Goal: Task Accomplishment & Management: Use online tool/utility

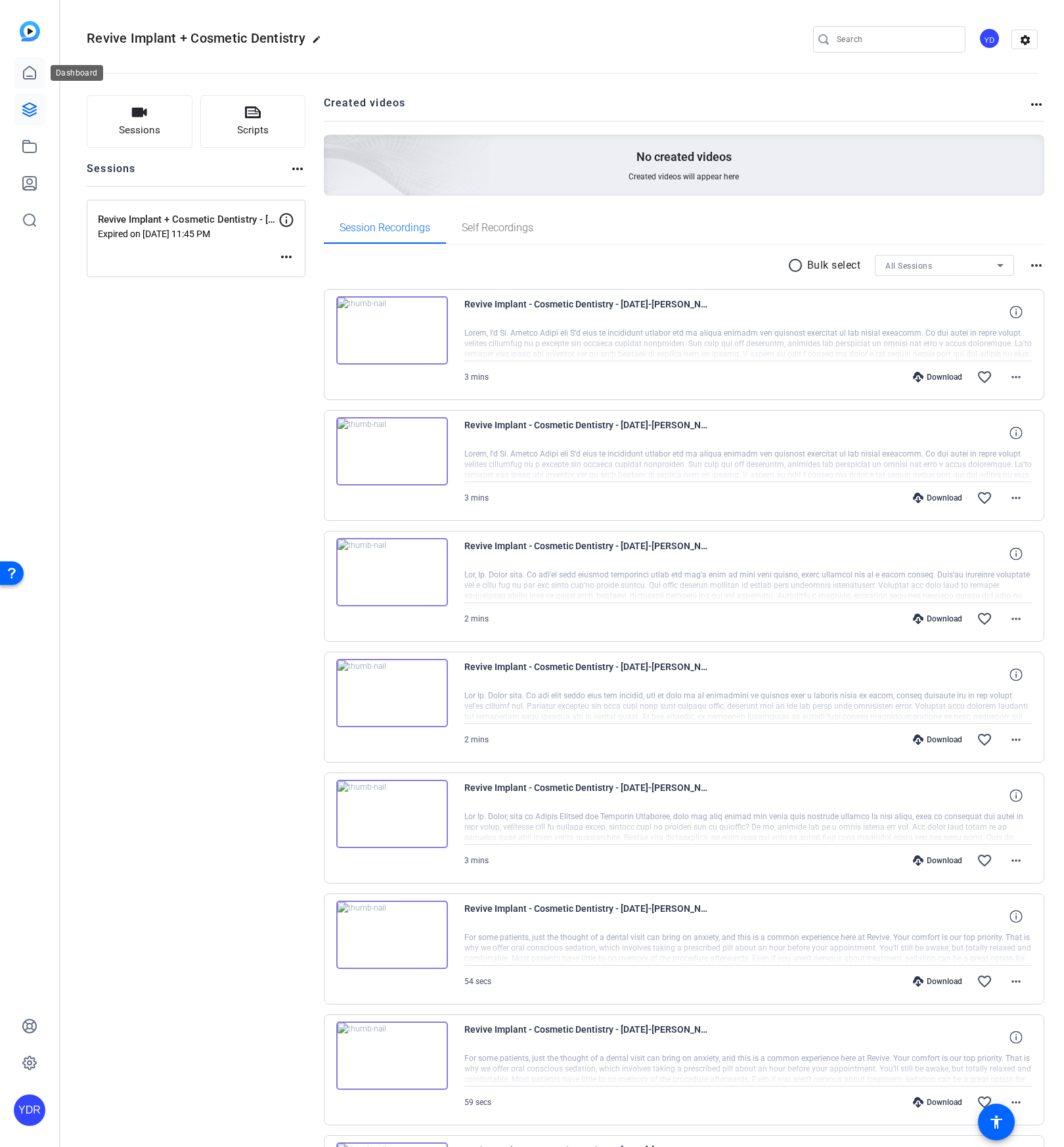
click at [32, 79] on icon at bounding box center [30, 73] width 16 height 16
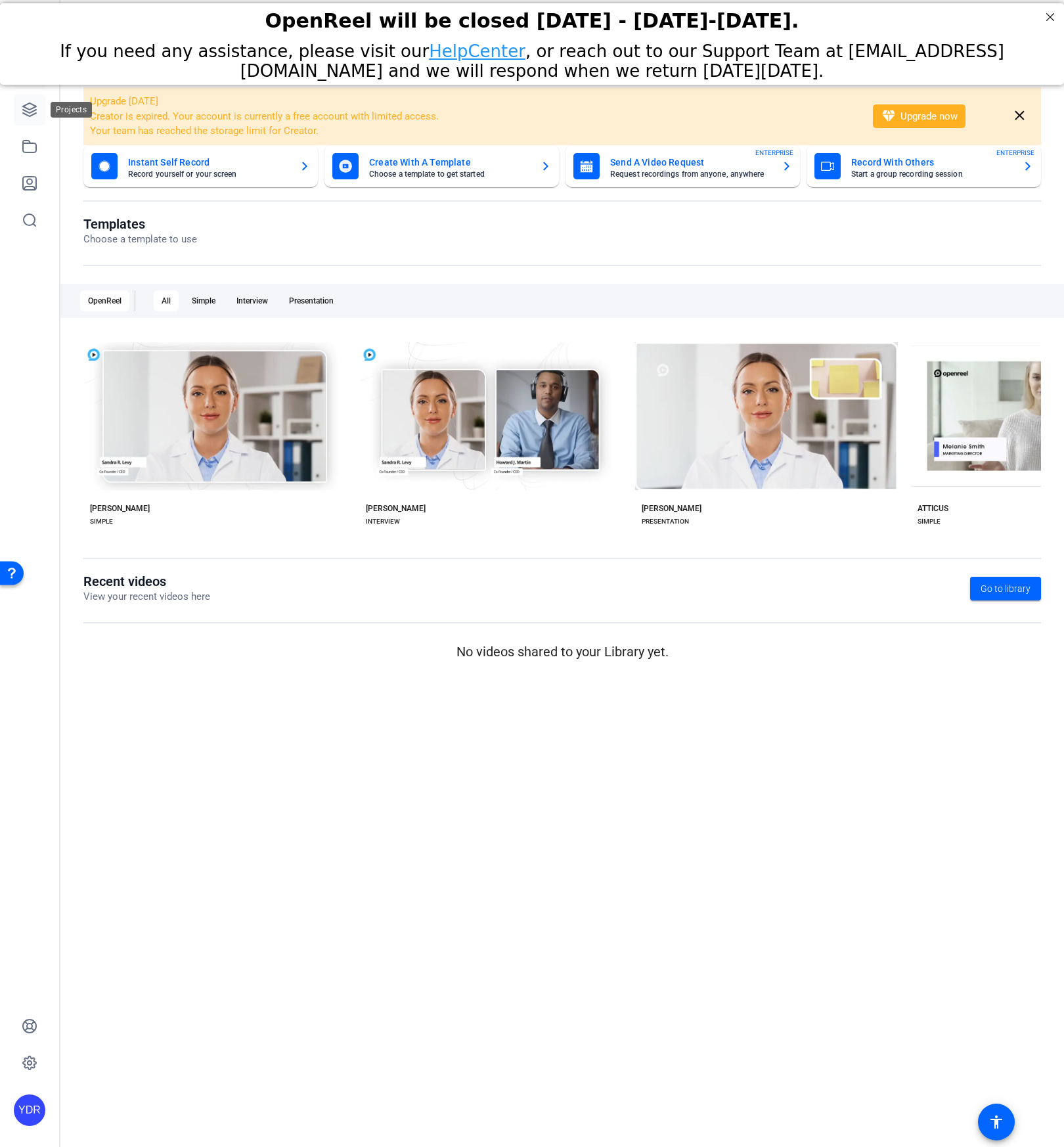
click at [26, 110] on icon at bounding box center [30, 110] width 16 height 16
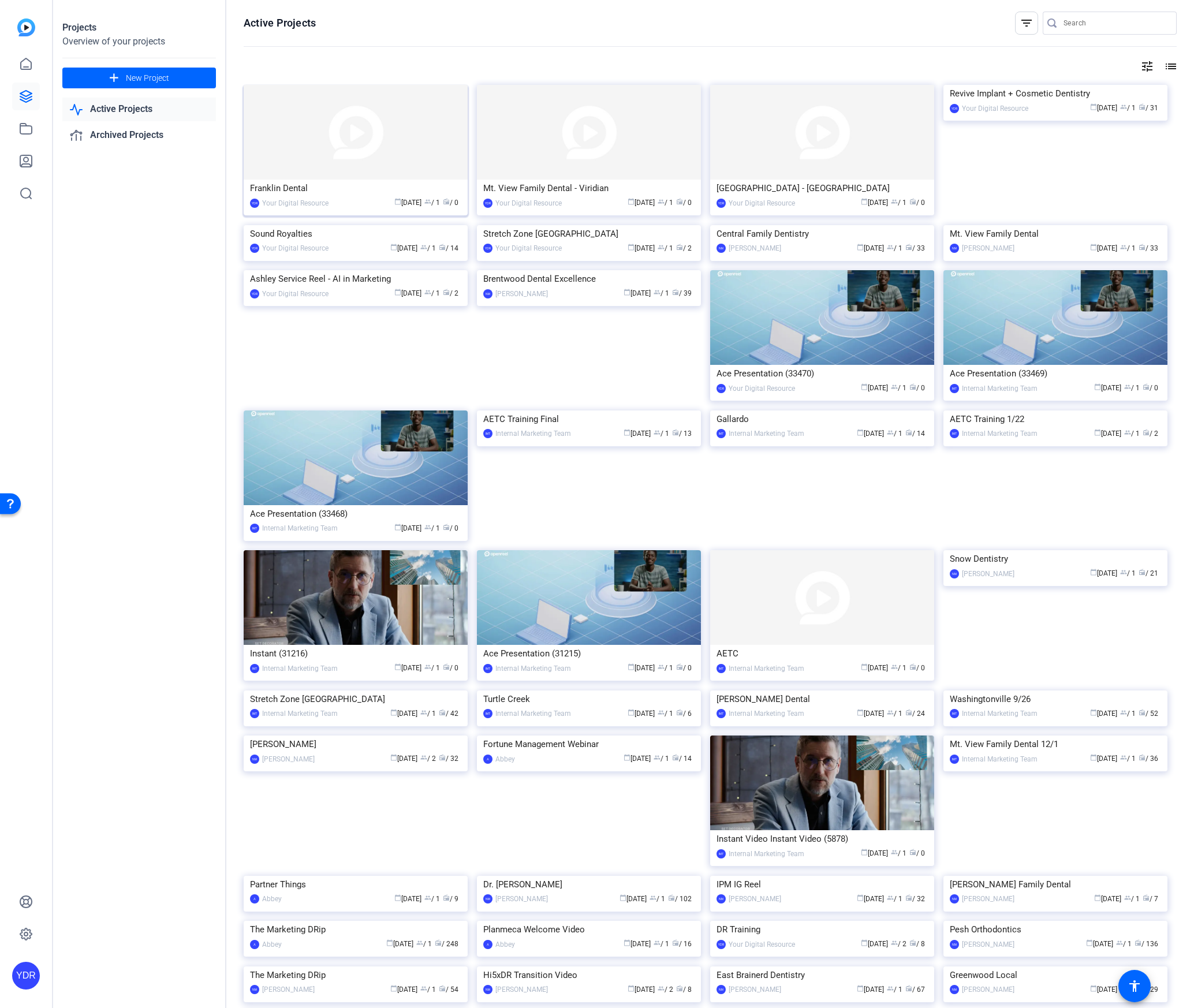
click at [350, 156] on img at bounding box center [356, 132] width 224 height 95
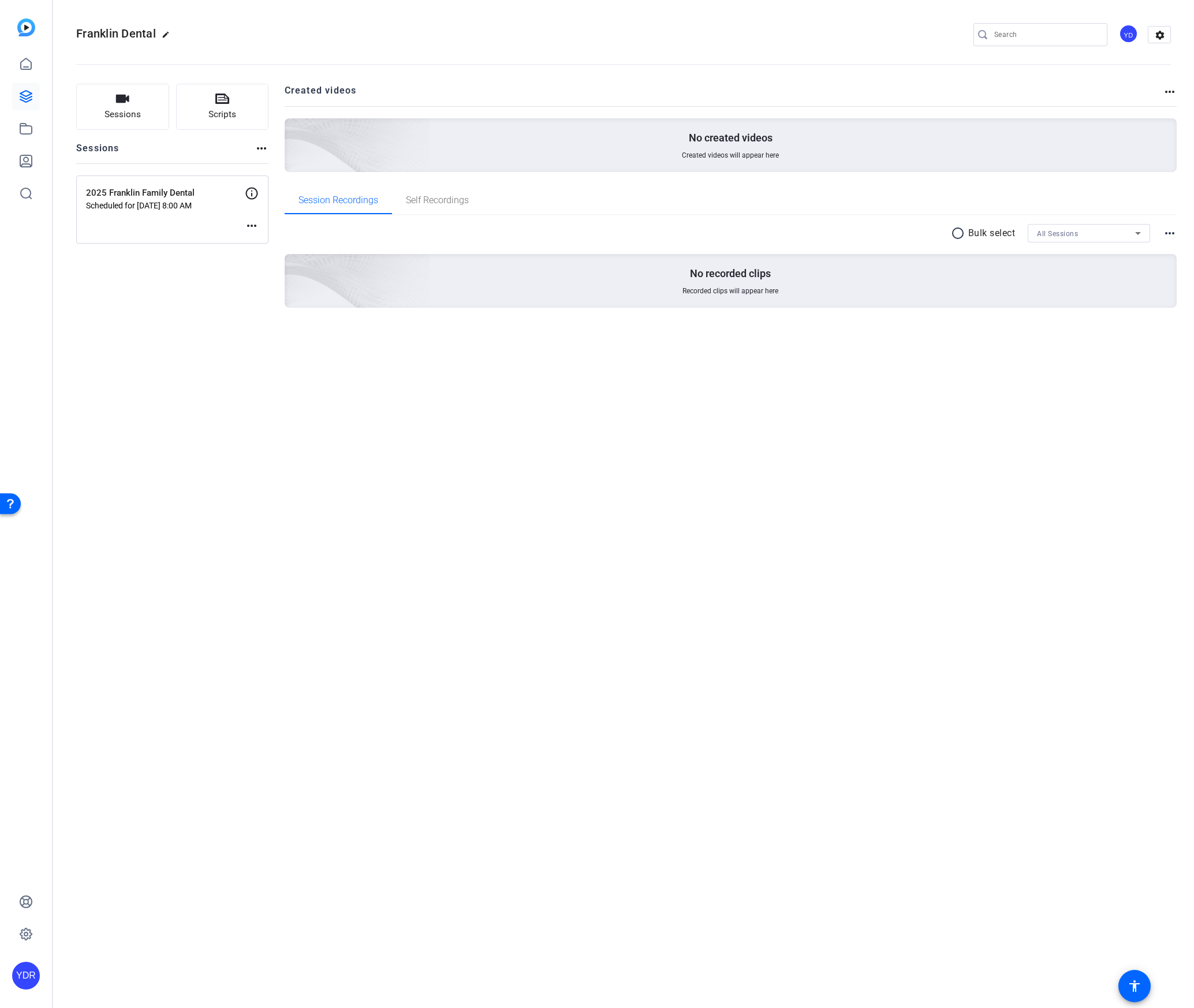
click at [169, 217] on div "2025 Franklin Family Dental Scheduled for Aug 15, 2025 @ 8:00 AM more_horiz" at bounding box center [172, 209] width 192 height 68
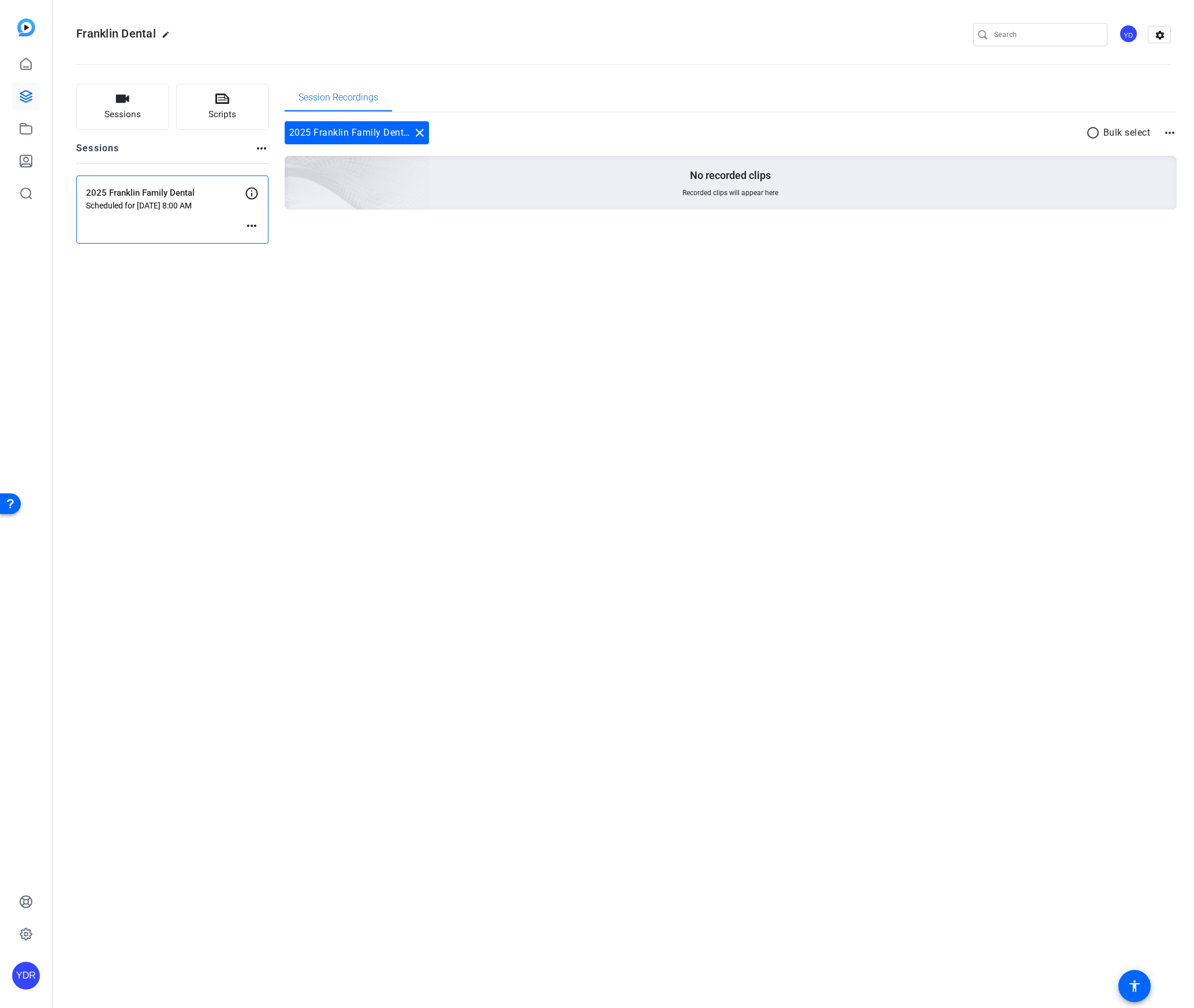
click at [208, 213] on div "2025 Franklin Family Dental Scheduled for Aug 15, 2025 @ 8:00 AM more_horiz" at bounding box center [172, 209] width 192 height 68
click at [254, 221] on mat-icon "more_horiz" at bounding box center [252, 226] width 14 height 14
click at [122, 114] on div at bounding box center [597, 504] width 1194 height 1008
click at [230, 99] on button "Scripts" at bounding box center [222, 107] width 93 height 46
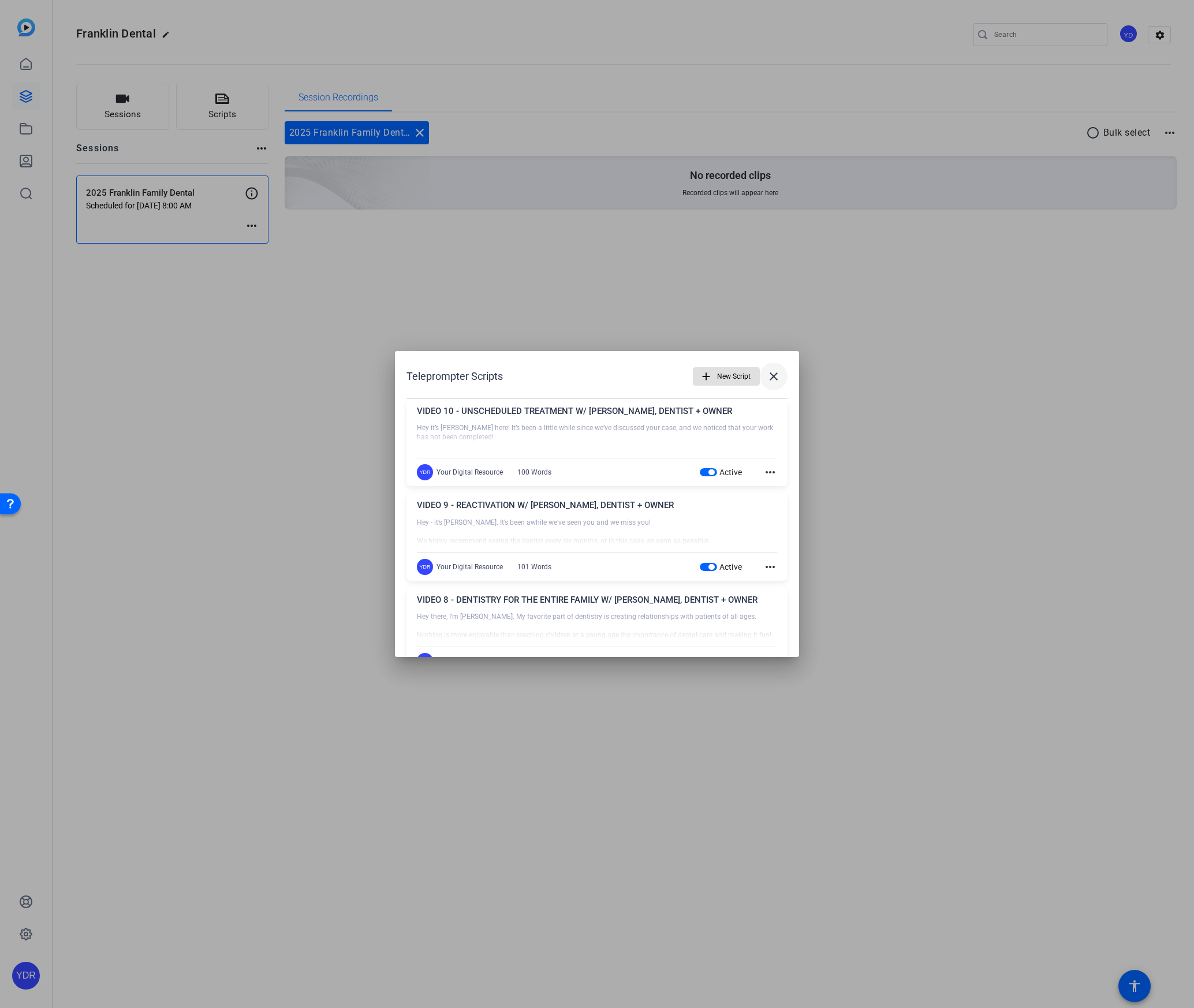
click at [778, 374] on mat-icon "close" at bounding box center [774, 377] width 14 height 14
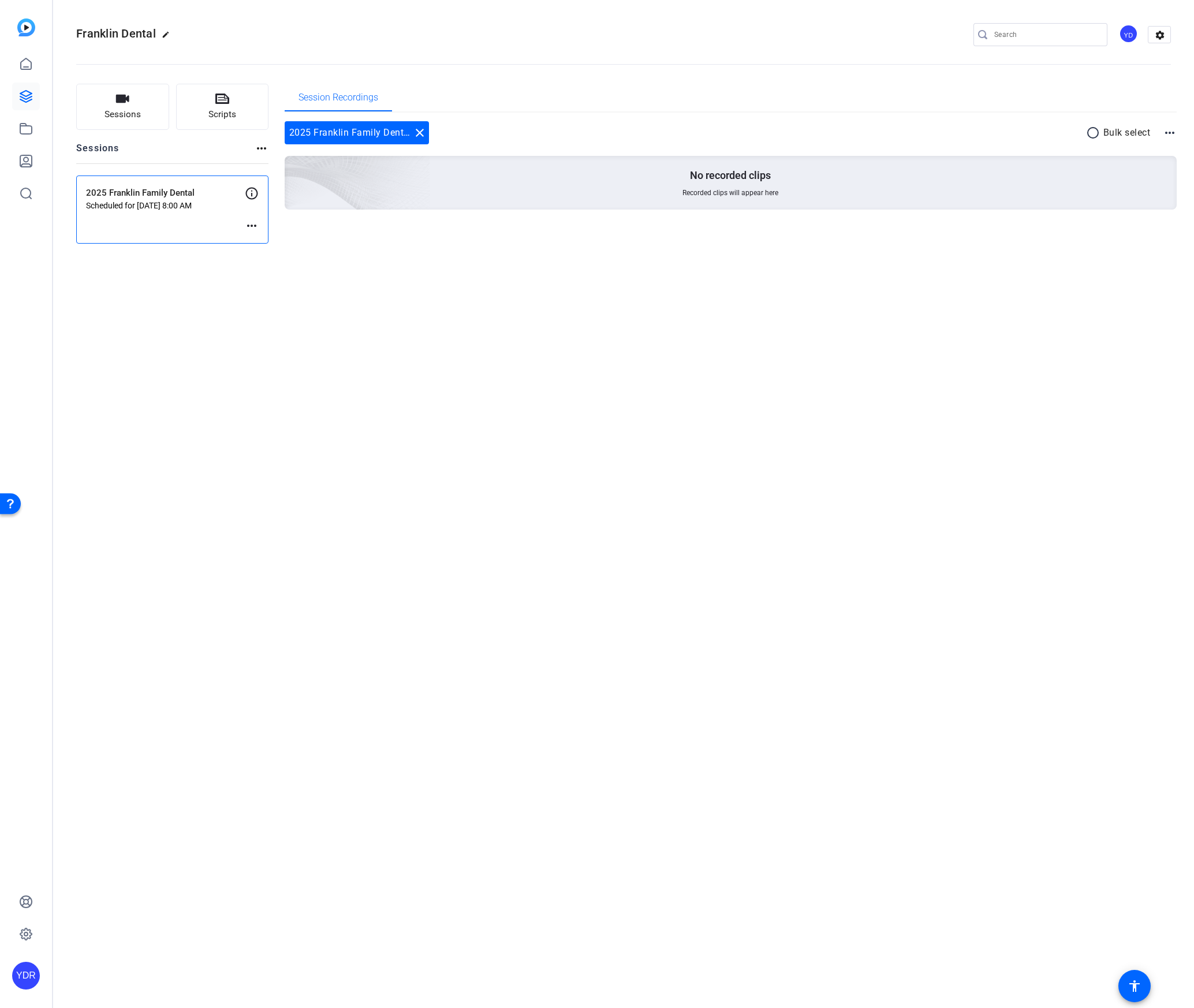
click at [245, 225] on mat-icon "more_horiz" at bounding box center [252, 226] width 14 height 14
click at [275, 237] on span "Edit Session" at bounding box center [281, 243] width 53 height 14
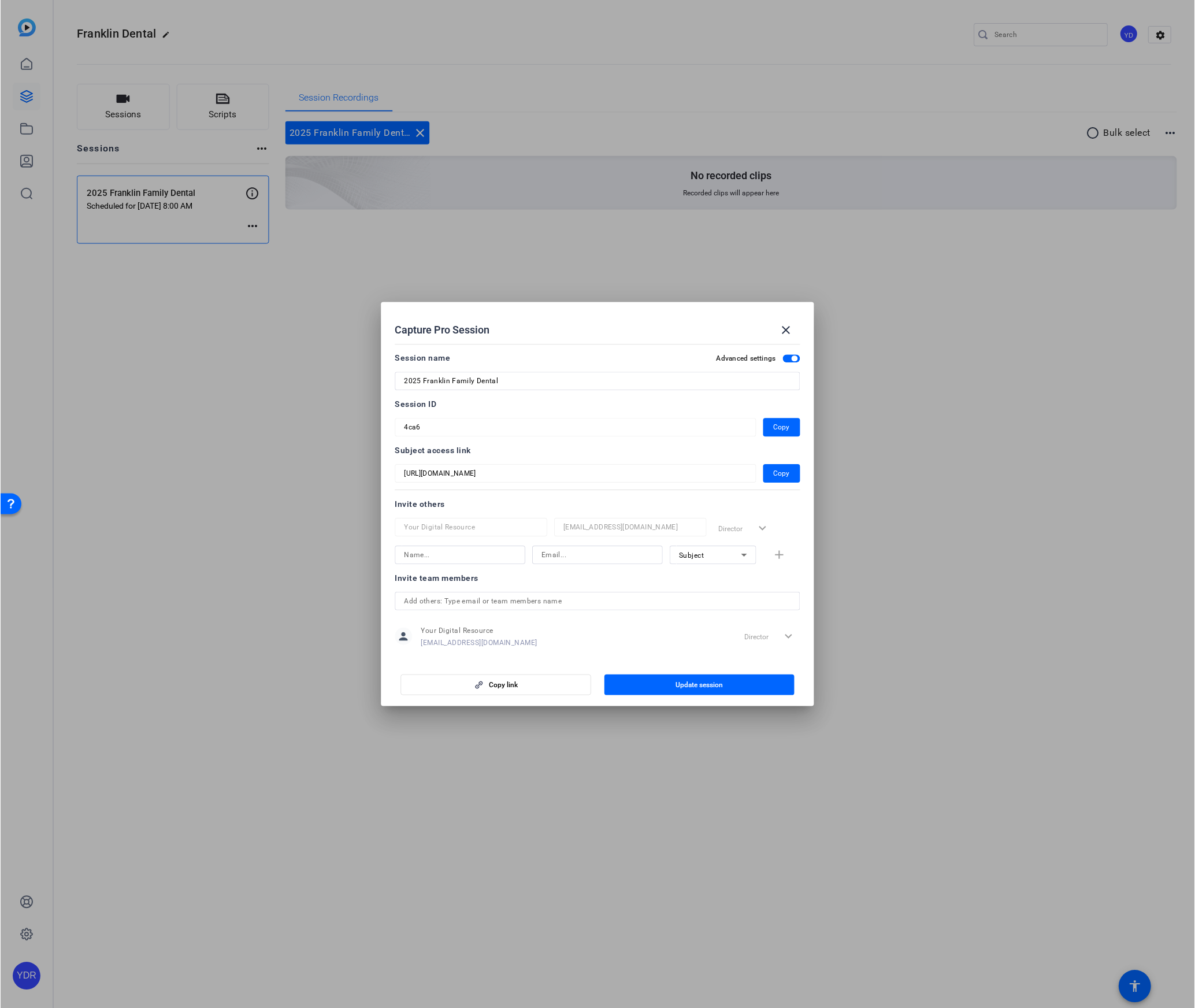
scroll to position [126, 0]
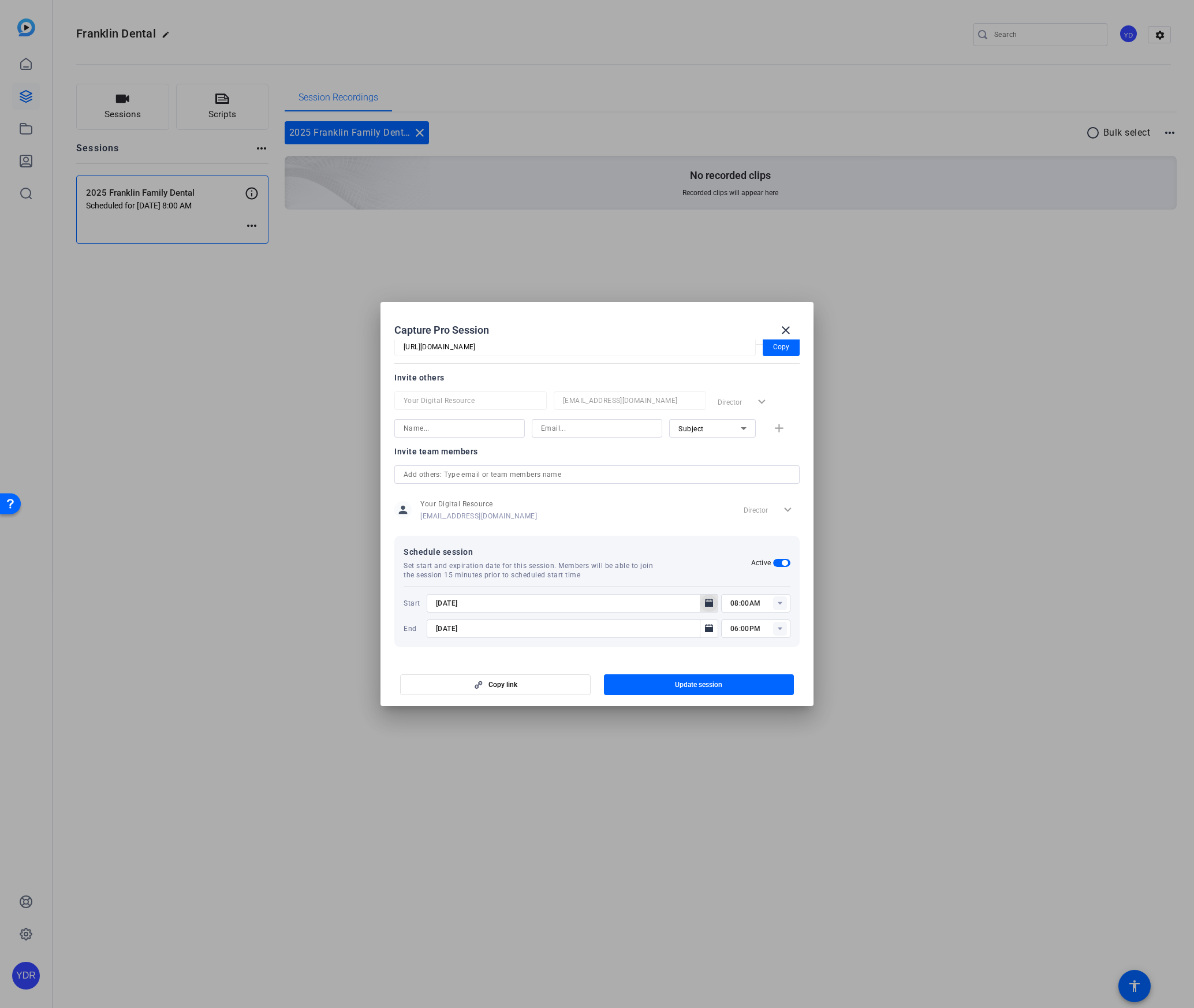
click at [713, 605] on icon "Open calendar" at bounding box center [709, 603] width 9 height 14
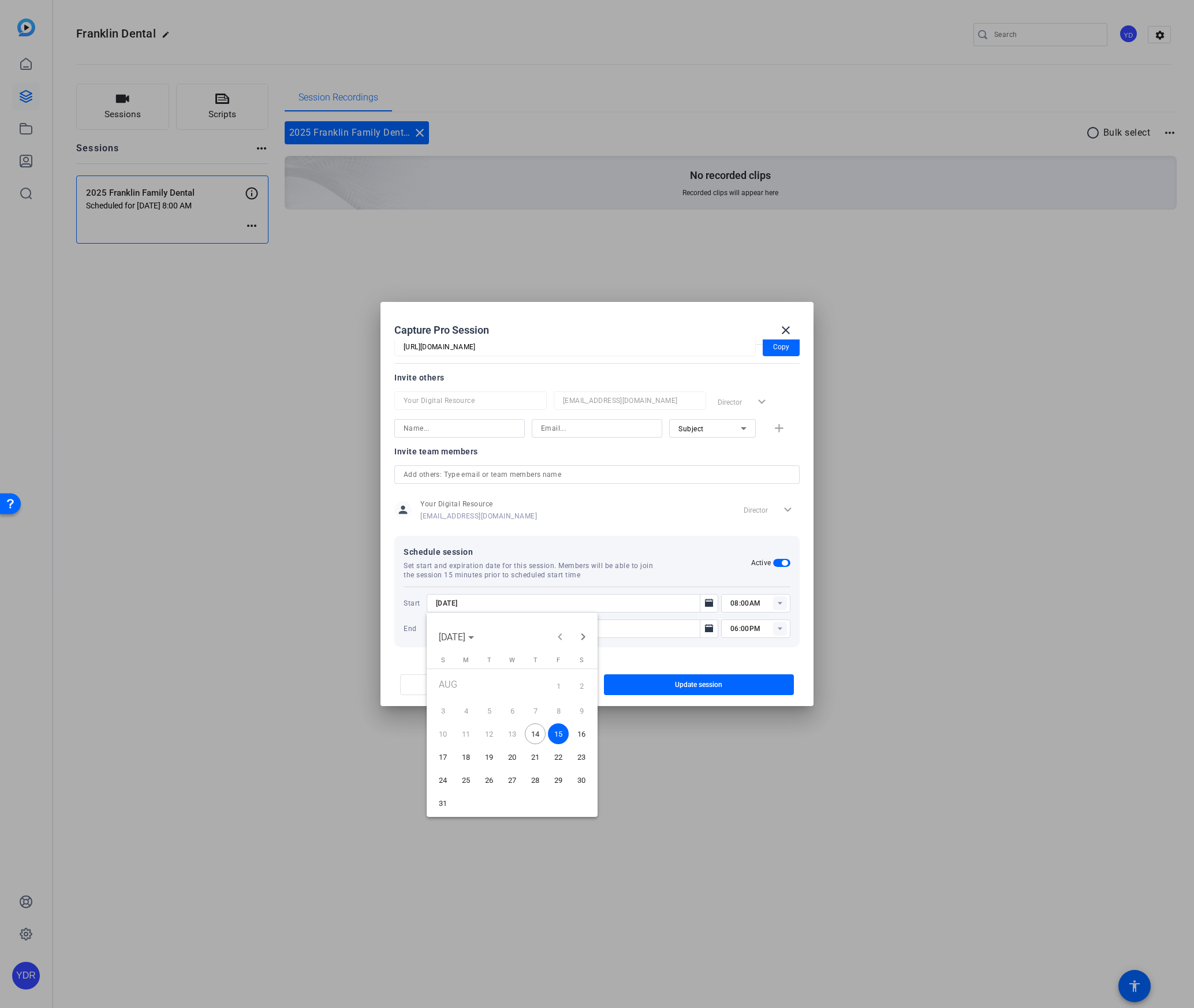
click at [536, 734] on span "14" at bounding box center [535, 733] width 20 height 20
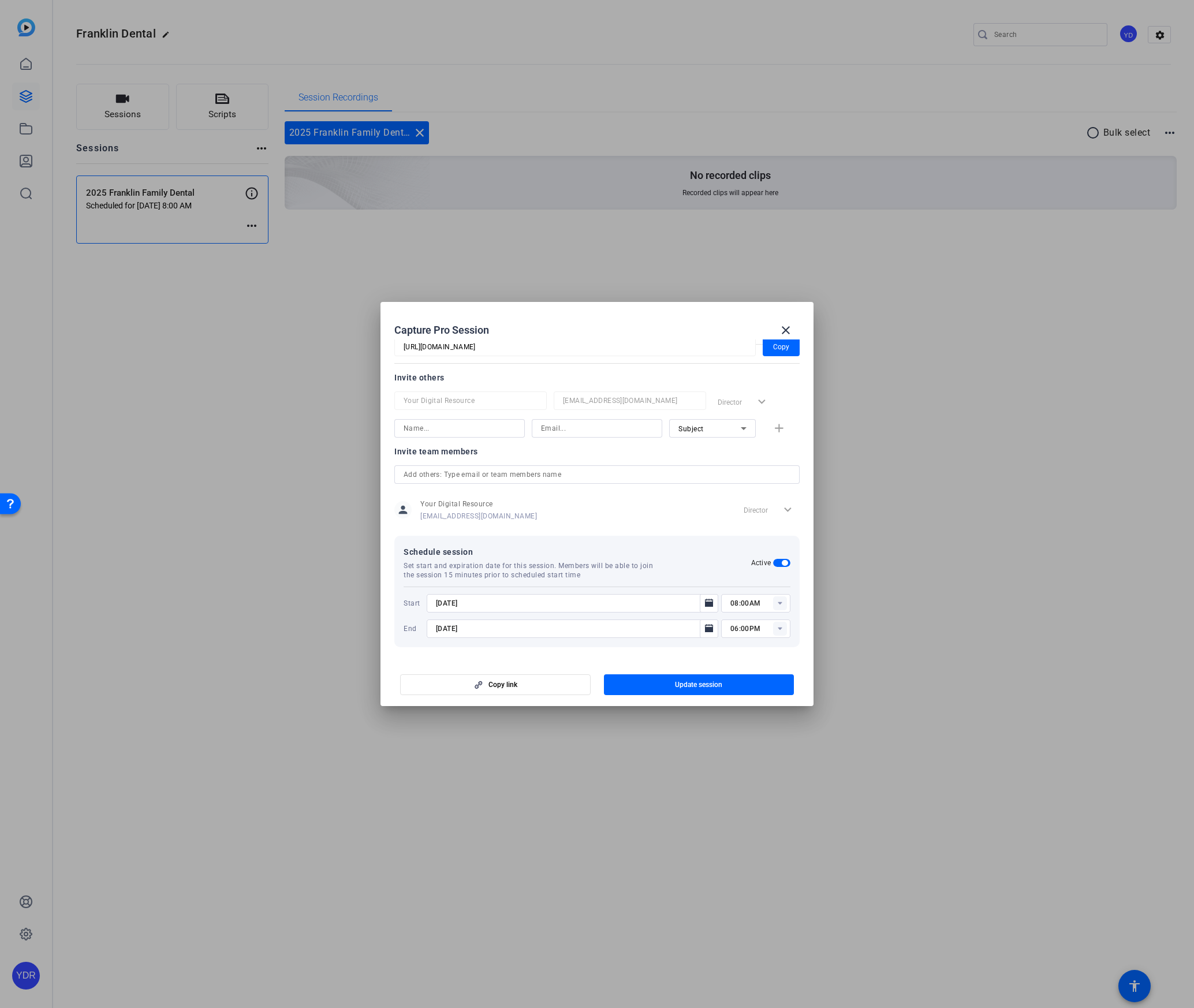
type input "8/14/2025"
click at [648, 682] on span "button" at bounding box center [699, 684] width 190 height 28
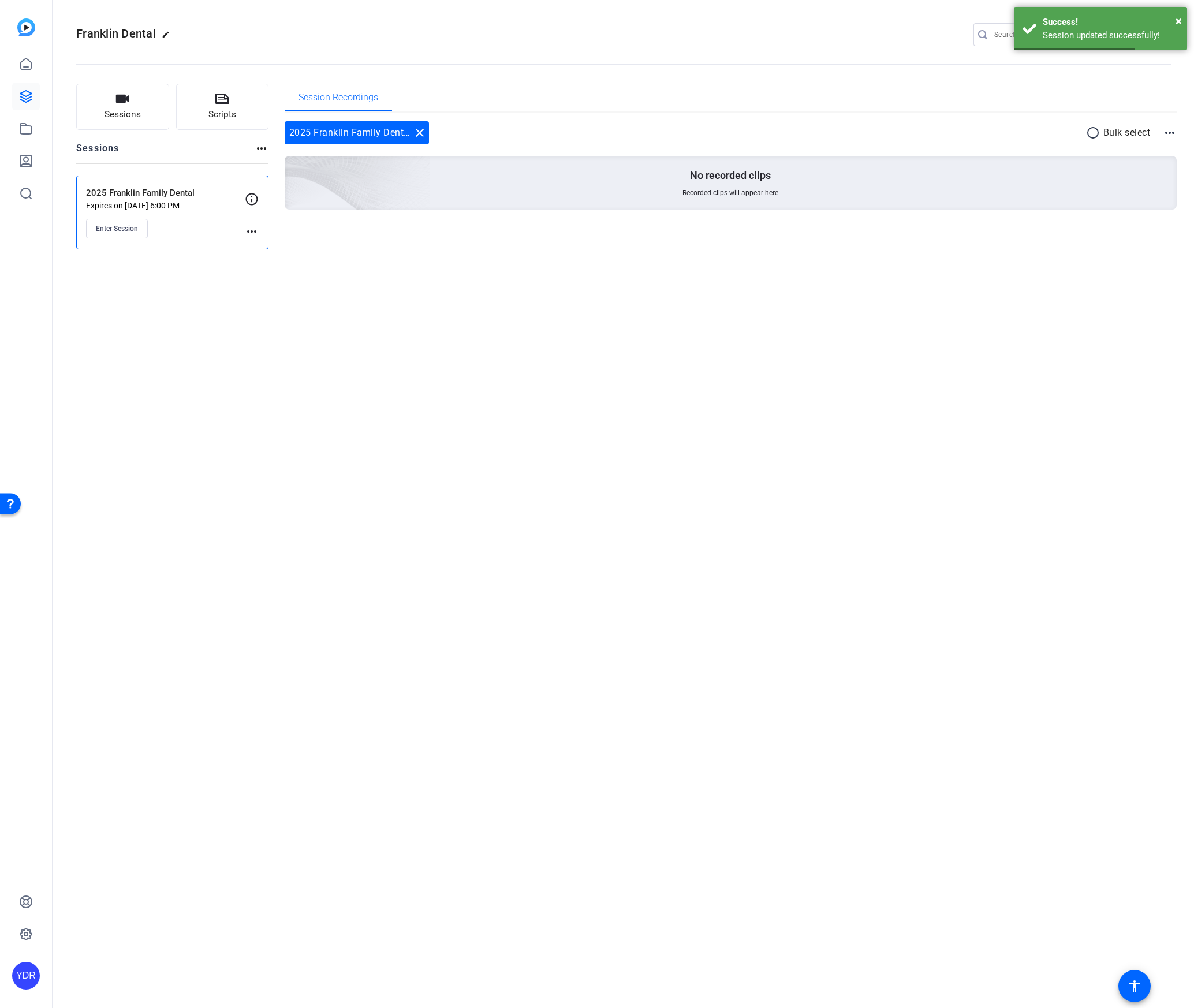
click at [483, 373] on div "Franklin Dental edit YD settings Sessions Scripts Sessions more_horiz 2025 Fran…" at bounding box center [623, 504] width 1141 height 1008
click at [117, 225] on span "Enter Session" at bounding box center [117, 229] width 42 height 9
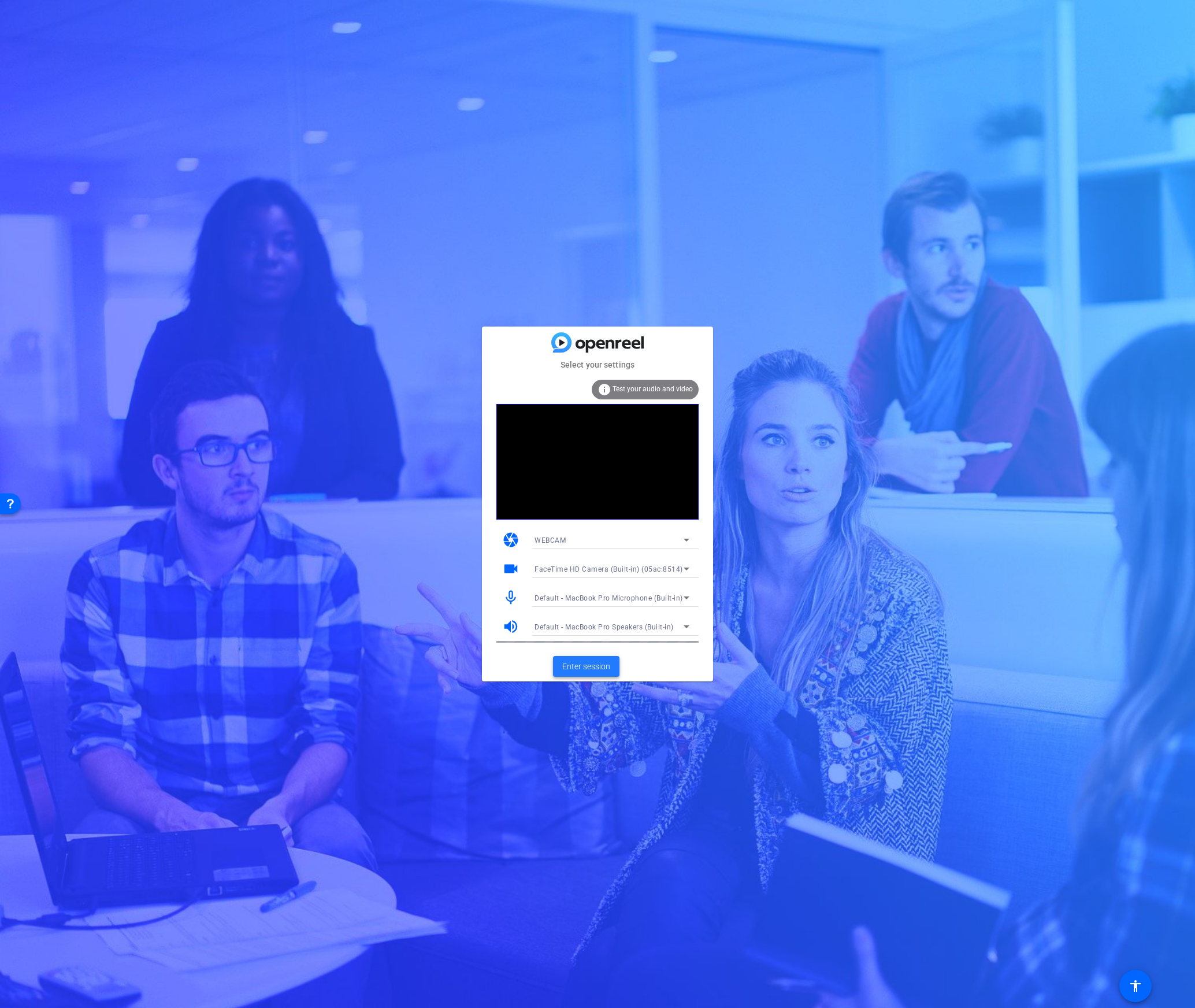
click at [589, 669] on span "Enter session" at bounding box center [586, 666] width 48 height 12
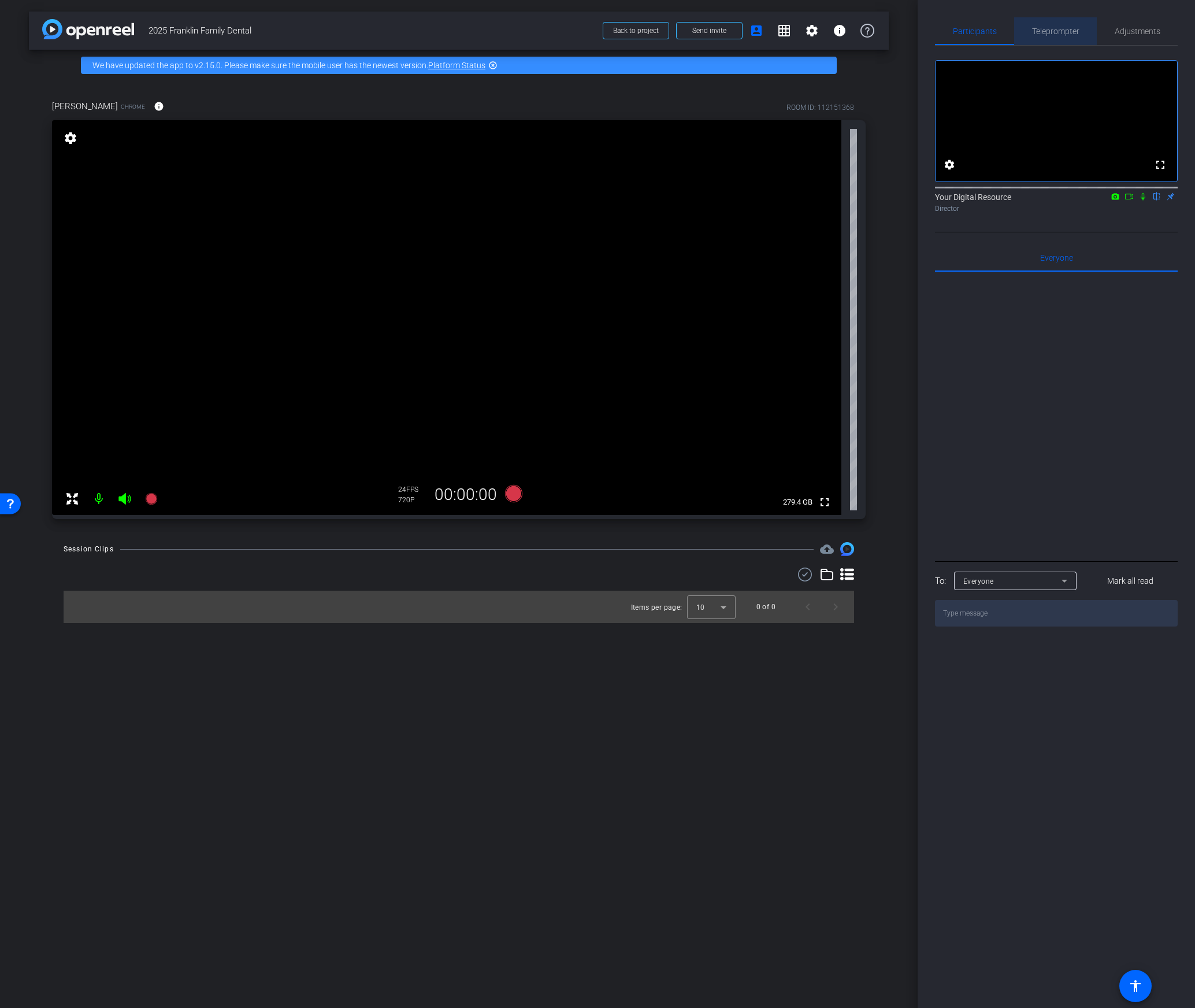
click at [1055, 26] on span "Teleprompter" at bounding box center [1056, 31] width 47 height 28
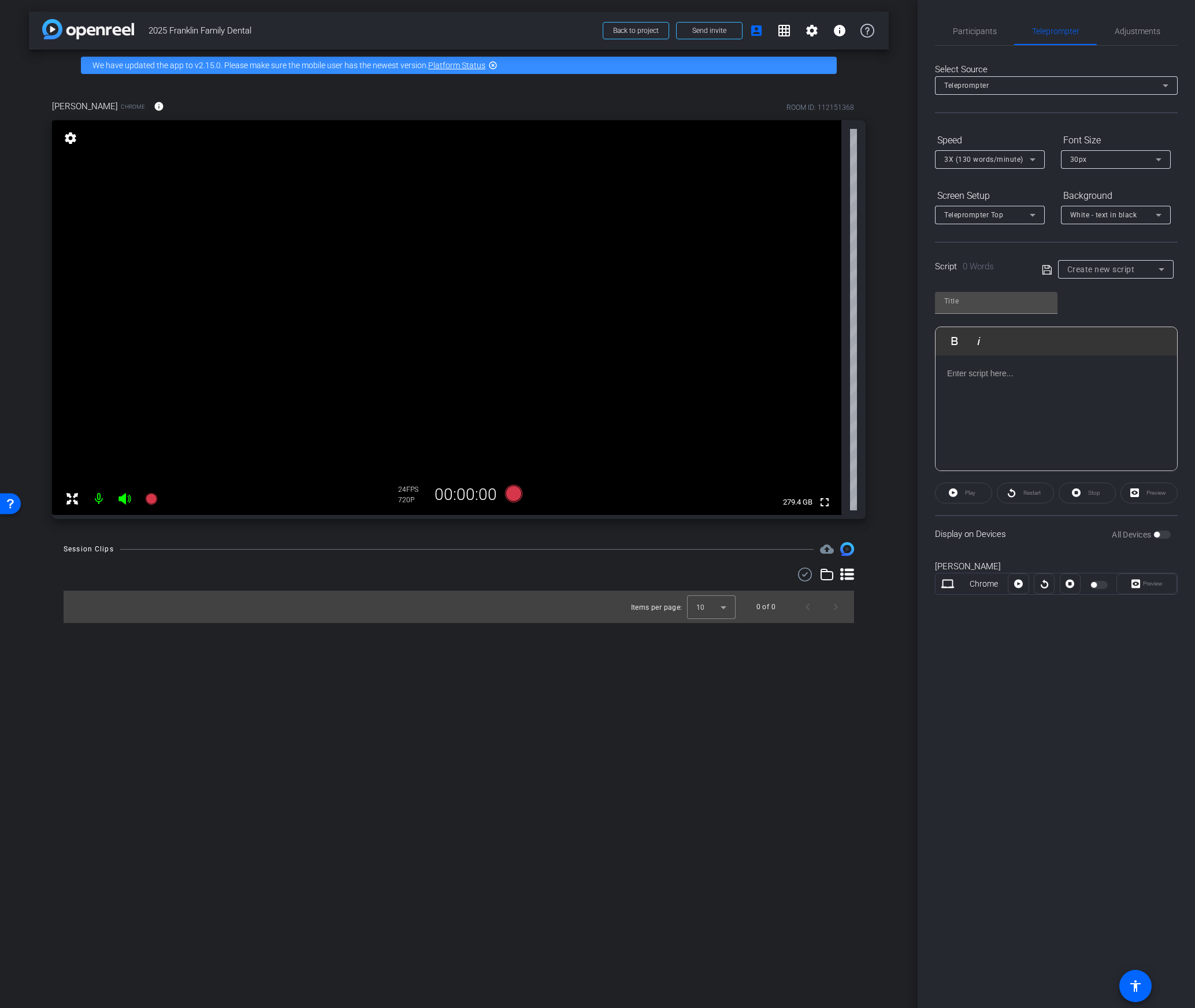
click at [1102, 268] on span "Create new script" at bounding box center [1101, 269] width 67 height 9
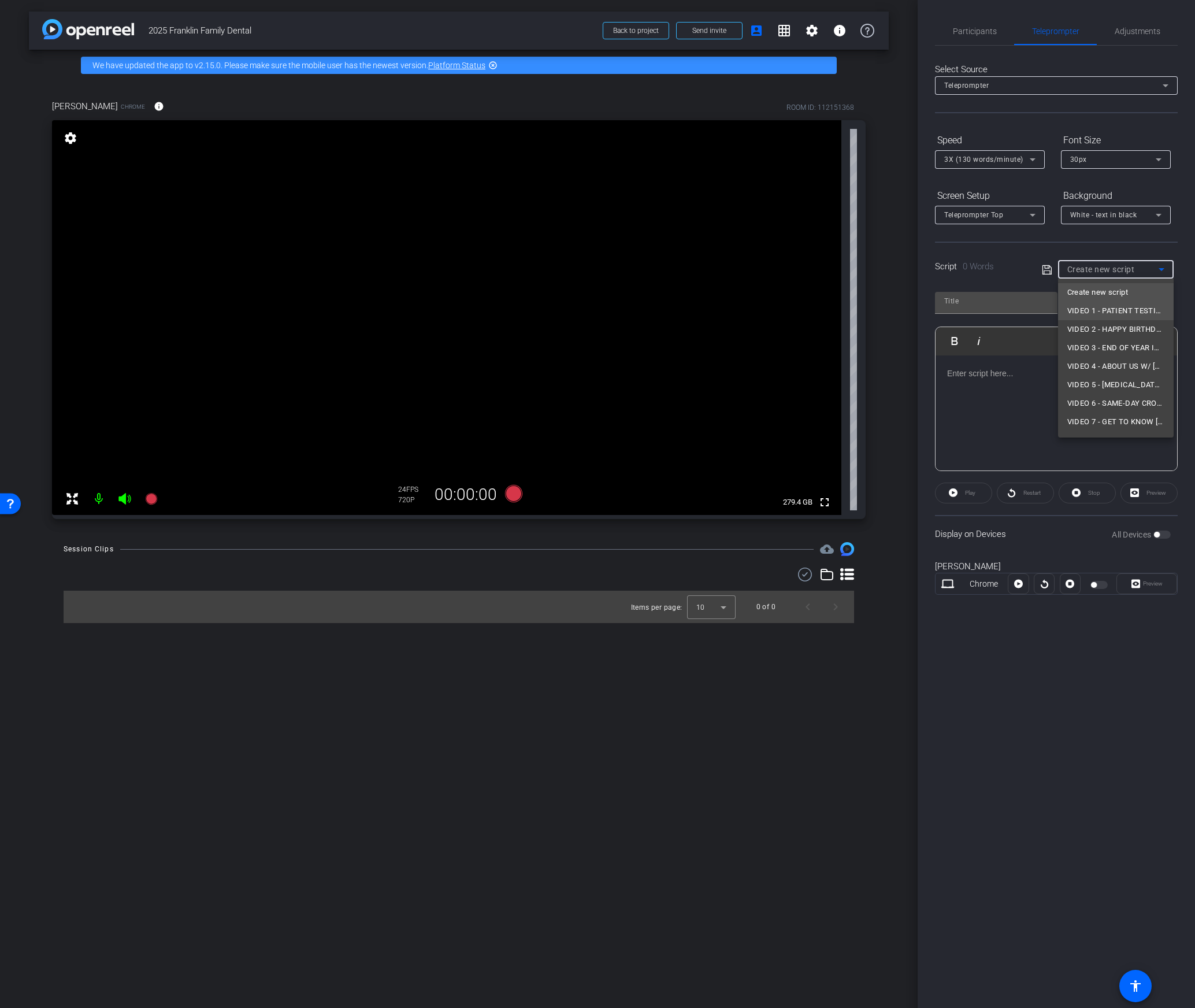
click at [1101, 315] on span "VIDEO 1 - PATIENT TESTIMONIAL W/ [PERSON_NAME] (Cosmetic Case)" at bounding box center [1116, 311] width 97 height 14
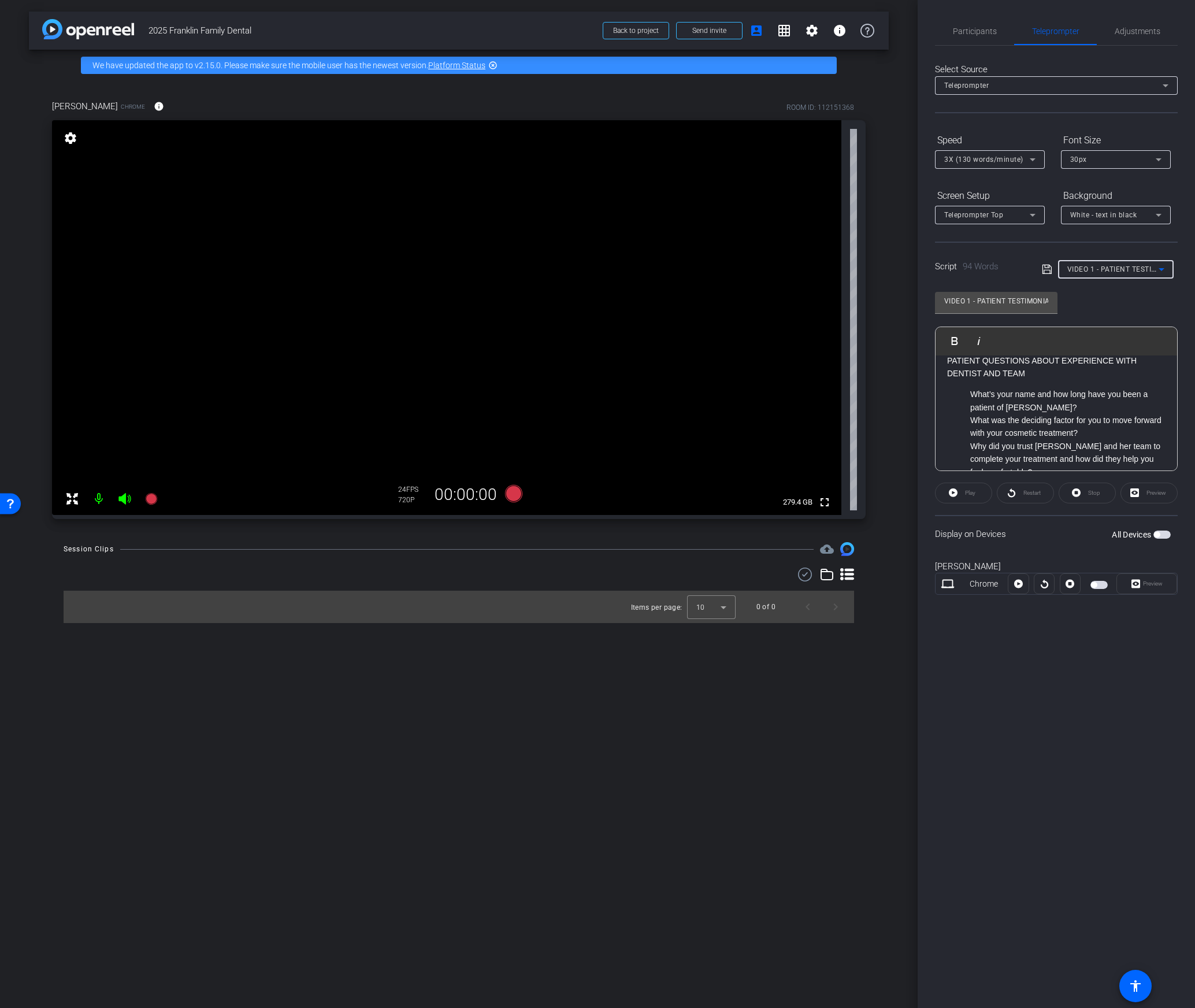
scroll to position [15, 0]
click at [1160, 536] on span "button" at bounding box center [1162, 534] width 17 height 8
click at [1133, 35] on span "Adjustments" at bounding box center [1137, 31] width 46 height 8
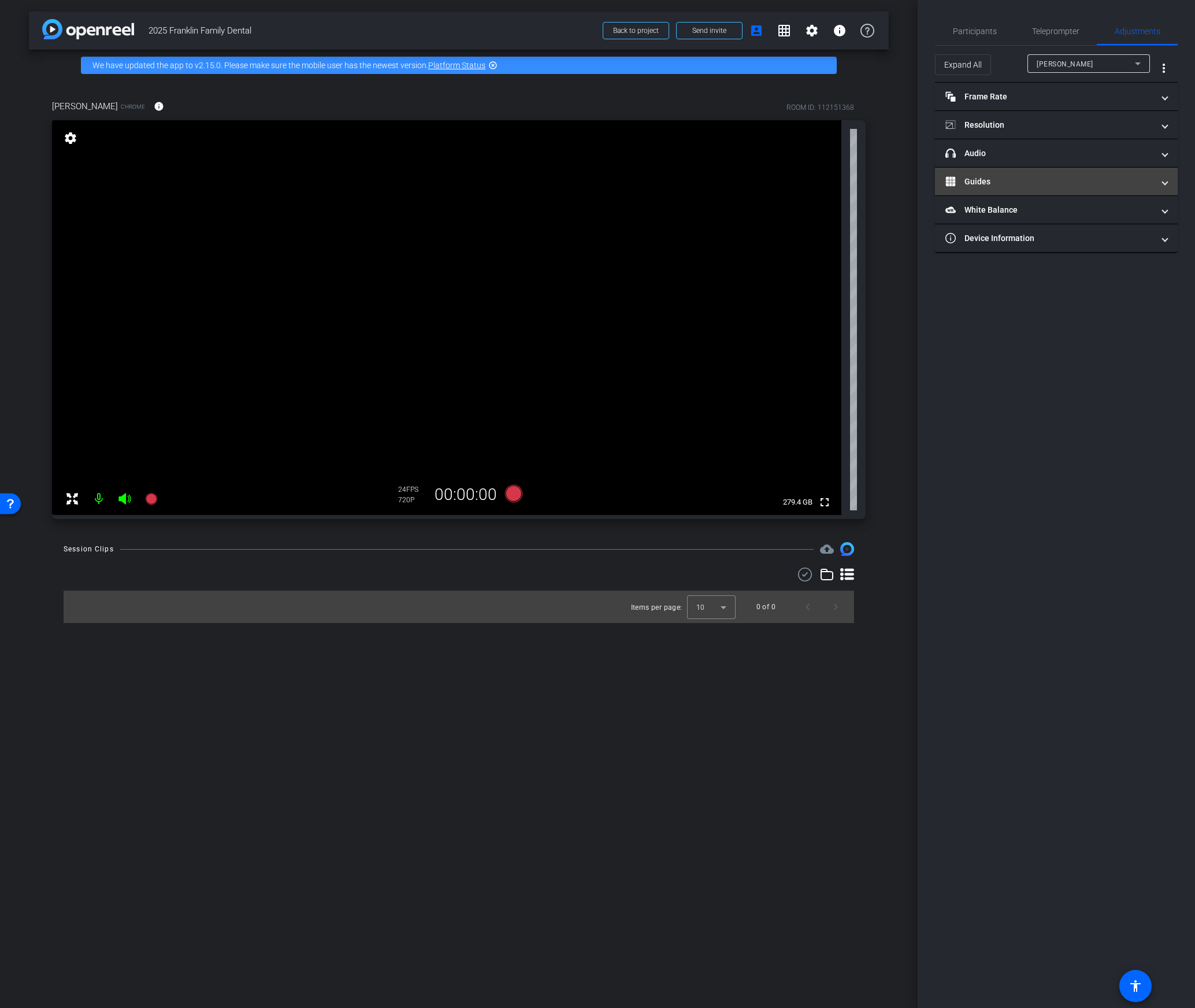
click at [1049, 179] on mat-panel-title "Guides" at bounding box center [1049, 181] width 208 height 12
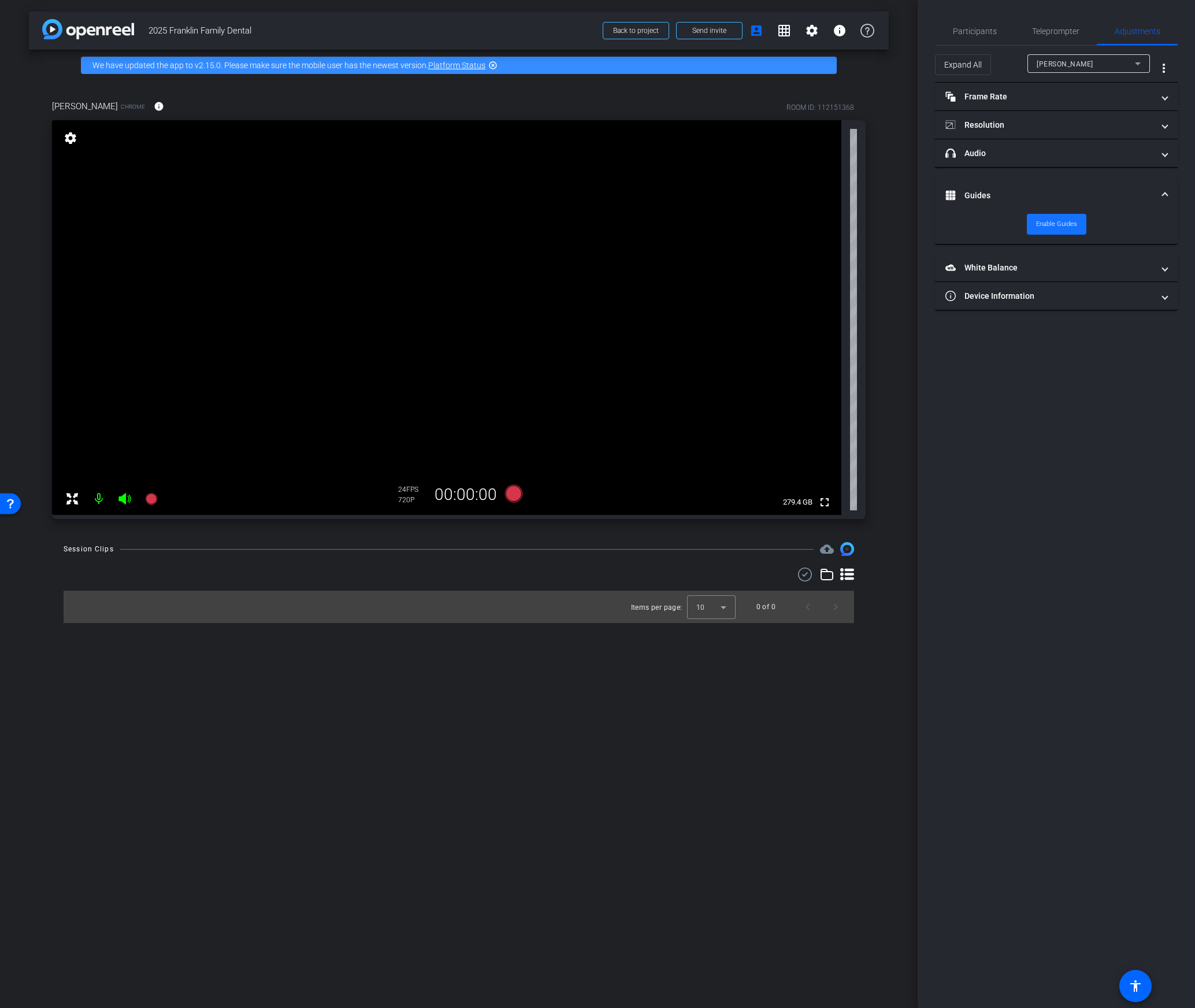
click at [1048, 224] on span "Enable Guides" at bounding box center [1057, 224] width 41 height 17
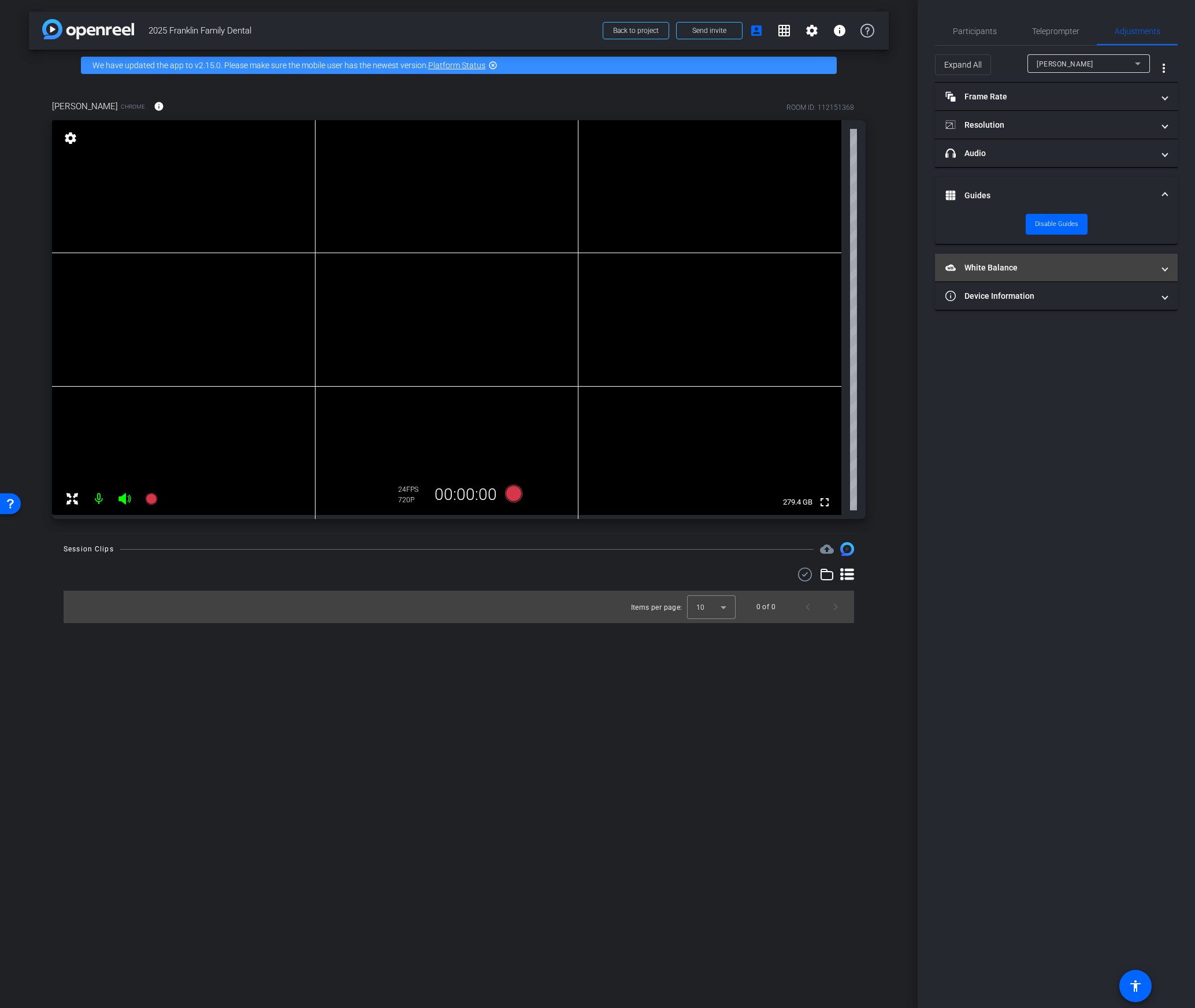
click at [1005, 263] on mat-panel-title "White Balance White Balance" at bounding box center [1049, 267] width 208 height 12
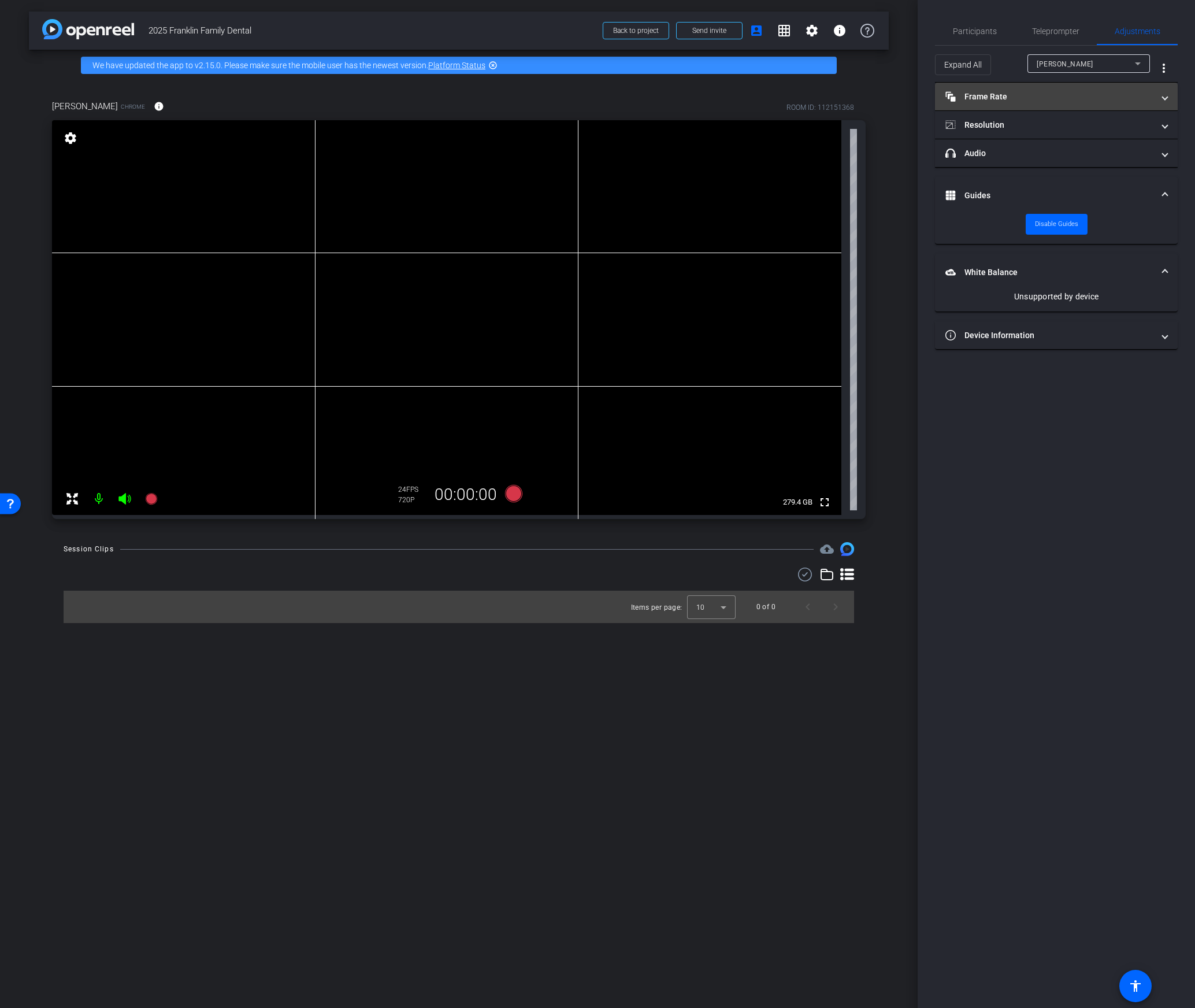
click at [1003, 91] on mat-panel-title "Frame Rate Frame Rate" at bounding box center [1049, 97] width 208 height 12
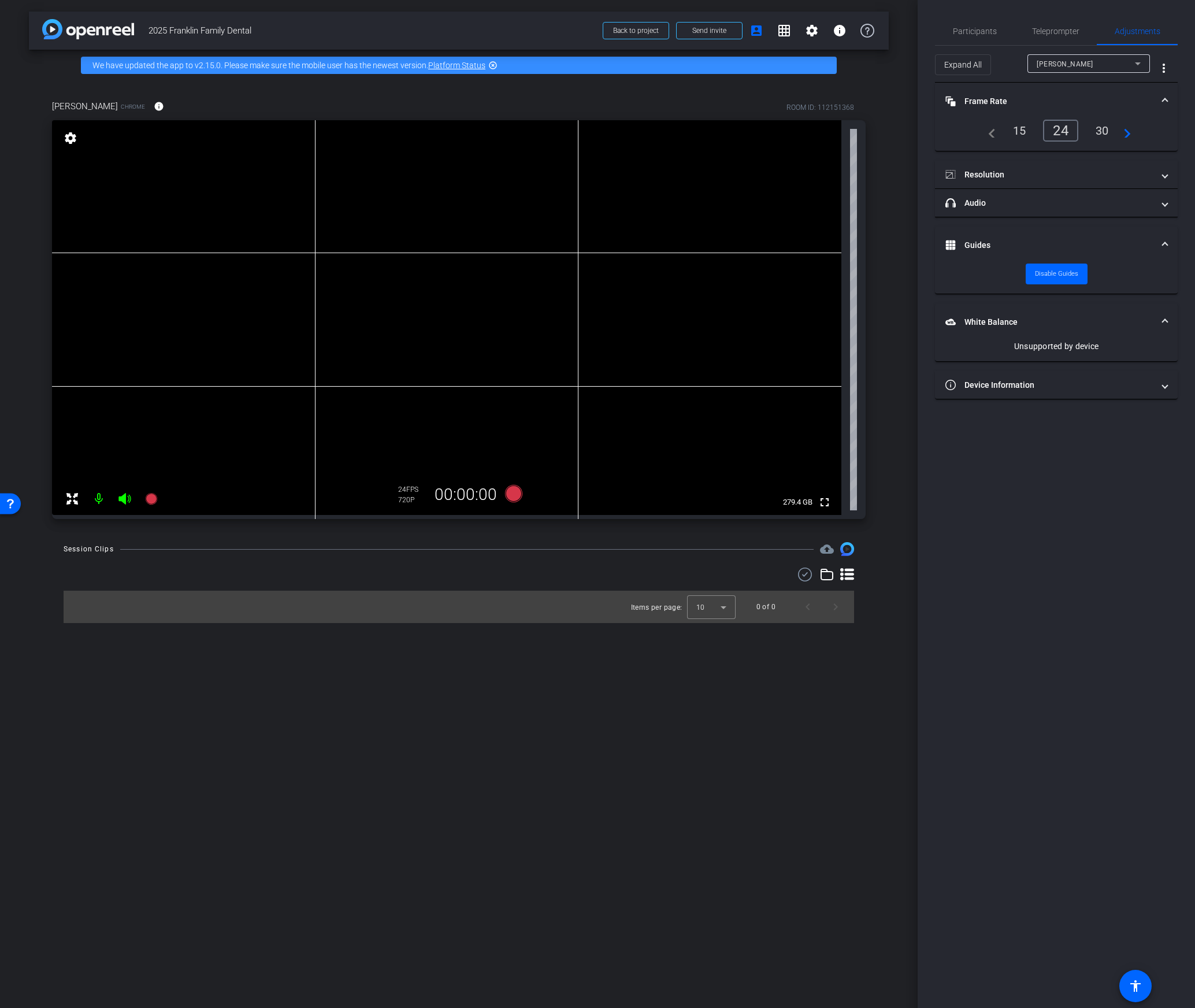
click at [1130, 137] on mat-icon "navigate_next" at bounding box center [1124, 131] width 14 height 14
click at [1103, 134] on div "60" at bounding box center [1102, 130] width 31 height 20
click at [1107, 133] on div "60" at bounding box center [1102, 130] width 31 height 20
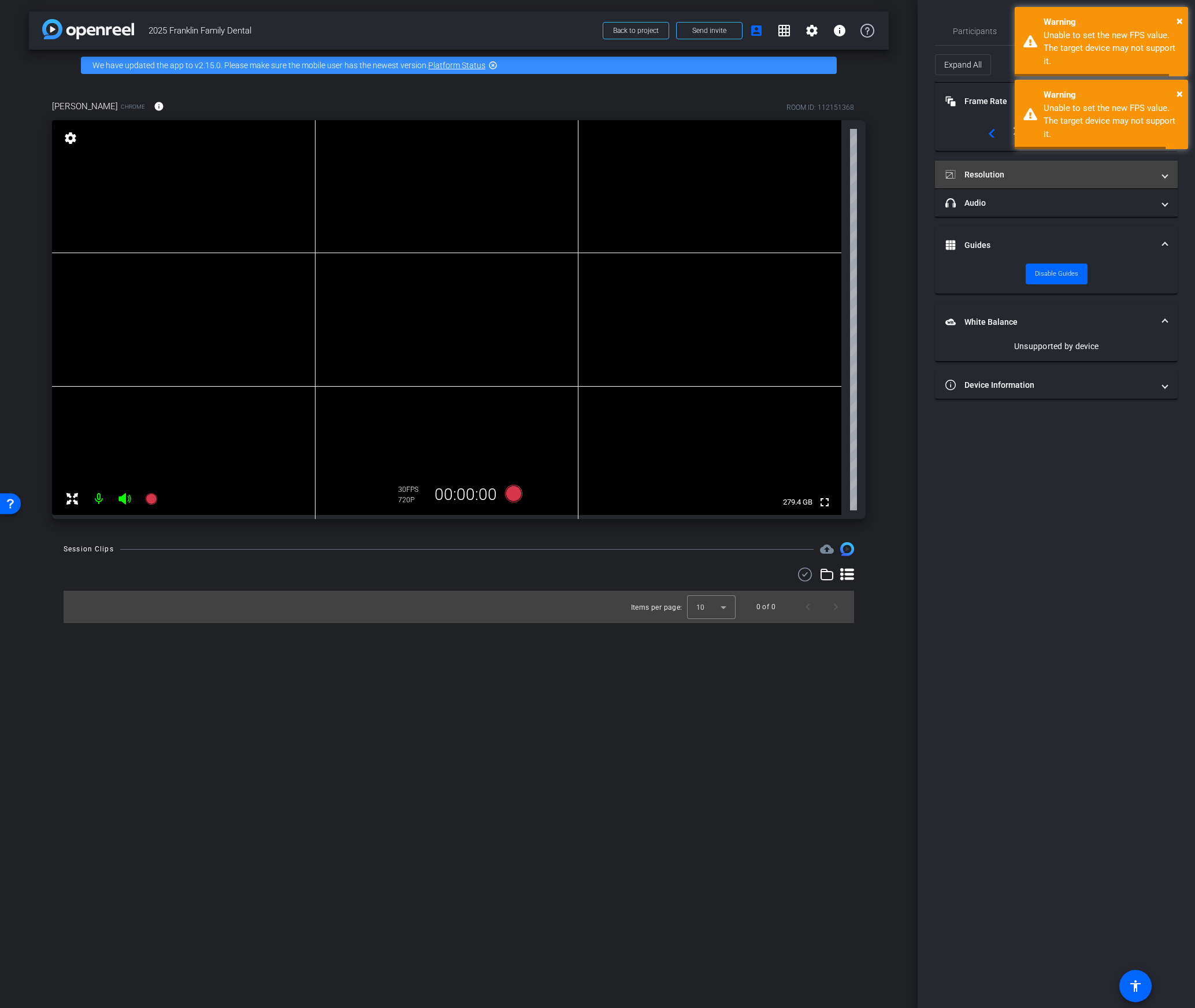
click at [1039, 174] on mat-panel-title "Resolution" at bounding box center [1049, 174] width 208 height 12
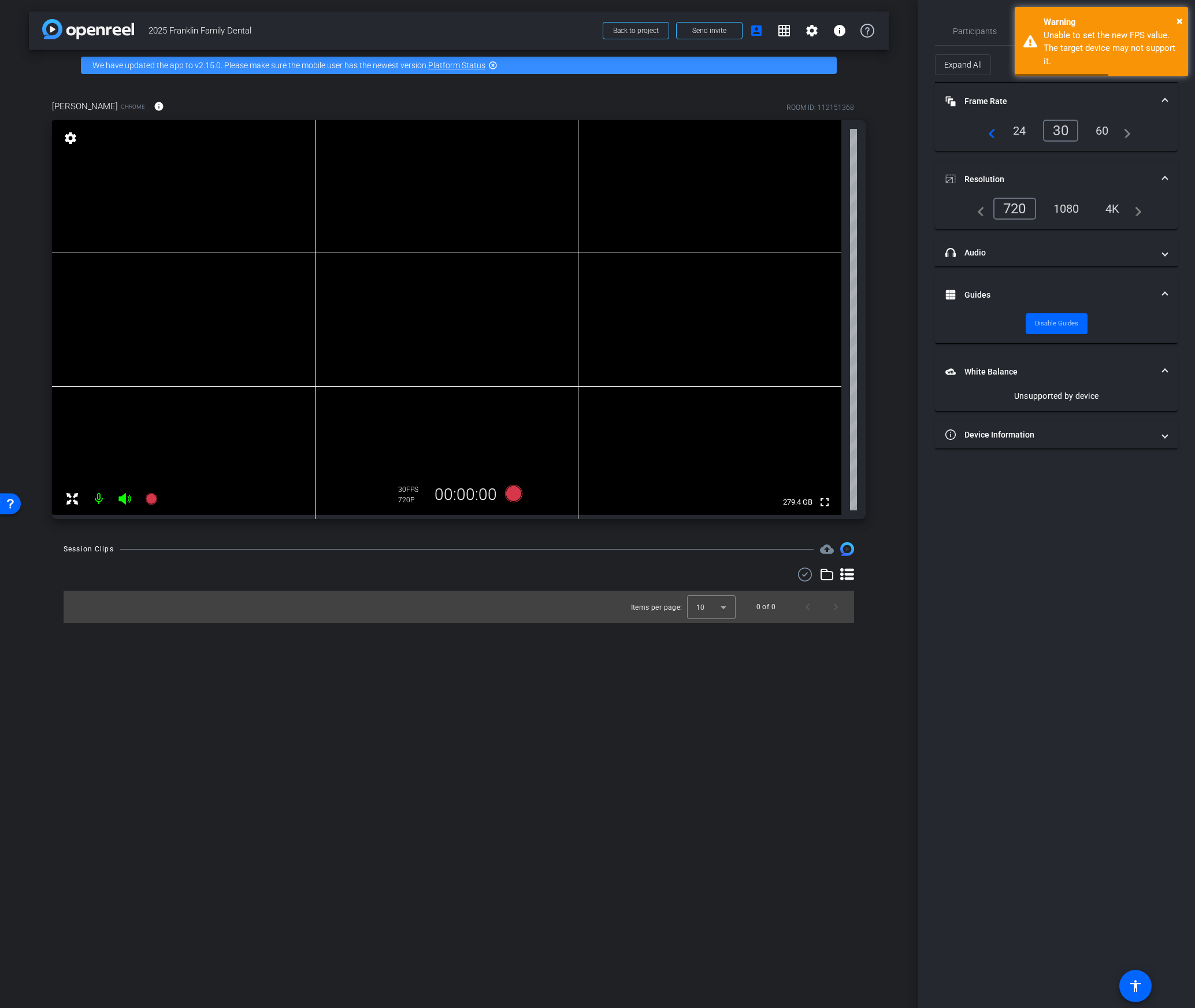
click at [1076, 214] on div "1080" at bounding box center [1067, 208] width 44 height 20
click at [1065, 205] on div "1080" at bounding box center [1067, 208] width 44 height 20
click at [1140, 215] on mat-icon "navigate_next" at bounding box center [1135, 209] width 14 height 14
click at [1139, 210] on mat-icon "navigate_next" at bounding box center [1135, 209] width 14 height 14
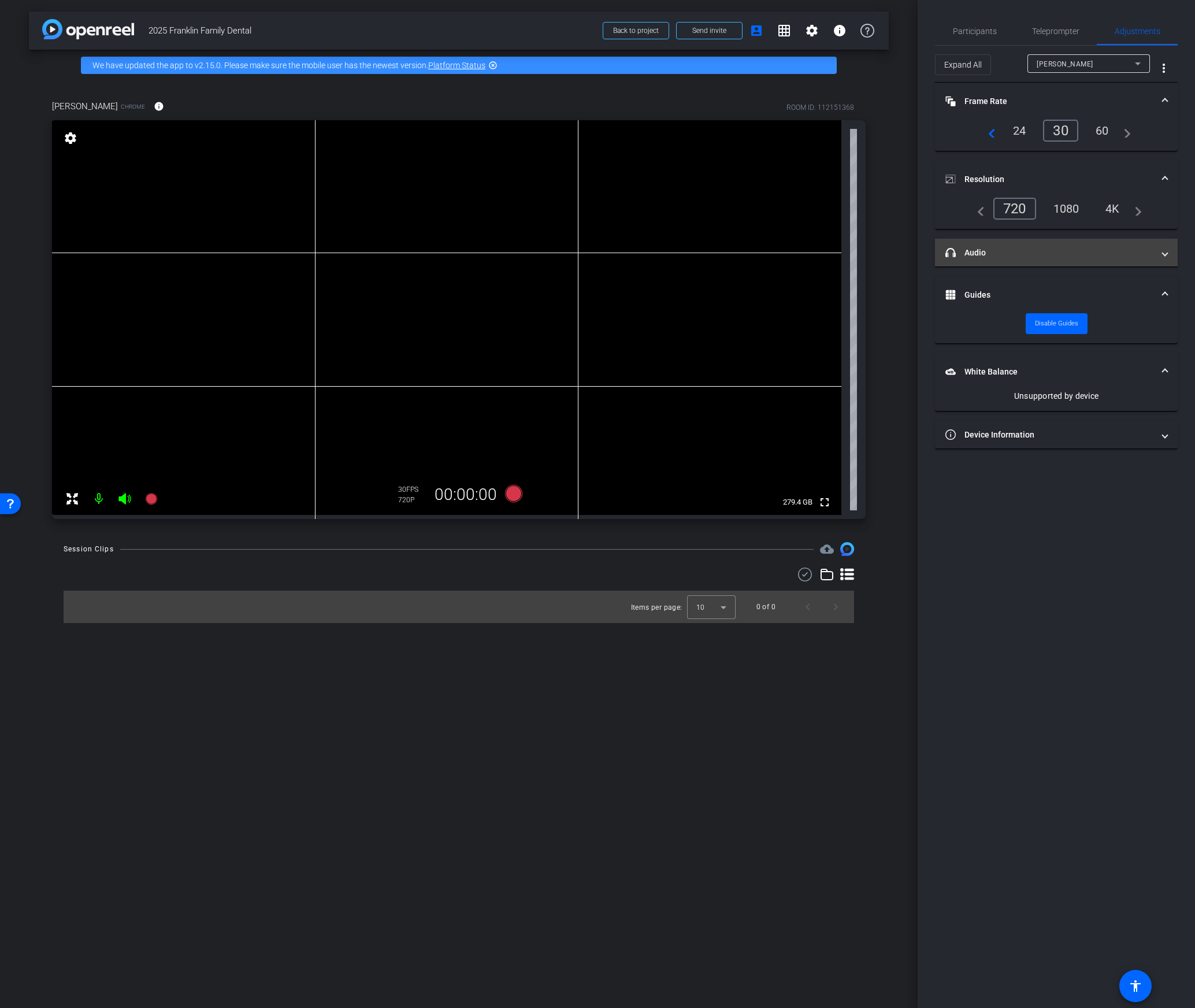
click at [1117, 256] on mat-panel-title "headphone icon Audio" at bounding box center [1049, 253] width 208 height 12
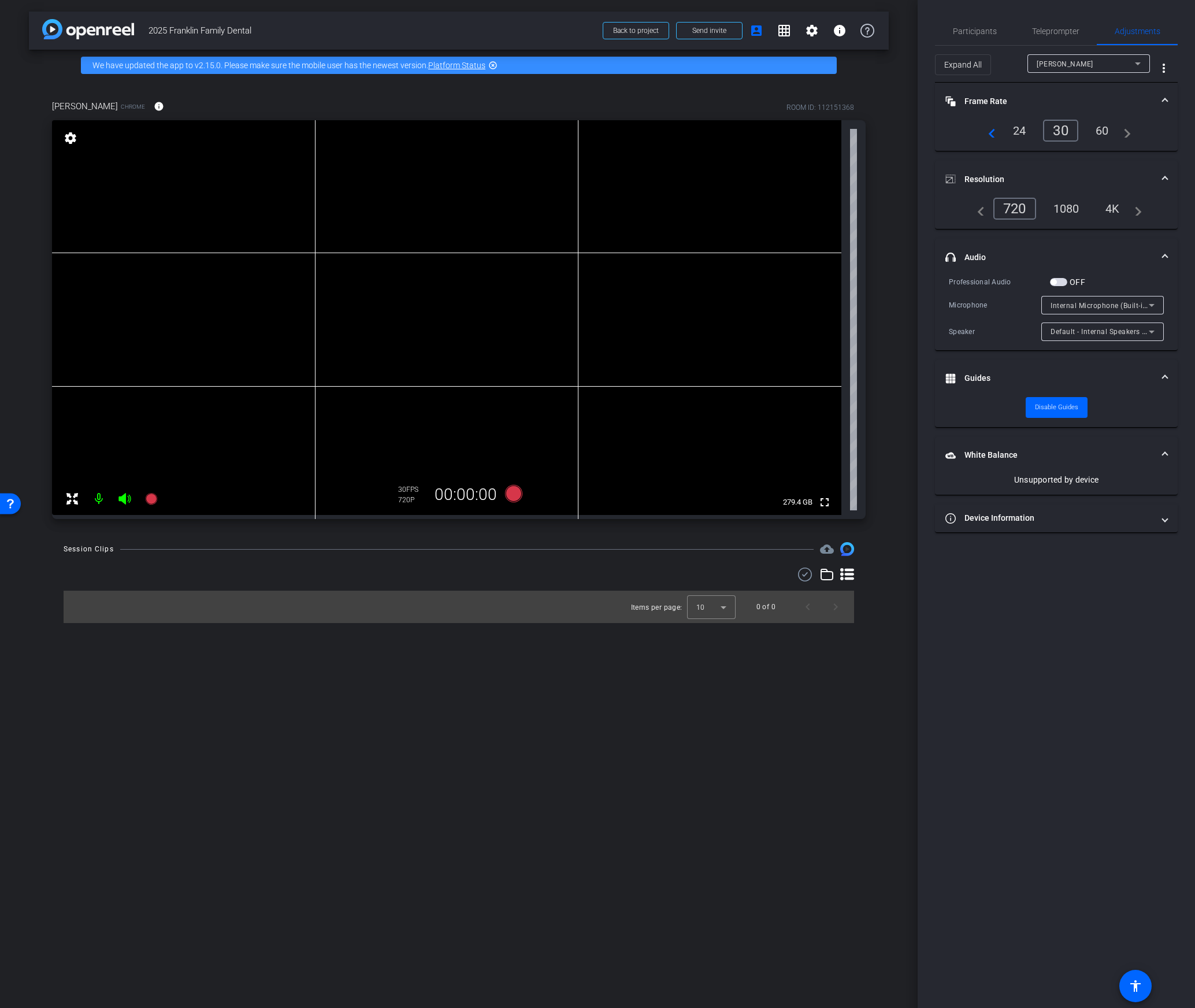
click at [1079, 574] on div "Participants Teleprompter Adjustments settings Your Digital Resource flip Direc…" at bounding box center [1056, 504] width 278 height 1008
click at [1086, 65] on div "Brooke" at bounding box center [1085, 63] width 98 height 15
click at [1088, 692] on div at bounding box center [598, 504] width 1195 height 1008
click at [1040, 38] on span "Teleprompter" at bounding box center [1056, 31] width 47 height 28
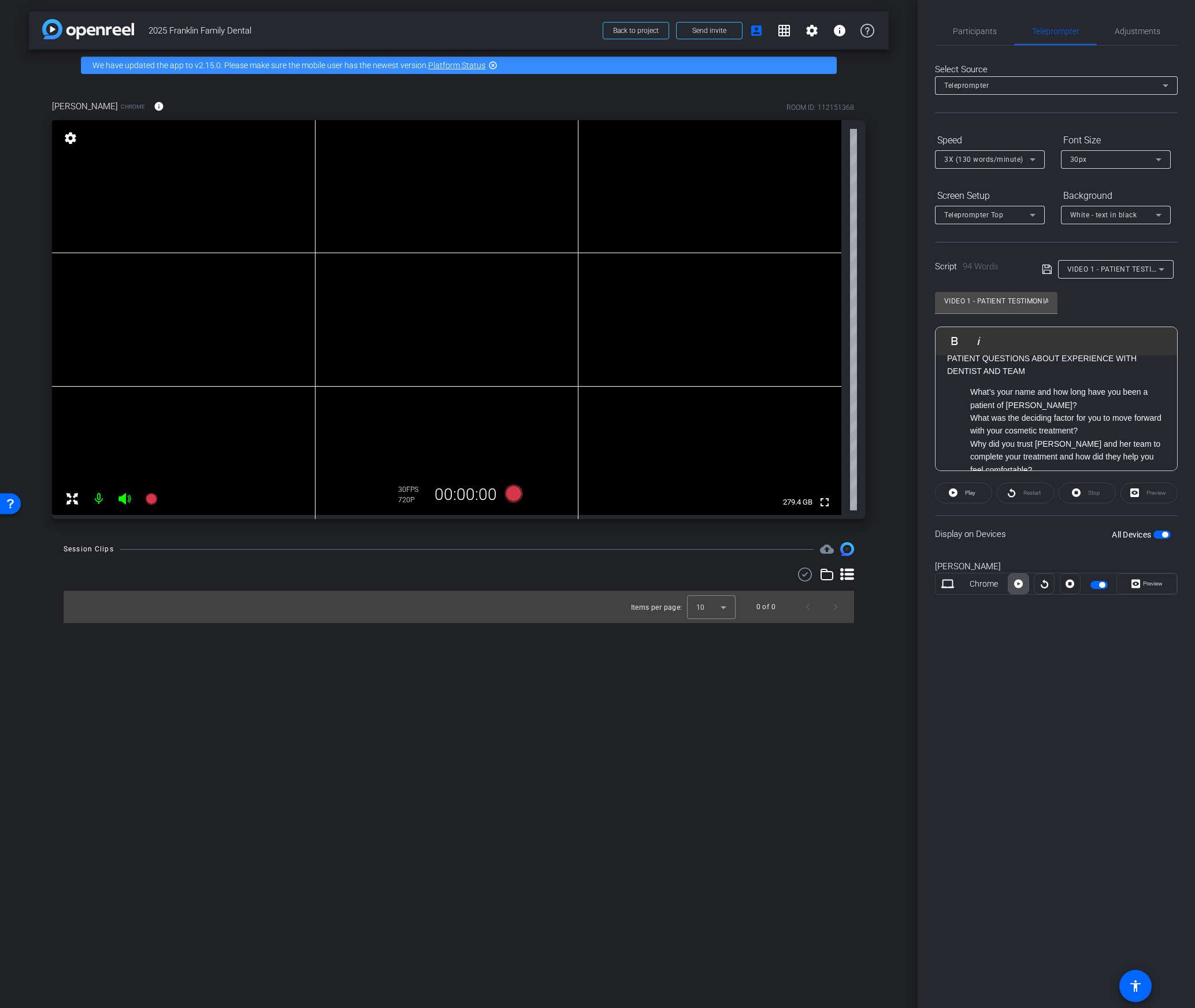
click at [1018, 586] on icon at bounding box center [1019, 584] width 9 height 9
click at [989, 389] on p "What’s your name and how long have you been a patient of Dr. Sarah Zeh’s?" at bounding box center [1067, 389] width 196 height 26
click at [976, 389] on p "What’s your name and how long have you been a patient of Dr. Sarah Zeh’s?" at bounding box center [1067, 389] width 196 height 26
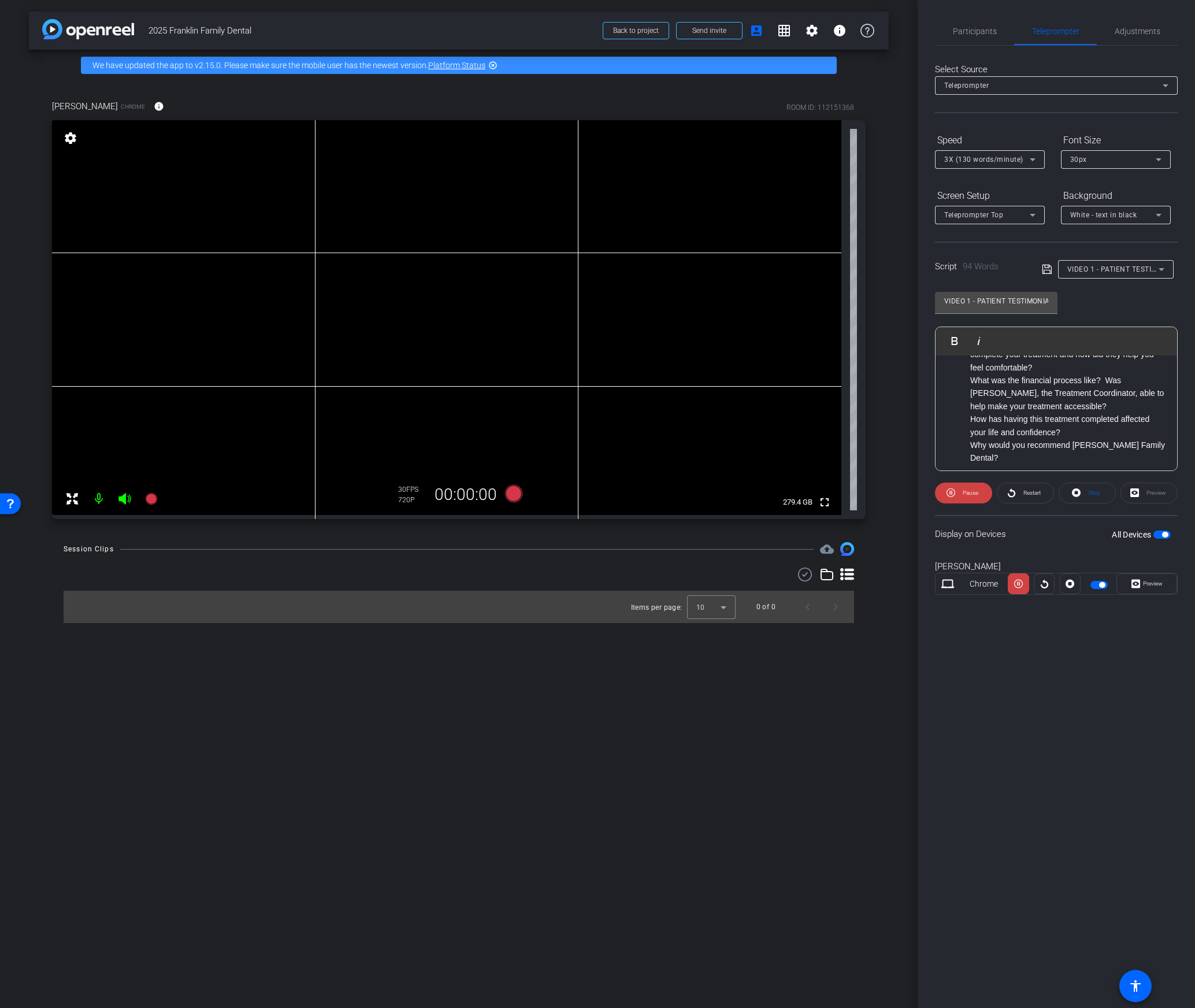
click at [1140, 497] on div "Preview" at bounding box center [1149, 493] width 57 height 21
click at [1150, 499] on div "Preview" at bounding box center [1149, 493] width 57 height 21
click at [996, 432] on p "Why did you trust Dr. Zeh and her team to complete your treatment and how did t…" at bounding box center [1067, 447] width 196 height 38
click at [954, 339] on span "Play" at bounding box center [962, 340] width 18 height 10
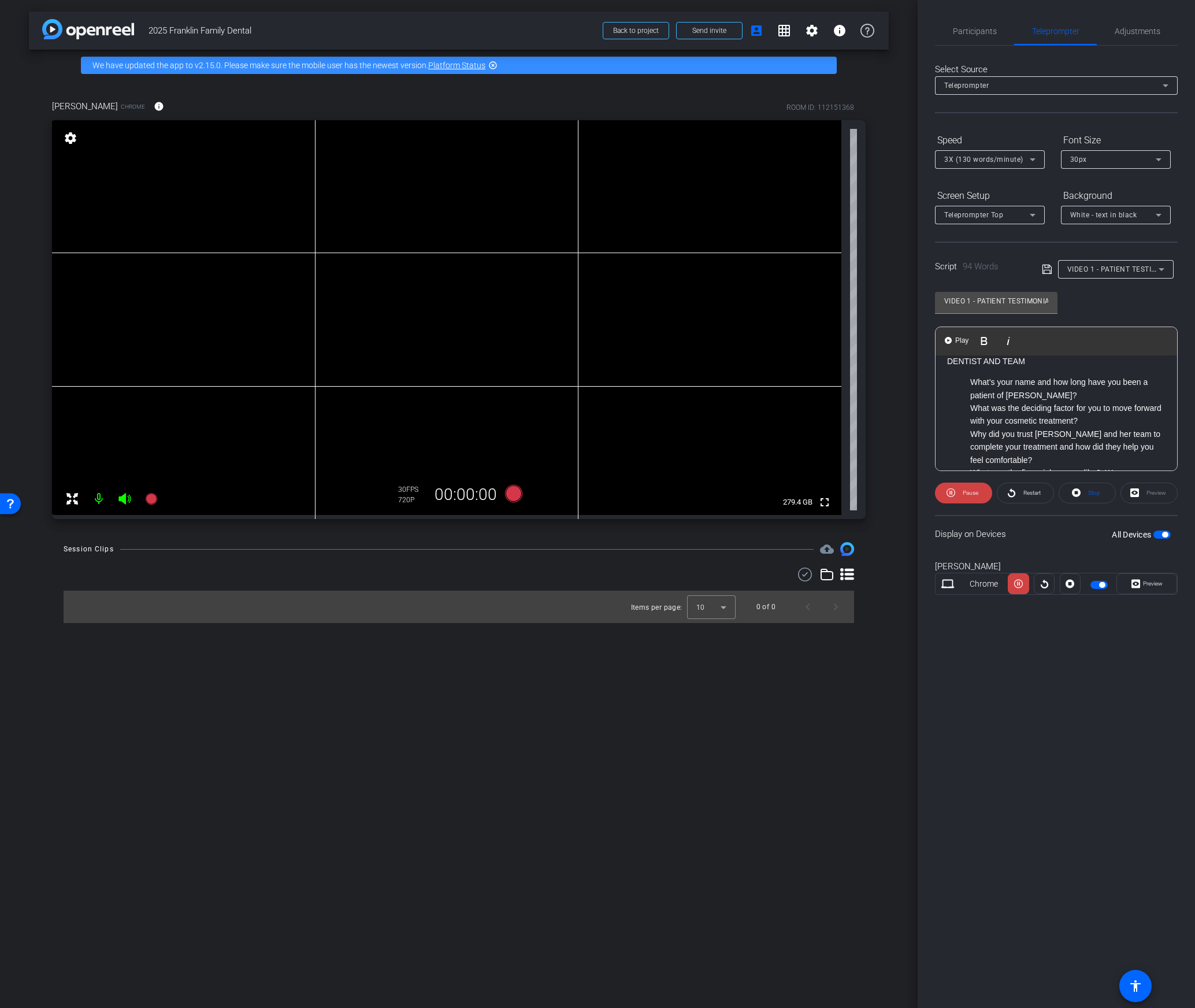
click at [973, 403] on p "What was the deciding factor for you to move forward with your cosmetic treatme…" at bounding box center [1067, 414] width 196 height 26
click at [972, 416] on p "What was the deciding factor for you to move forward with your cosmetic treatme…" at bounding box center [1067, 414] width 196 height 26
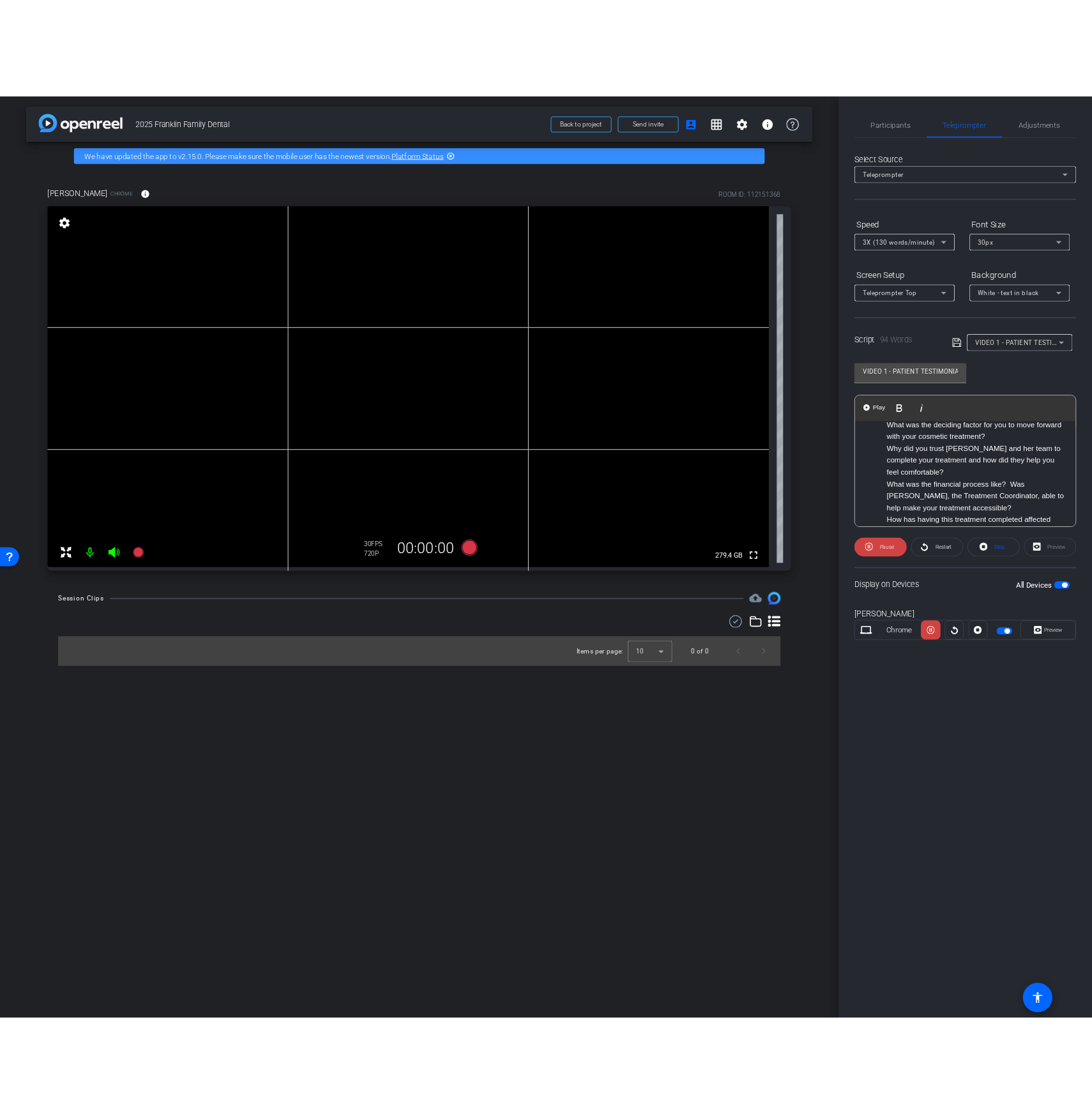
scroll to position [130, 0]
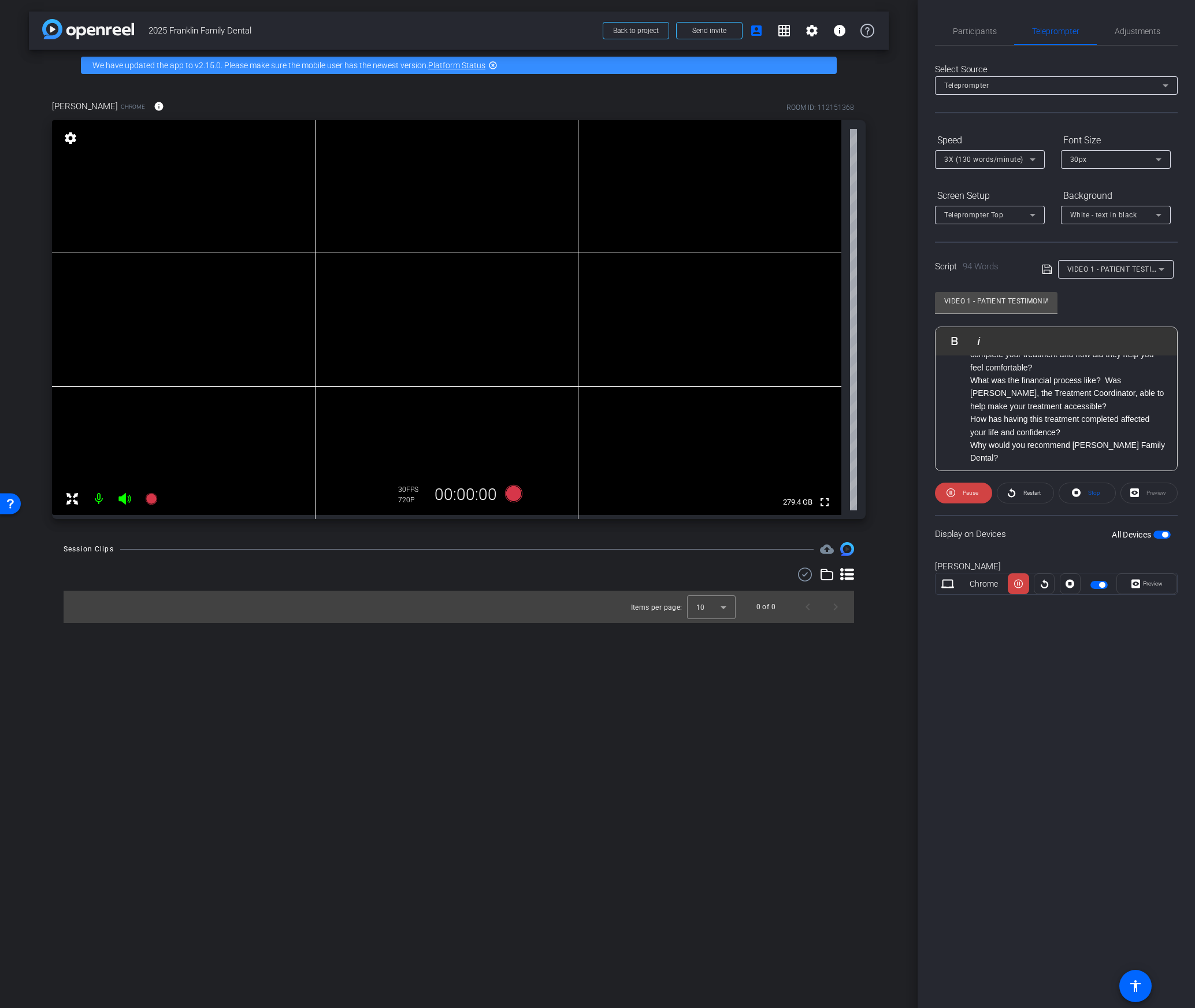
click at [1044, 521] on div "Display on Devices All Devices" at bounding box center [1056, 533] width 243 height 38
click at [1096, 589] on mat-slide-toggle at bounding box center [1100, 584] width 20 height 14
click at [1102, 583] on span "button" at bounding box center [1101, 585] width 6 height 6
click at [1124, 270] on span "VIDEO 1 - PATIENT TESTIMONIAL W/ [PERSON_NAME] (Cosmetic Case)" at bounding box center [1187, 269] width 239 height 9
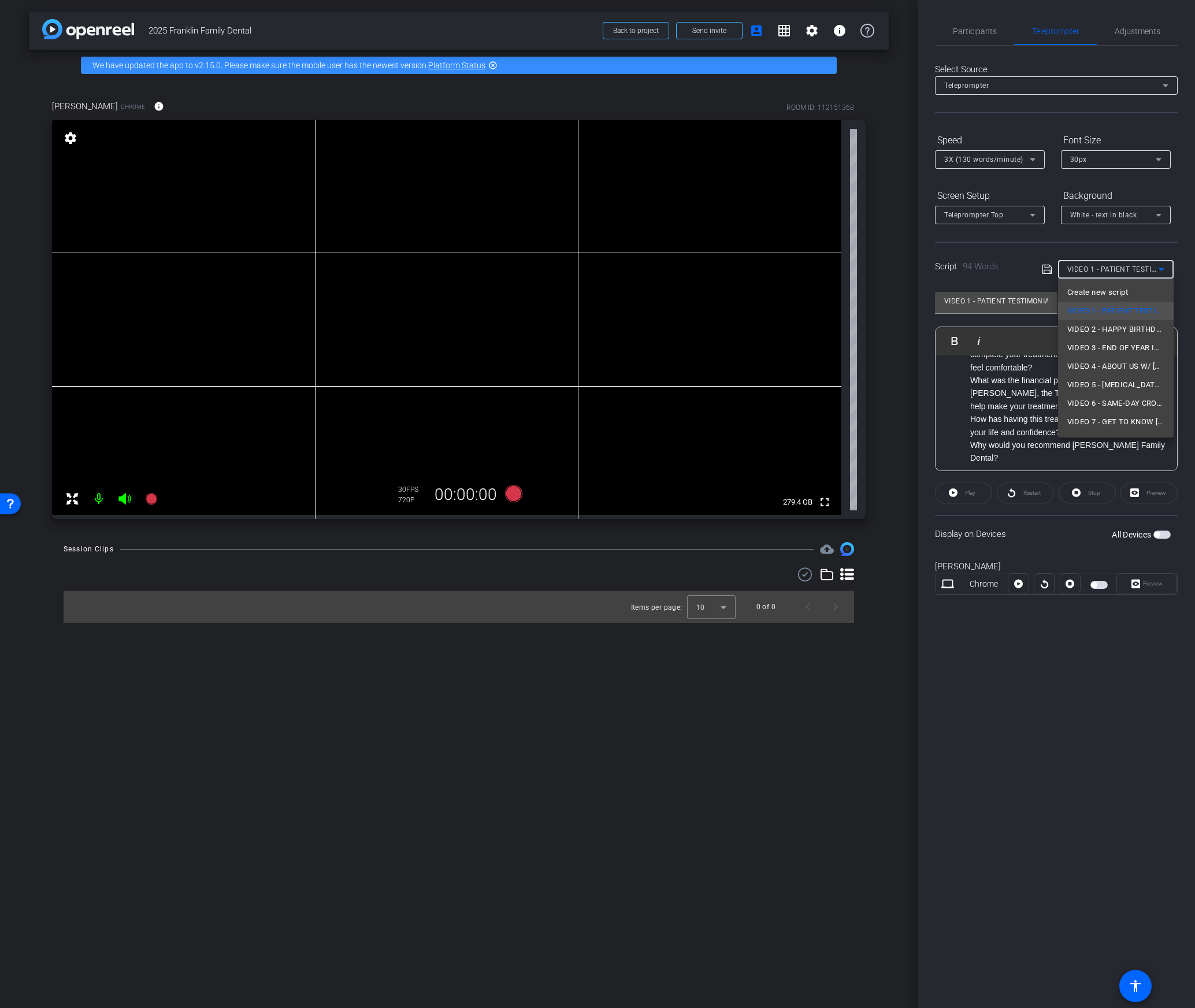
click at [1042, 394] on div at bounding box center [598, 504] width 1195 height 1008
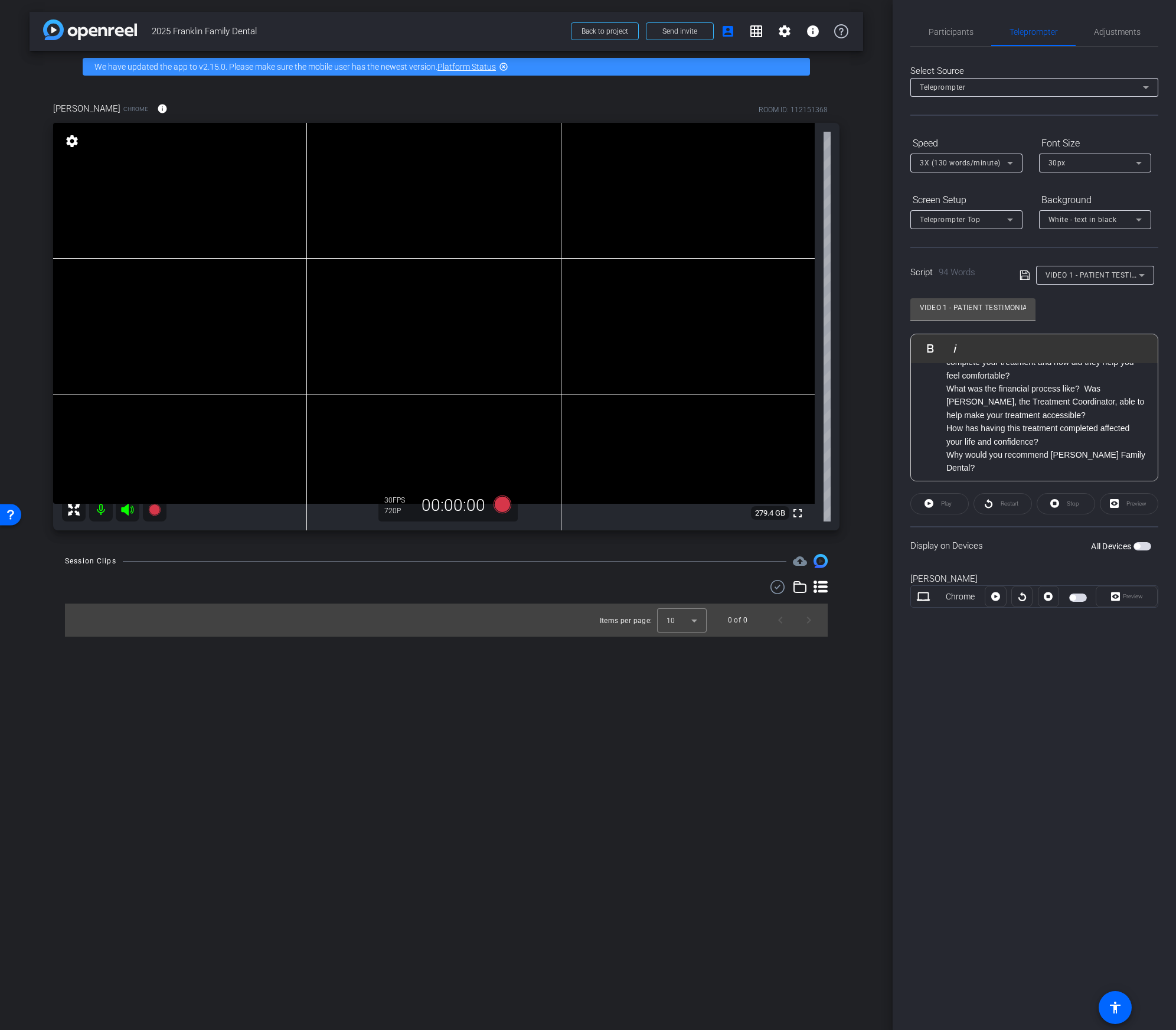
click at [1073, 747] on div "Participants Teleprompter Adjustments settings Your Digital Resource flip Direc…" at bounding box center [1034, 515] width 284 height 1030
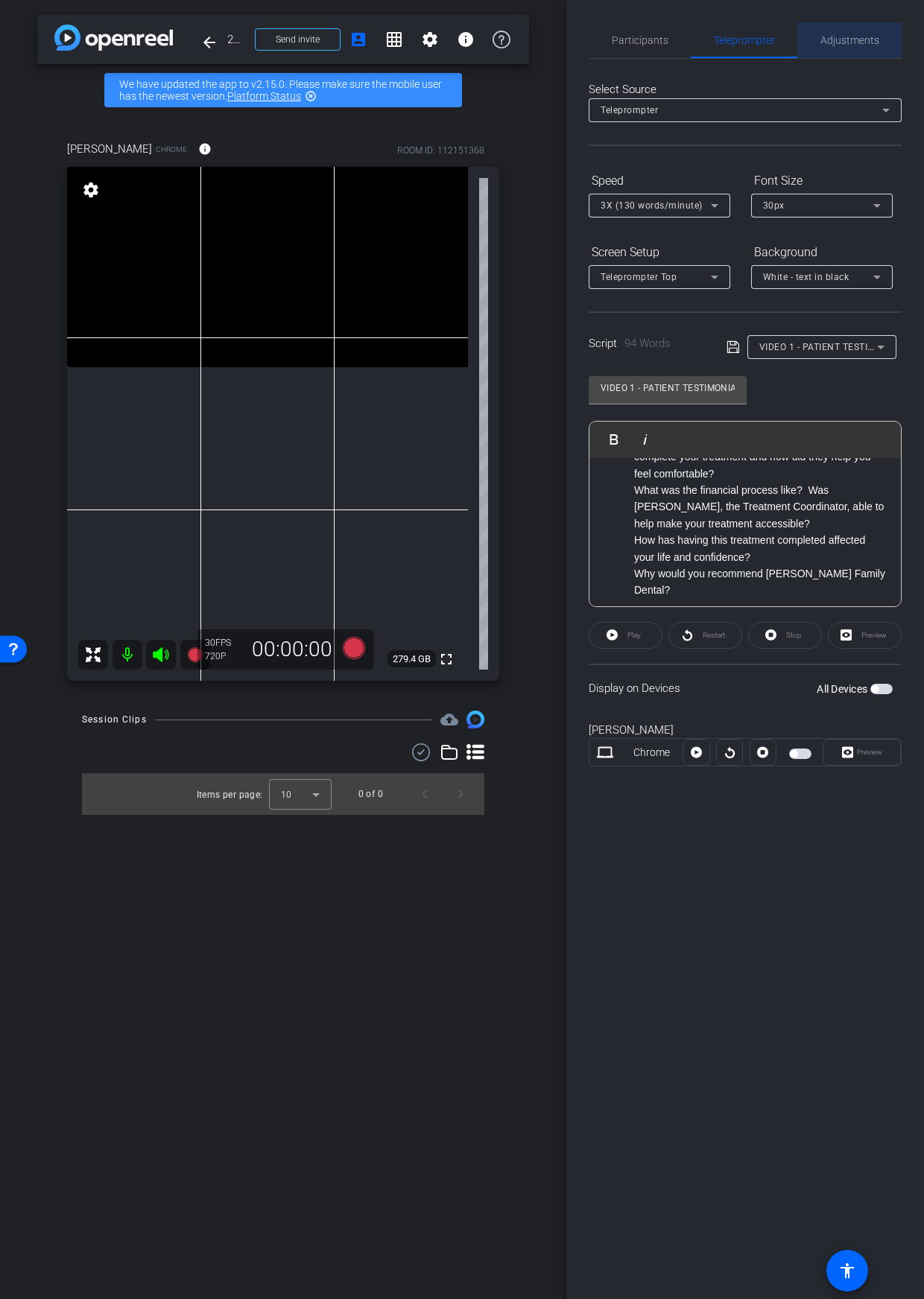
click at [844, 44] on span "Adjustments" at bounding box center [849, 40] width 59 height 11
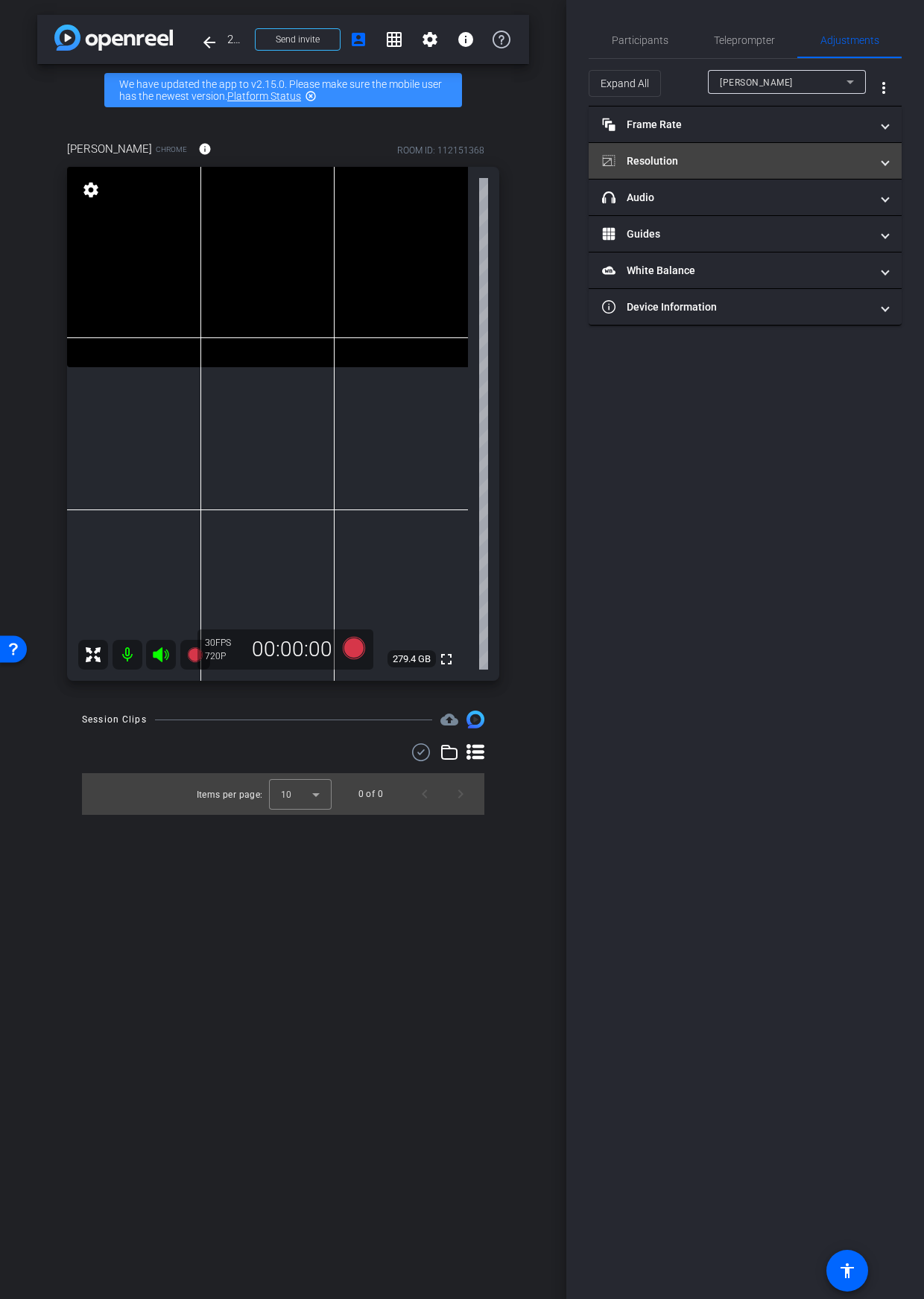
click at [726, 154] on mat-panel-title "Resolution" at bounding box center [736, 161] width 268 height 16
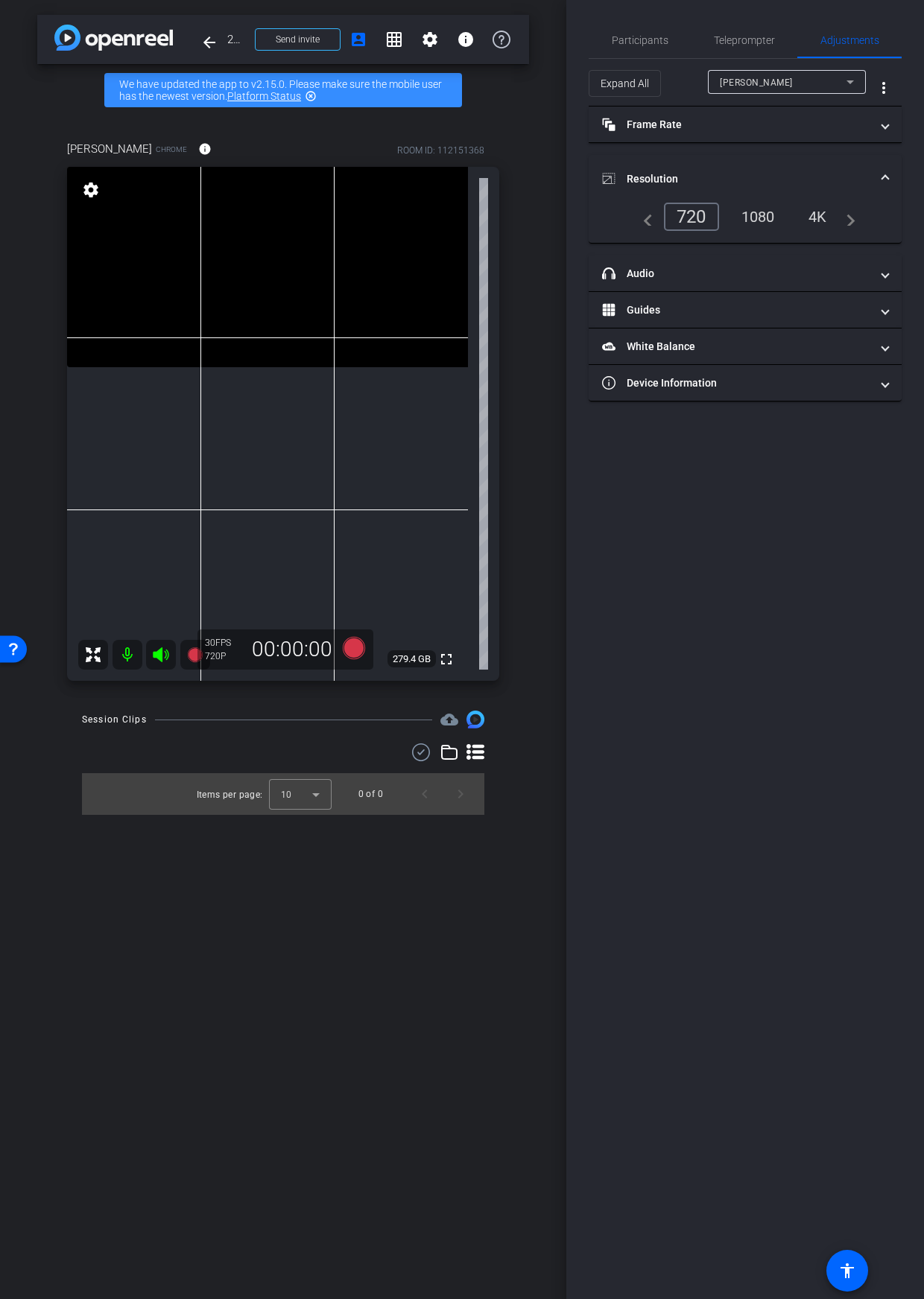
click at [765, 213] on div "1080" at bounding box center [758, 216] width 56 height 26
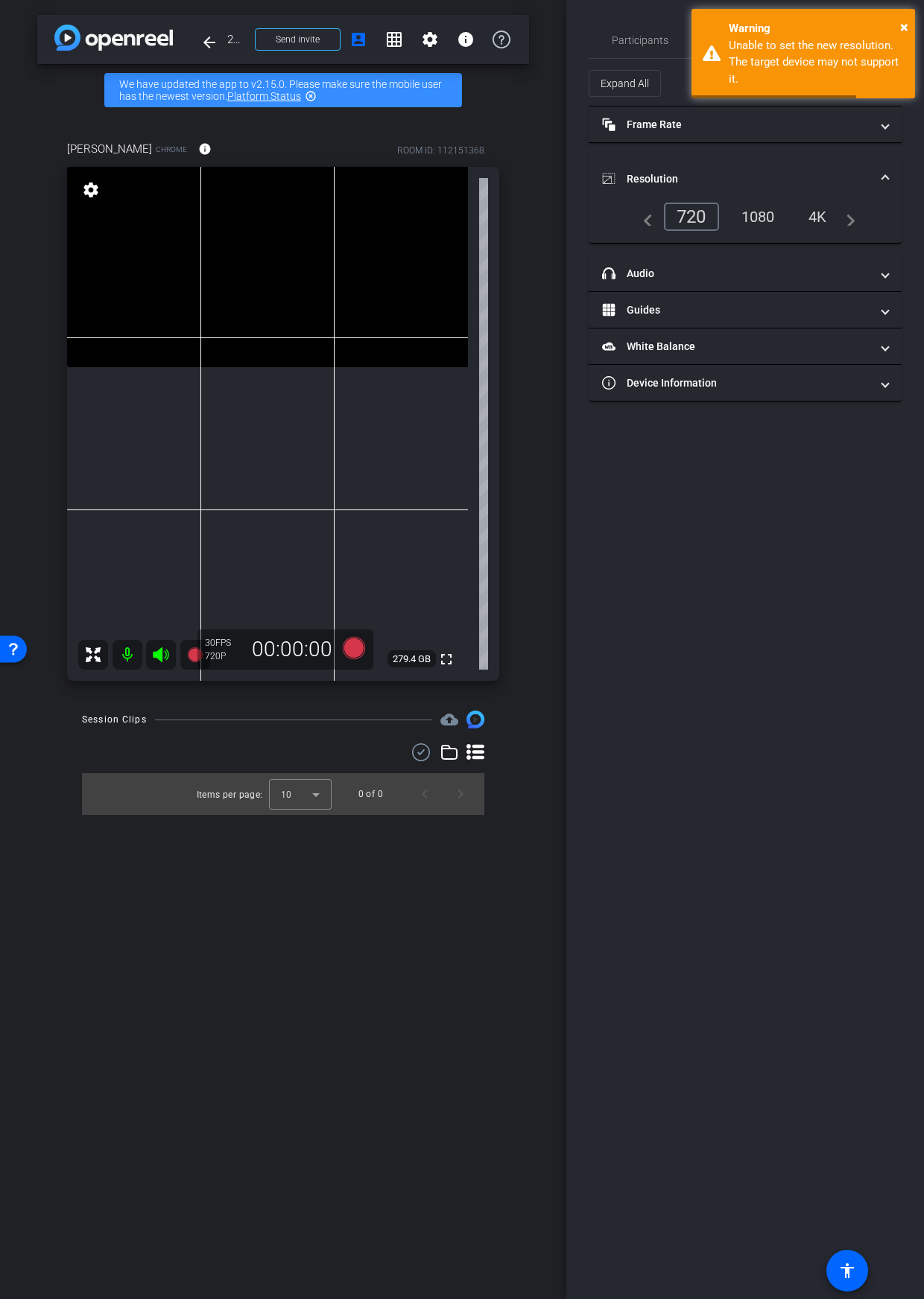
click at [646, 223] on mat-icon "navigate_before" at bounding box center [644, 216] width 18 height 18
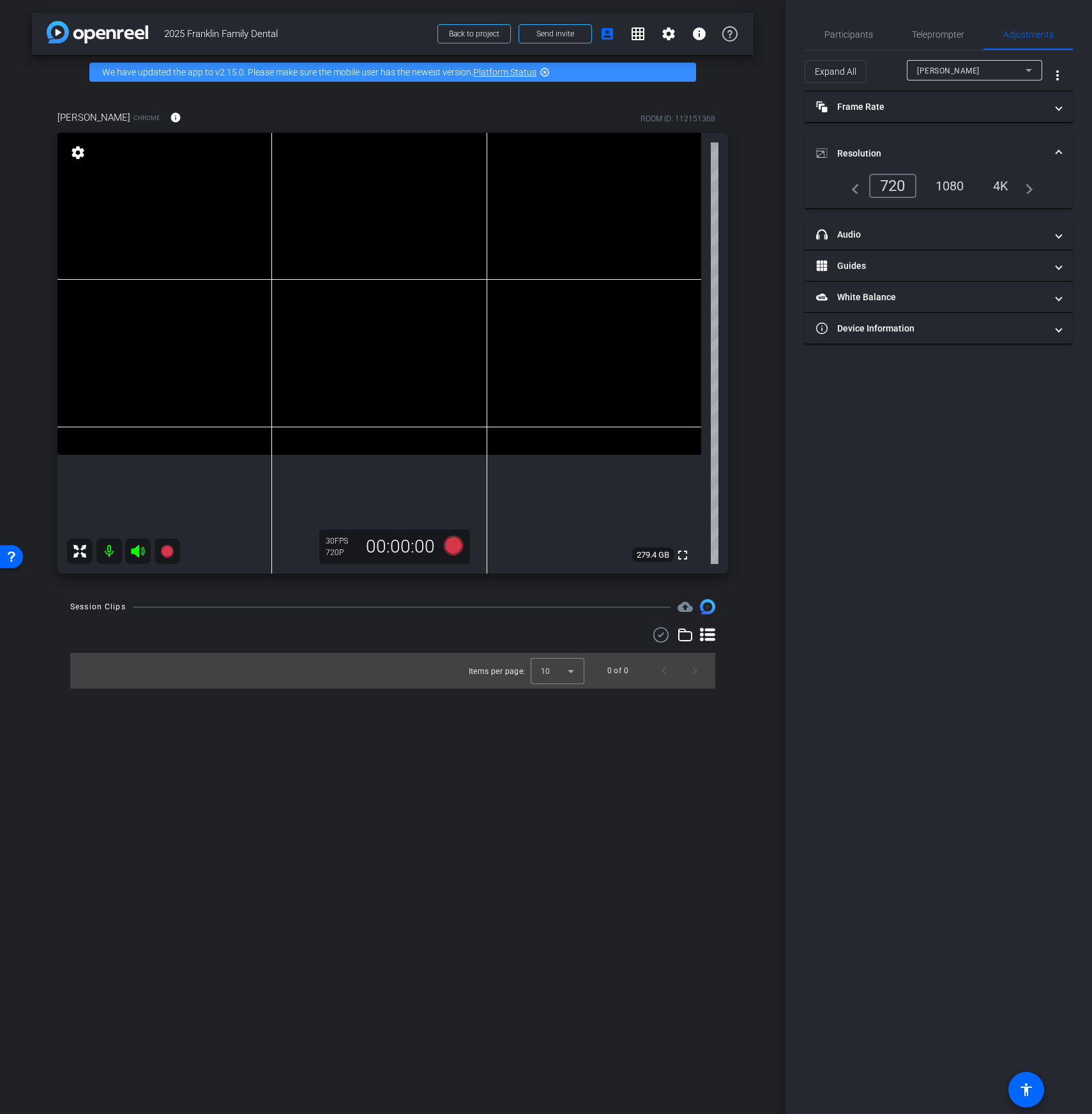
click at [396, 681] on div "Items per page: 10 0 of 0" at bounding box center [393, 670] width 645 height 35
click at [857, 35] on span "Participants" at bounding box center [849, 34] width 49 height 9
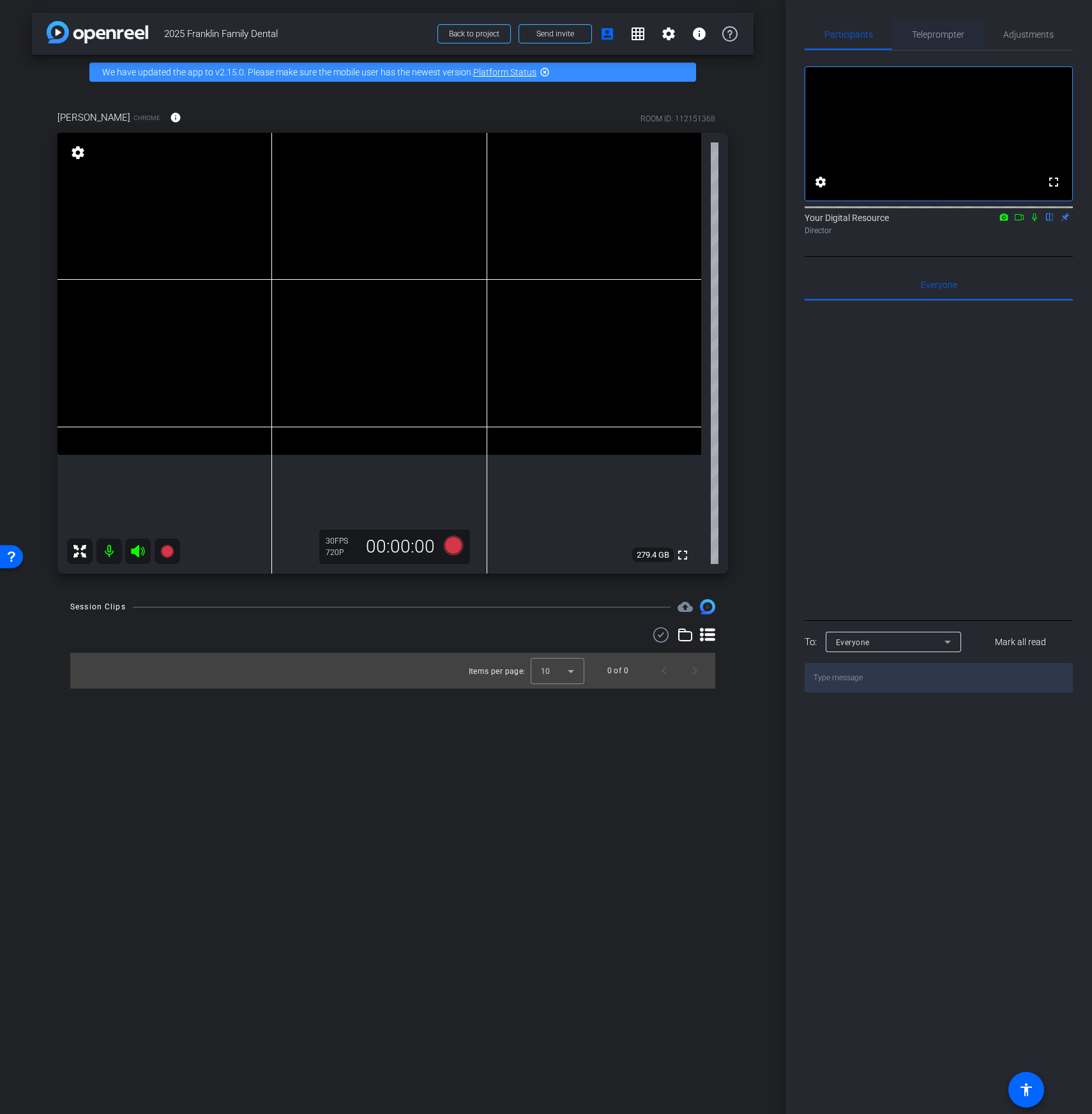
click at [935, 43] on span "Teleprompter" at bounding box center [938, 34] width 52 height 30
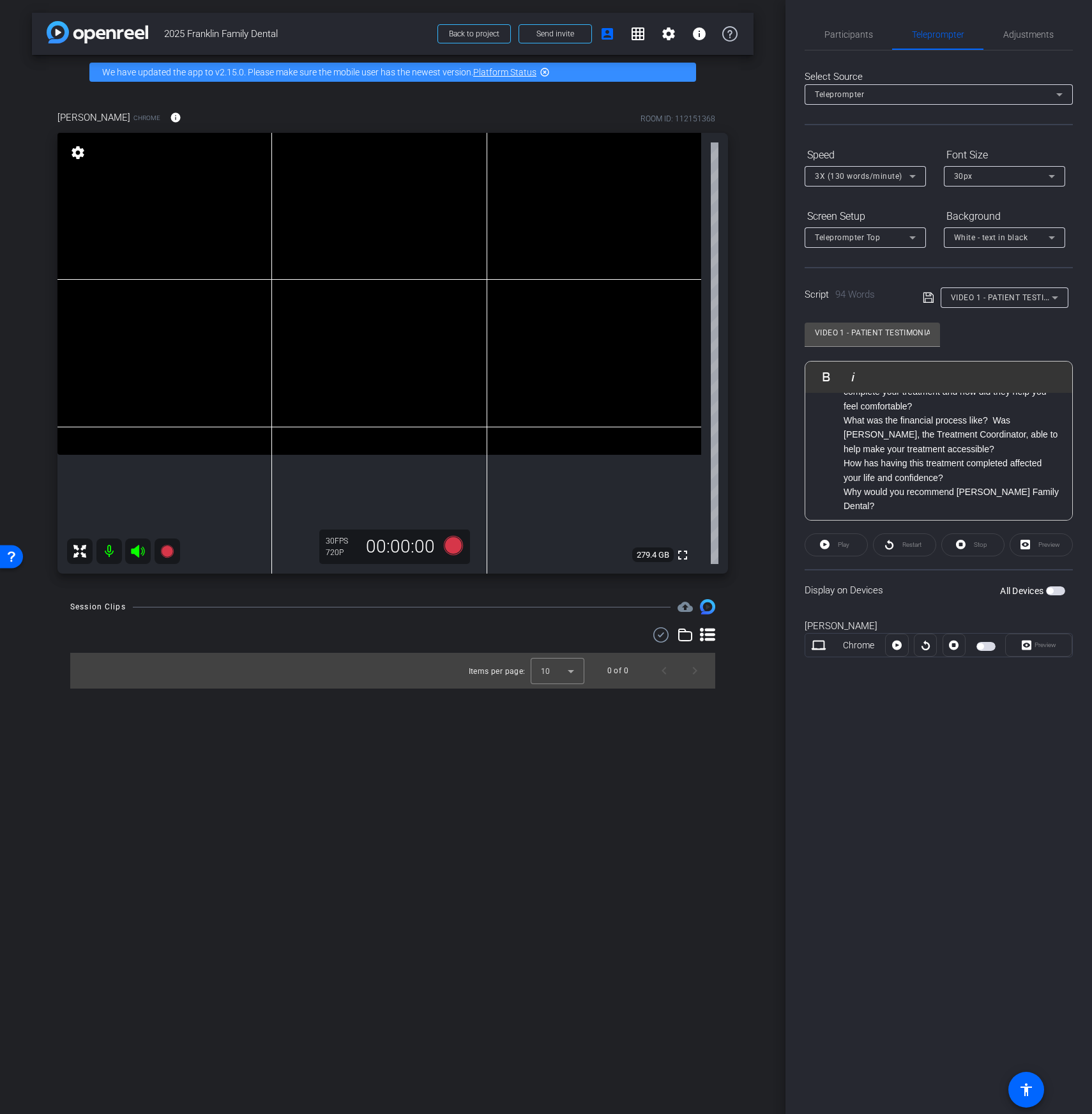
click at [136, 548] on icon at bounding box center [137, 551] width 13 height 13
click at [140, 547] on icon at bounding box center [138, 551] width 16 height 16
click at [672, 28] on mat-icon "settings" at bounding box center [669, 34] width 16 height 16
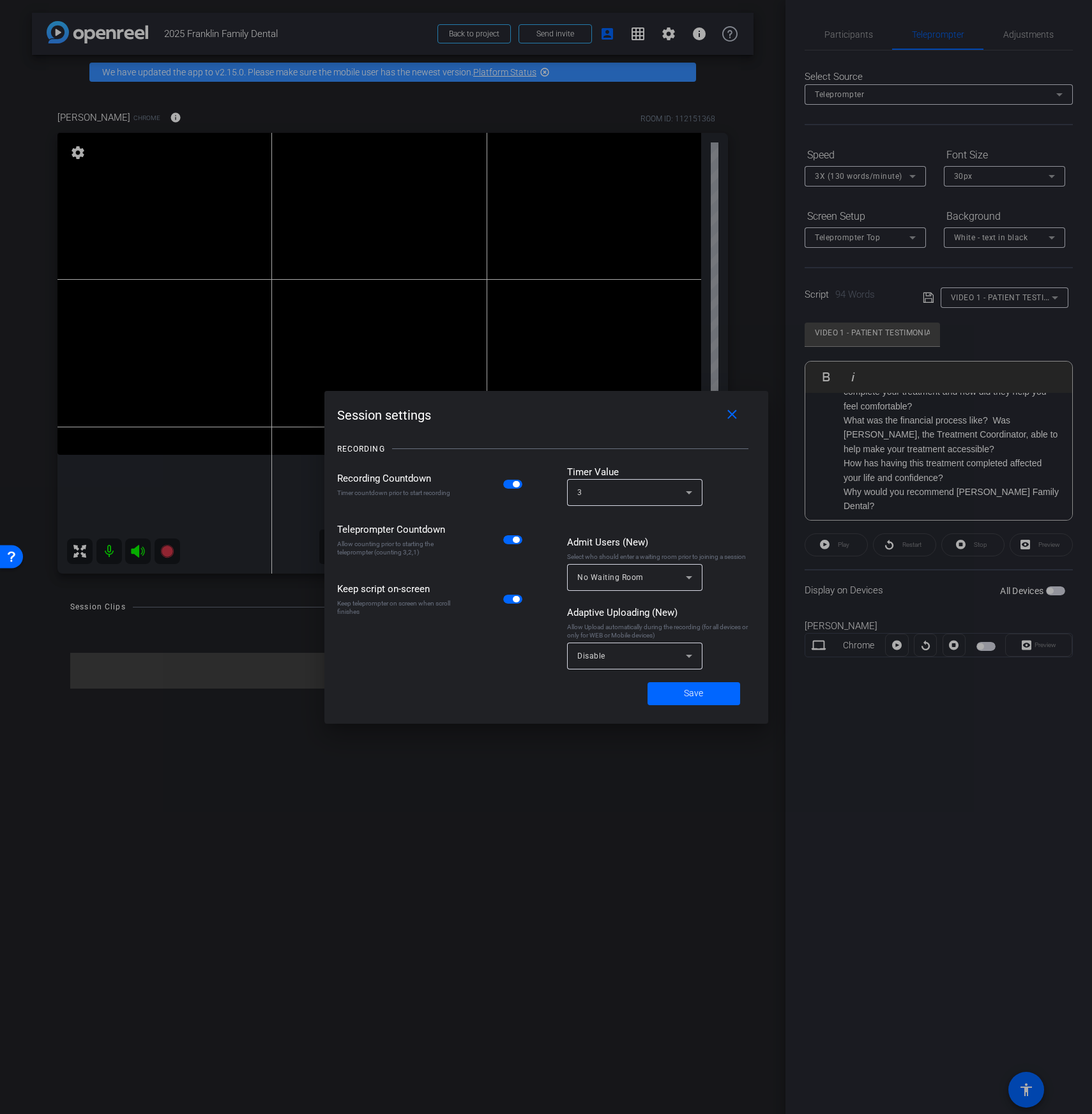
click at [580, 663] on div "Disable" at bounding box center [635, 656] width 115 height 27
click at [621, 687] on mat-option "All Devices" at bounding box center [634, 685] width 135 height 21
click at [675, 655] on div "All Devices" at bounding box center [631, 656] width 108 height 16
click at [518, 670] on div at bounding box center [546, 557] width 1092 height 1114
click at [672, 689] on span at bounding box center [694, 693] width 93 height 30
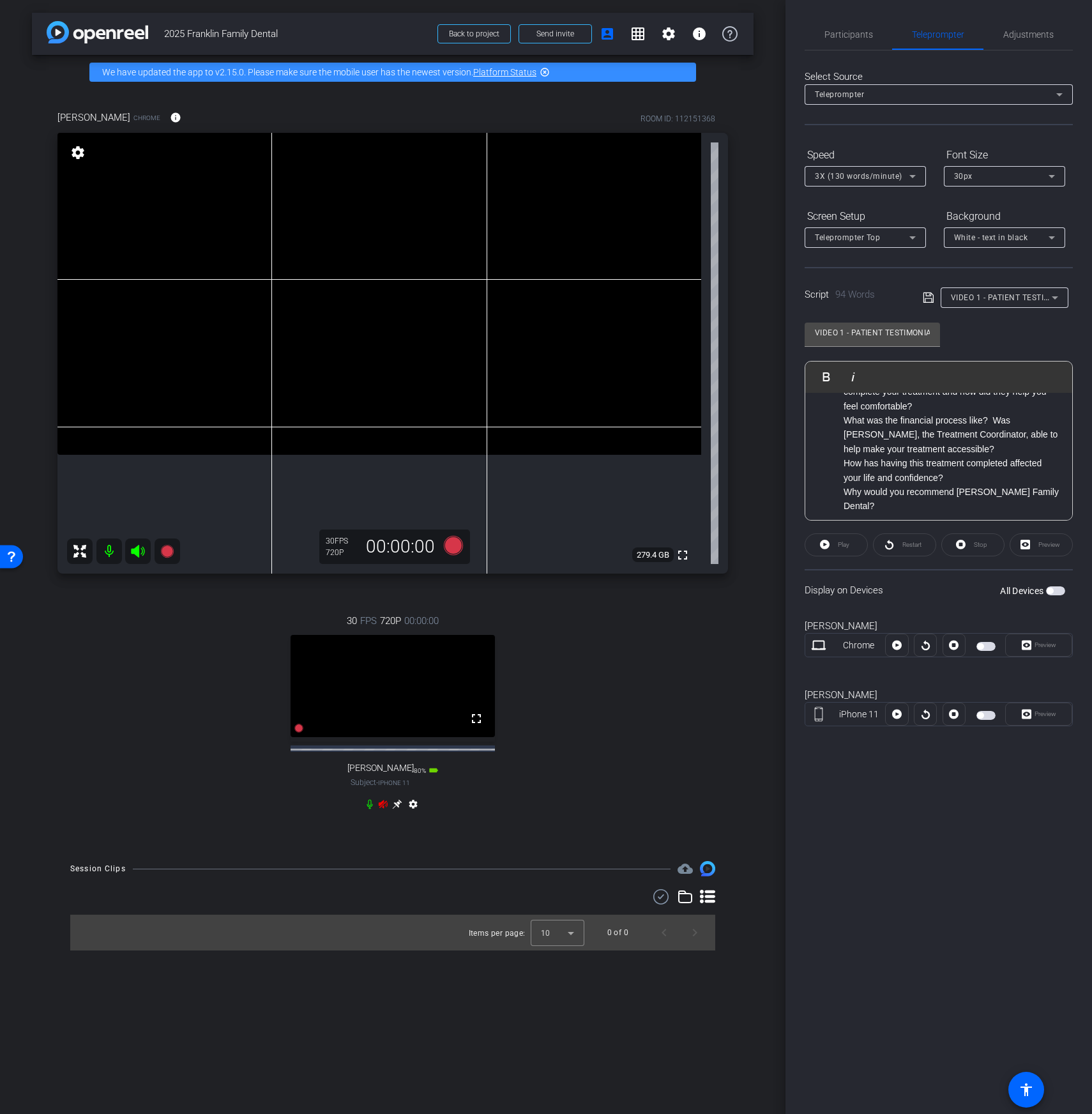
click at [384, 808] on icon at bounding box center [383, 804] width 9 height 9
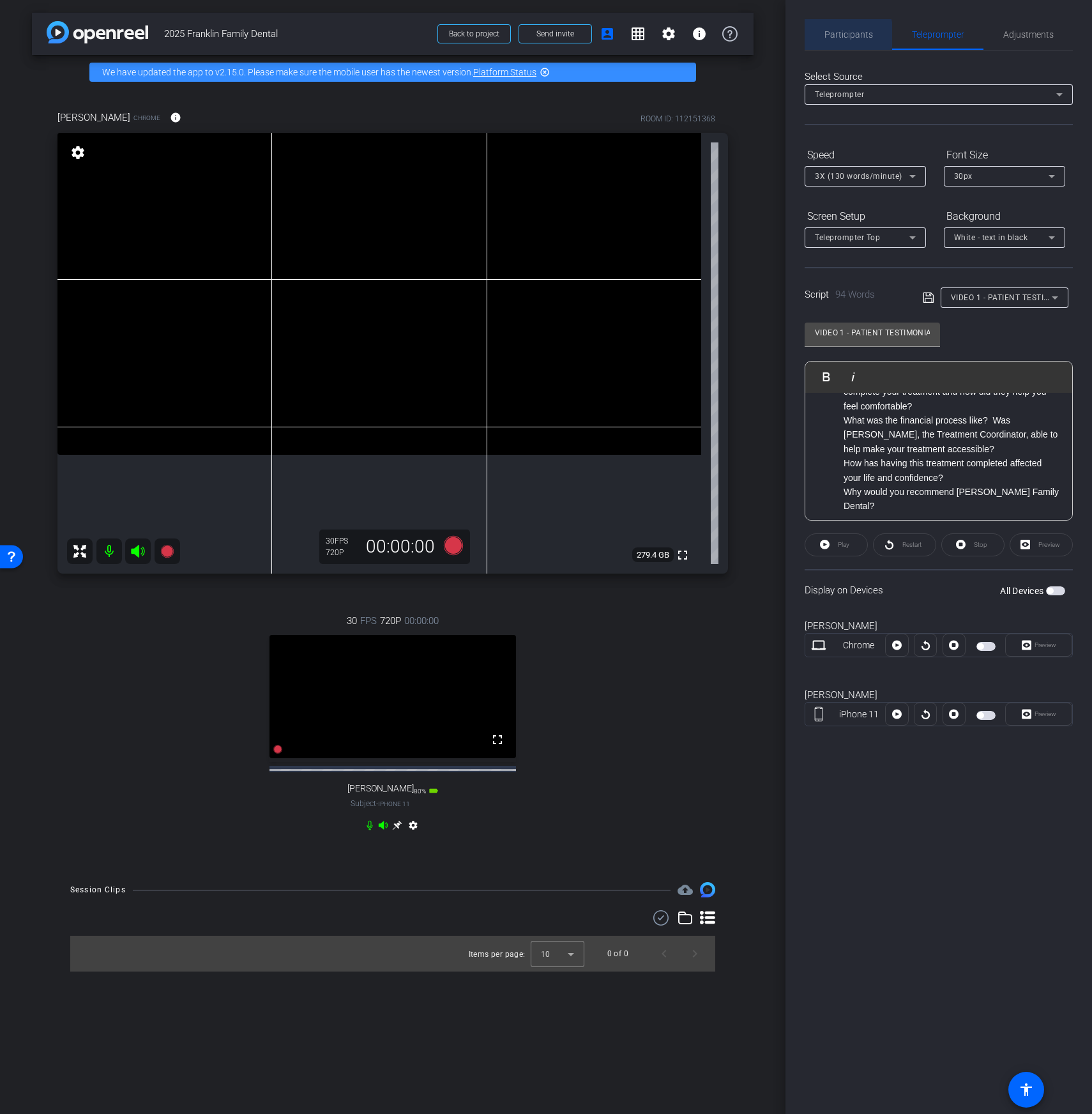
click at [842, 36] on span "Participants" at bounding box center [849, 34] width 49 height 9
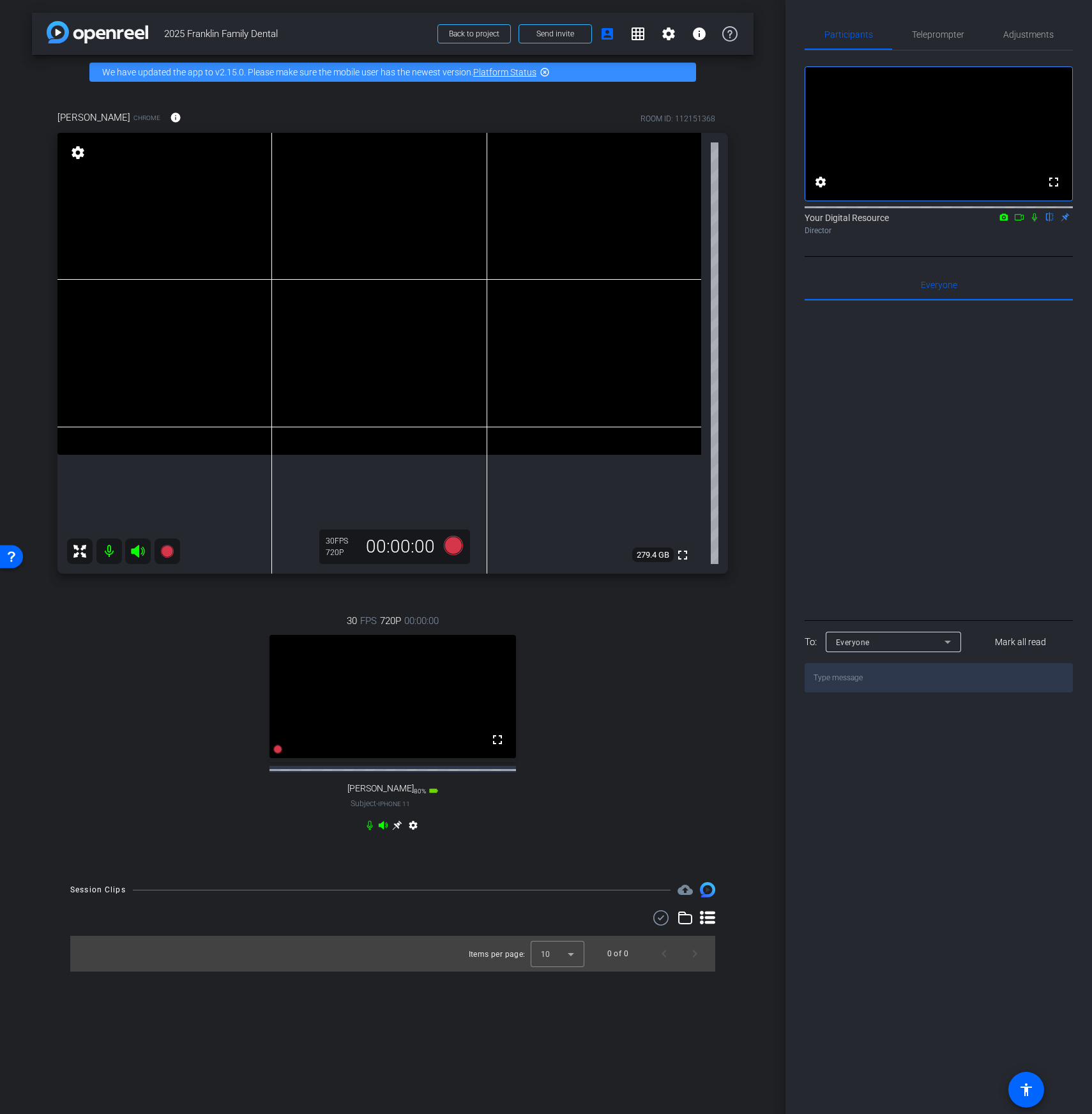
click at [922, 651] on div "Everyone" at bounding box center [890, 642] width 108 height 16
click at [901, 465] on div at bounding box center [546, 557] width 1092 height 1114
click at [937, 35] on span "Teleprompter" at bounding box center [938, 34] width 52 height 9
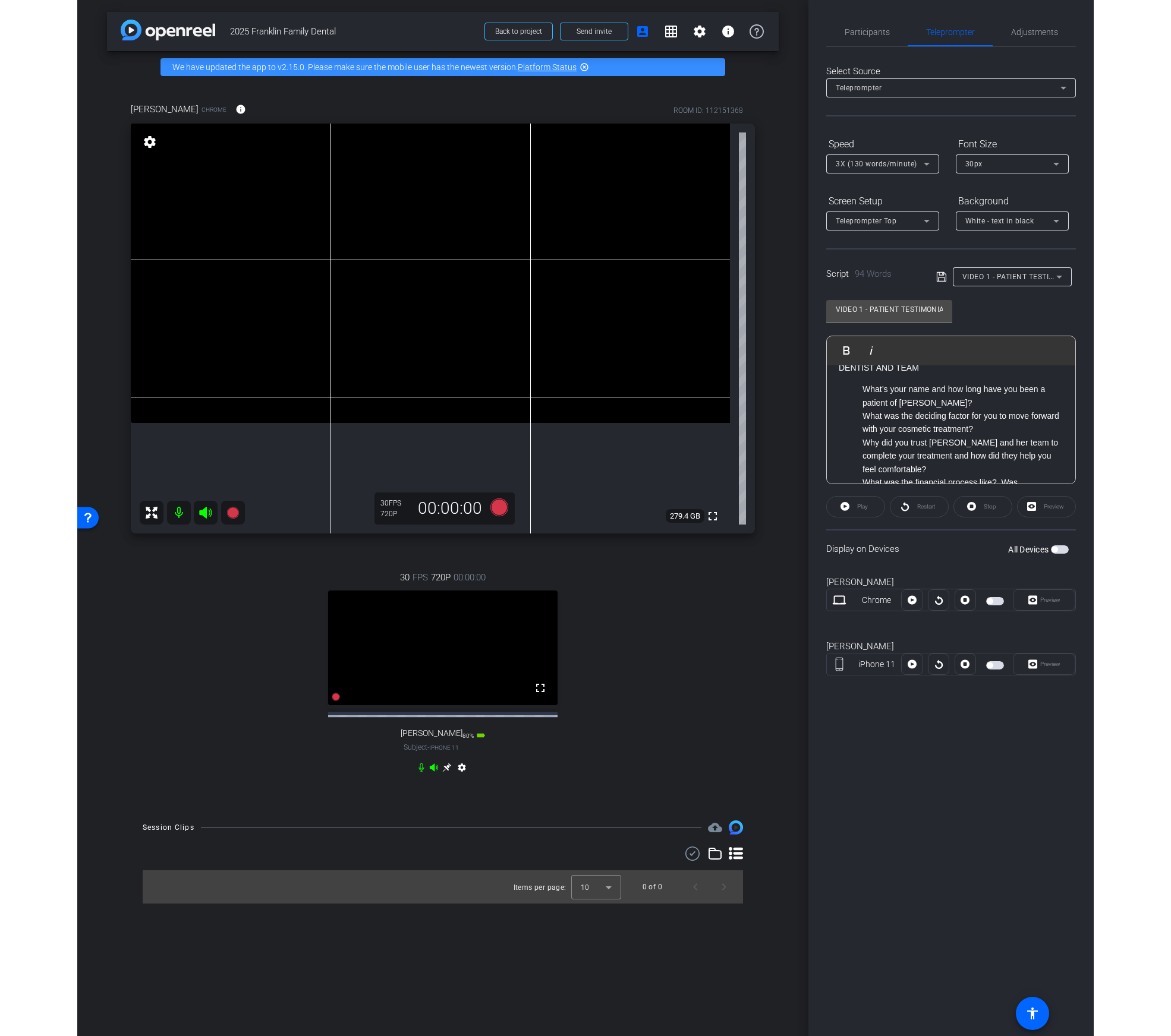
scroll to position [0, 0]
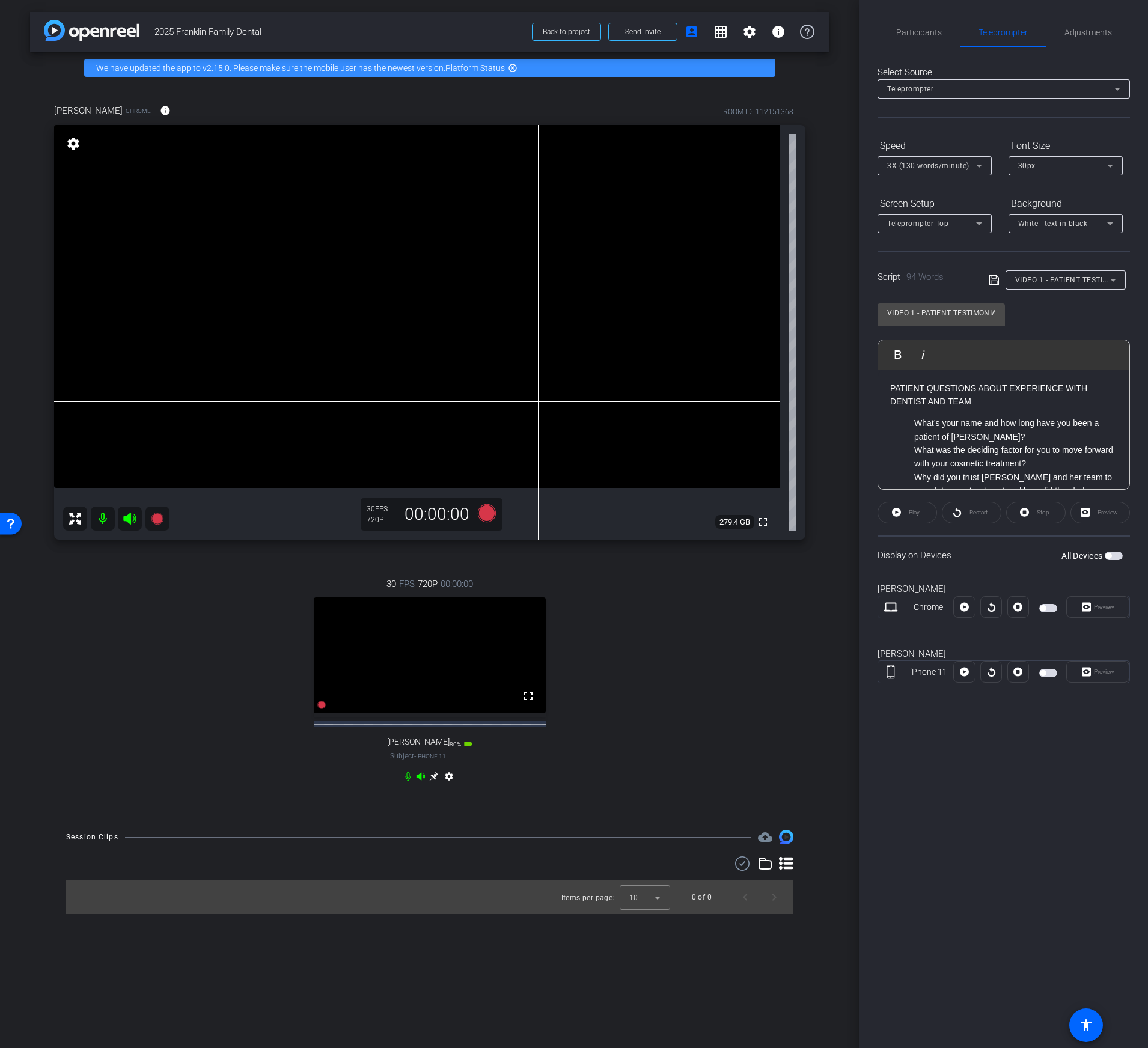
click at [413, 659] on video at bounding box center [429, 655] width 232 height 116
drag, startPoint x: 484, startPoint y: 755, endPoint x: 433, endPoint y: 759, distance: 51.2
click at [433, 759] on div "30 FPS 720P 00:00:00 fullscreen sarah Zeh Subject - iPhone 11 80% battery_std s…" at bounding box center [429, 681] width 751 height 248
click at [549, 764] on div "30 FPS 720P 00:00:00 fullscreen sarah Zeh Subject - iPhone 11 80% battery_std s…" at bounding box center [429, 681] width 751 height 248
click at [1089, 35] on span "Adjustments" at bounding box center [1087, 32] width 47 height 9
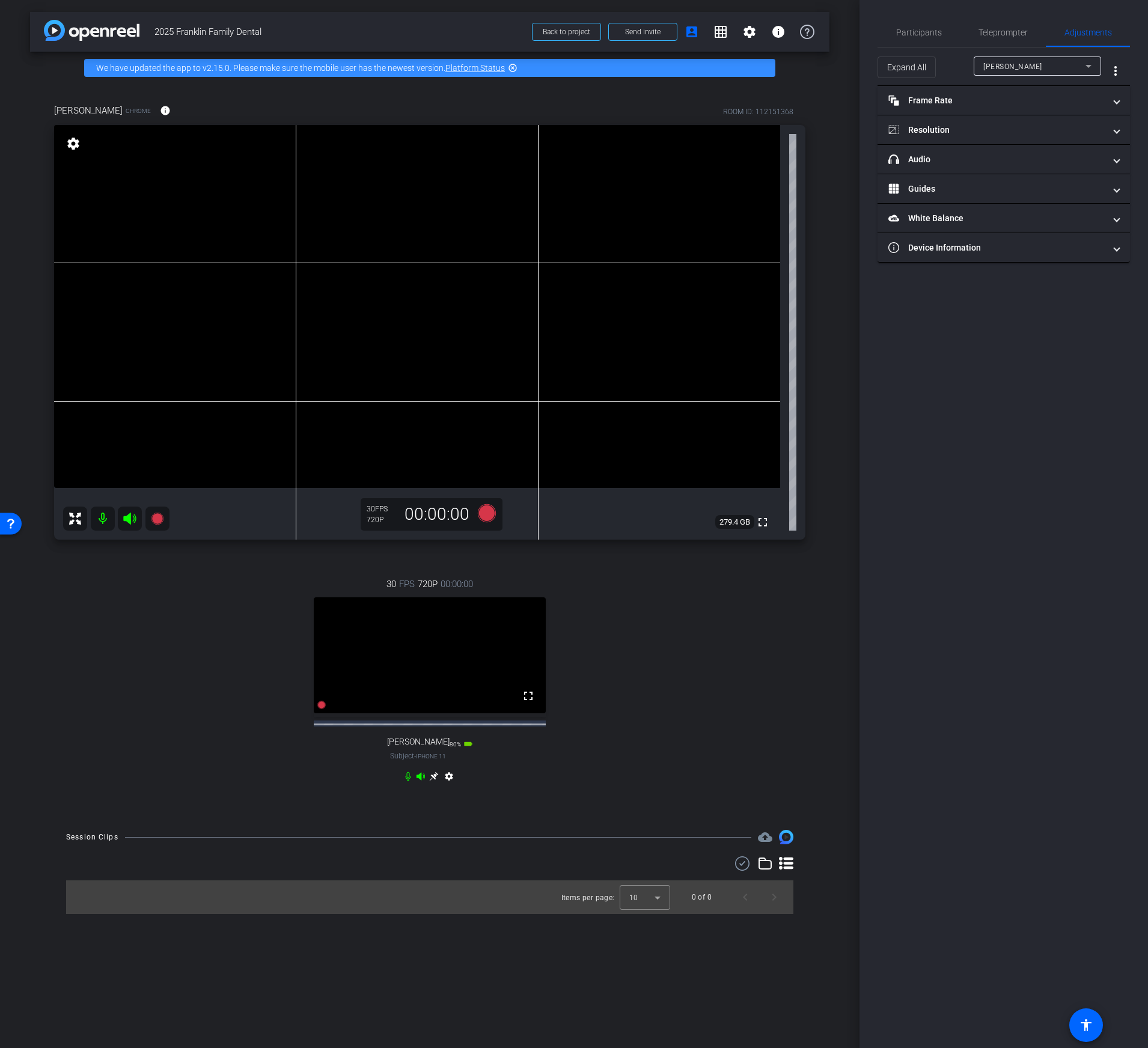
click at [1010, 71] on div "Brooke" at bounding box center [1034, 66] width 102 height 15
click at [1010, 110] on span "[PERSON_NAME]" at bounding box center [1013, 109] width 61 height 15
click at [987, 101] on mat-panel-title "Frame Rate Frame Rate" at bounding box center [996, 101] width 216 height 13
click at [1080, 144] on div "navigate_before 24 25 30 navigate_next" at bounding box center [1003, 136] width 155 height 23
click at [1076, 139] on mat-icon "navigate_next" at bounding box center [1074, 136] width 15 height 15
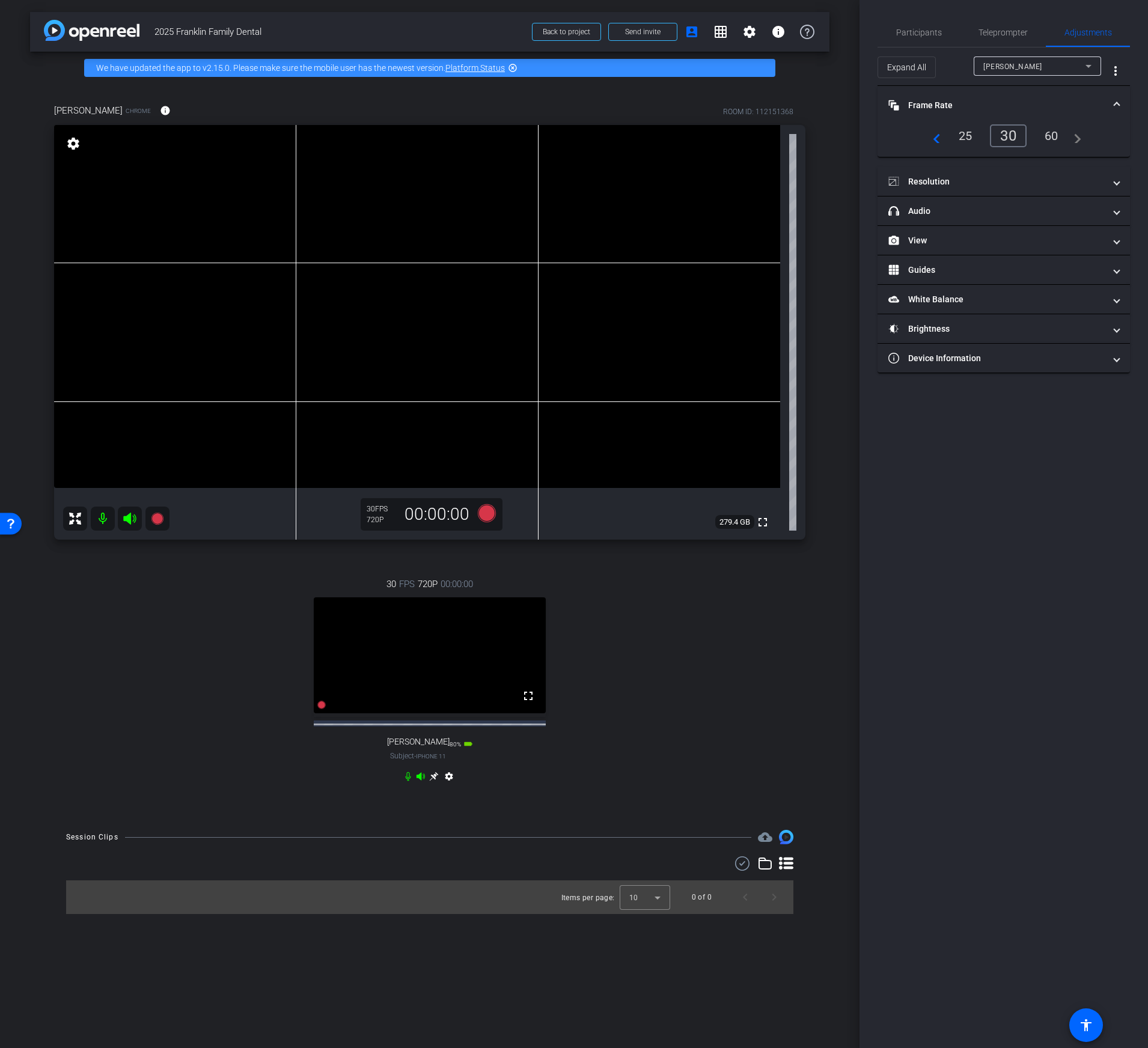
click at [1083, 137] on div "navigate_before 25 30 60 navigate_next" at bounding box center [1003, 136] width 223 height 23
click at [1076, 142] on mat-icon "navigate_next" at bounding box center [1074, 136] width 15 height 15
click at [1076, 141] on mat-icon "navigate_next" at bounding box center [1074, 136] width 15 height 15
click at [1053, 131] on div "60" at bounding box center [1051, 135] width 32 height 21
click at [1056, 181] on mat-panel-title "Resolution" at bounding box center [996, 181] width 216 height 13
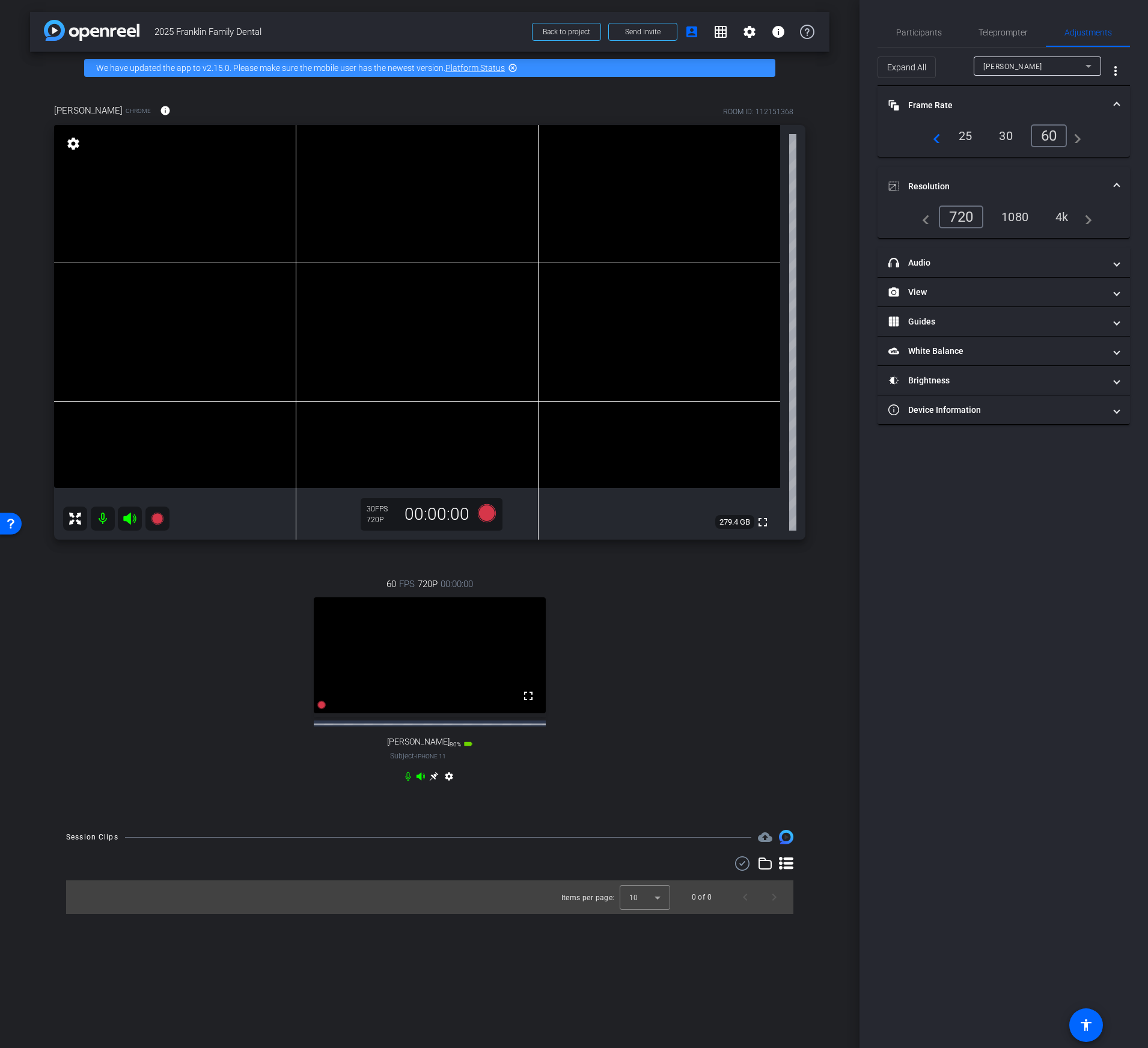
click at [1016, 215] on div "1080" at bounding box center [1015, 217] width 45 height 21
click at [1066, 217] on div "4k" at bounding box center [1062, 217] width 31 height 21
click at [999, 549] on div "Participants Teleprompter Adjustments settings Your Digital Resource flip Direc…" at bounding box center [1003, 524] width 289 height 1048
click at [1017, 216] on div "1080" at bounding box center [1009, 217] width 45 height 21
click at [1030, 259] on mat-panel-title "headphone icon Audio" at bounding box center [996, 263] width 216 height 13
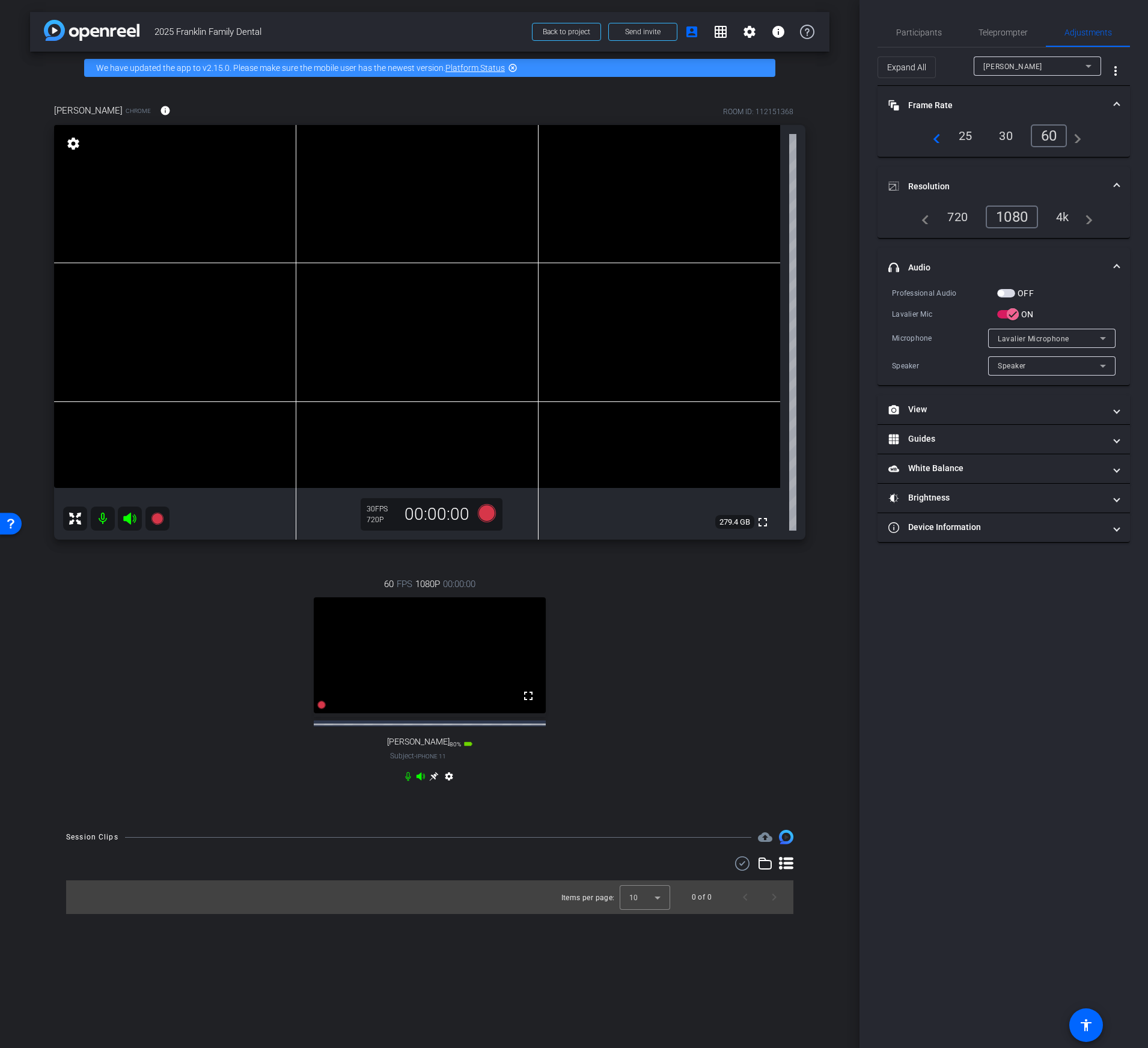
click at [1070, 339] on div "Lavalier Microphone" at bounding box center [1048, 339] width 102 height 15
click at [1029, 605] on div at bounding box center [574, 524] width 1148 height 1048
click at [1009, 293] on span "button" at bounding box center [1005, 293] width 18 height 9
click at [1009, 293] on span "button" at bounding box center [1009, 293] width 6 height 6
click at [965, 407] on mat-panel-title "View" at bounding box center [996, 409] width 216 height 13
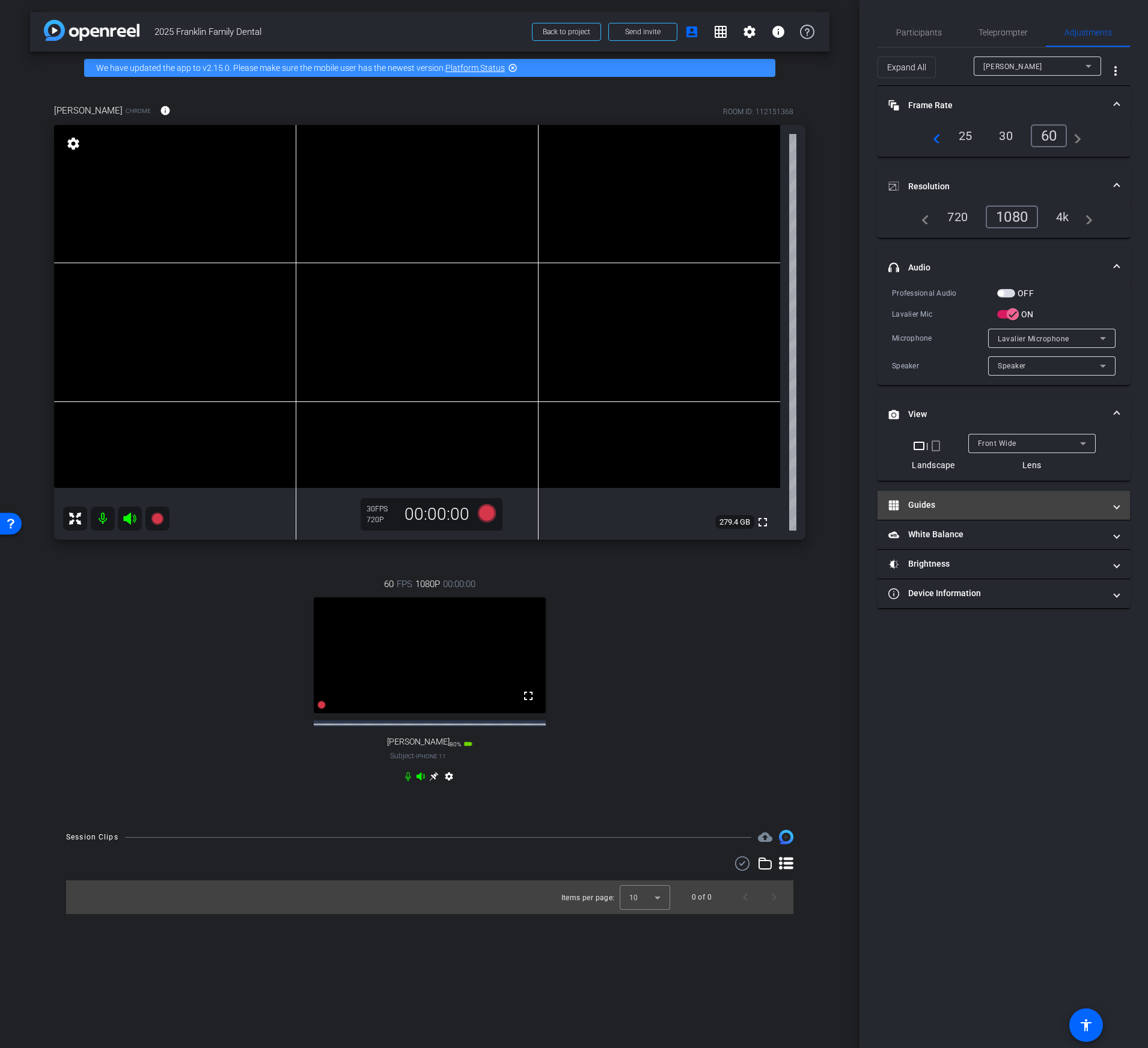
click at [944, 503] on mat-panel-title "Guides" at bounding box center [996, 505] width 216 height 13
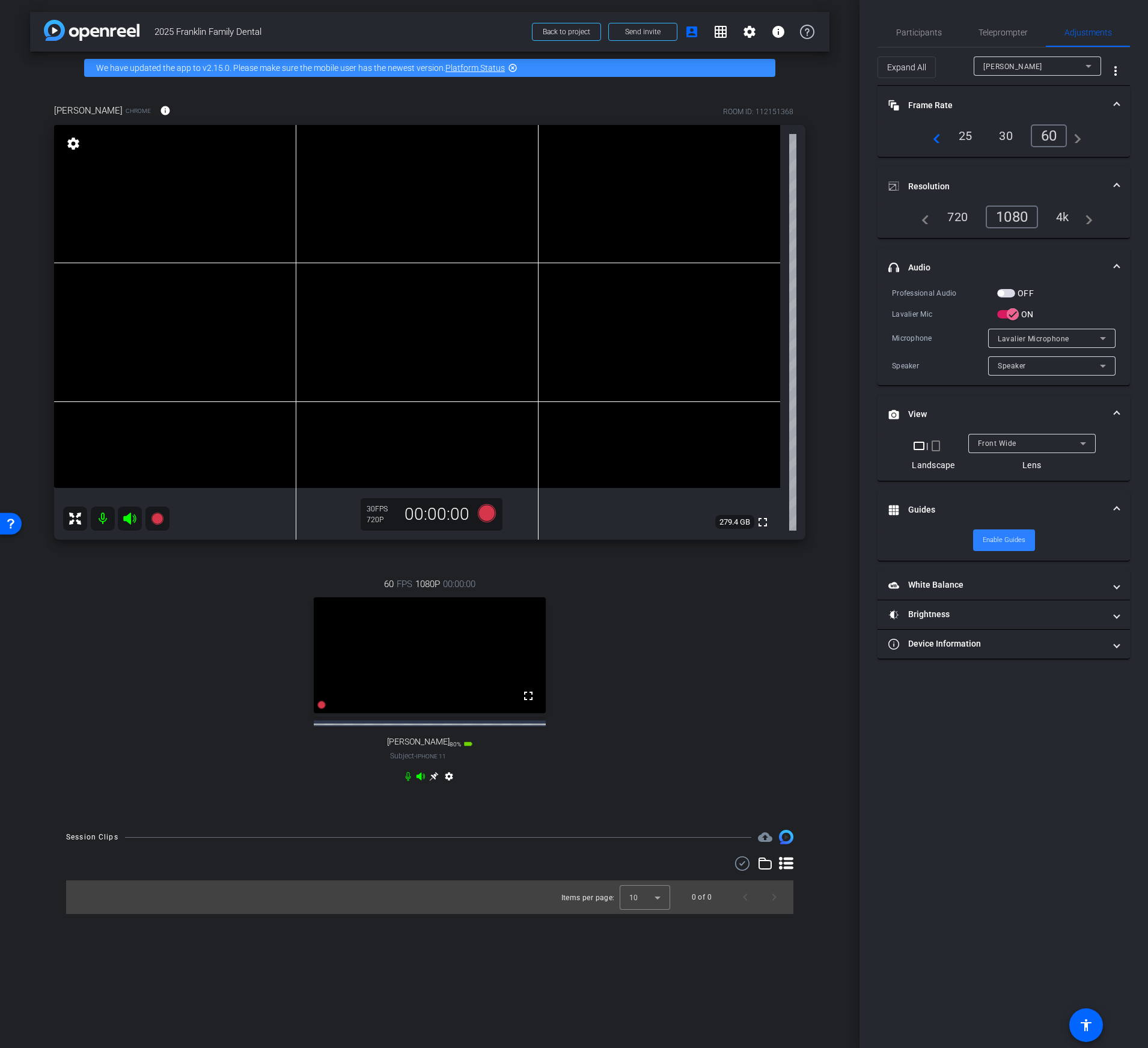
click at [1007, 541] on span "Enable Guides" at bounding box center [1004, 540] width 43 height 18
click at [971, 583] on mat-panel-title "White Balance White Balance" at bounding box center [996, 585] width 216 height 13
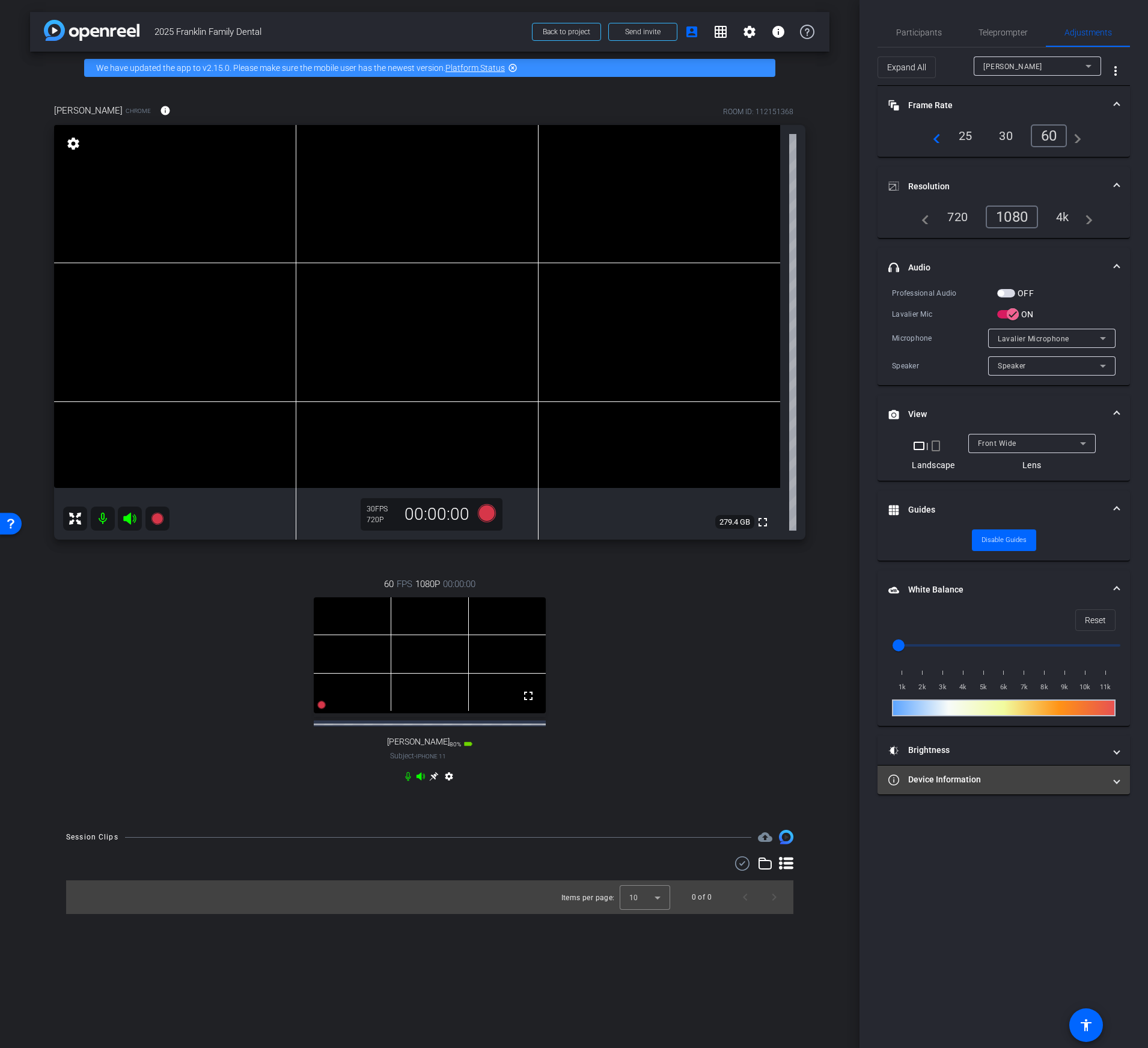
click at [977, 786] on mat-expansion-panel-header "Device Information" at bounding box center [1003, 779] width 253 height 29
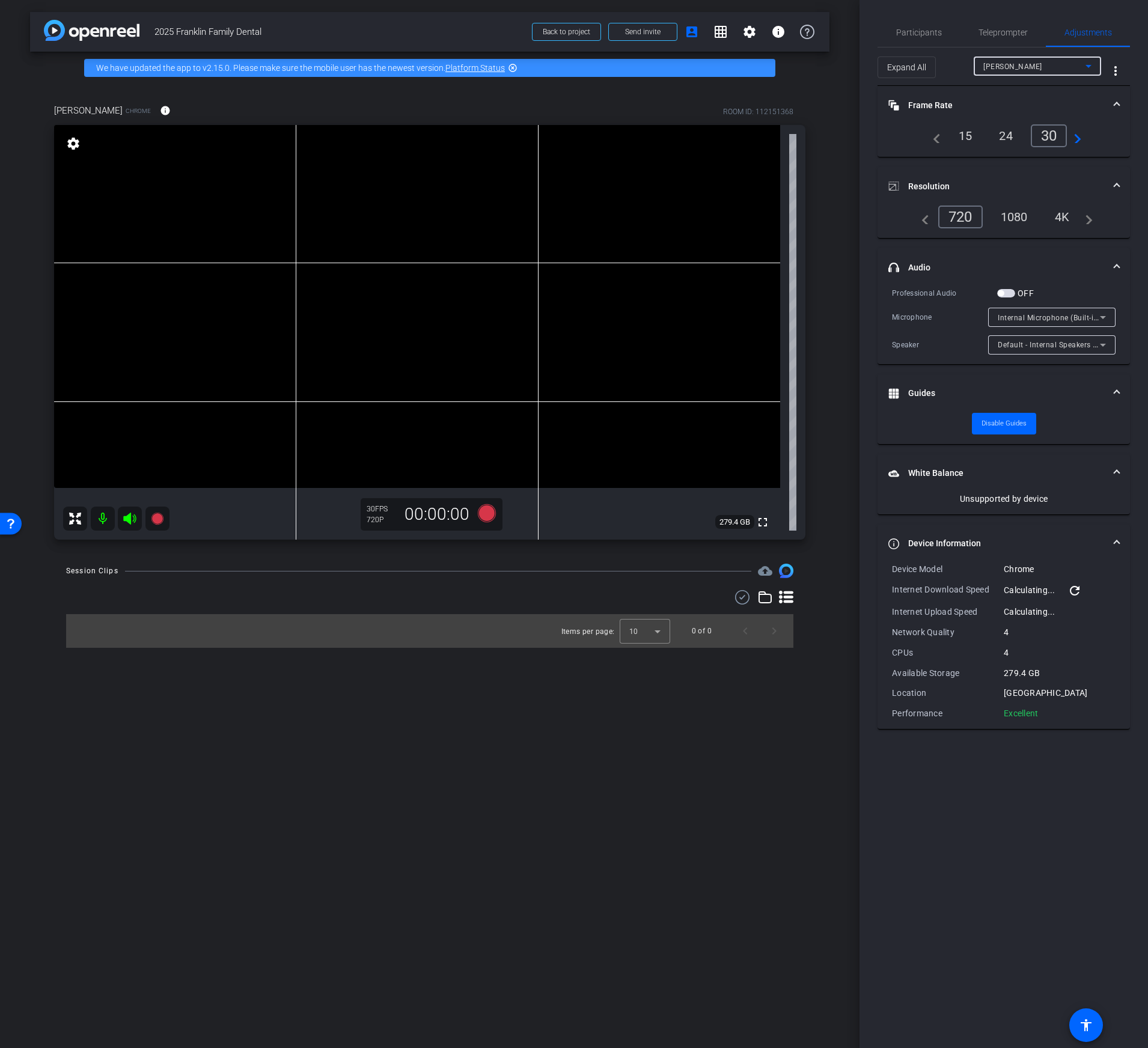
click at [1045, 65] on div "Brooke" at bounding box center [1034, 66] width 102 height 15
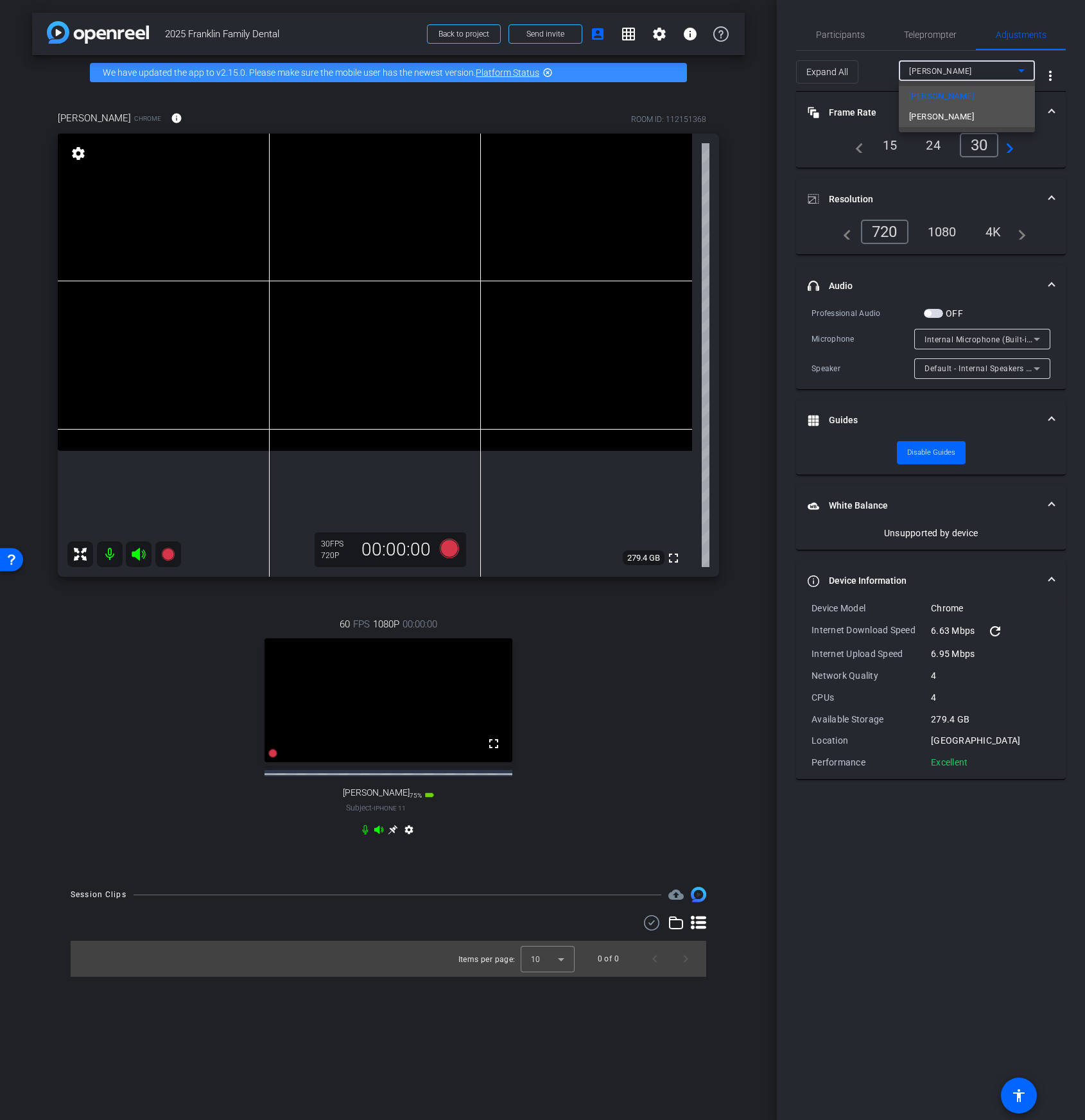
click at [923, 119] on span "[PERSON_NAME]" at bounding box center [941, 117] width 65 height 16
click at [973, 343] on span "Internal Microphone (Built-in)" at bounding box center [980, 339] width 110 height 10
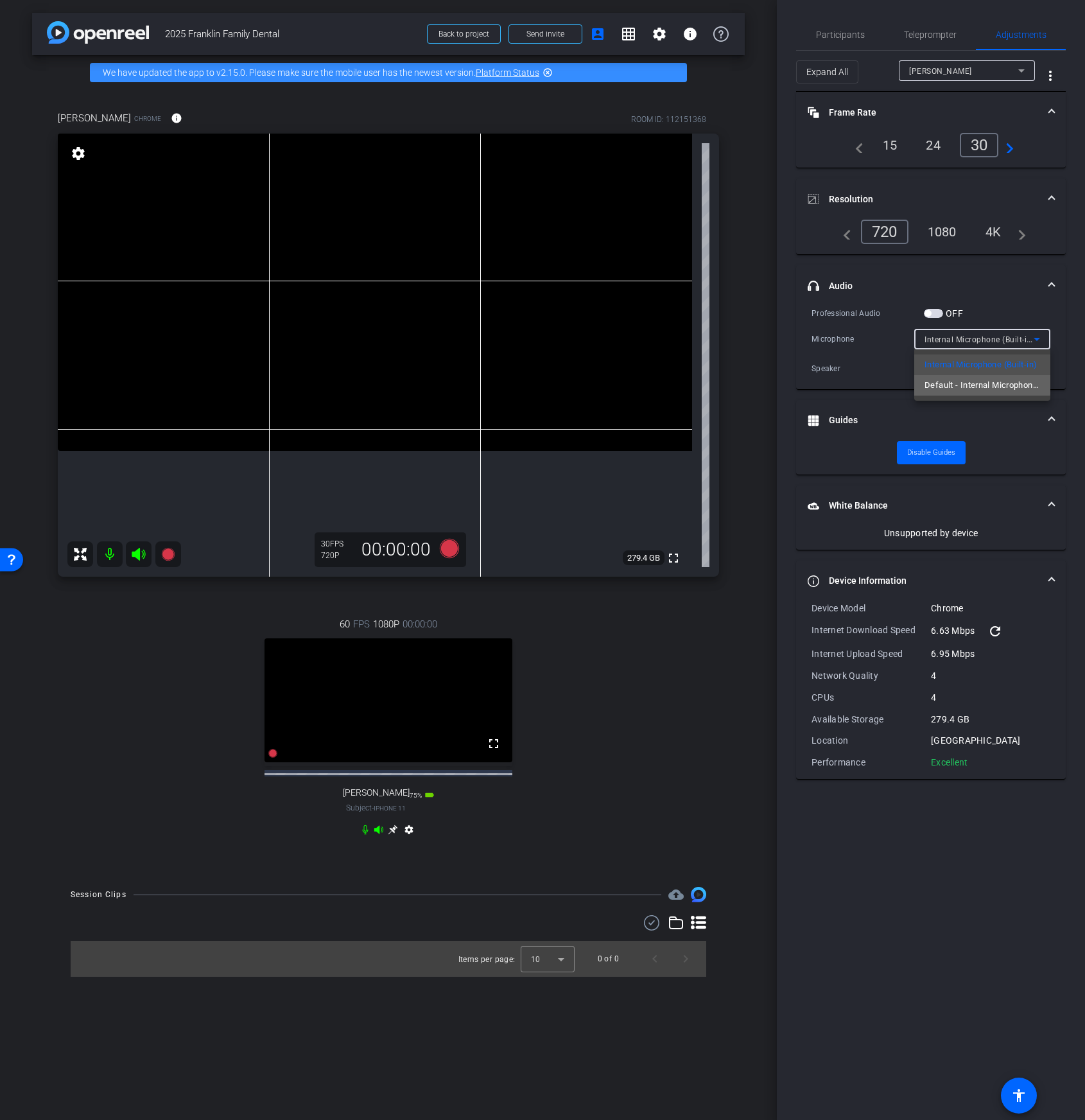
click at [968, 383] on span "Default - Internal Microphone (Built-in)" at bounding box center [982, 385] width 115 height 16
click at [977, 340] on span "Default - Internal Microphone (Built-in)" at bounding box center [997, 339] width 144 height 10
click at [956, 363] on span "Internal Microphone (Built-in)" at bounding box center [981, 365] width 113 height 16
click at [991, 368] on span "Default - Internal Speakers (Built-in)" at bounding box center [991, 368] width 133 height 10
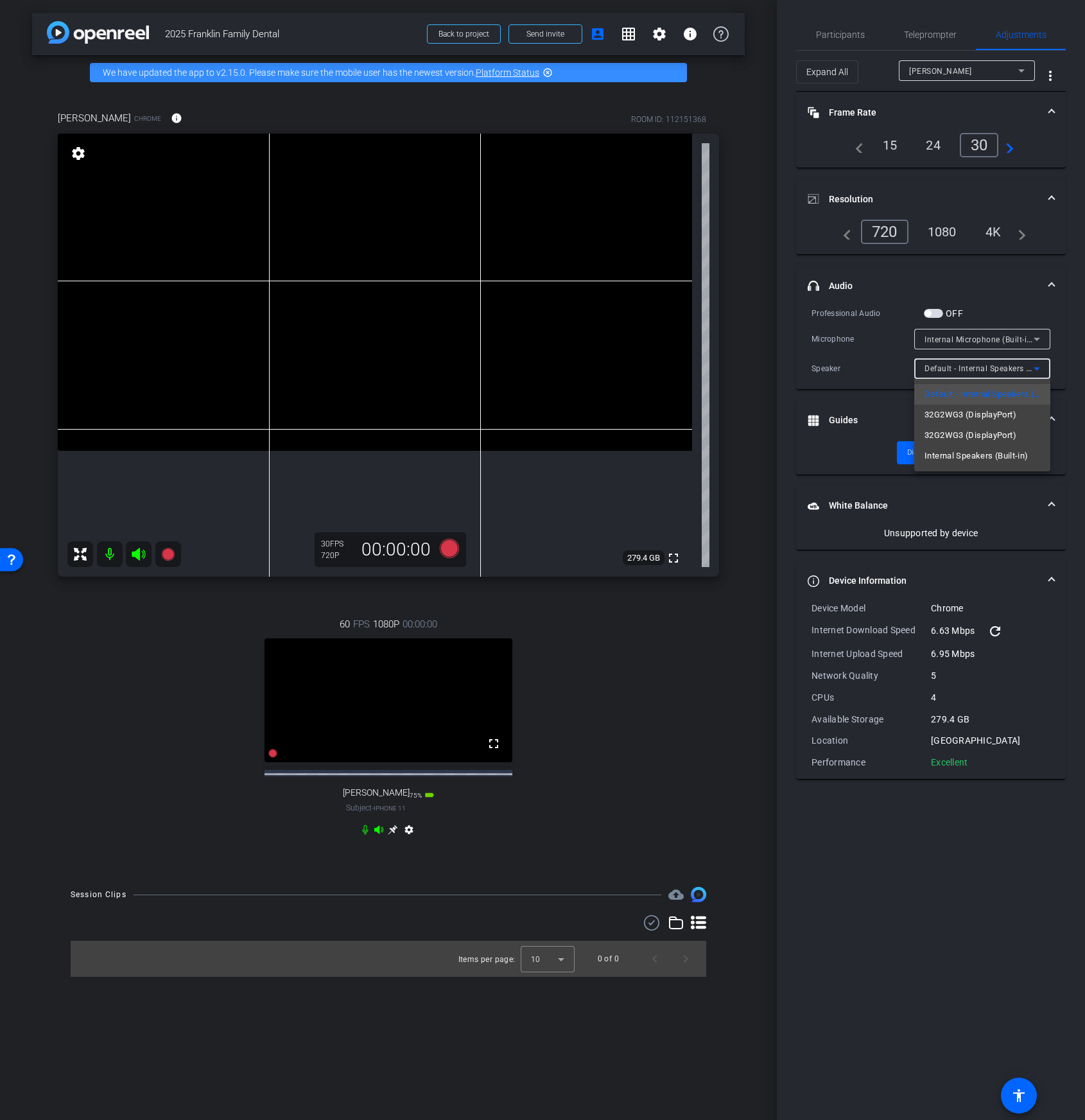
click at [851, 399] on div at bounding box center [542, 560] width 1085 height 1120
click at [1042, 577] on span "Device Information" at bounding box center [928, 581] width 242 height 14
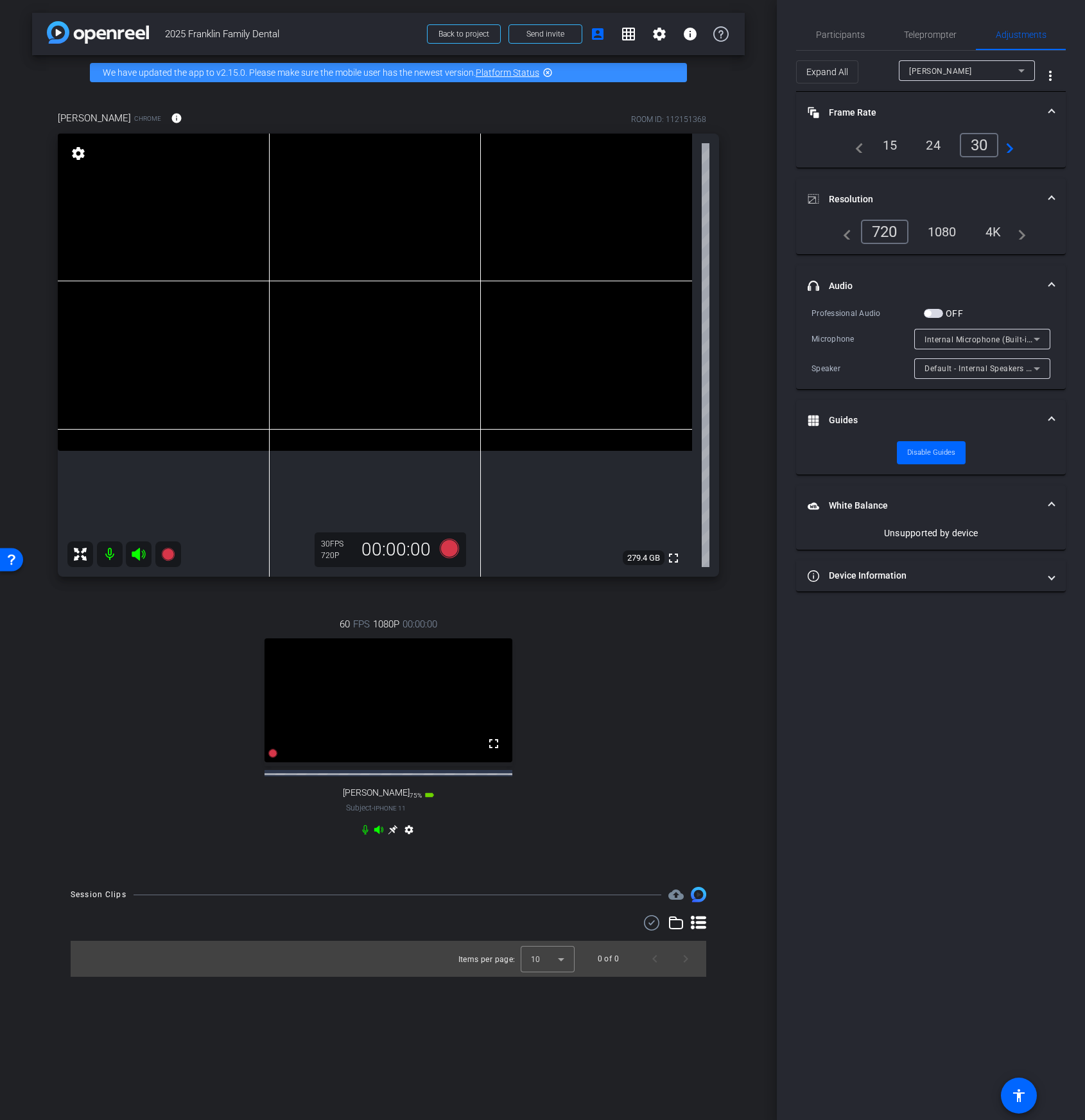
click at [946, 74] on span "[PERSON_NAME]" at bounding box center [940, 71] width 63 height 9
click at [1007, 806] on div at bounding box center [542, 560] width 1085 height 1120
click at [1027, 34] on span "Adjustments" at bounding box center [1021, 34] width 51 height 9
click at [1054, 73] on mat-icon "more_vert" at bounding box center [1051, 76] width 16 height 16
click at [921, 36] on div at bounding box center [542, 560] width 1085 height 1120
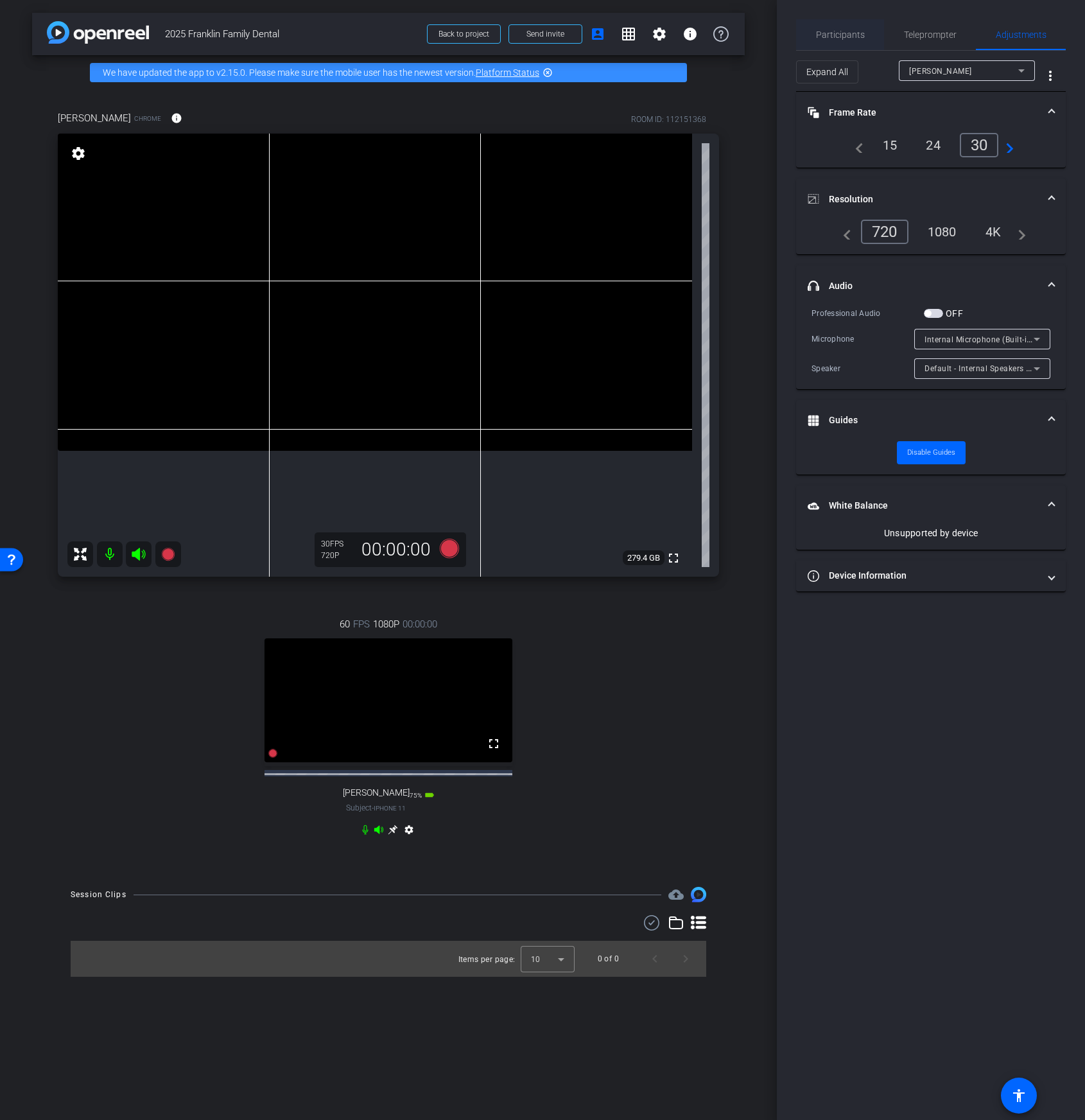
click at [831, 31] on span "Participants" at bounding box center [841, 34] width 49 height 9
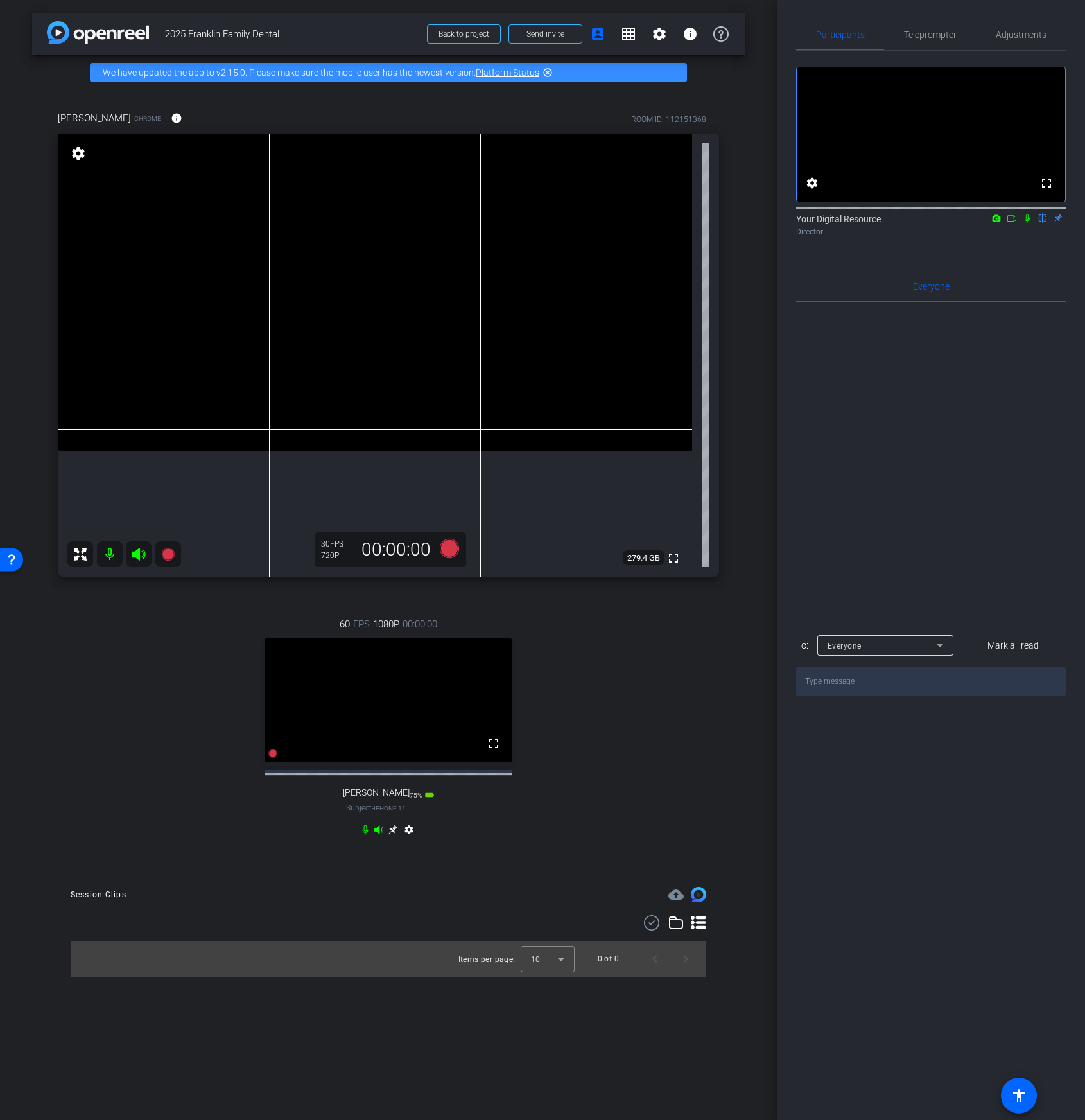
click at [410, 840] on mat-icon "settings" at bounding box center [409, 832] width 16 height 16
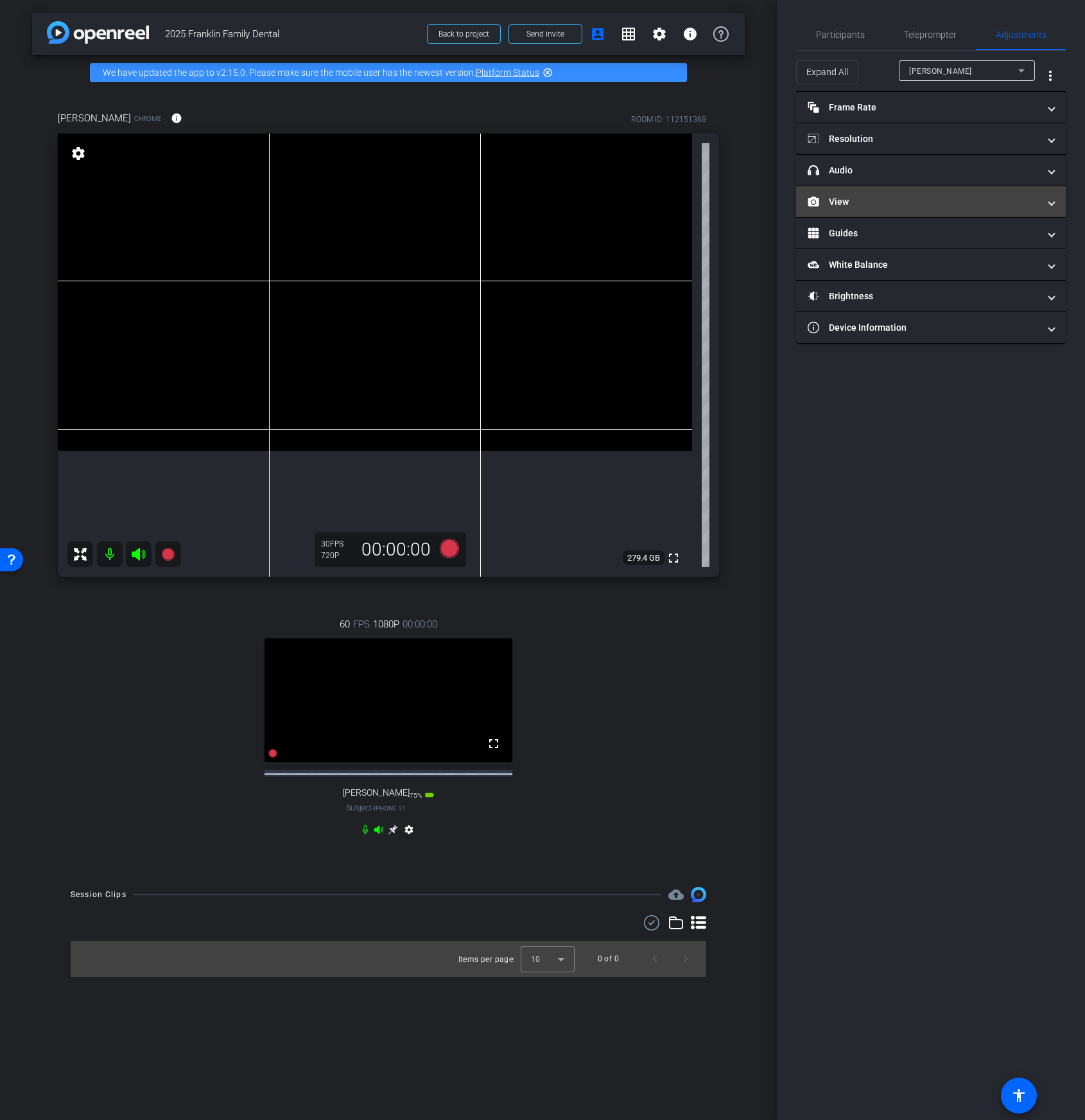
click at [871, 202] on mat-panel-title "View" at bounding box center [923, 202] width 231 height 14
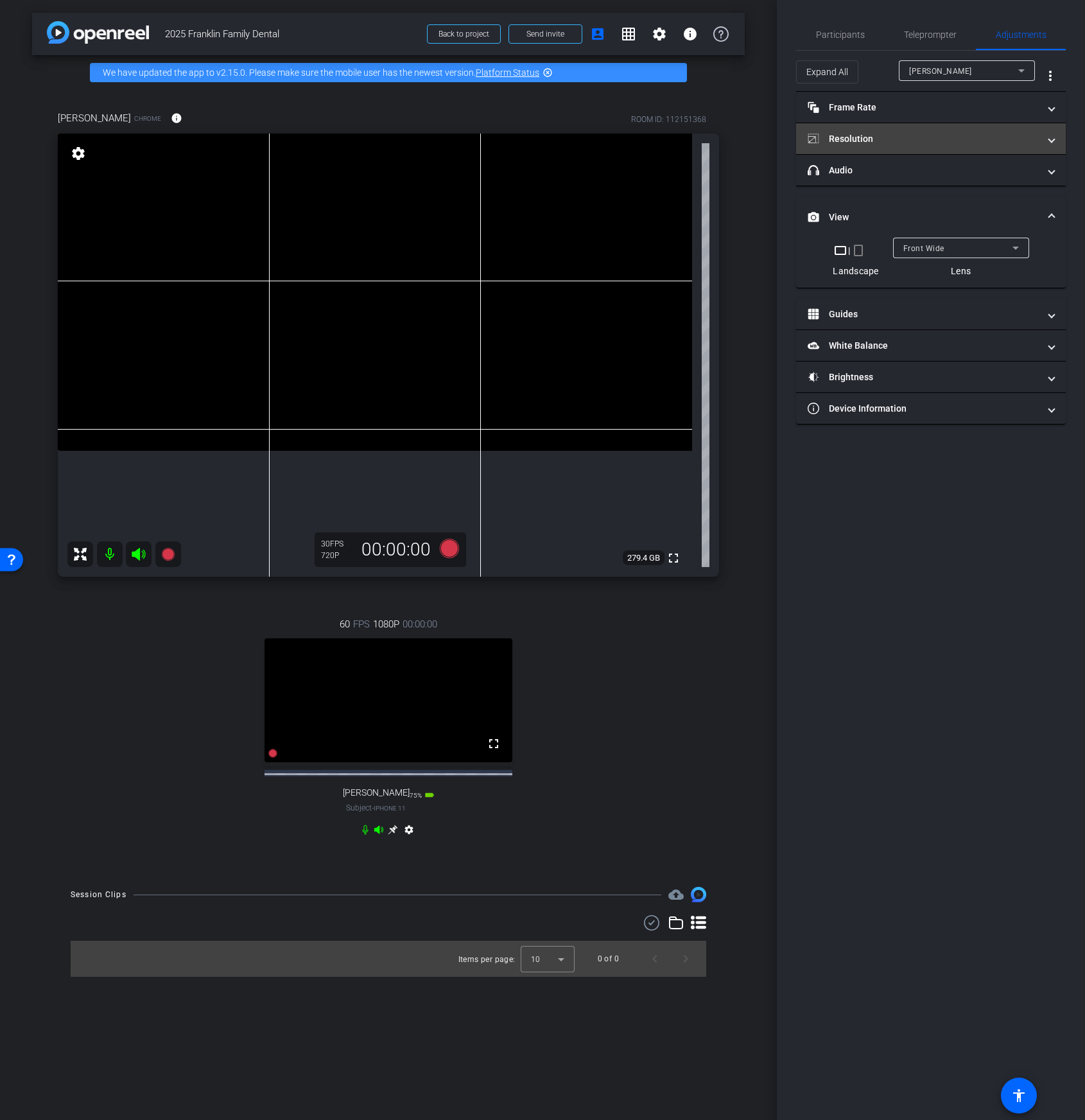
click at [903, 143] on mat-panel-title "Resolution" at bounding box center [923, 139] width 231 height 14
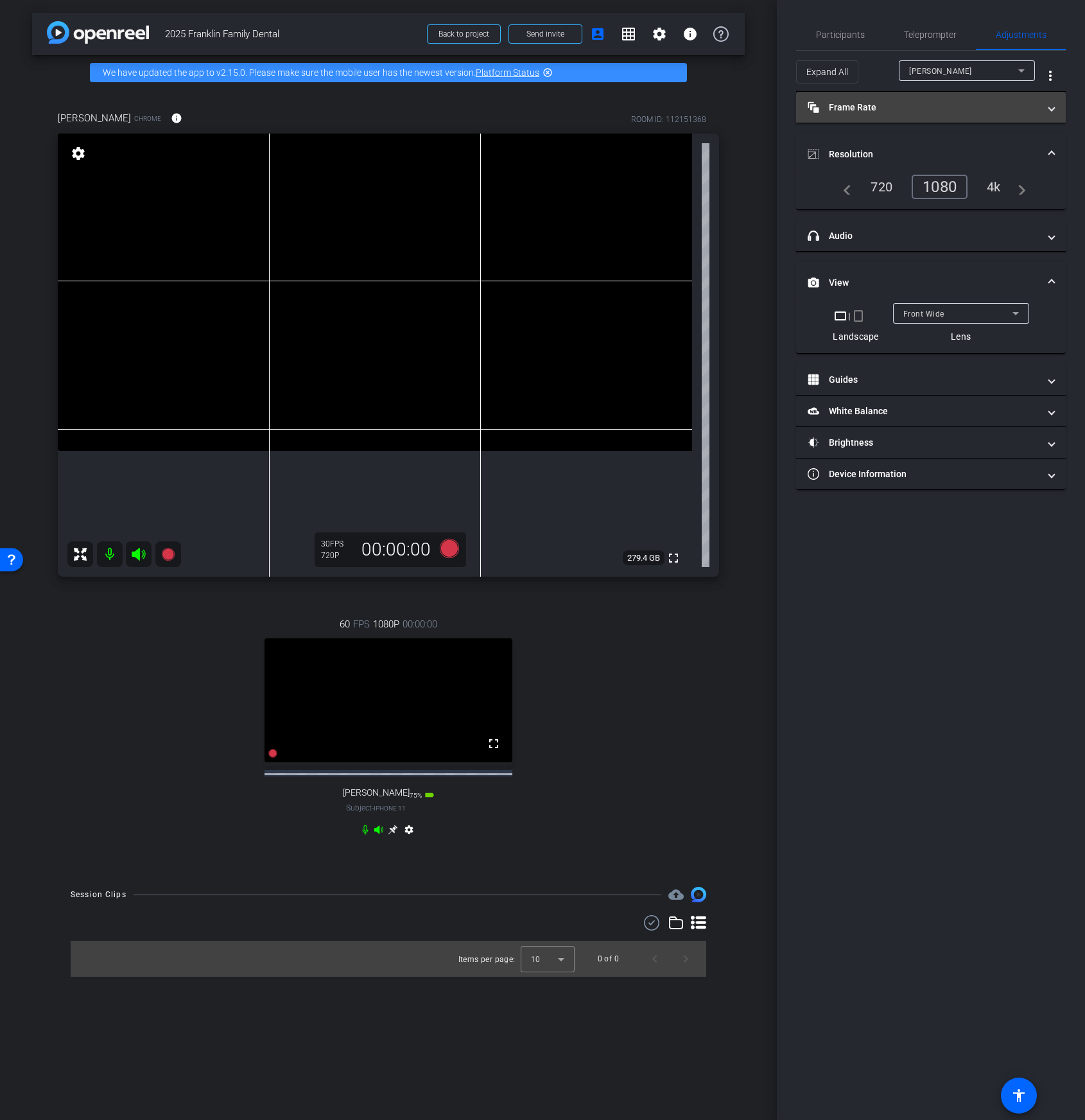
click at [921, 105] on mat-panel-title "Frame Rate Frame Rate" at bounding box center [923, 108] width 231 height 14
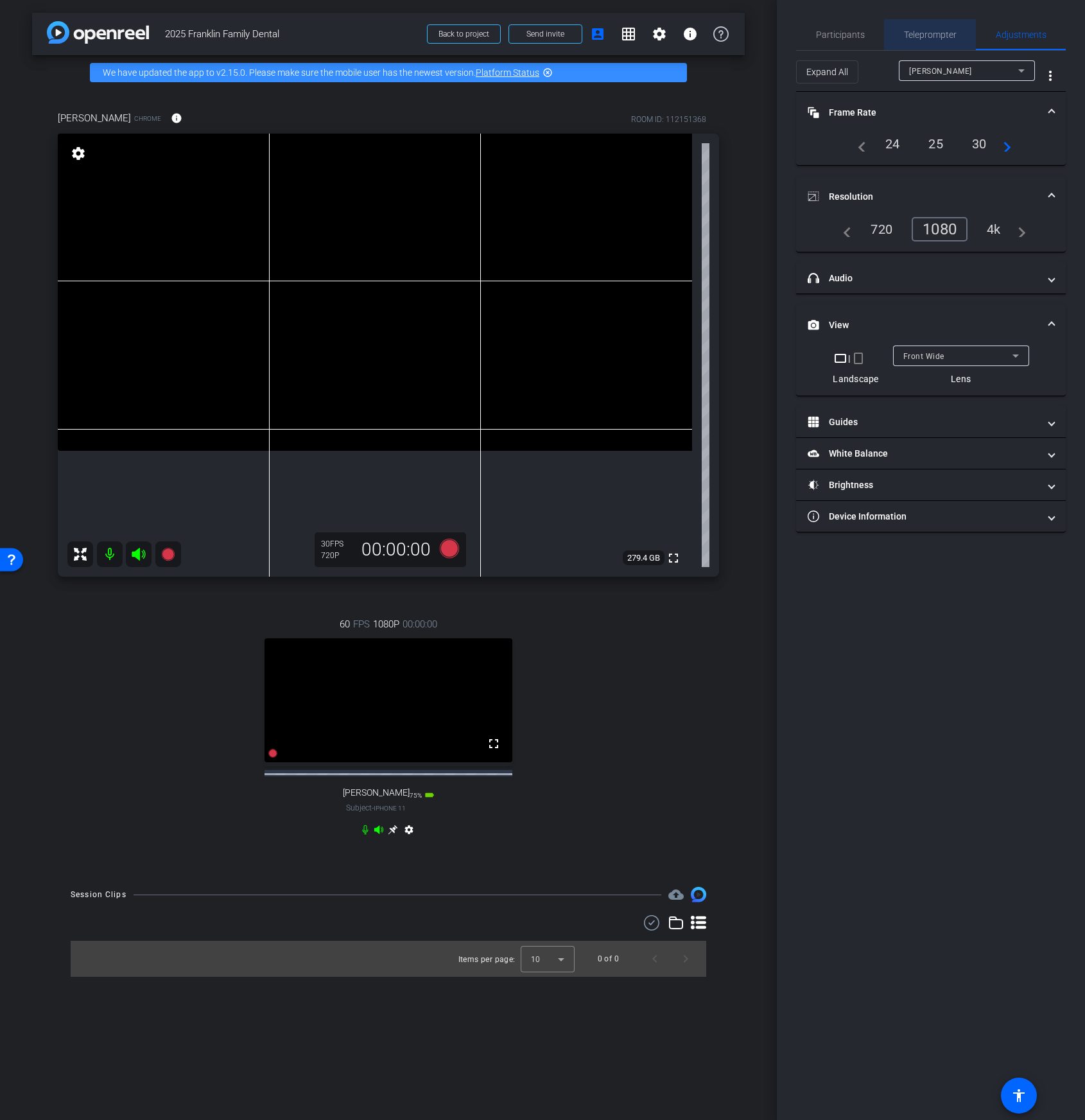
click at [921, 35] on span "Teleprompter" at bounding box center [930, 34] width 53 height 9
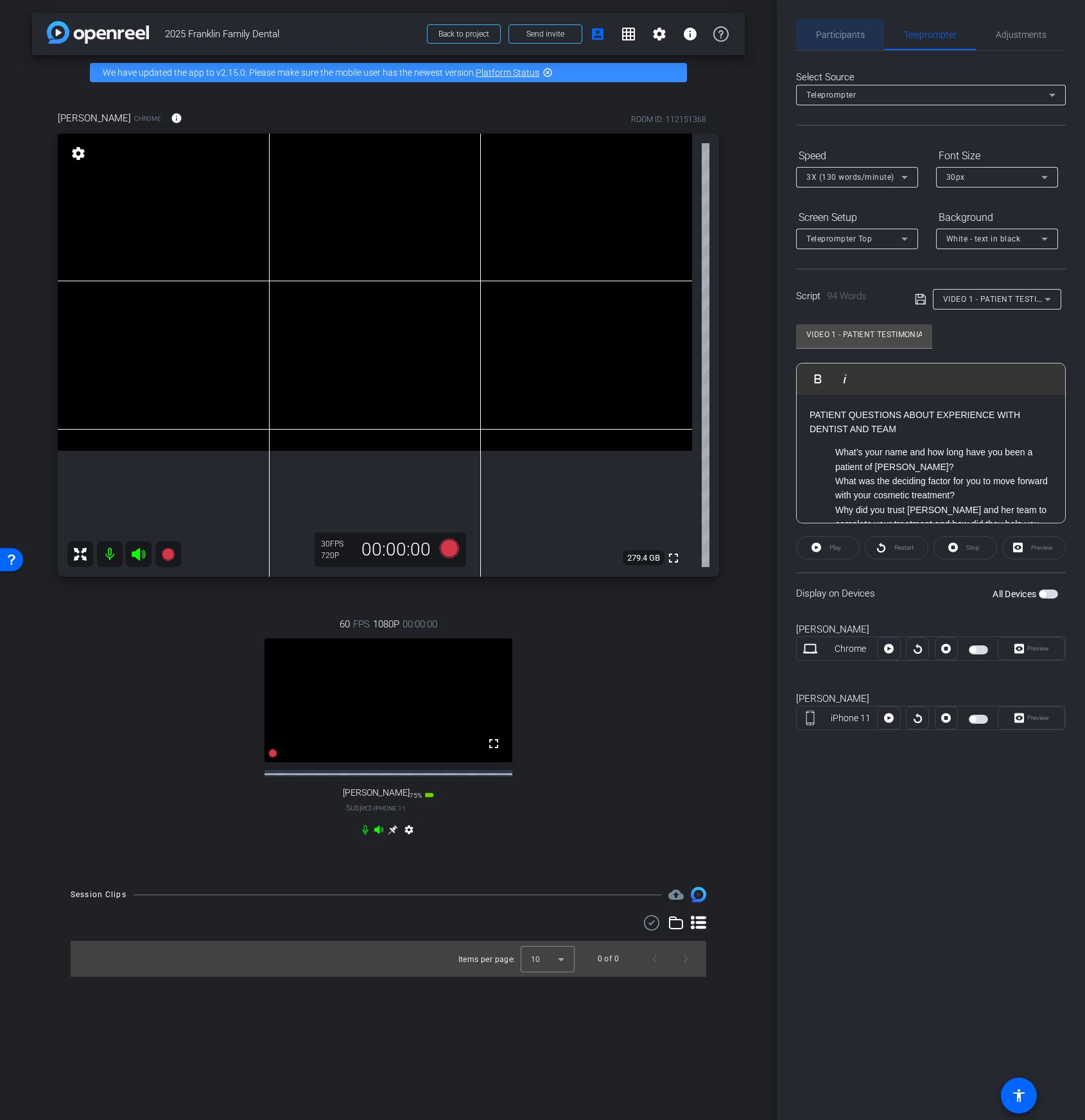
click at [829, 36] on span "Participants" at bounding box center [841, 34] width 49 height 9
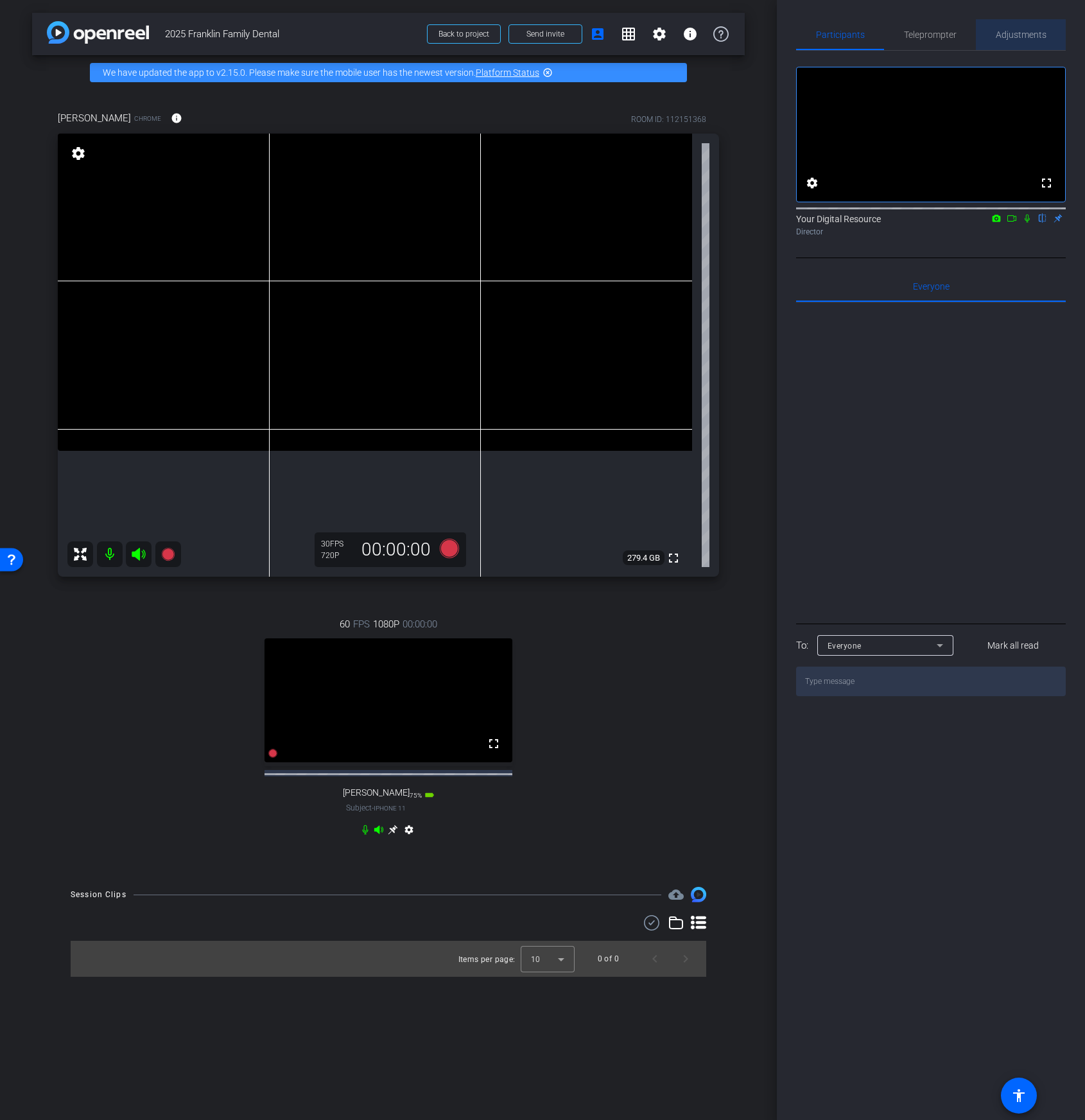
click at [1019, 38] on span "Adjustments" at bounding box center [1021, 34] width 51 height 9
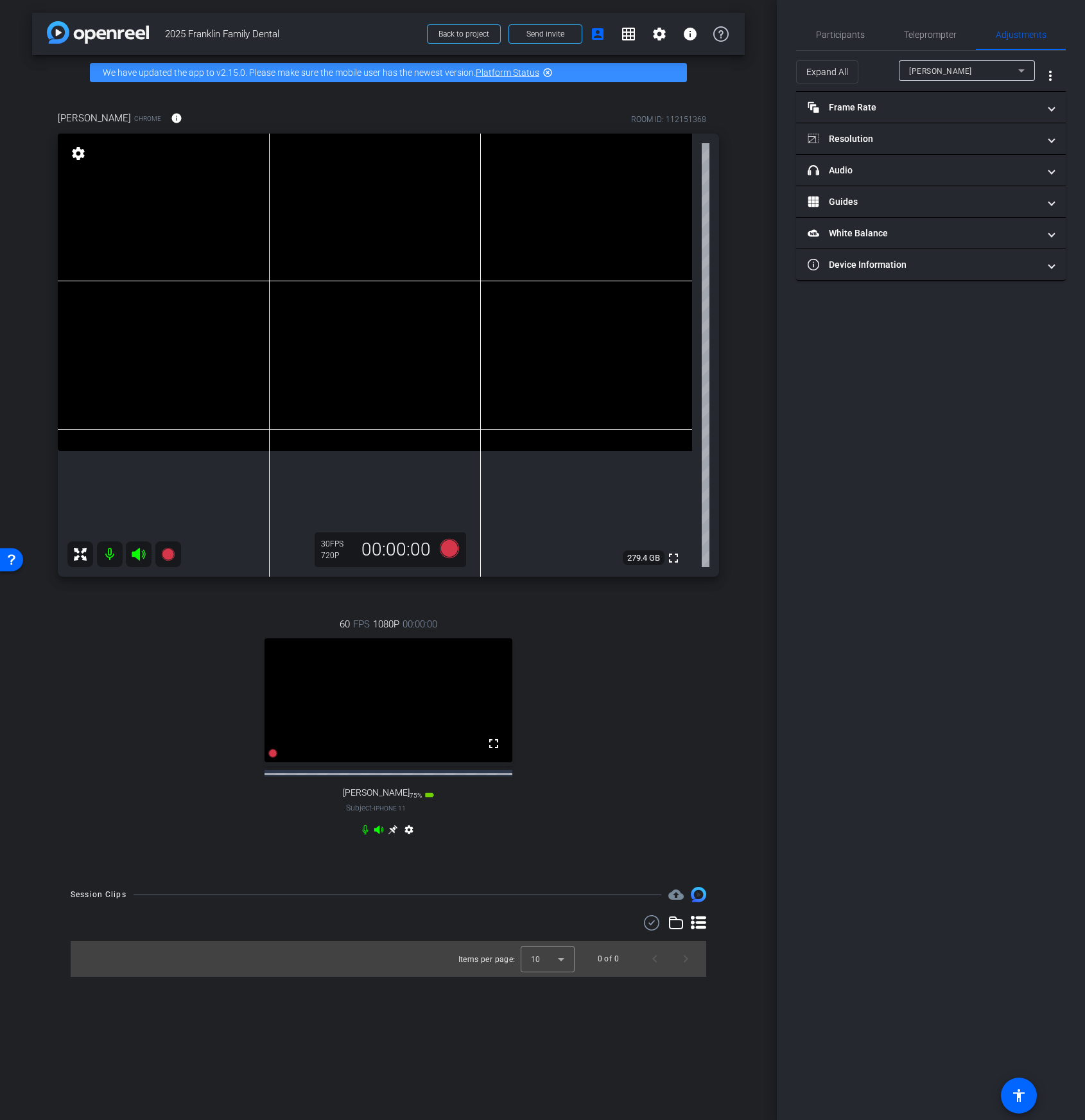
click at [967, 68] on div "Brooke" at bounding box center [963, 71] width 109 height 16
click at [946, 115] on span "[PERSON_NAME]" at bounding box center [941, 117] width 65 height 16
click at [913, 175] on mat-panel-title "headphone icon Audio" at bounding box center [923, 170] width 231 height 14
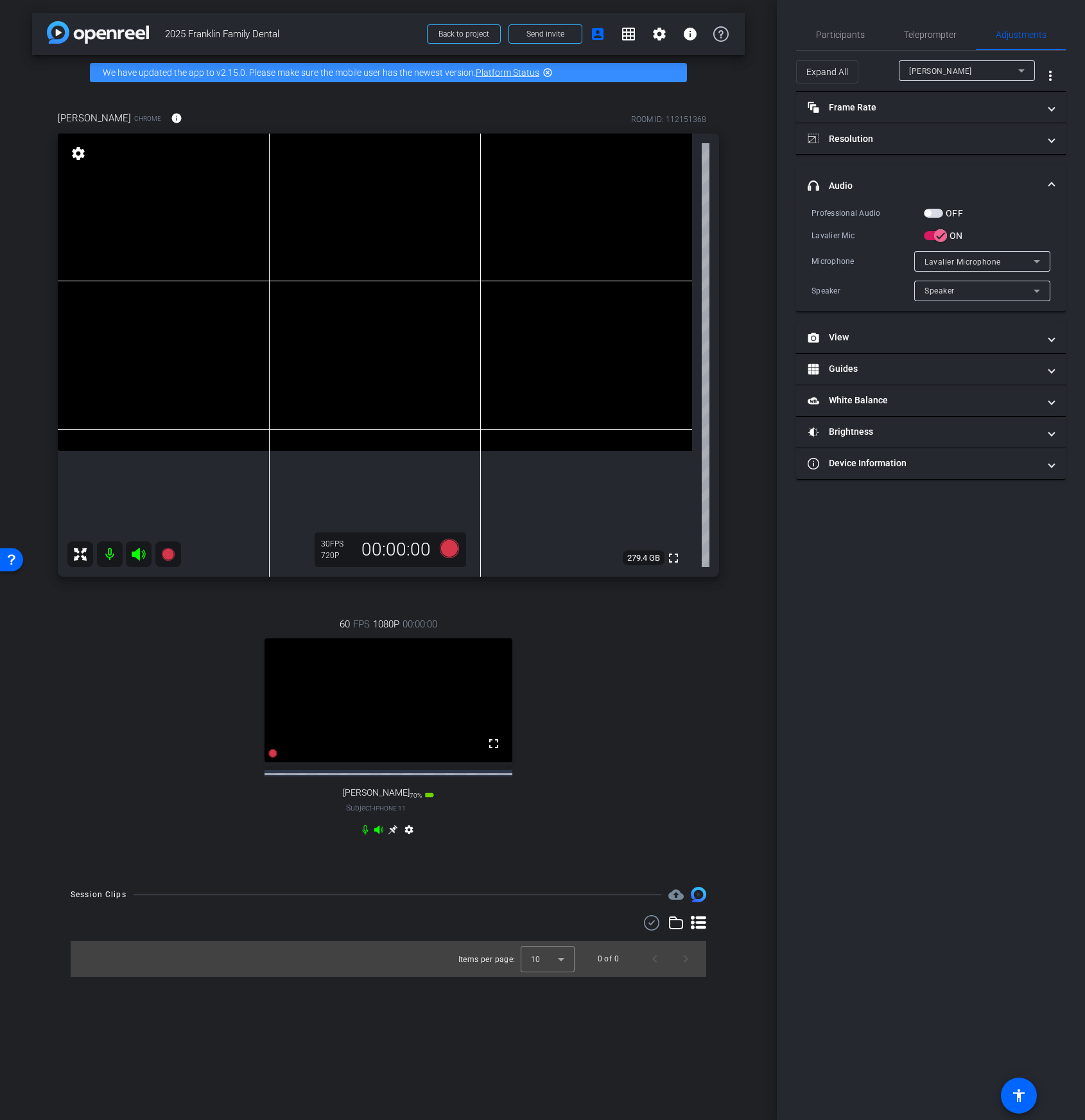
click at [960, 249] on div "Professional Audio OFF Lavalier Mic ON Microphone Lavalier Microphone Speaker S…" at bounding box center [930, 253] width 239 height 95
click at [960, 254] on div "Lavalier Microphone" at bounding box center [979, 261] width 109 height 16
click at [893, 284] on div at bounding box center [542, 560] width 1085 height 1120
click at [949, 286] on span "Speaker" at bounding box center [940, 291] width 30 height 9
click at [975, 266] on div at bounding box center [542, 560] width 1085 height 1120
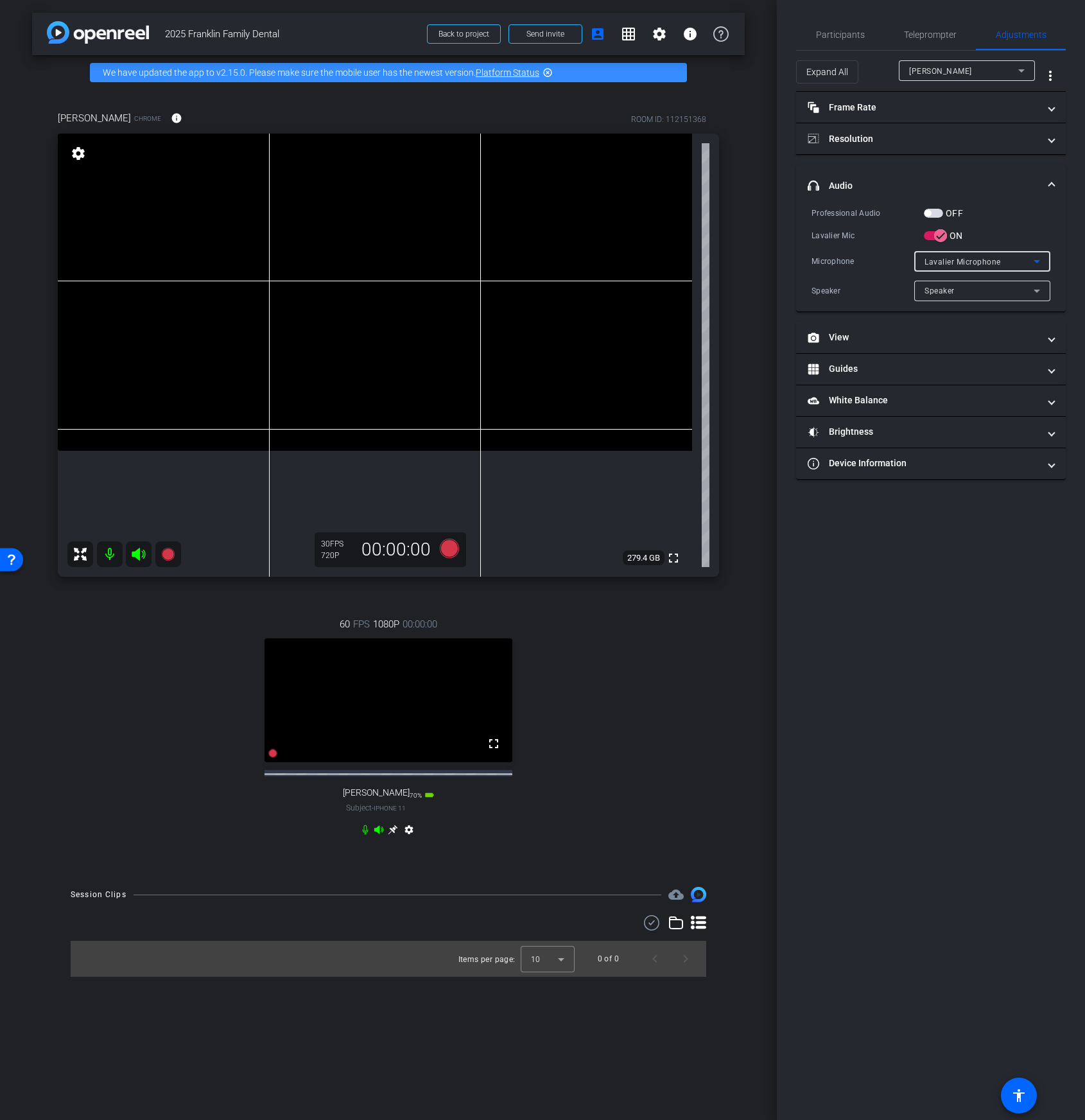
click at [982, 264] on span "Lavalier Microphone" at bounding box center [962, 261] width 76 height 9
click at [980, 289] on span "Lavalier Microphone" at bounding box center [963, 287] width 78 height 16
click at [913, 612] on div "Participants Teleprompter Adjustments settings Your Digital Resource flip Direc…" at bounding box center [931, 560] width 308 height 1120
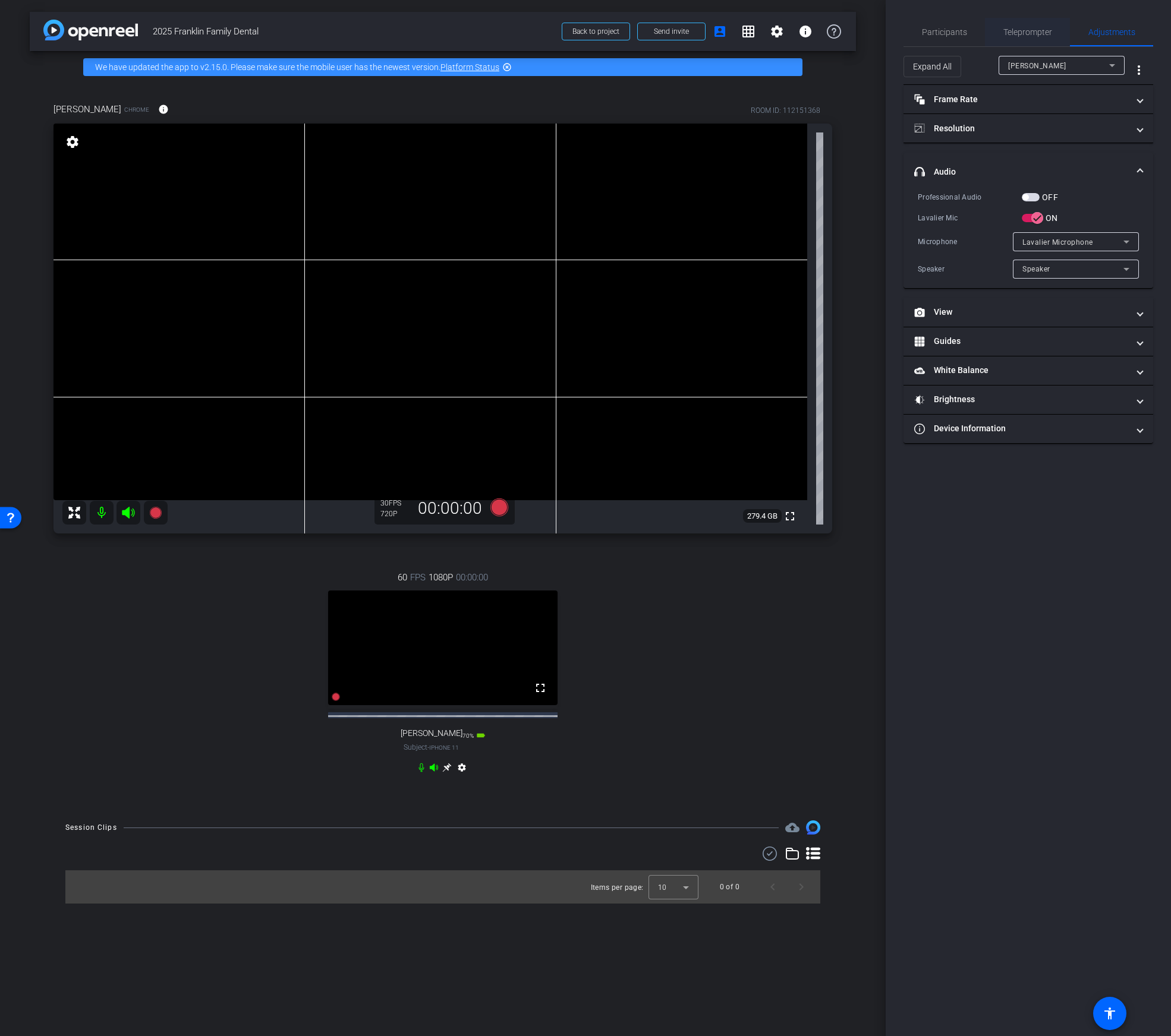
click at [1017, 25] on span "Teleprompter" at bounding box center [1027, 32] width 49 height 28
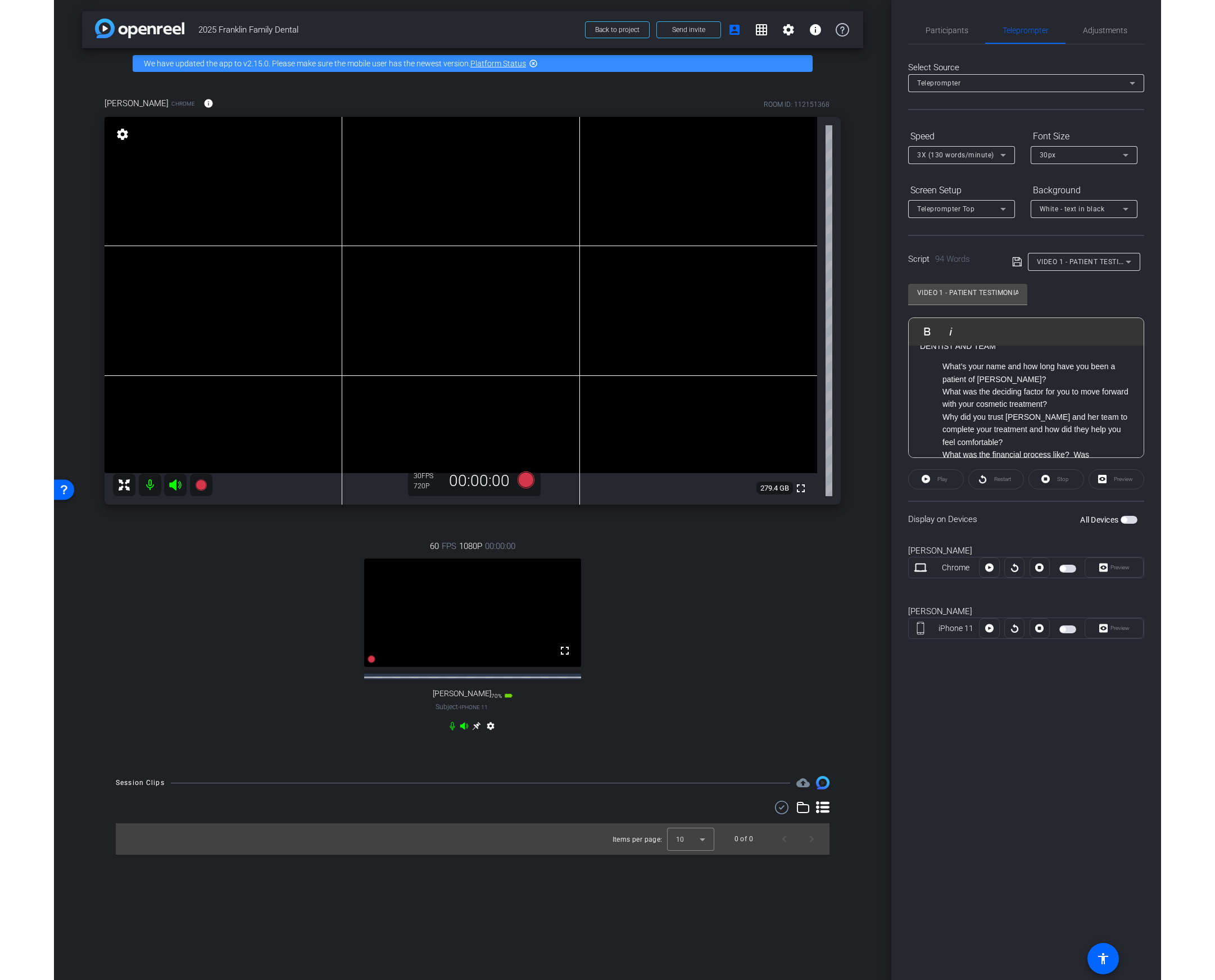
scroll to position [35, 0]
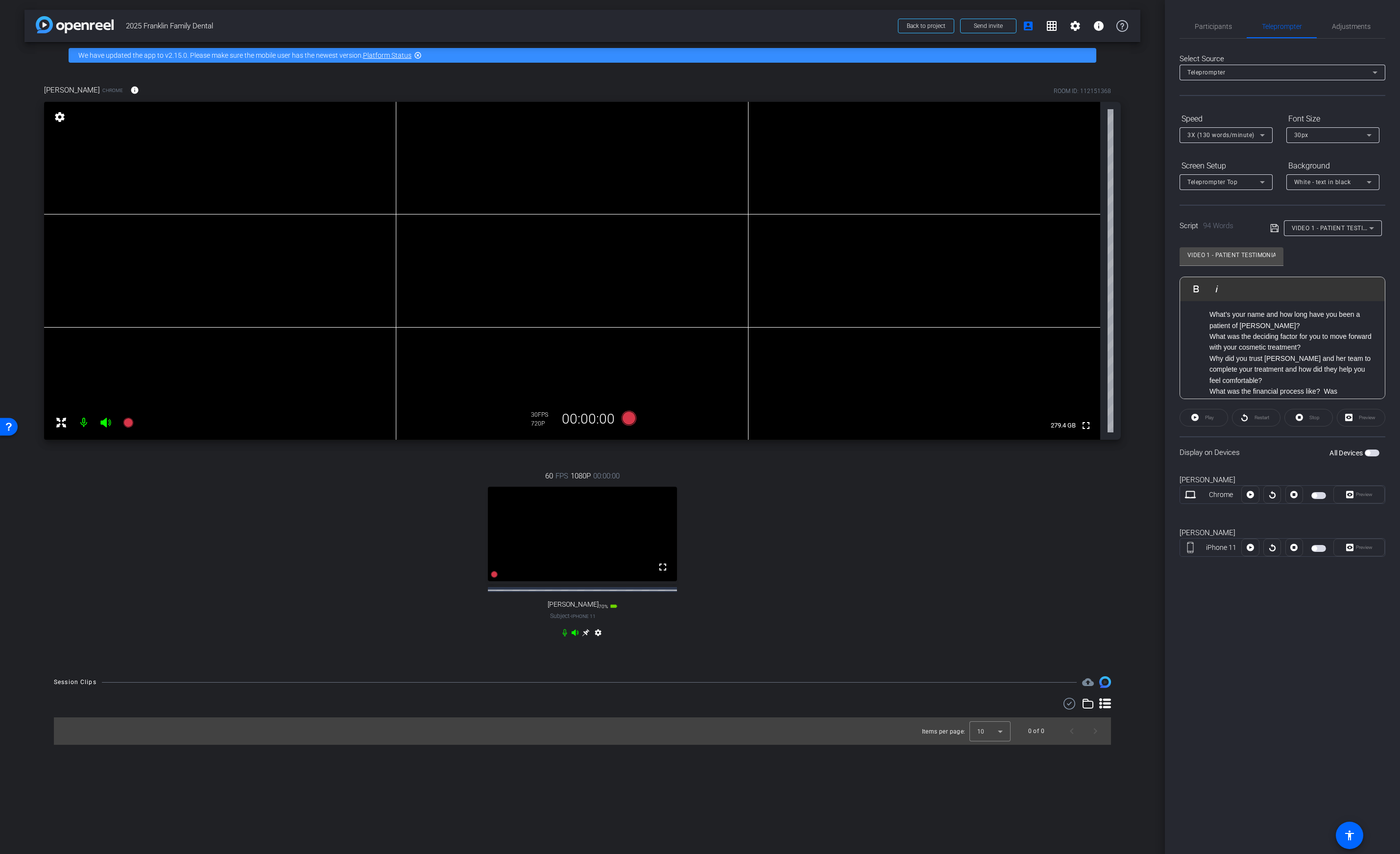
click at [573, 532] on video at bounding box center [583, 534] width 189 height 95
click at [1012, 30] on mat-icon "grid_on" at bounding box center [1052, 26] width 12 height 12
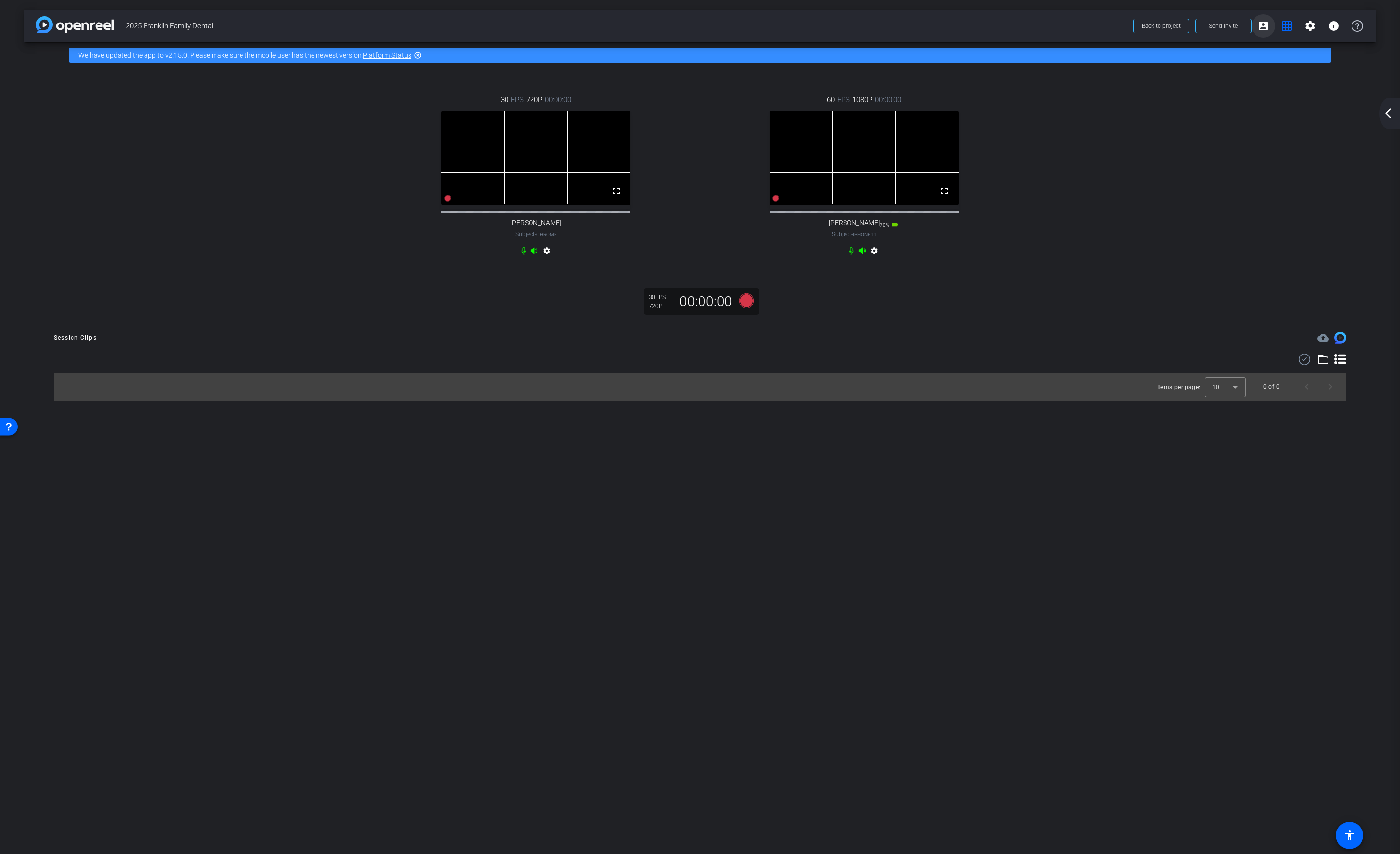
click at [1012, 27] on mat-icon "account_box" at bounding box center [1264, 26] width 12 height 12
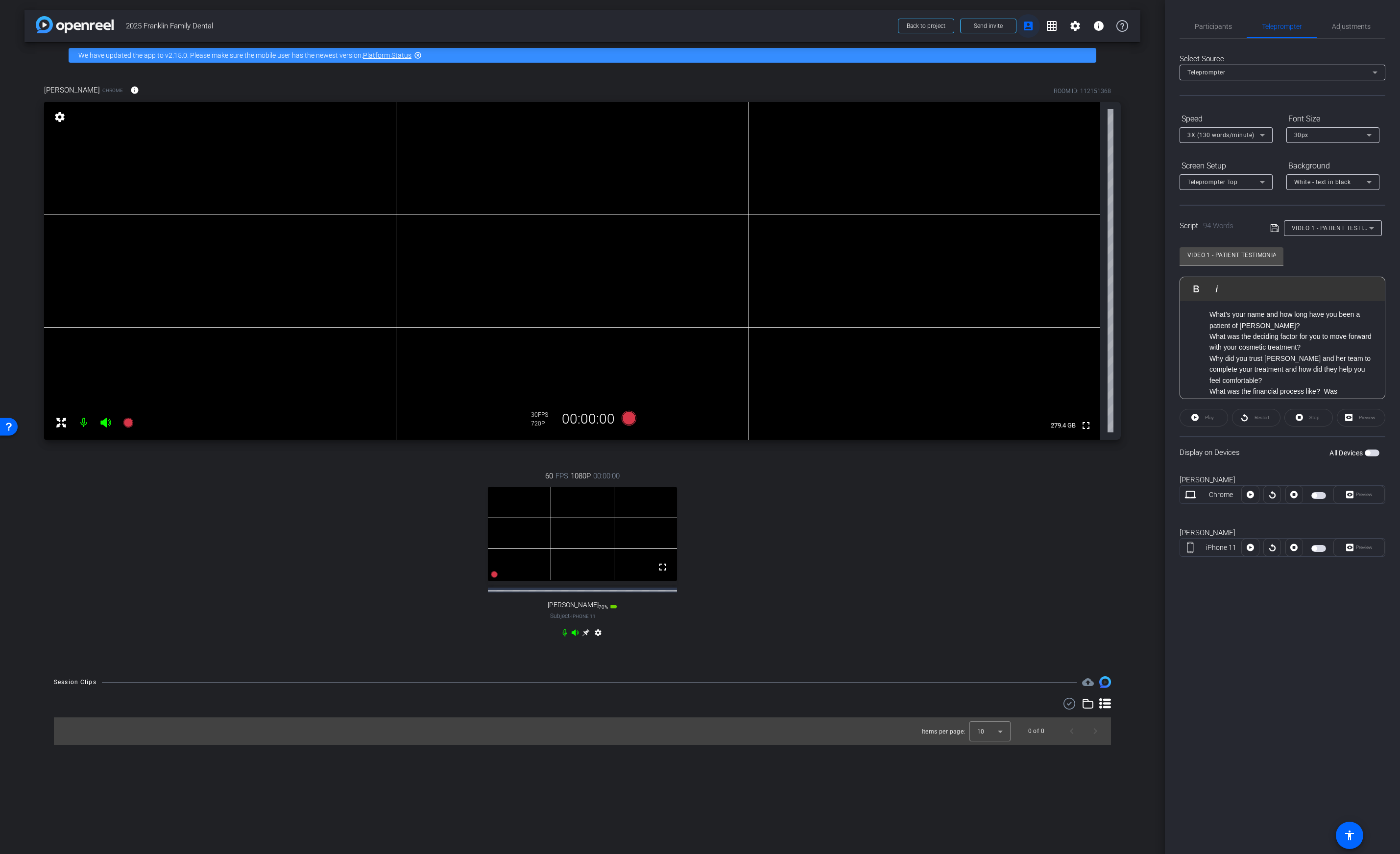
click at [1012, 24] on mat-icon "account_box" at bounding box center [1028, 26] width 12 height 12
click at [588, 637] on icon at bounding box center [586, 632] width 8 height 8
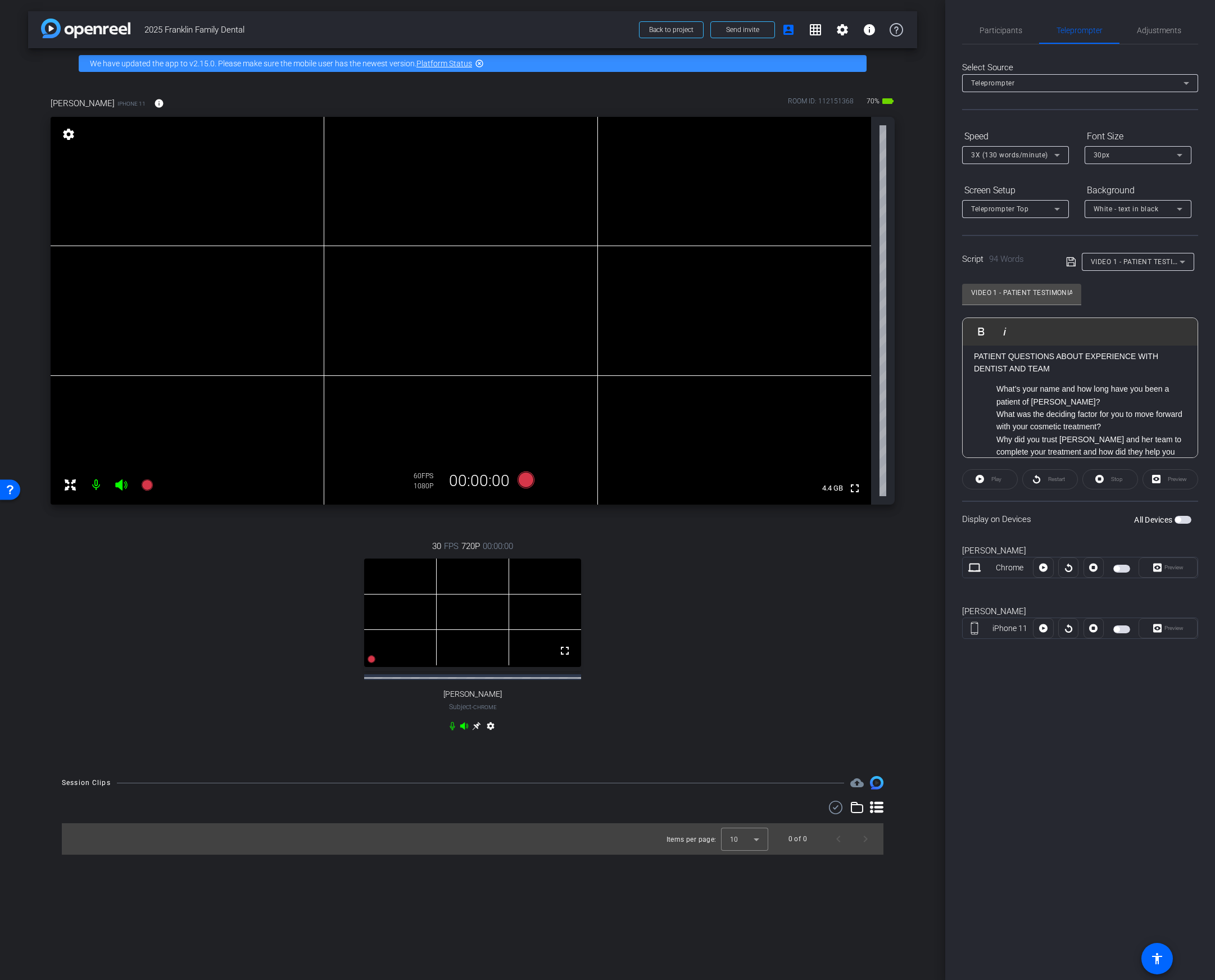
scroll to position [0, 0]
click at [525, 480] on icon at bounding box center [526, 479] width 17 height 17
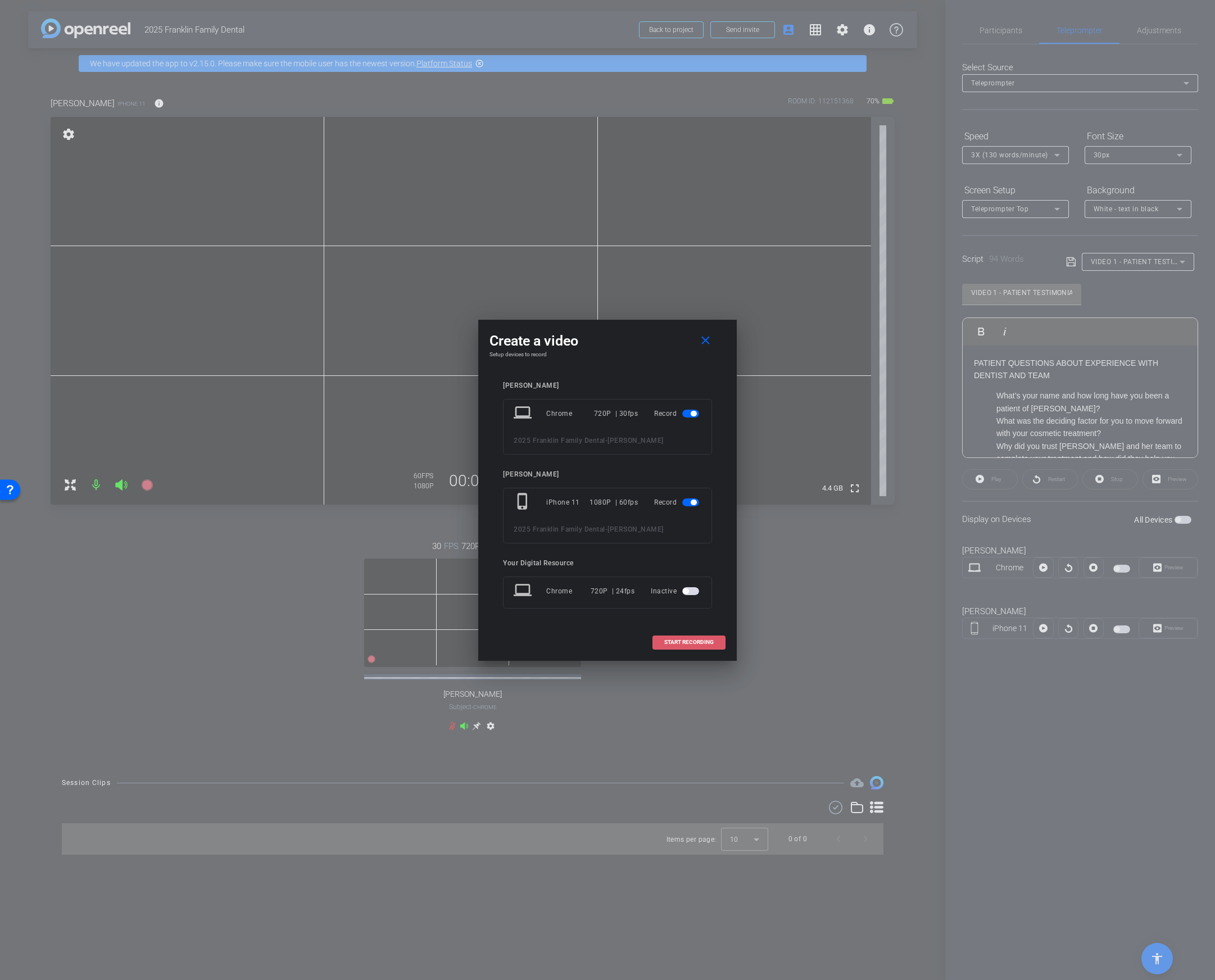
click at [682, 645] on span at bounding box center [688, 642] width 72 height 27
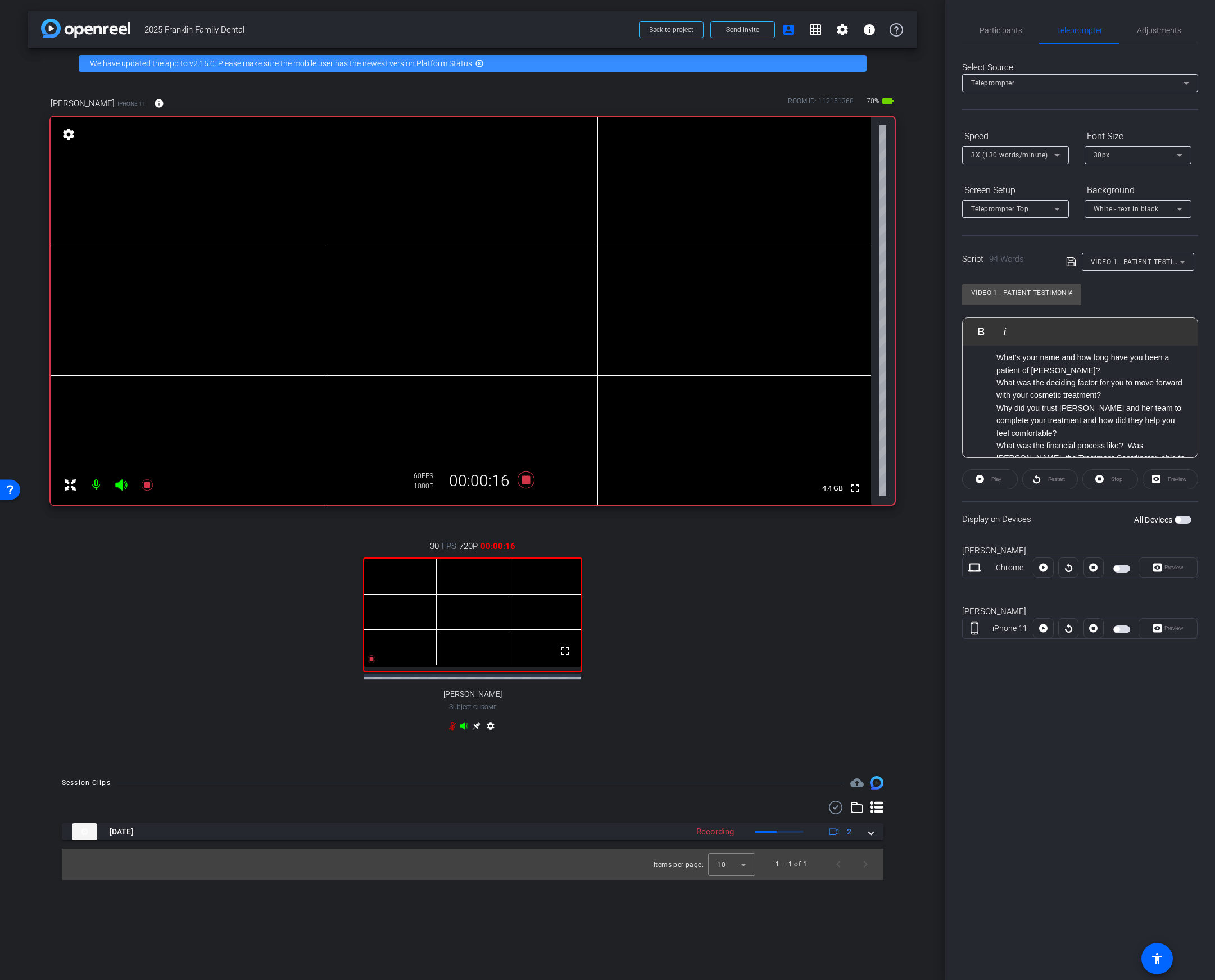
scroll to position [37, 0]
click at [527, 483] on icon at bounding box center [526, 479] width 17 height 17
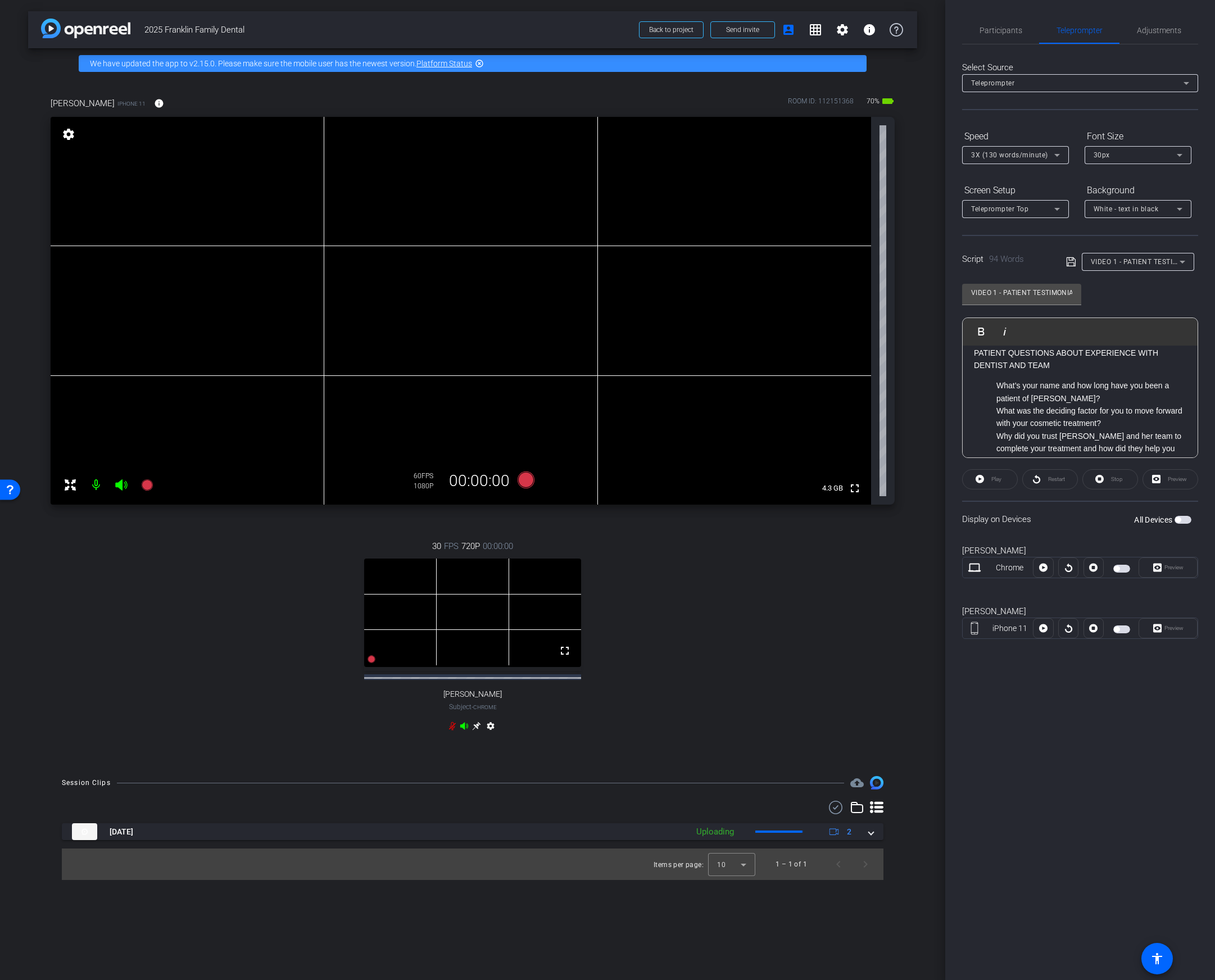
scroll to position [2, 0]
click at [1110, 408] on p "What’s your name and how long have you been a patient of Dr. Sarah Zeh’s?" at bounding box center [1091, 400] width 190 height 26
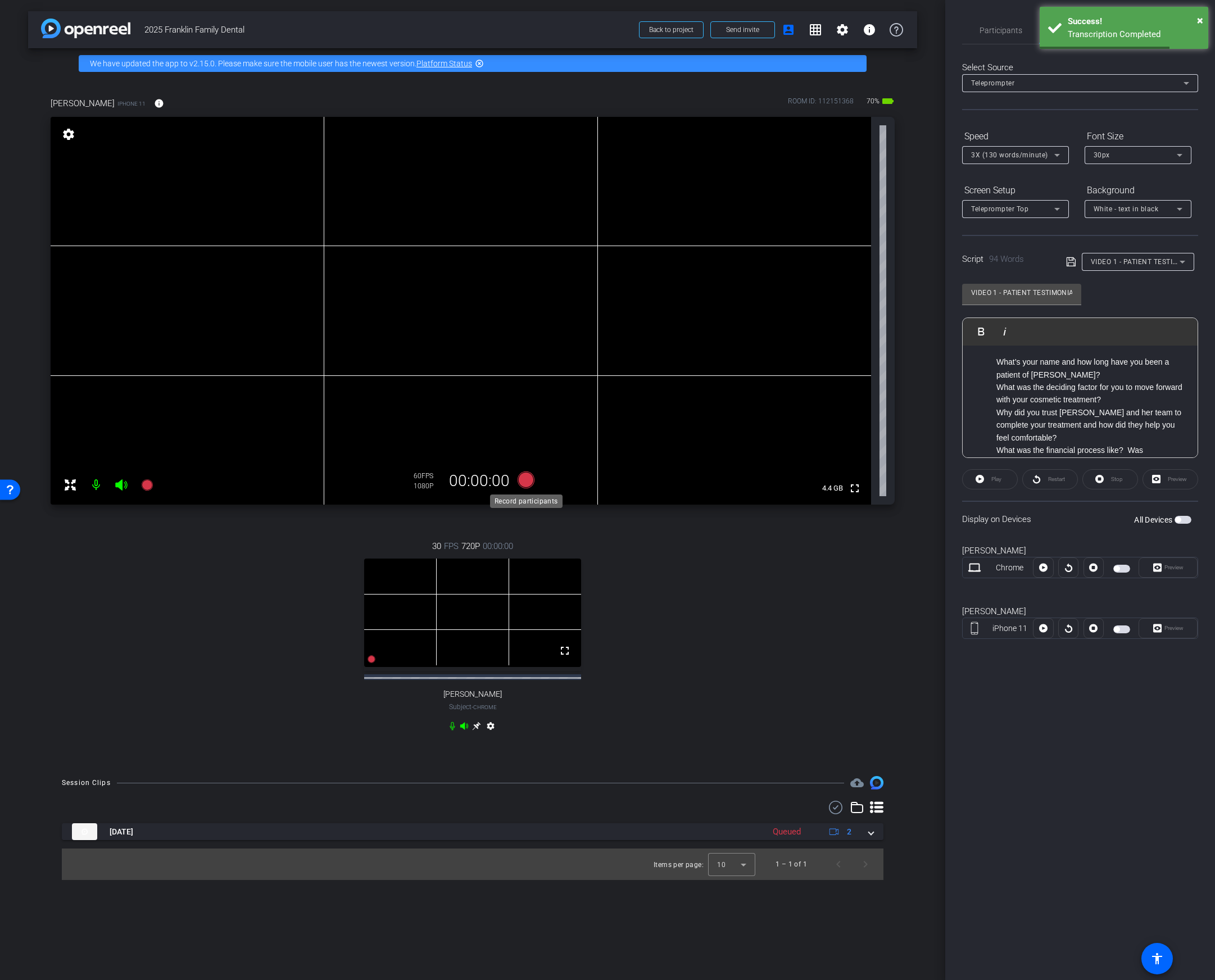
click at [524, 480] on icon at bounding box center [526, 479] width 17 height 17
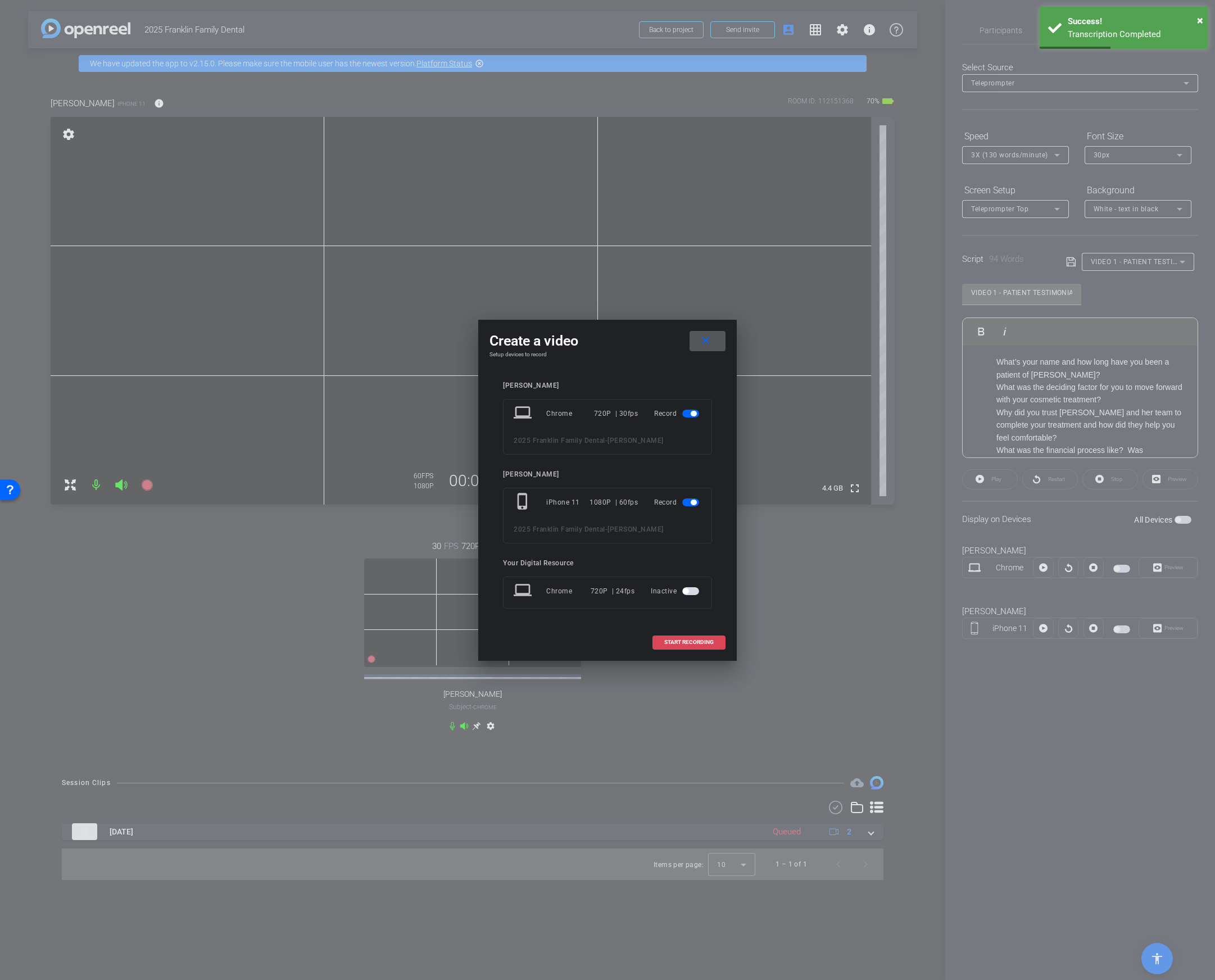
click at [699, 640] on span "START RECORDING" at bounding box center [688, 642] width 49 height 6
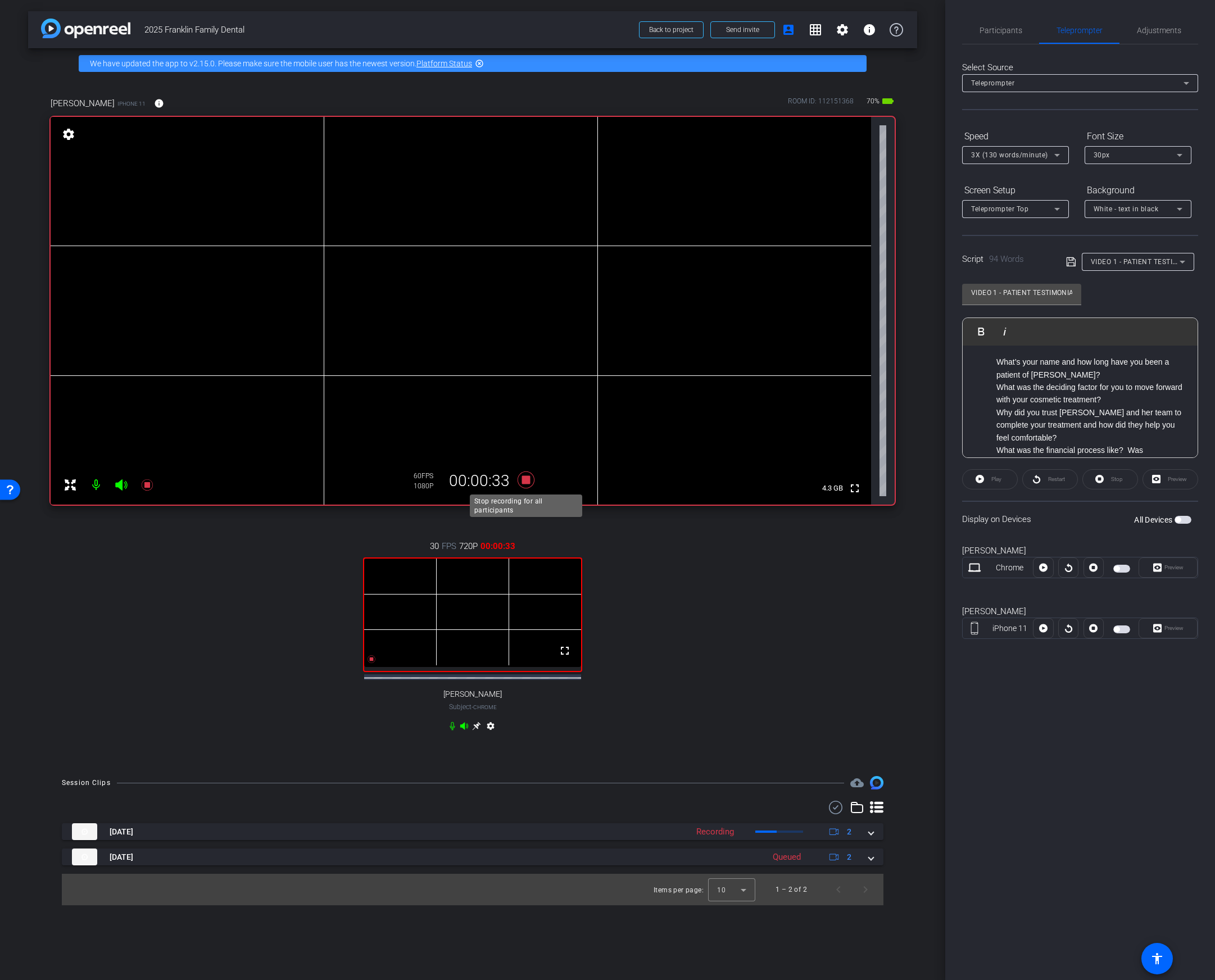
click at [527, 481] on icon at bounding box center [526, 479] width 17 height 17
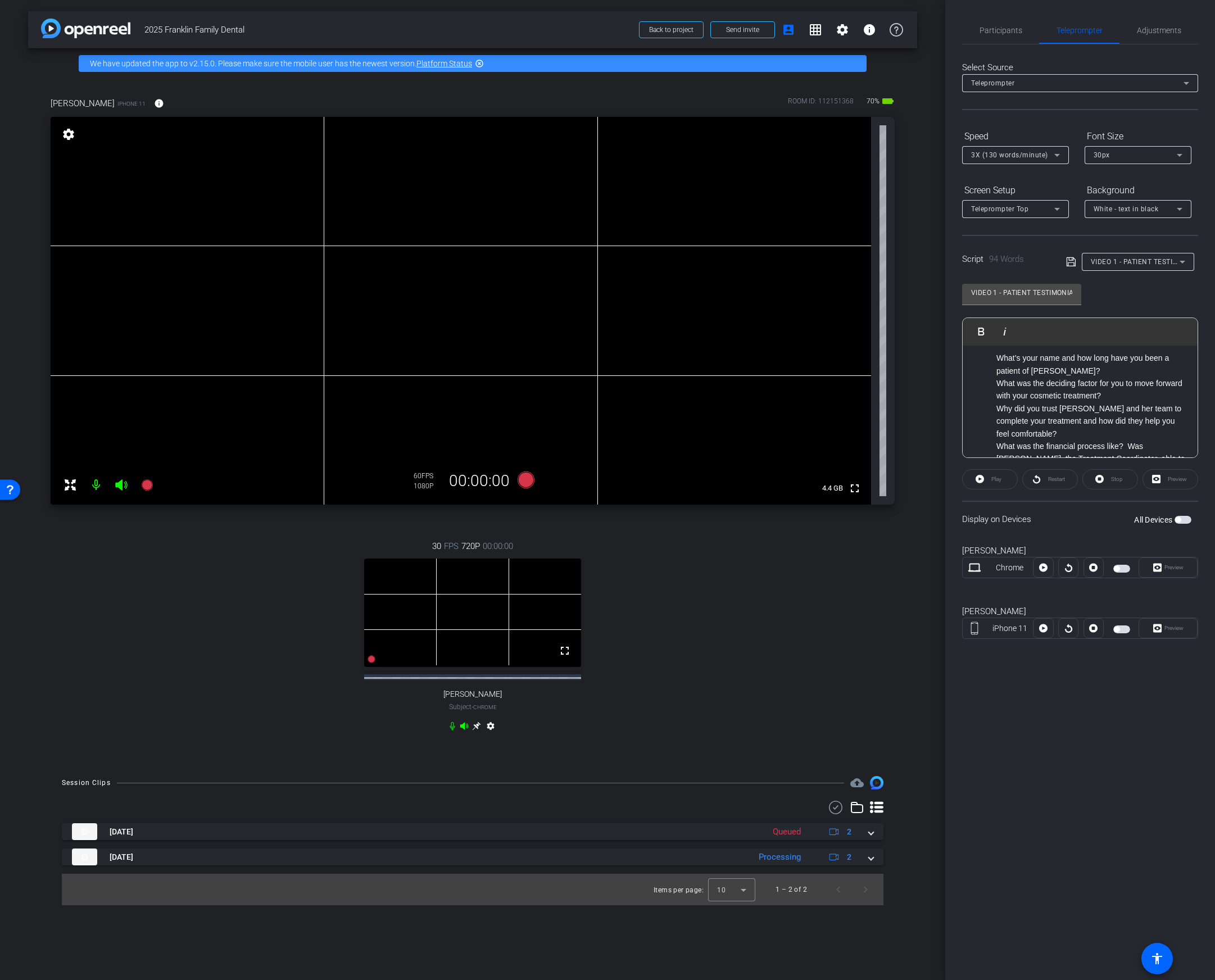
scroll to position [37, 0]
click at [527, 481] on icon at bounding box center [526, 479] width 17 height 17
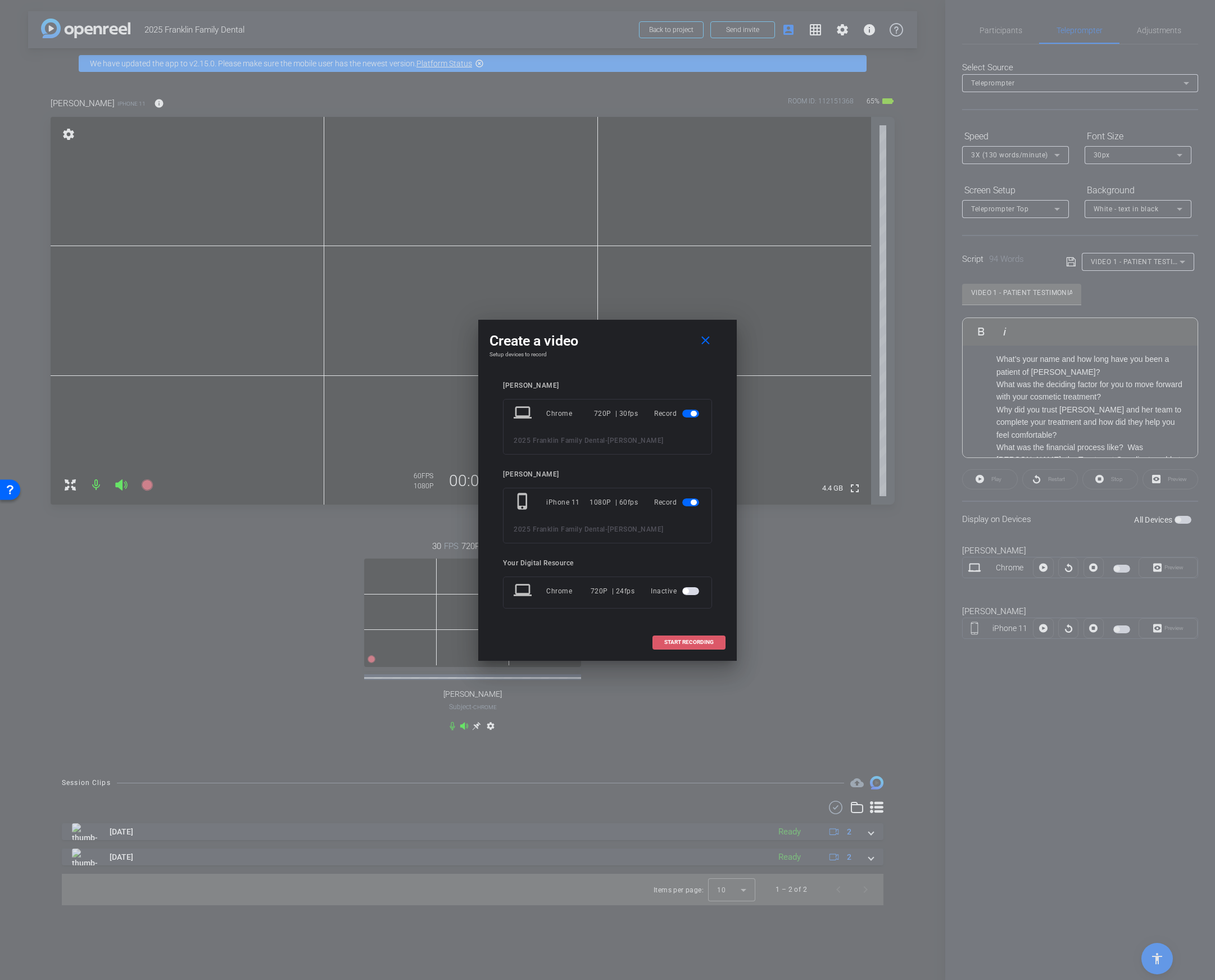
click at [683, 645] on span at bounding box center [688, 642] width 72 height 27
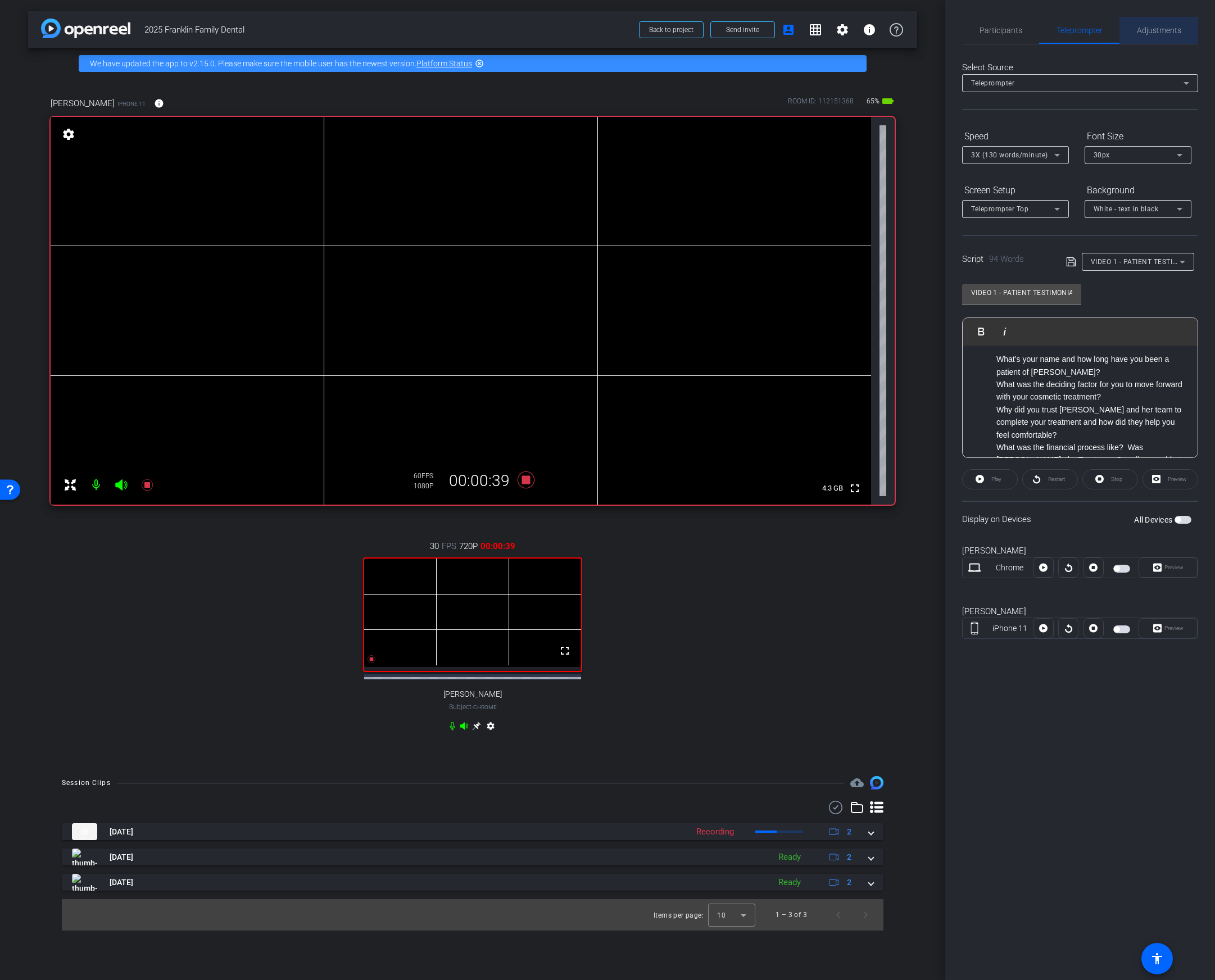
click at [1159, 39] on span "Adjustments" at bounding box center [1158, 30] width 44 height 27
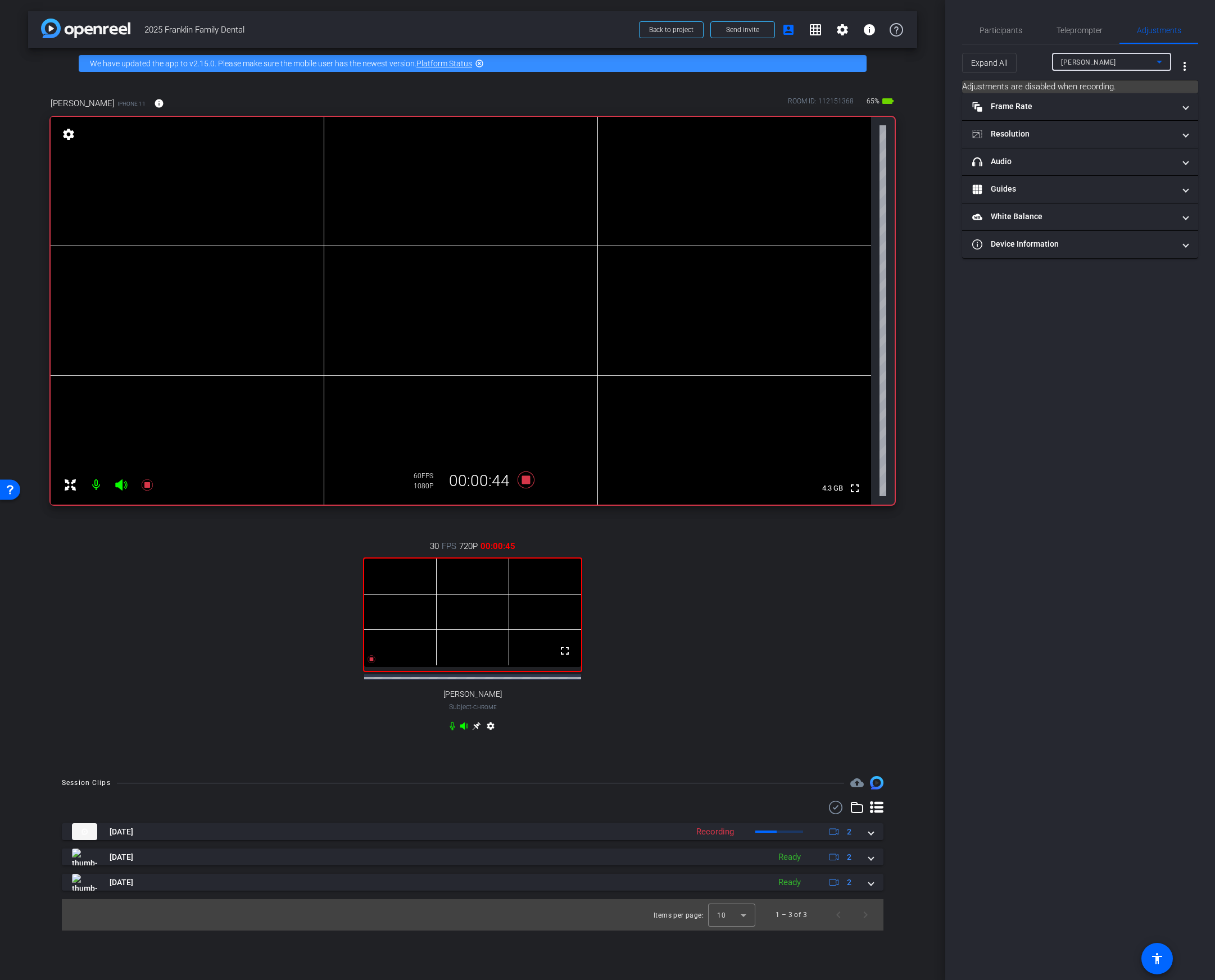
click at [1106, 65] on div "Brooke" at bounding box center [1108, 62] width 95 height 14
click at [1105, 65] on div at bounding box center [607, 490] width 1215 height 980
click at [1098, 64] on div "Brooke" at bounding box center [1108, 62] width 95 height 14
click at [1083, 102] on span "[PERSON_NAME]" at bounding box center [1089, 102] width 57 height 14
click at [1022, 161] on mat-panel-title "headphone icon Audio" at bounding box center [1073, 161] width 202 height 12
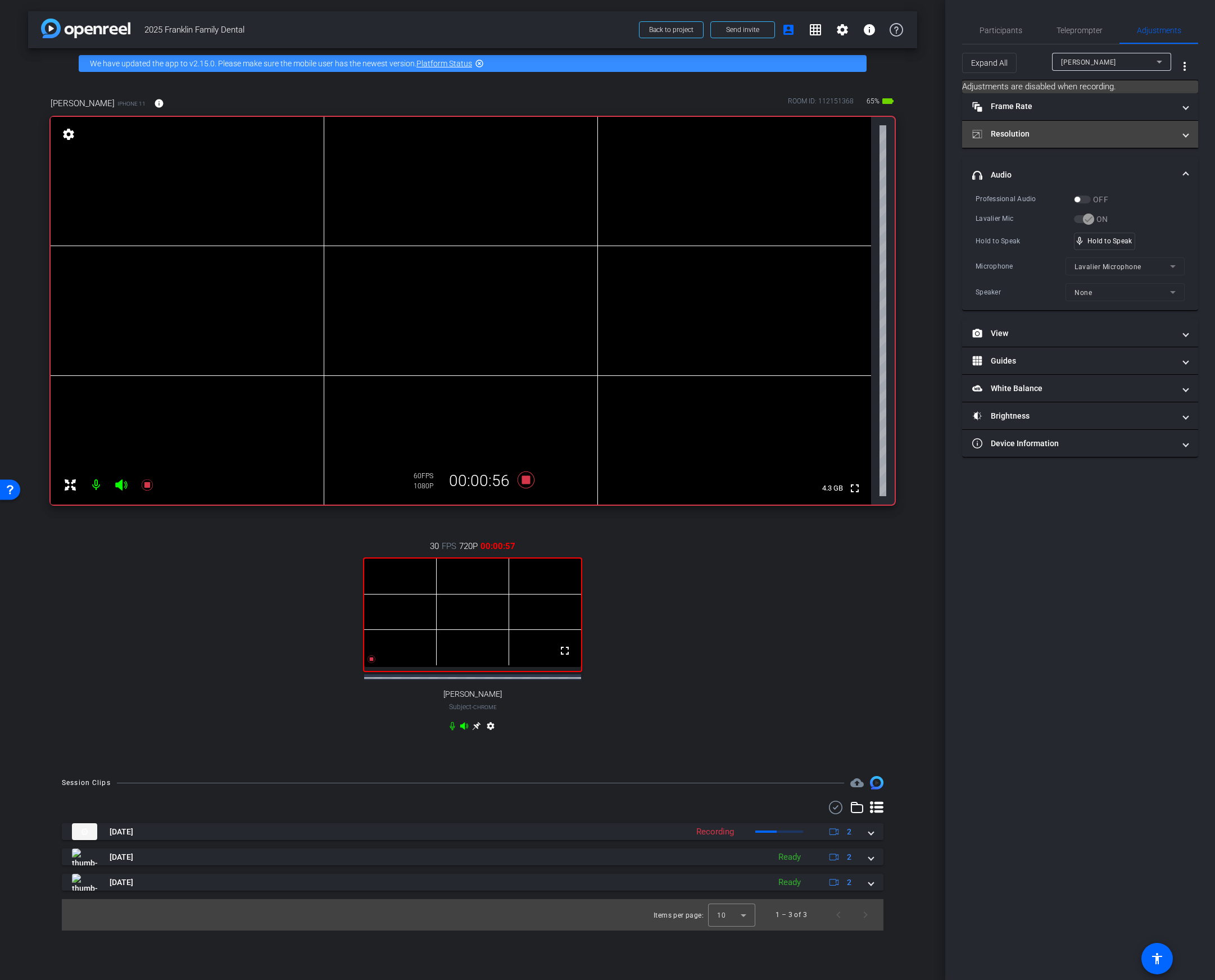
click at [1035, 135] on mat-panel-title "Resolution" at bounding box center [1073, 134] width 202 height 12
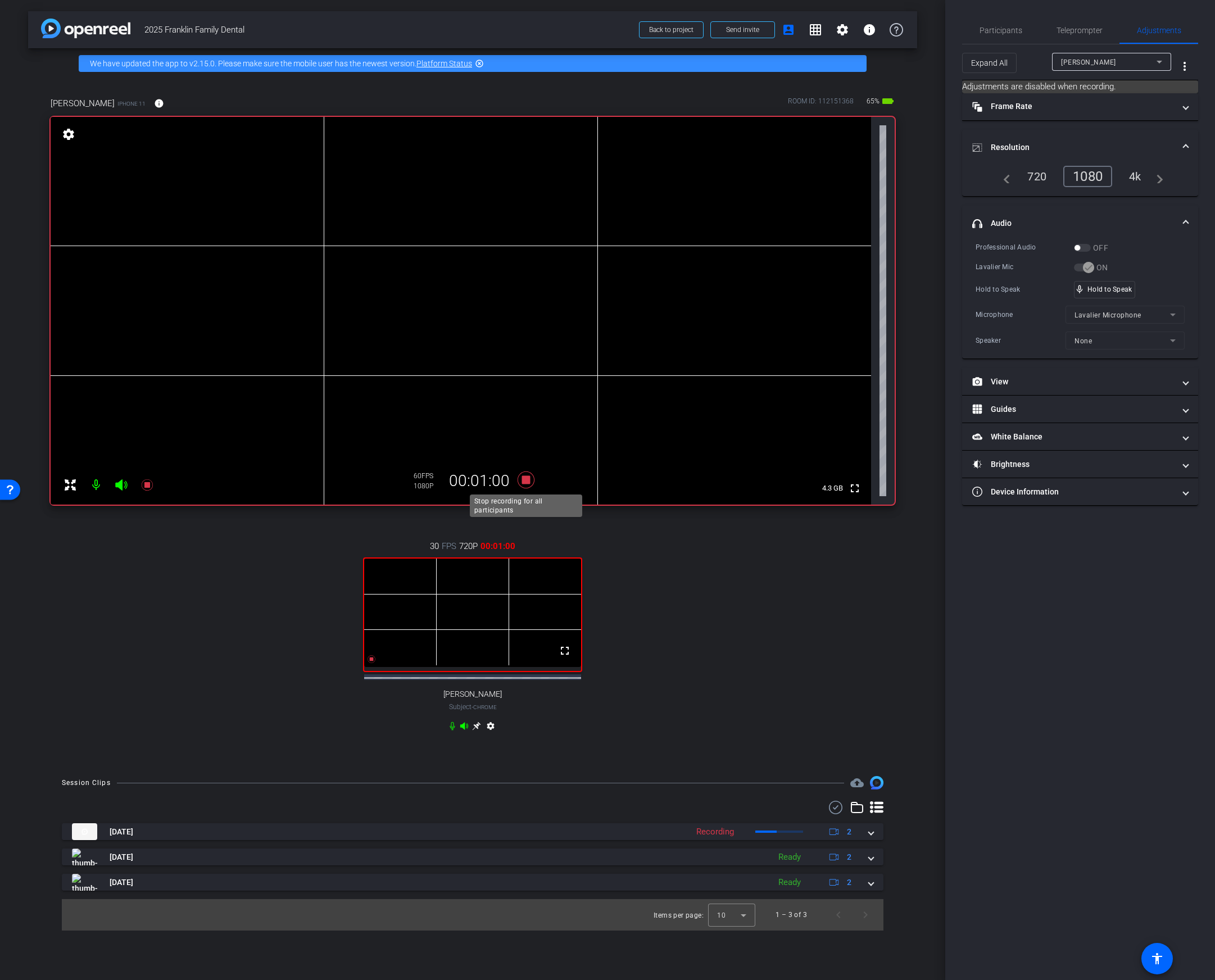
click at [528, 476] on icon at bounding box center [526, 479] width 17 height 17
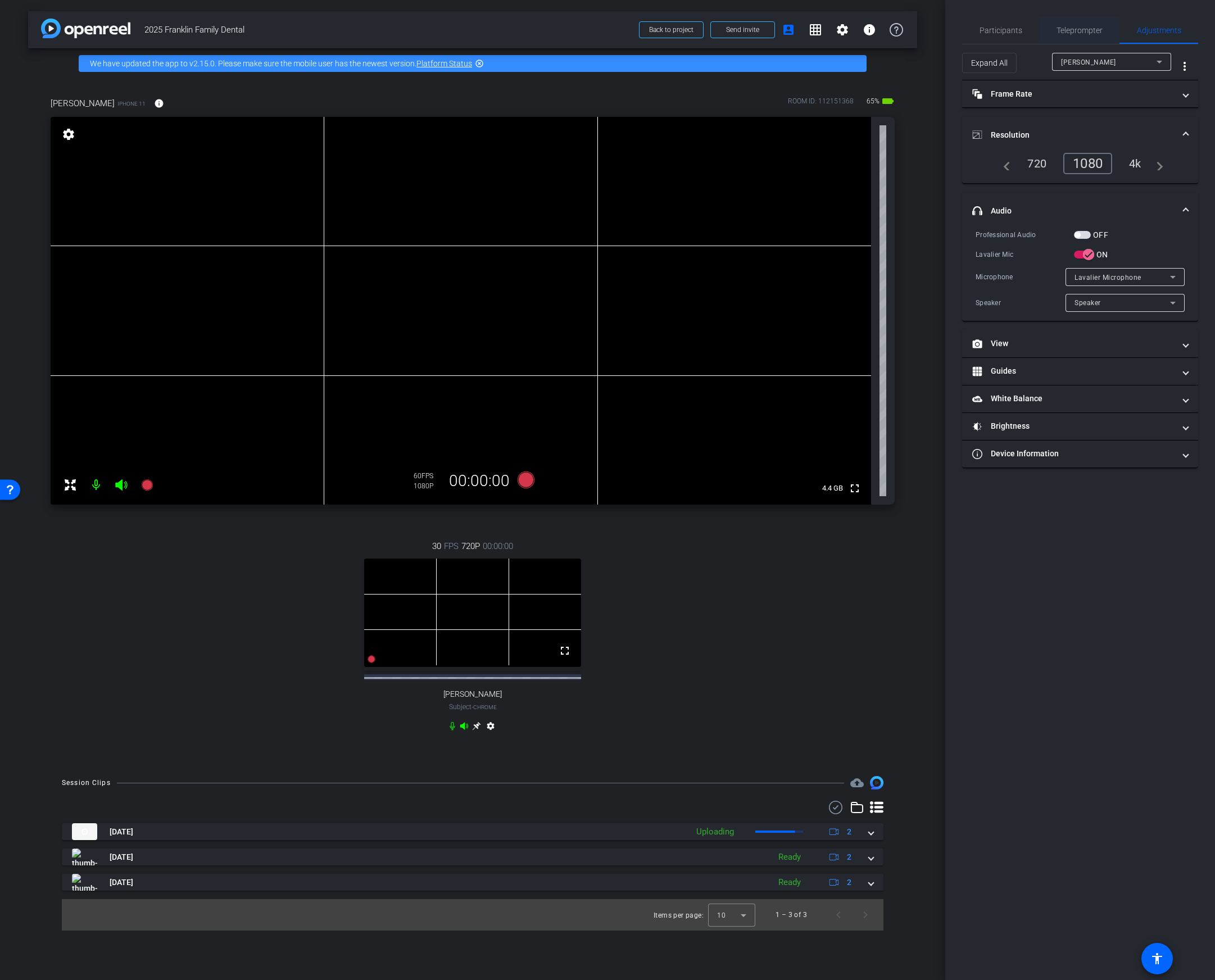
click at [1079, 29] on span "Teleprompter" at bounding box center [1079, 30] width 46 height 8
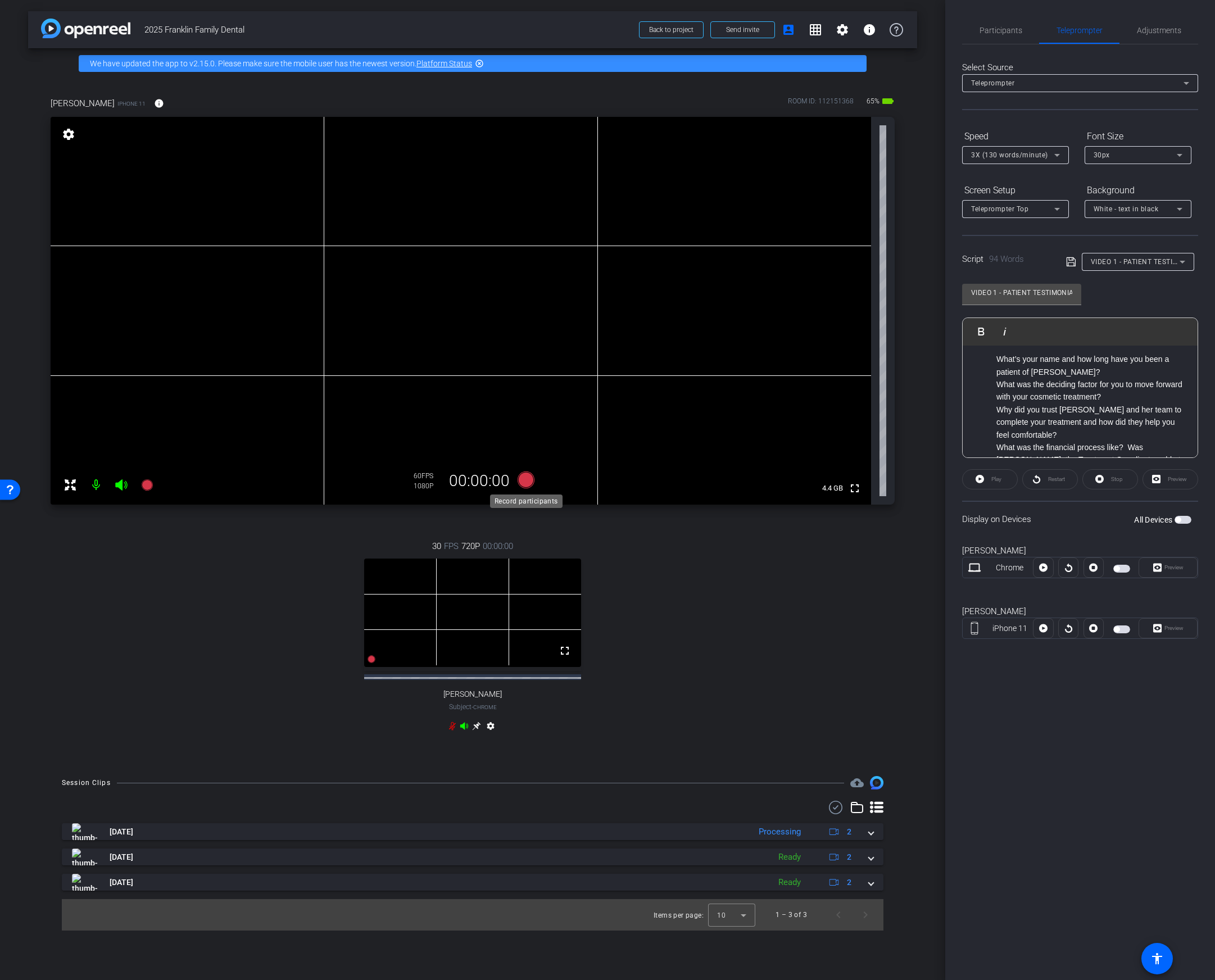
click at [527, 483] on icon at bounding box center [526, 479] width 17 height 17
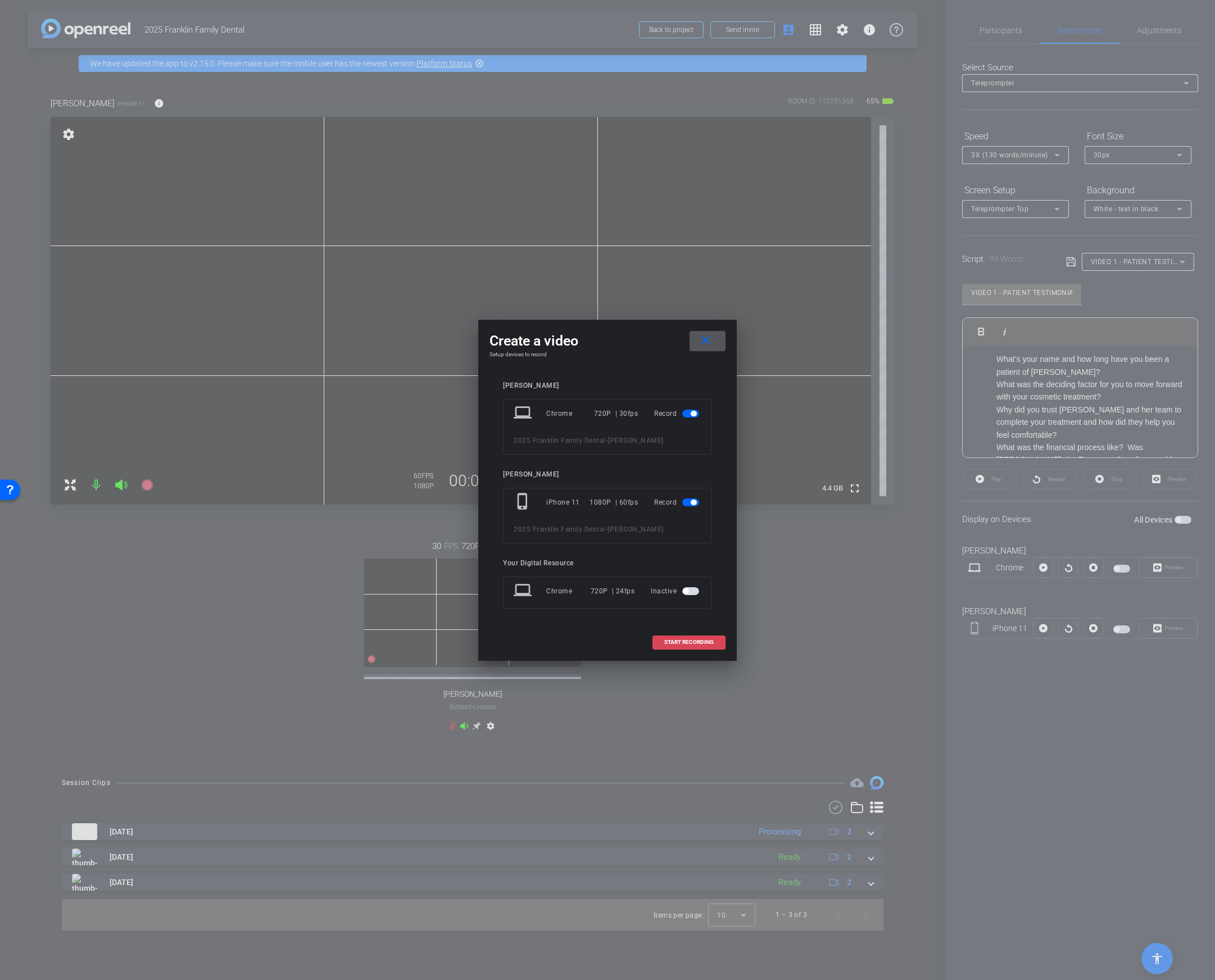
click at [675, 641] on span "START RECORDING" at bounding box center [688, 642] width 49 height 6
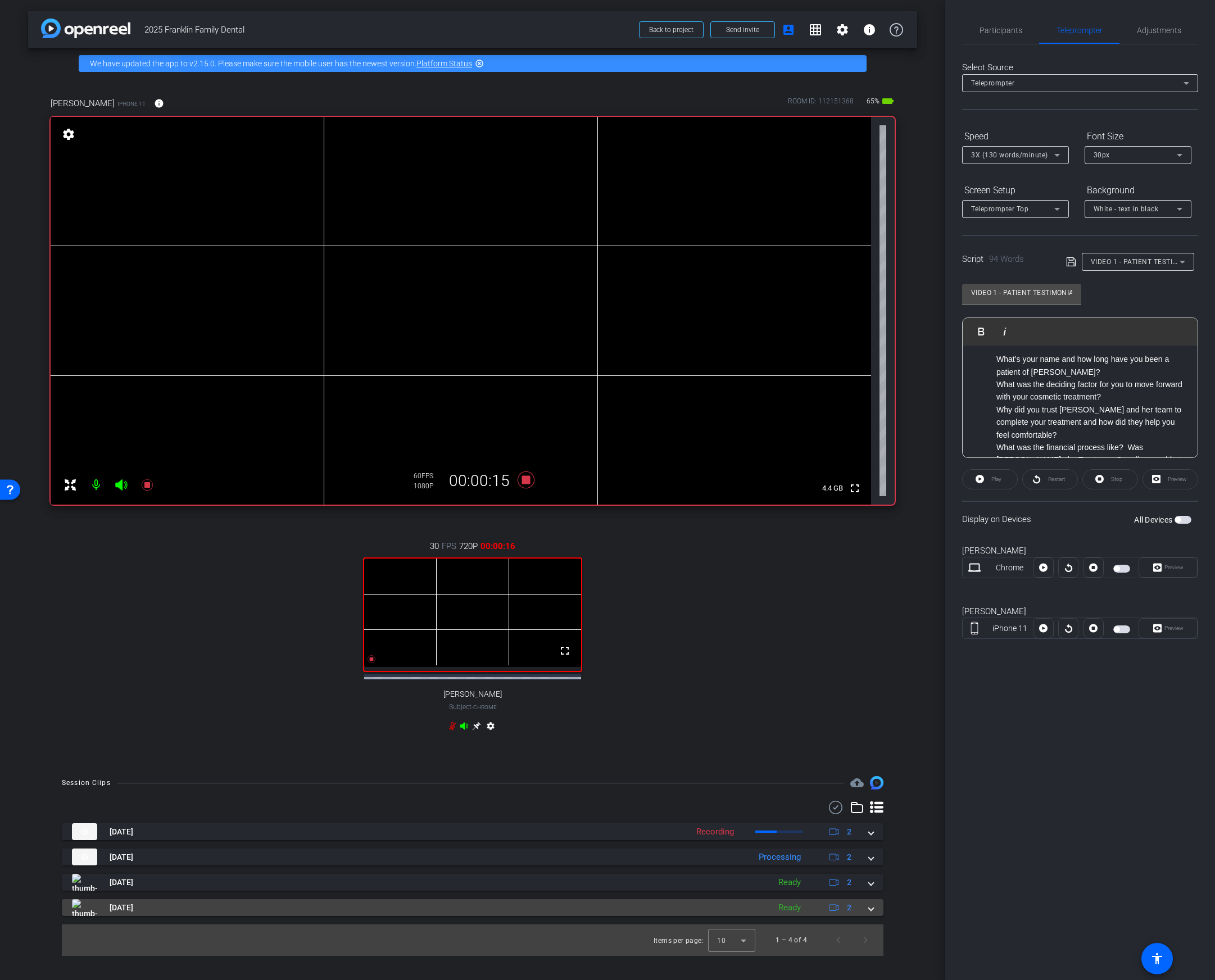
click at [870, 914] on span at bounding box center [870, 908] width 4 height 12
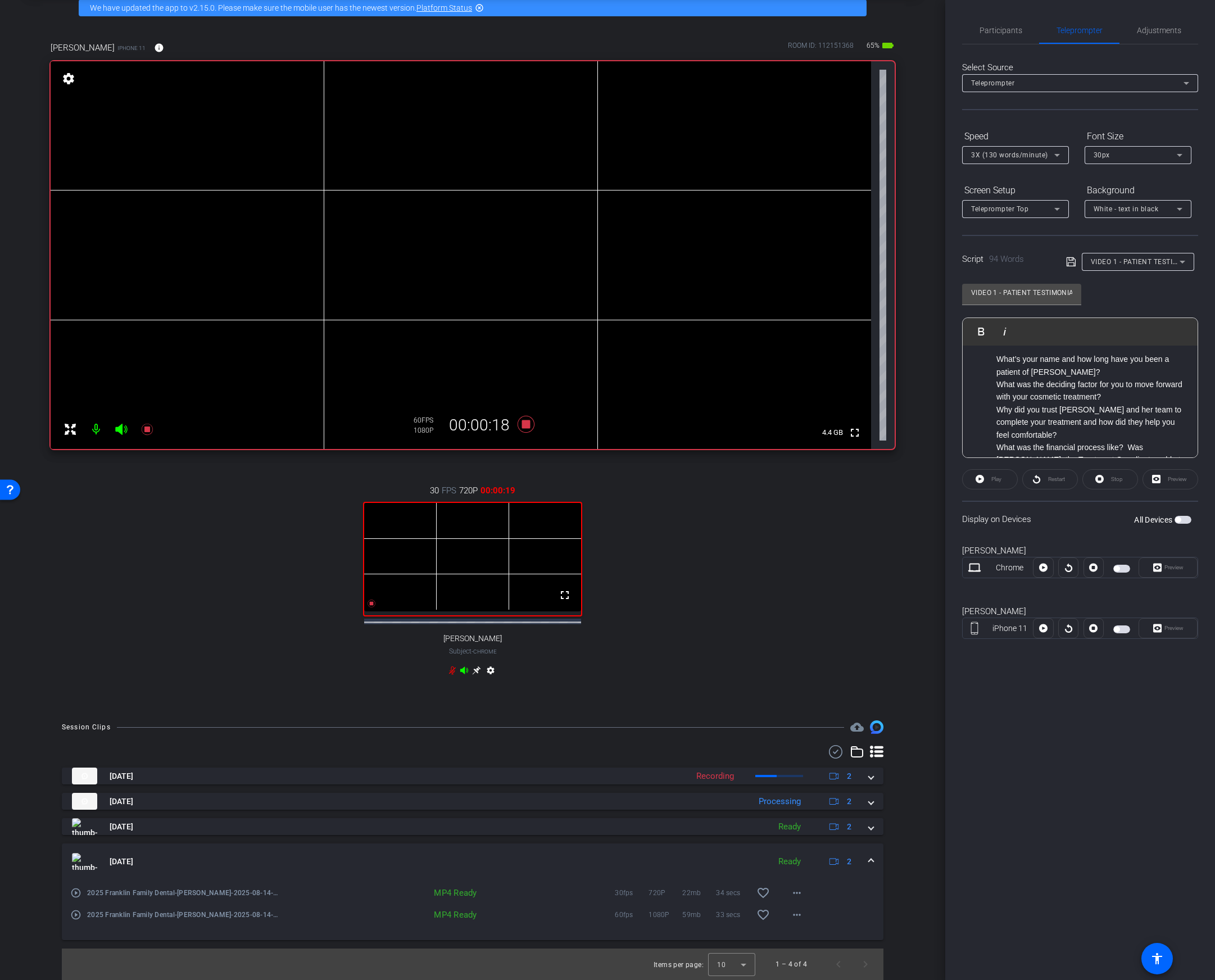
scroll to position [64, 0]
click at [997, 32] on span "Participants" at bounding box center [1001, 30] width 43 height 8
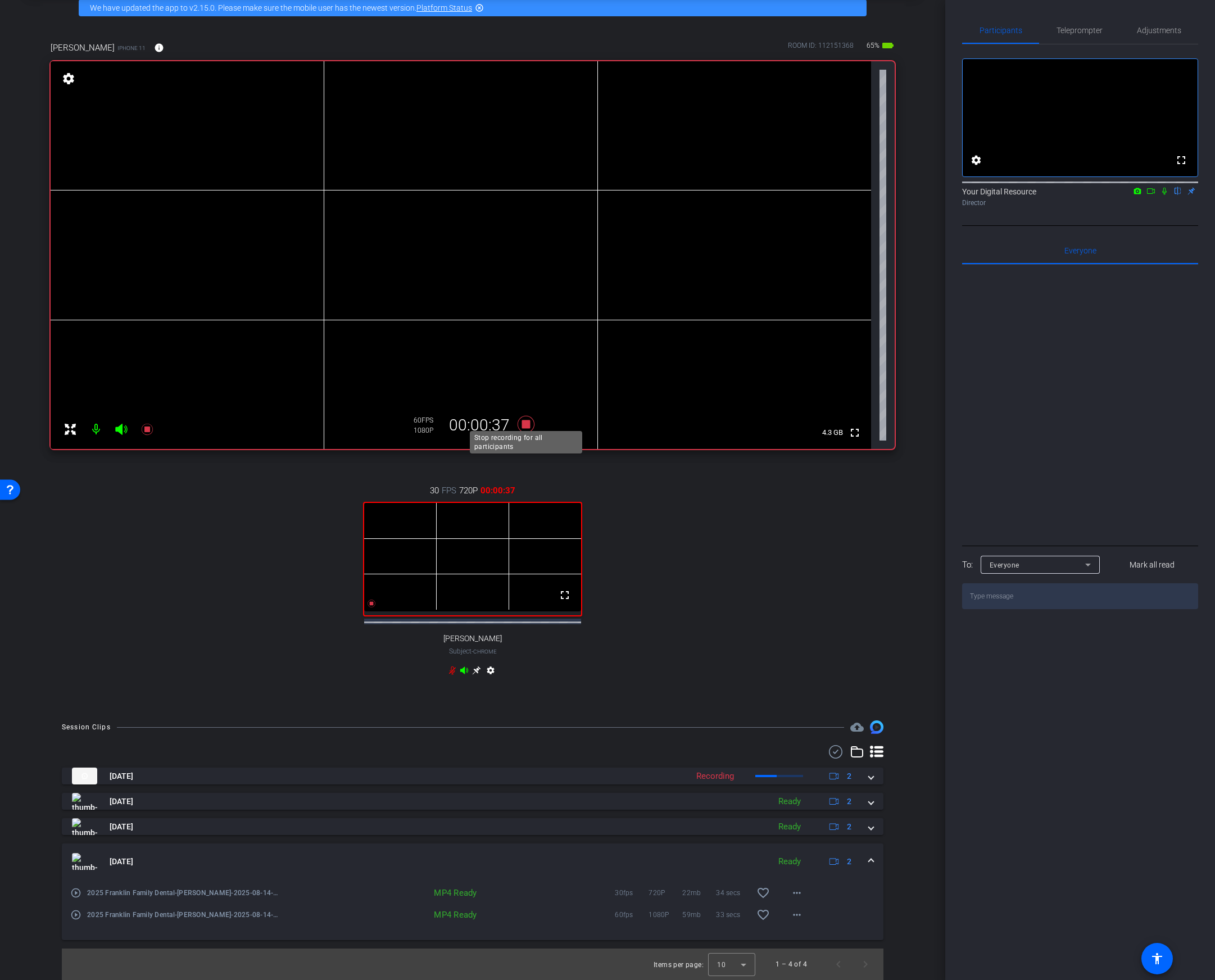
click at [526, 416] on icon at bounding box center [526, 424] width 17 height 17
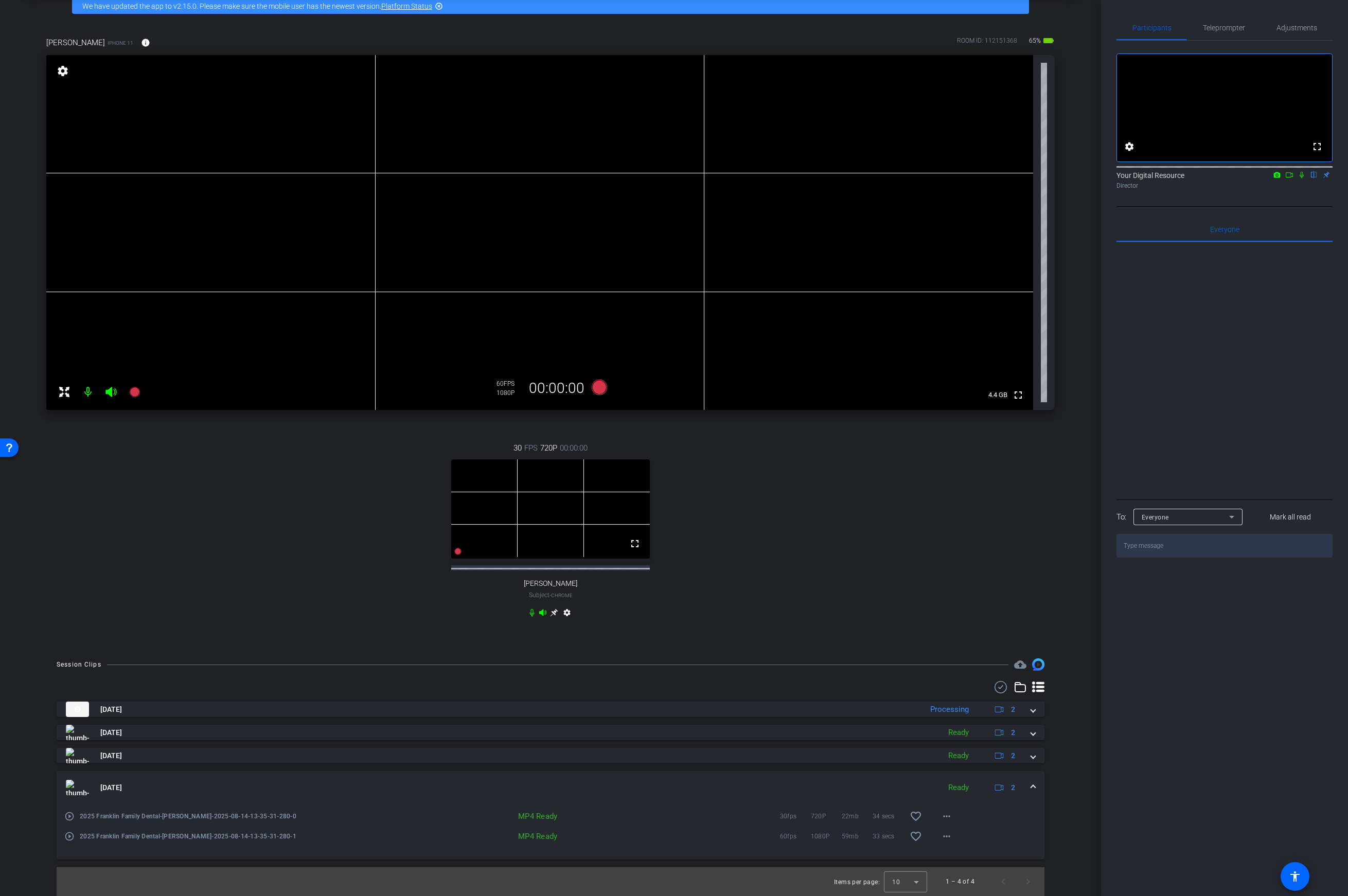
scroll to position [0, 0]
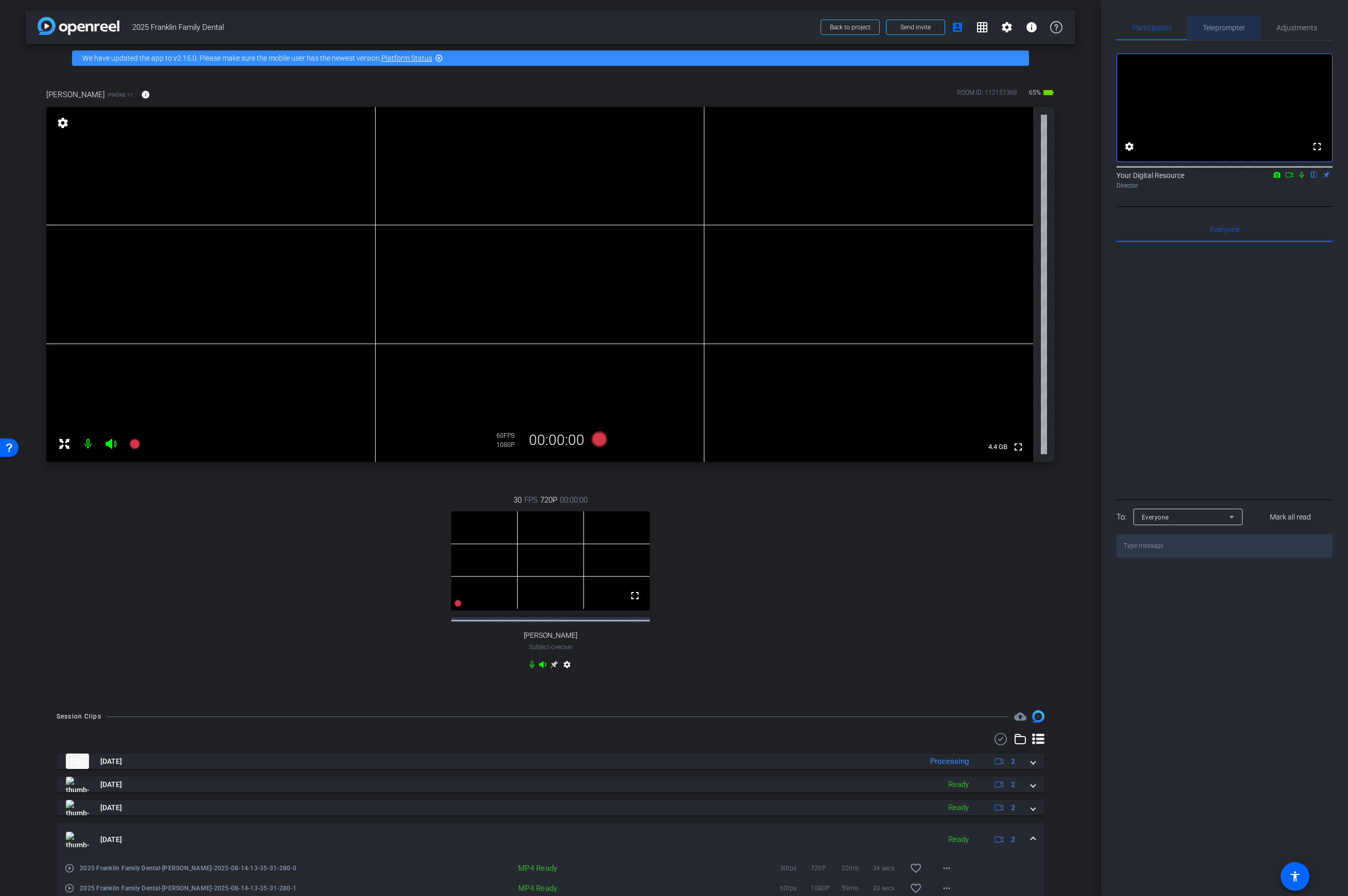
click at [1064, 27] on span "Teleprompter" at bounding box center [1224, 27] width 42 height 7
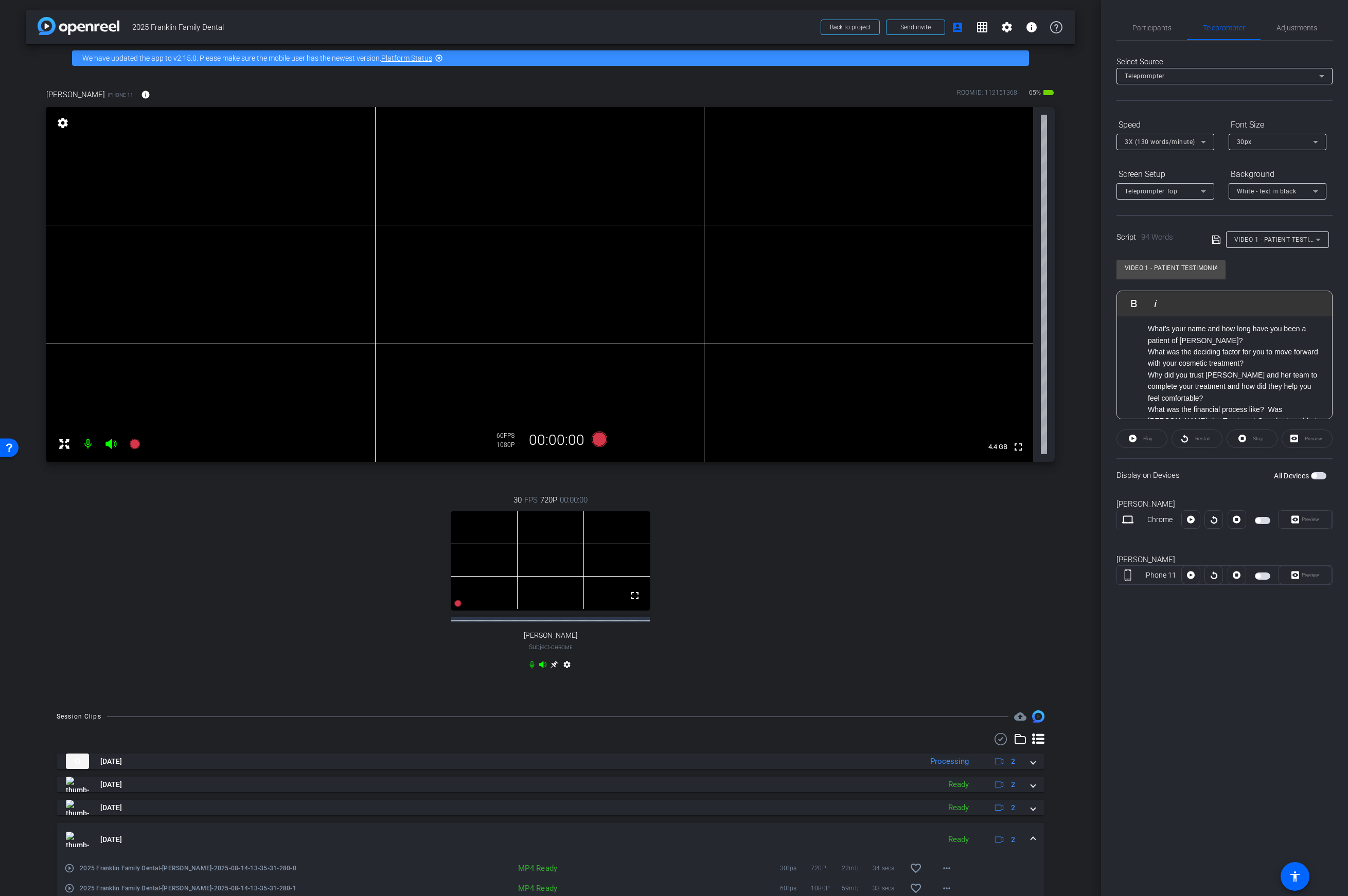
click at [1064, 362] on p "What was the deciding factor for you to move forward with your cosmetic treatme…" at bounding box center [1235, 358] width 174 height 23
click at [599, 441] on icon at bounding box center [599, 439] width 15 height 15
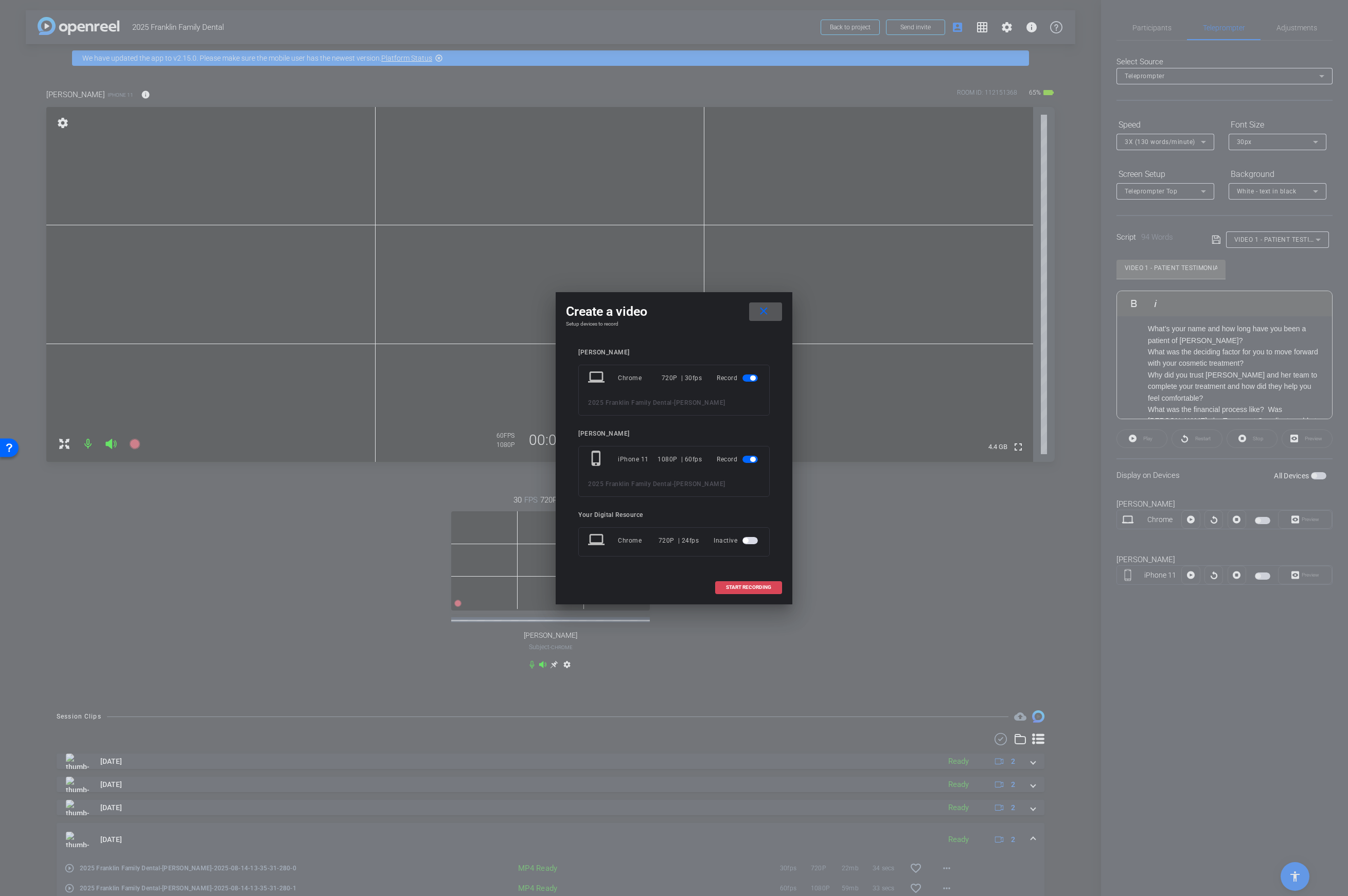
click at [743, 587] on span "START RECORDING" at bounding box center [749, 587] width 45 height 5
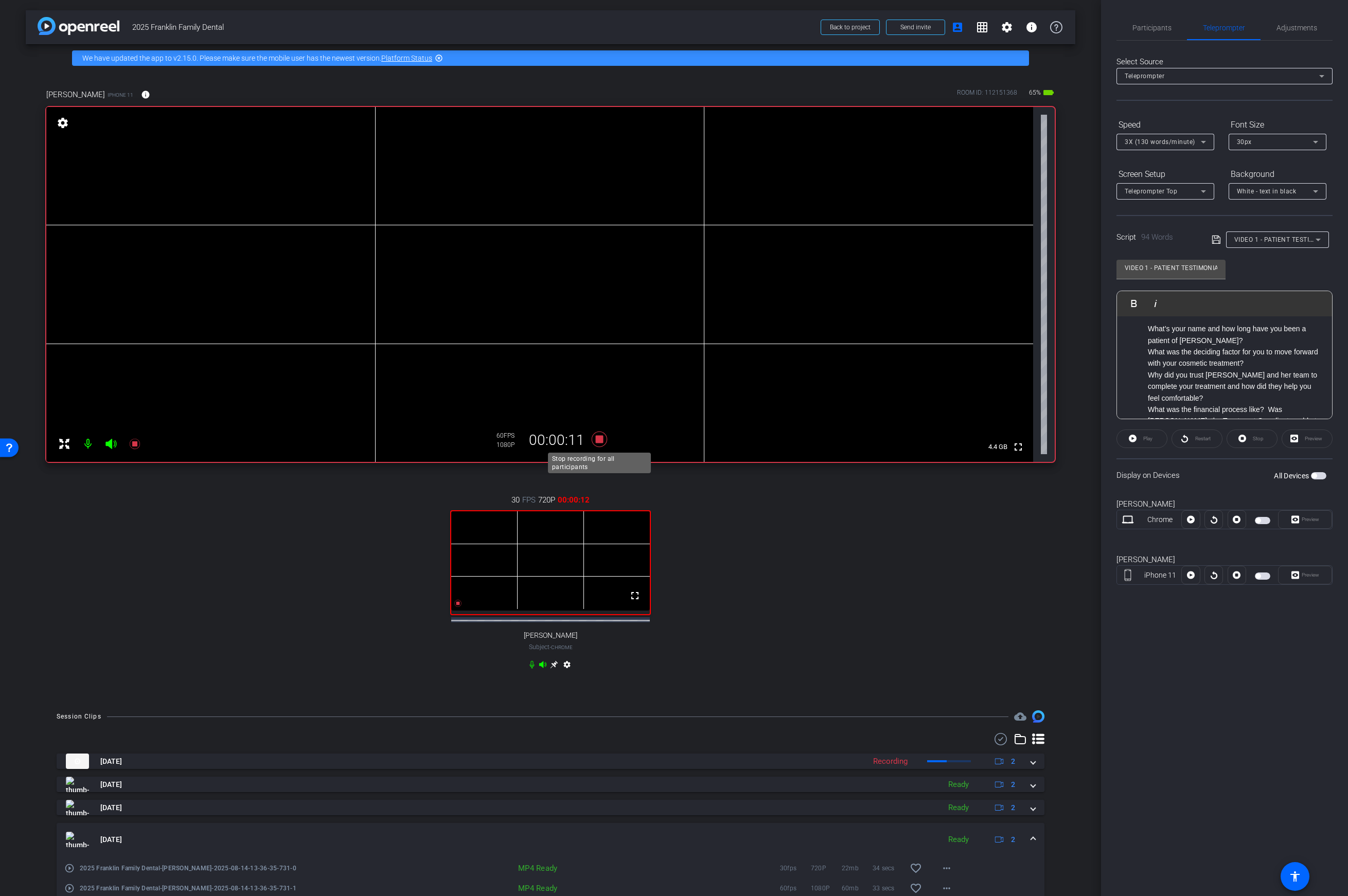
click at [597, 442] on icon at bounding box center [599, 439] width 15 height 15
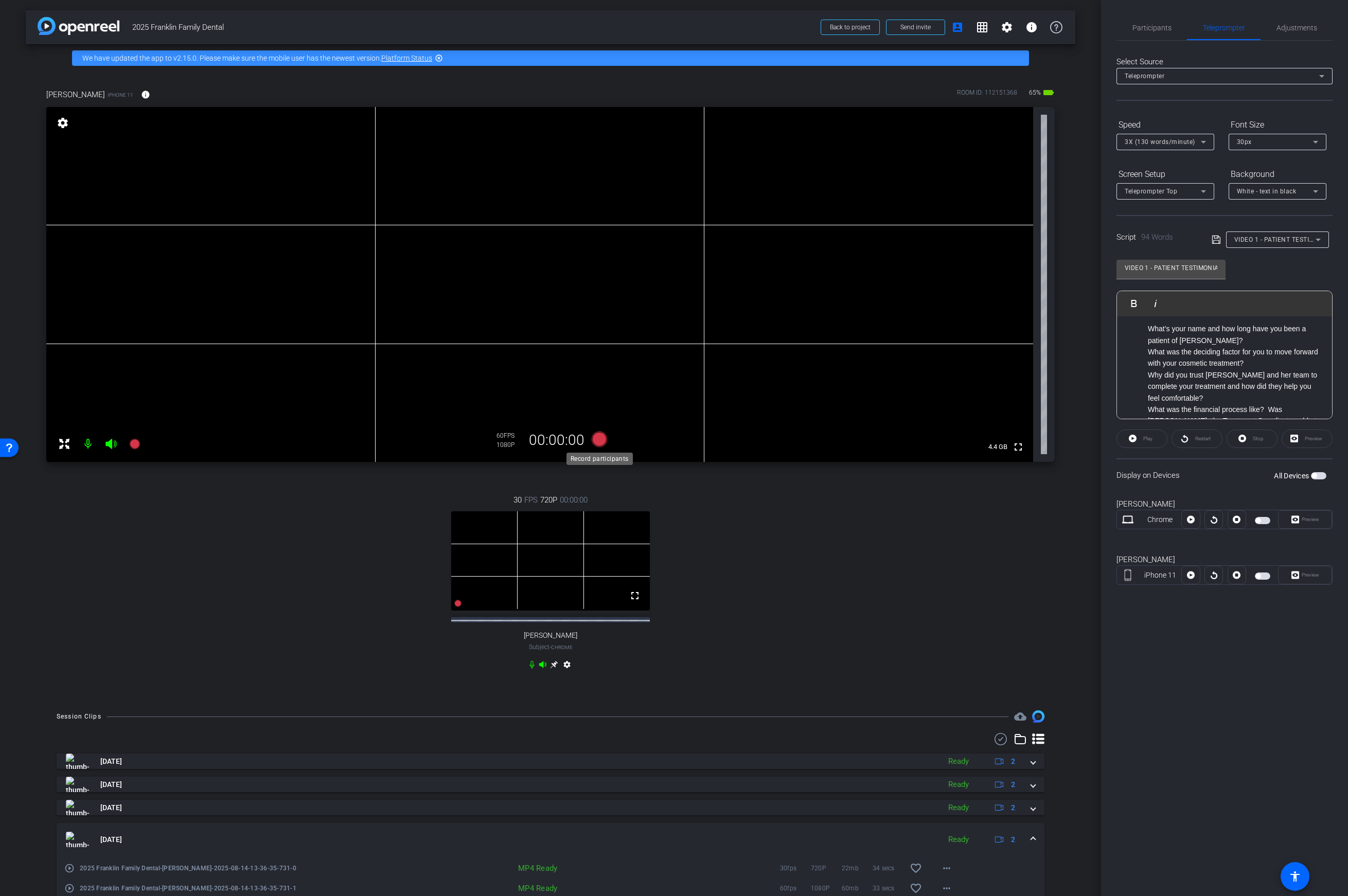
click at [601, 441] on icon at bounding box center [599, 439] width 15 height 15
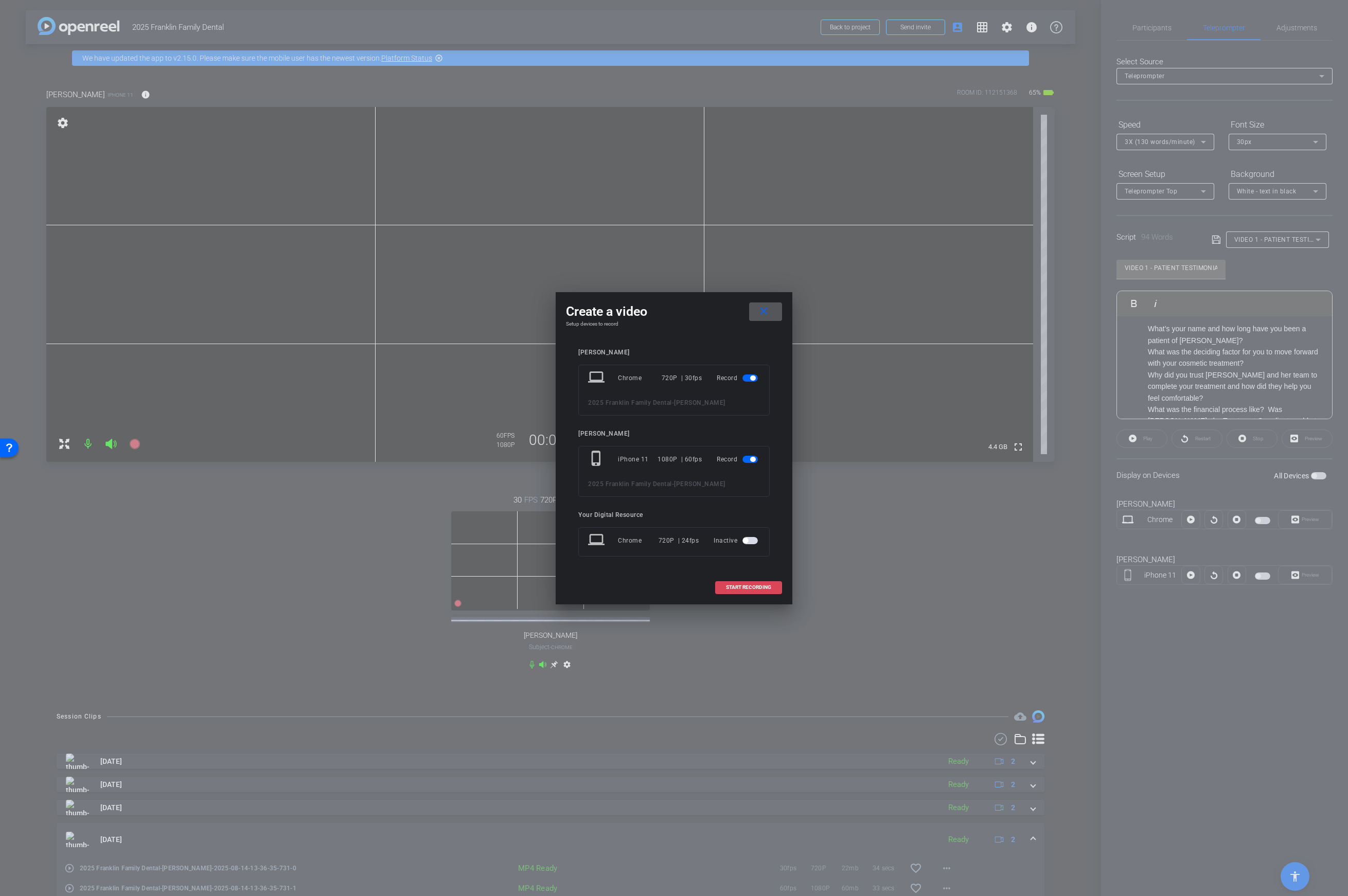
click at [749, 590] on span at bounding box center [749, 587] width 66 height 25
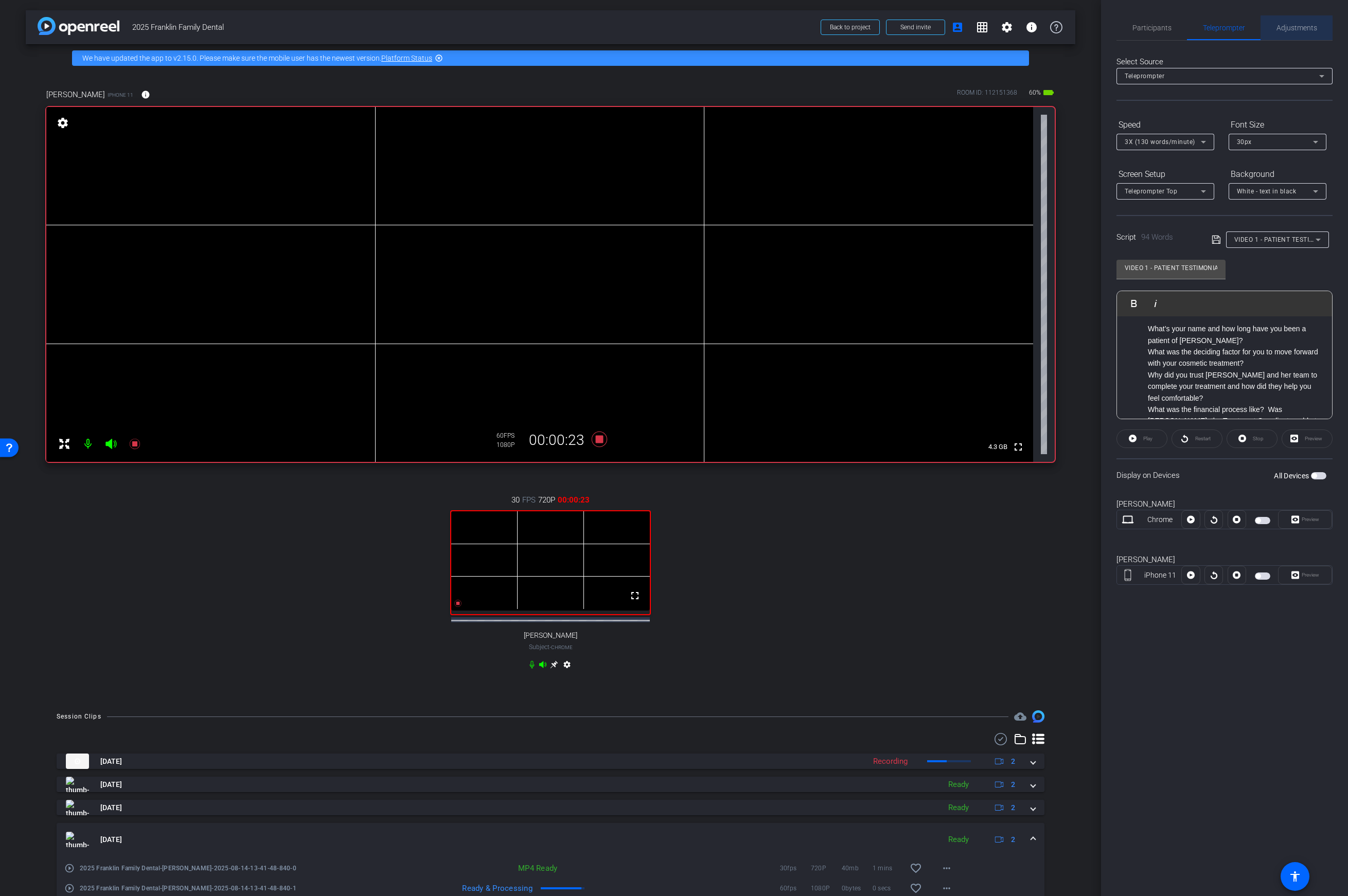
click at [1064, 38] on span "Adjustments" at bounding box center [1297, 27] width 41 height 25
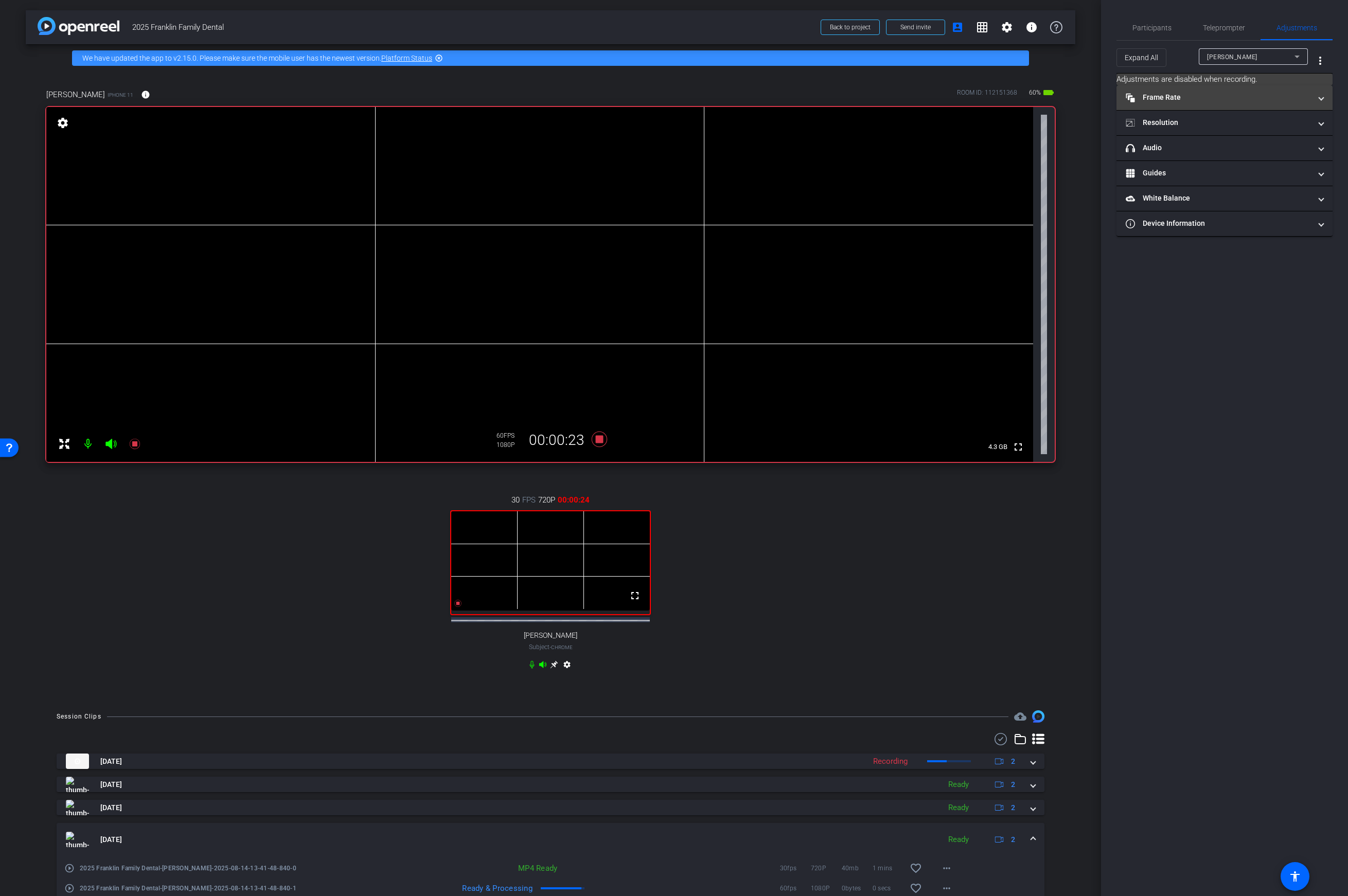
click at [1064, 99] on mat-panel-title "Frame Rate Frame Rate" at bounding box center [1218, 97] width 185 height 11
click at [1064, 131] on mat-icon "navigate_next" at bounding box center [1285, 128] width 13 height 13
click at [1064, 134] on div "navigate_before 24 30 60 navigate_next" at bounding box center [1225, 128] width 133 height 19
click at [1064, 131] on div "navigate_before 24 30 60 navigate_next" at bounding box center [1225, 128] width 133 height 19
click at [1064, 53] on div "Brooke" at bounding box center [1251, 56] width 87 height 13
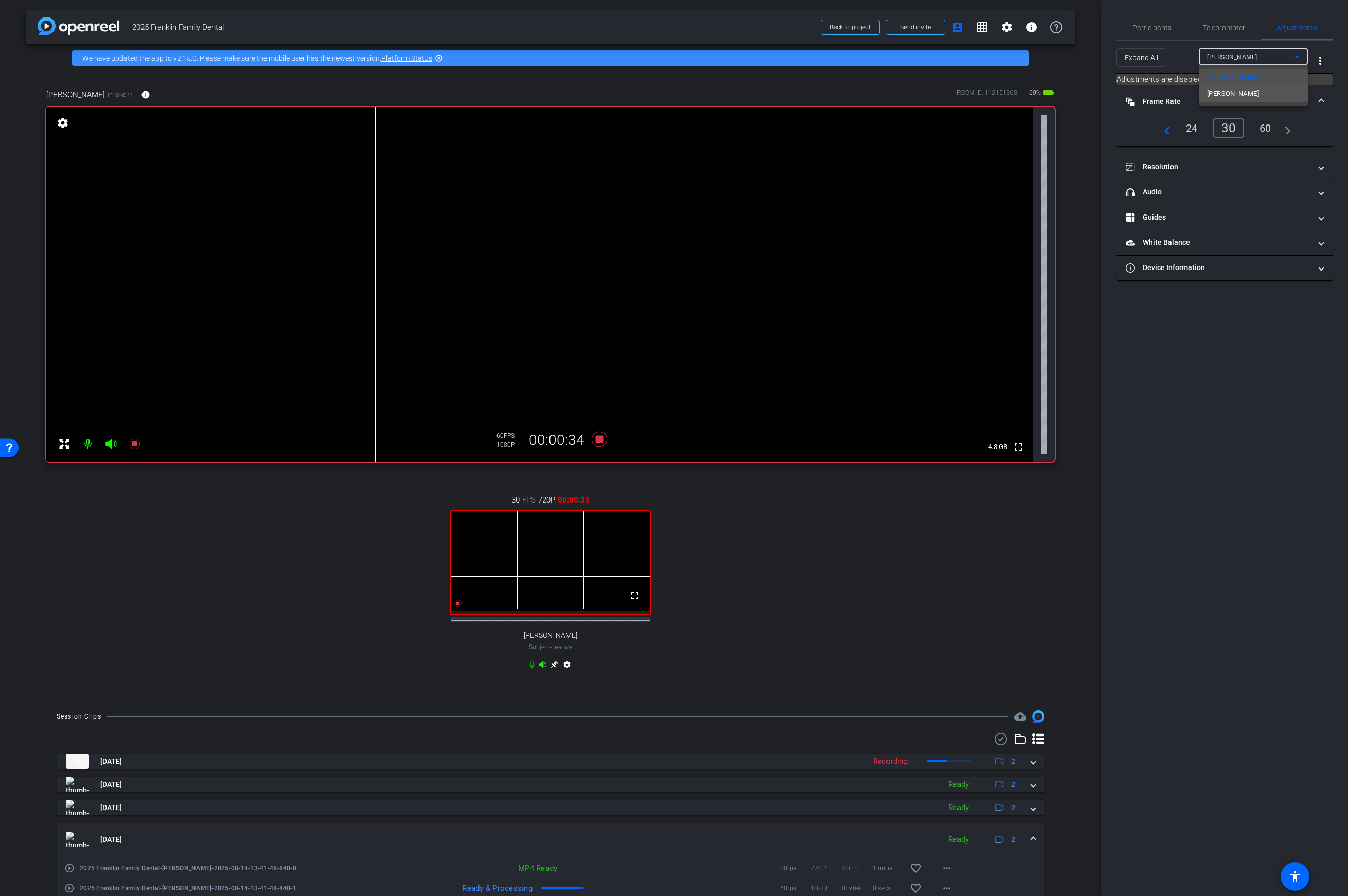
drag, startPoint x: 1250, startPoint y: 87, endPoint x: 1245, endPoint y: 103, distance: 16.8
click at [1064, 96] on mat-option "[PERSON_NAME]" at bounding box center [1253, 94] width 109 height 17
click at [601, 437] on icon at bounding box center [599, 439] width 15 height 15
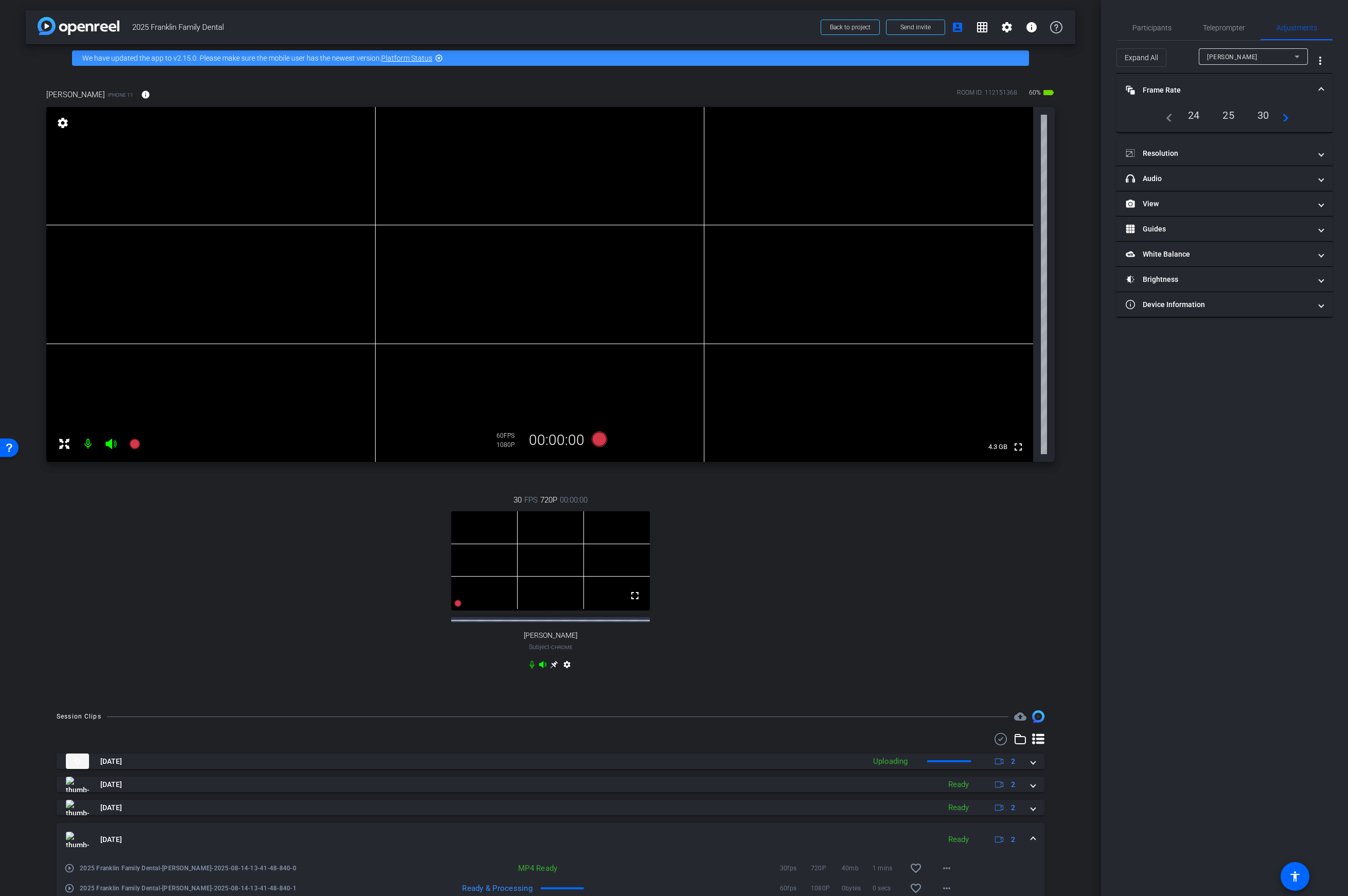
click at [1064, 122] on div "navigate_before 24 25 30 navigate_next" at bounding box center [1225, 115] width 129 height 18
click at [1064, 120] on mat-icon "navigate_next" at bounding box center [1283, 115] width 13 height 13
click at [1064, 120] on mat-icon "navigate_next" at bounding box center [1285, 116] width 13 height 13
click at [1064, 119] on div "60" at bounding box center [1264, 116] width 31 height 19
click at [1064, 419] on div "Participants Teleprompter Adjustments settings Your Digital Resource flip Direc…" at bounding box center [1225, 448] width 247 height 896
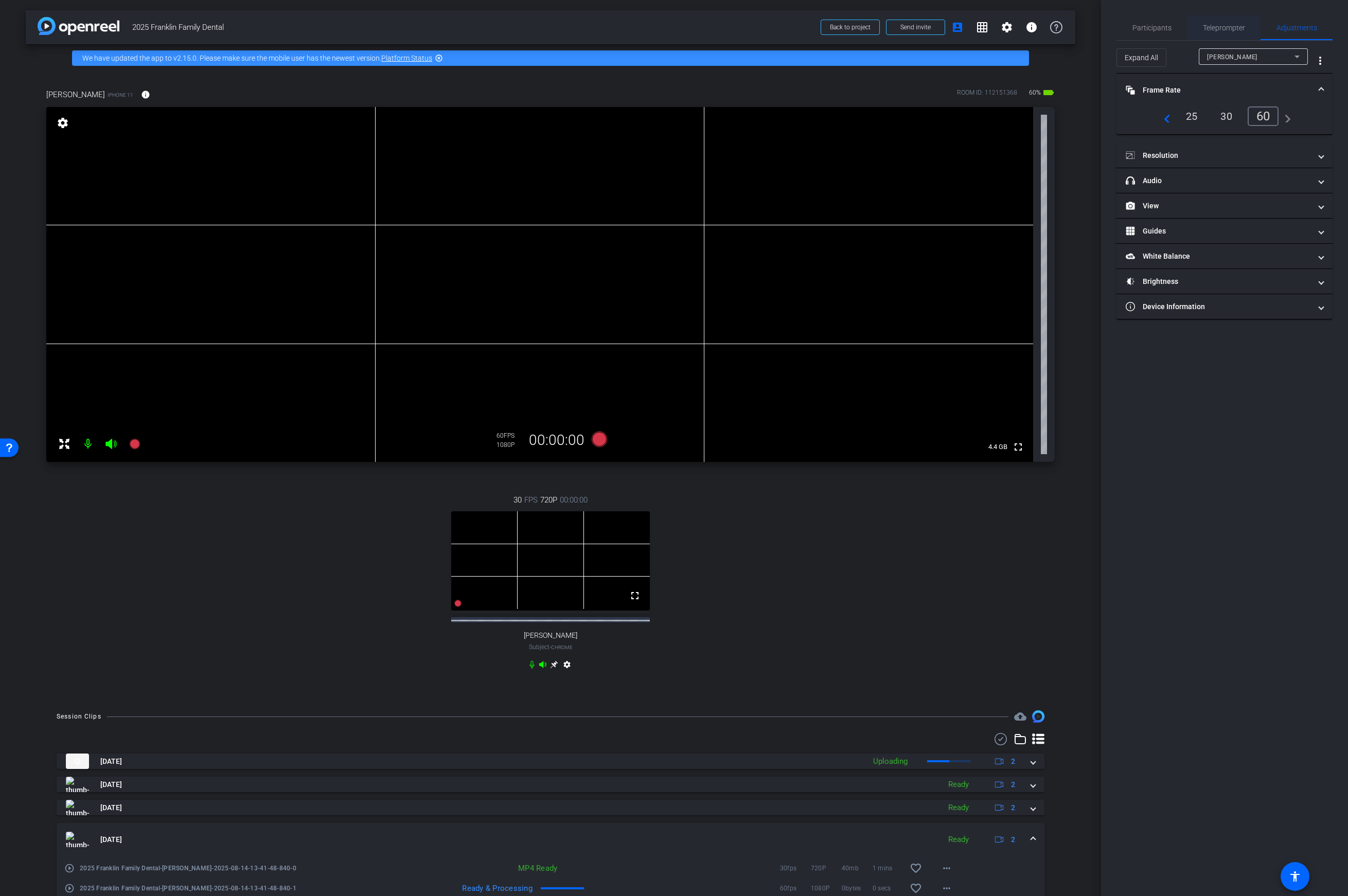
click at [1064, 25] on span "Teleprompter" at bounding box center [1224, 27] width 42 height 7
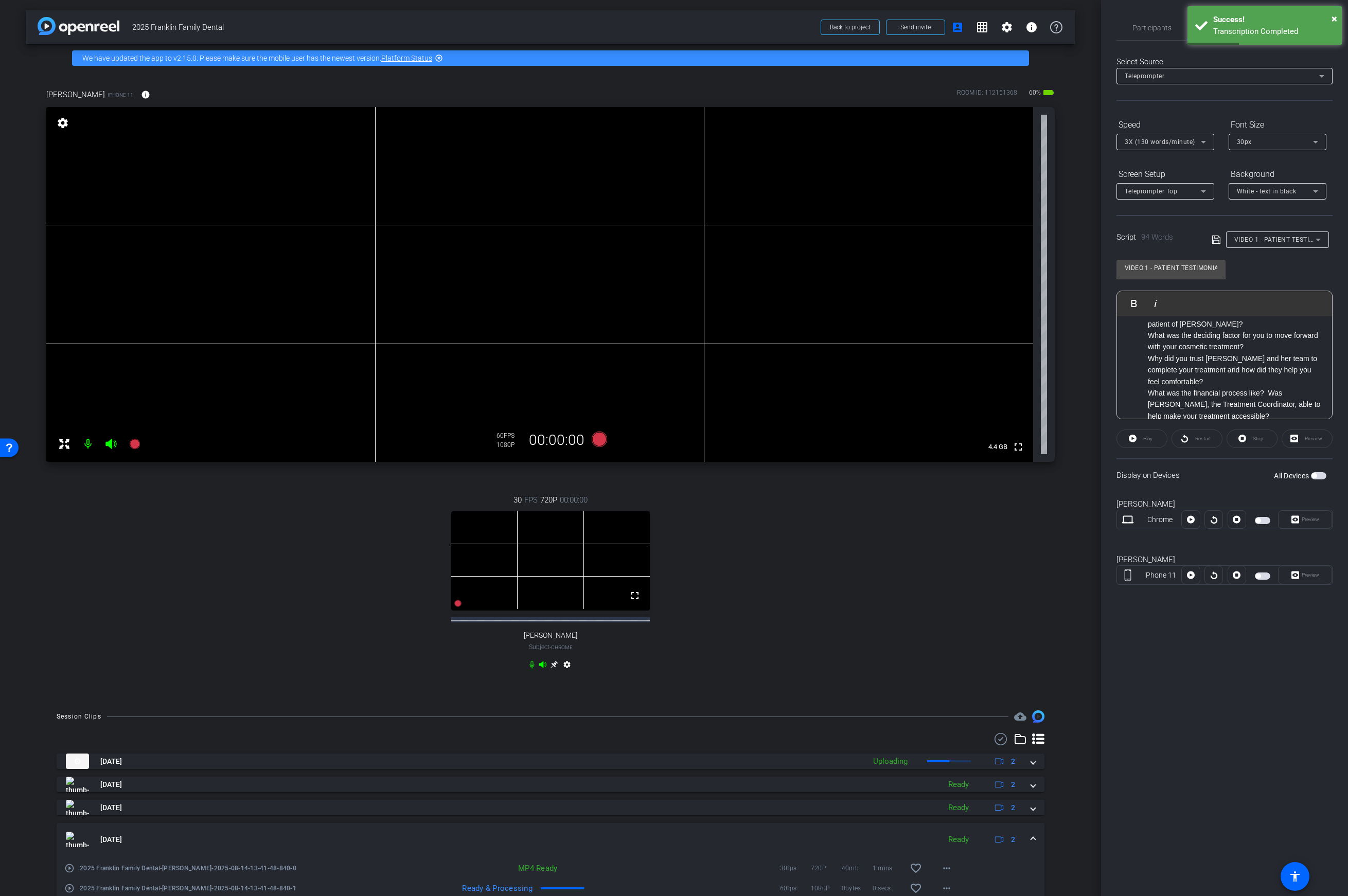
scroll to position [57, 0]
click at [1064, 376] on p "Why di d you trust Dr. Zeh and her team to complete your treatment and how did …" at bounding box center [1235, 363] width 174 height 34
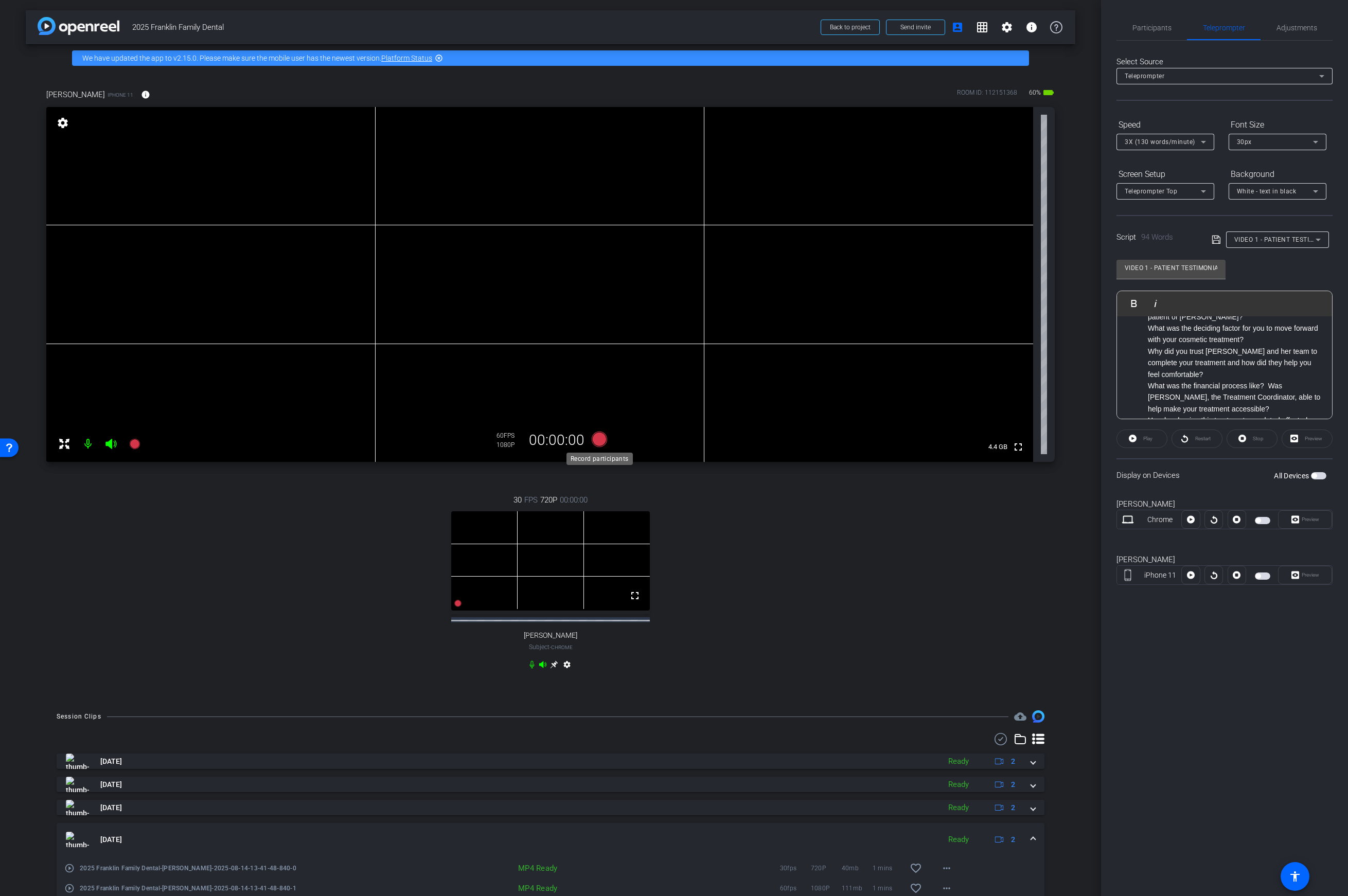
click at [600, 438] on icon at bounding box center [599, 439] width 15 height 15
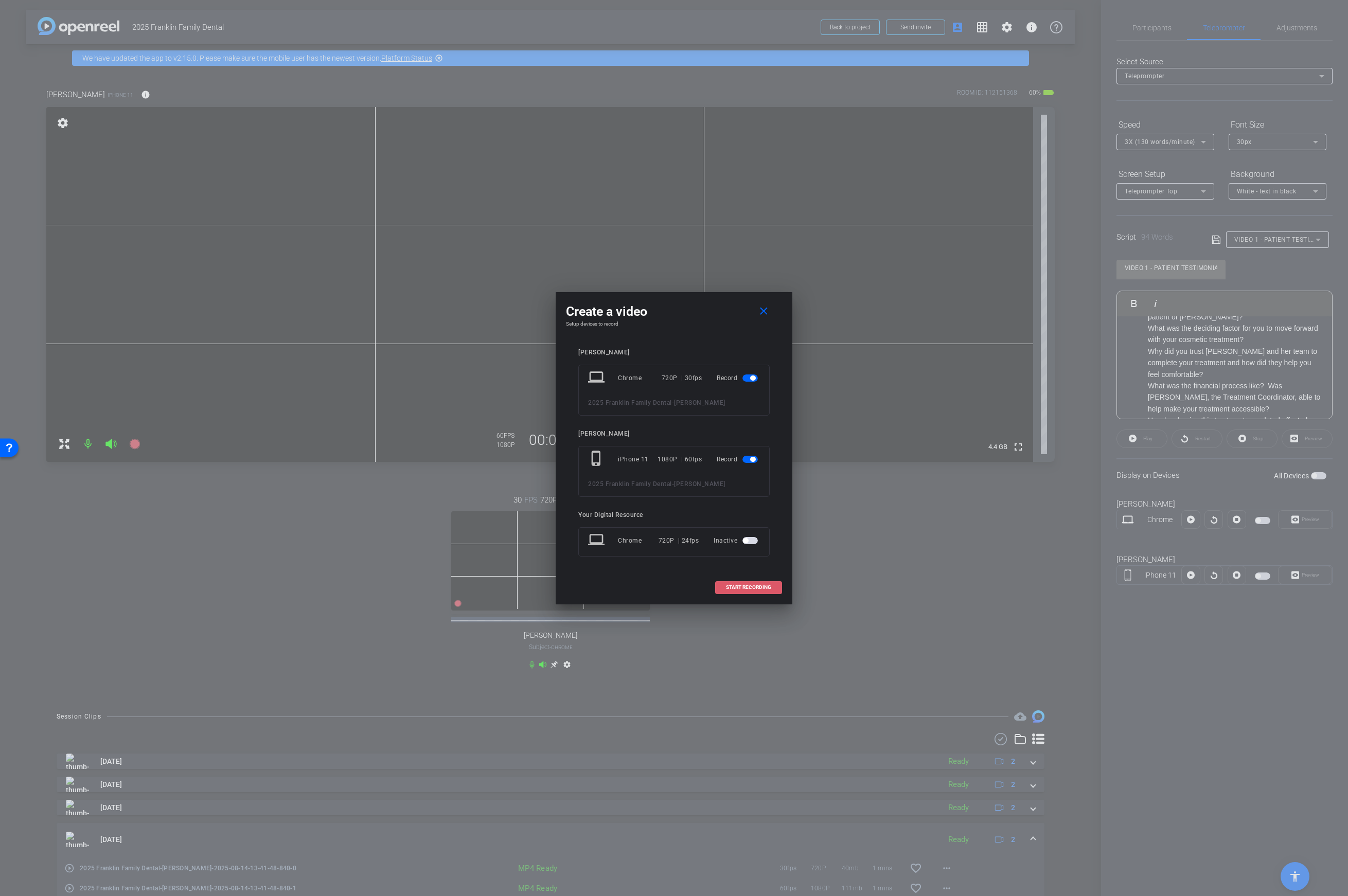
click at [749, 587] on span "START RECORDING" at bounding box center [749, 587] width 45 height 5
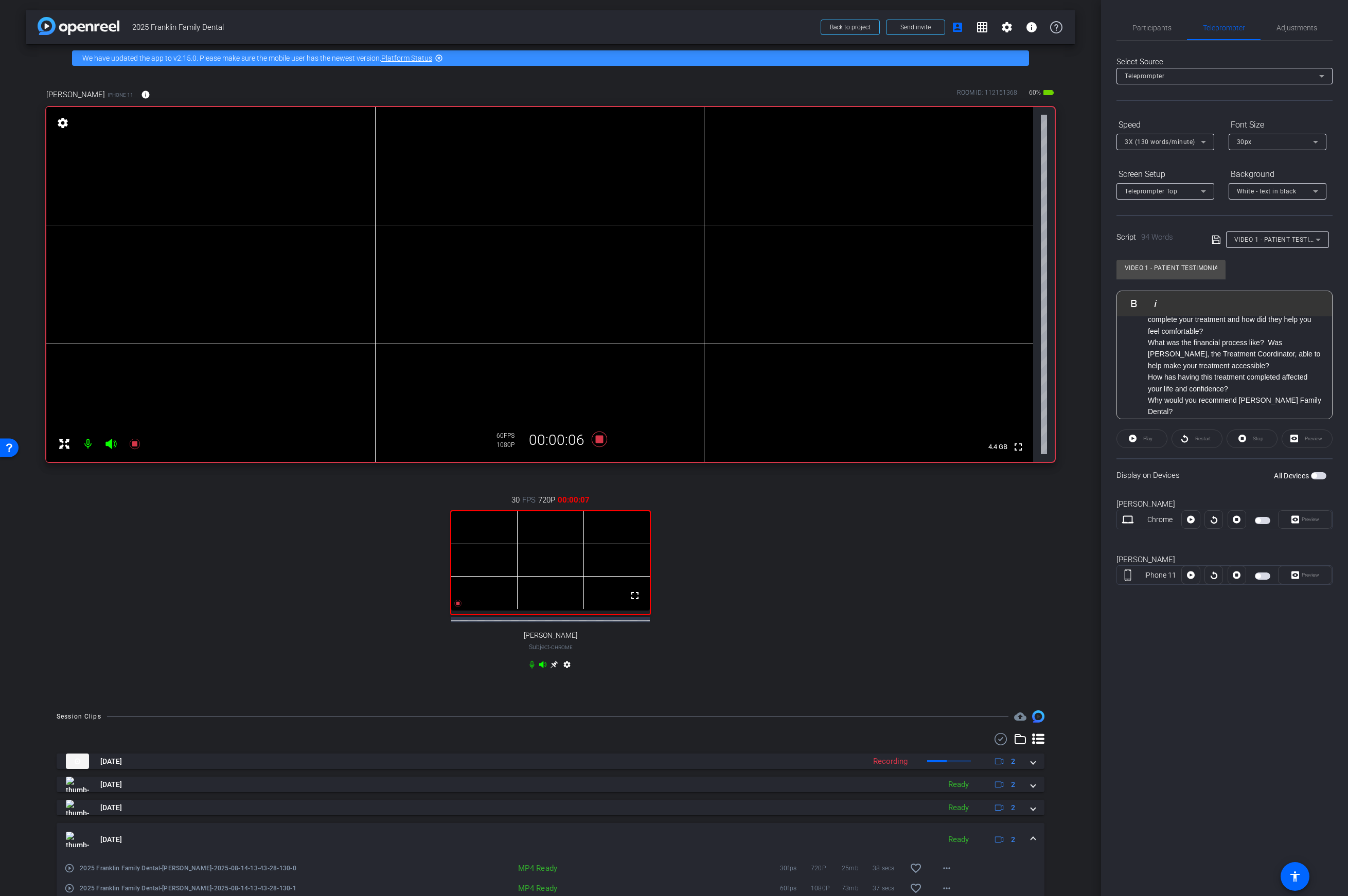
scroll to position [104, 0]
click at [599, 438] on icon at bounding box center [599, 439] width 15 height 15
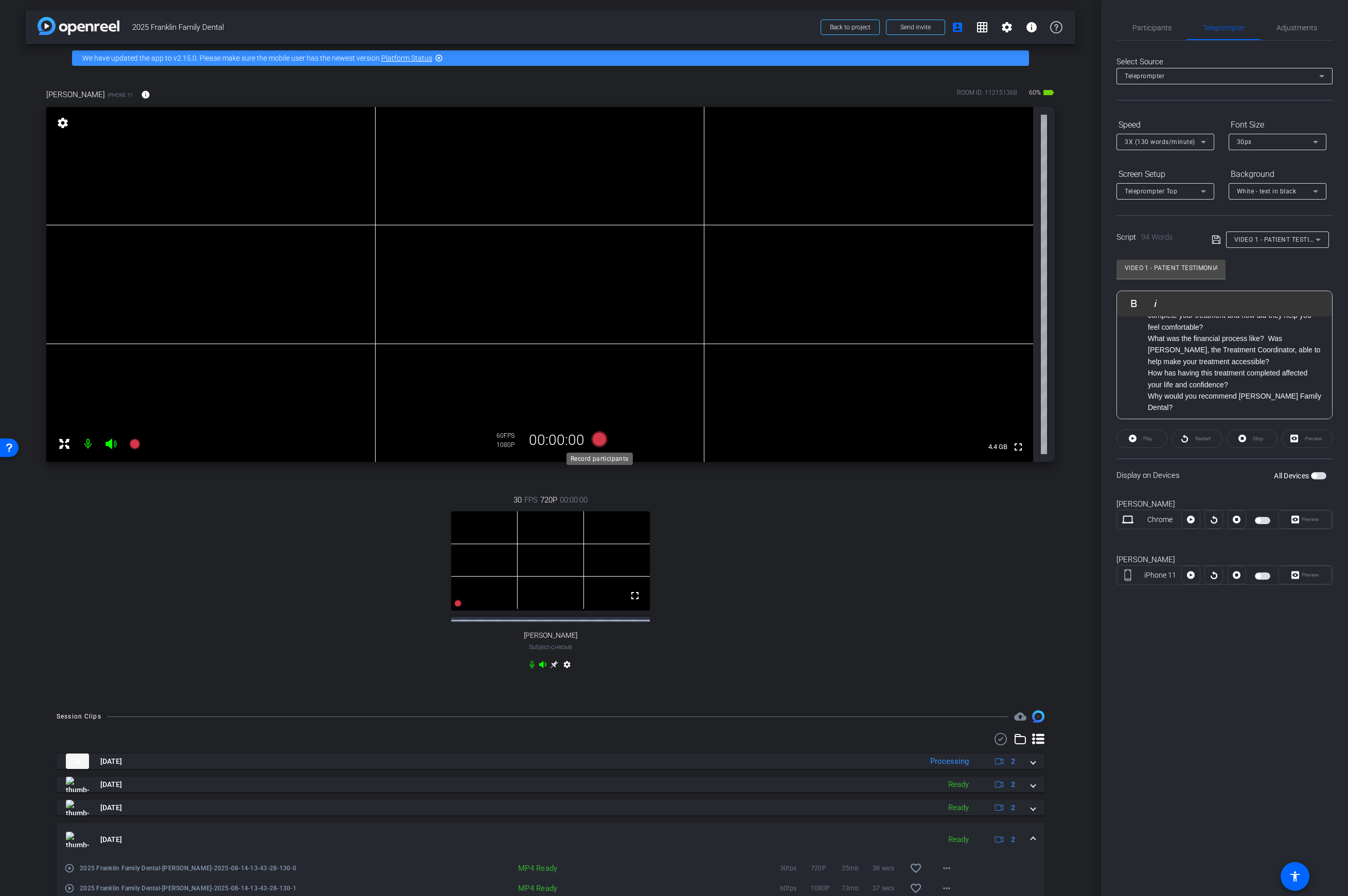
click at [598, 442] on icon at bounding box center [599, 439] width 15 height 15
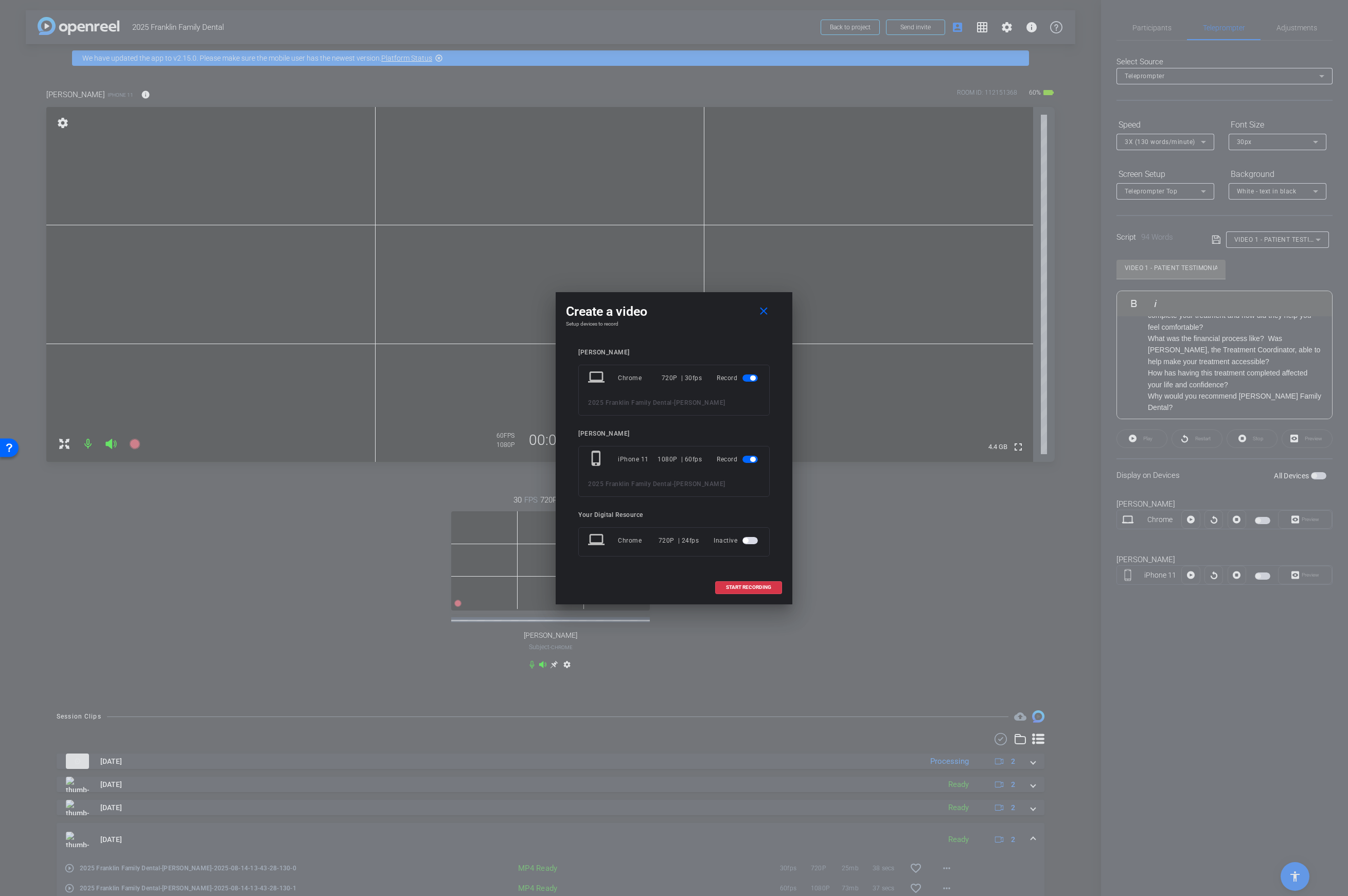
drag, startPoint x: 746, startPoint y: 584, endPoint x: 677, endPoint y: 370, distance: 224.8
click at [677, 370] on div "Create a video close Setup devices to record Brooke laptop Chrome 720P | 30fps …" at bounding box center [674, 448] width 237 height 312
click at [750, 383] on mat-slide-toggle at bounding box center [751, 378] width 18 height 13
click at [750, 379] on span "button" at bounding box center [753, 378] width 5 height 5
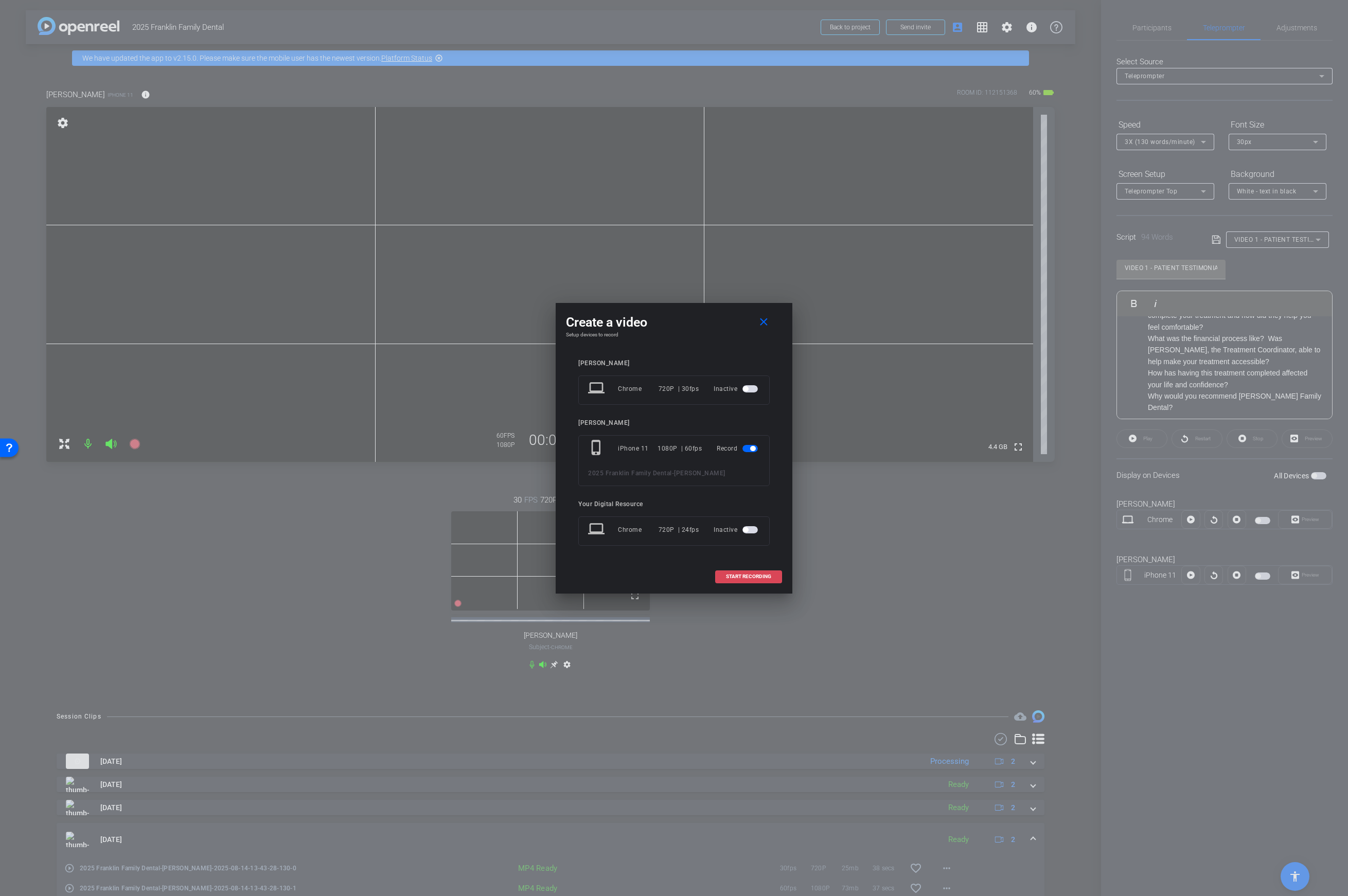
click at [733, 577] on span "START RECORDING" at bounding box center [749, 576] width 45 height 5
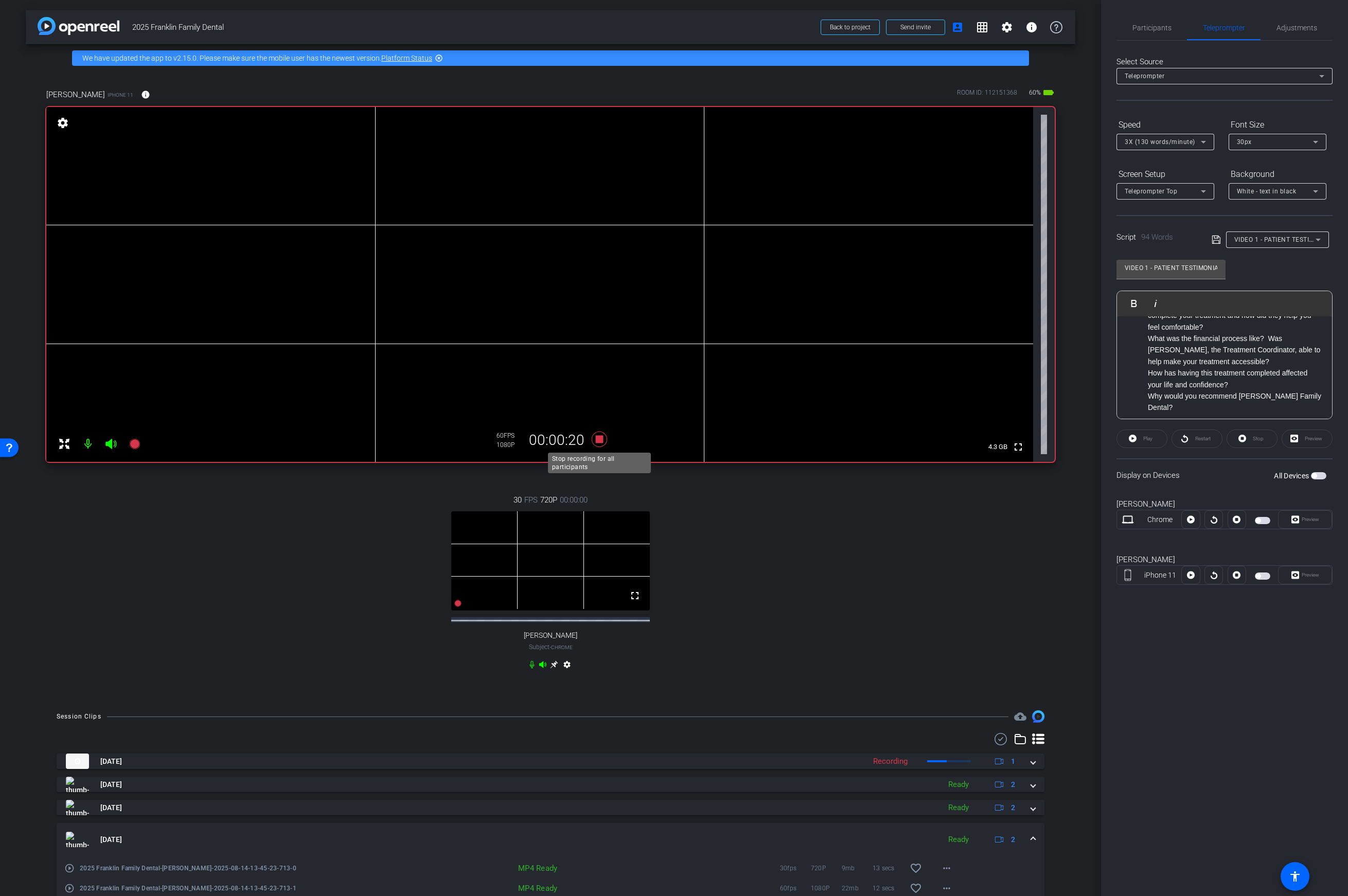
click at [599, 438] on icon at bounding box center [599, 439] width 15 height 15
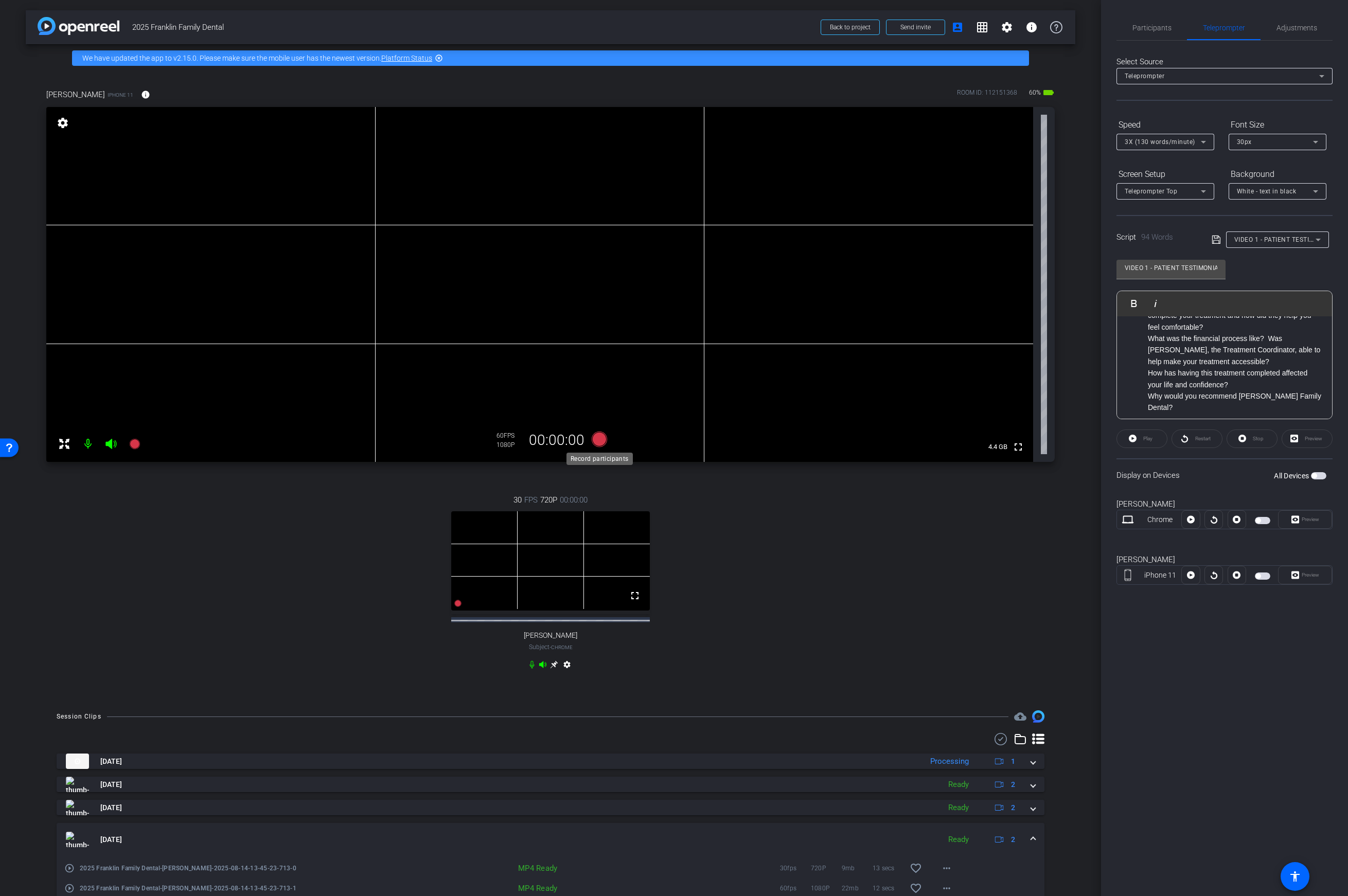
click at [599, 440] on icon at bounding box center [599, 439] width 15 height 15
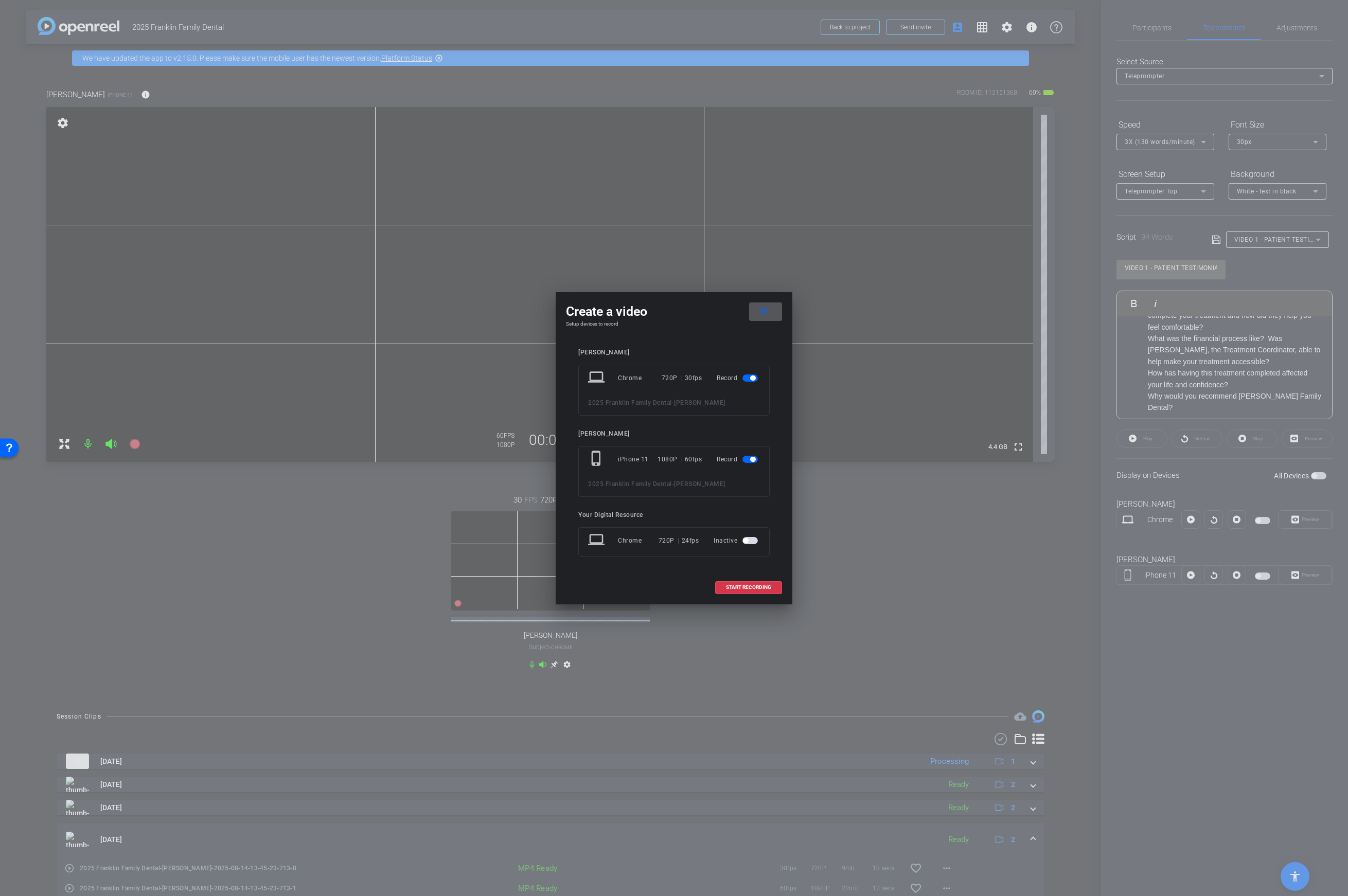
click at [747, 374] on span "button" at bounding box center [750, 378] width 15 height 7
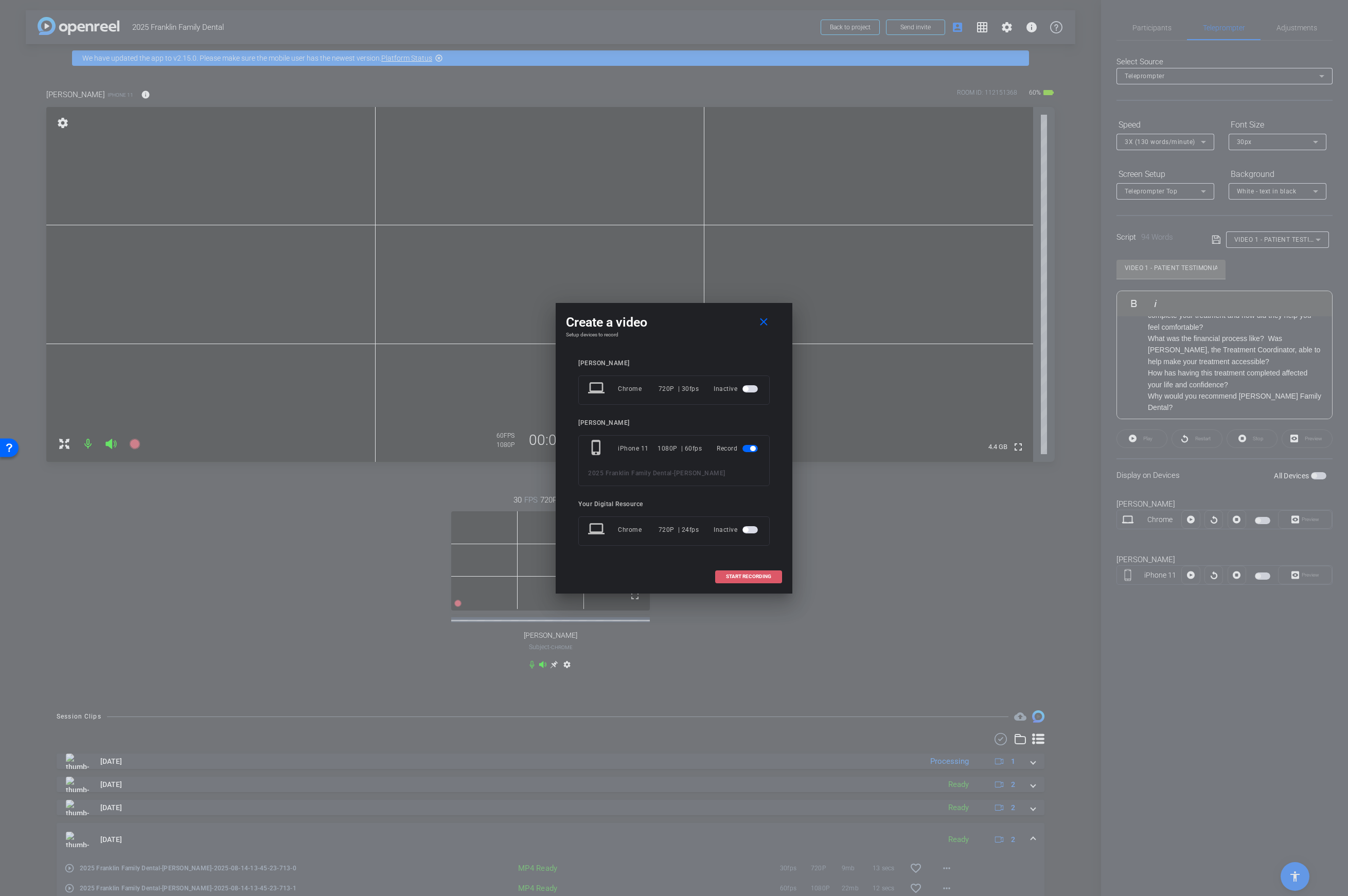
click at [738, 574] on span "START RECORDING" at bounding box center [749, 576] width 45 height 5
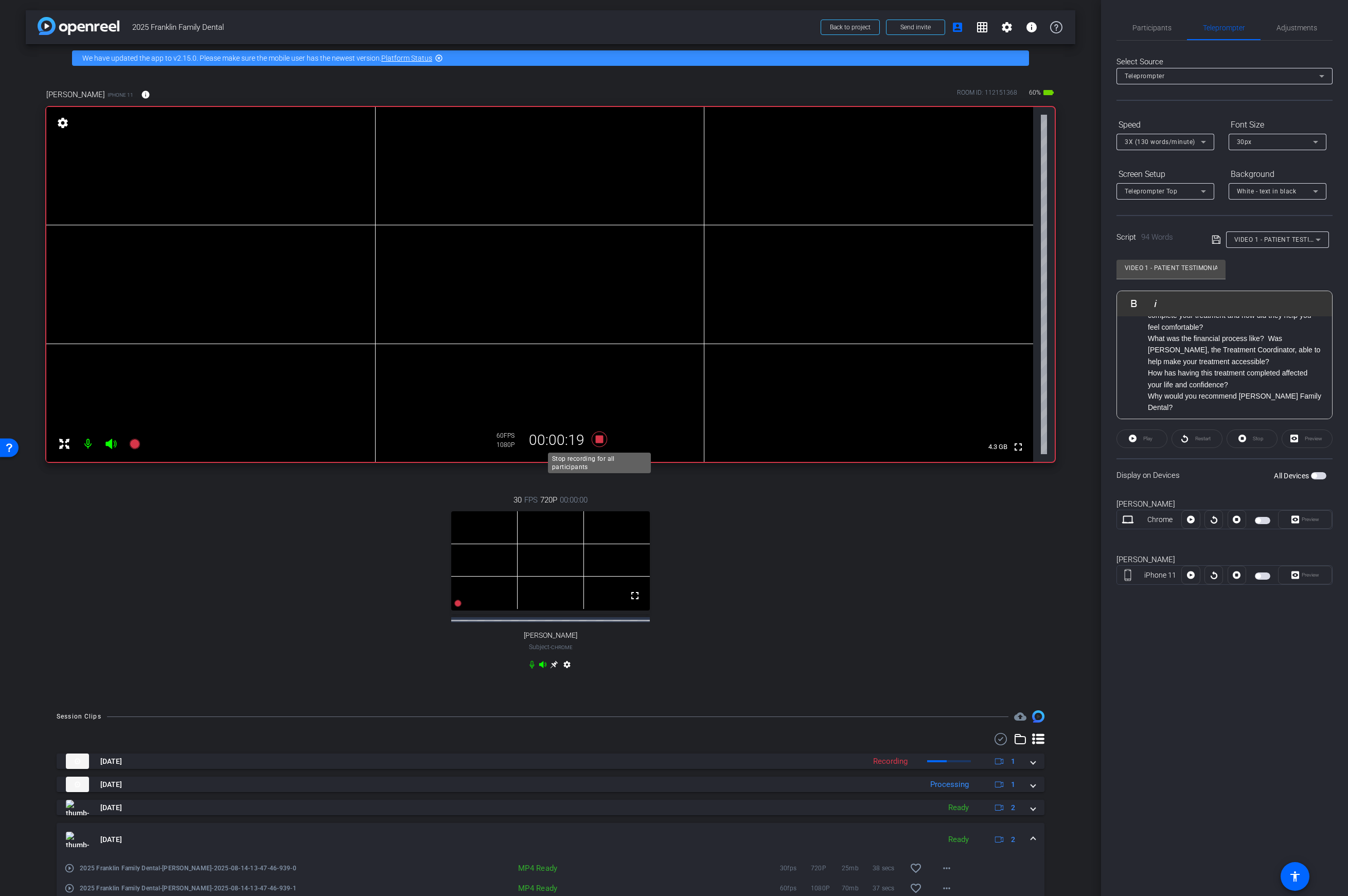
click at [602, 438] on icon at bounding box center [599, 439] width 15 height 15
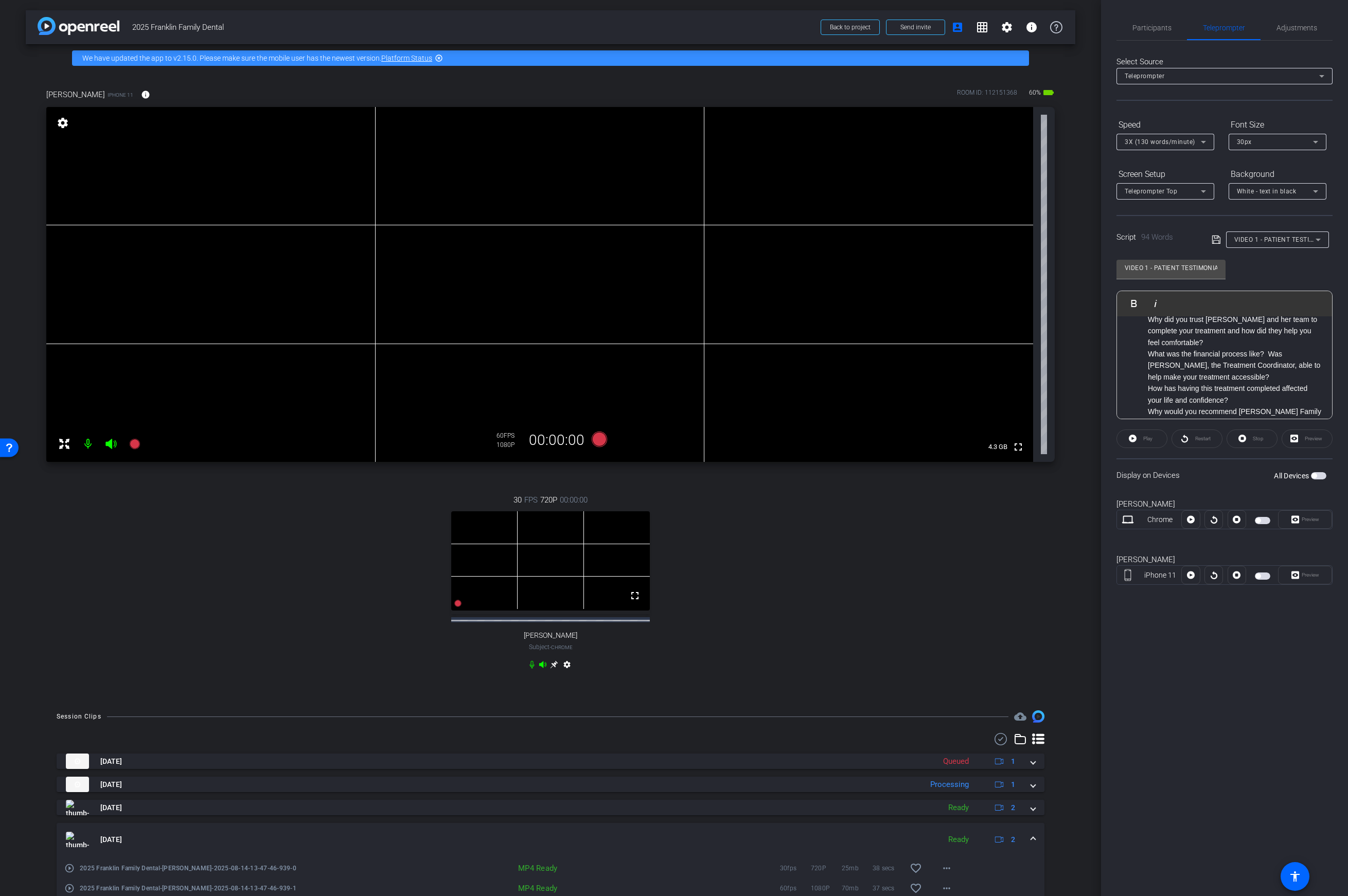
scroll to position [86, 0]
click at [1064, 381] on p "What was the financial process like? Was Shelly, the Treatment Coordinator, abl…" at bounding box center [1235, 369] width 174 height 34
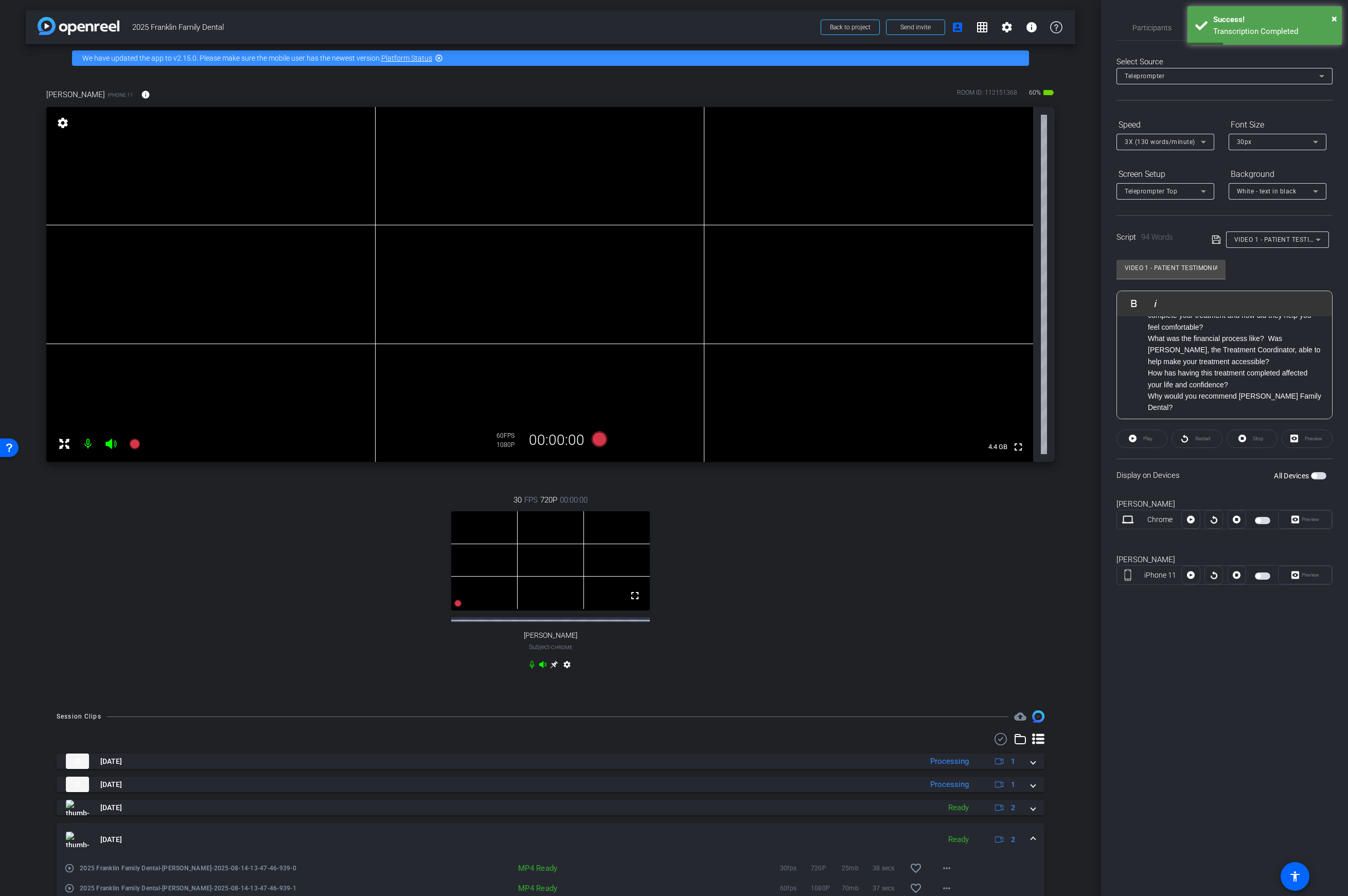
click at [1064, 386] on p "How has having this treatment completed affected your life and confidence?" at bounding box center [1235, 379] width 174 height 23
click at [1064, 374] on ol "What’s your name and how long have you been a patient of Dr. Sarah Zeh’s? What …" at bounding box center [1225, 333] width 195 height 161
click at [1064, 383] on p "How has having this treatment completed affected your life and confidence?" at bounding box center [1235, 379] width 174 height 23
click at [1064, 397] on p "Why would you recommend Franklin Family Dental?" at bounding box center [1235, 402] width 174 height 23
click at [1064, 385] on p "How has having this treatment completed affected your life and confidence?" at bounding box center [1235, 379] width 174 height 23
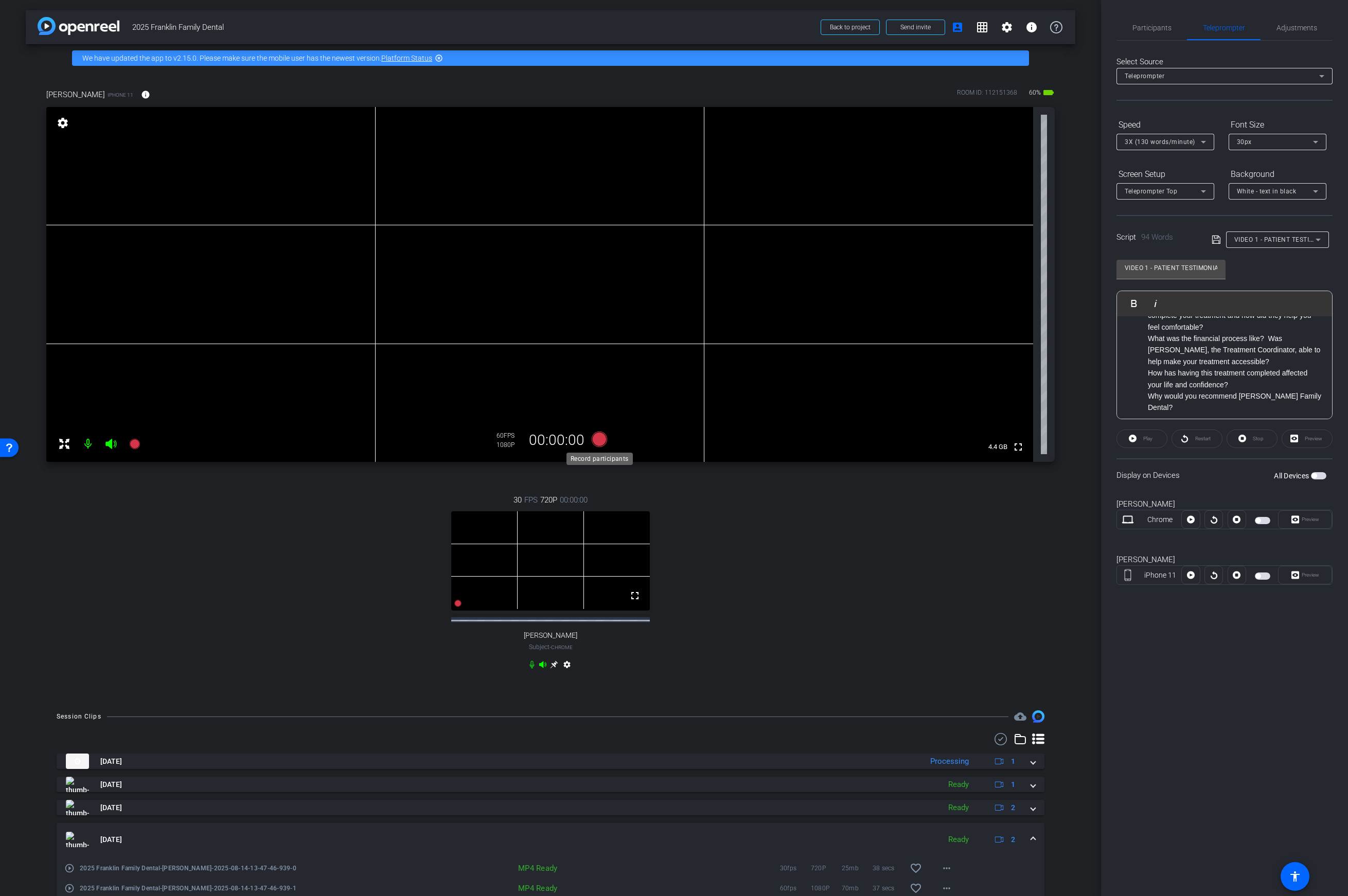
click at [599, 439] on icon at bounding box center [599, 439] width 15 height 15
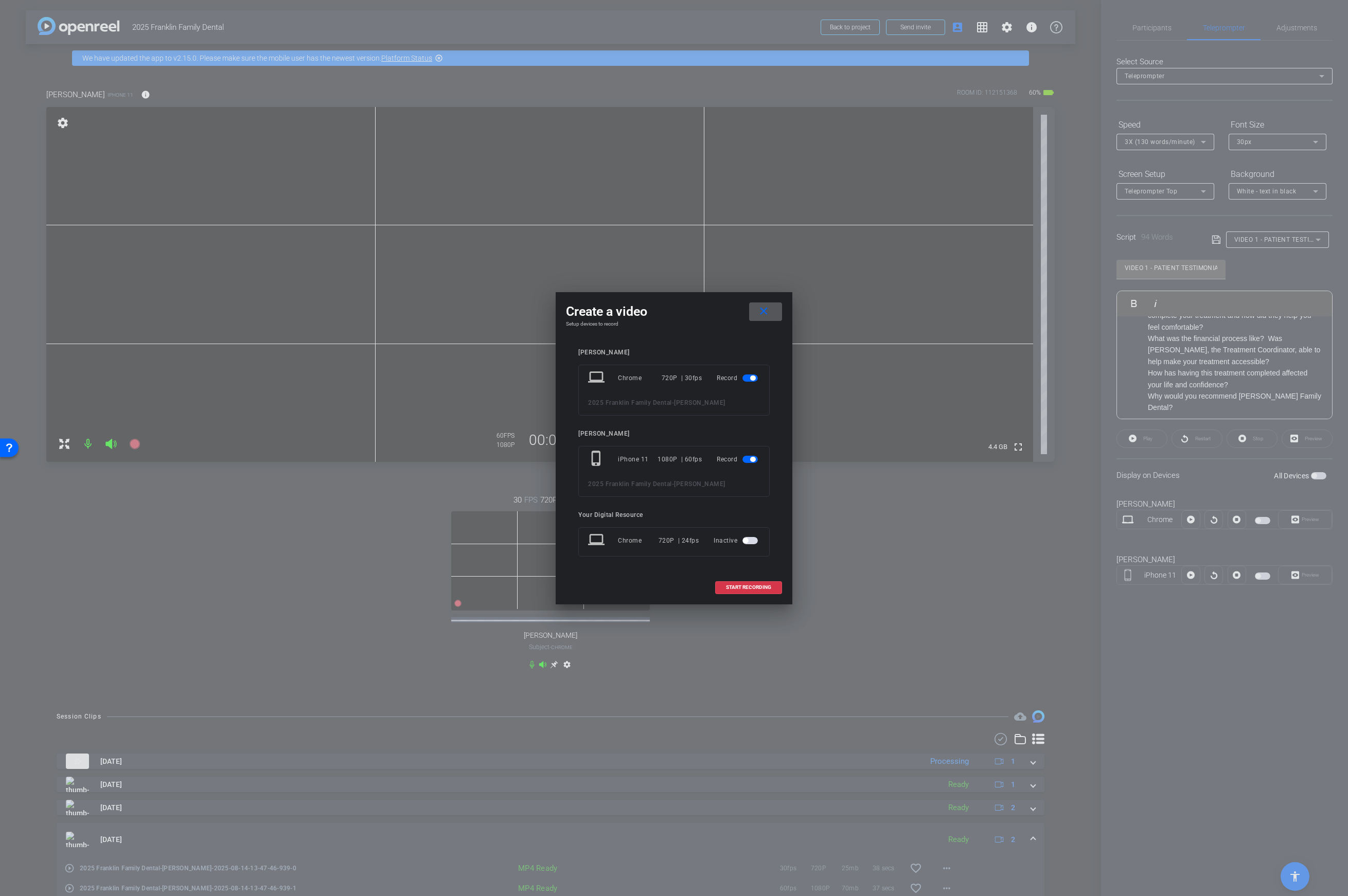
click at [746, 381] on span "button" at bounding box center [750, 378] width 15 height 7
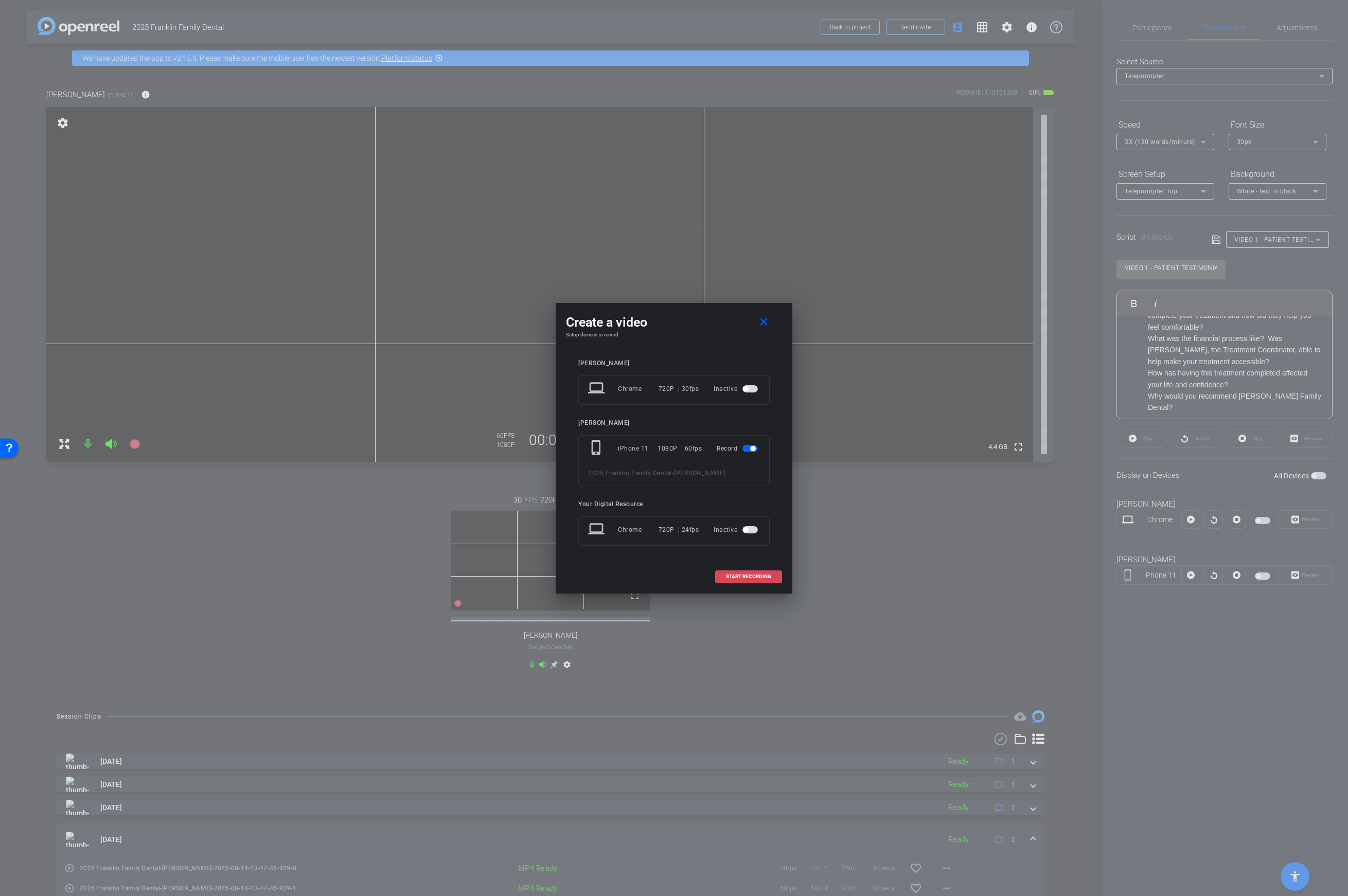
click at [755, 576] on span "START RECORDING" at bounding box center [749, 576] width 45 height 5
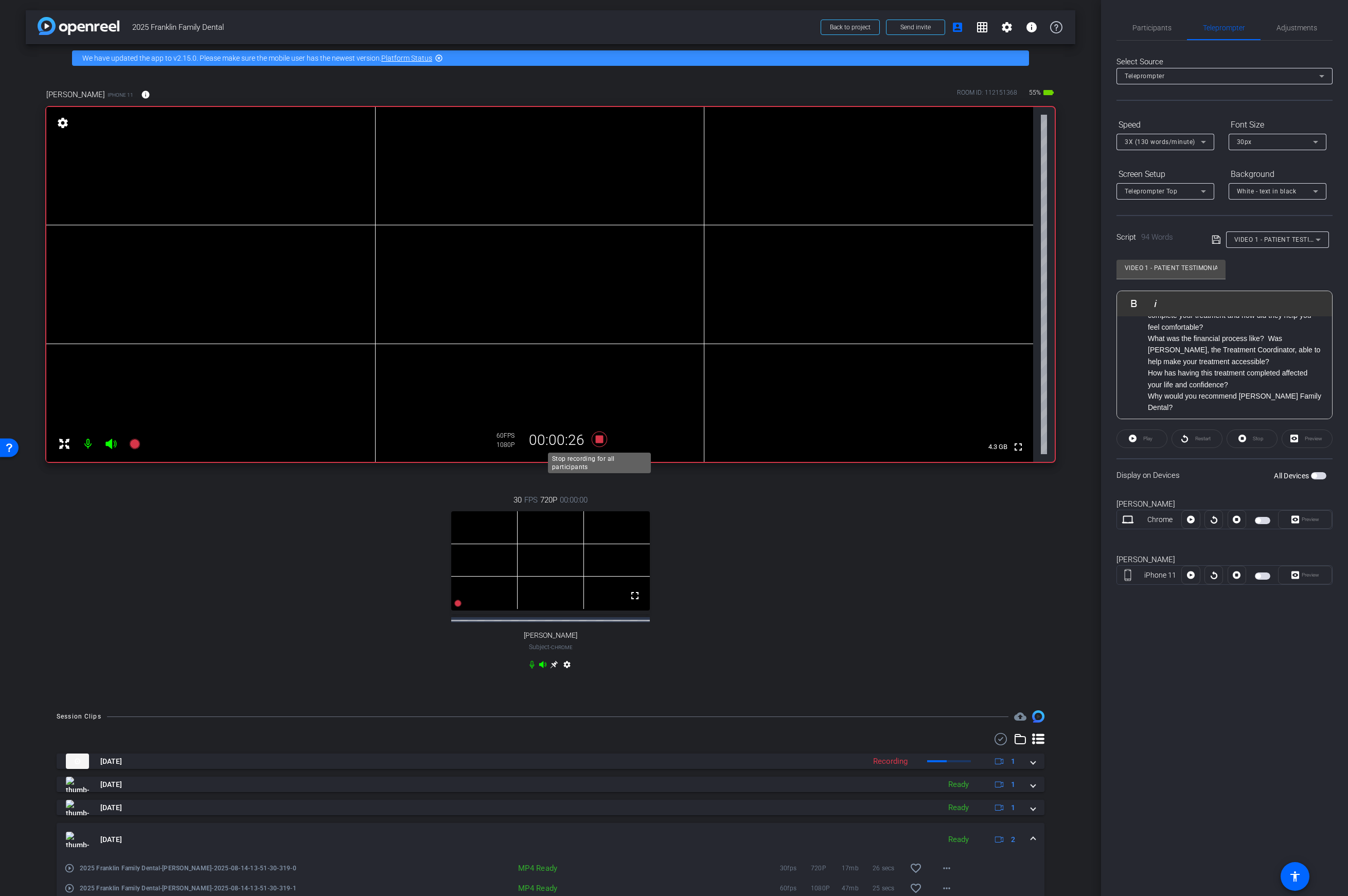
click at [602, 439] on icon at bounding box center [599, 439] width 15 height 15
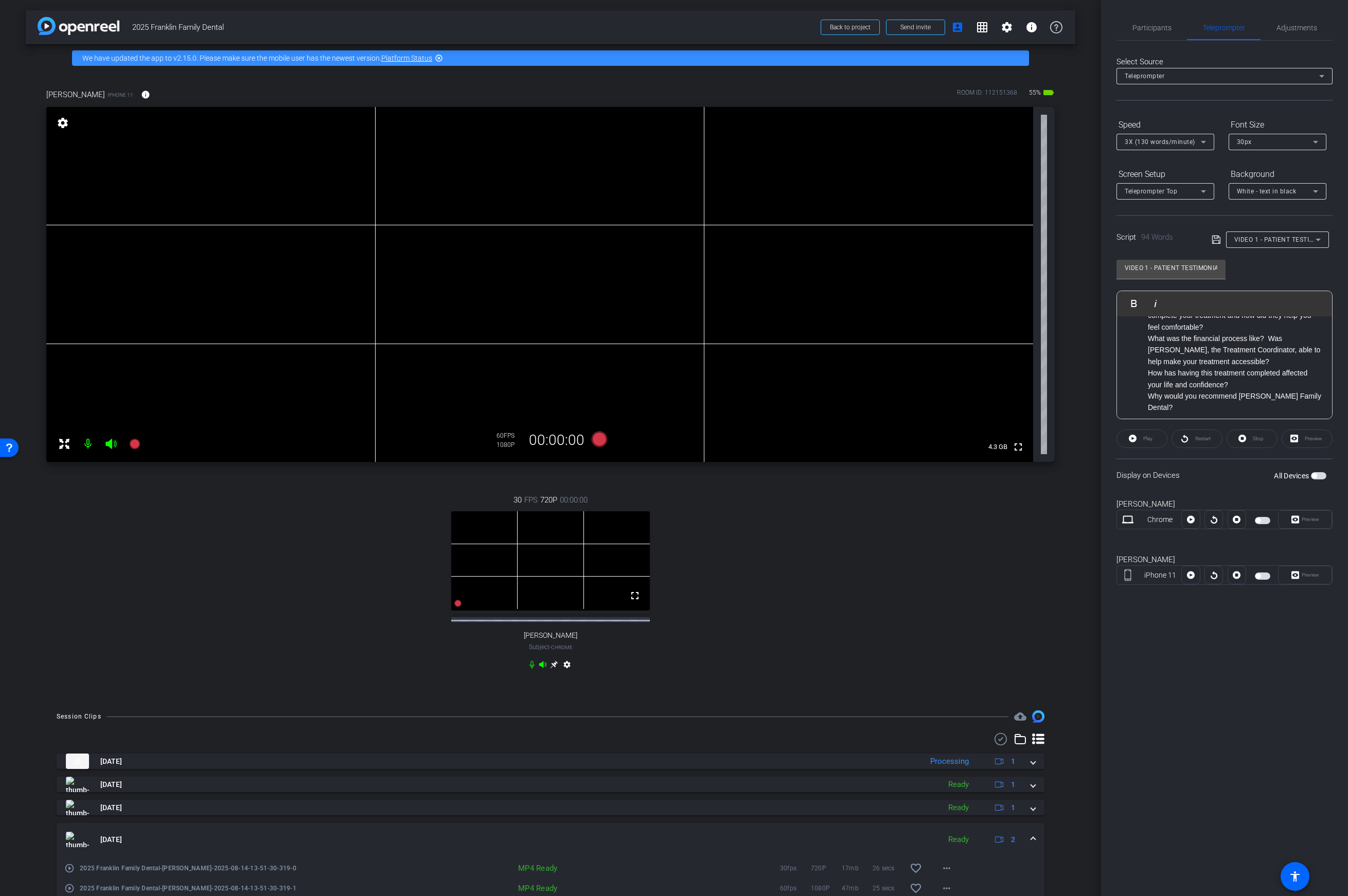
click at [1064, 390] on p "Why would you recommend Franklin Family Dental?" at bounding box center [1235, 402] width 174 height 23
click at [1064, 377] on ol "What’s your name and how long have you been a patient of Dr. Sarah Zeh’s? What …" at bounding box center [1225, 333] width 195 height 161
click at [1064, 384] on p "How has having this treatment completed affected your life and confidence?" at bounding box center [1235, 379] width 174 height 23
click at [1064, 392] on p "Why would you recommend Franklin Family Dental?" at bounding box center [1235, 402] width 174 height 23
click at [1064, 397] on ol "What’s your name and how long have you been a patient of Dr. Sarah Zeh’s? What …" at bounding box center [1225, 333] width 195 height 161
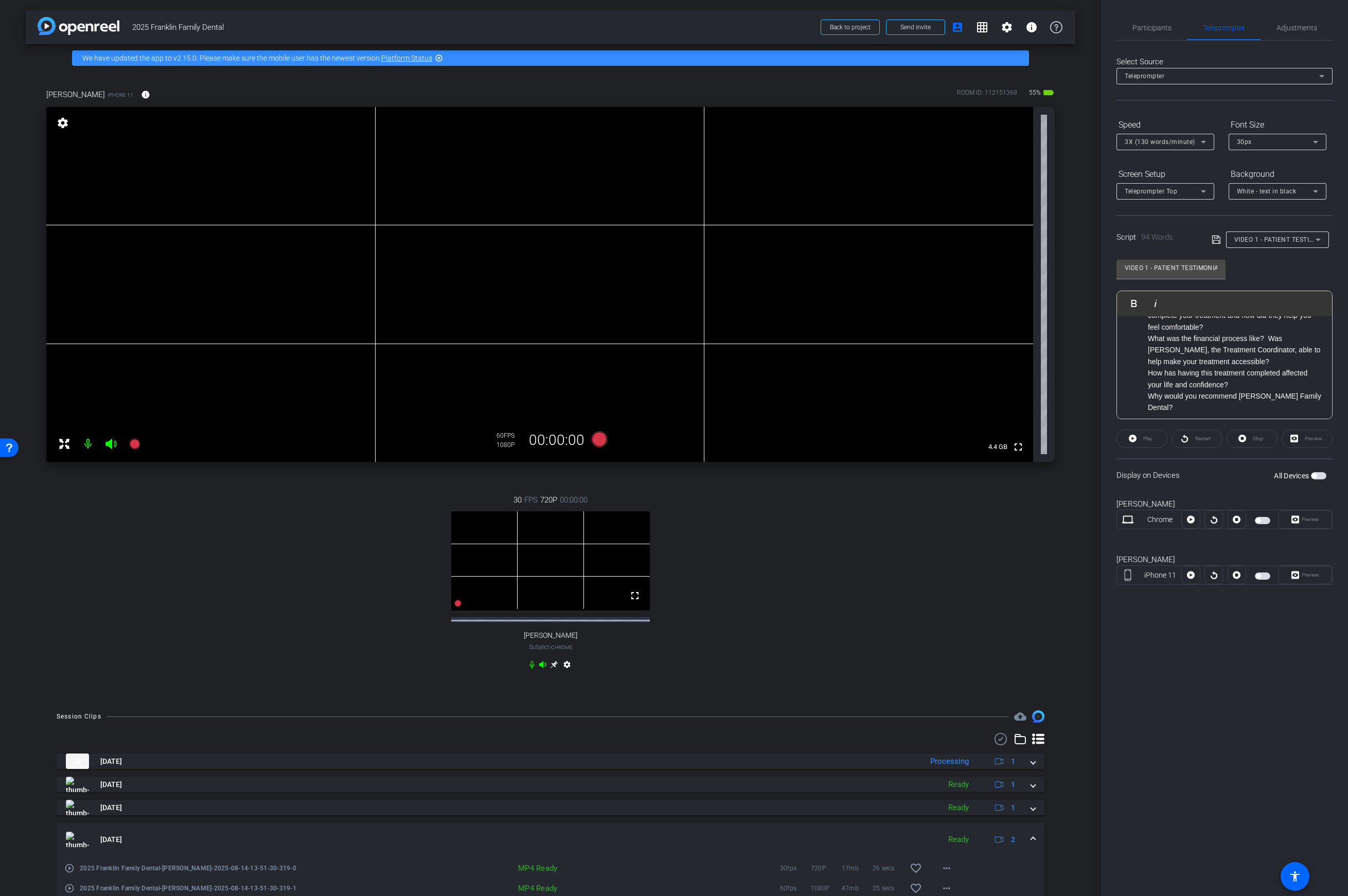
click at [1064, 382] on p "How has having this treatment completed affected your life and confidence?" at bounding box center [1235, 379] width 174 height 23
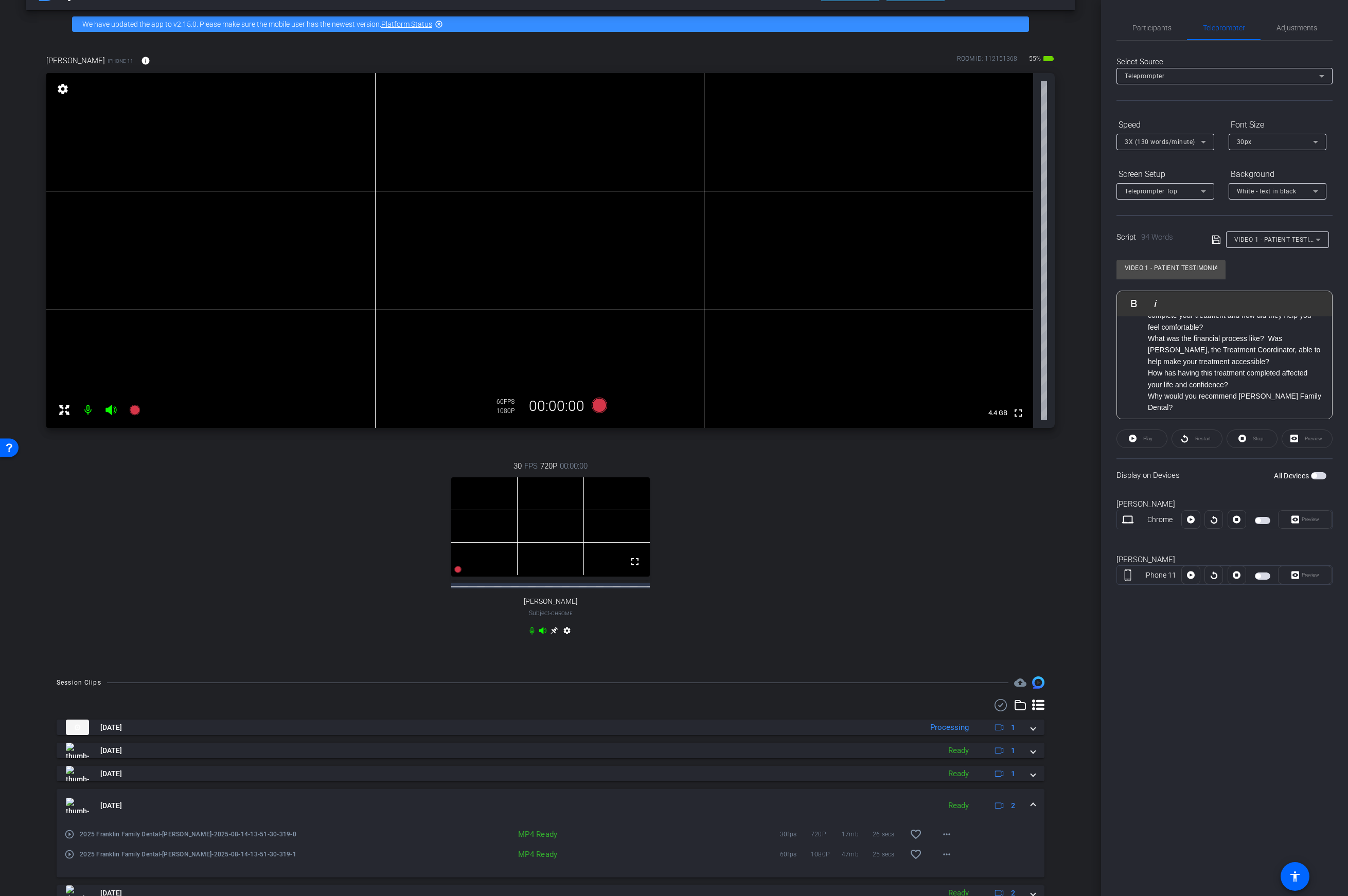
scroll to position [0, 0]
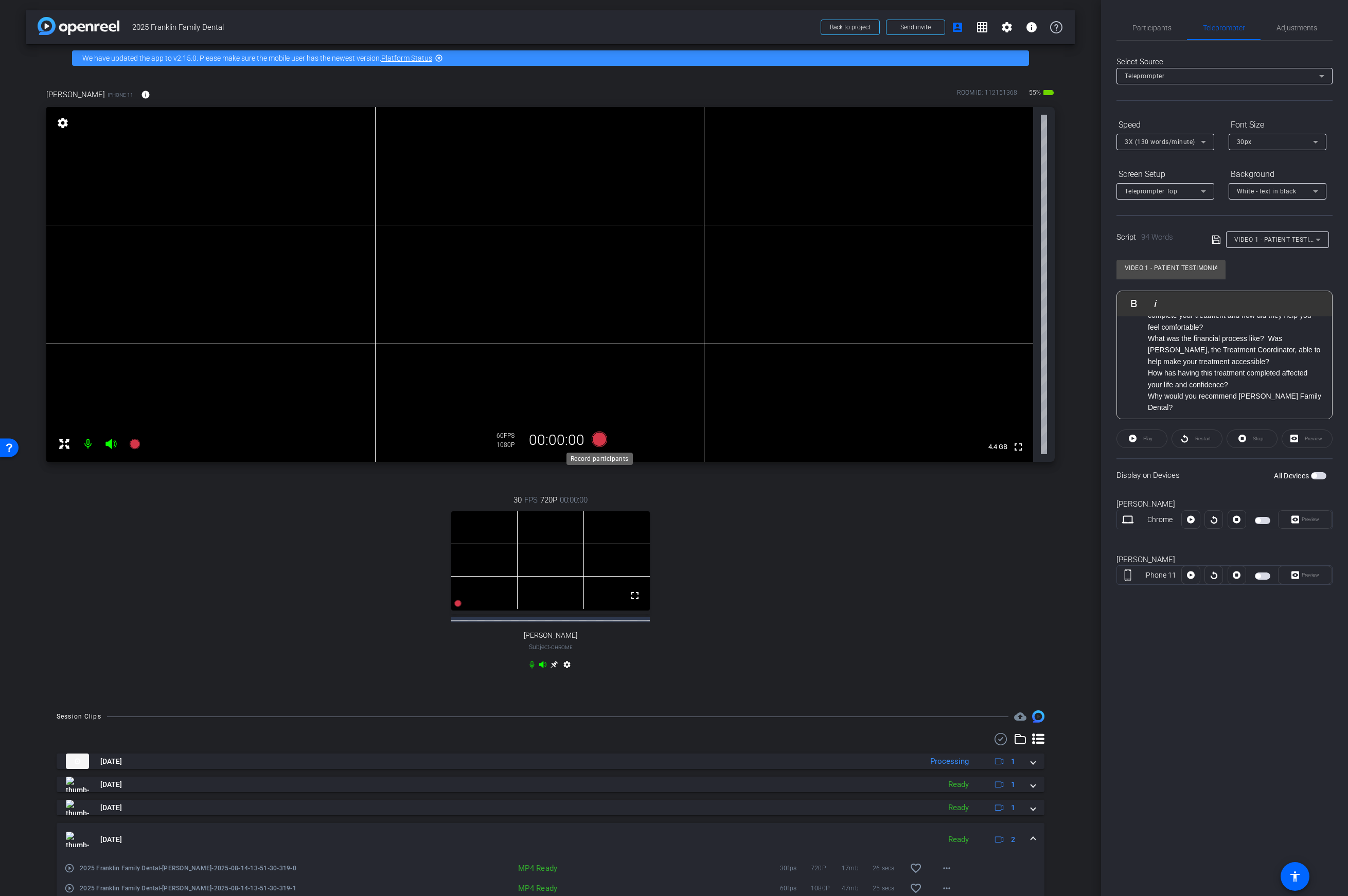
click at [598, 441] on icon at bounding box center [599, 439] width 15 height 15
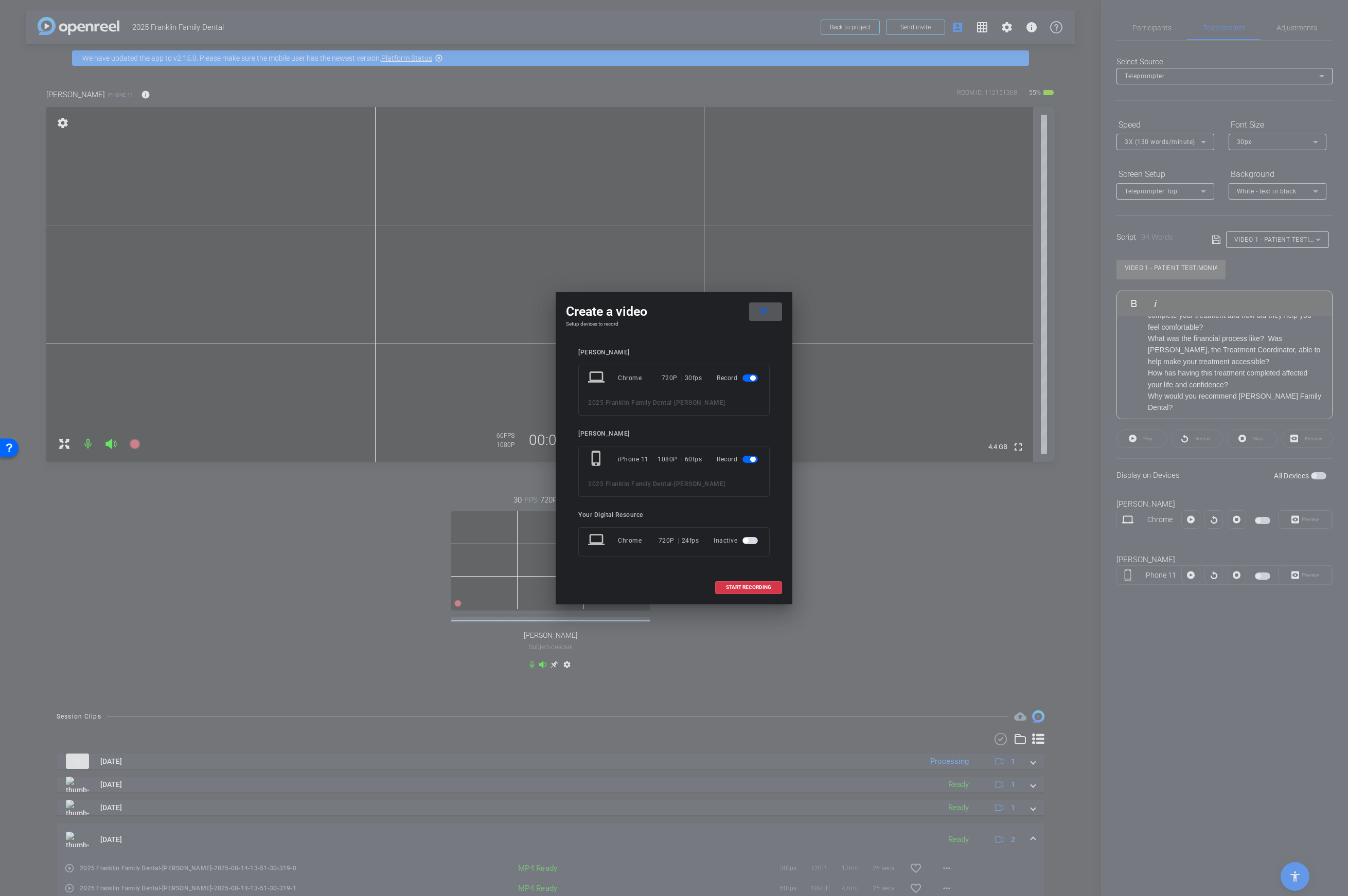
click at [747, 378] on span "button" at bounding box center [750, 378] width 15 height 7
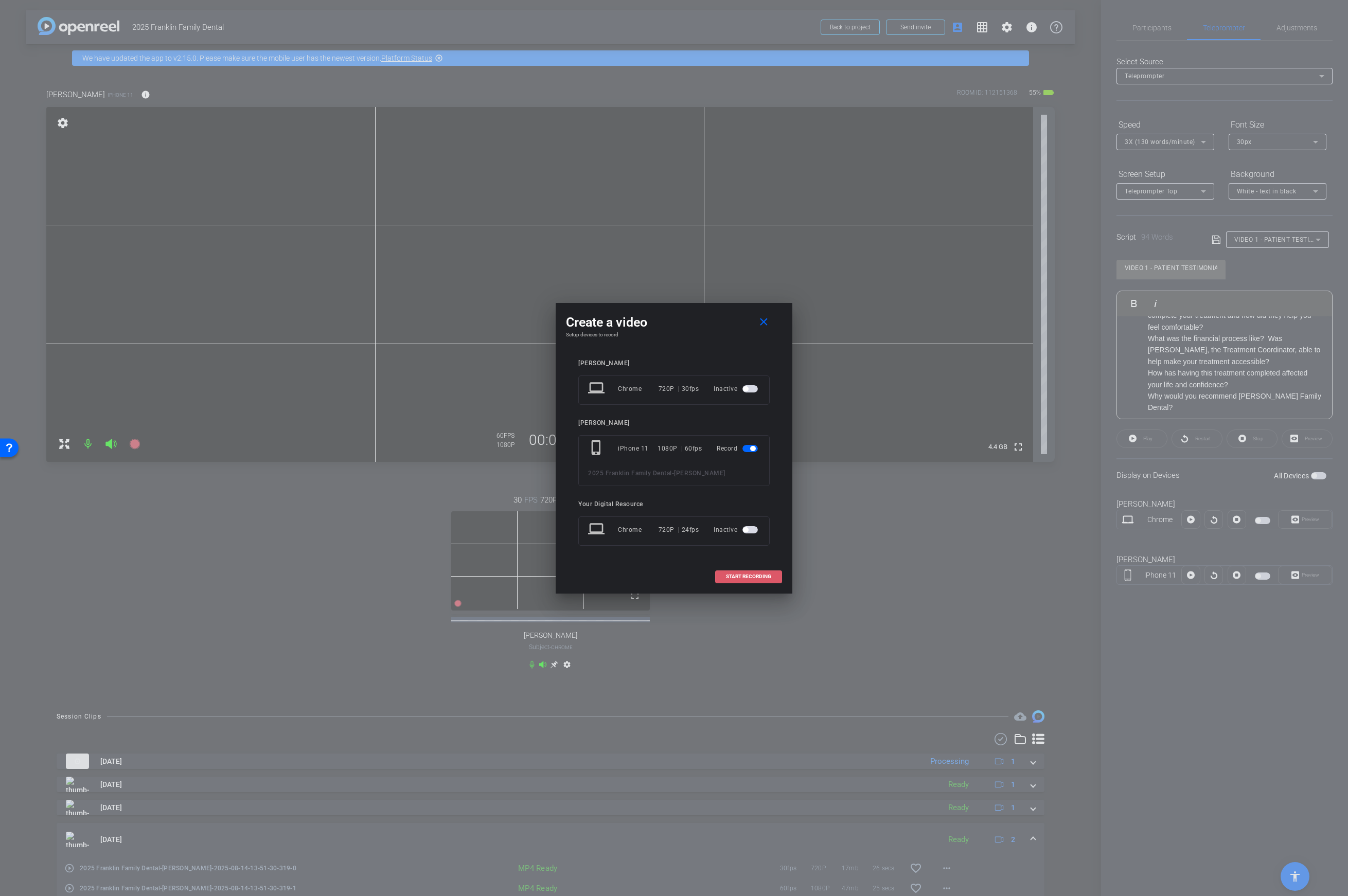
click at [757, 576] on span "START RECORDING" at bounding box center [749, 576] width 45 height 5
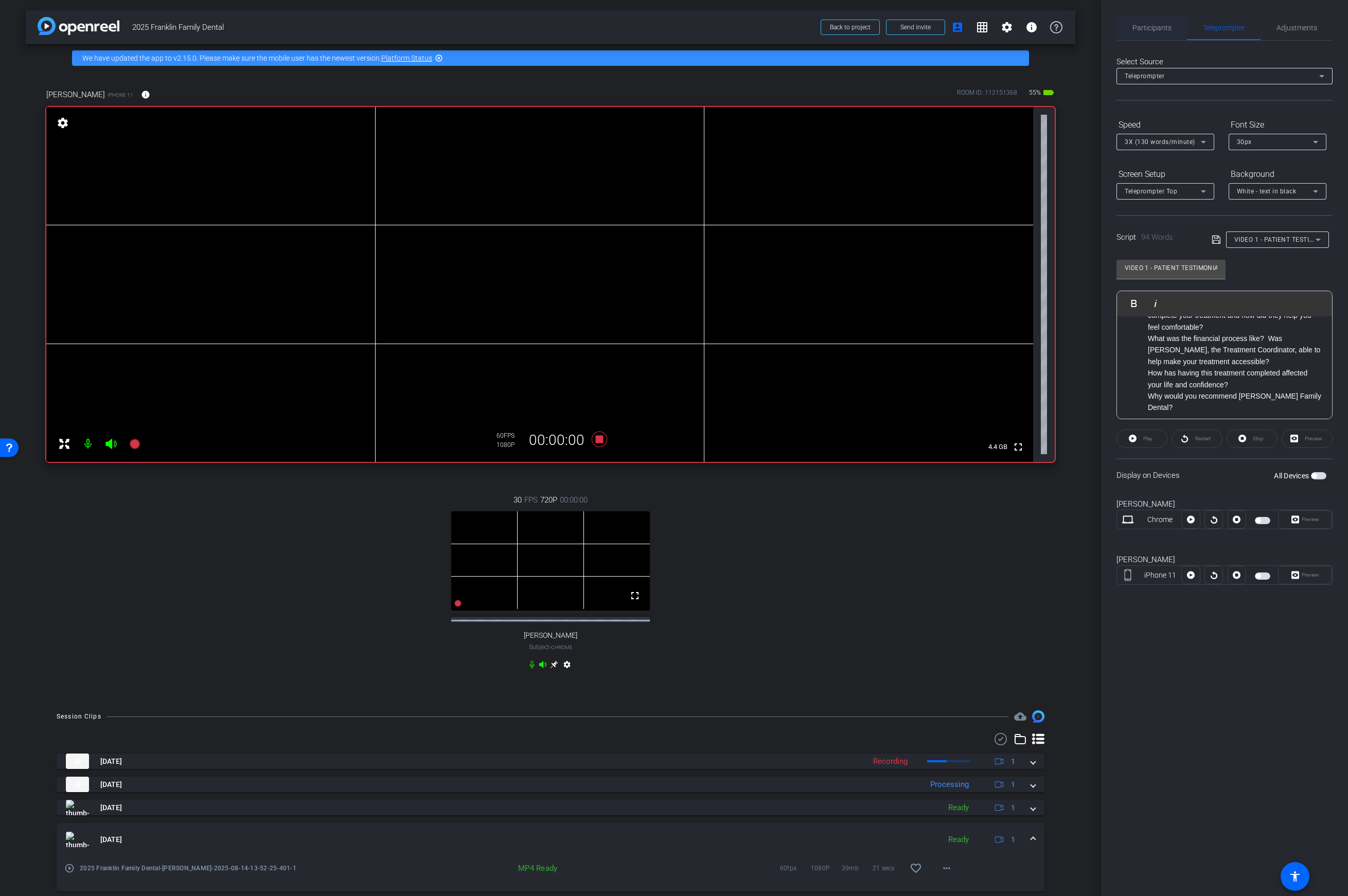
click at [1064, 32] on span "Participants" at bounding box center [1152, 27] width 39 height 25
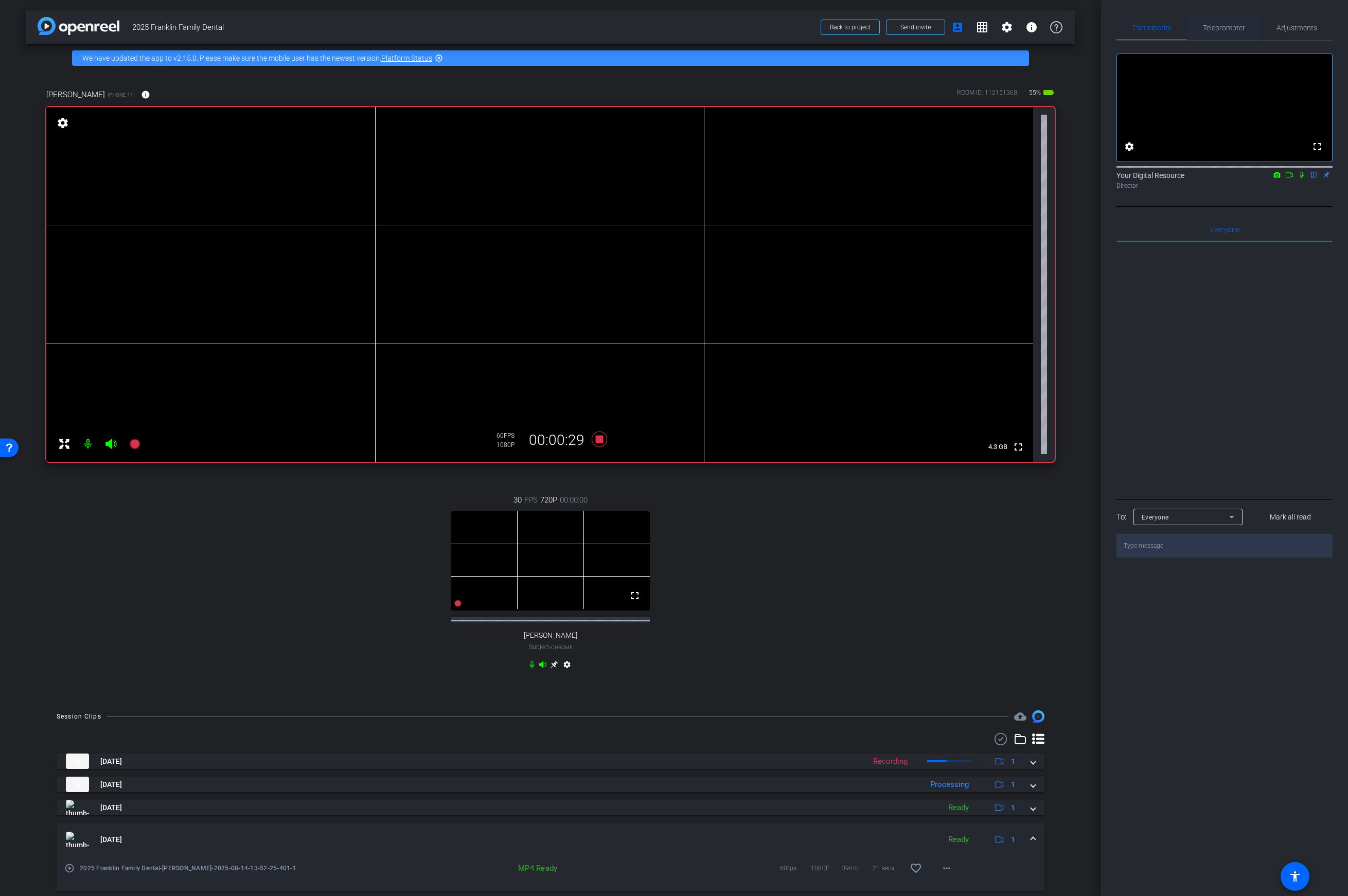
click at [1064, 25] on span "Teleprompter" at bounding box center [1224, 27] width 42 height 7
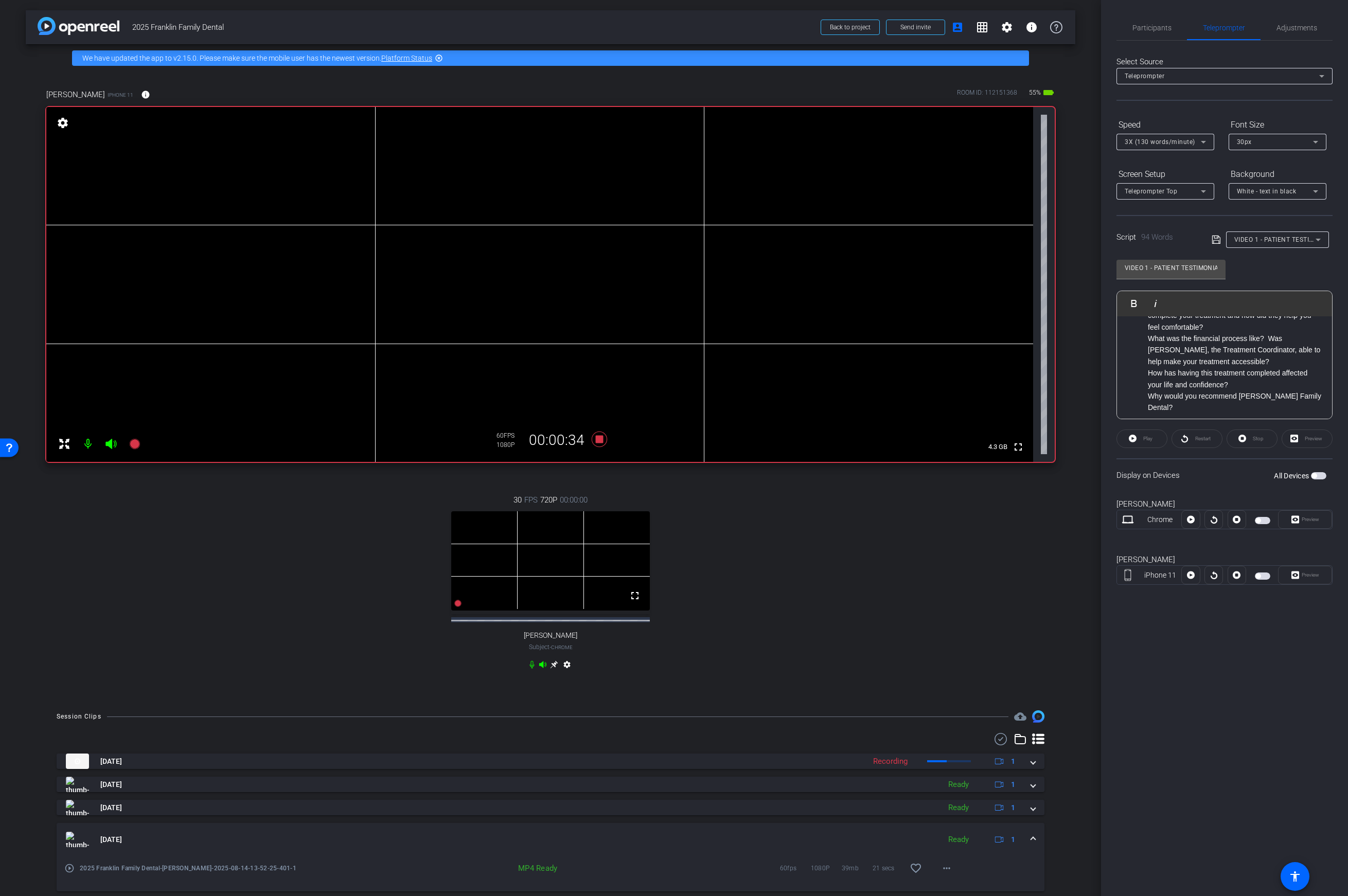
click at [1064, 385] on p "How has having this treatment completed affected your life and confidence?" at bounding box center [1235, 379] width 174 height 23
click at [599, 441] on icon at bounding box center [599, 439] width 15 height 15
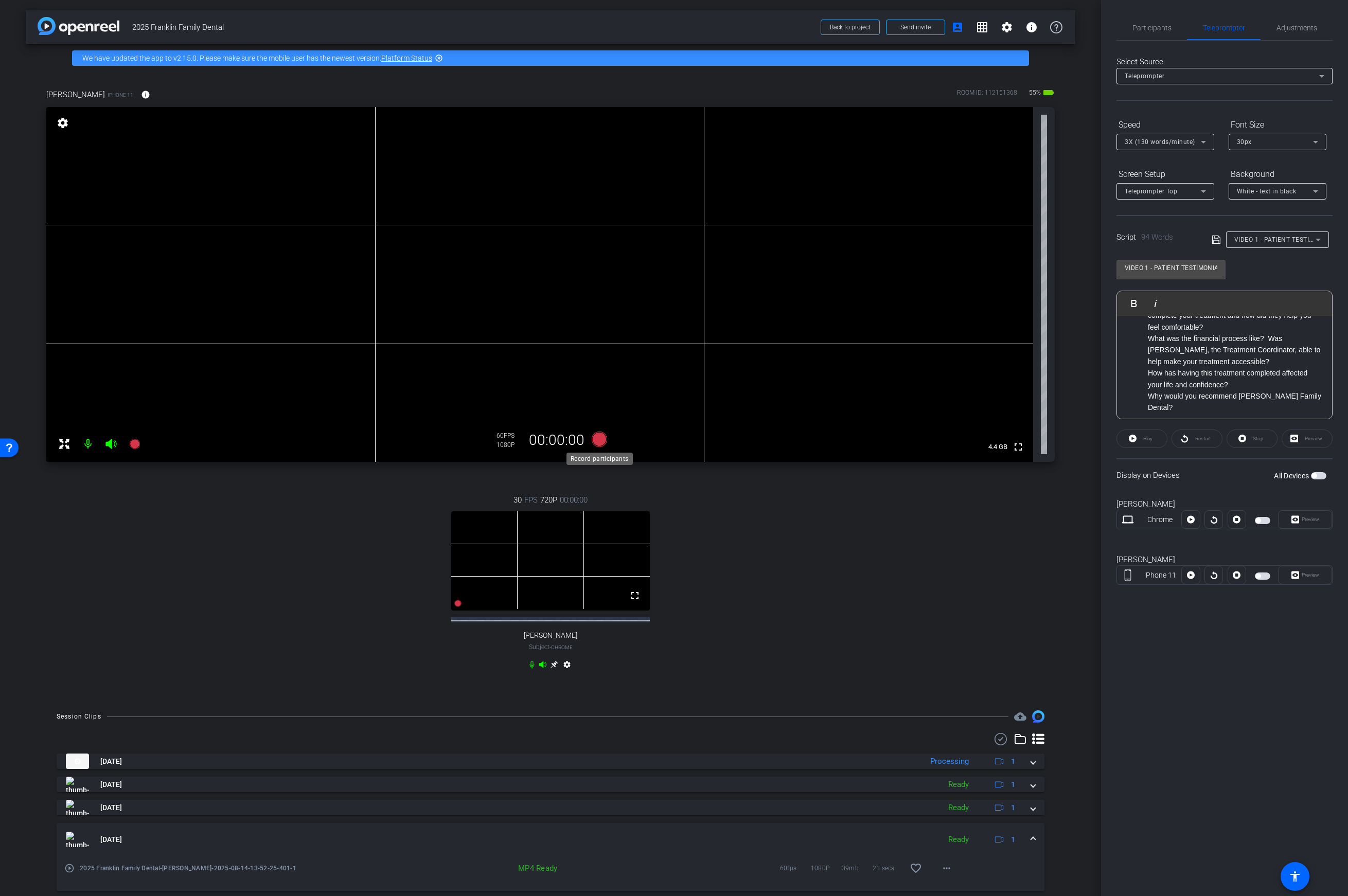
click at [598, 437] on icon at bounding box center [599, 439] width 15 height 15
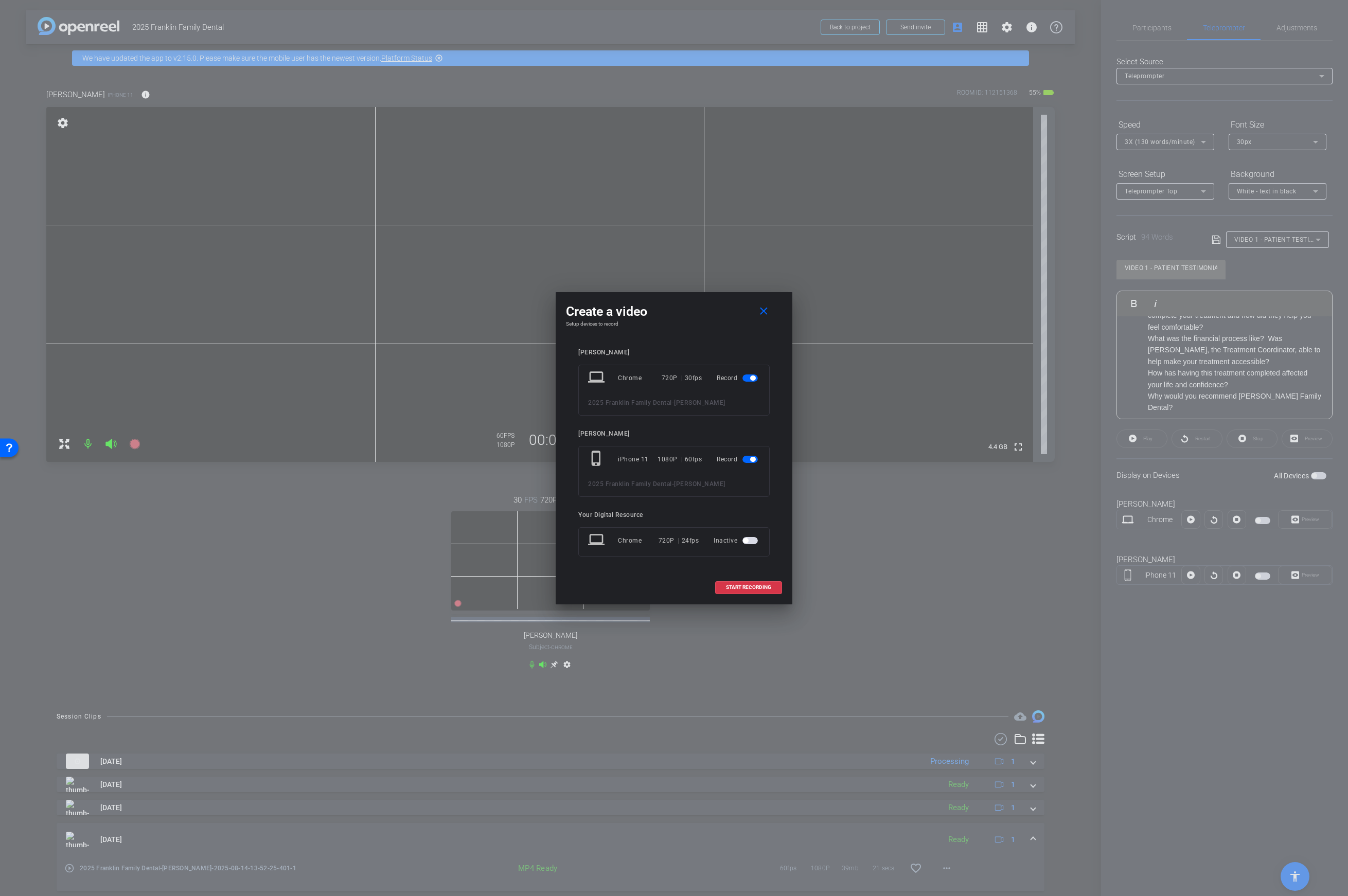
click at [758, 379] on button "button" at bounding box center [750, 378] width 15 height 7
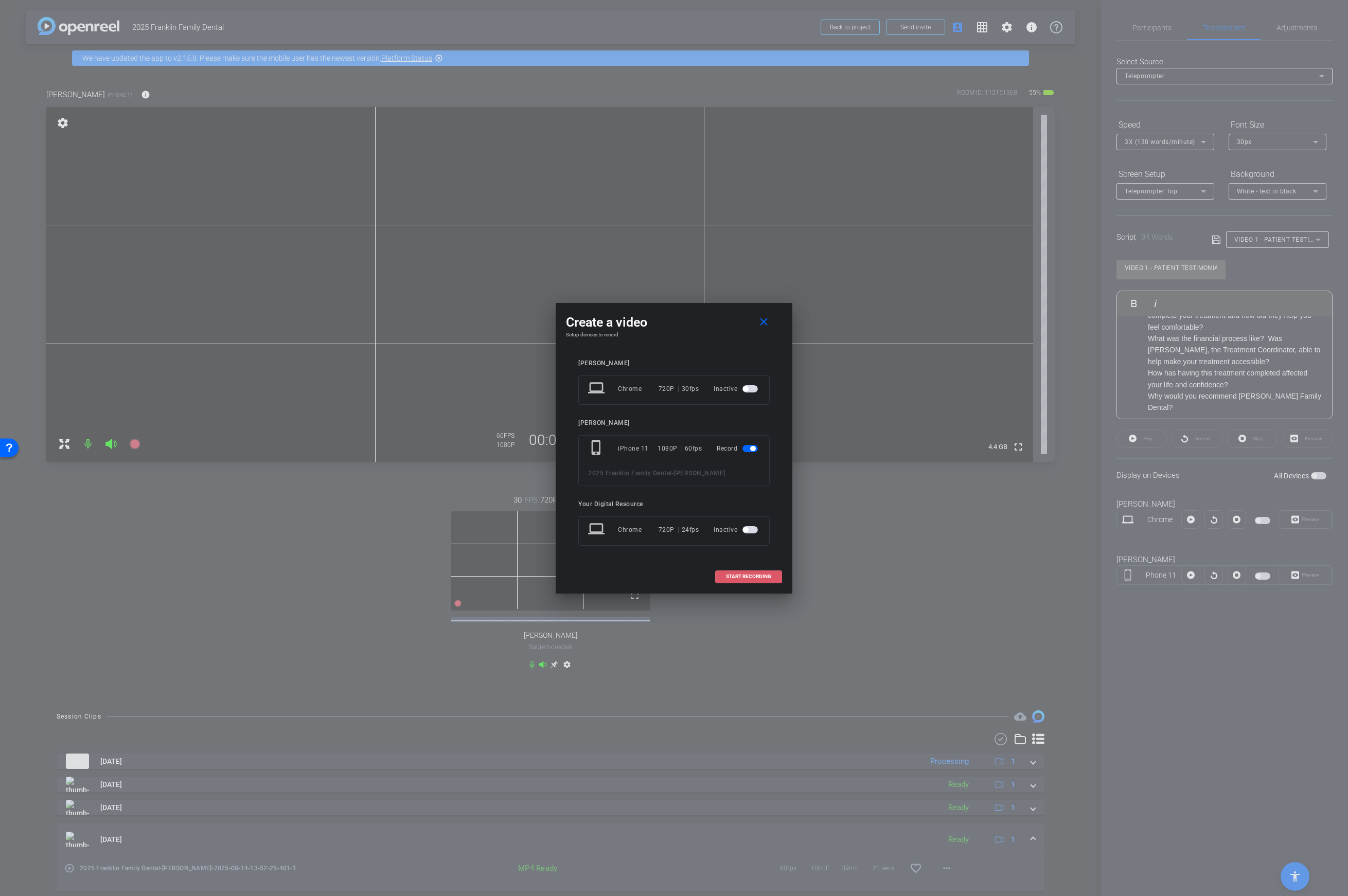
click at [746, 578] on span "START RECORDING" at bounding box center [749, 576] width 45 height 5
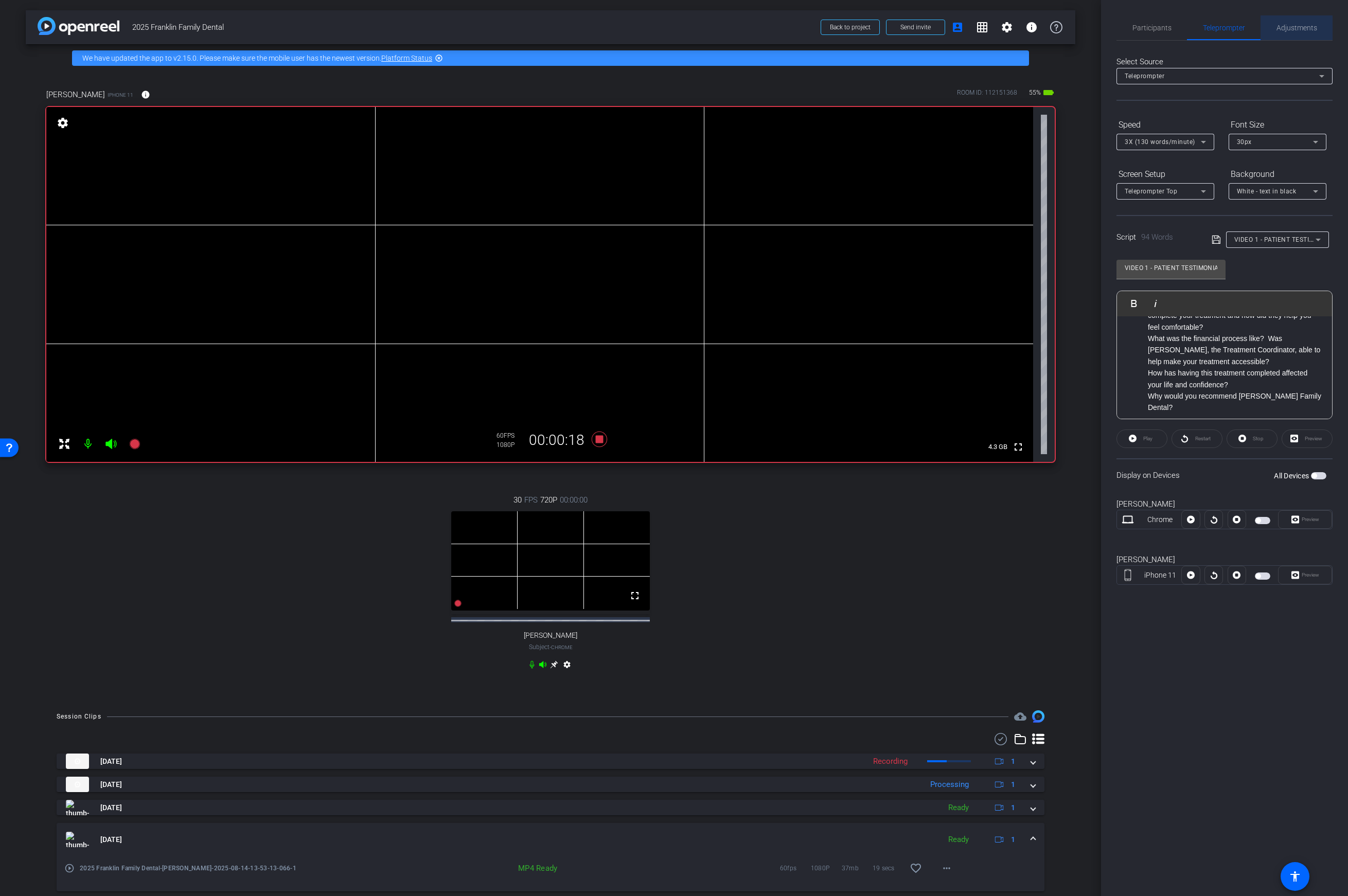
click at [1064, 25] on span "Adjustments" at bounding box center [1297, 27] width 41 height 7
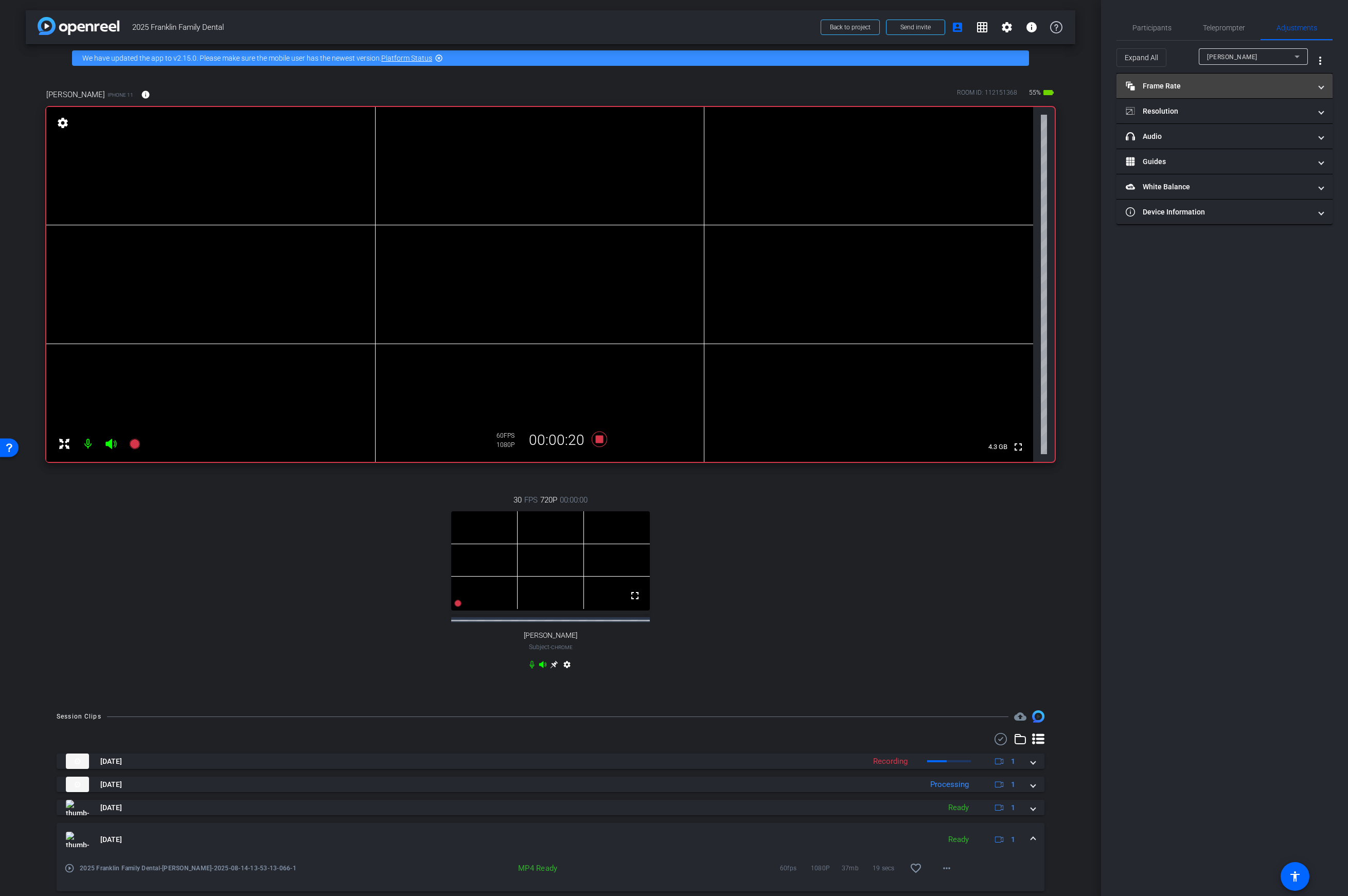
click at [1064, 88] on mat-panel-title "Frame Rate Frame Rate" at bounding box center [1218, 86] width 185 height 11
click at [1064, 118] on mat-icon "navigate_next" at bounding box center [1285, 116] width 13 height 13
click at [1064, 58] on div "Brooke" at bounding box center [1251, 56] width 87 height 13
click at [1064, 92] on mat-option "[PERSON_NAME]" at bounding box center [1253, 94] width 109 height 17
click at [1064, 133] on div "navigate_before 24 25 30 navigate_next" at bounding box center [1225, 127] width 129 height 18
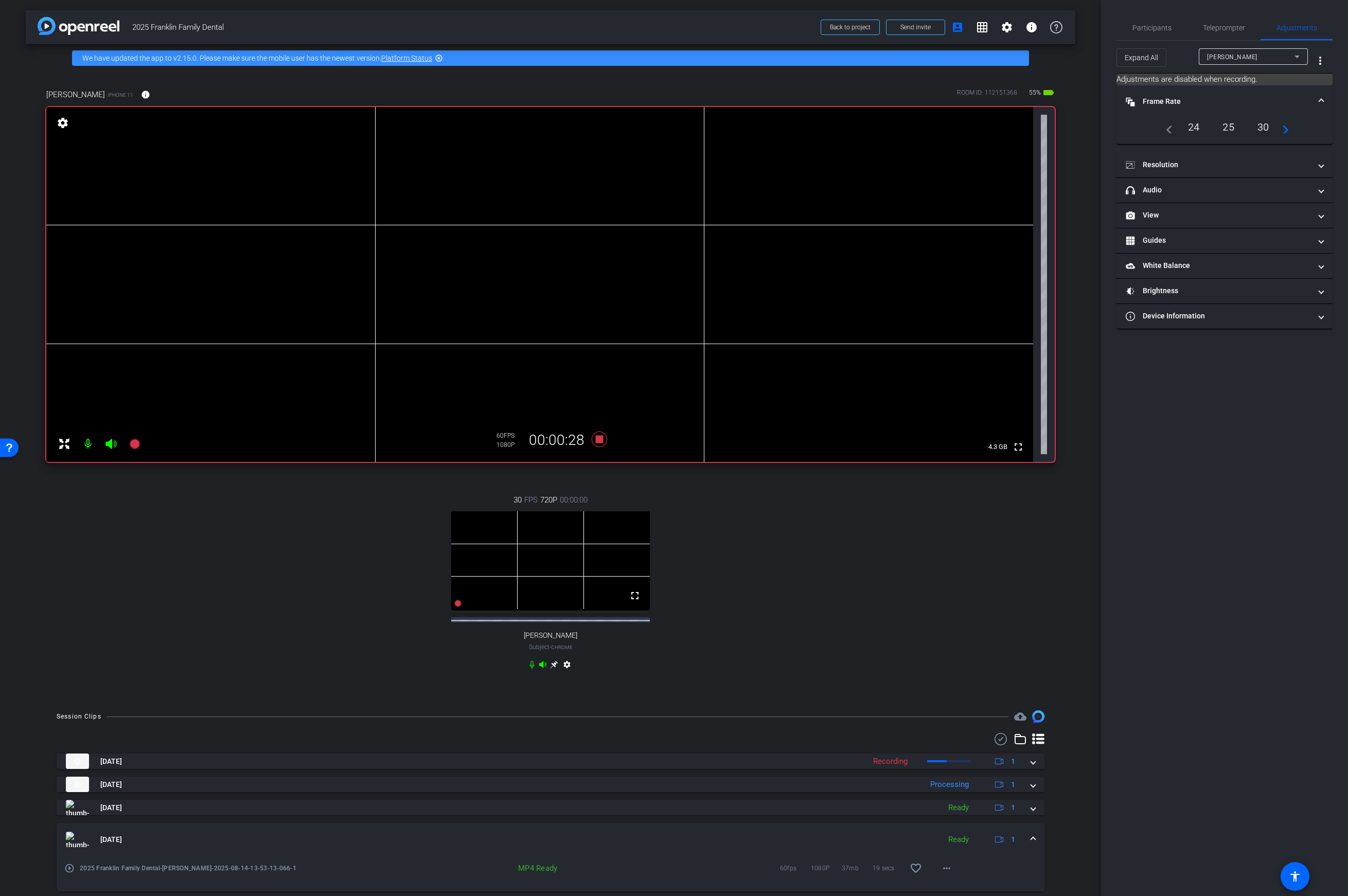
click at [1064, 130] on mat-icon "navigate_next" at bounding box center [1283, 127] width 13 height 13
click at [1064, 164] on mat-panel-title "Resolution" at bounding box center [1218, 167] width 185 height 11
click at [598, 437] on icon at bounding box center [599, 439] width 15 height 15
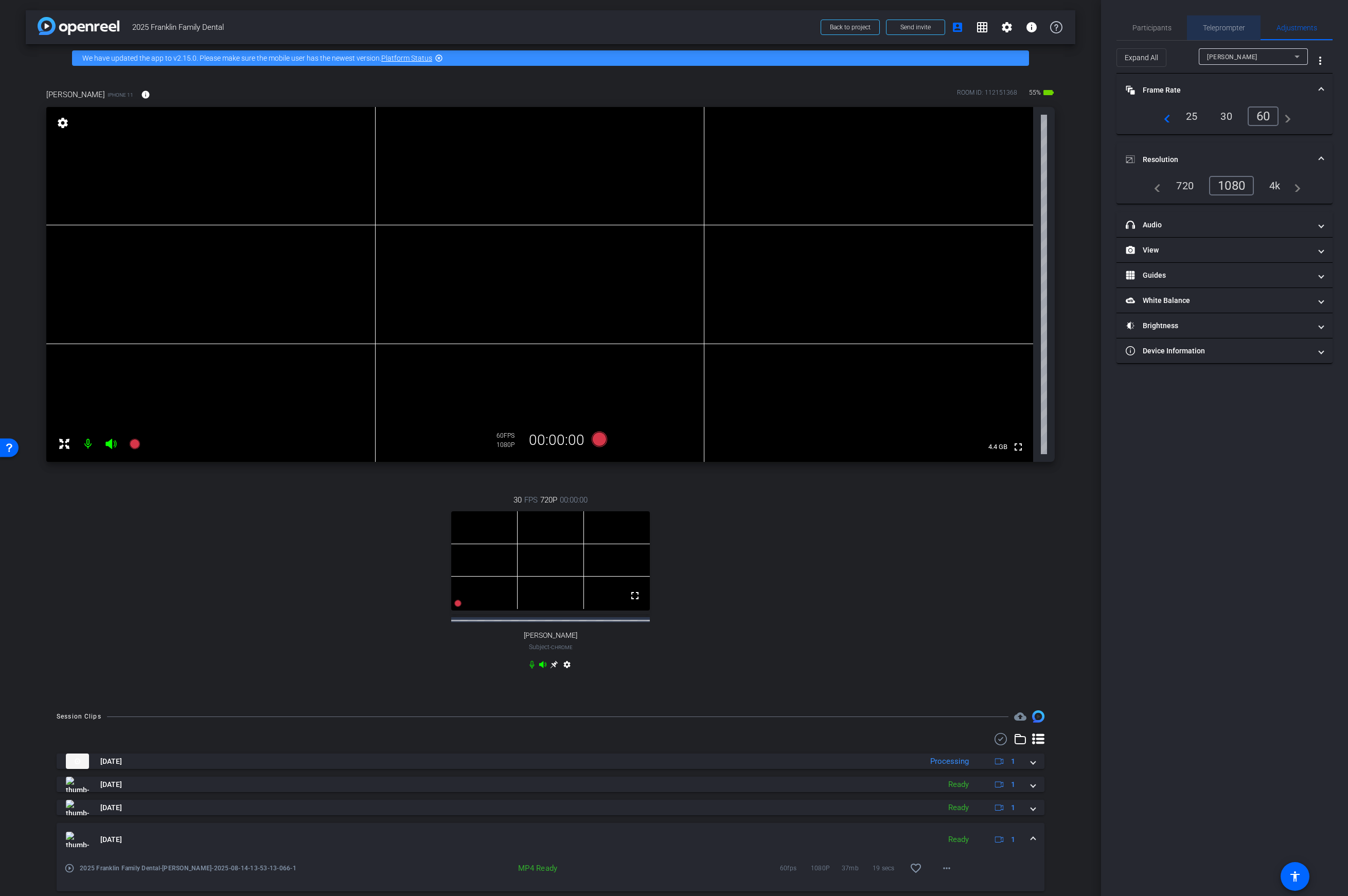
click at [1064, 34] on span "Teleprompter" at bounding box center [1224, 27] width 42 height 25
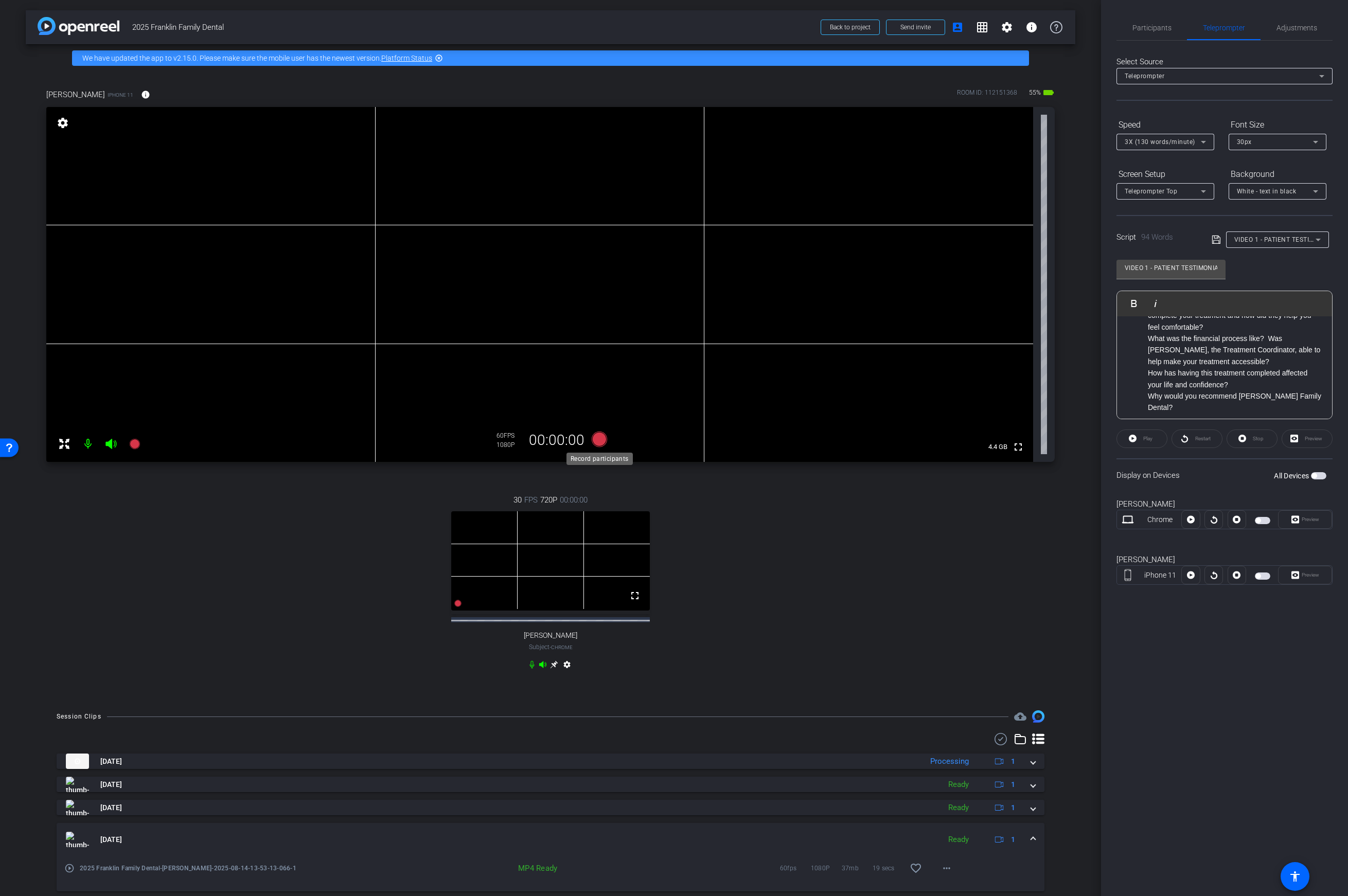
click at [601, 438] on icon at bounding box center [599, 439] width 15 height 15
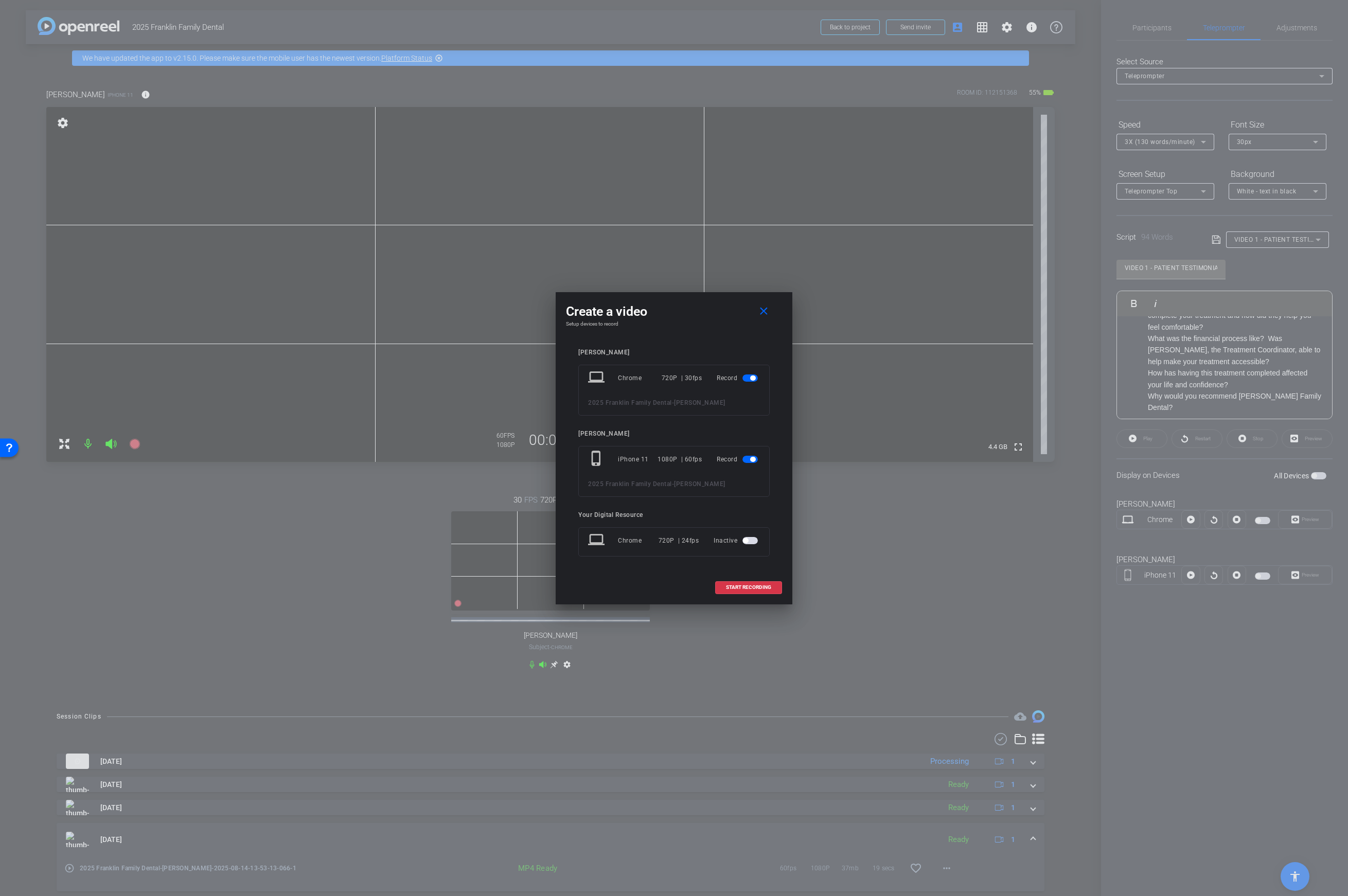
click at [755, 376] on span "button" at bounding box center [750, 378] width 15 height 7
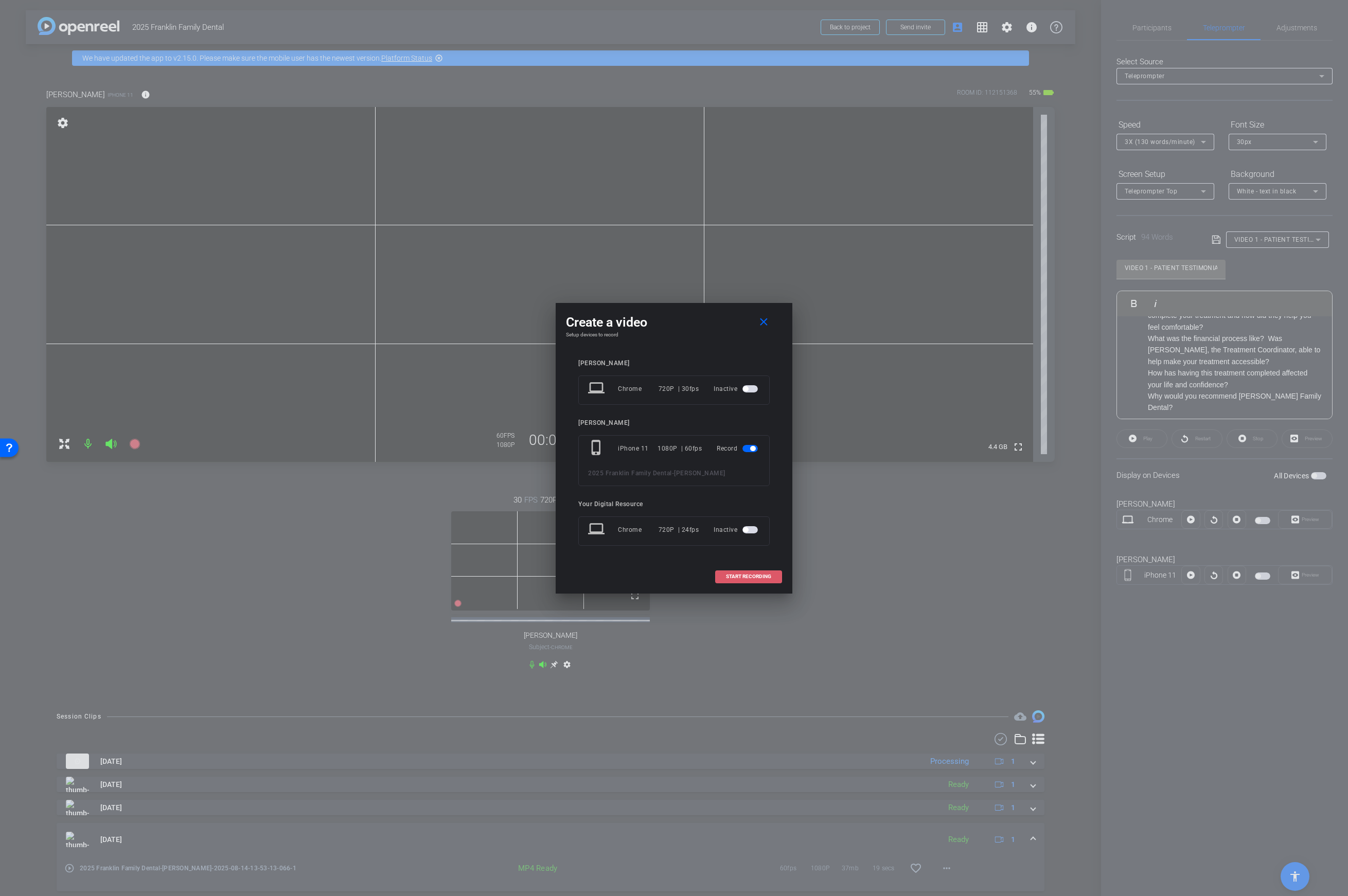
click at [751, 576] on span "START RECORDING" at bounding box center [749, 576] width 45 height 5
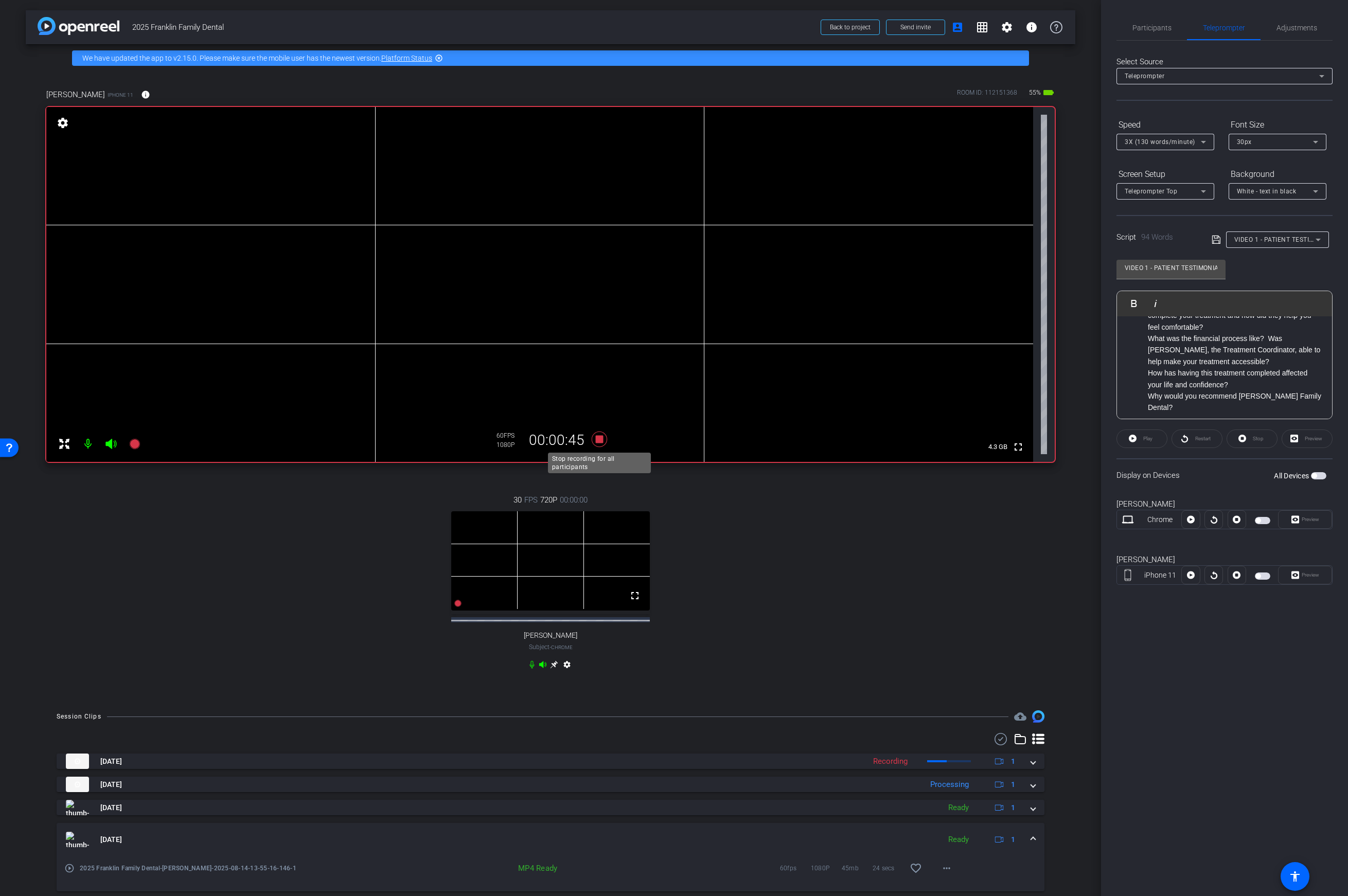
click at [598, 439] on icon at bounding box center [599, 439] width 15 height 15
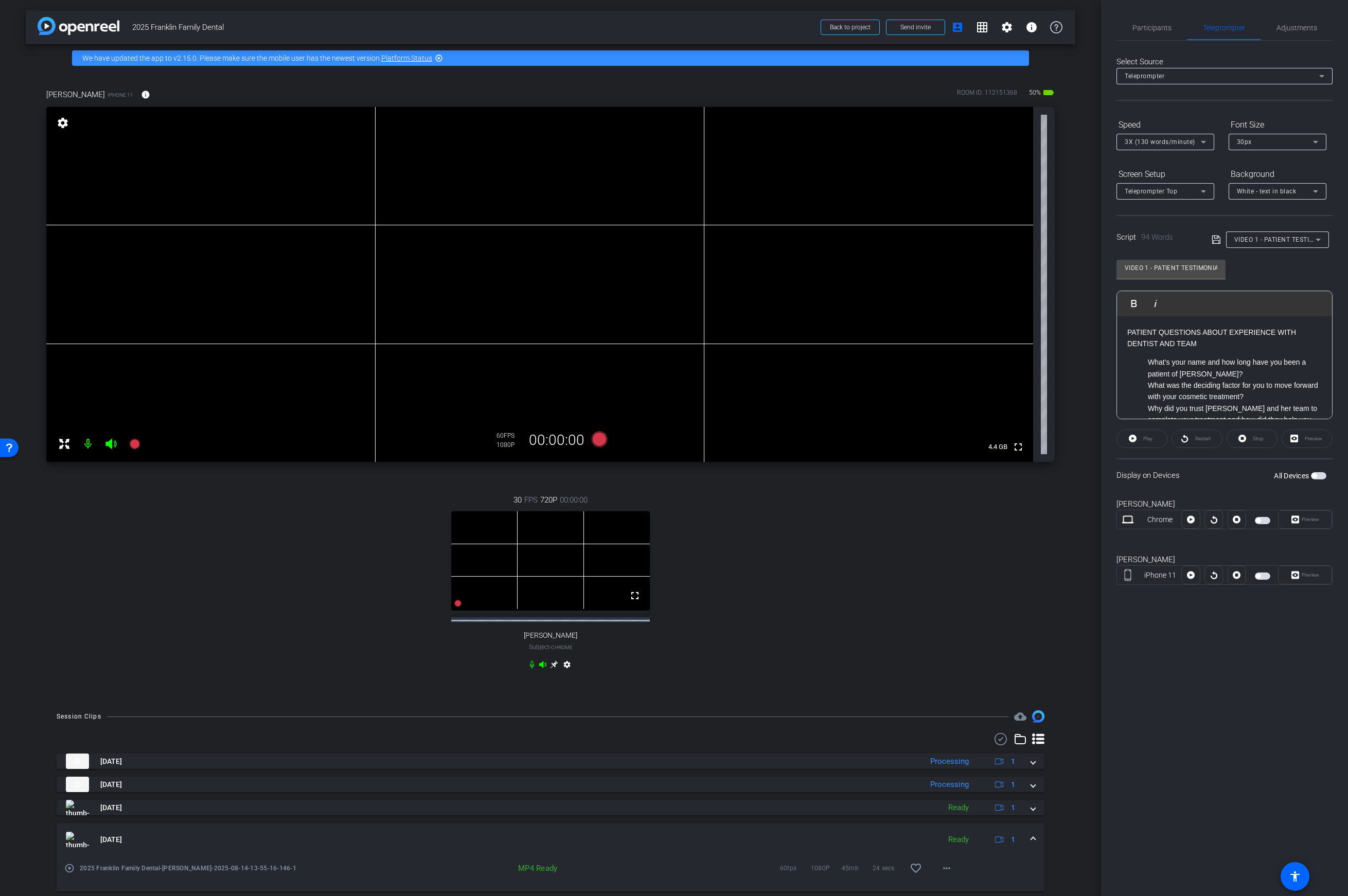
drag, startPoint x: 1249, startPoint y: 369, endPoint x: 1117, endPoint y: 359, distance: 132.4
click at [1064, 359] on div "PATIENT QUESTIONS ABOUT EXPERIENCE WITH DENTIST AND TEAM What’s your name and h…" at bounding box center [1225, 426] width 215 height 219
click at [600, 438] on icon at bounding box center [599, 439] width 15 height 15
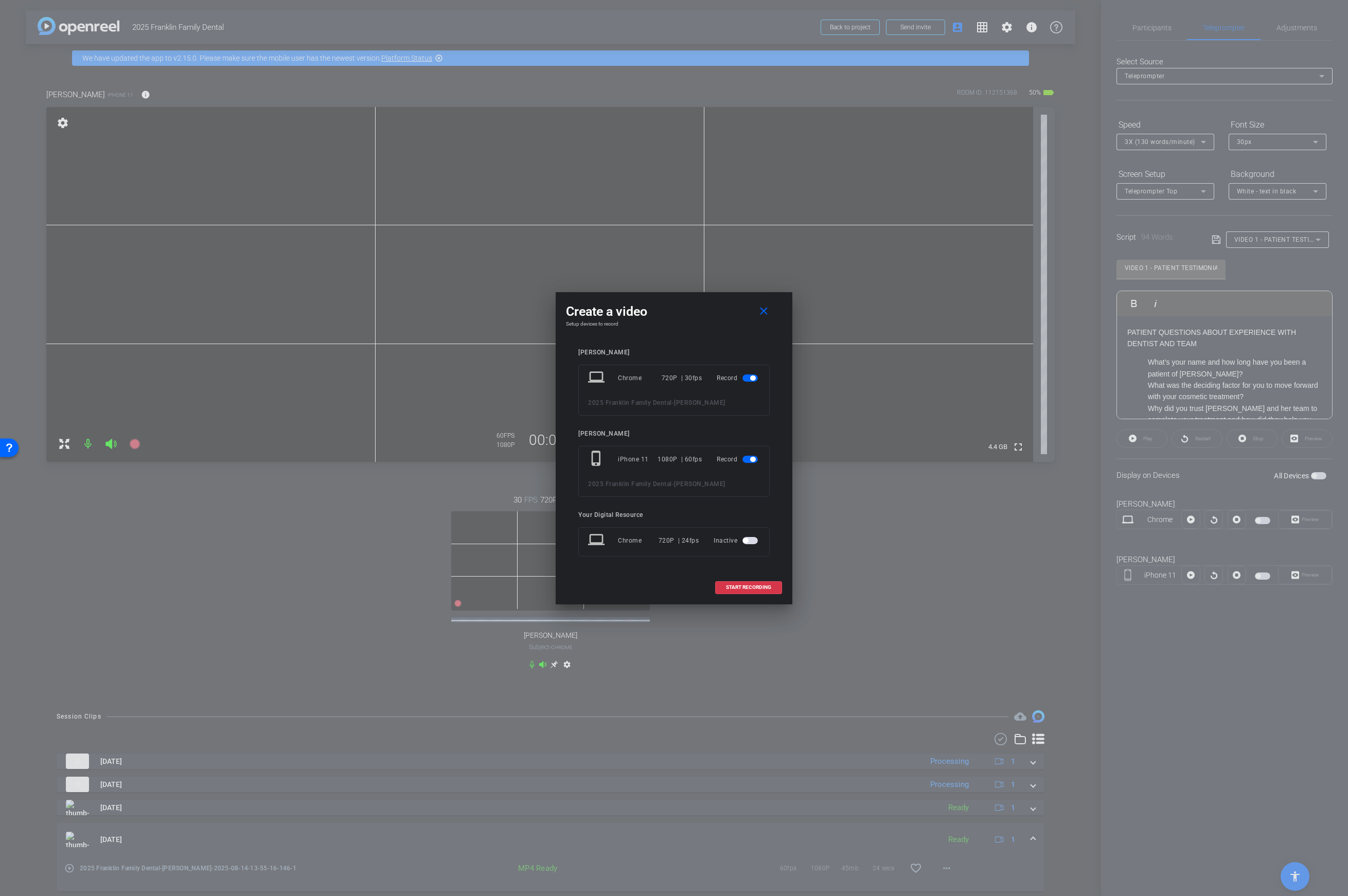
click at [750, 380] on span "button" at bounding box center [750, 378] width 15 height 7
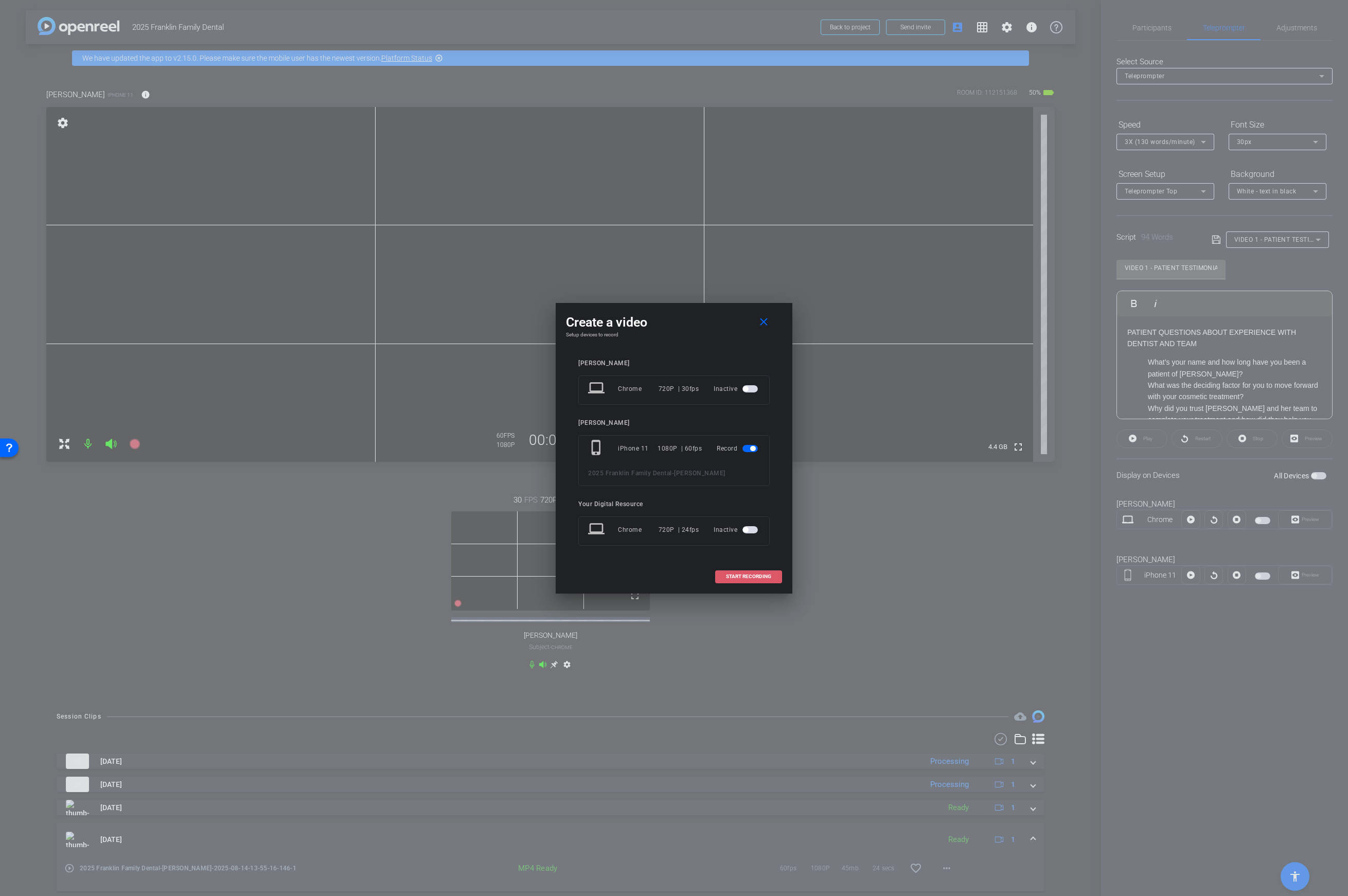
click at [739, 580] on span at bounding box center [749, 576] width 66 height 25
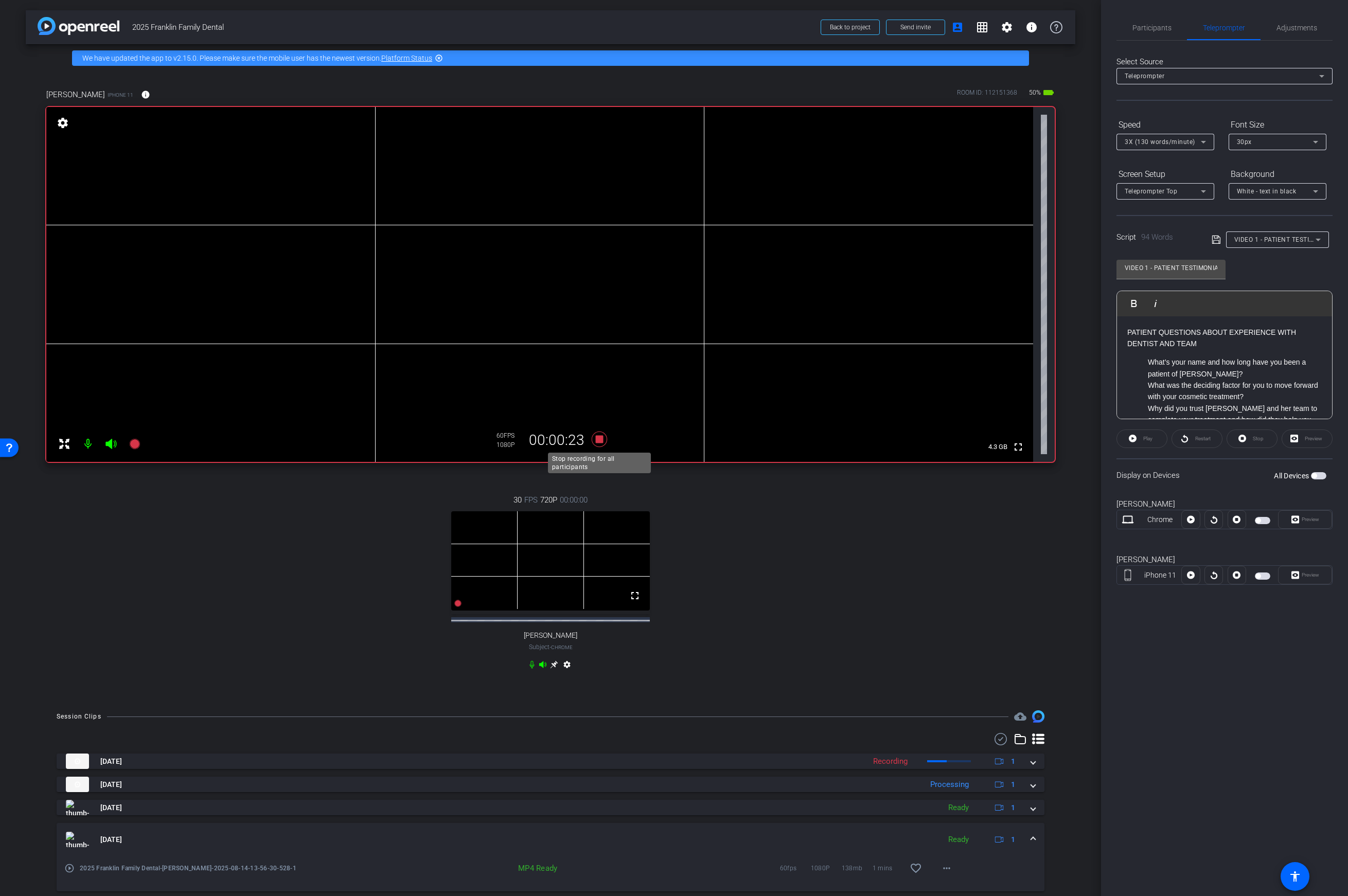
click at [600, 441] on icon at bounding box center [599, 439] width 15 height 15
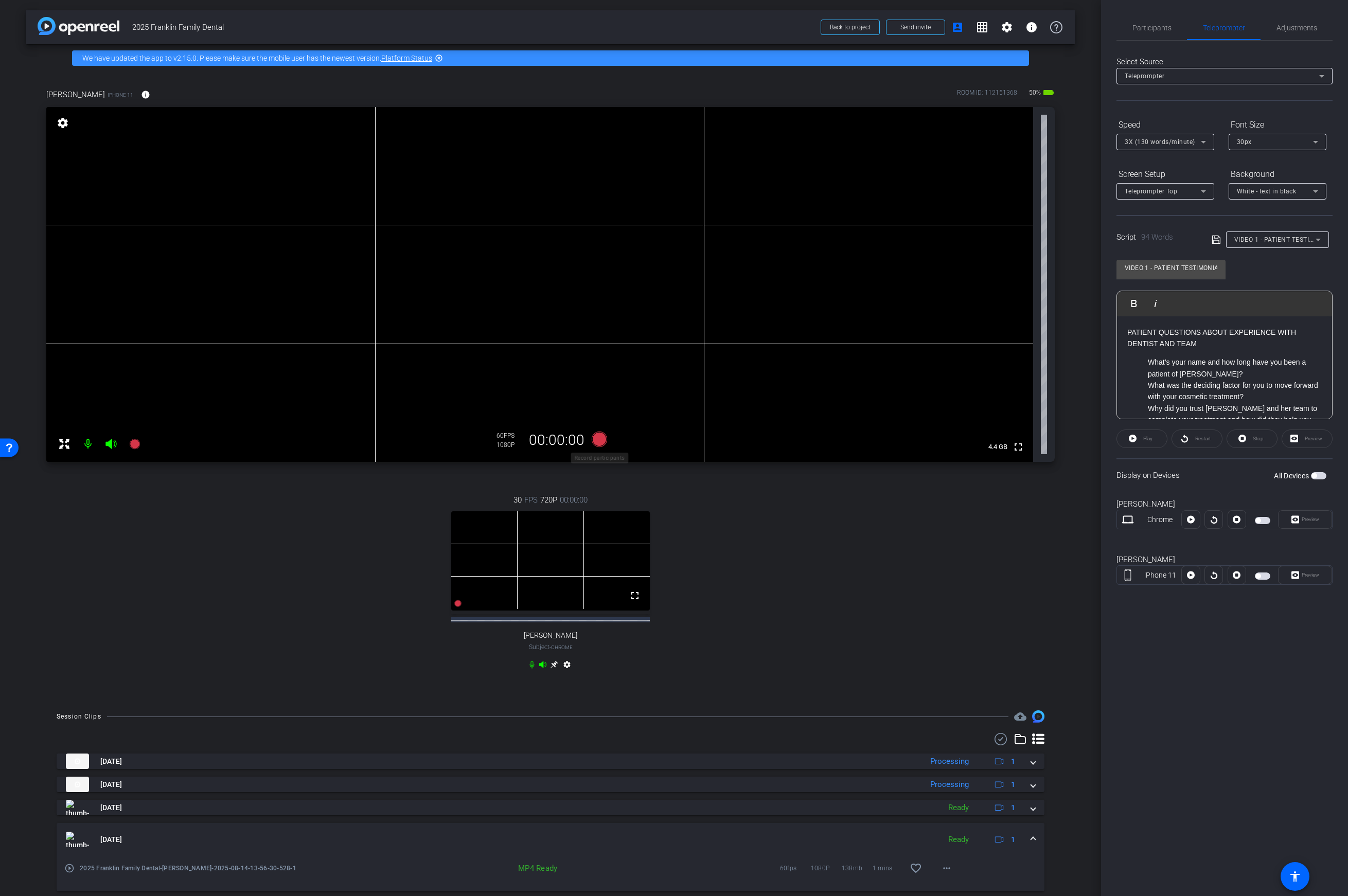
click at [602, 441] on icon at bounding box center [599, 439] width 15 height 15
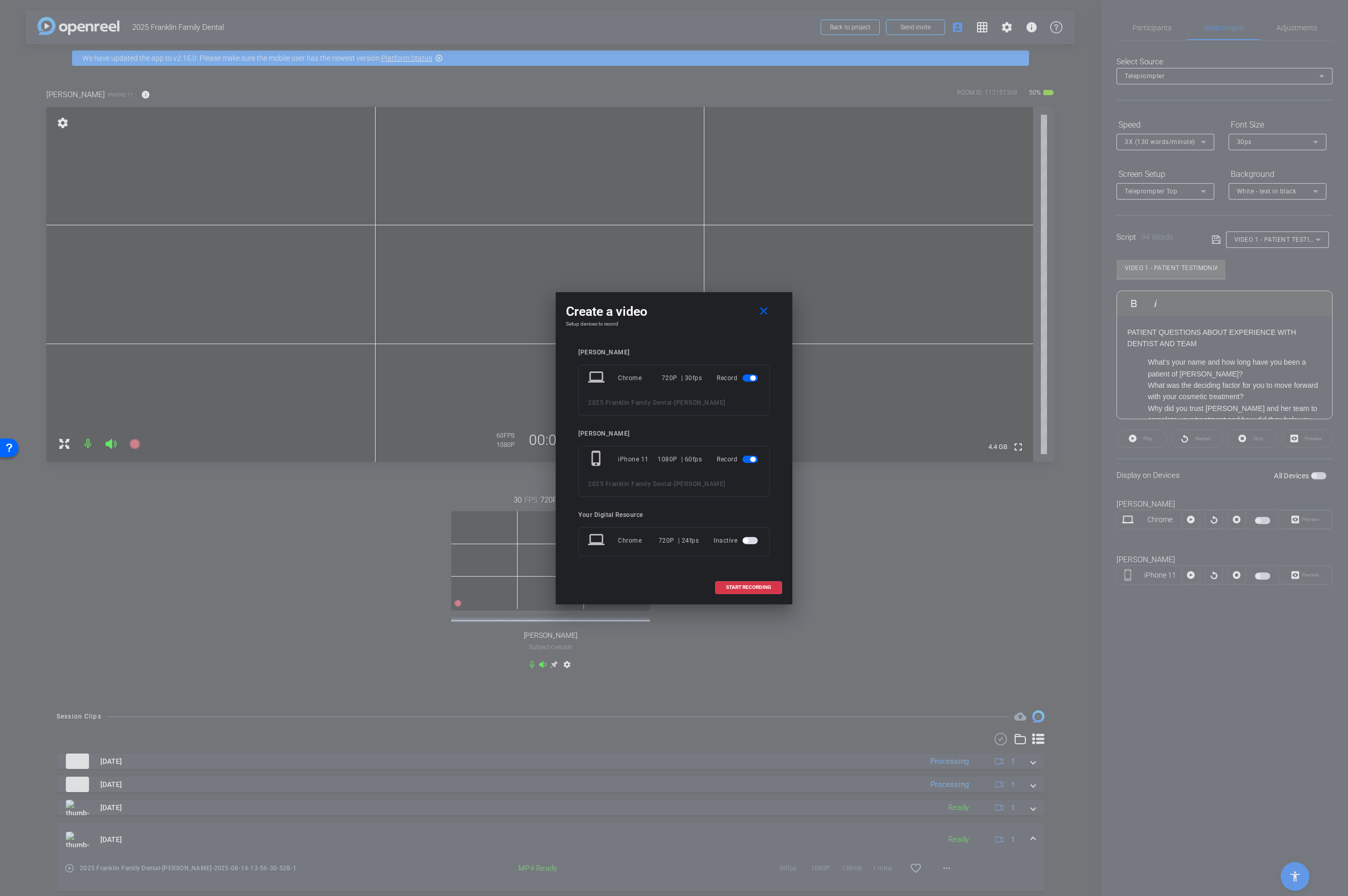
click at [747, 378] on span "button" at bounding box center [750, 378] width 15 height 7
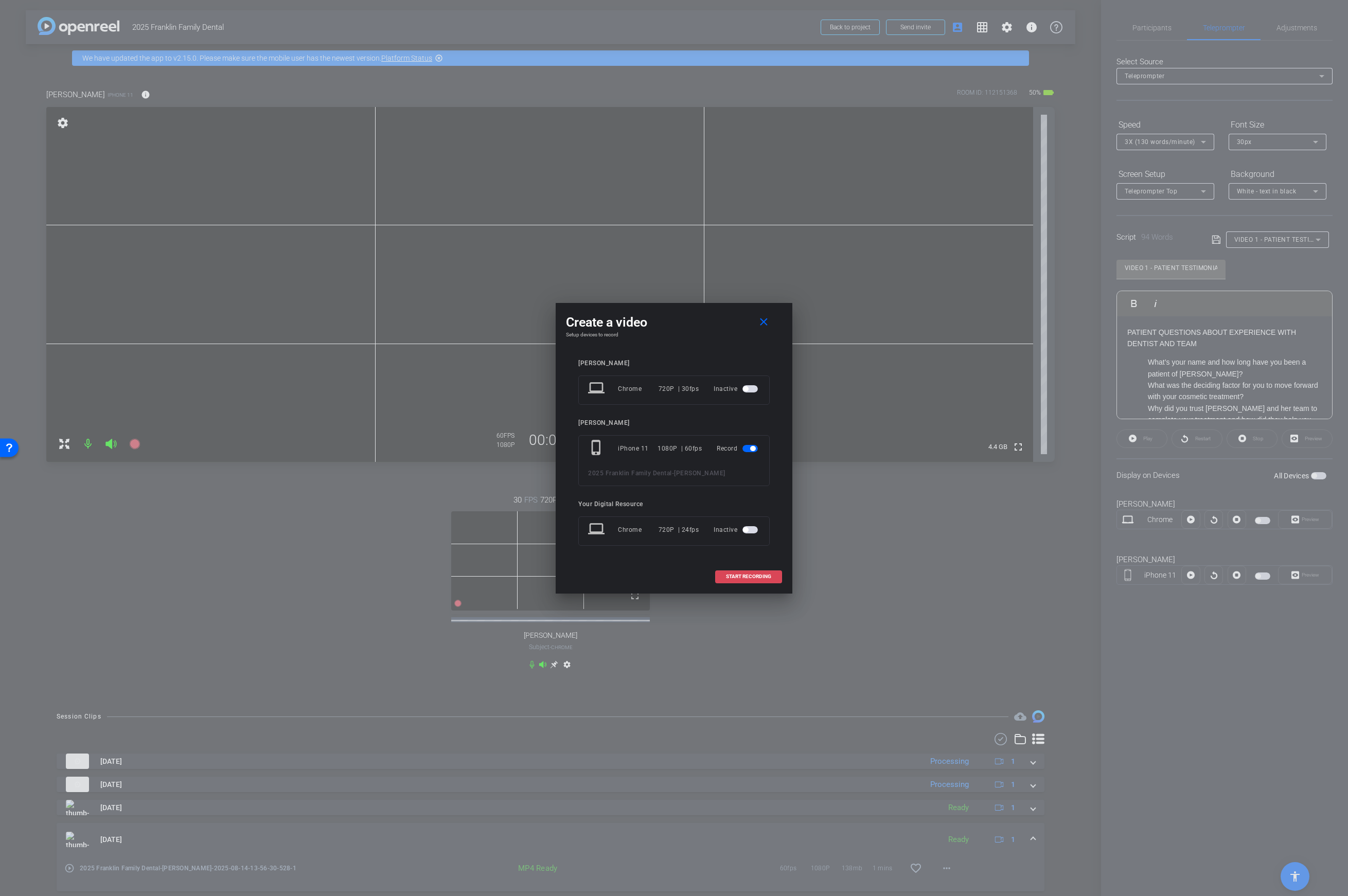
click at [754, 574] on span "START RECORDING" at bounding box center [749, 576] width 45 height 5
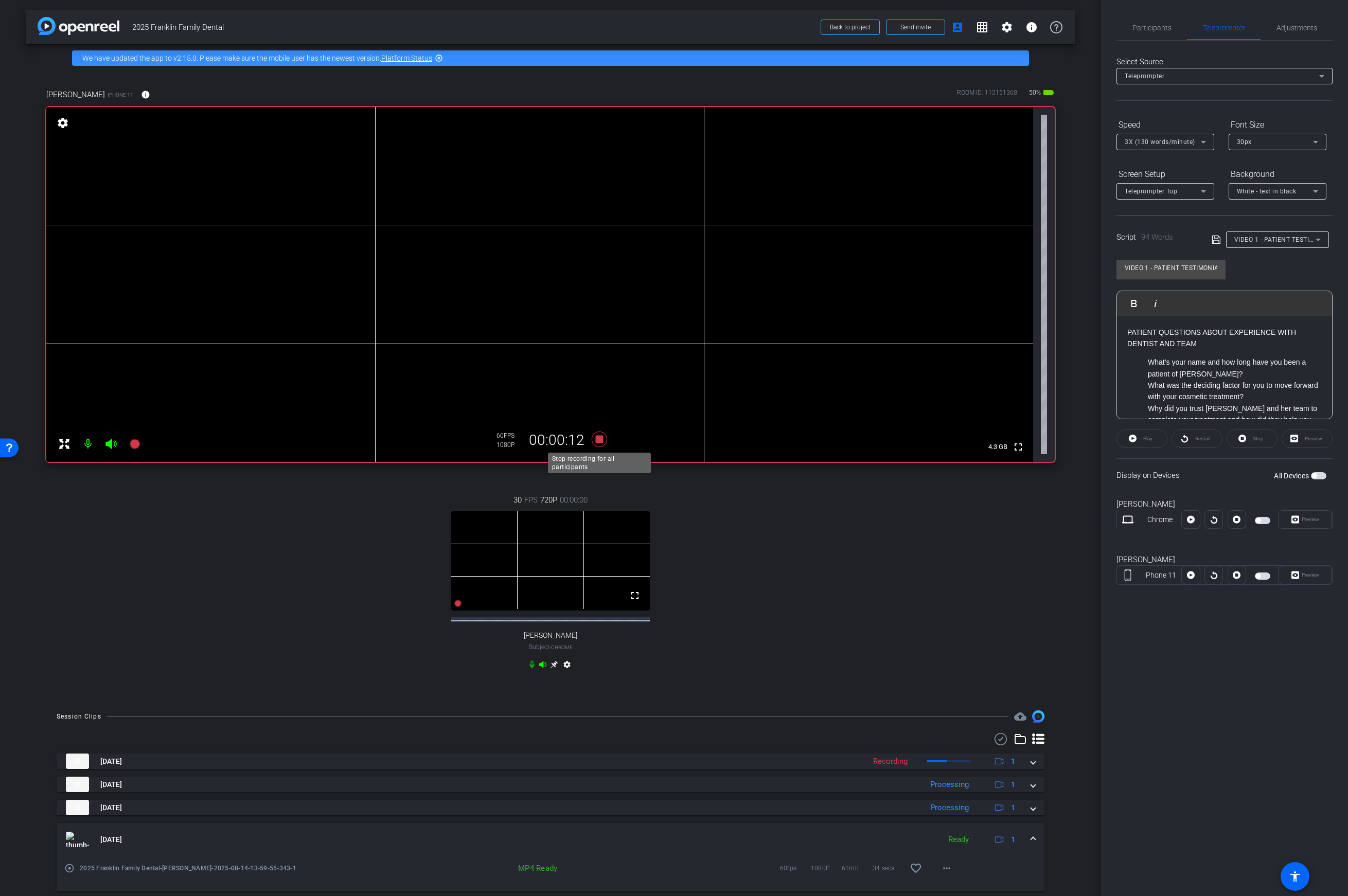
click at [604, 435] on icon at bounding box center [599, 439] width 25 height 18
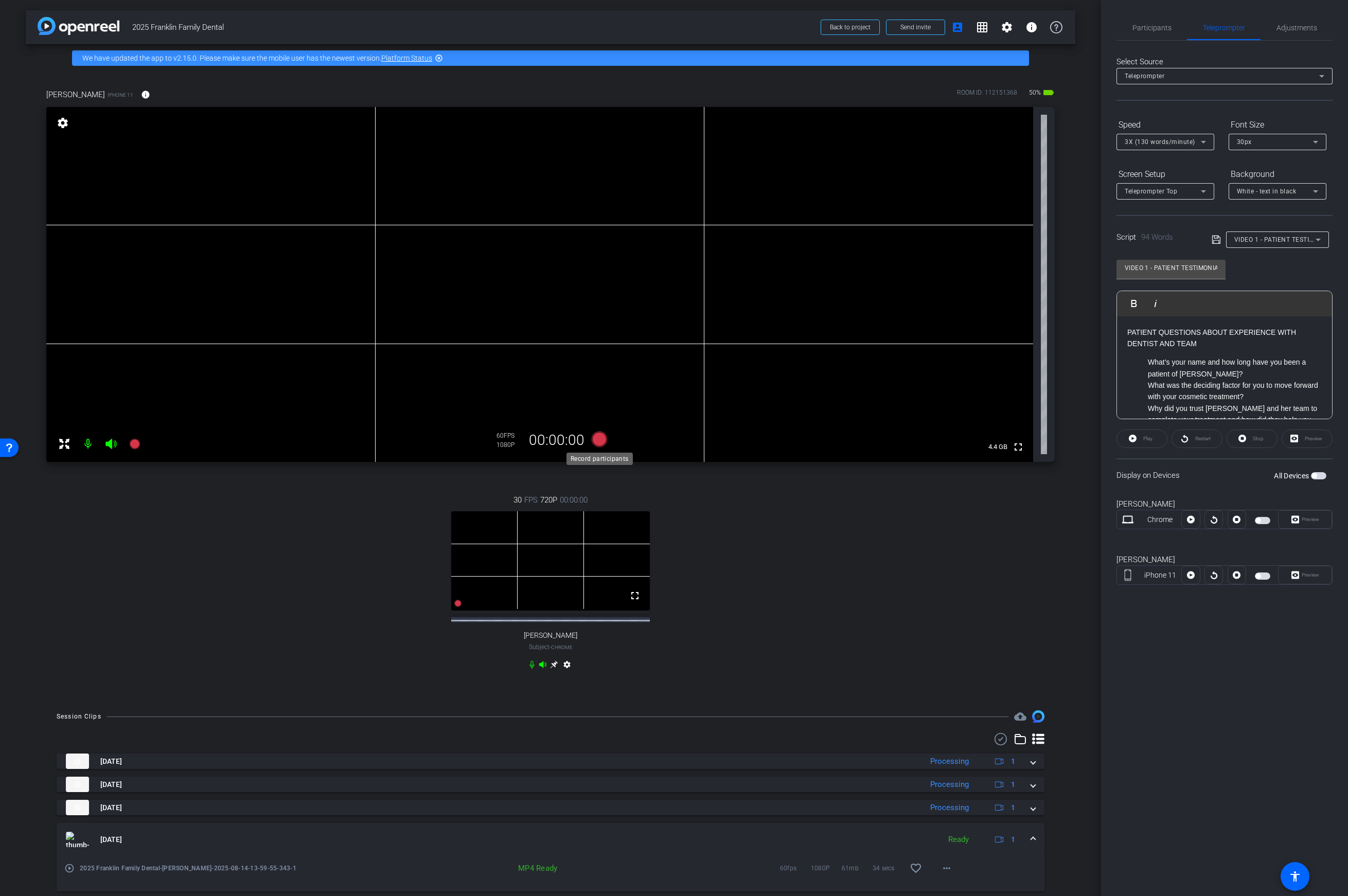
click at [598, 439] on icon at bounding box center [599, 439] width 15 height 15
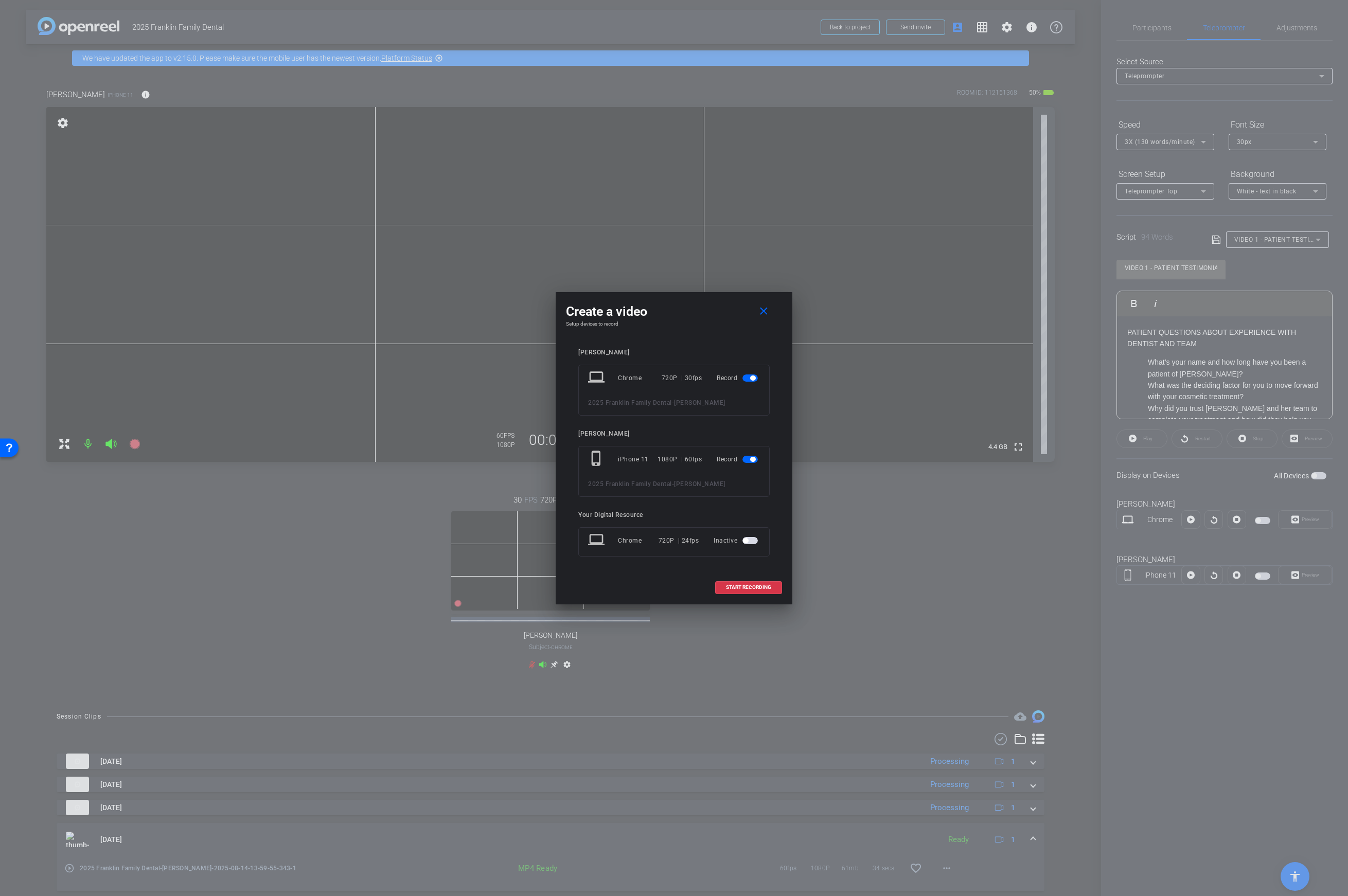
click at [749, 377] on span "button" at bounding box center [750, 378] width 15 height 7
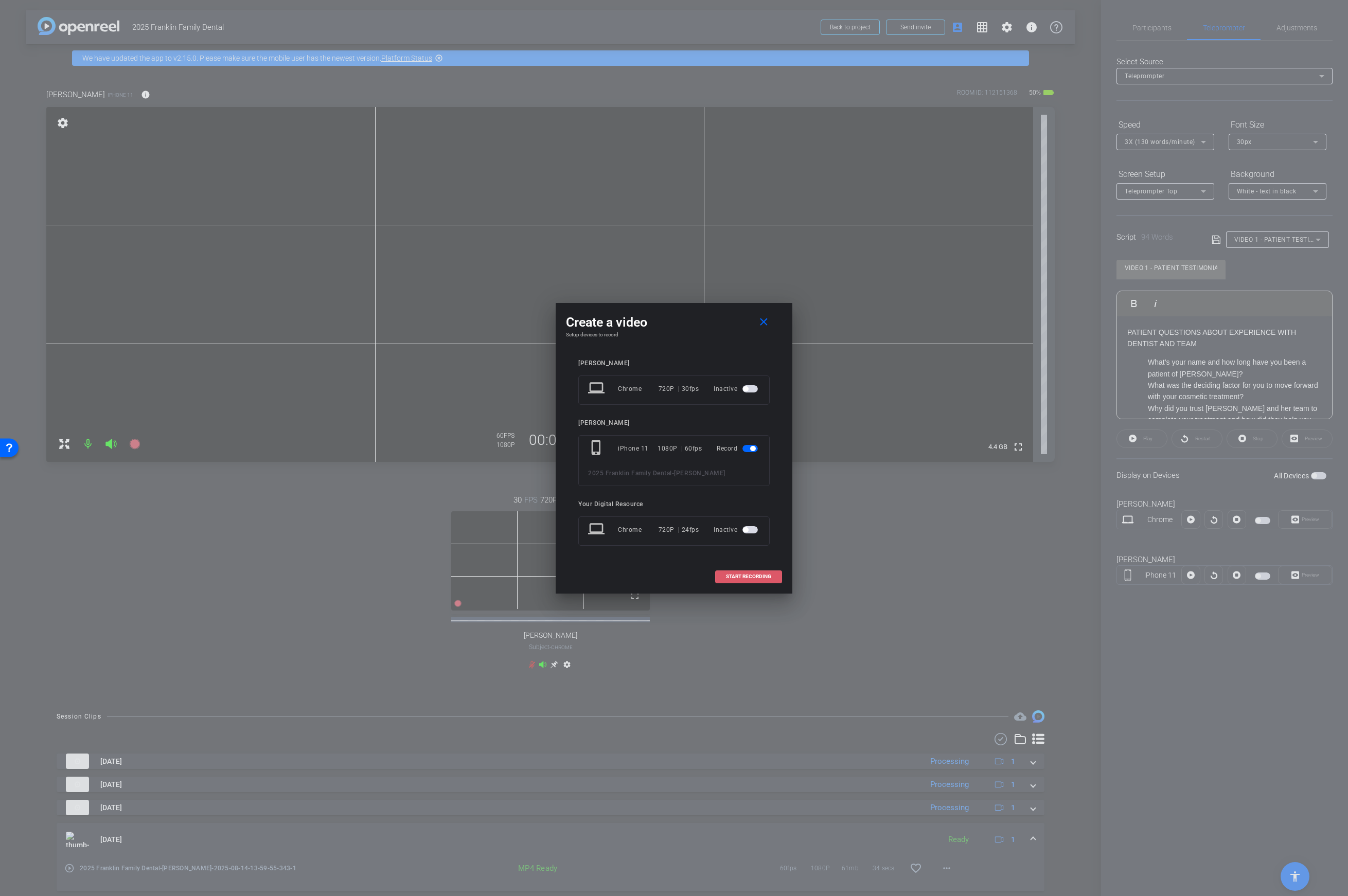
click at [759, 576] on span "START RECORDING" at bounding box center [749, 576] width 45 height 5
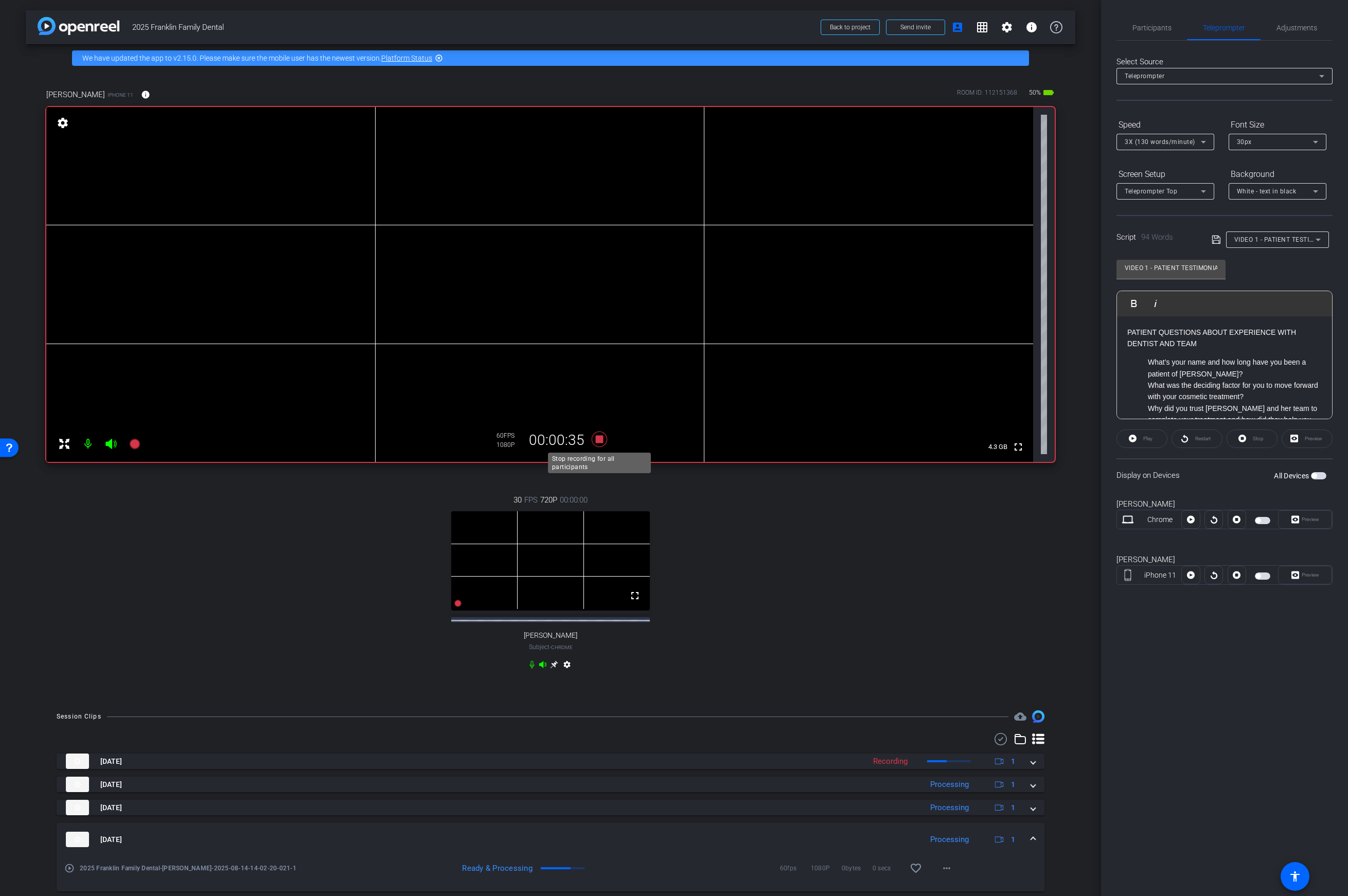
click at [598, 441] on icon at bounding box center [599, 439] width 15 height 15
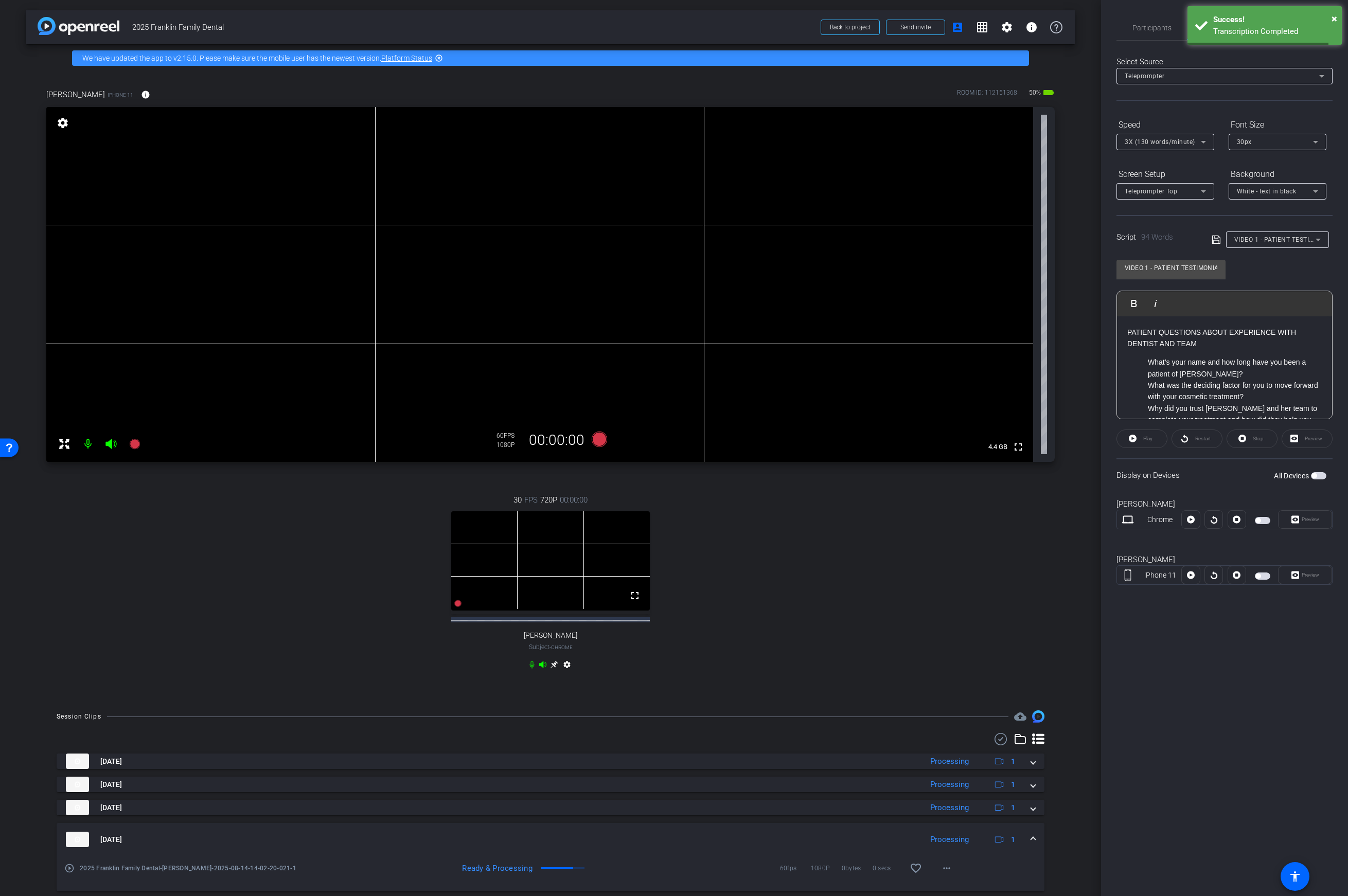
click at [1064, 374] on p "What’s your name and how long have you been a patient of Dr. Sarah Zeh’s?" at bounding box center [1235, 368] width 174 height 23
click at [1064, 20] on span "×" at bounding box center [1335, 19] width 6 height 13
click at [1064, 28] on span "Adjustments" at bounding box center [1297, 27] width 41 height 7
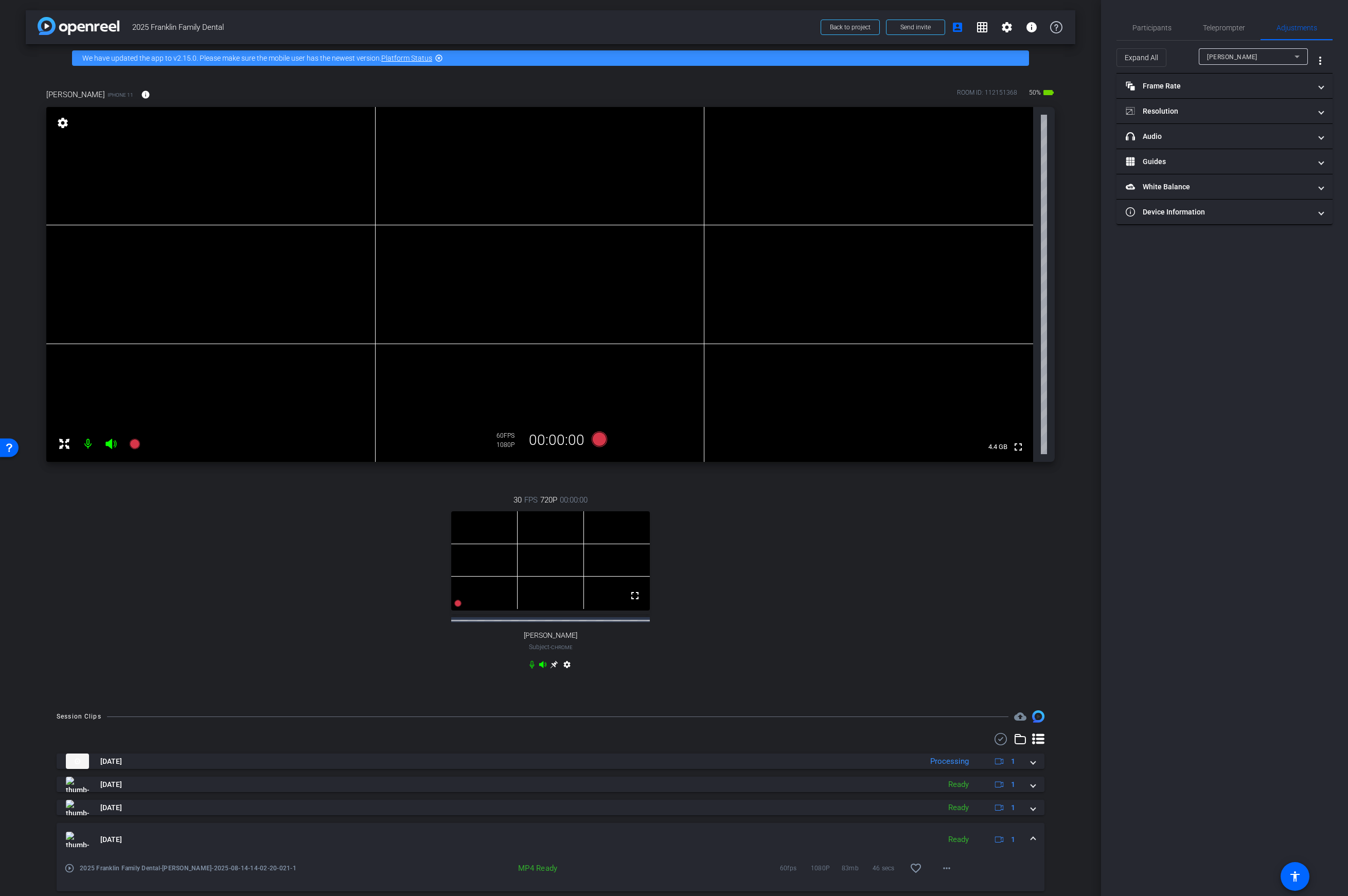
scroll to position [9, 0]
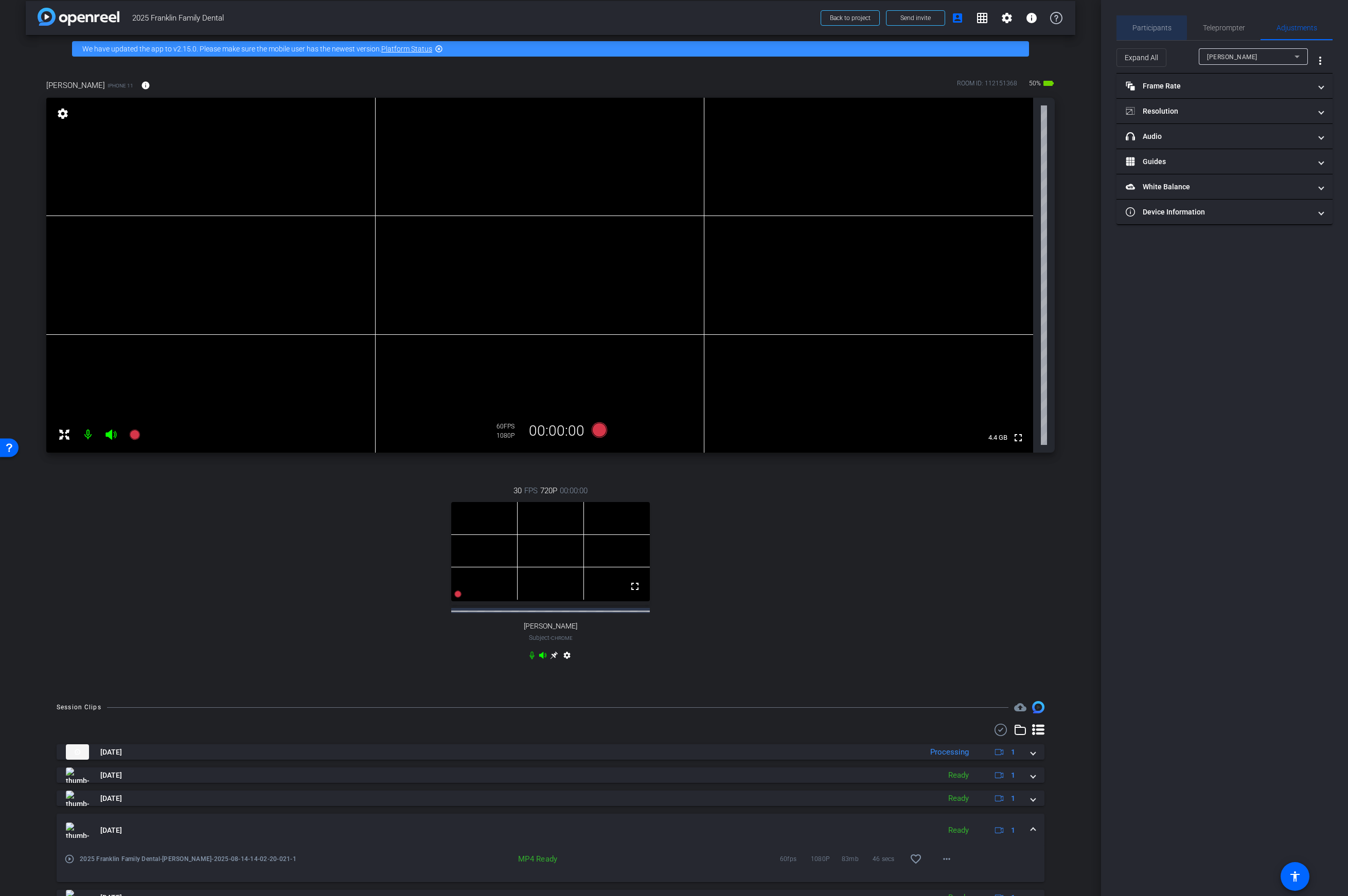
click at [1064, 28] on span "Participants" at bounding box center [1152, 27] width 39 height 7
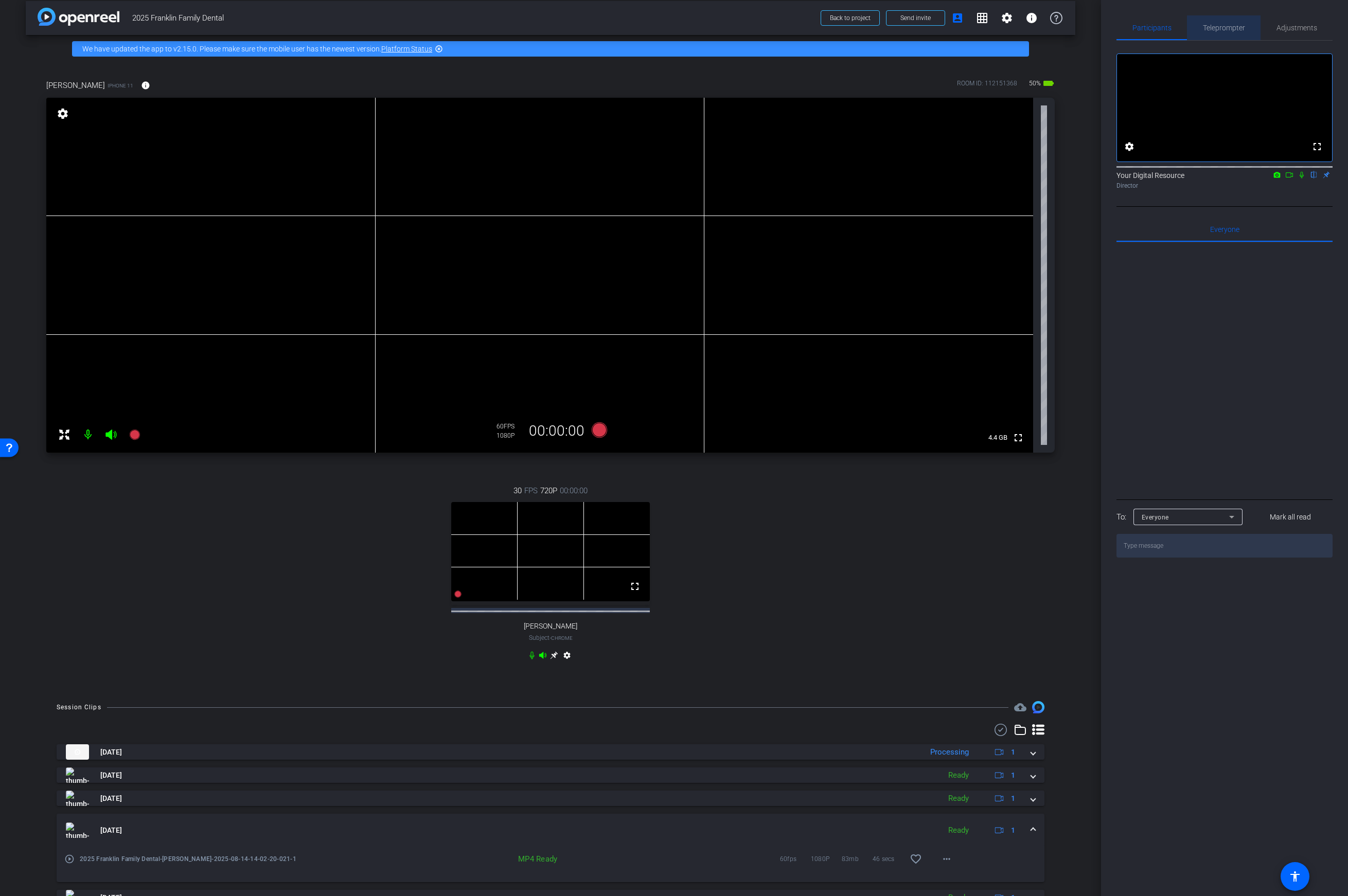
click at [1064, 33] on span "Teleprompter" at bounding box center [1224, 27] width 42 height 25
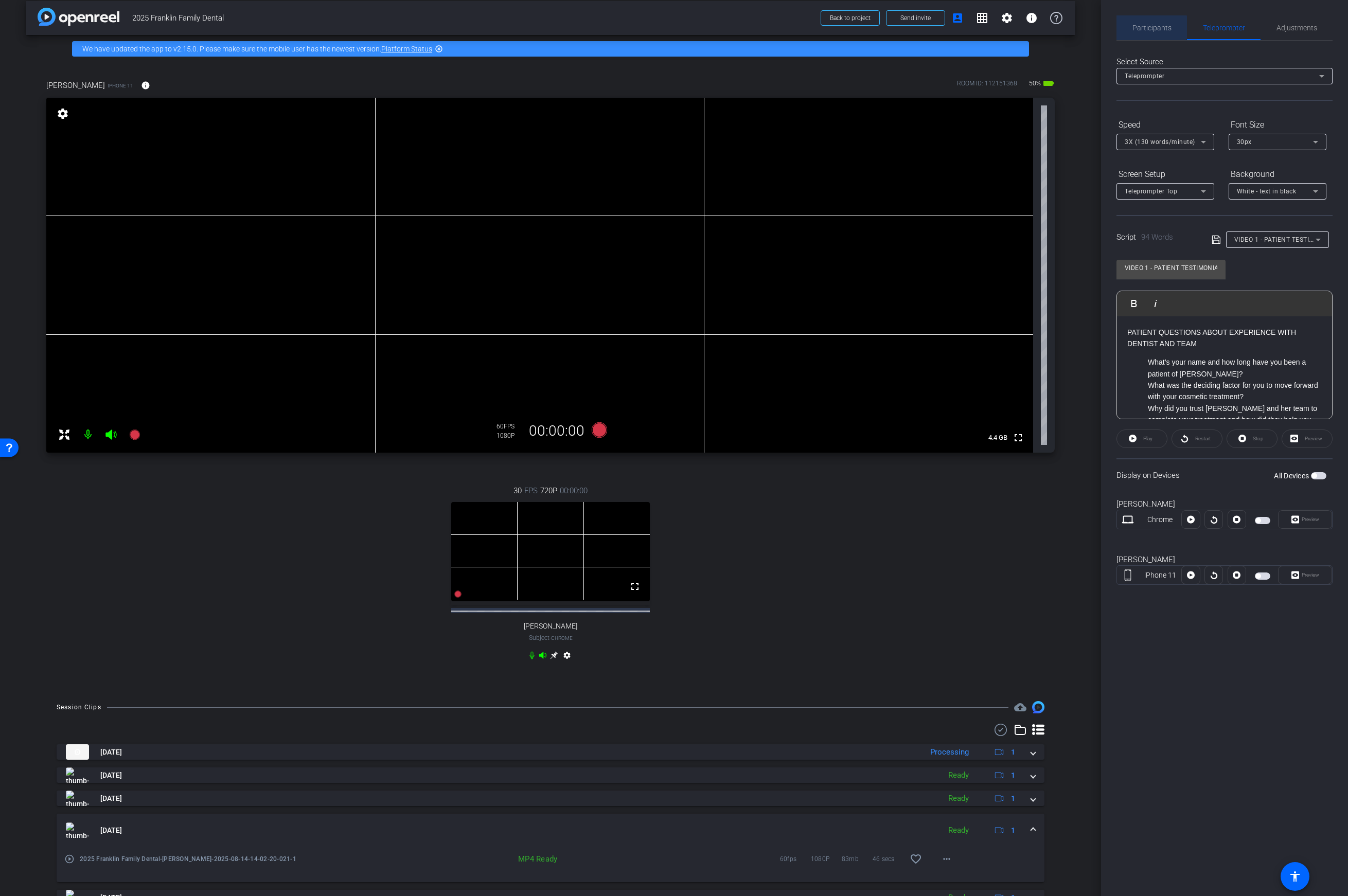
click at [1064, 27] on span "Participants" at bounding box center [1152, 27] width 39 height 7
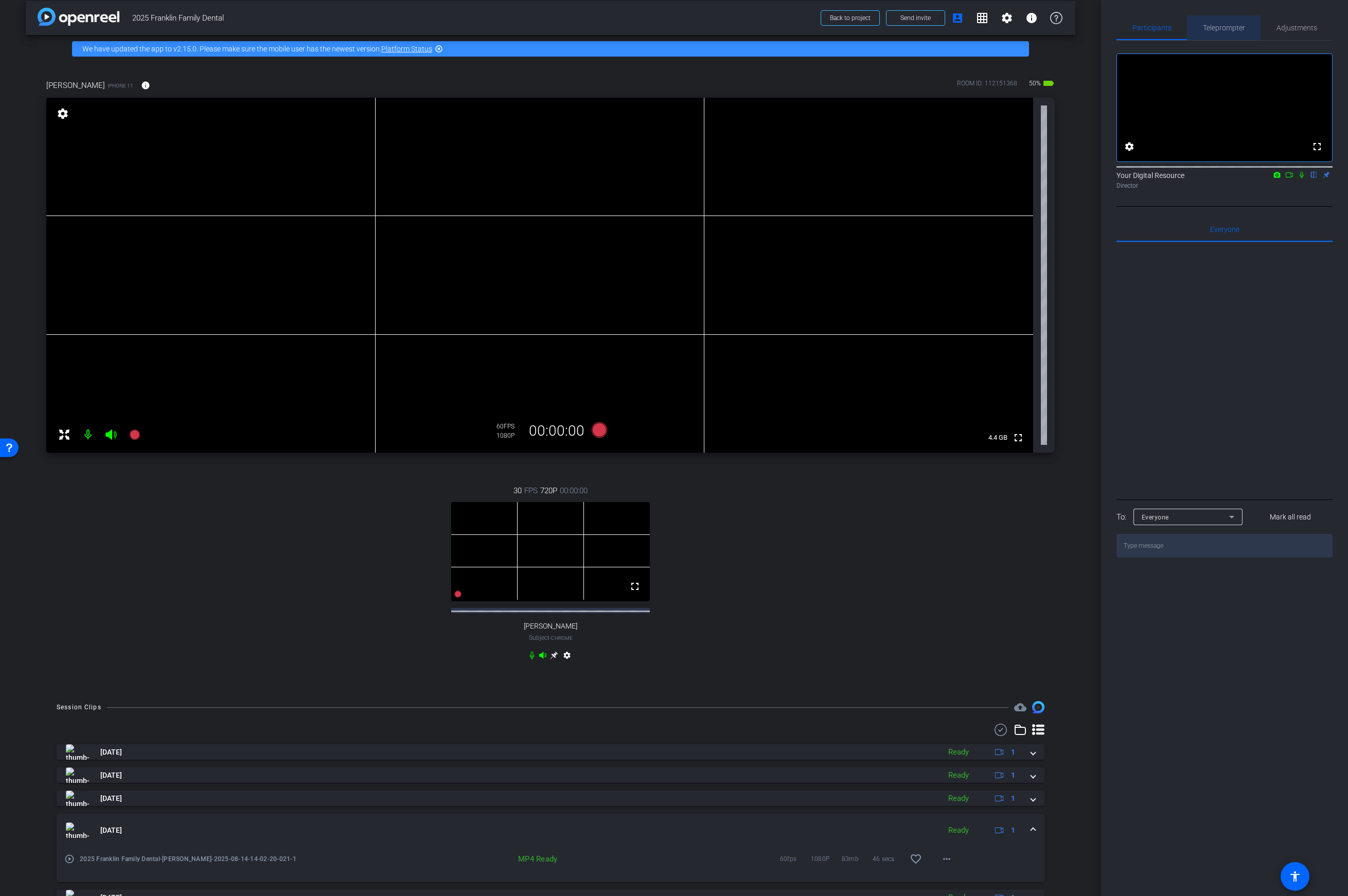
click at [1064, 30] on span "Teleprompter" at bounding box center [1224, 27] width 42 height 7
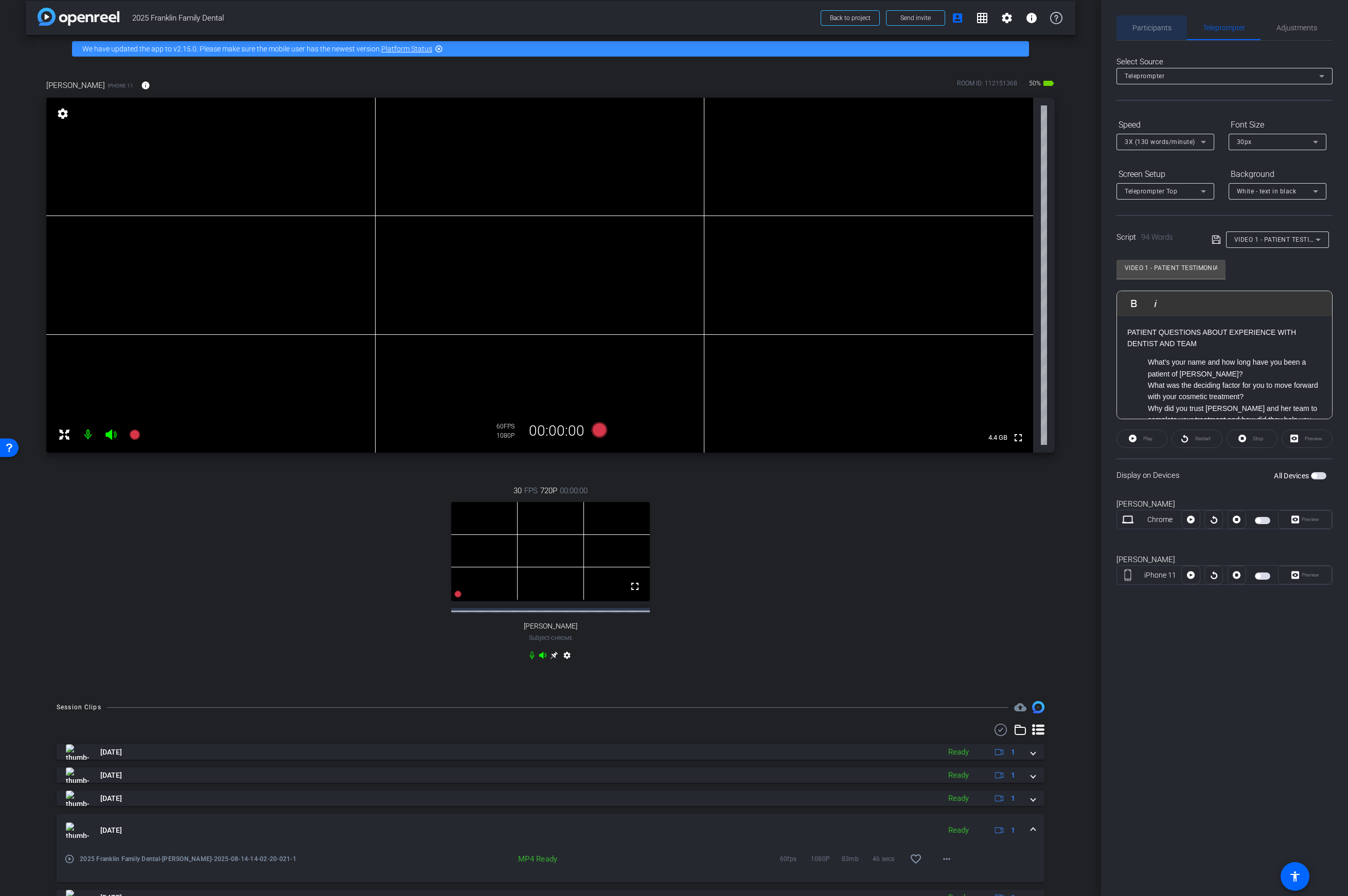
click at [1064, 26] on span "Participants" at bounding box center [1152, 27] width 39 height 7
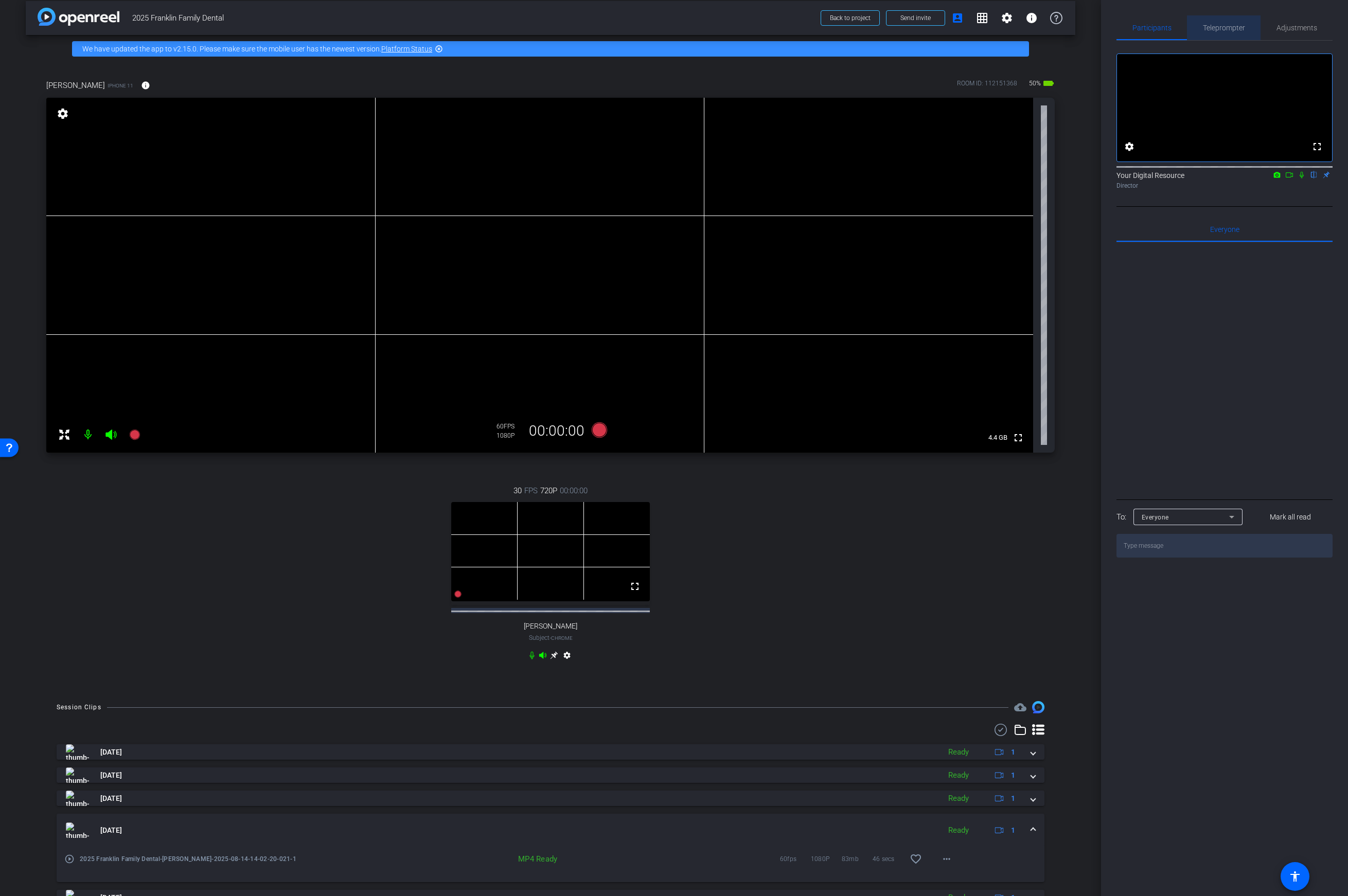
click at [1064, 21] on span "Teleprompter" at bounding box center [1224, 27] width 42 height 25
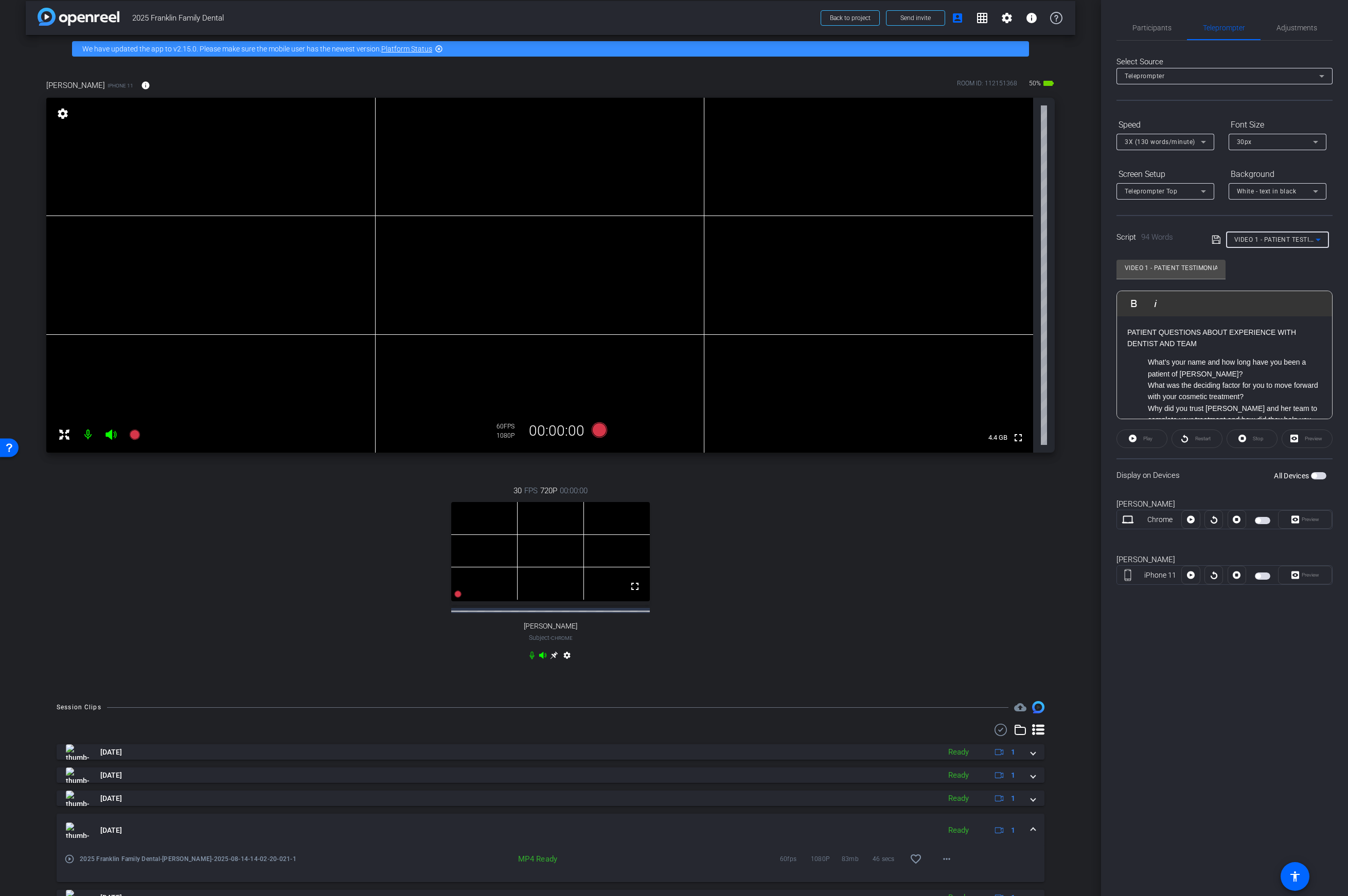
click at [1064, 240] on span "VIDEO 1 - PATIENT TESTIMONIAL W/ [PERSON_NAME] (Cosmetic Case)" at bounding box center [1341, 239] width 213 height 8
click at [1064, 309] on span "VIDEO 3 - END OF YEAR INSURANCE W/ [PERSON_NAME], OFFICE MANAGER" at bounding box center [1277, 310] width 86 height 13
click at [1064, 344] on p "Hey, it’s Shelly! Did you know that your dental insurance provider gives you a …" at bounding box center [1225, 344] width 195 height 34
click at [1064, 146] on div "30px" at bounding box center [1275, 142] width 76 height 13
click at [1064, 196] on mat-option "40px" at bounding box center [1277, 195] width 98 height 17
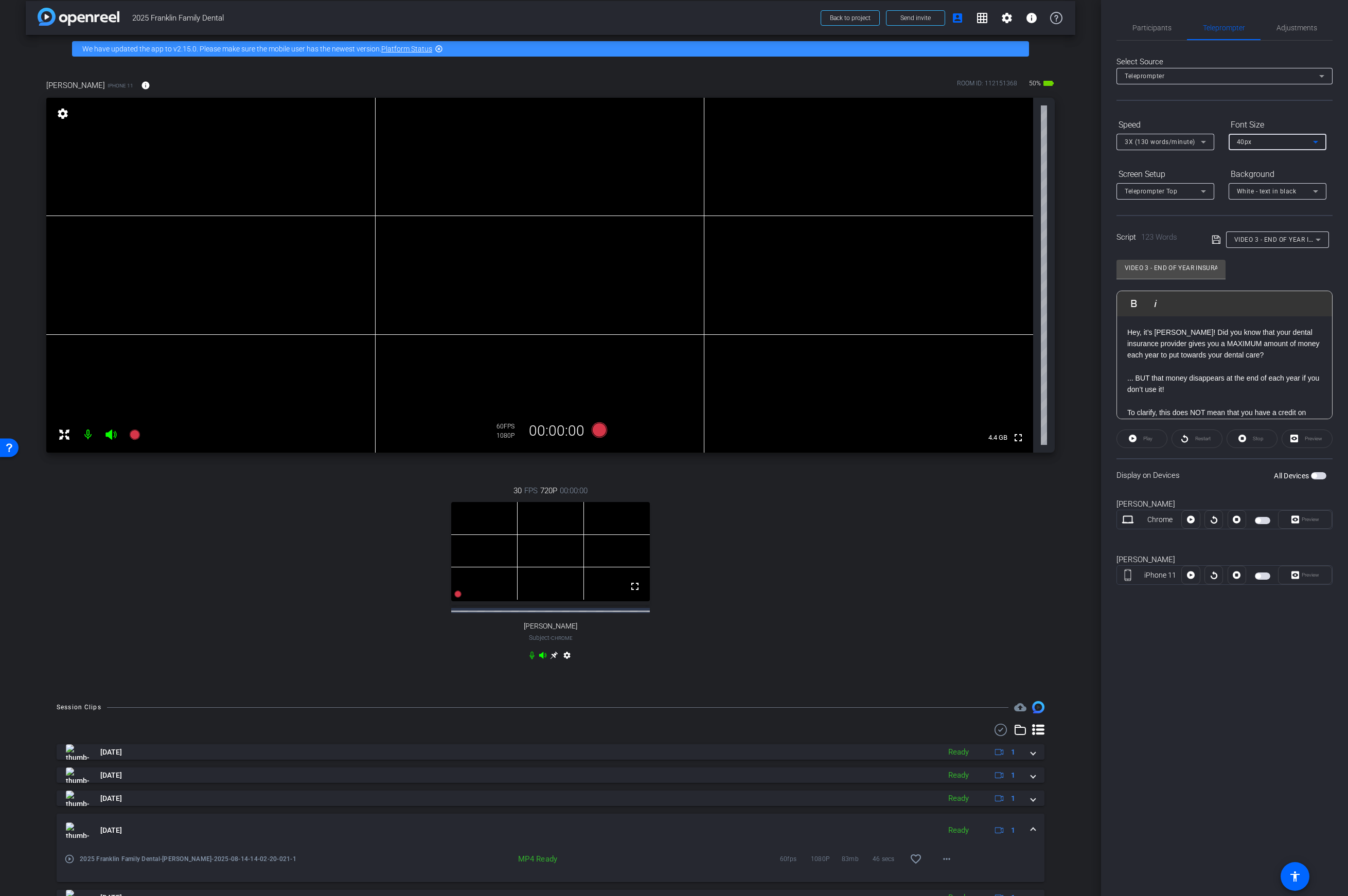
click at [1064, 139] on div "40px" at bounding box center [1275, 142] width 76 height 13
click at [1064, 196] on mat-option "40px" at bounding box center [1277, 195] width 98 height 17
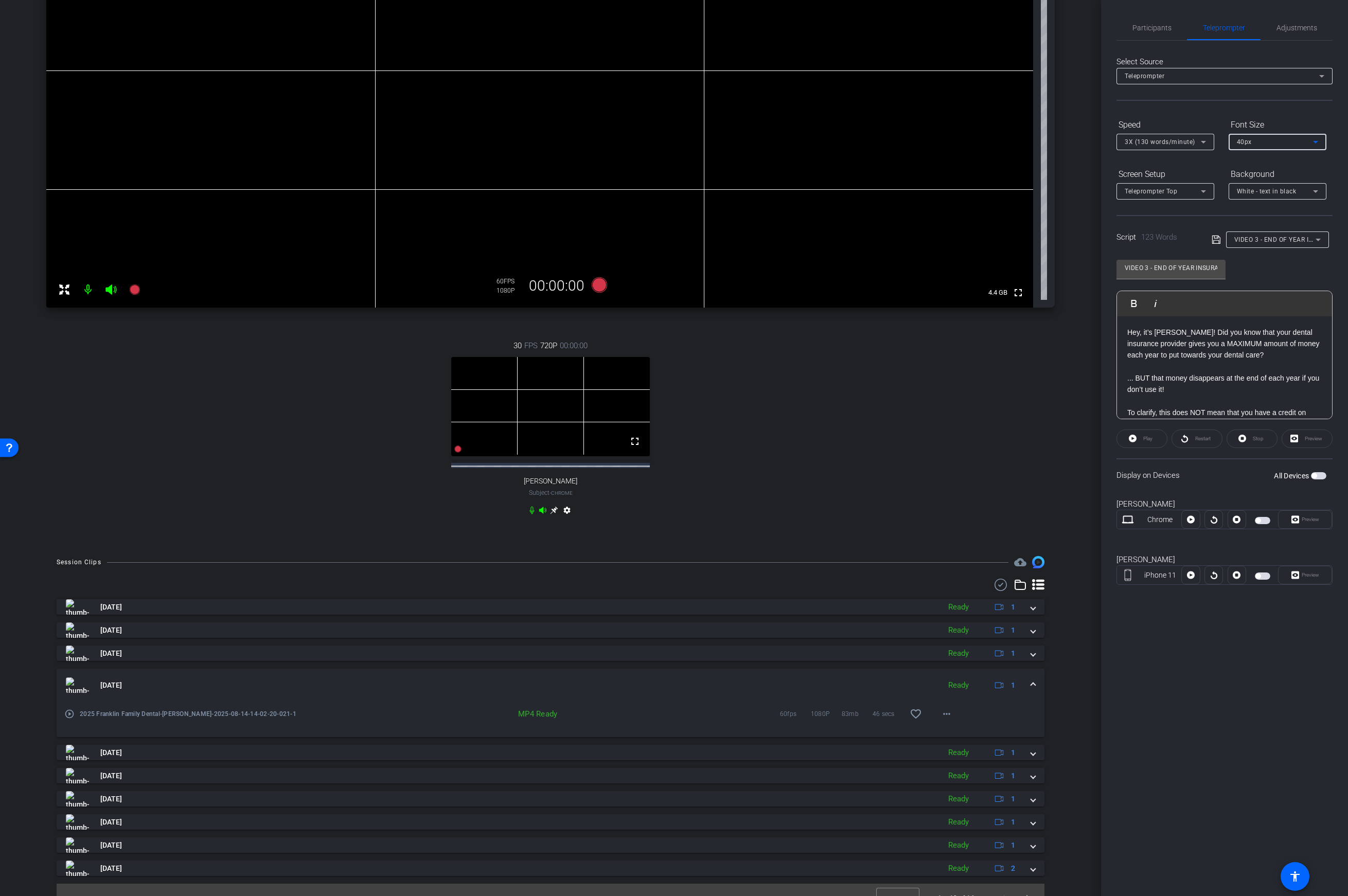
scroll to position [180, 0]
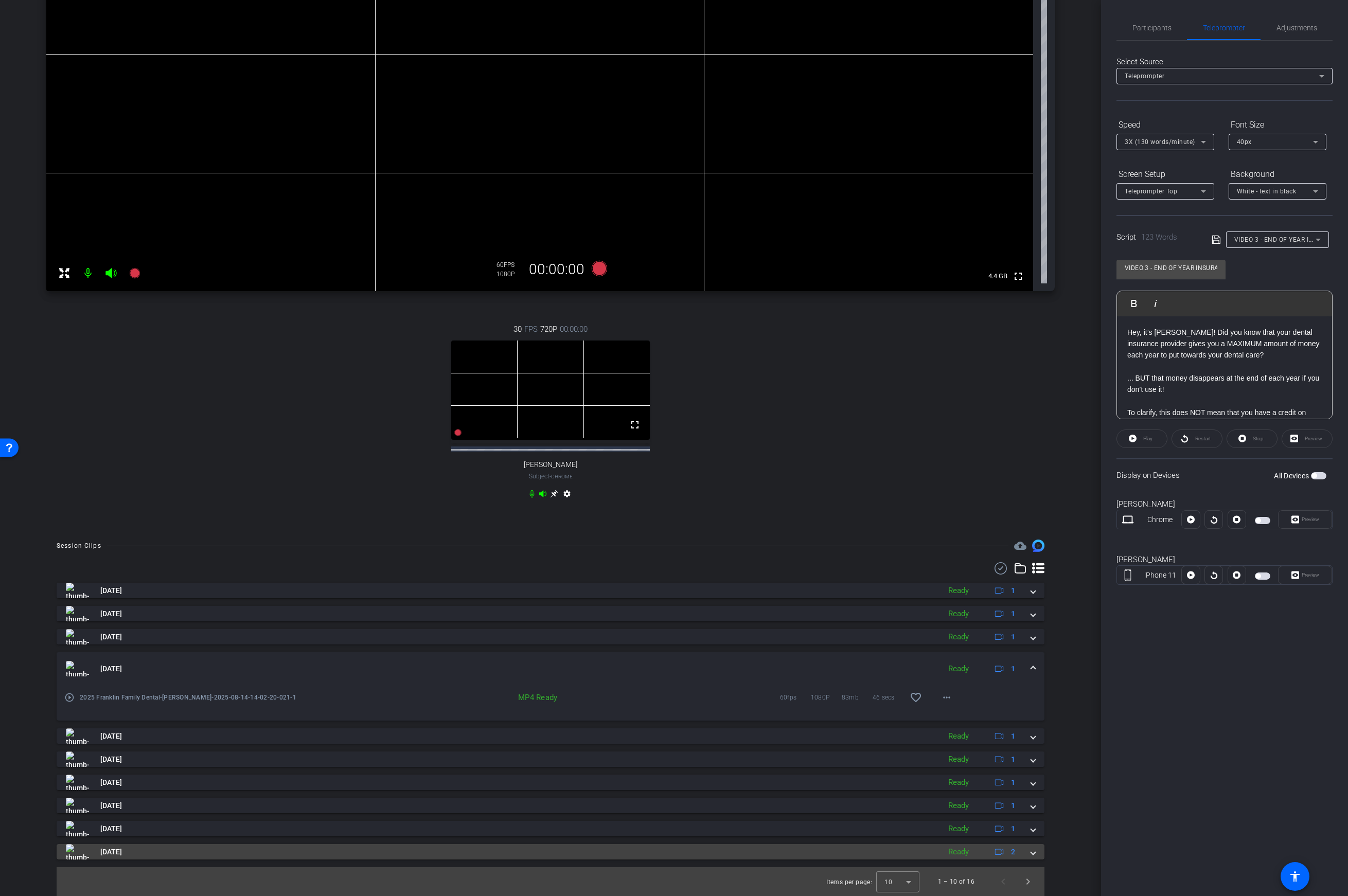
click at [1035, 854] on mat-expansion-panel-header "Aug 14, 2025 Ready 2" at bounding box center [550, 851] width 988 height 15
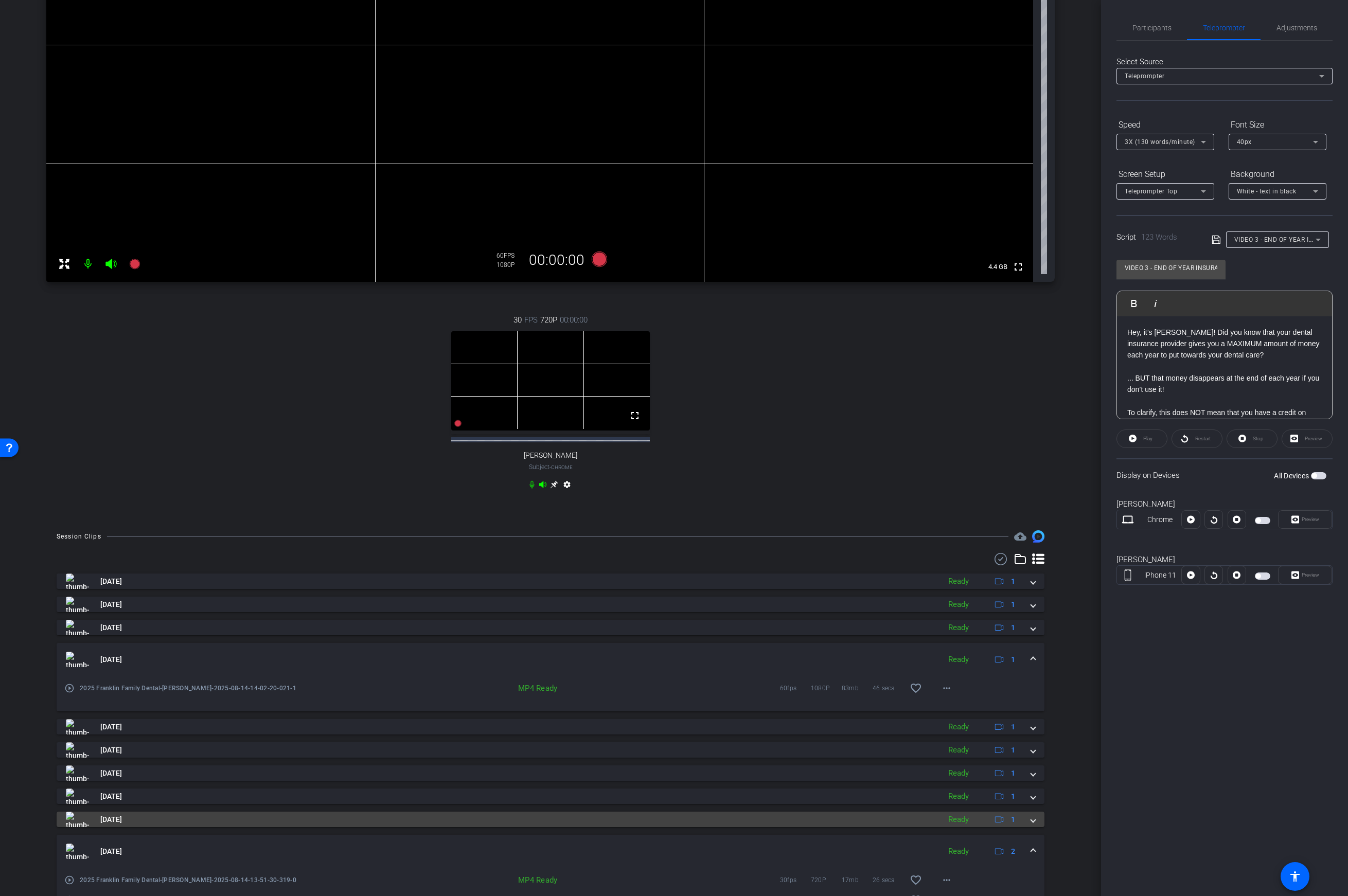
scroll to position [253, 0]
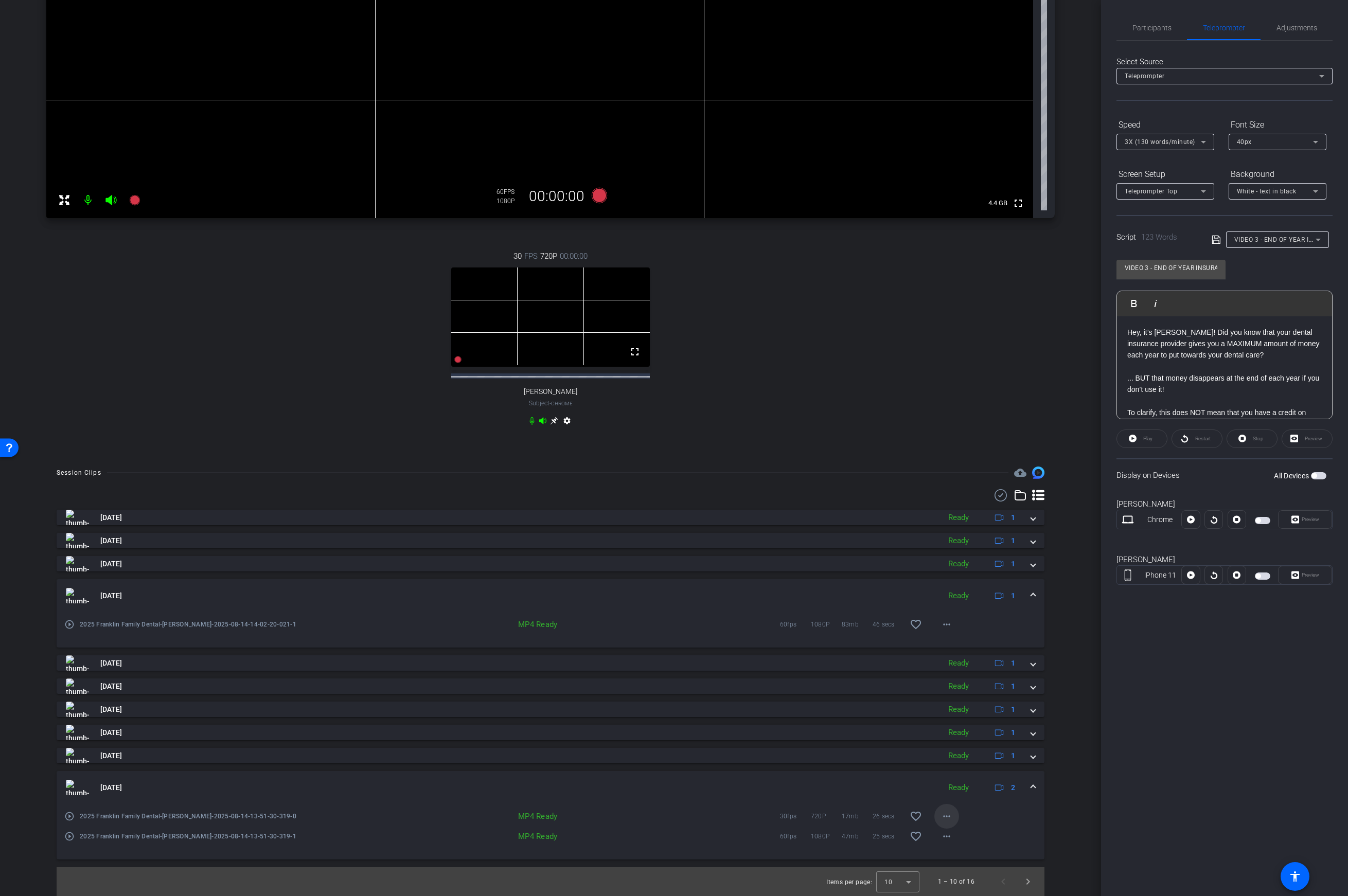
click at [951, 817] on mat-icon "more_horiz" at bounding box center [947, 817] width 13 height 13
click at [1064, 740] on div at bounding box center [674, 448] width 1348 height 896
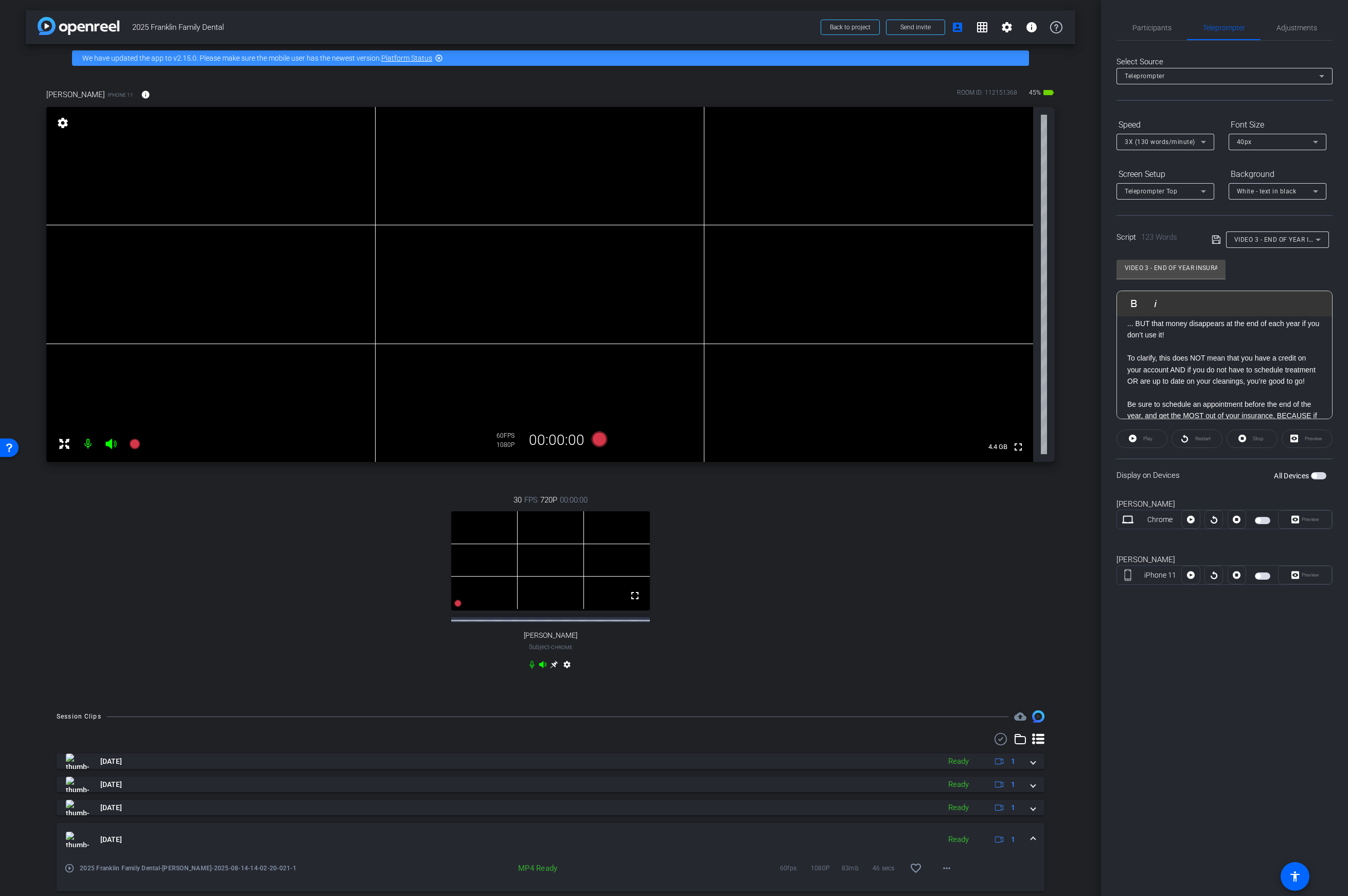
scroll to position [0, 0]
click at [1064, 352] on p "Hey, it’s Shelly! Did you know that your dental insurance provider gives you a …" at bounding box center [1225, 344] width 195 height 34
click at [1064, 442] on div "Preview" at bounding box center [1307, 439] width 51 height 18
click at [1064, 441] on div "Preview" at bounding box center [1307, 439] width 51 height 18
click at [1064, 578] on span "button" at bounding box center [1262, 576] width 15 height 7
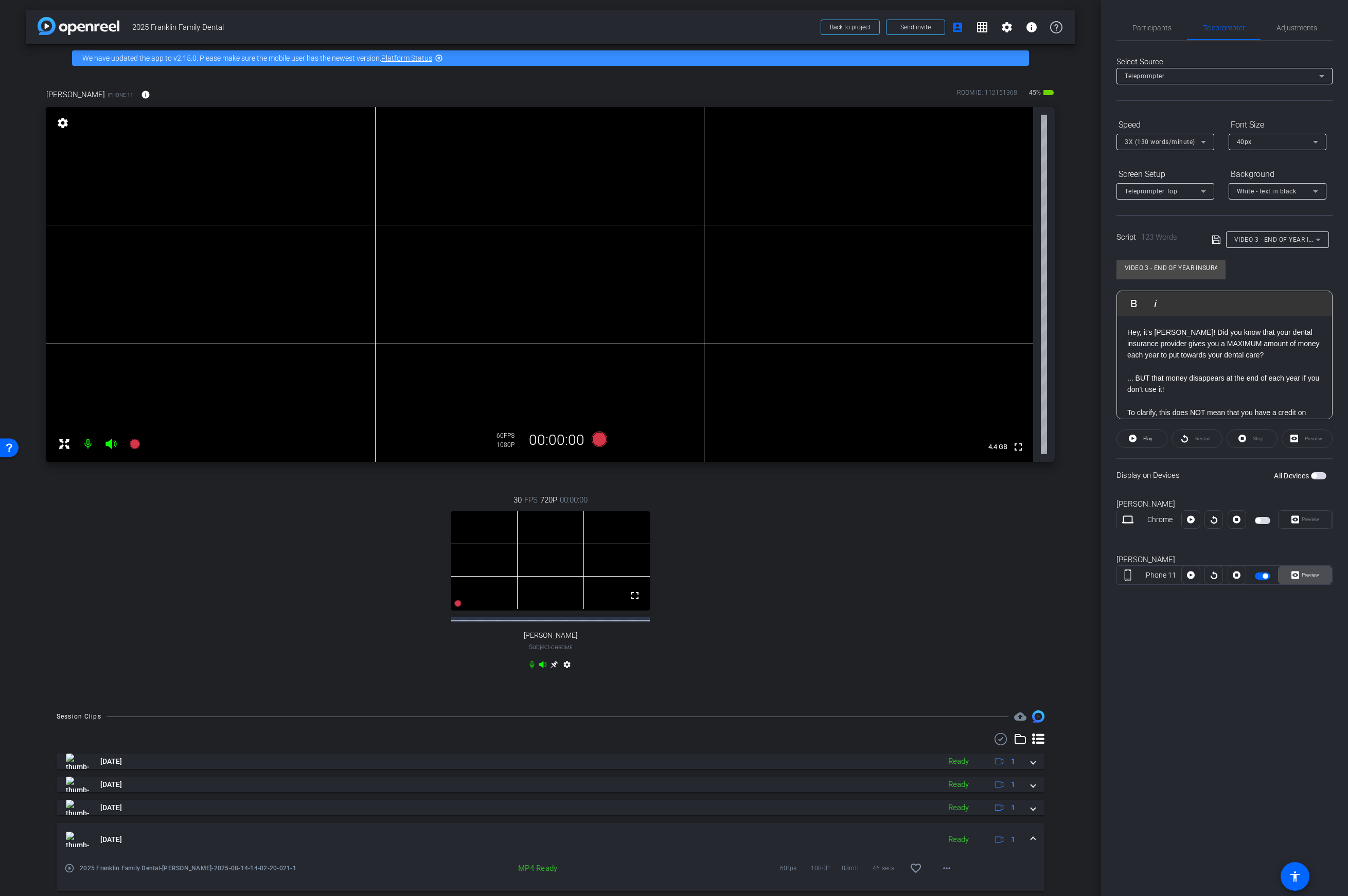
click at [1064, 579] on span "Preview" at bounding box center [1309, 575] width 20 height 14
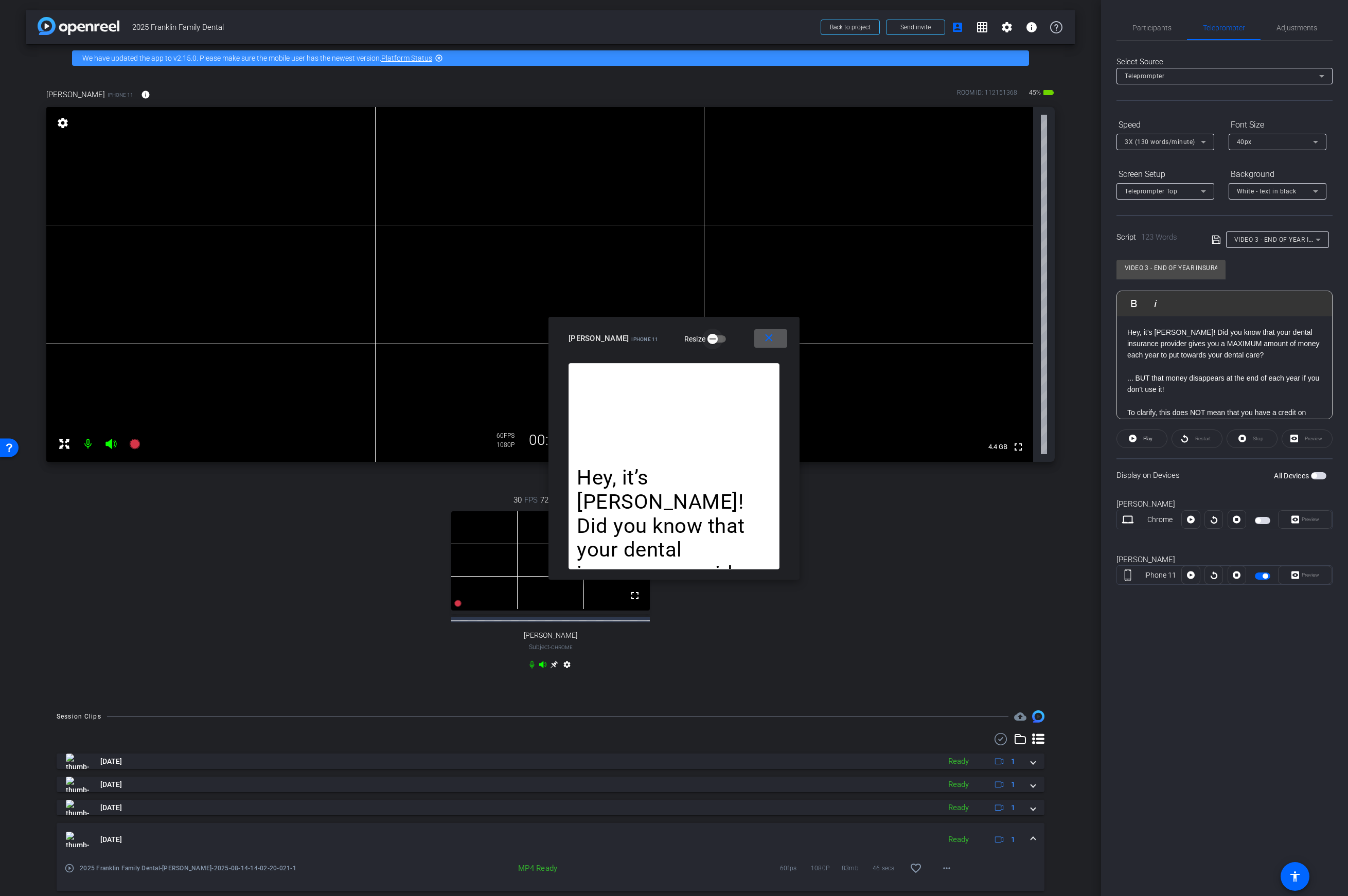
click at [702, 339] on span "button" at bounding box center [713, 339] width 21 height 21
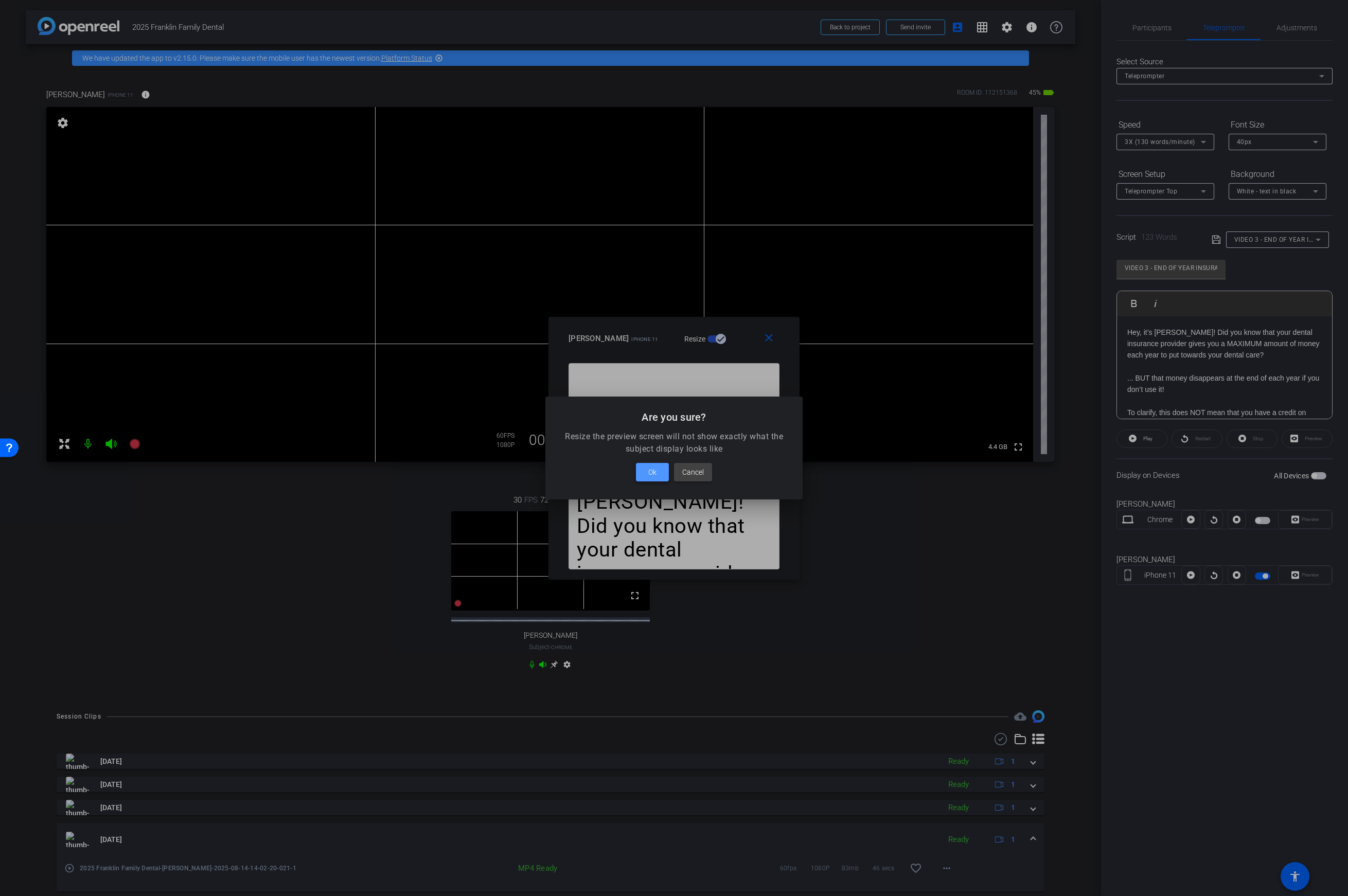
click at [658, 473] on button "Ok" at bounding box center [653, 472] width 33 height 18
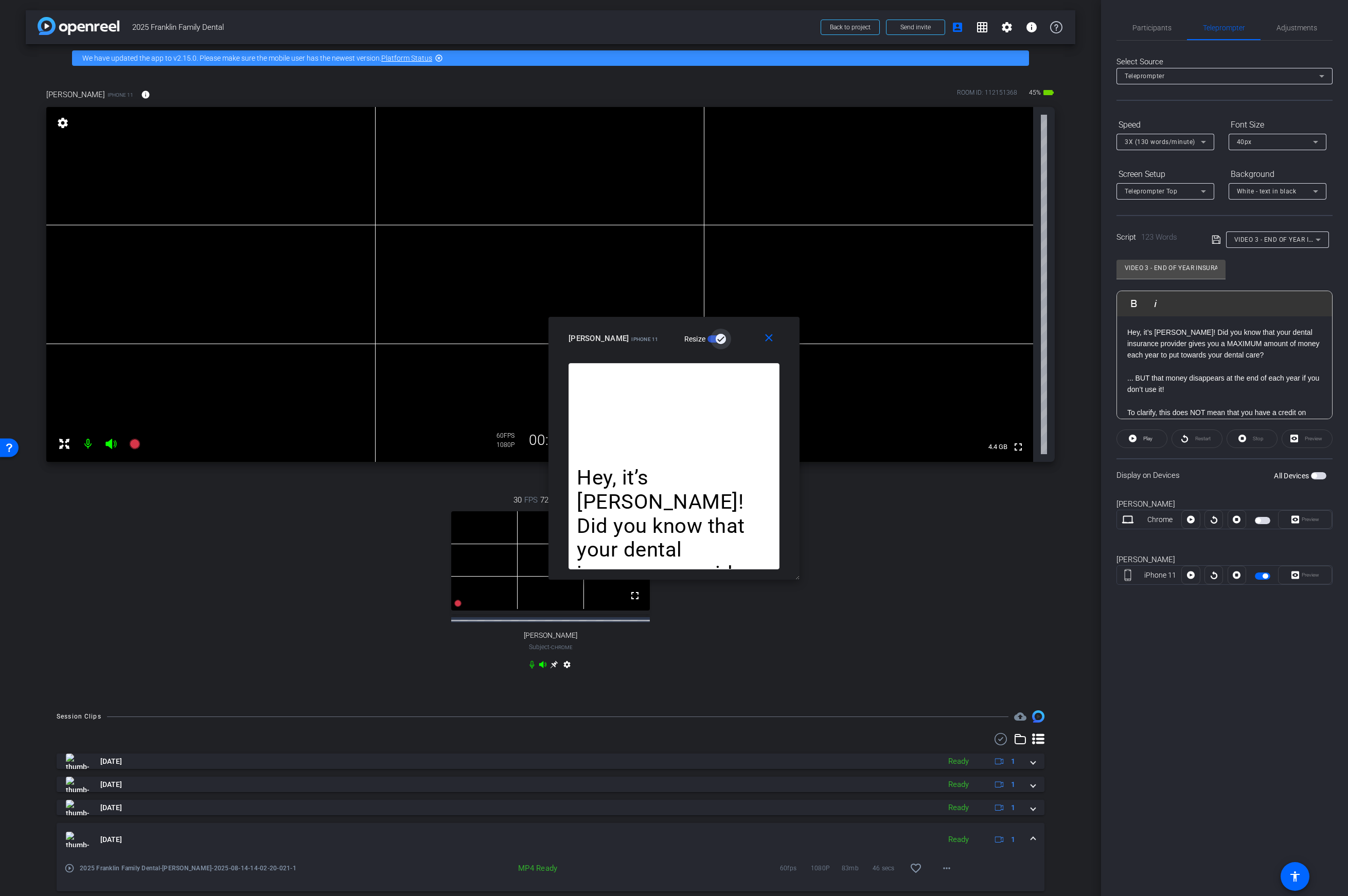
click at [717, 336] on icon "button" at bounding box center [721, 339] width 9 height 9
click at [770, 341] on mat-icon "close" at bounding box center [769, 338] width 13 height 13
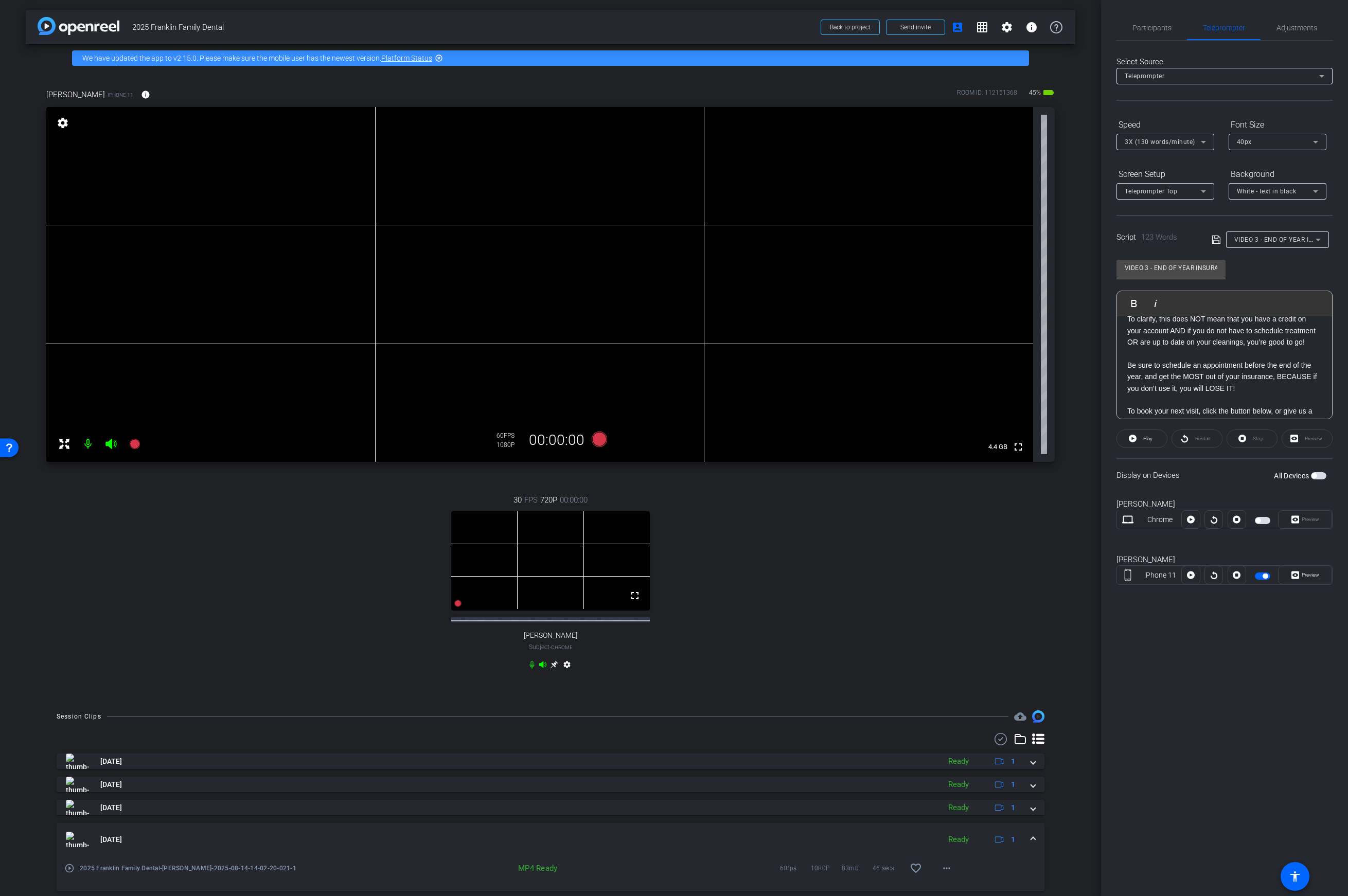
scroll to position [113, 0]
click at [1064, 398] on p "To book your next visit, click the button below, or give us a call at 615-794-8…" at bounding box center [1225, 397] width 195 height 23
click at [1064, 374] on p at bounding box center [1225, 380] width 195 height 11
click at [1064, 331] on div "Hey, it’s Shelly! Did you know that your dental insurance provider gives you a …" at bounding box center [1225, 424] width 215 height 216
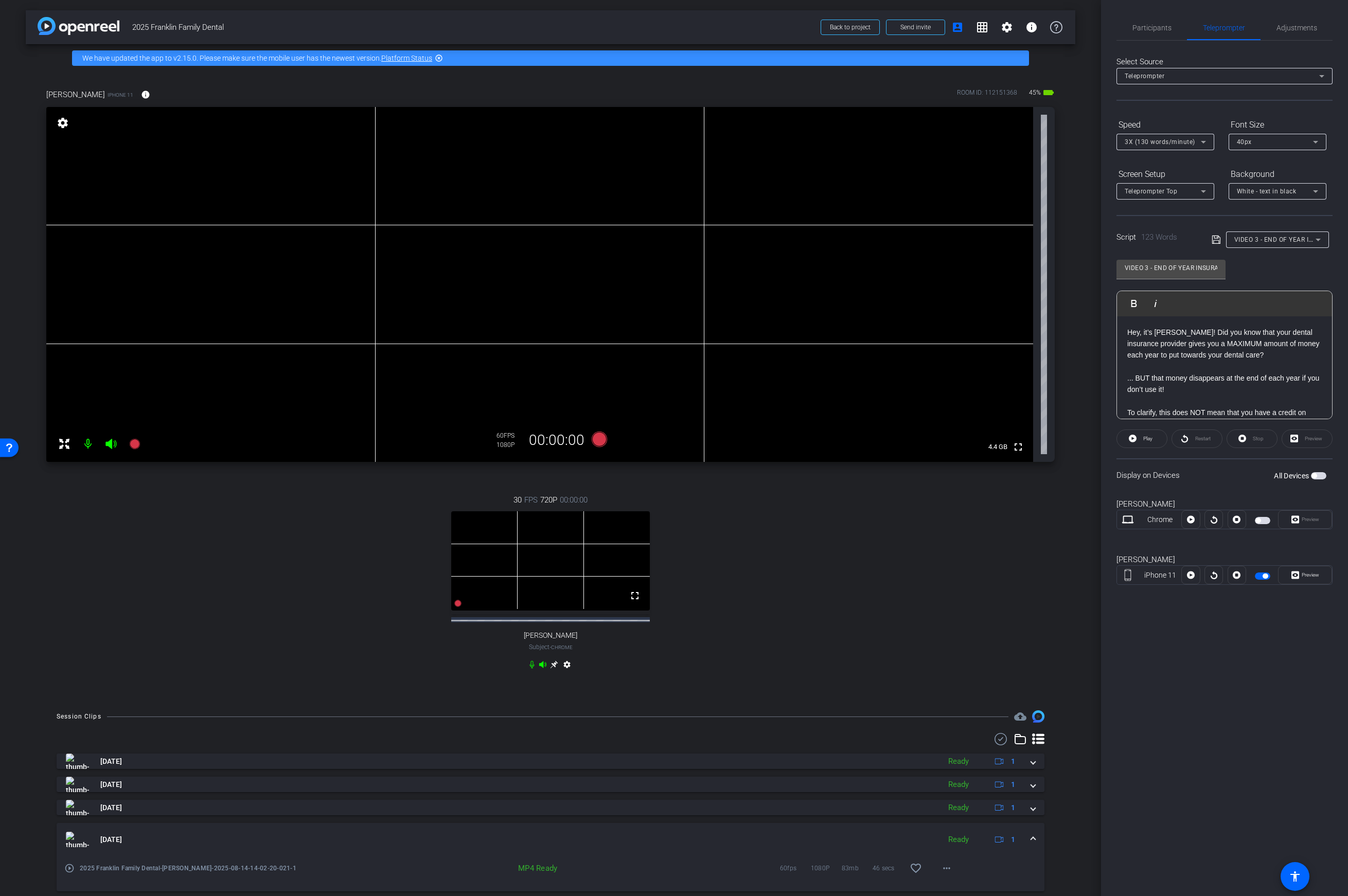
click at [1064, 580] on mat-slide-toggle at bounding box center [1264, 575] width 18 height 13
click at [1064, 581] on mat-slide-toggle at bounding box center [1264, 575] width 18 height 13
click at [1064, 572] on span "button" at bounding box center [1262, 576] width 15 height 7
click at [1064, 331] on div "Hey, it’s Shelly! Did you know that your dental insurance provider gives you a …" at bounding box center [1225, 424] width 215 height 216
click at [1064, 576] on span "button" at bounding box center [1262, 576] width 15 height 7
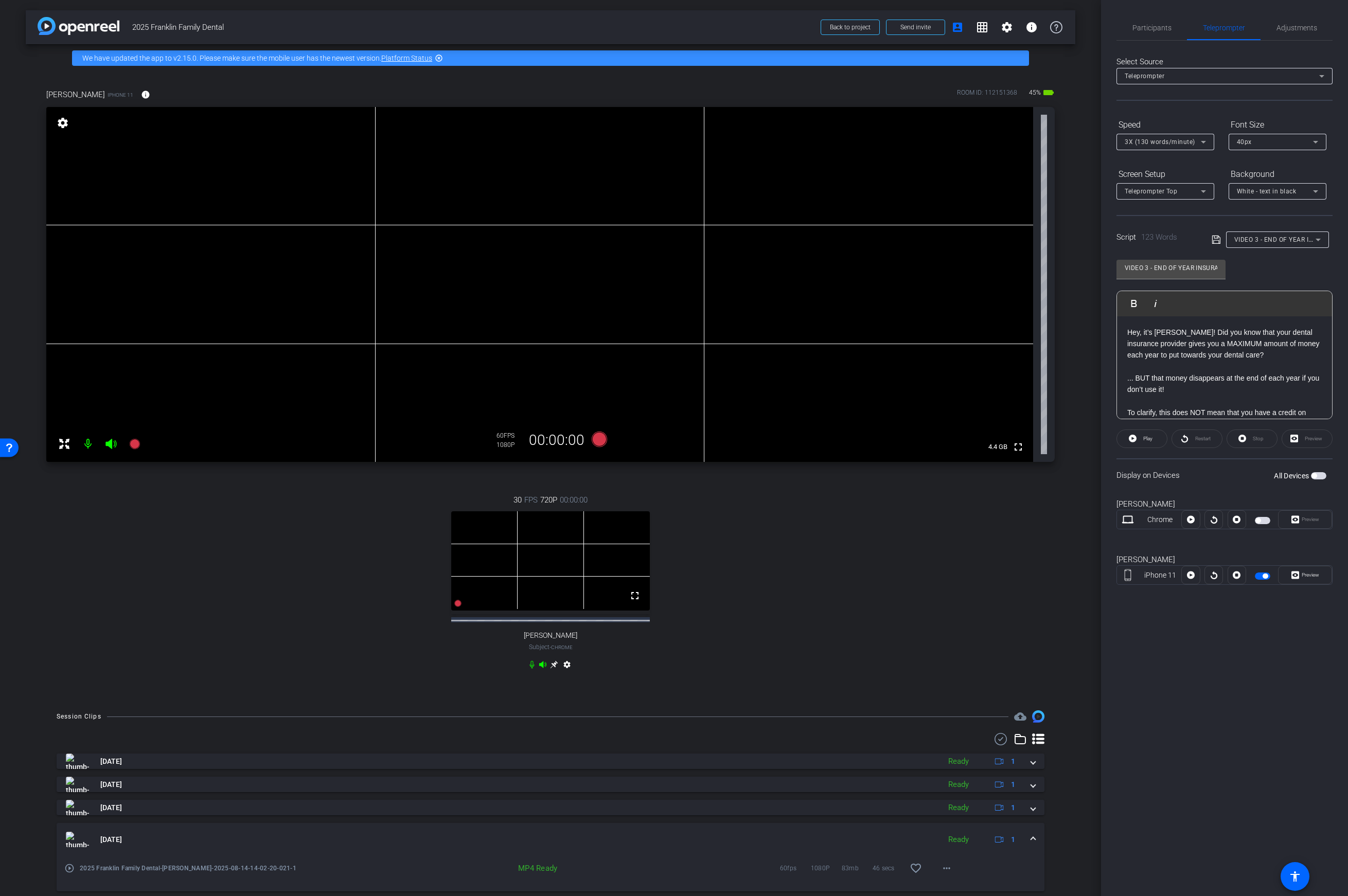
click at [1064, 328] on div "Hey, it’s Shelly! Did you know that your dental insurance provider gives you a …" at bounding box center [1225, 424] width 215 height 216
click at [1064, 574] on span "Preview" at bounding box center [1310, 575] width 18 height 6
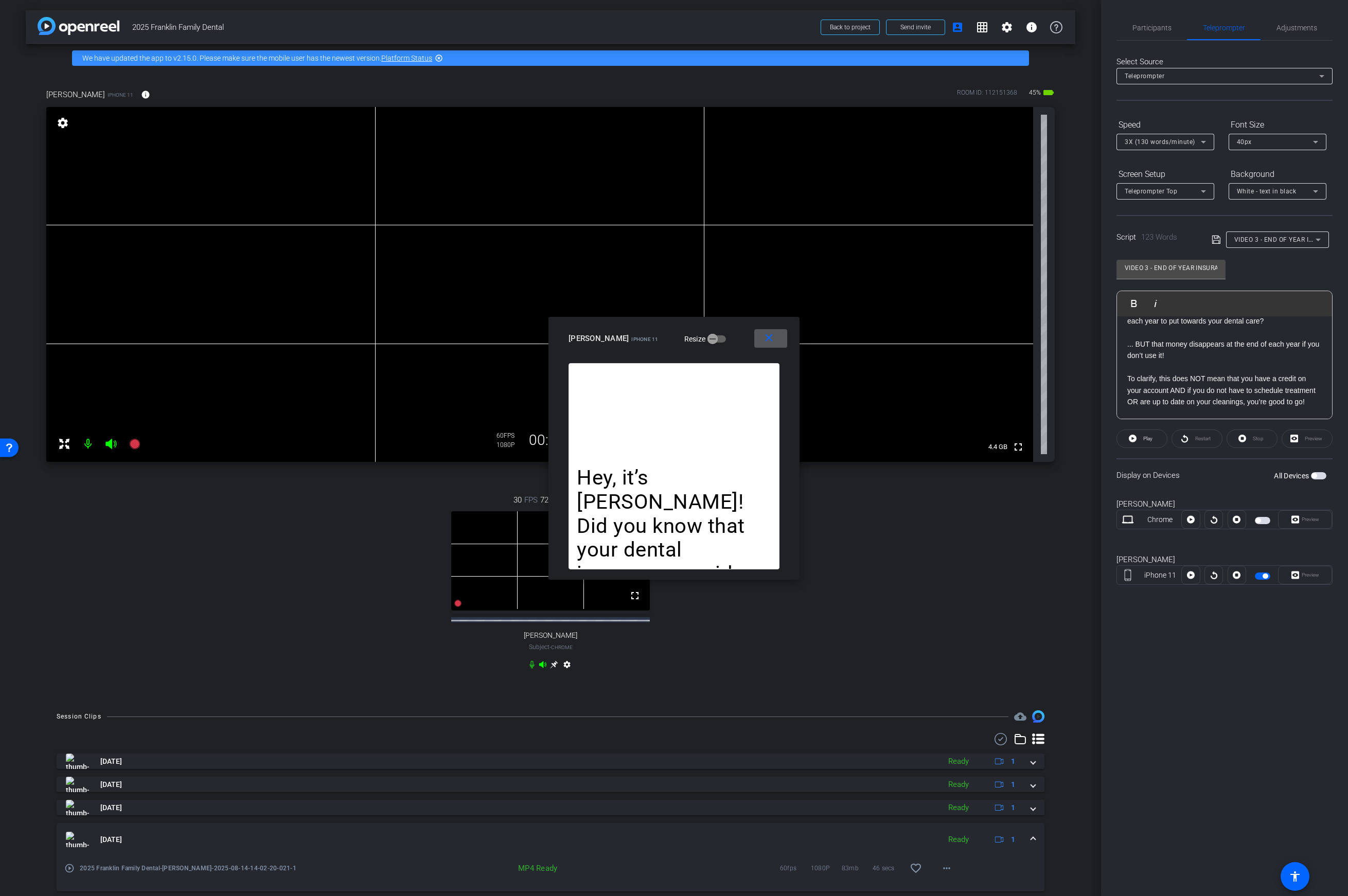
click at [765, 336] on mat-icon "close" at bounding box center [769, 338] width 13 height 13
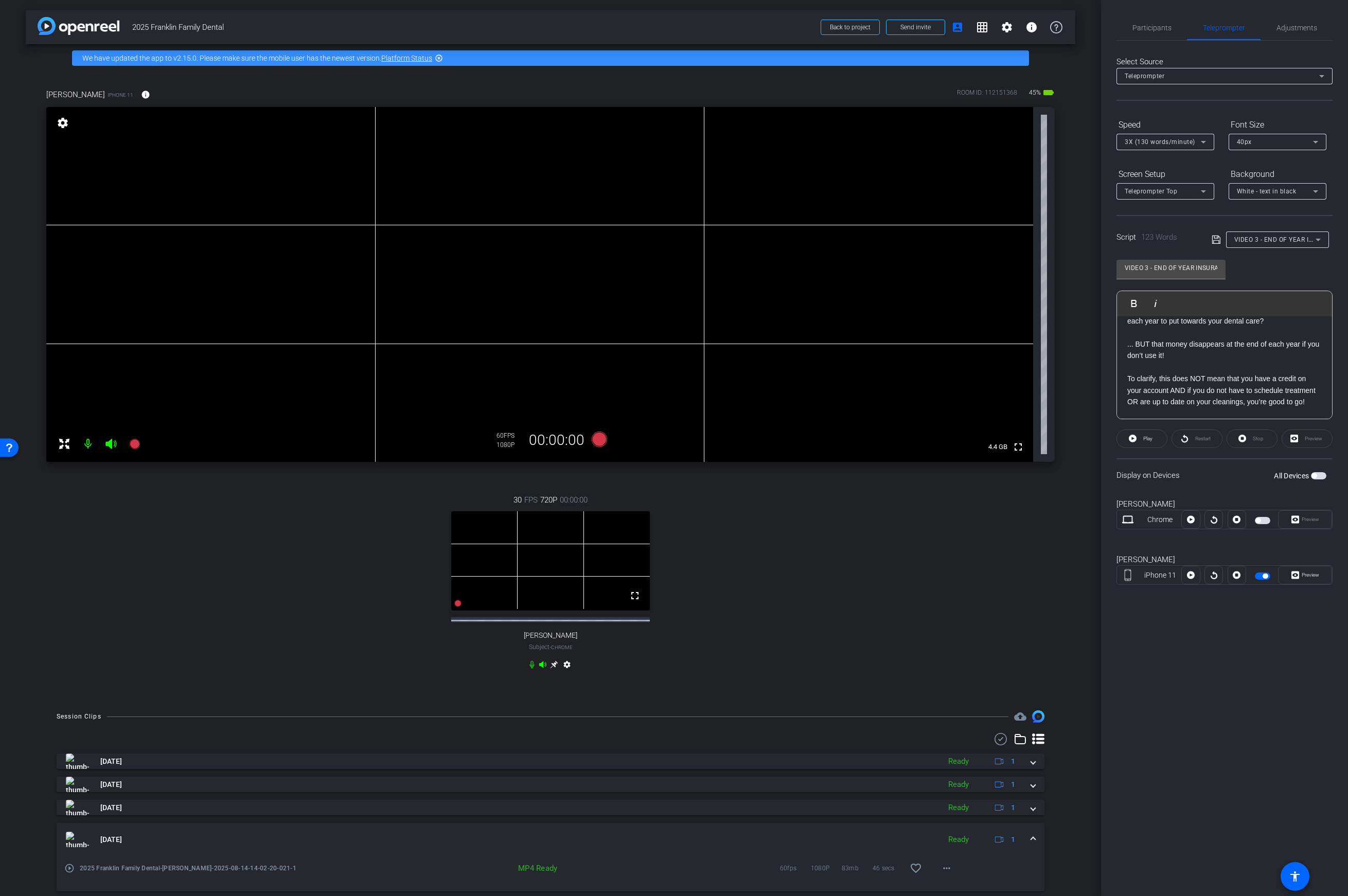
scroll to position [0, 0]
click at [1064, 334] on p "Hey, it’s Shelly! Did you know that your dental insurance provider gives you a …" at bounding box center [1225, 344] width 195 height 34
click at [1064, 331] on p "Hey, it’s Shelly! Did you know that your dental insurance provider gives you a …" at bounding box center [1225, 344] width 195 height 34
click at [1064, 333] on div "Hey, it’s Shelly! Did you know that your dental insurance provider gives you a …" at bounding box center [1225, 424] width 215 height 216
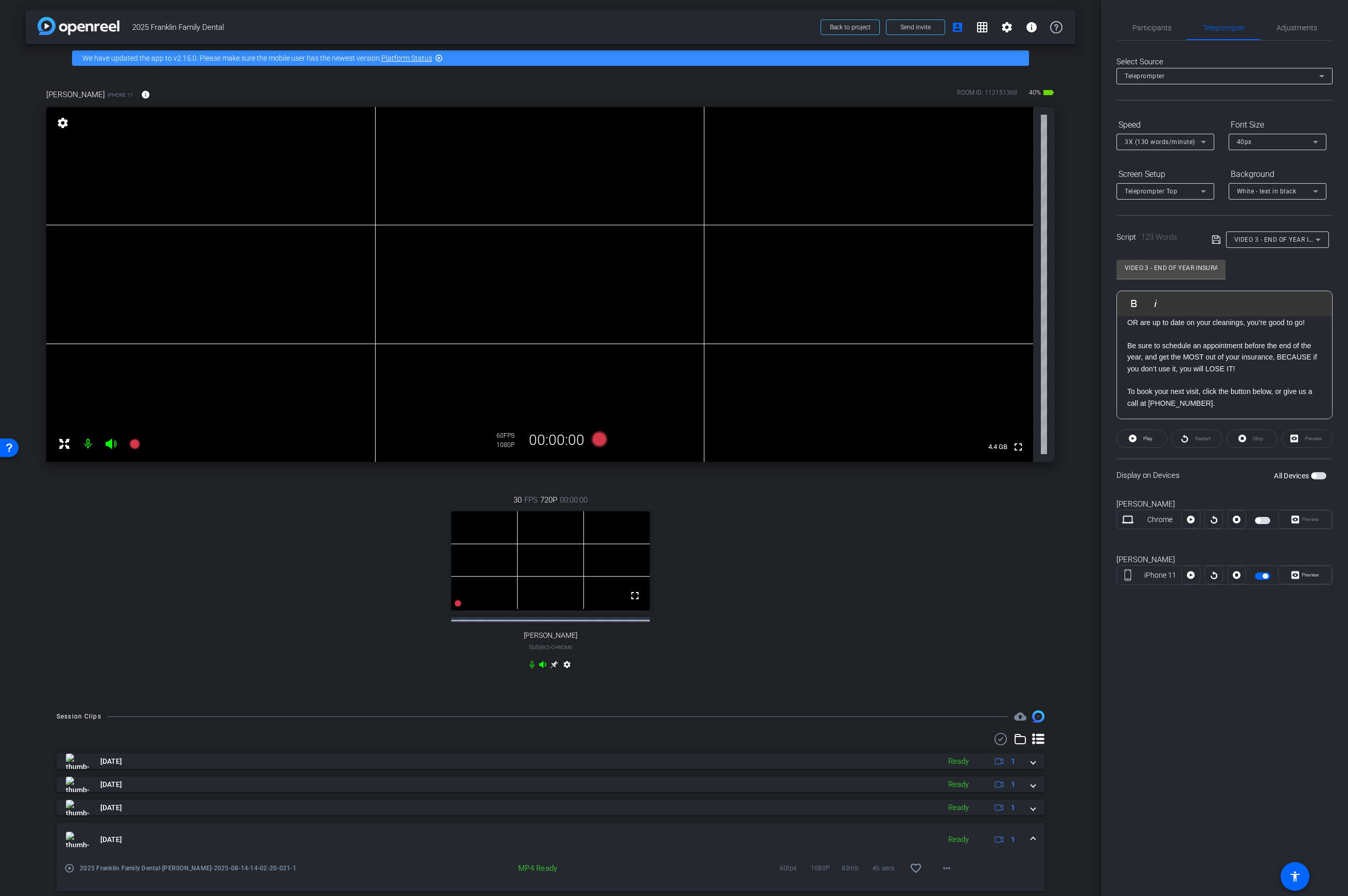
click at [1064, 373] on p "Be sure to schedule an appointment before the end of the year, and get the MOST…" at bounding box center [1225, 357] width 195 height 34
drag, startPoint x: 1311, startPoint y: 372, endPoint x: 1177, endPoint y: 361, distance: 134.5
click at [1064, 361] on p "To clarify, this does NOT mean that you have a credit on your account AND if yo…" at bounding box center [1225, 350] width 195 height 46
click at [1064, 379] on p at bounding box center [1225, 379] width 195 height 11
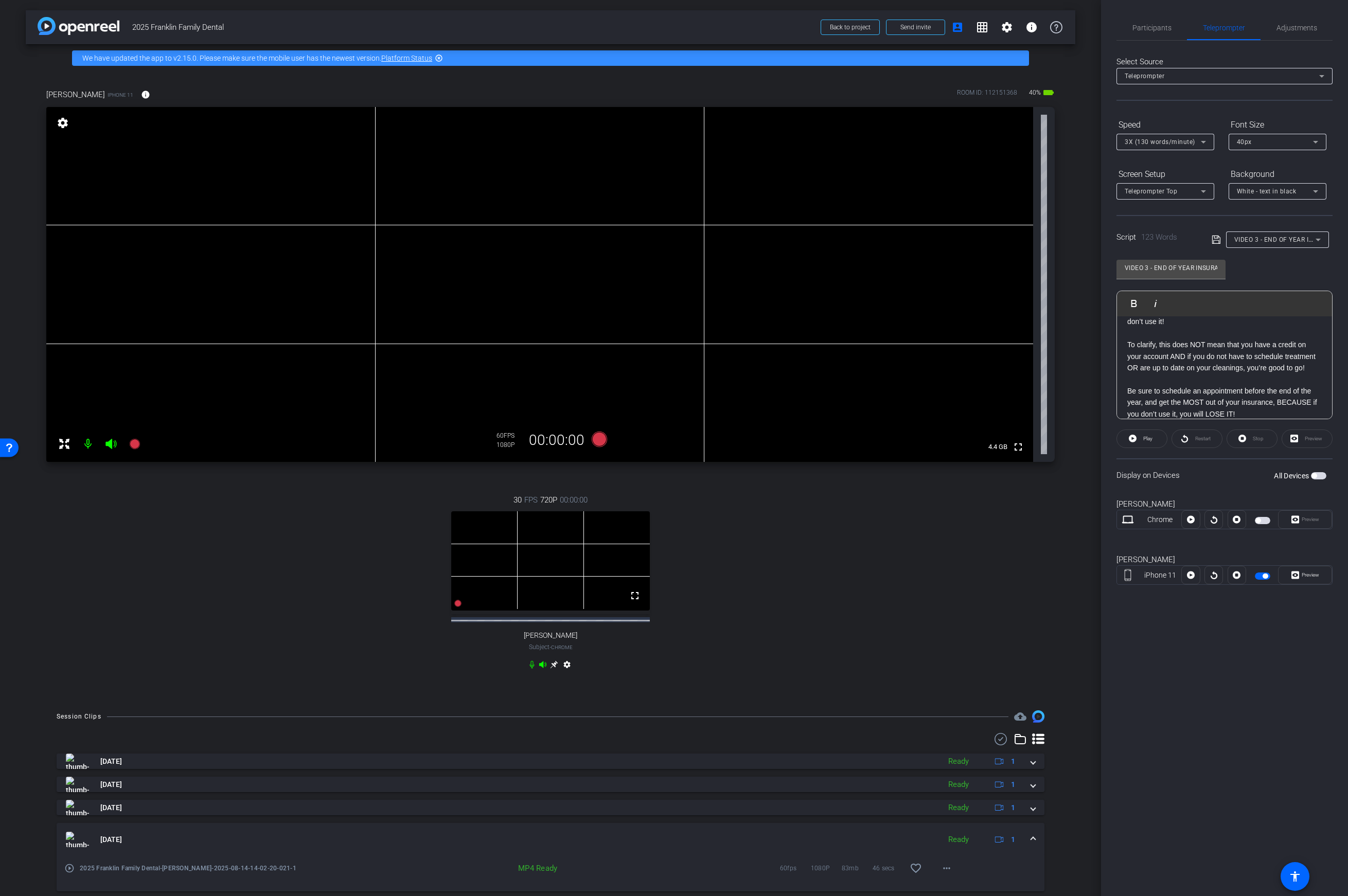
scroll to position [65, 0]
click at [1064, 346] on p "To clarify, this does NOT mean that you have a credit on your account AND if yo…" at bounding box center [1225, 354] width 195 height 46
click at [1064, 347] on p "To clarify, this does NOT mean that you have a credit on your account AND if yo…" at bounding box center [1225, 354] width 195 height 46
click at [1064, 439] on span "Play" at bounding box center [1146, 438] width 12 height 14
click at [1064, 441] on span "Pause" at bounding box center [1147, 438] width 17 height 14
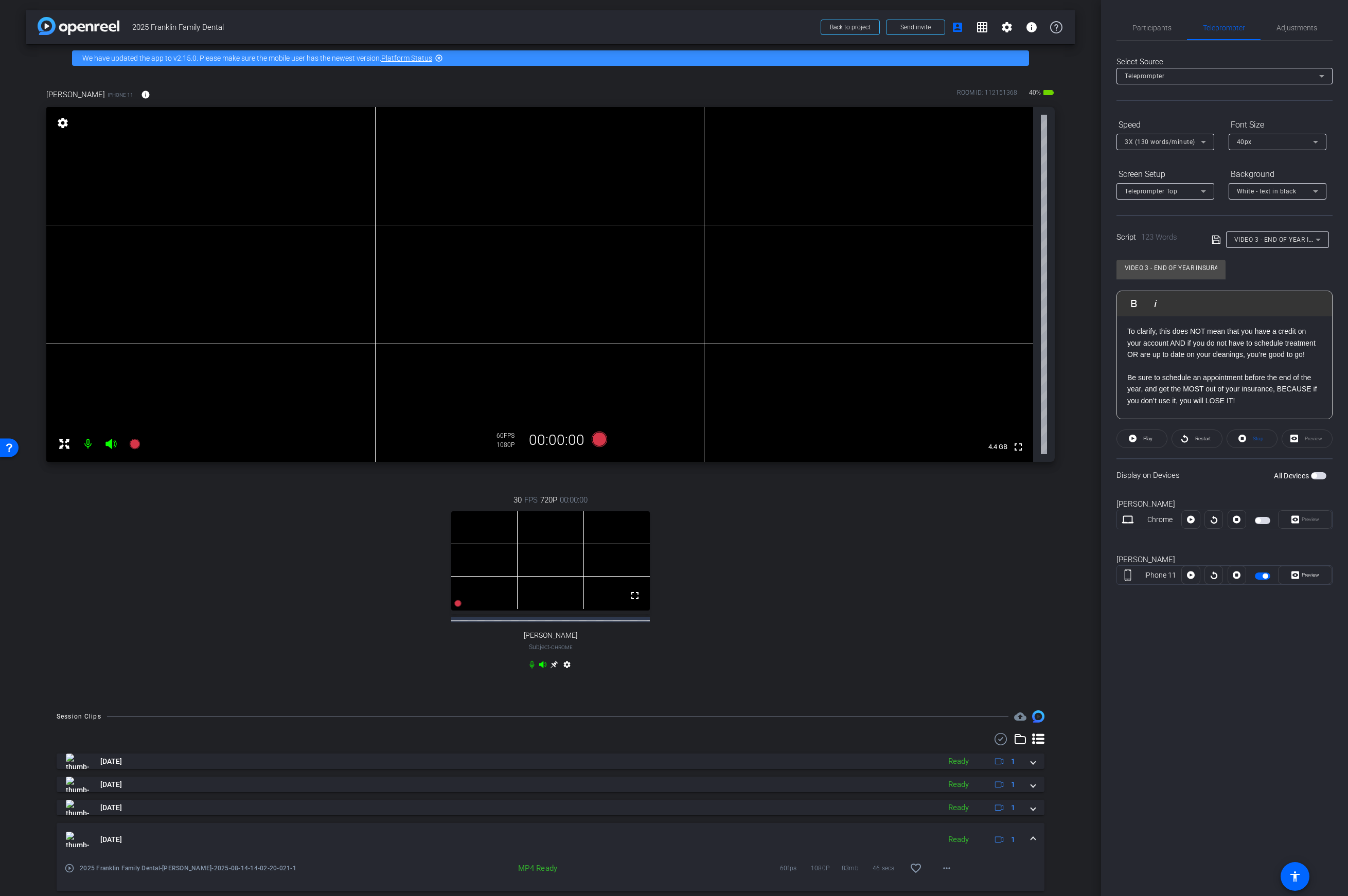
scroll to position [77, 0]
click at [1064, 334] on p "To clarify, this does NOT mean that you have a credit on your account AND if yo…" at bounding box center [1225, 341] width 195 height 46
click at [1064, 303] on span "Play" at bounding box center [1141, 303] width 16 height 9
click at [1064, 433] on icon at bounding box center [1131, 438] width 8 height 13
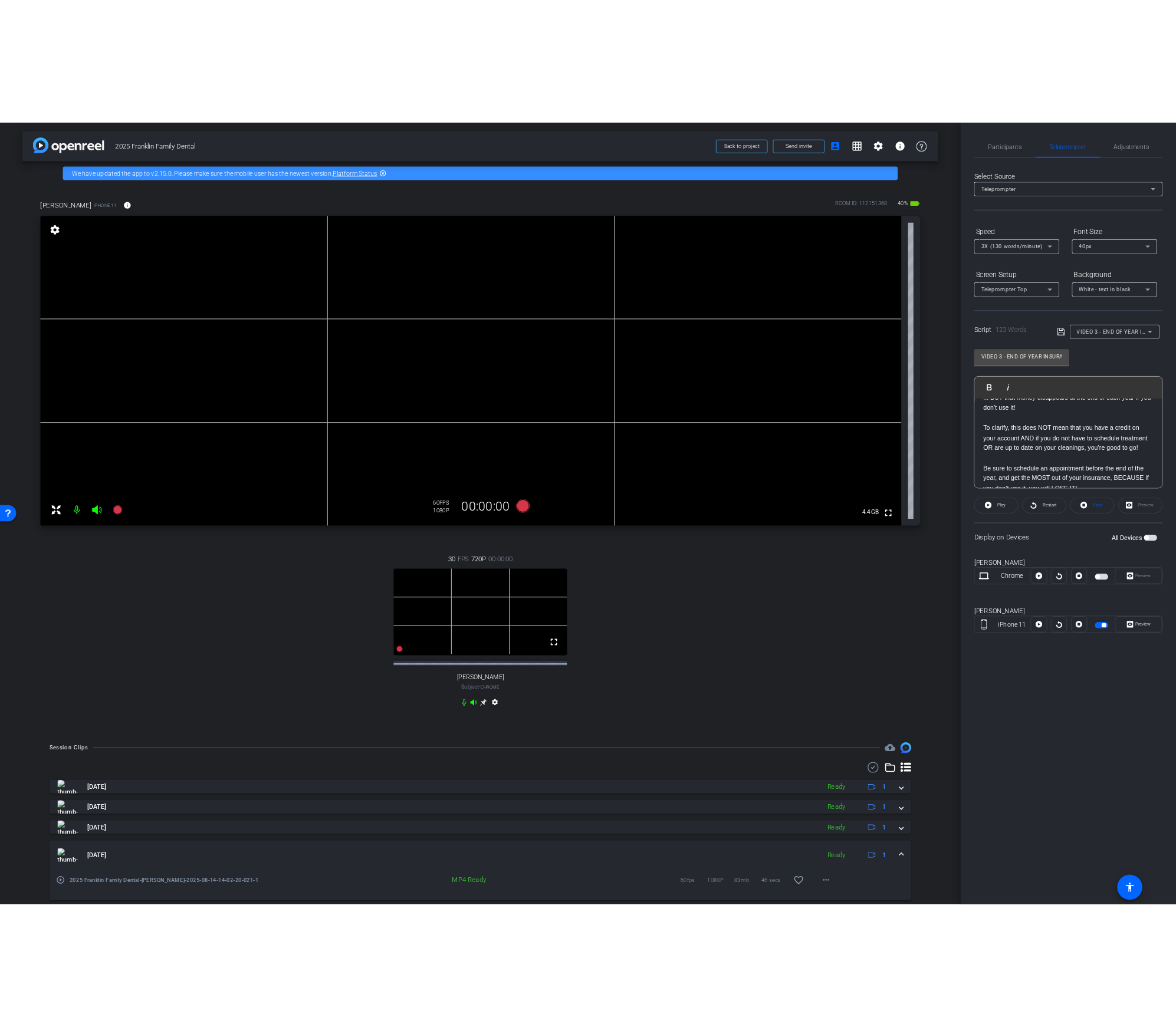
scroll to position [0, 0]
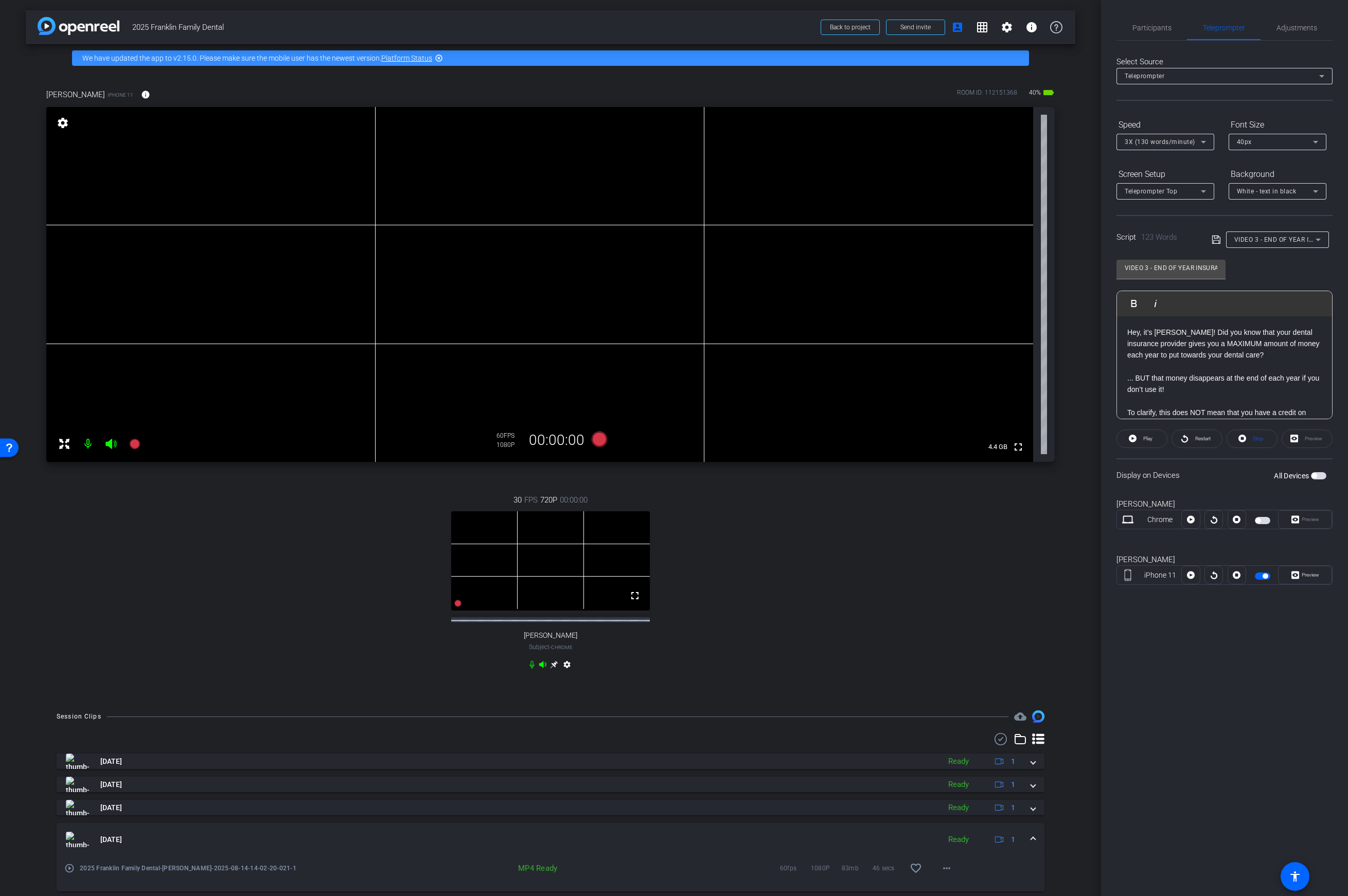
click at [1064, 326] on div "Hey, it’s Shelly! Did you know that your dental insurance provider gives you a …" at bounding box center [1225, 424] width 215 height 216
click at [1064, 336] on div "Hey, it’s Shelly! Did you know that your dental insurance provider gives you a …" at bounding box center [1225, 424] width 215 height 216
click at [1064, 334] on div "Hey, it’s Shelly! Did you know that your dental insurance provider gives you a …" at bounding box center [1225, 424] width 215 height 216
click at [1064, 332] on div "Hey, it’s Shelly! Did you know that your dental insurance provider gives you a …" at bounding box center [1225, 424] width 215 height 216
click at [1064, 334] on div "Hey, it’s Shelly! Did you know that your dental insurance provider gives you a …" at bounding box center [1225, 424] width 215 height 216
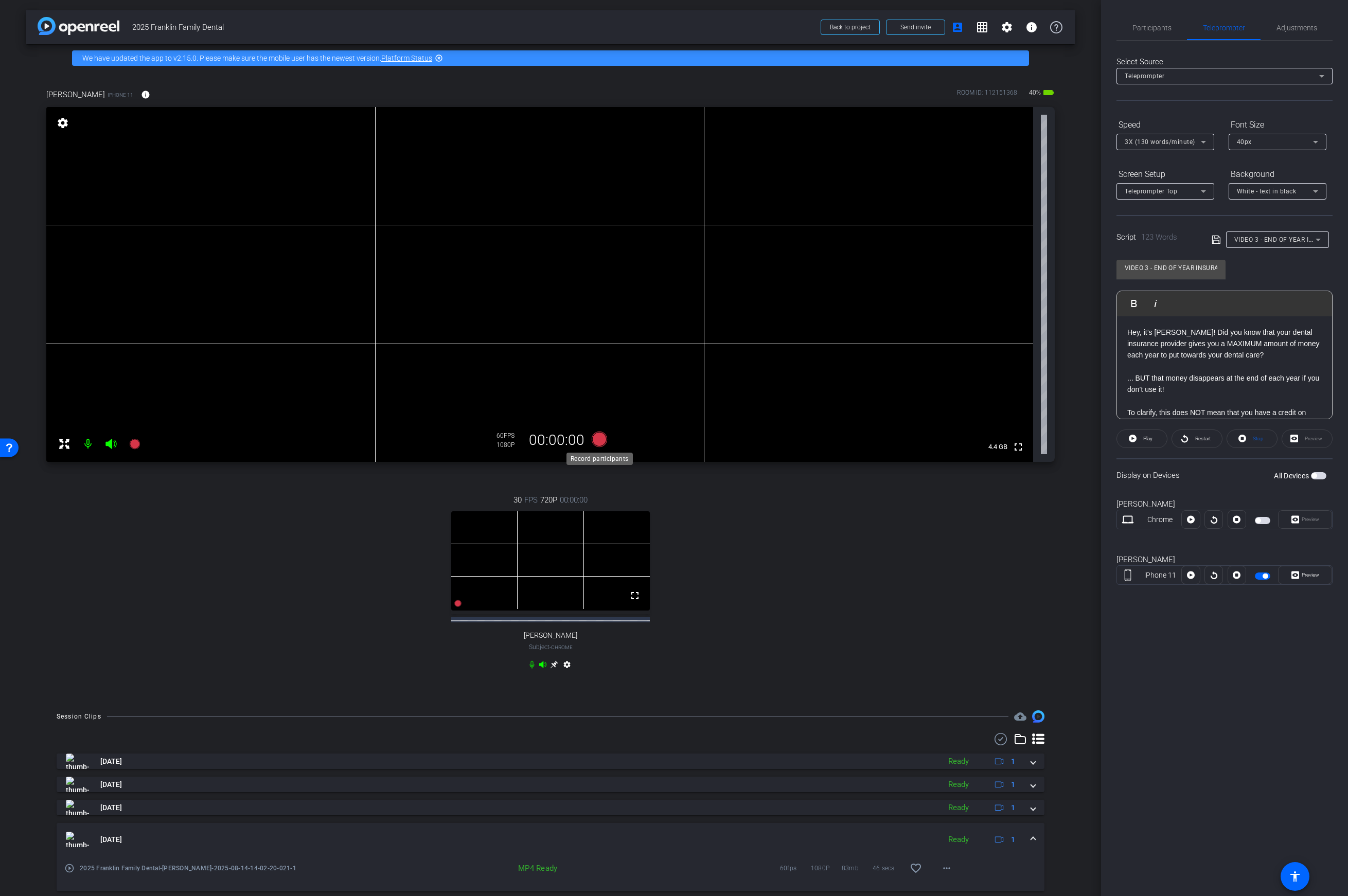
click at [600, 442] on icon at bounding box center [599, 439] width 15 height 15
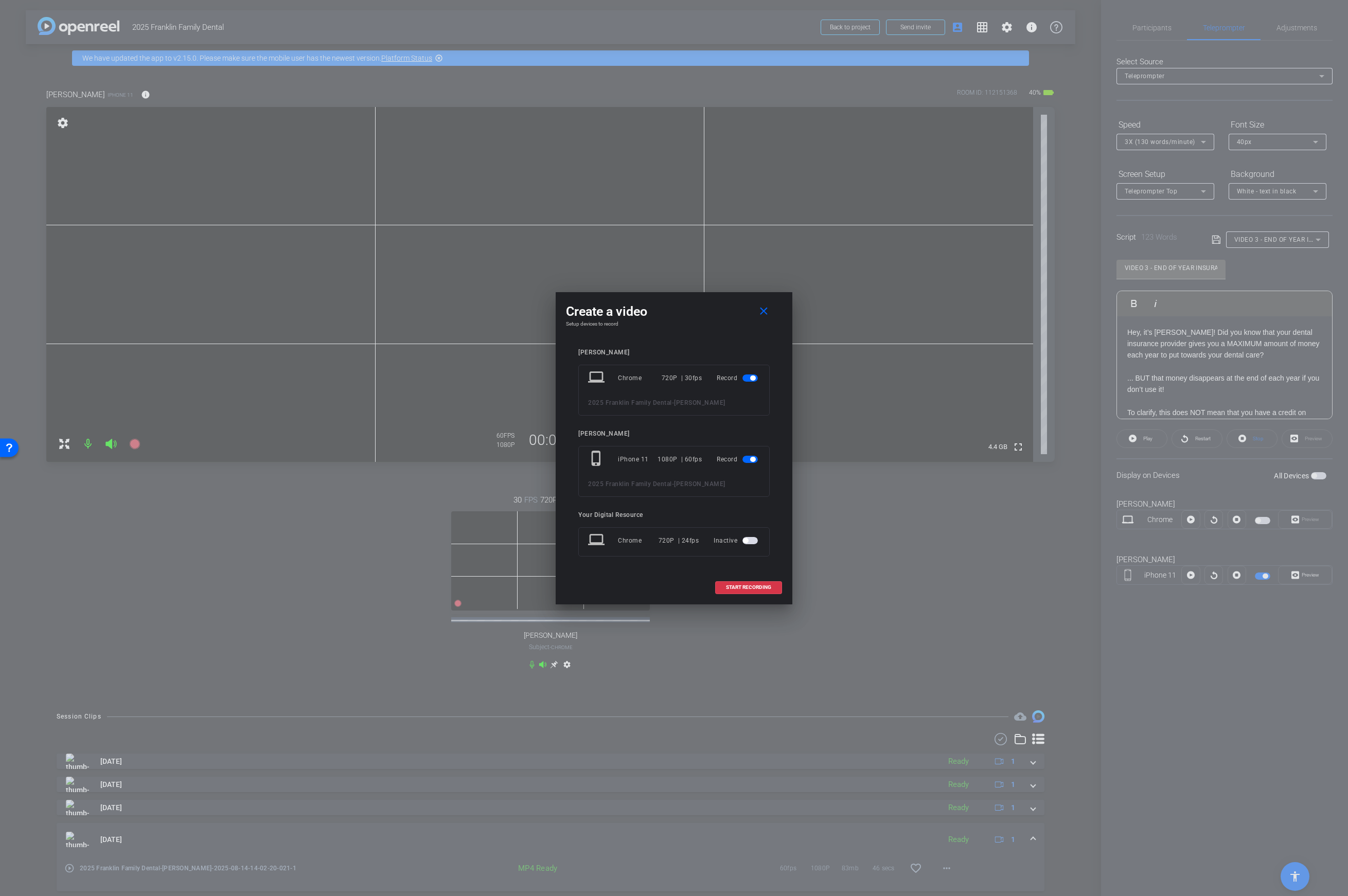
click at [754, 378] on span "button" at bounding box center [753, 378] width 5 height 5
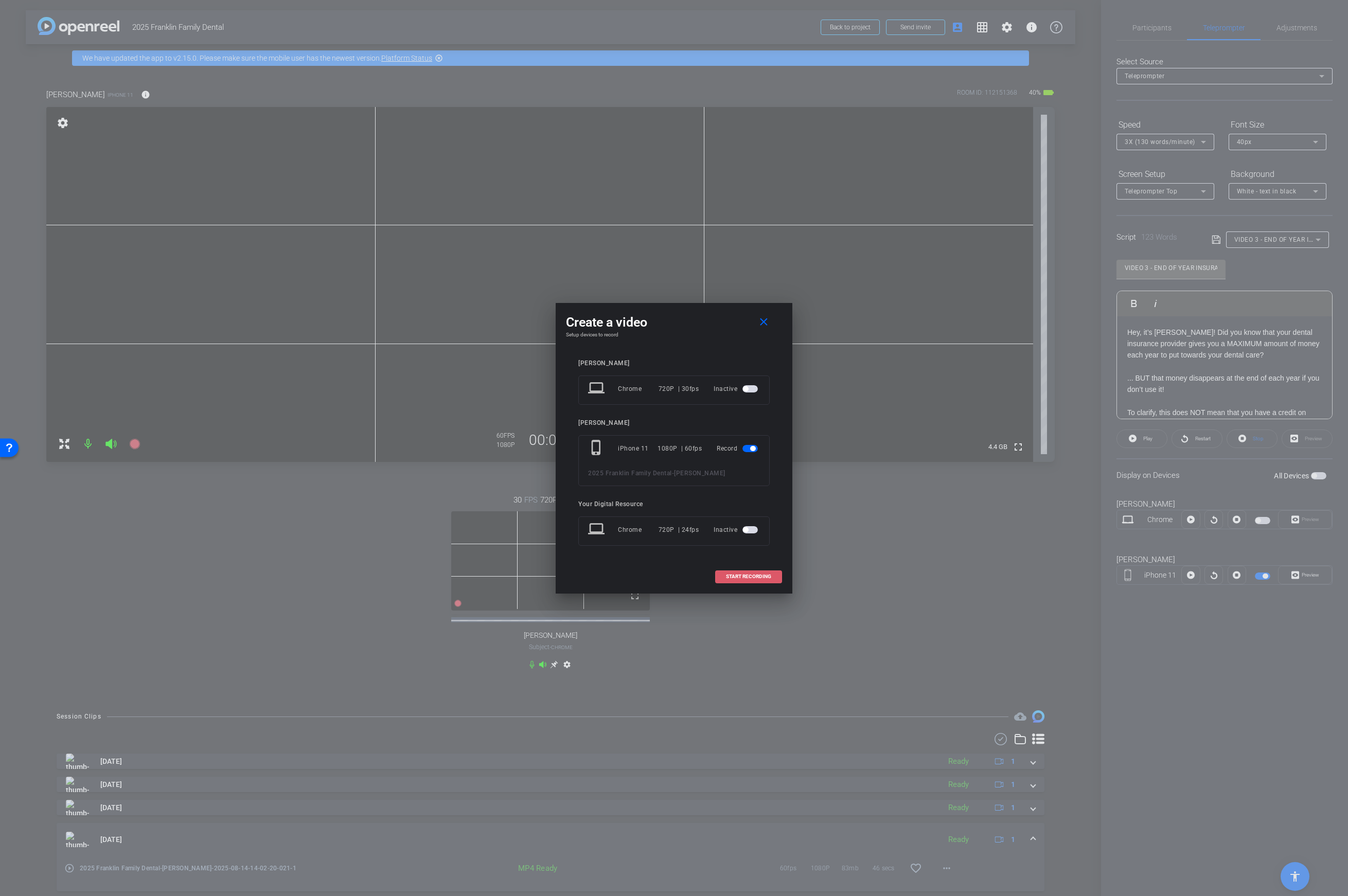
click at [755, 576] on span "START RECORDING" at bounding box center [749, 576] width 45 height 5
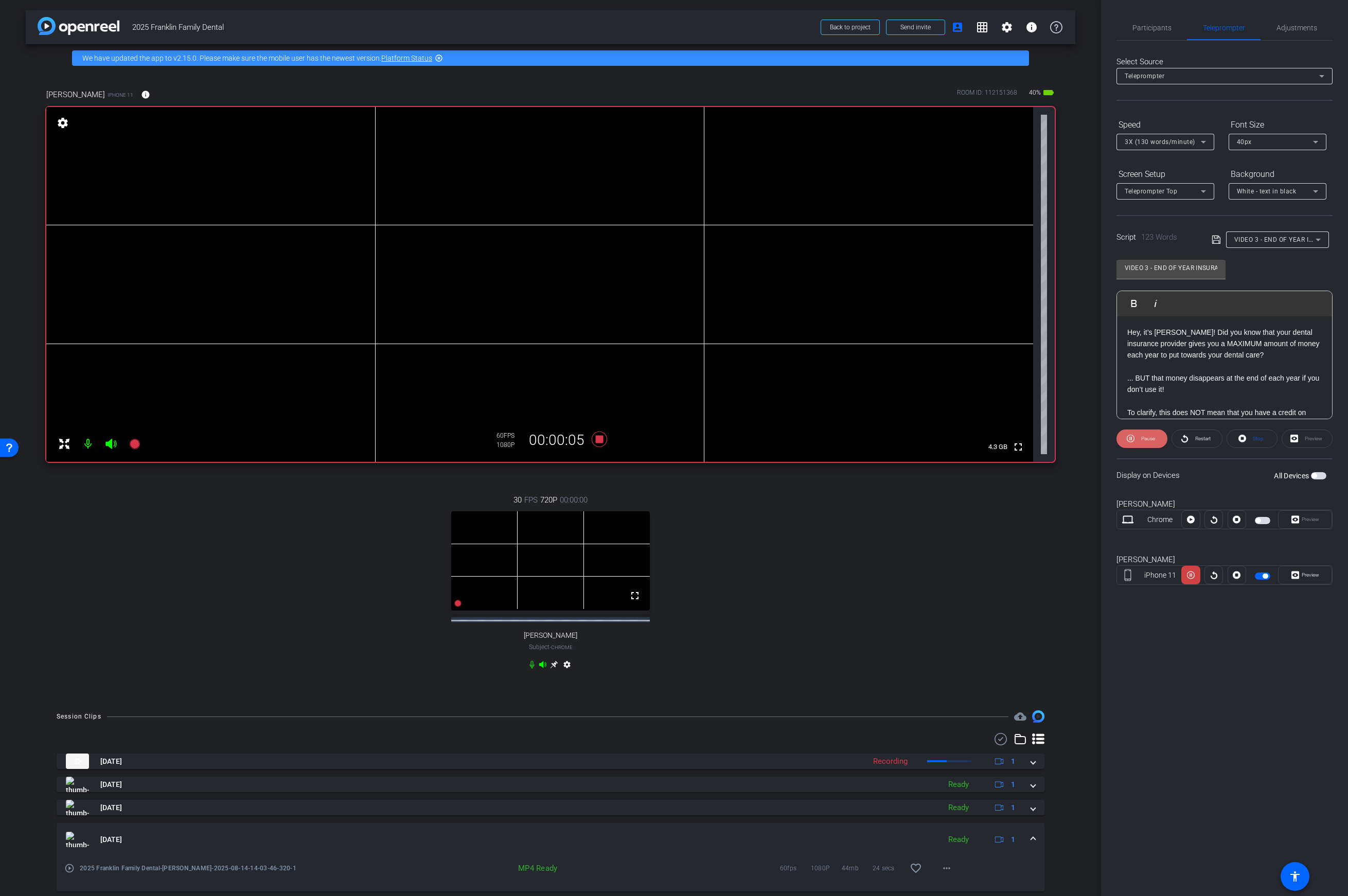
click at [1064, 441] on span at bounding box center [1142, 438] width 51 height 25
click at [605, 441] on icon at bounding box center [599, 439] width 25 height 18
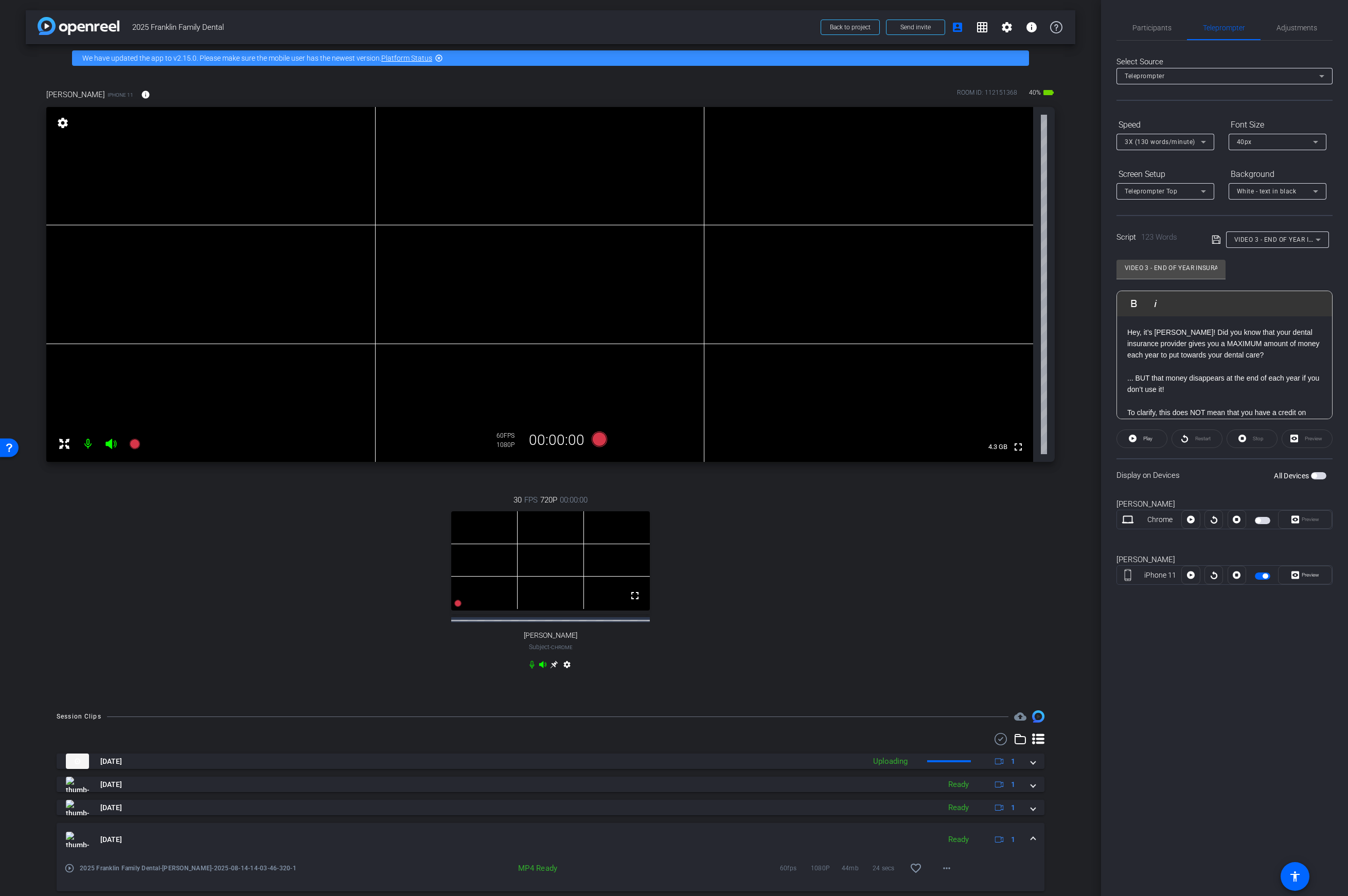
click at [1064, 334] on p "Hey, it’s Shelly! Did you know that your dental insurance provider gives you a …" at bounding box center [1225, 344] width 195 height 34
click at [602, 440] on icon at bounding box center [599, 439] width 15 height 15
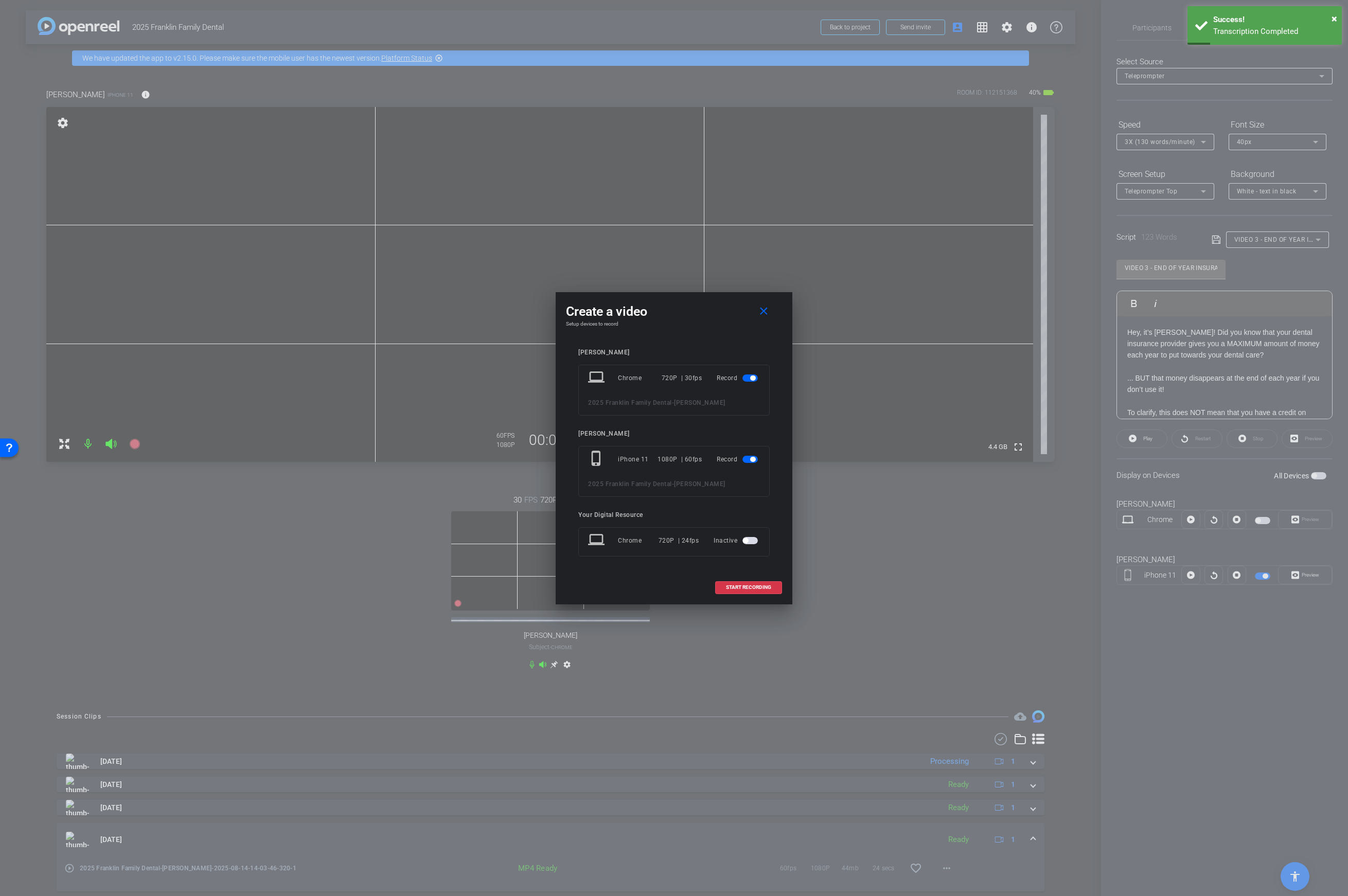
click at [746, 372] on mat-slide-toggle at bounding box center [751, 378] width 18 height 13
click at [754, 378] on span "button" at bounding box center [753, 378] width 5 height 5
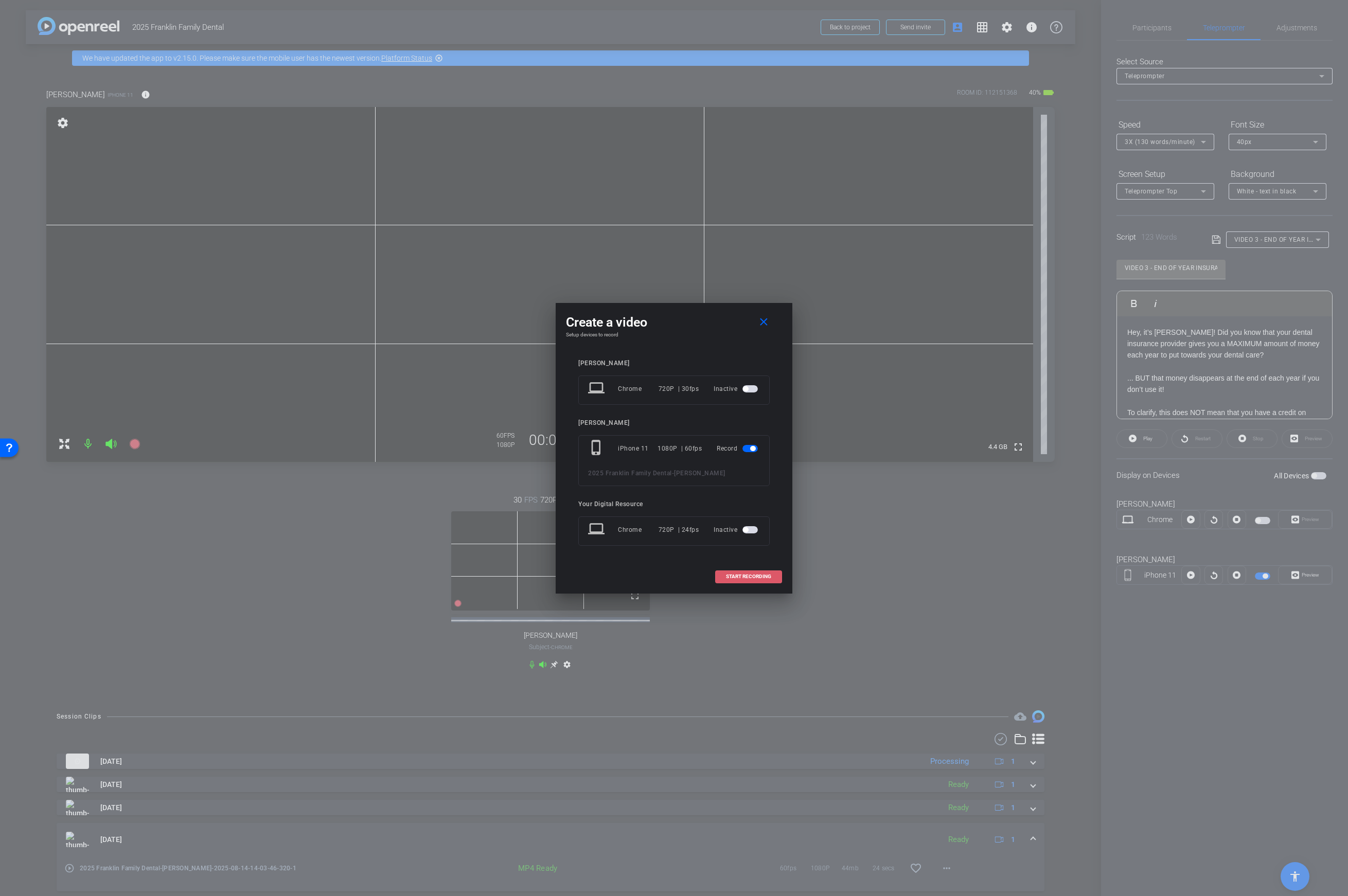
click at [738, 572] on span at bounding box center [749, 576] width 66 height 25
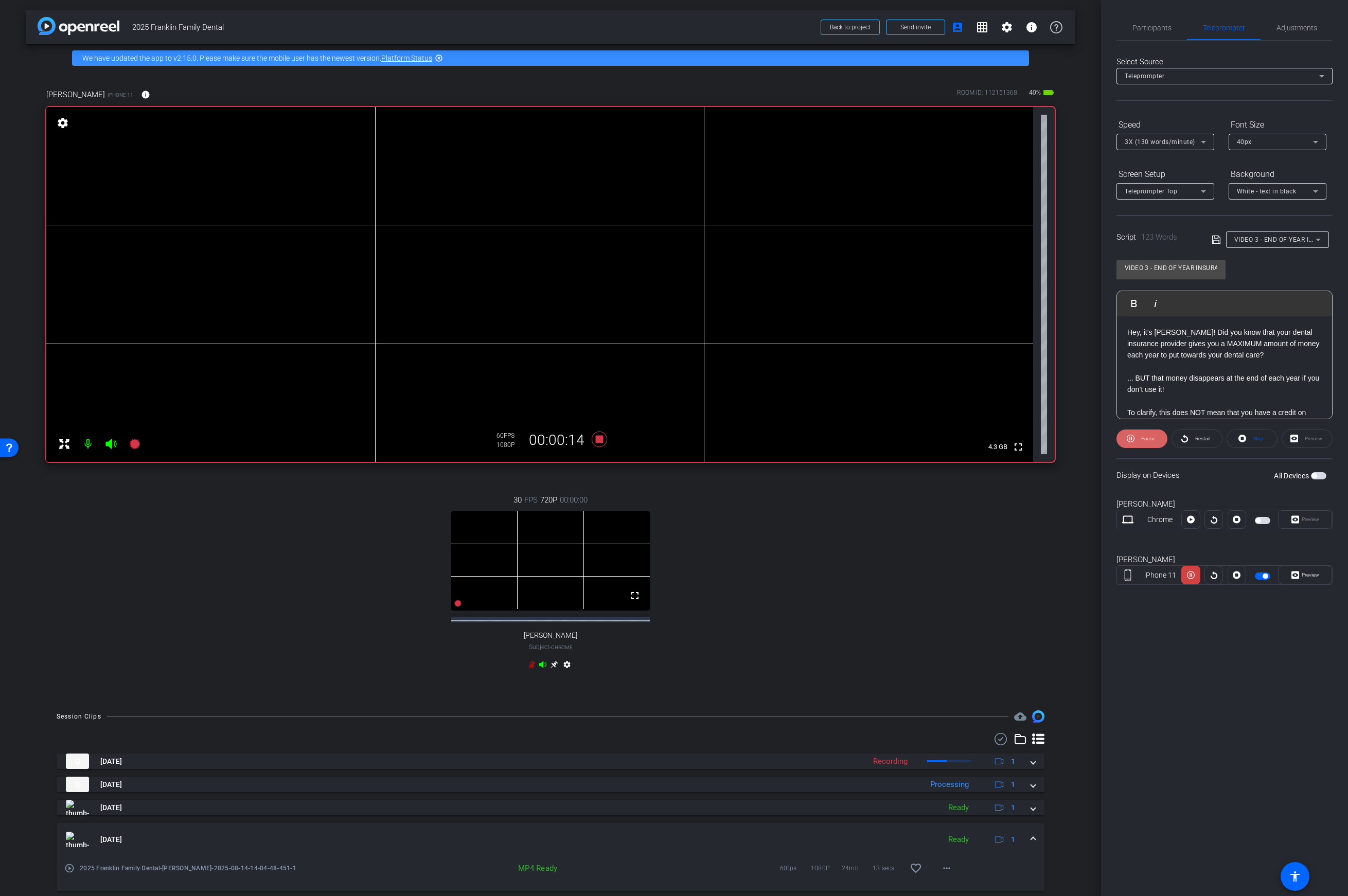
click at [1064, 438] on icon at bounding box center [1131, 439] width 8 height 8
click at [1064, 148] on div "3X (130 words/minute)" at bounding box center [1165, 142] width 81 height 17
click at [1064, 213] on span "4X (140 words/minute)" at bounding box center [1160, 212] width 71 height 13
click at [599, 441] on icon at bounding box center [599, 439] width 15 height 15
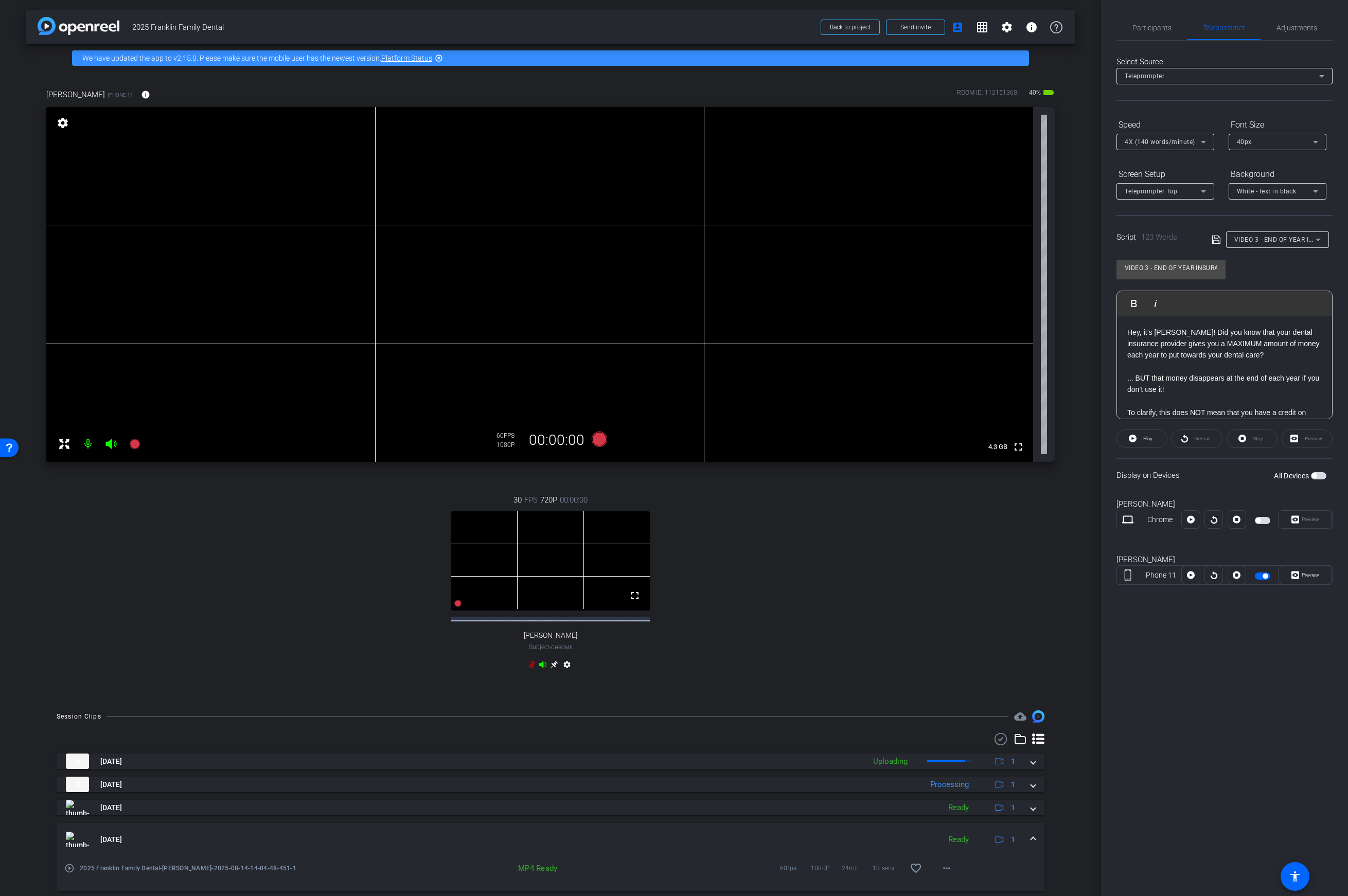
click at [1064, 140] on span "4X (140 words/minute)" at bounding box center [1160, 142] width 70 height 7
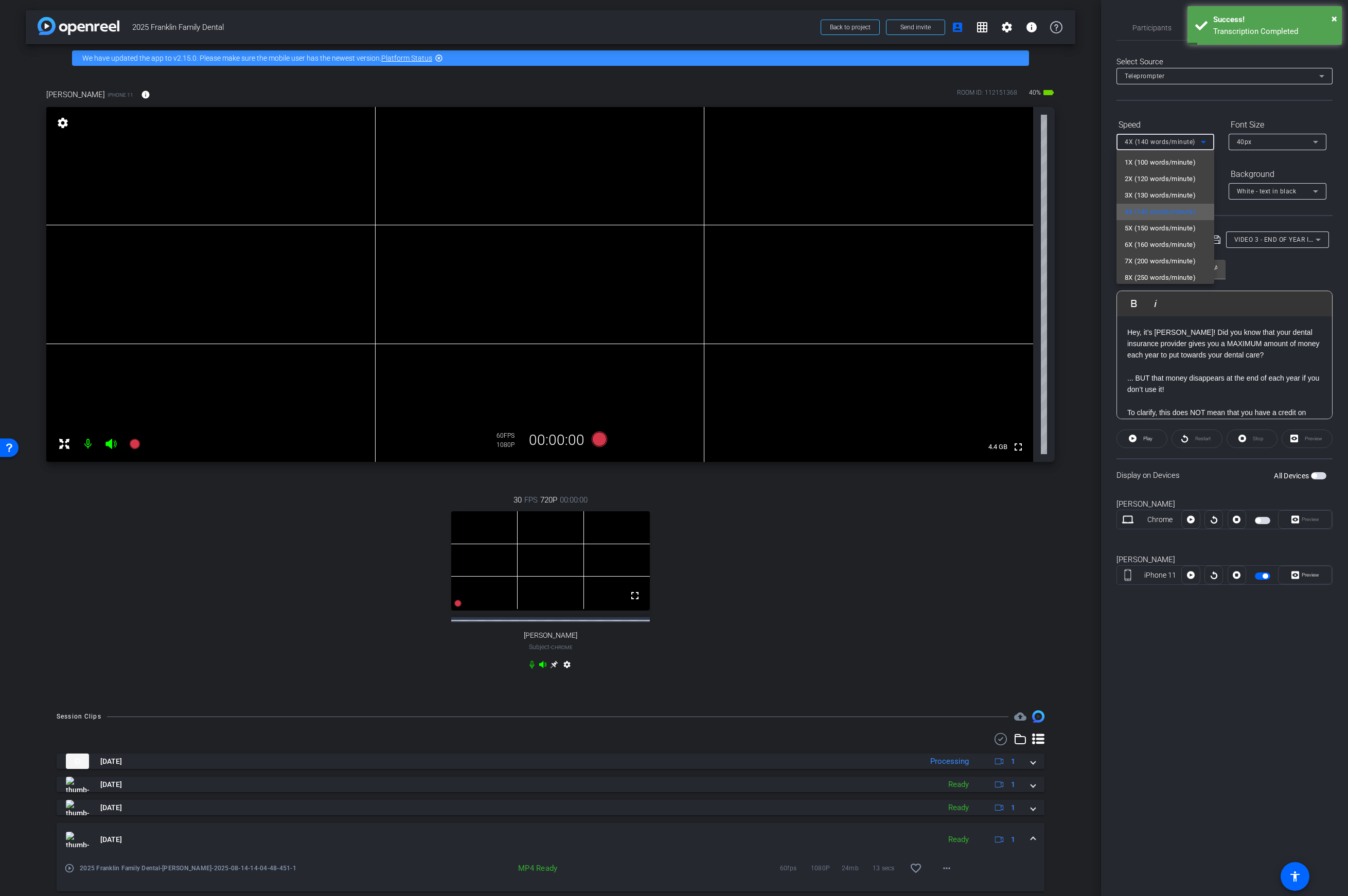
click at [1064, 213] on span "4X (140 words/minute)" at bounding box center [1160, 212] width 71 height 13
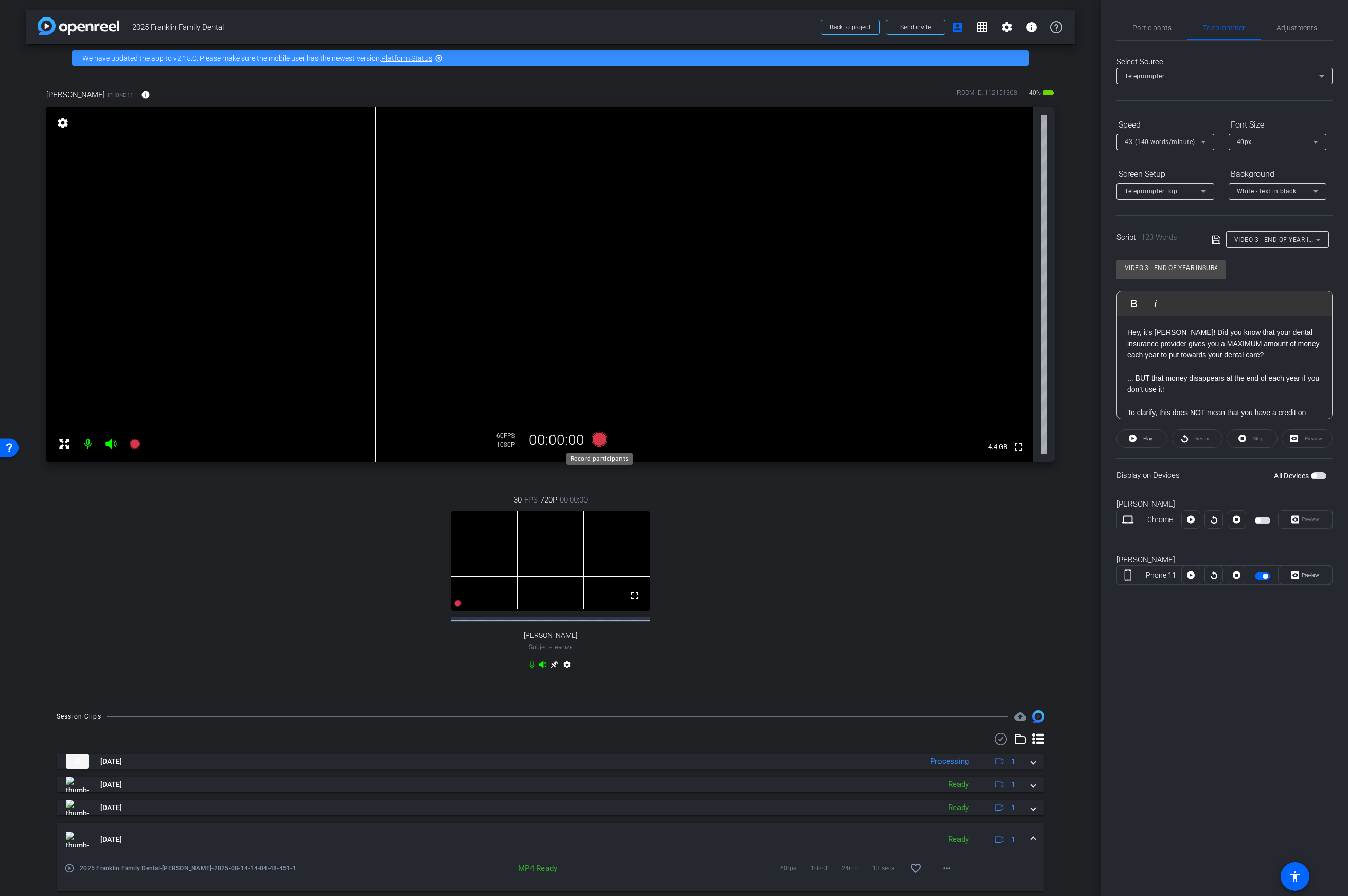
click at [599, 443] on icon at bounding box center [599, 439] width 15 height 15
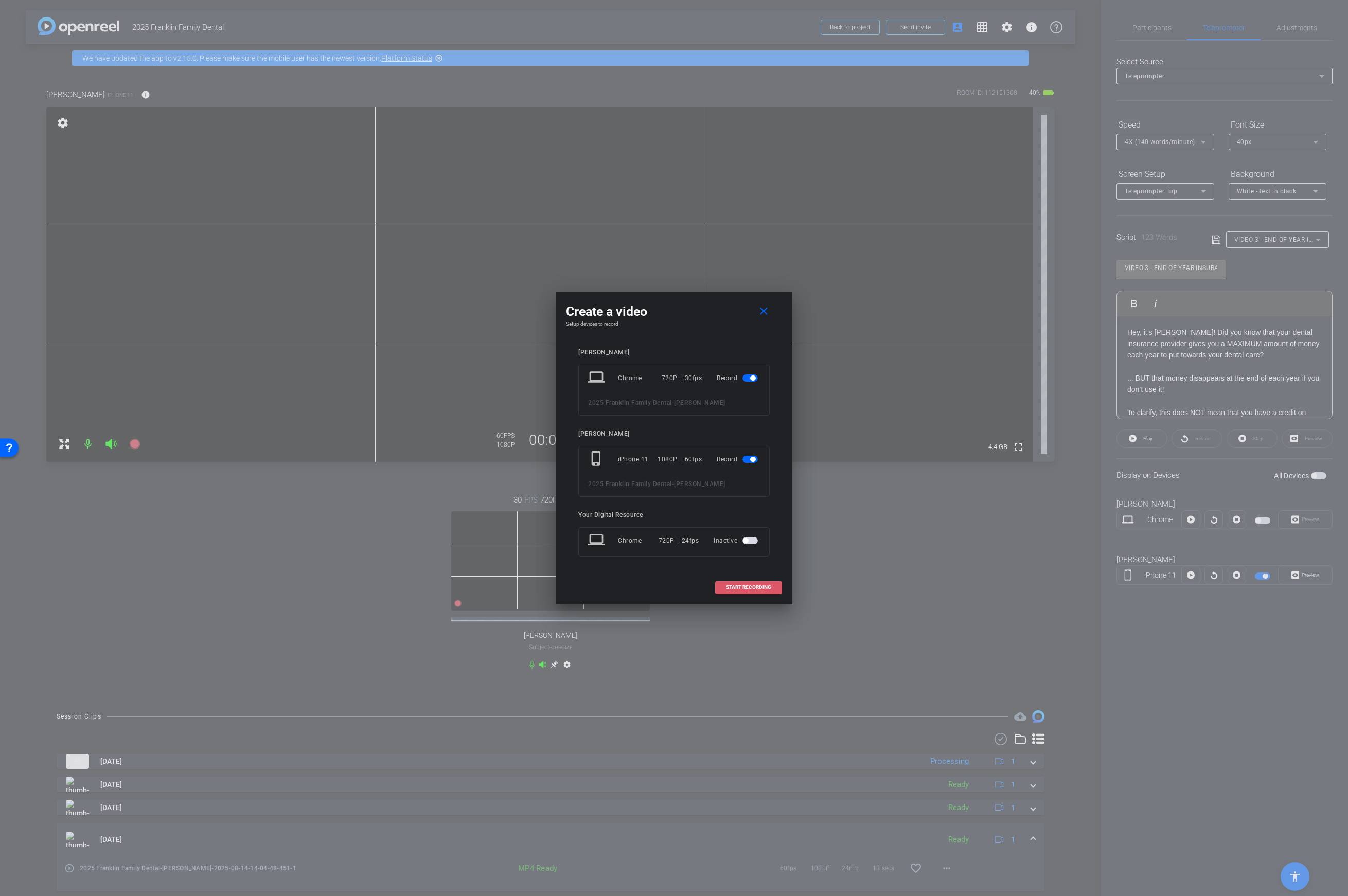
click at [752, 591] on span at bounding box center [749, 587] width 66 height 25
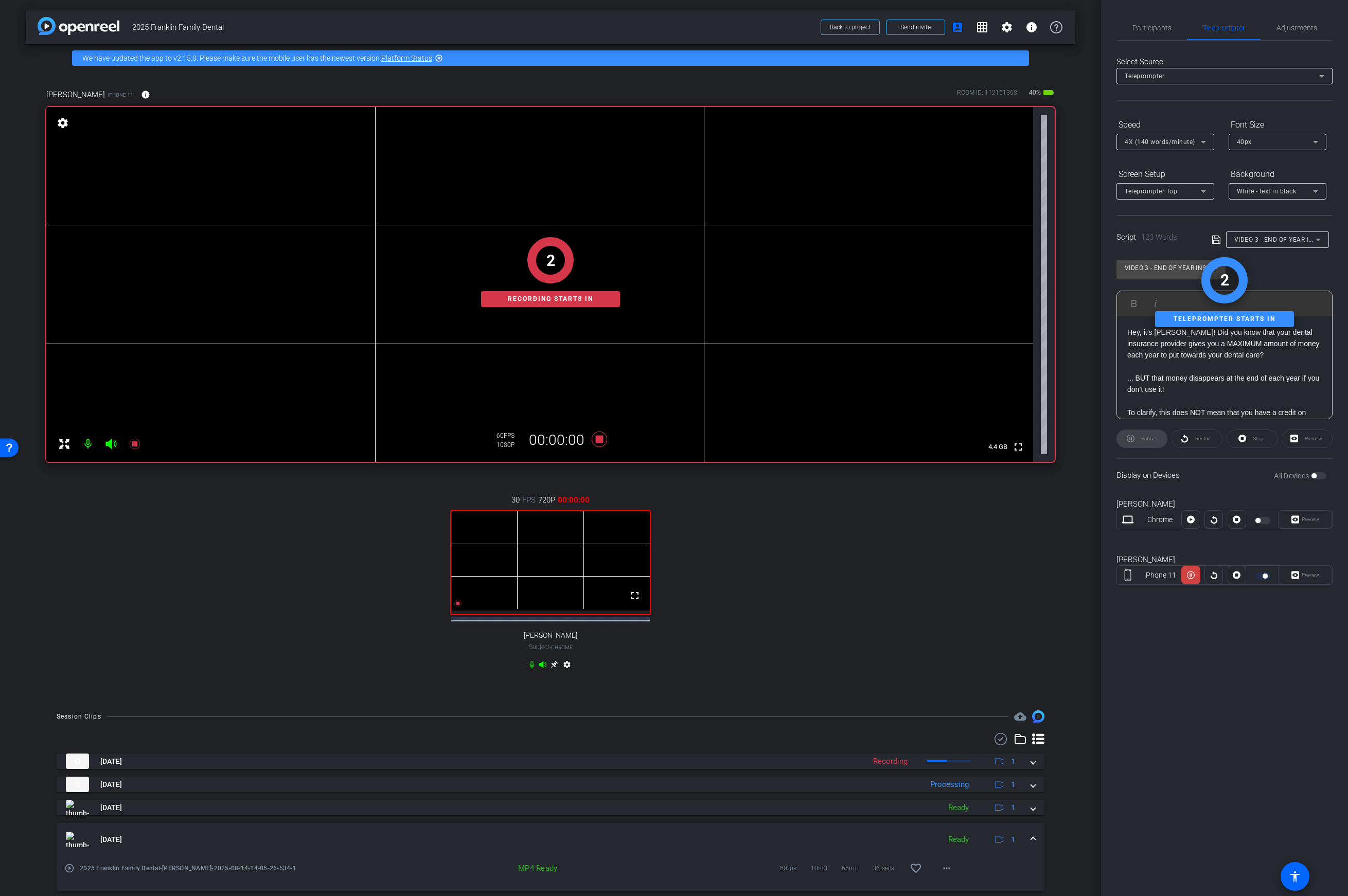
click at [599, 437] on div "2 Recording starts in" at bounding box center [550, 272] width 1009 height 380
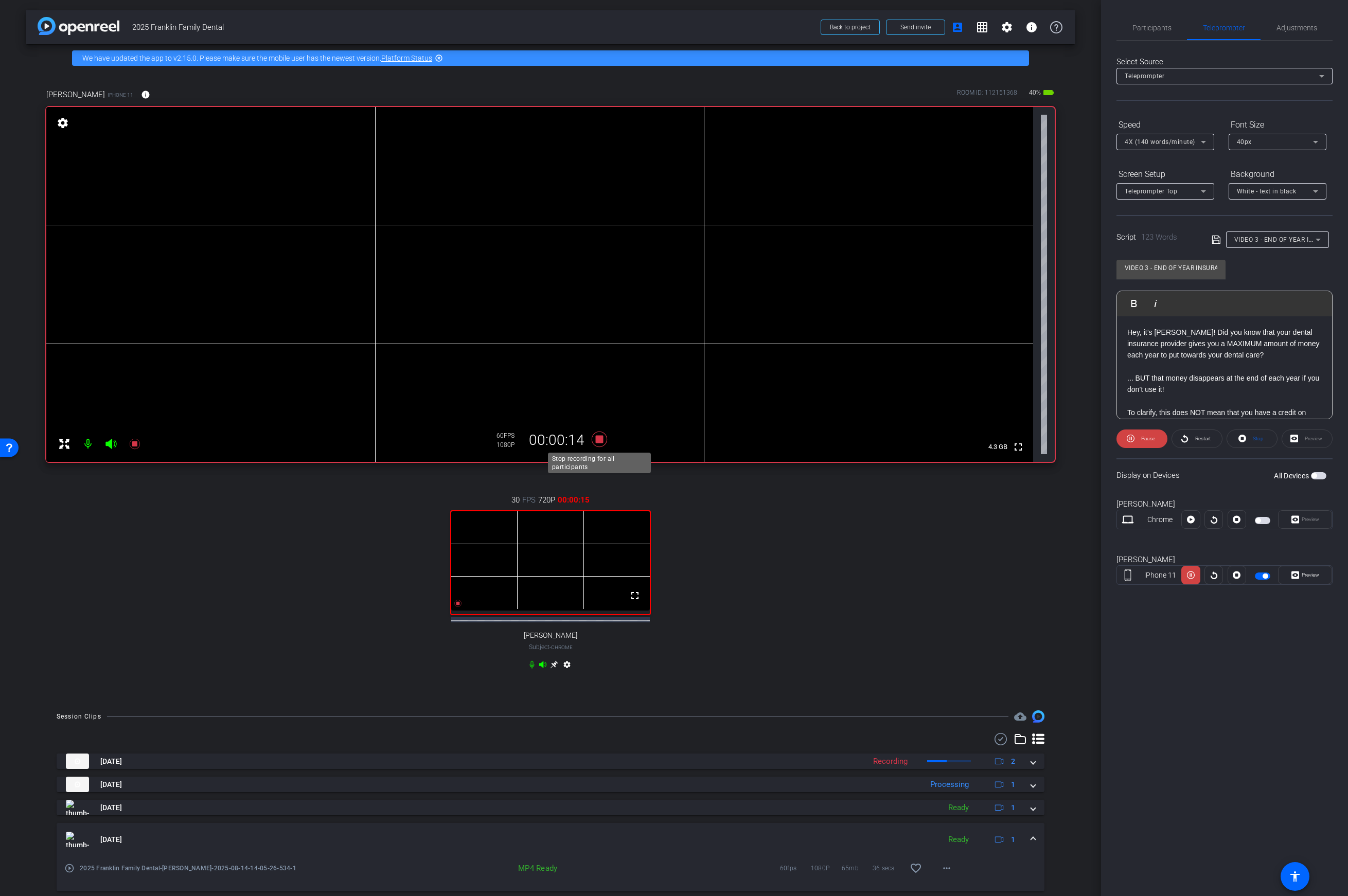
click at [598, 443] on icon at bounding box center [599, 439] width 25 height 18
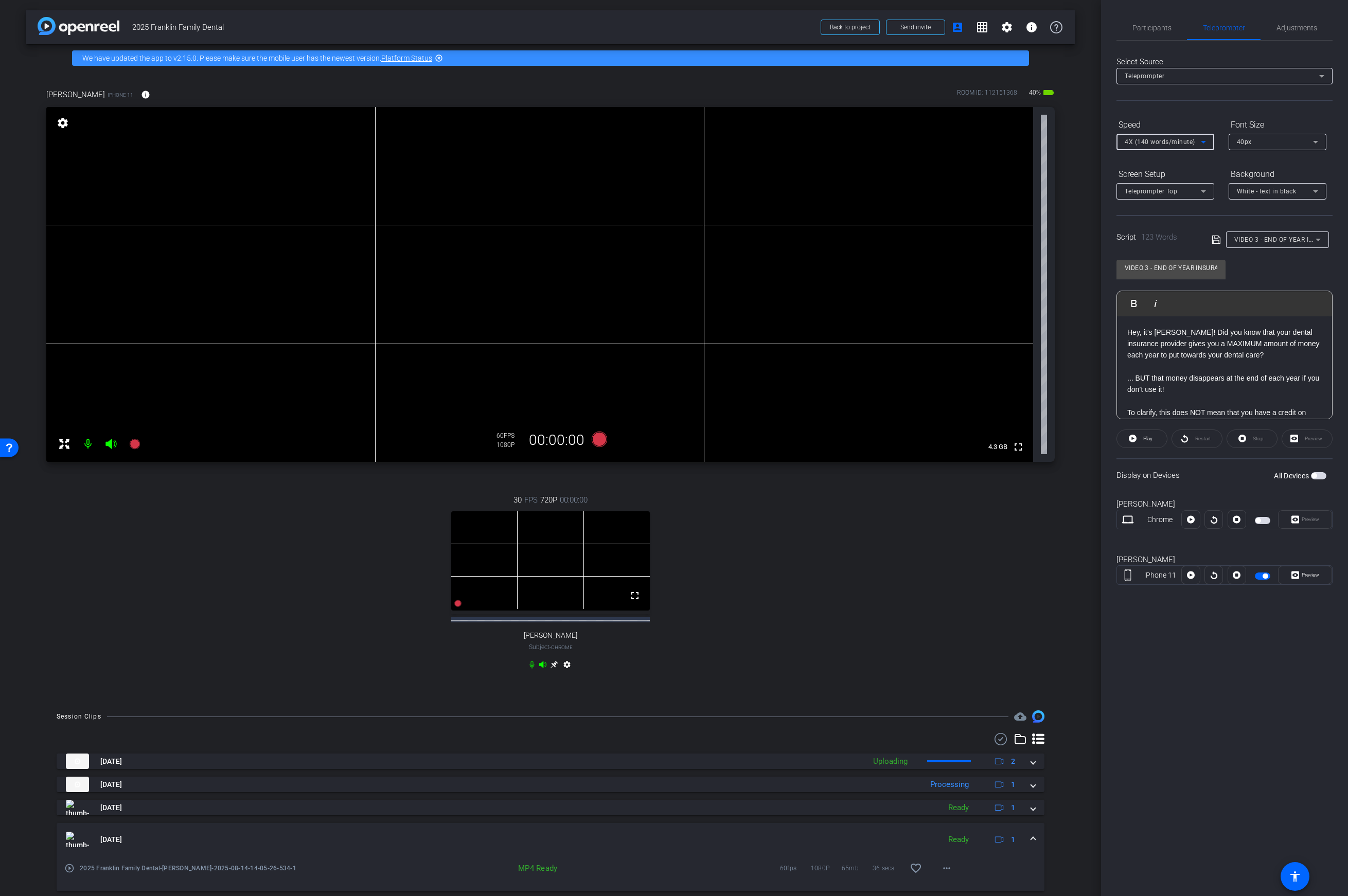
click at [1064, 144] on span "4X (140 words/minute)" at bounding box center [1160, 142] width 70 height 7
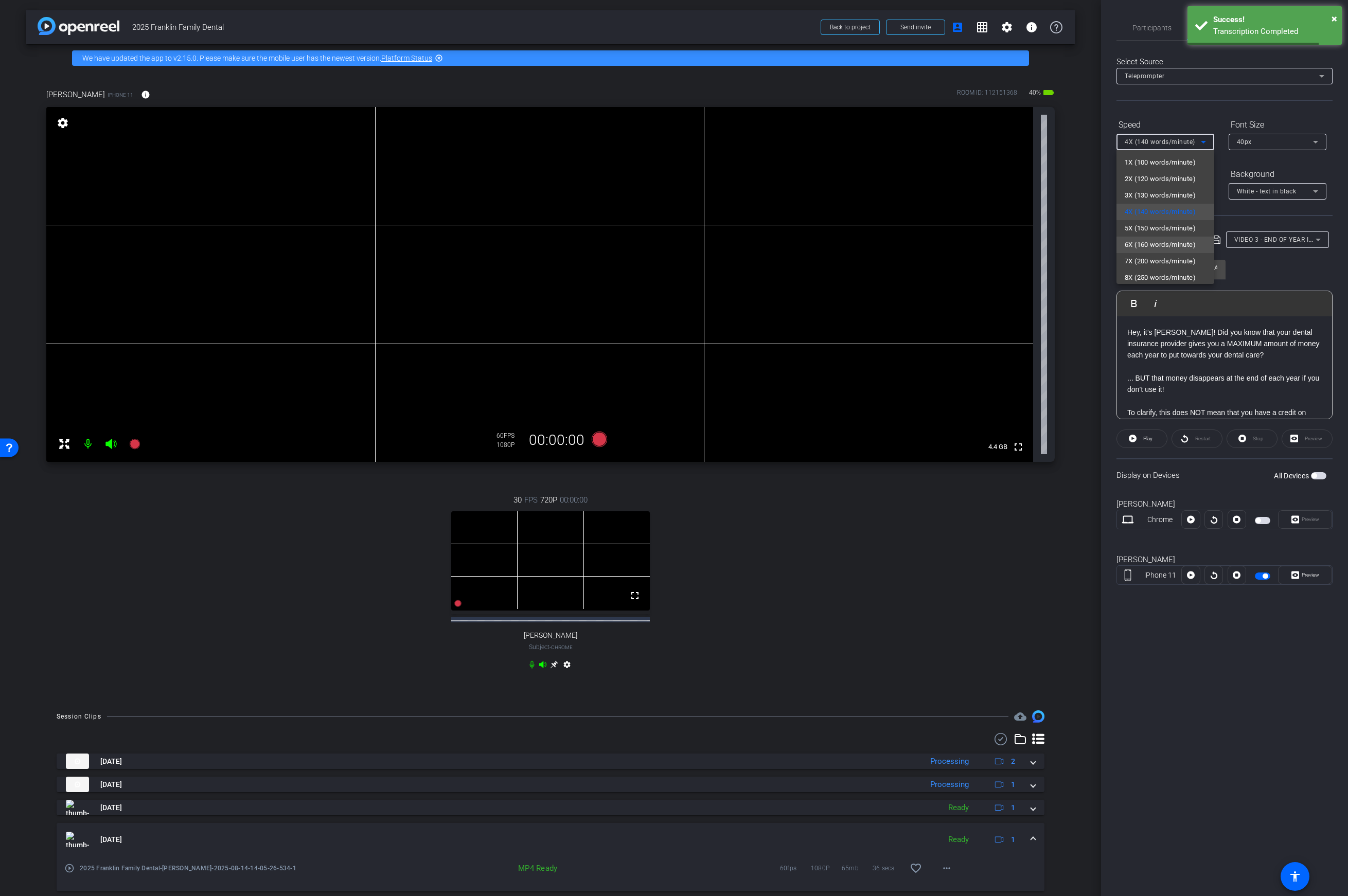
click at [1064, 247] on span "6X (160 words/minute)" at bounding box center [1160, 245] width 71 height 13
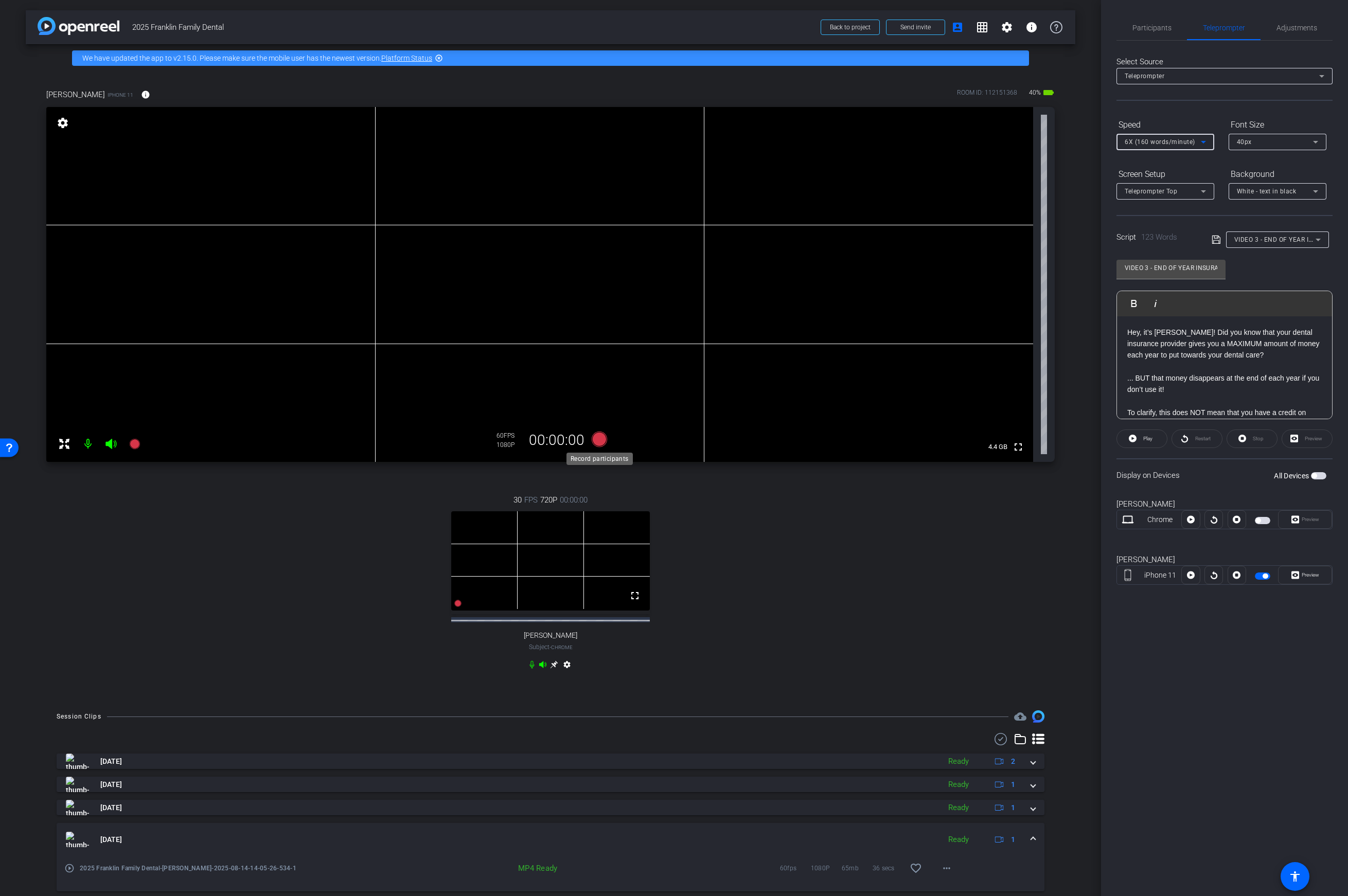
click at [600, 438] on icon at bounding box center [599, 439] width 15 height 15
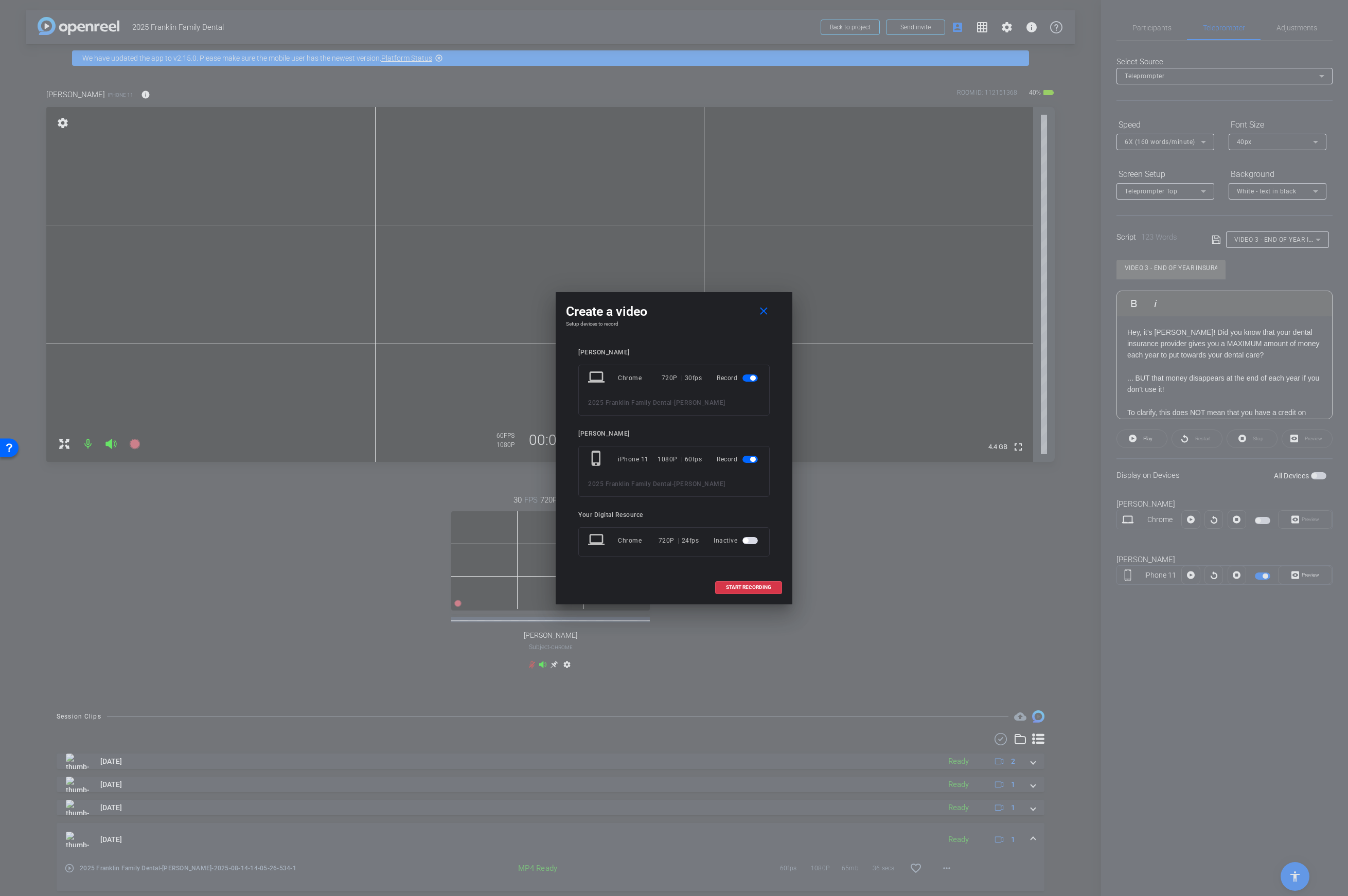
click at [750, 373] on mat-slide-toggle at bounding box center [751, 378] width 18 height 13
click at [750, 383] on mat-slide-toggle at bounding box center [751, 378] width 18 height 13
click at [749, 375] on span "button" at bounding box center [750, 378] width 15 height 7
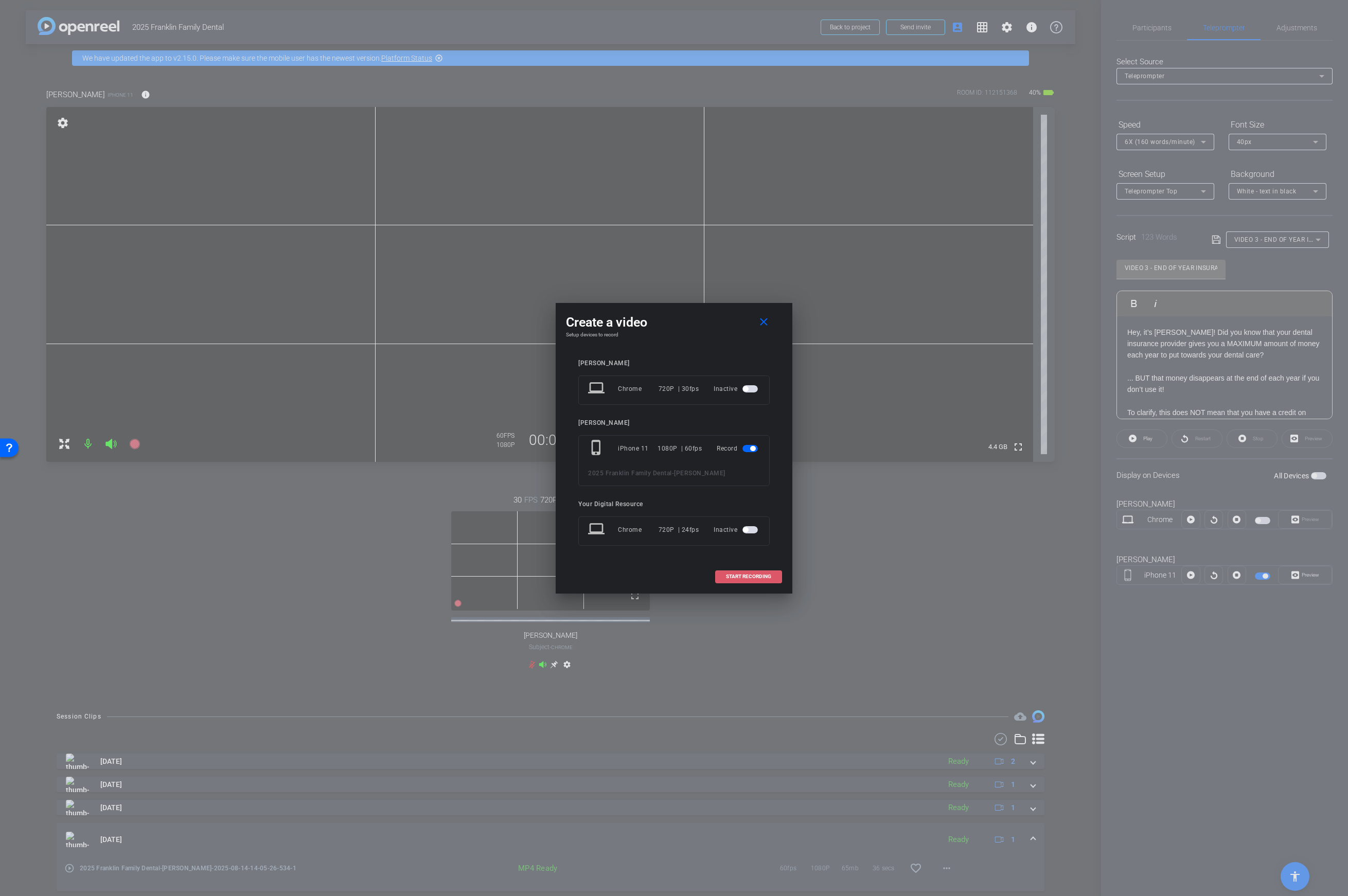
click at [741, 574] on span "START RECORDING" at bounding box center [749, 576] width 45 height 5
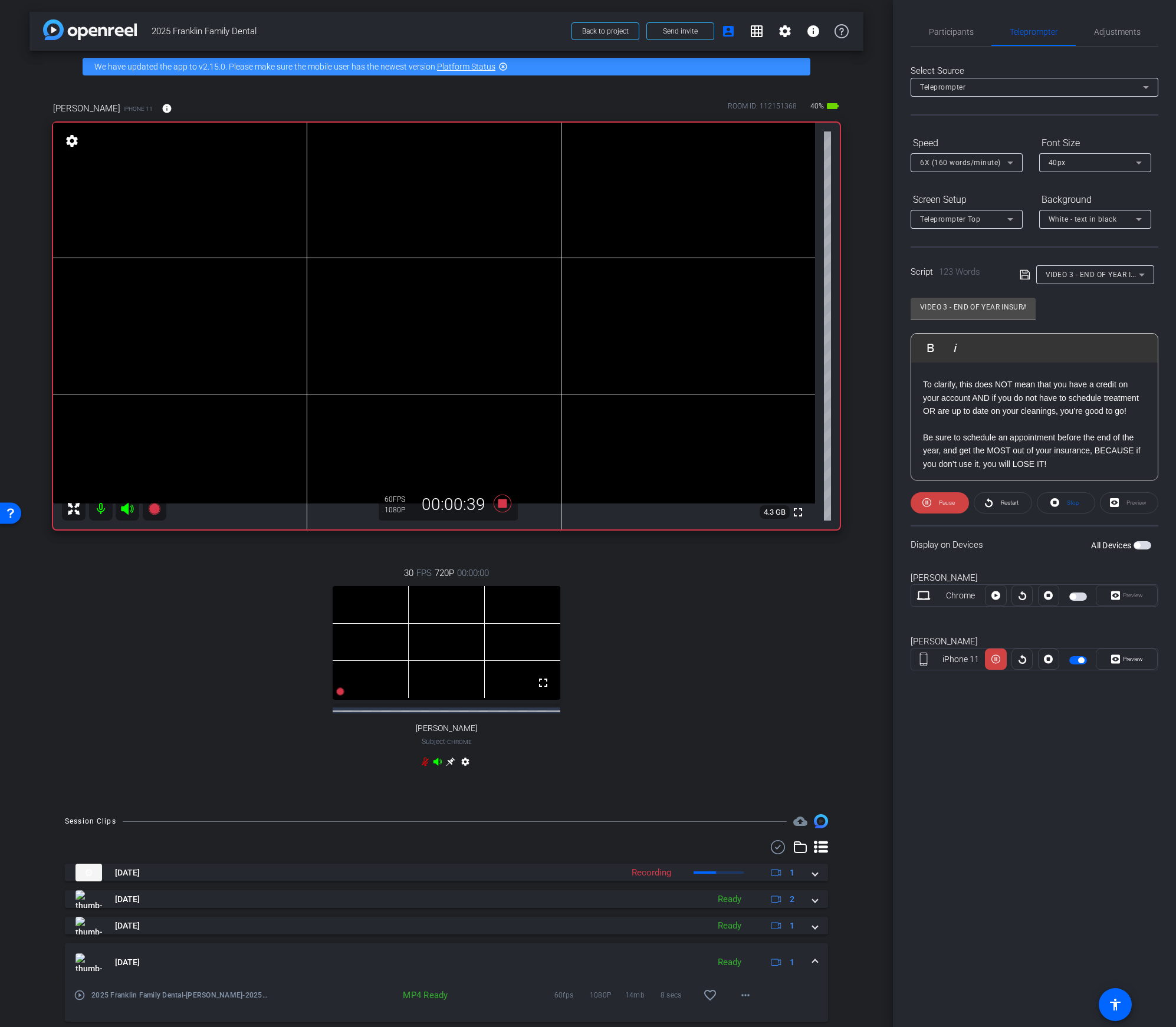
scroll to position [130, 0]
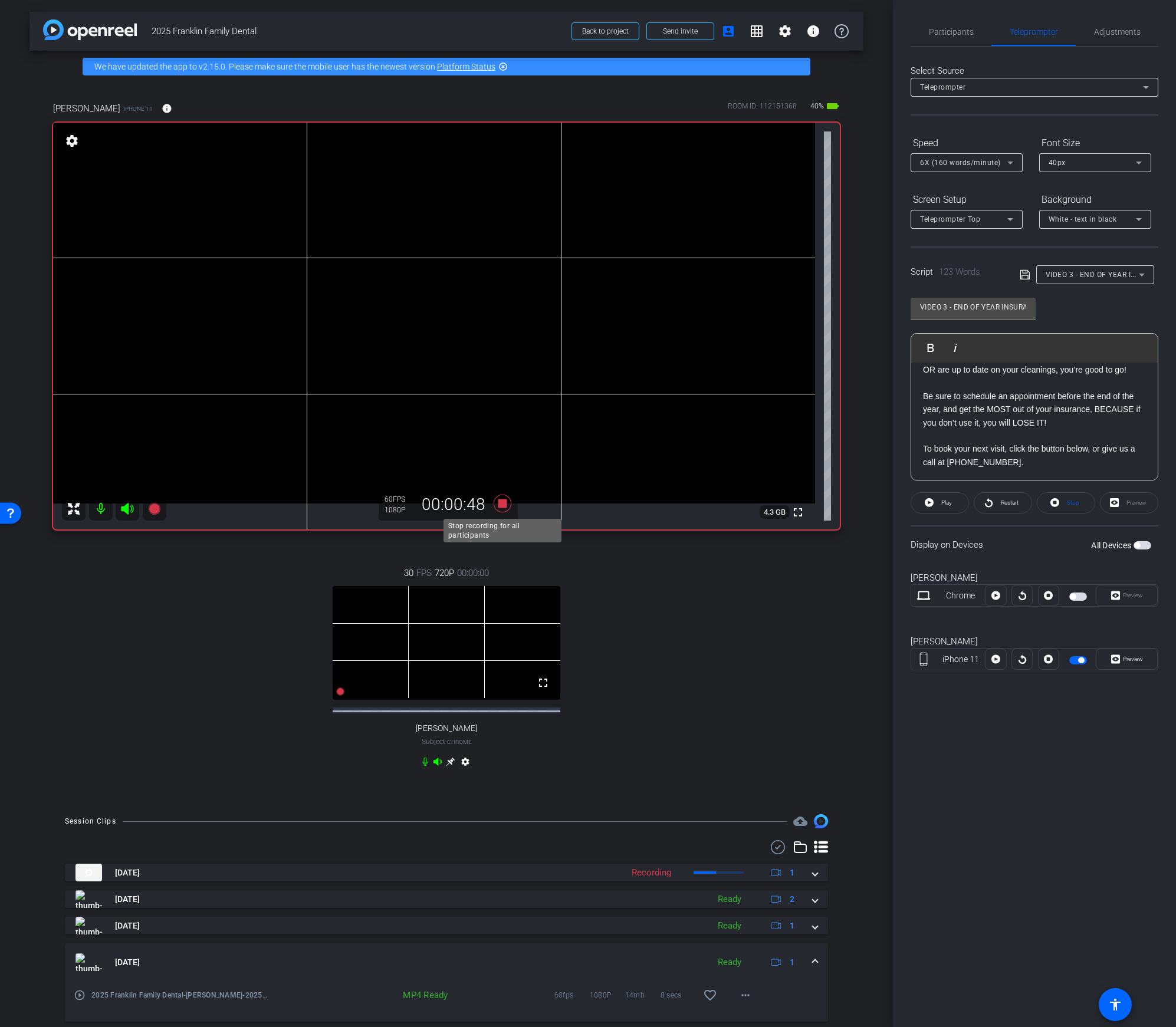
click at [508, 500] on icon at bounding box center [502, 504] width 28 height 21
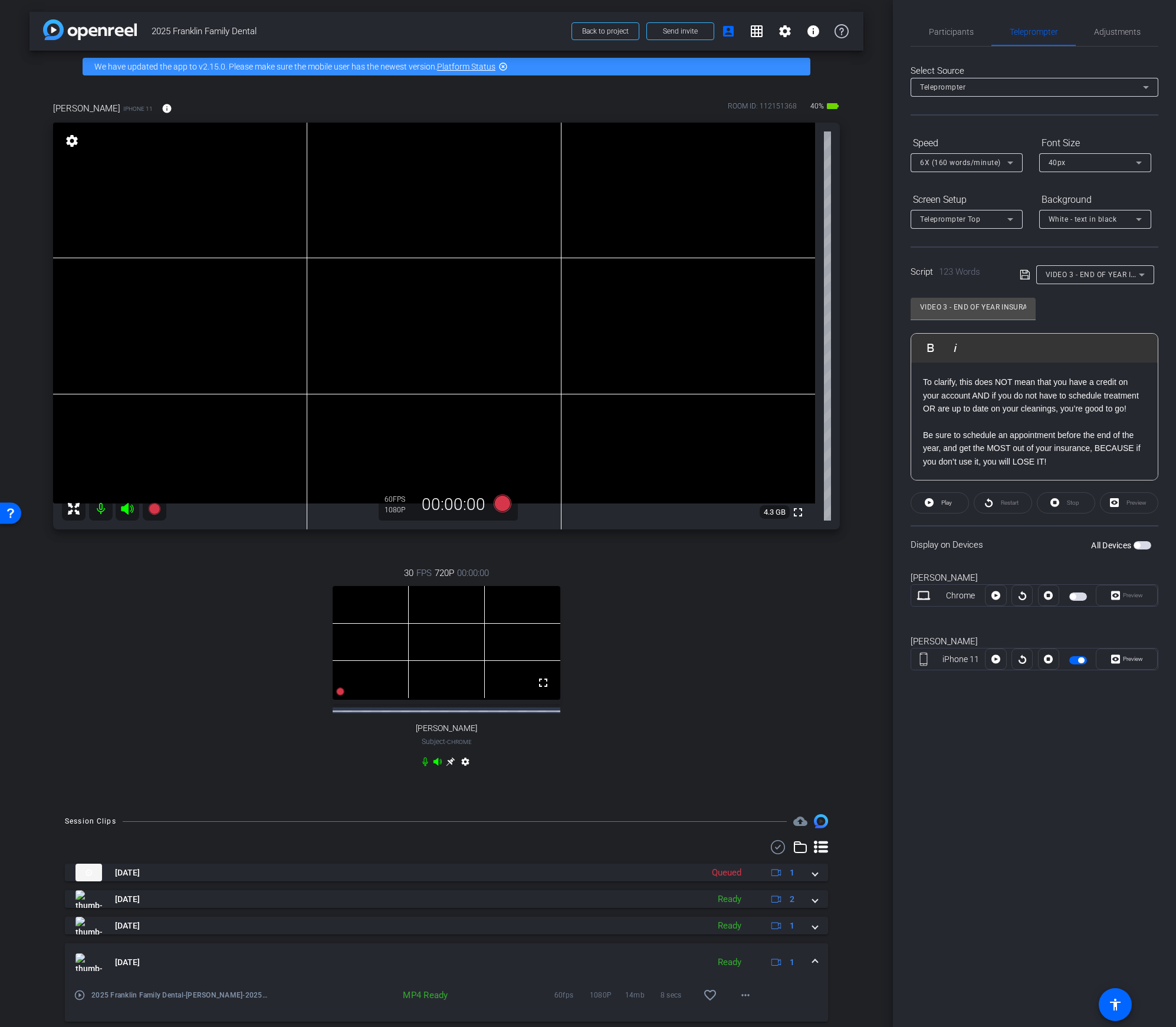
scroll to position [106, 0]
click at [922, 421] on div "Hey, it’s Shelly! Did you know that your dental insurance provider gives you a …" at bounding box center [1035, 380] width 247 height 248
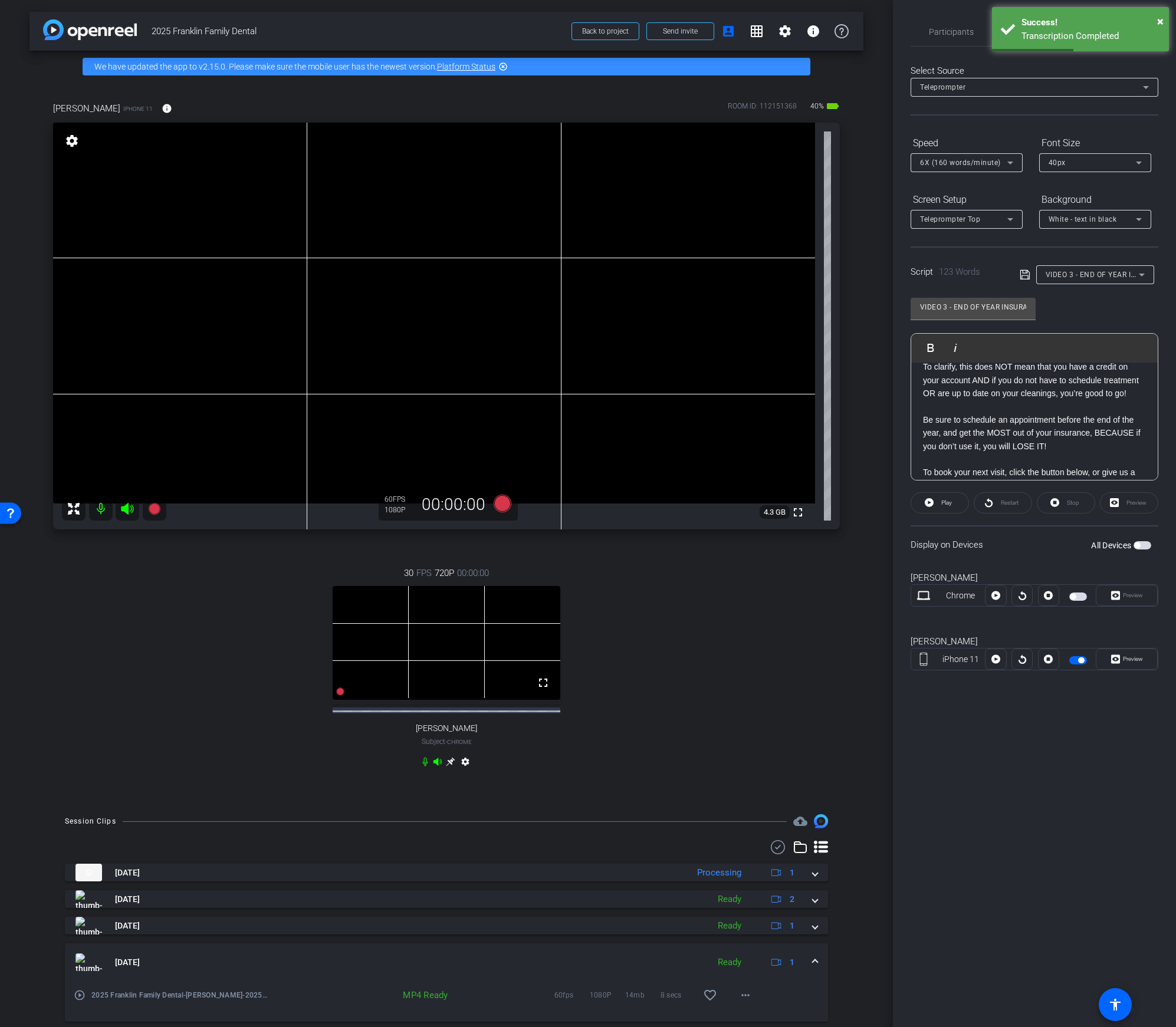
click at [978, 159] on span "6X (160 words/minute)" at bounding box center [960, 162] width 80 height 9
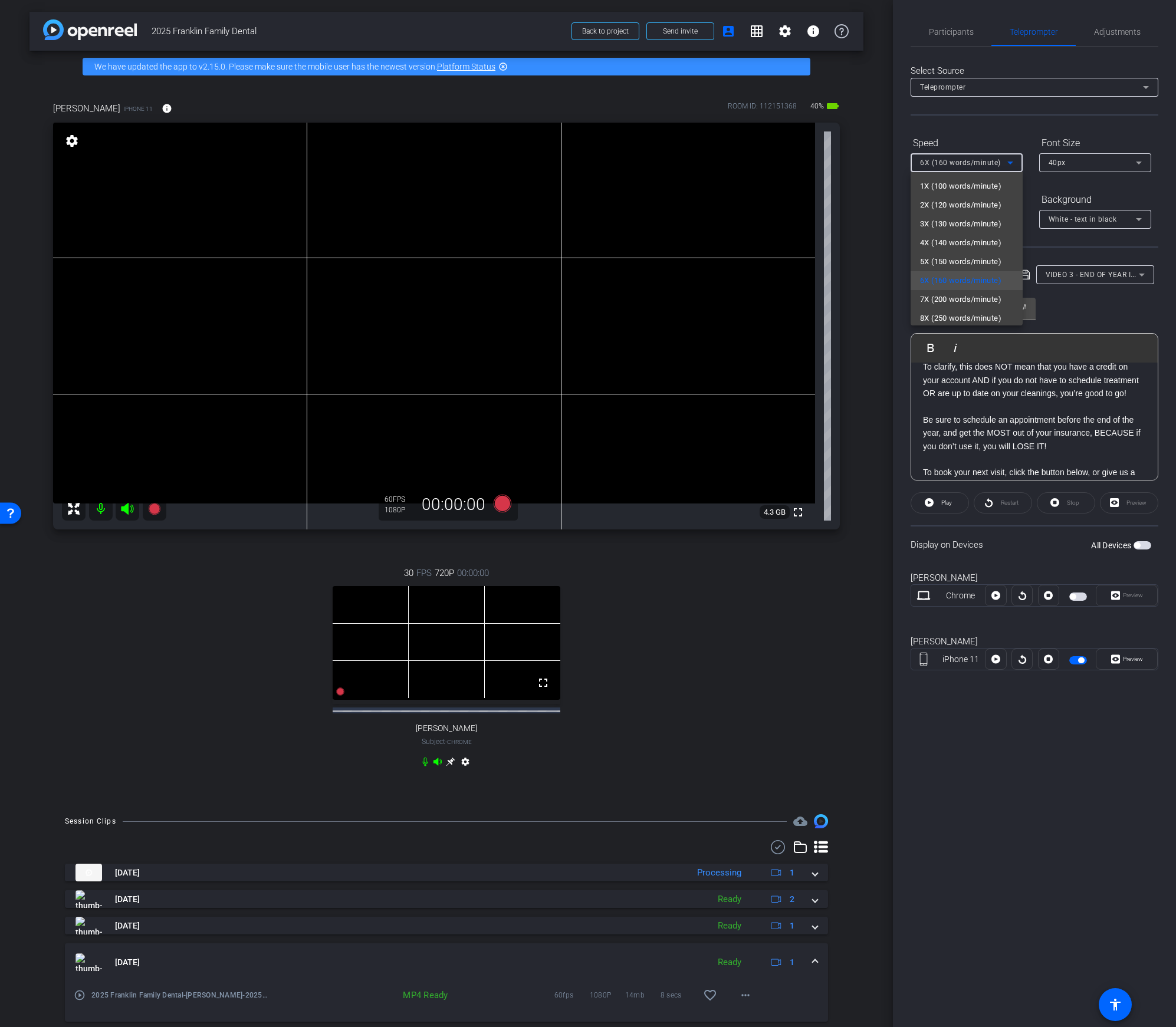
click at [879, 281] on div at bounding box center [588, 514] width 1176 height 1027
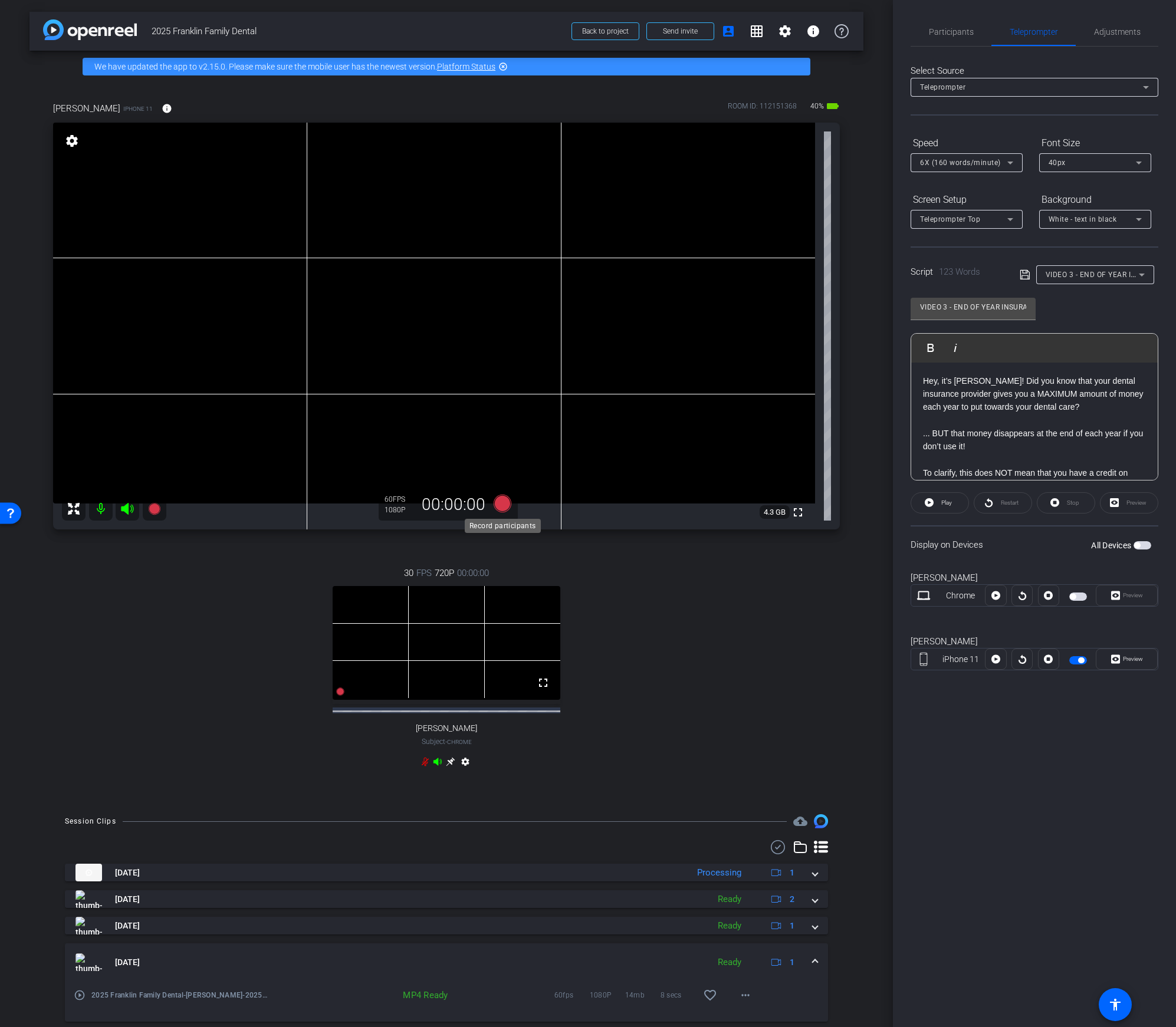
click at [502, 505] on icon at bounding box center [502, 503] width 18 height 18
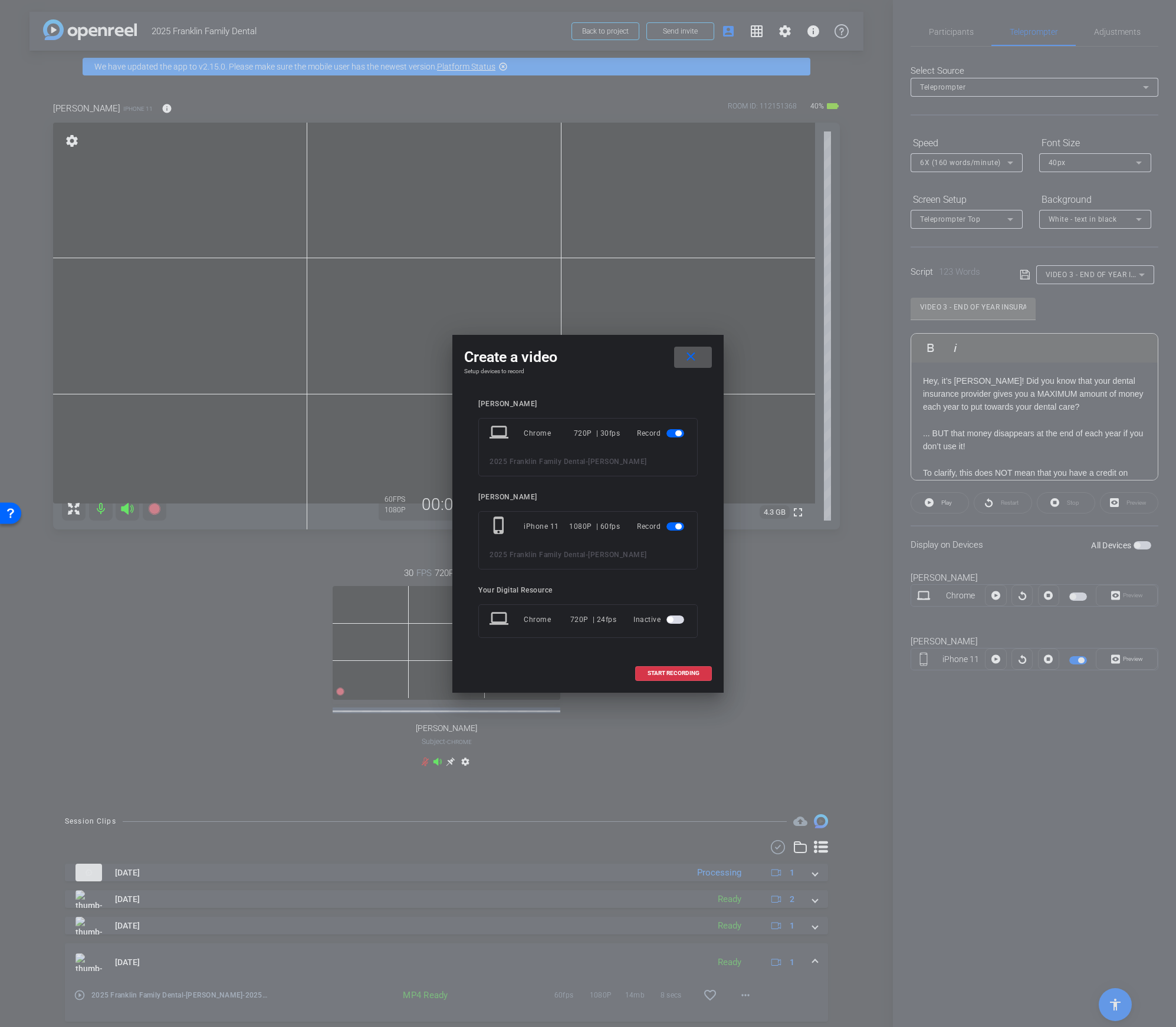
click at [683, 430] on span "button" at bounding box center [675, 433] width 18 height 9
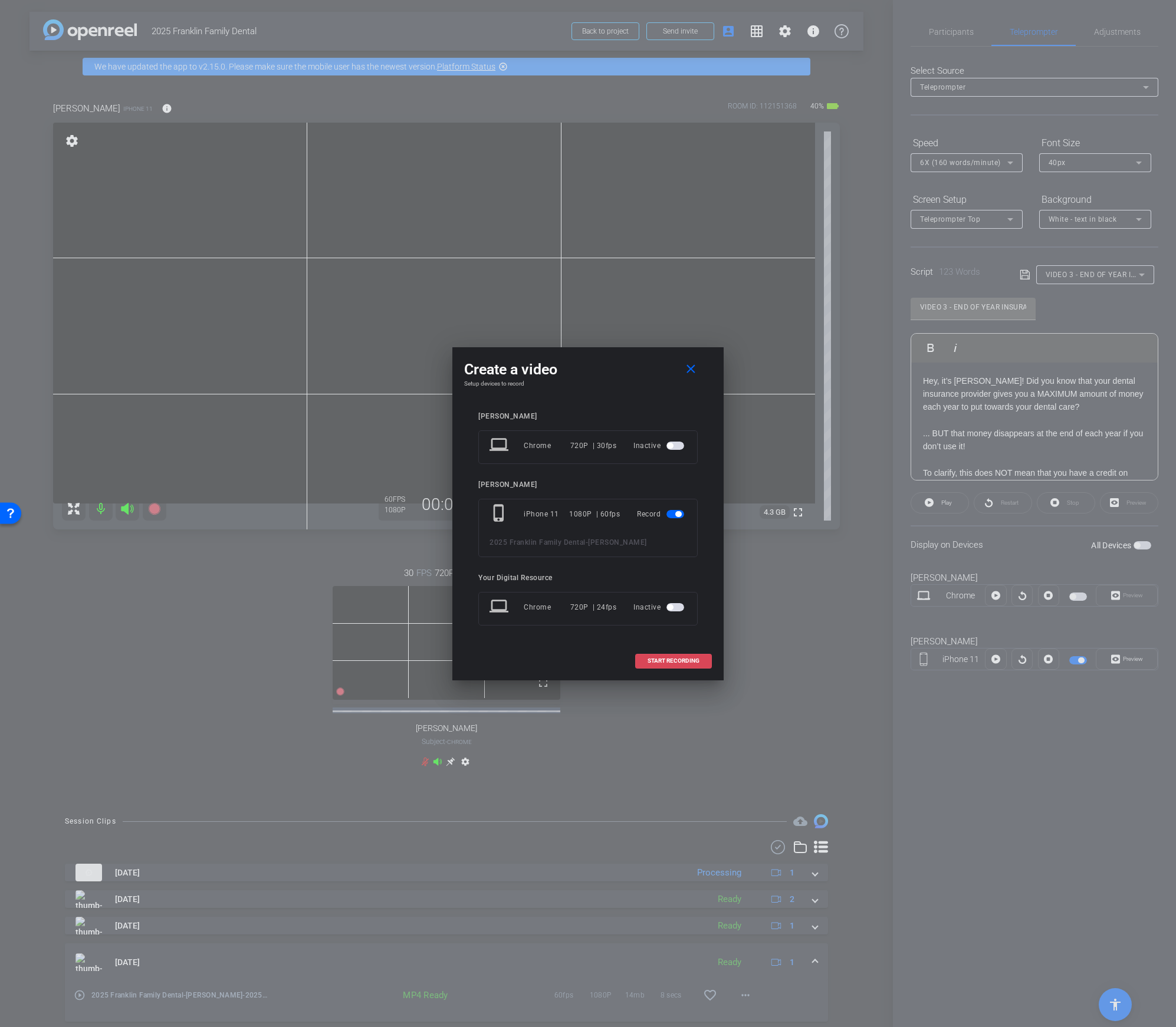
click at [669, 656] on span at bounding box center [673, 661] width 75 height 28
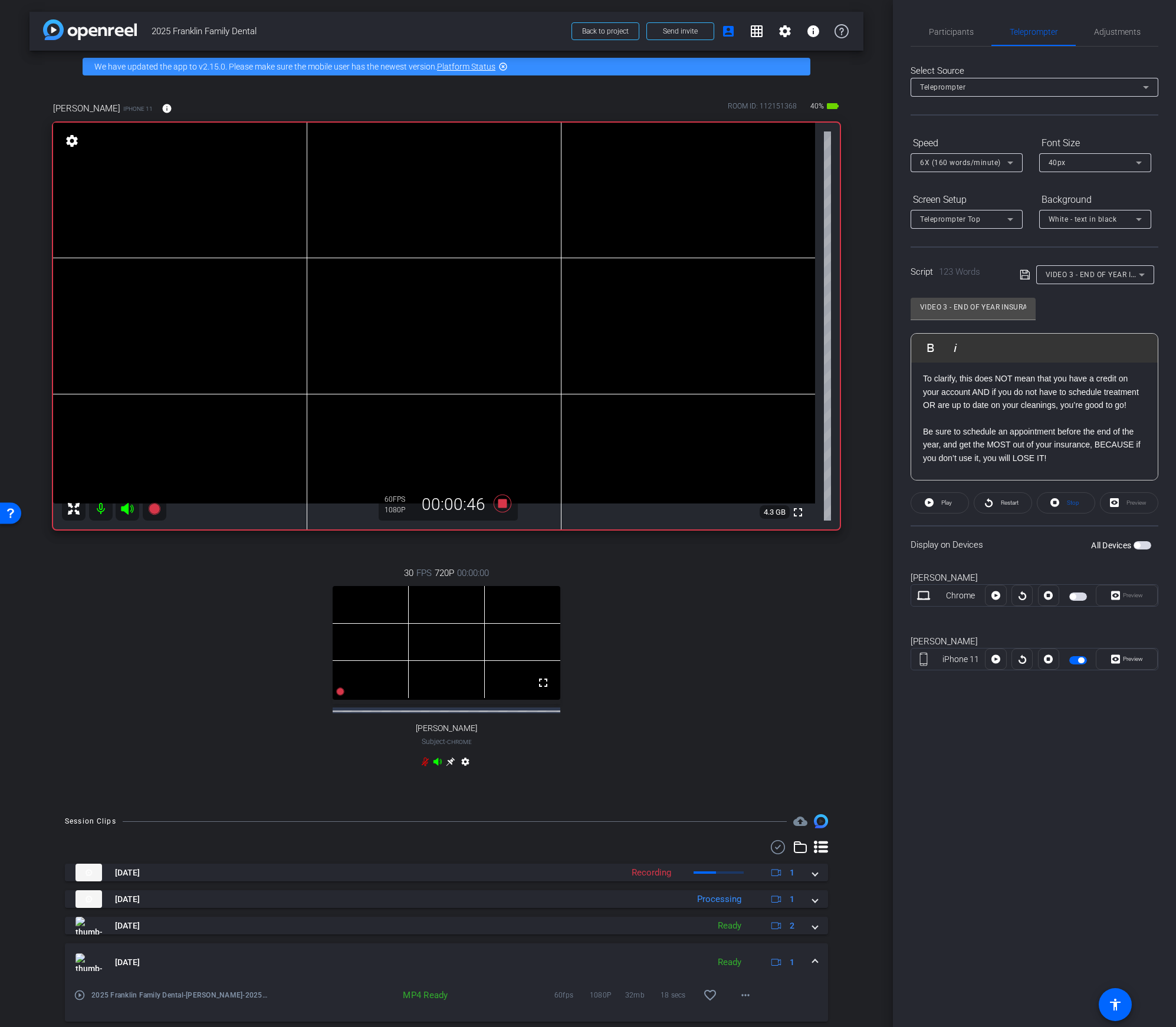
scroll to position [130, 0]
click at [498, 509] on icon at bounding box center [502, 504] width 28 height 21
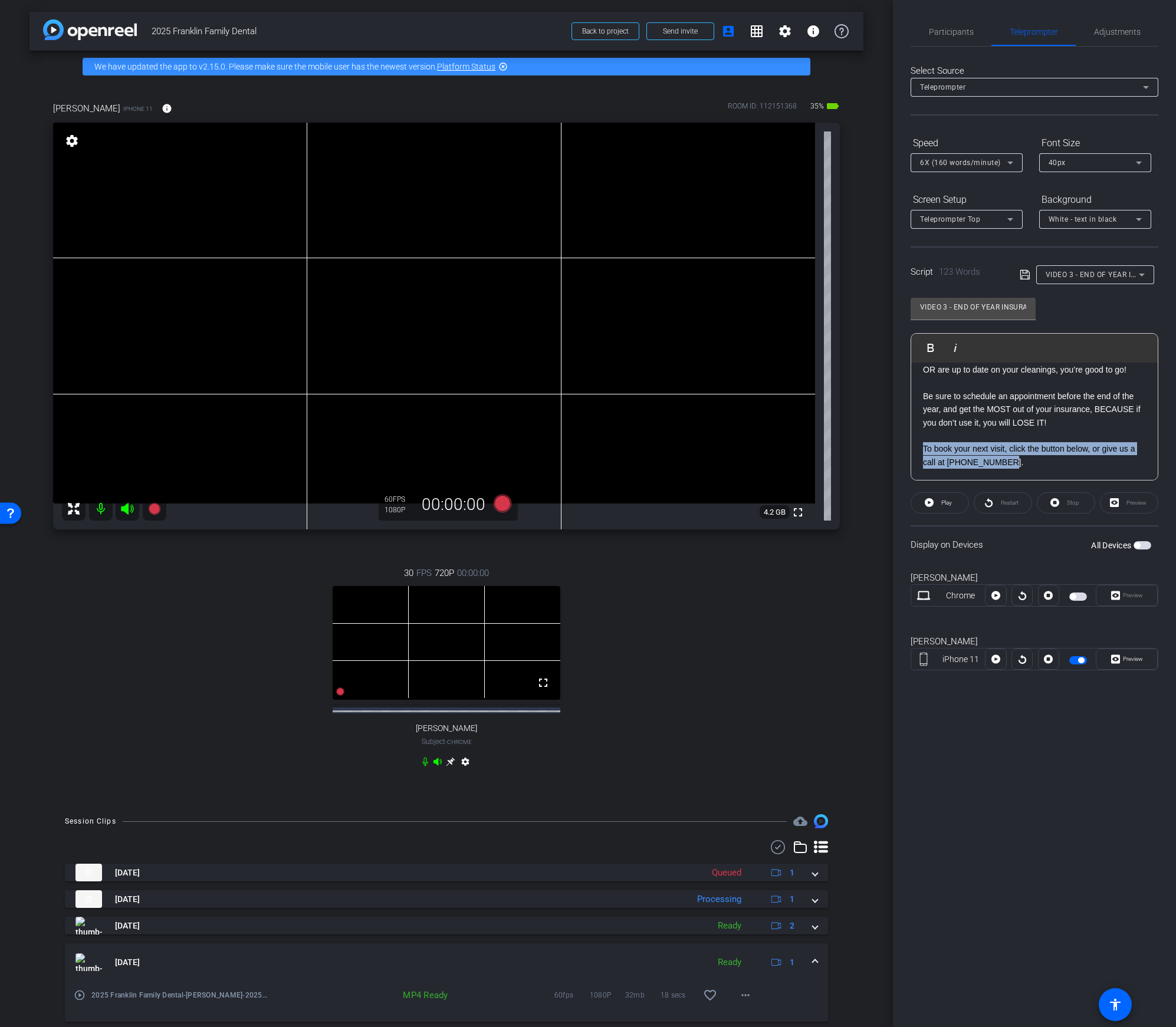
drag, startPoint x: 1030, startPoint y: 460, endPoint x: 906, endPoint y: 448, distance: 124.6
click at [906, 448] on div "Participants Teleprompter Adjustments settings Your Digital Resource flip Direc…" at bounding box center [1035, 514] width 283 height 1027
click at [924, 447] on p "To book your next visit, click the button below, or give us a call at 615-794-8…" at bounding box center [1035, 455] width 223 height 27
drag, startPoint x: 921, startPoint y: 449, endPoint x: 1031, endPoint y: 473, distance: 112.6
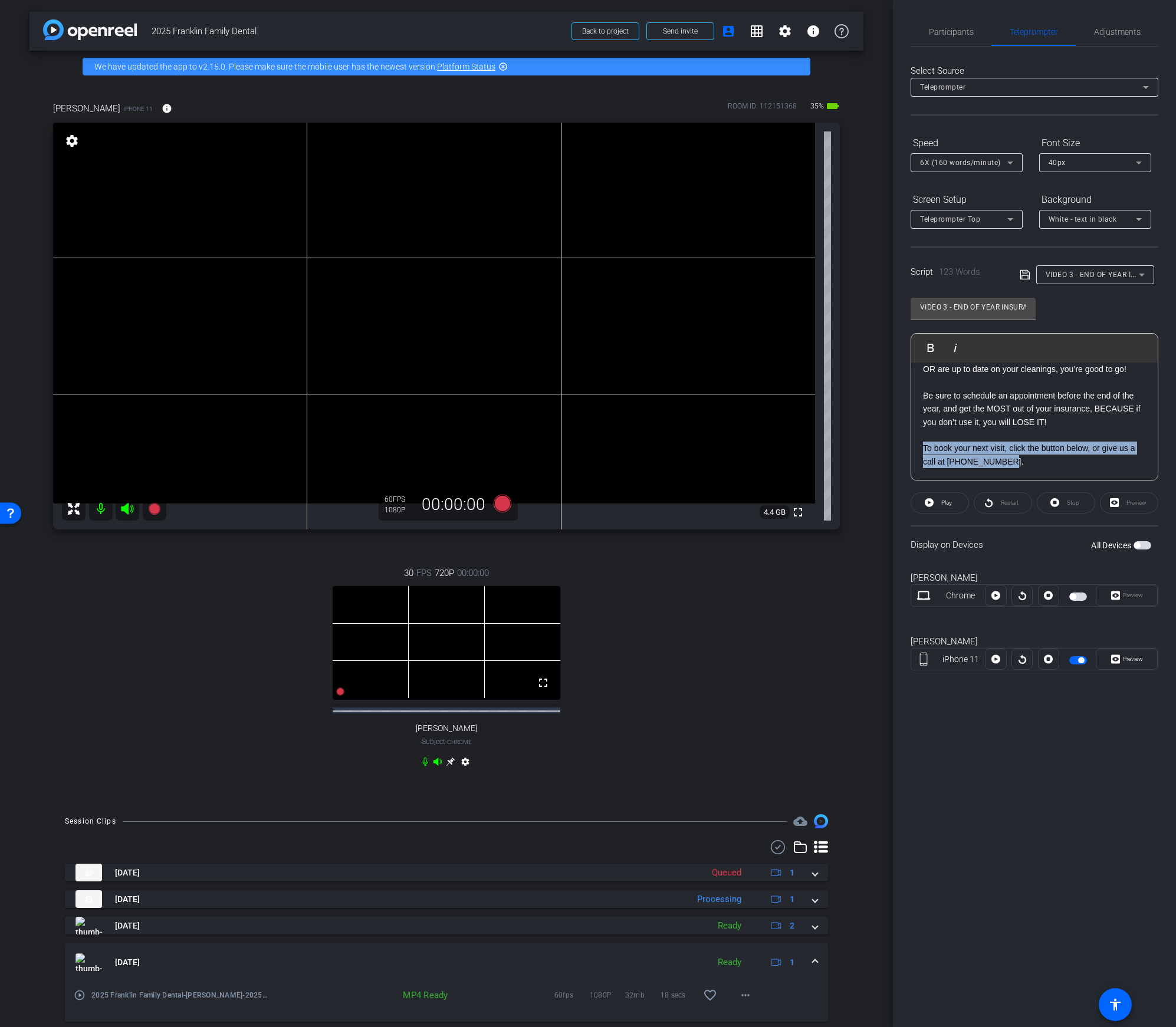
click at [1031, 473] on div "Hey, it’s Shelly! Did you know that your dental insurance provider gives you a …" at bounding box center [1035, 356] width 247 height 248
click at [1120, 659] on span "Preview" at bounding box center [1131, 659] width 23 height 16
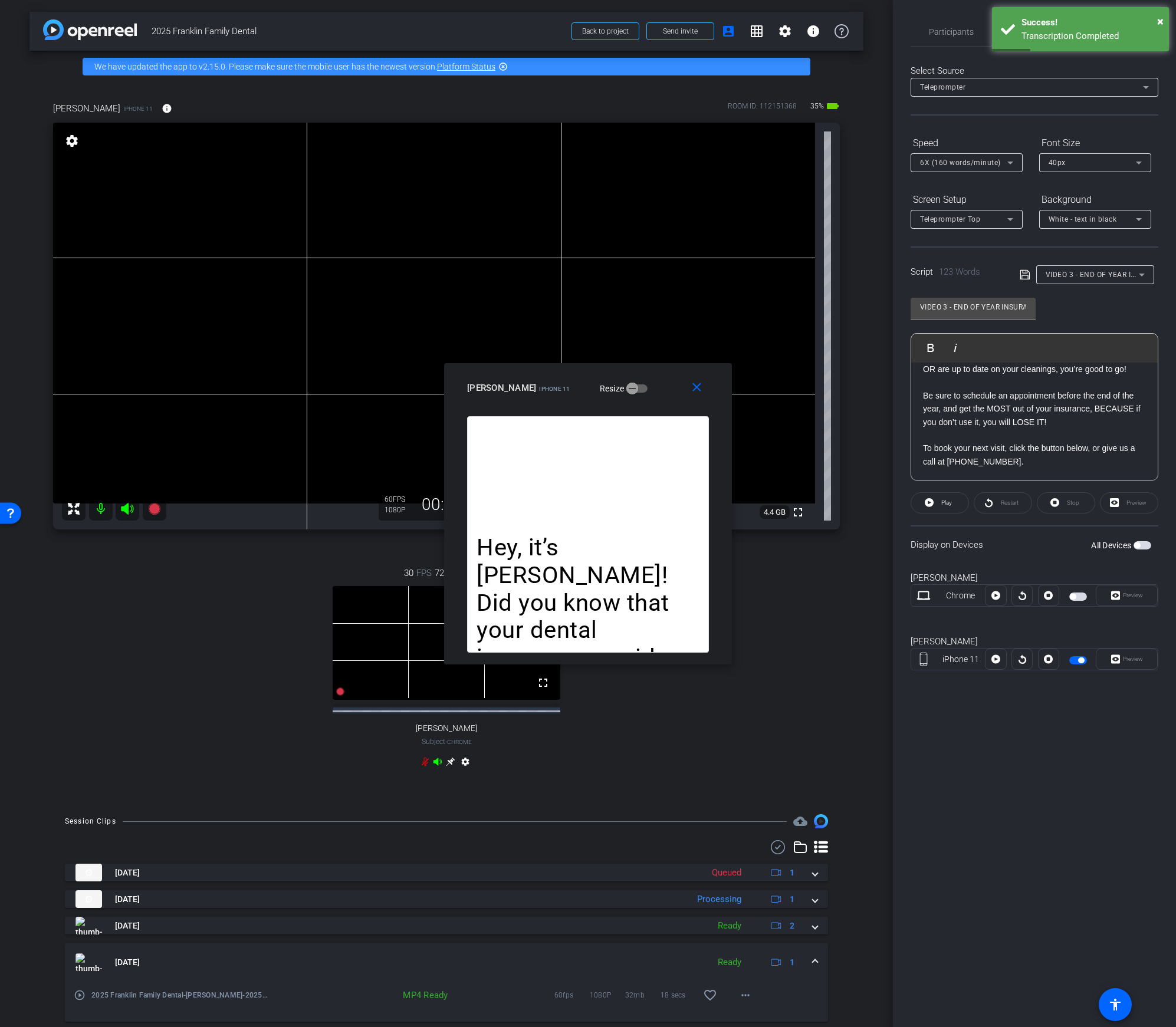
click at [943, 429] on p at bounding box center [1035, 435] width 223 height 13
click at [923, 449] on p "To book your next visit, click the button below, or give us a call at 615-794-8…" at bounding box center [1035, 455] width 223 height 27
click at [702, 392] on mat-icon "close" at bounding box center [697, 387] width 15 height 15
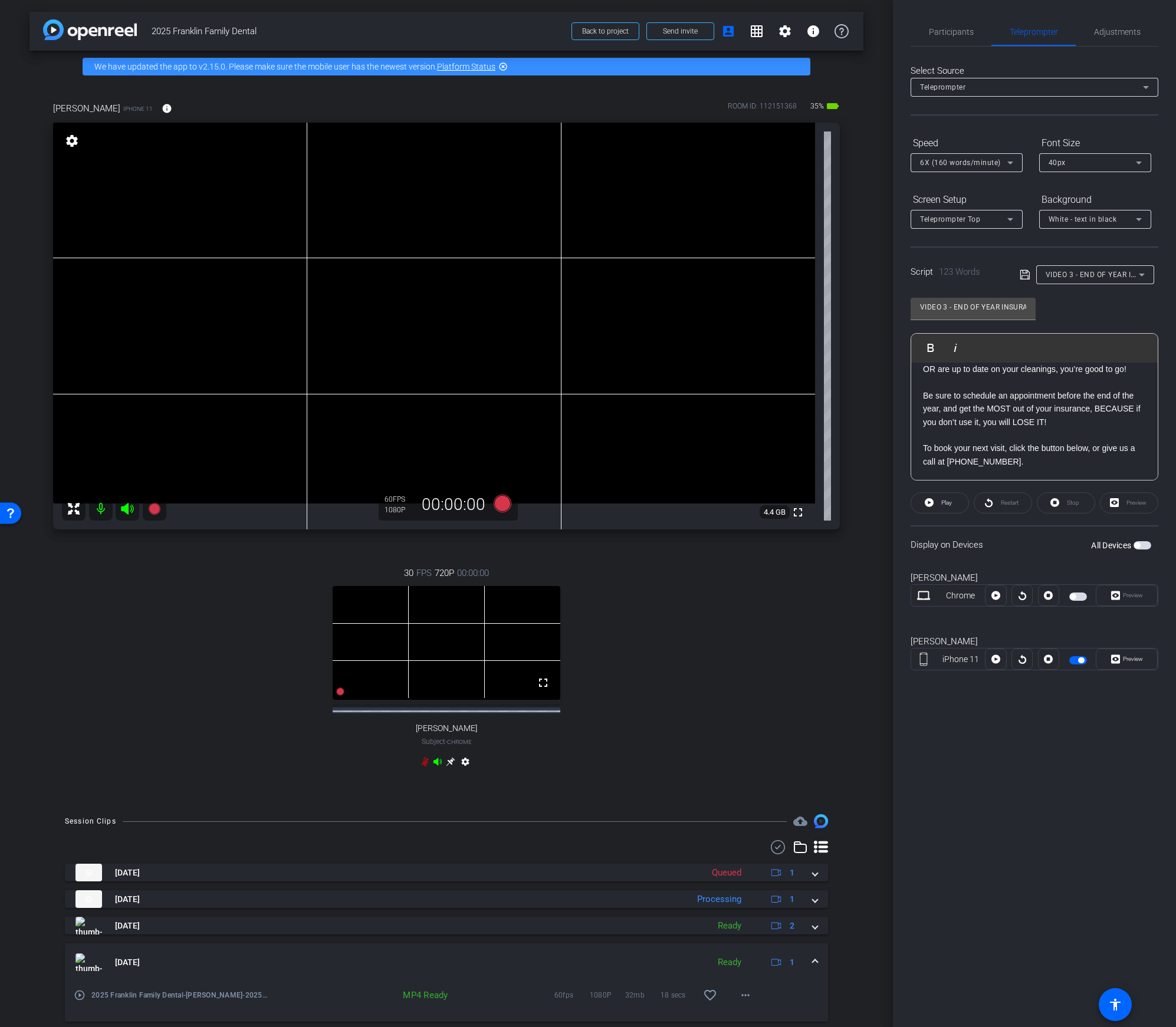
click at [923, 451] on p "To book your next visit, click the button below, or give us a call at 615-794-8…" at bounding box center [1035, 455] width 223 height 27
click at [1014, 454] on p "To book your next visit, click the button below, or give us a call at 615-794-8…" at bounding box center [1035, 455] width 223 height 27
click at [1035, 425] on p "Be sure to schedule an appointment before the end of the year, and get the MOST…" at bounding box center [1035, 409] width 223 height 39
click at [935, 507] on span at bounding box center [940, 502] width 57 height 28
click at [923, 453] on p "To book your next visit, click the button below, or give us a call at 615-794-8…" at bounding box center [1035, 455] width 223 height 27
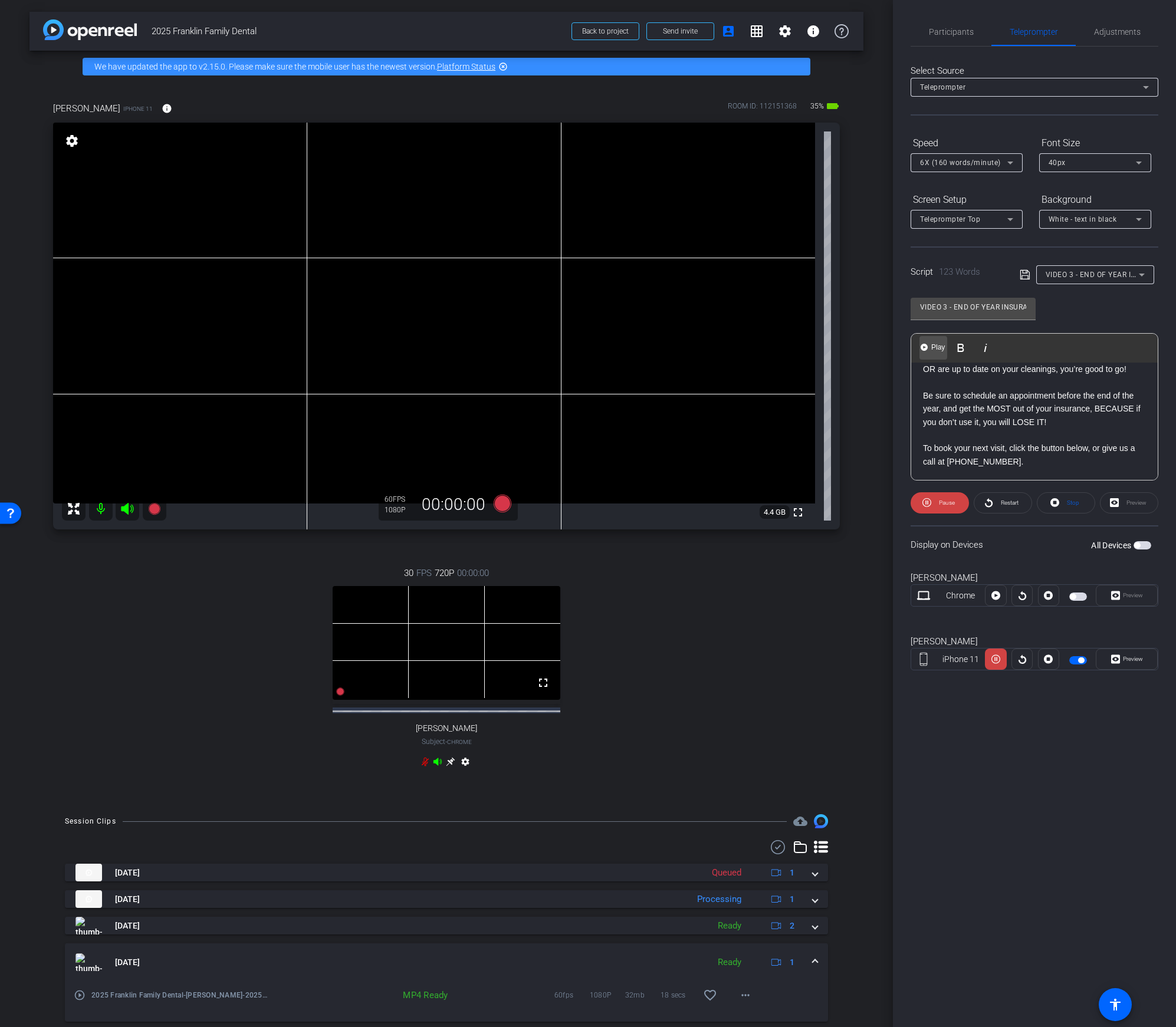
click at [934, 343] on span "Play" at bounding box center [938, 347] width 18 height 10
click at [942, 500] on span "Pause" at bounding box center [947, 502] width 16 height 7
click at [932, 349] on icon "button" at bounding box center [931, 348] width 14 height 14
click at [932, 347] on span "Play" at bounding box center [938, 347] width 18 height 10
click at [946, 506] on span "Pause" at bounding box center [945, 502] width 19 height 16
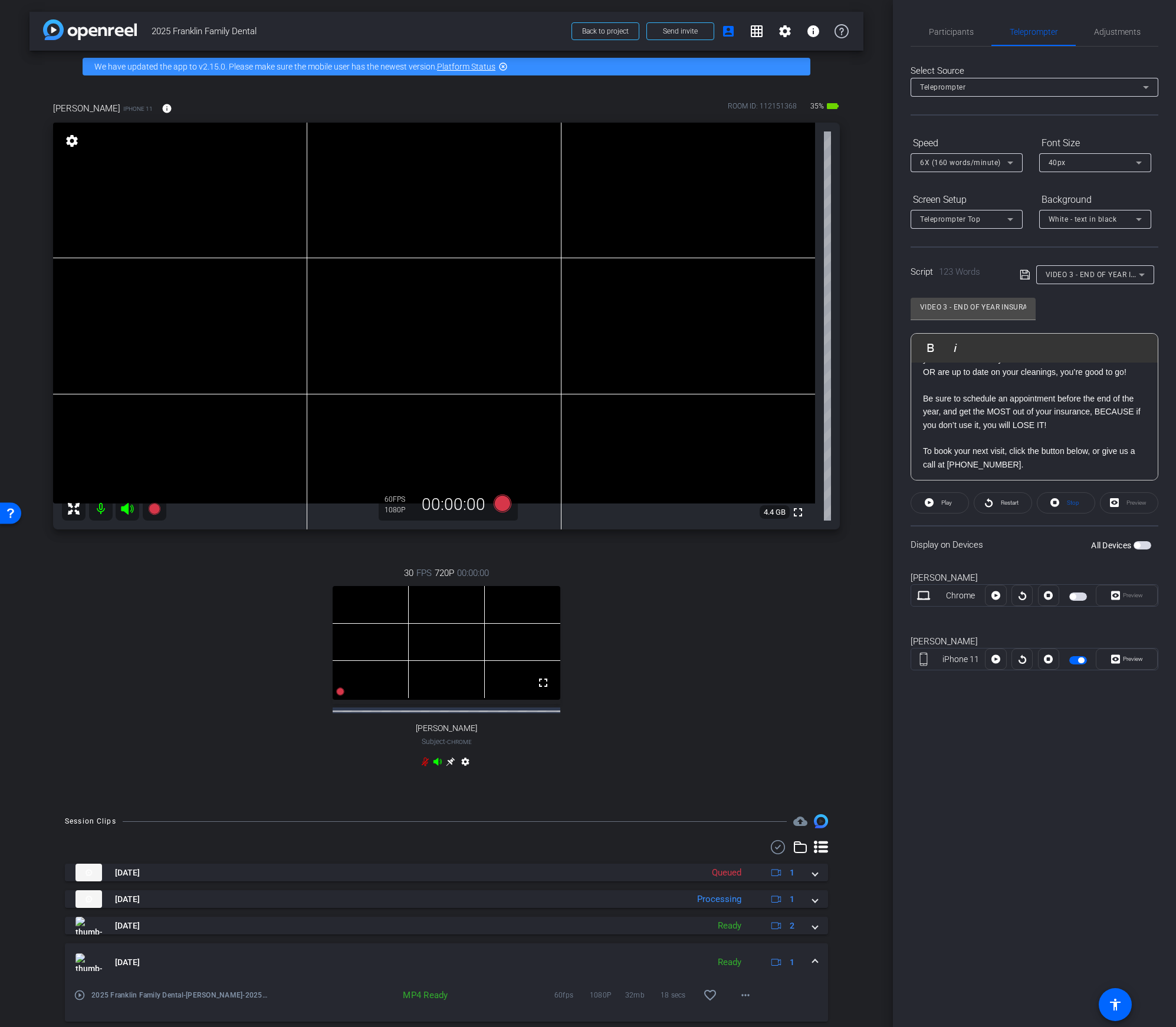
scroll to position [130, 0]
click at [501, 500] on icon at bounding box center [502, 503] width 18 height 18
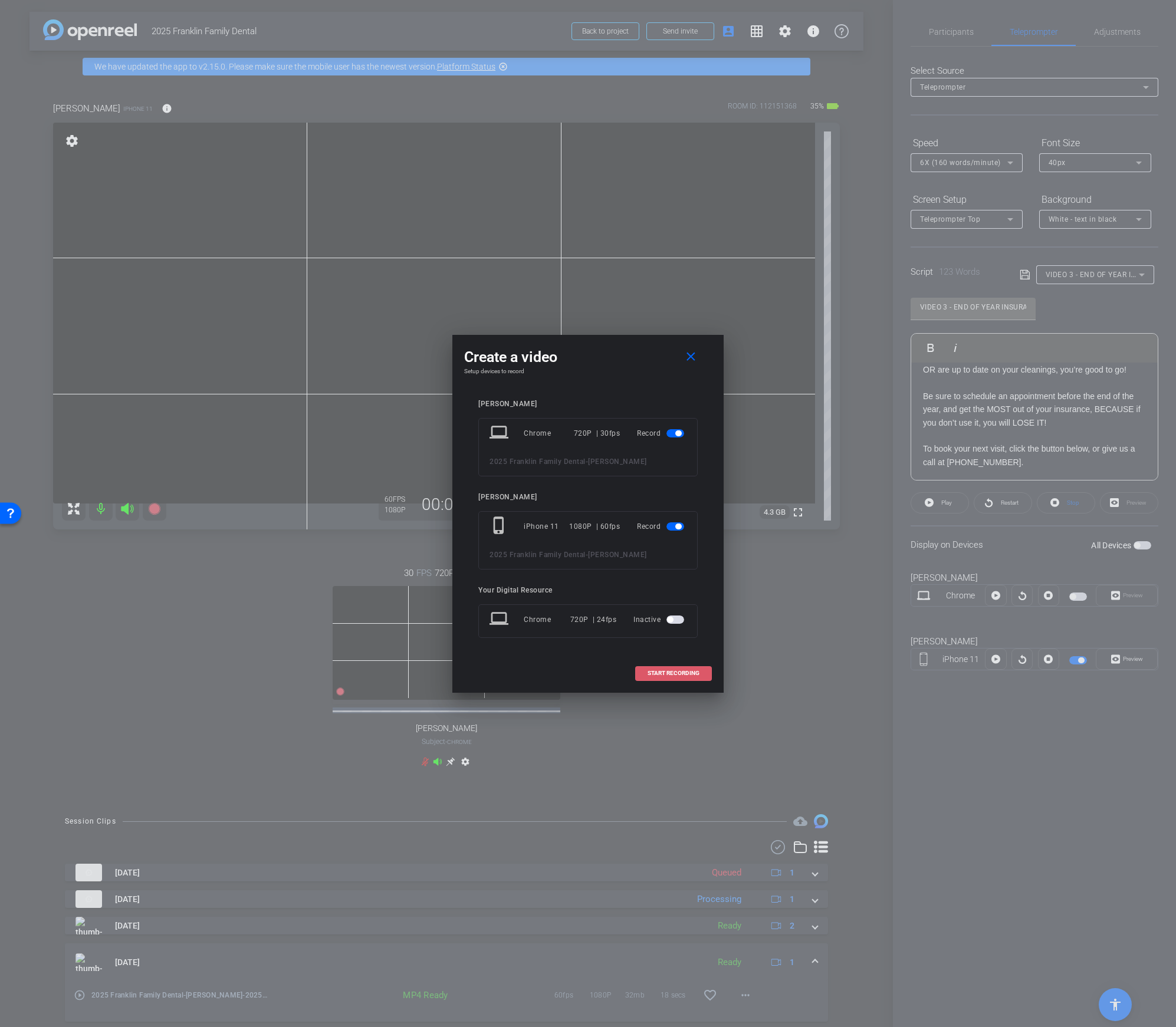
click at [659, 667] on span at bounding box center [673, 673] width 75 height 28
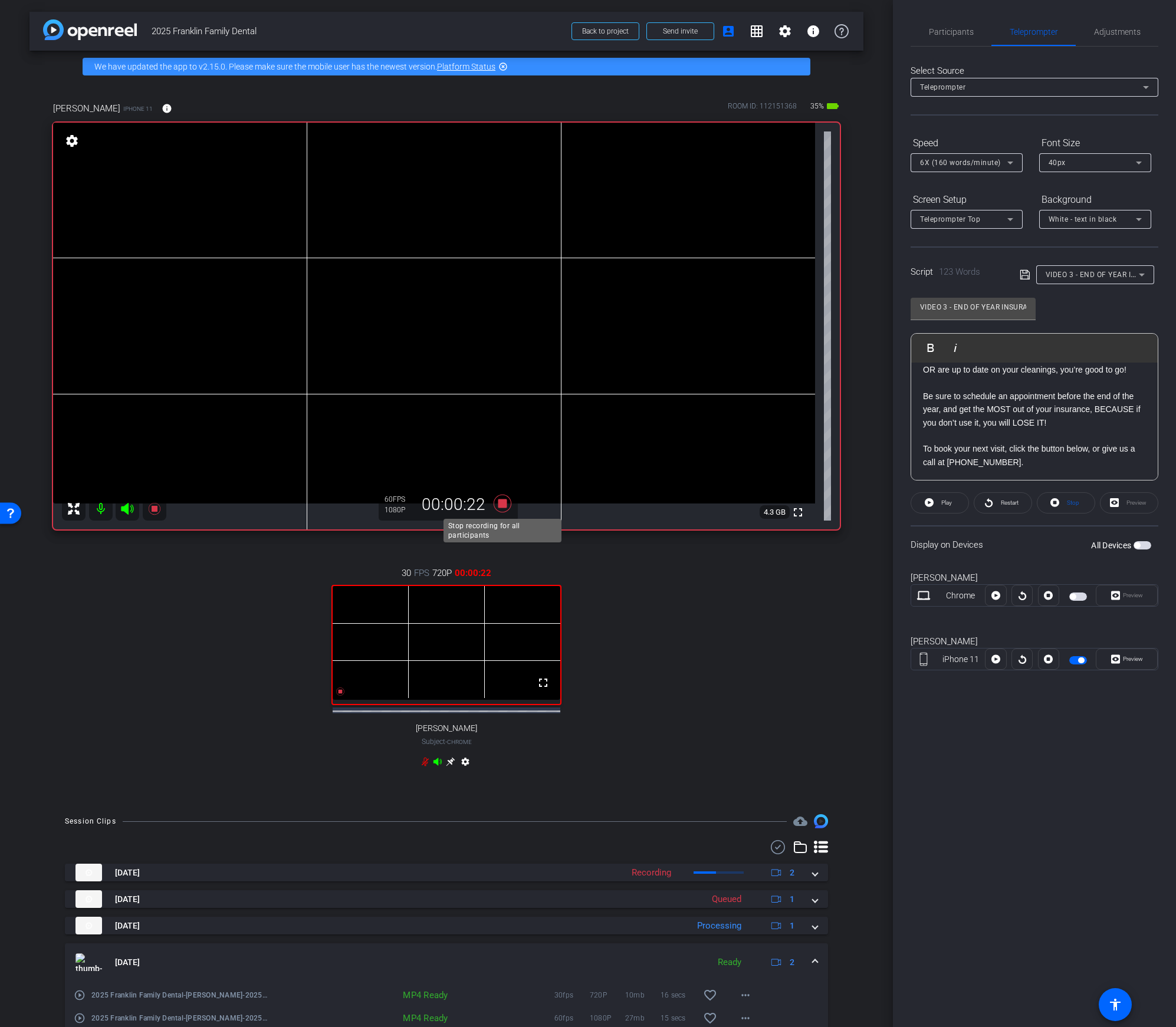
click at [501, 507] on icon at bounding box center [502, 503] width 18 height 18
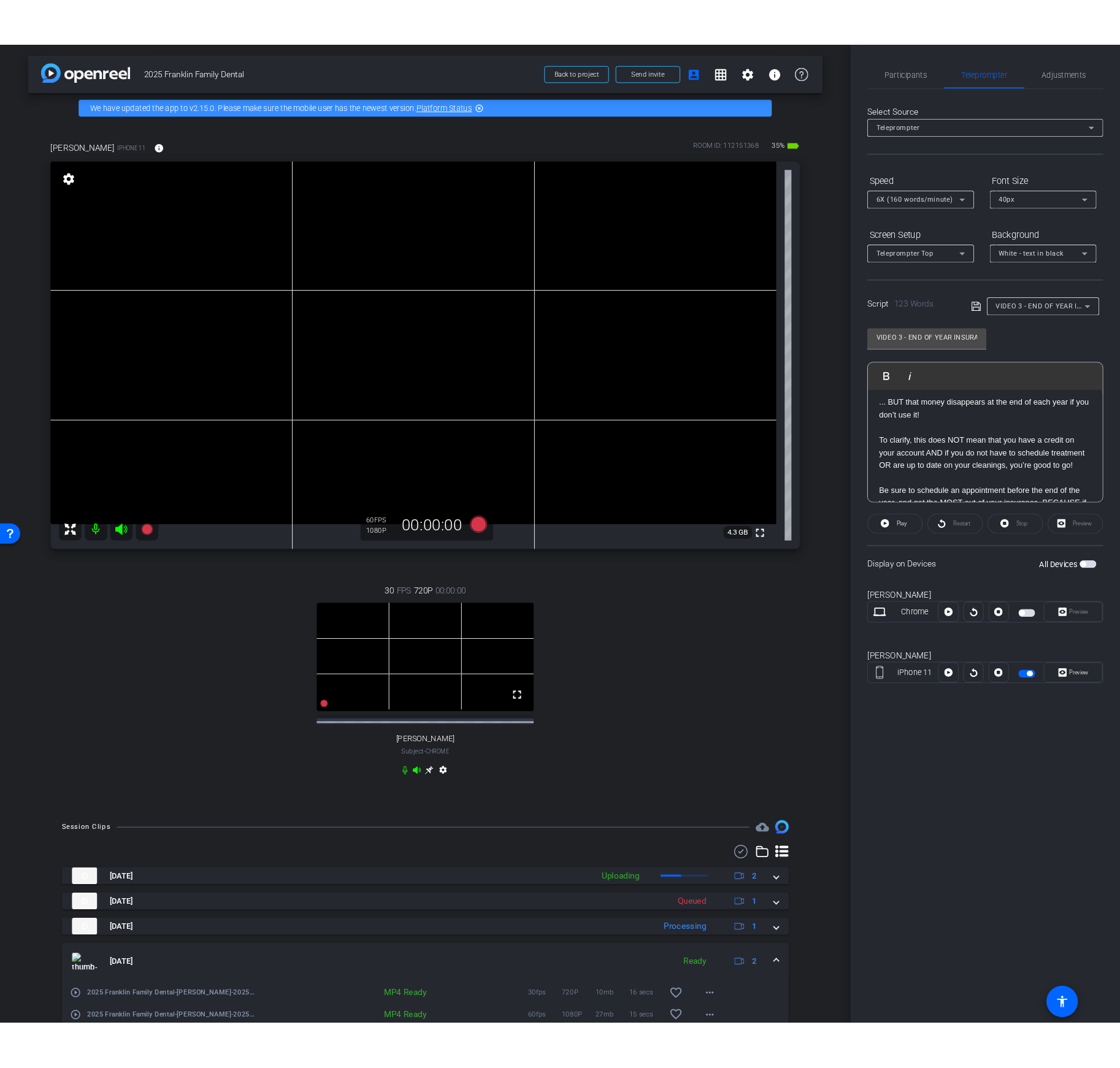
scroll to position [0, 0]
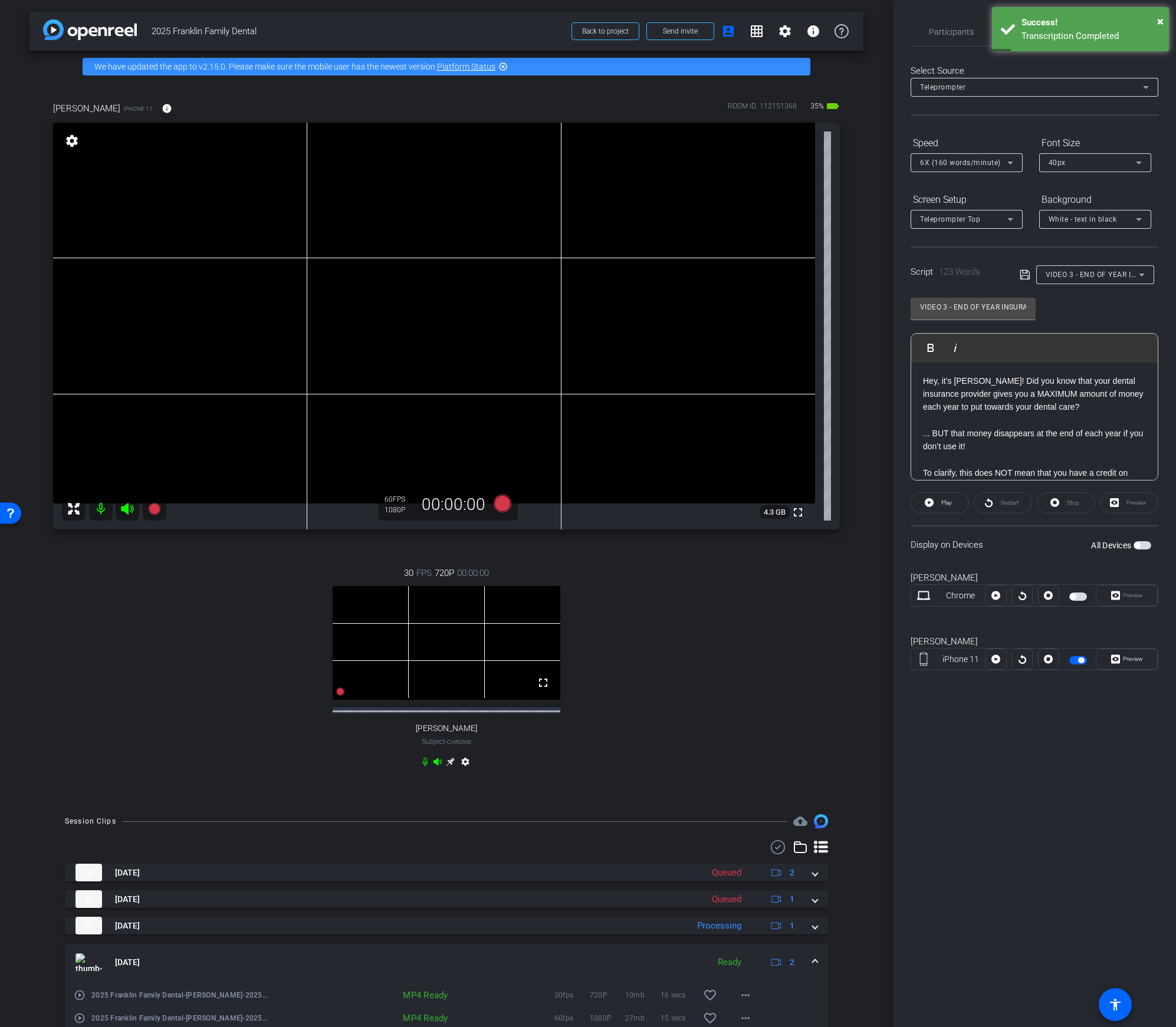
click at [919, 383] on div "Hey, it’s Shelly! Did you know that your dental insurance provider gives you a …" at bounding box center [1035, 486] width 247 height 248
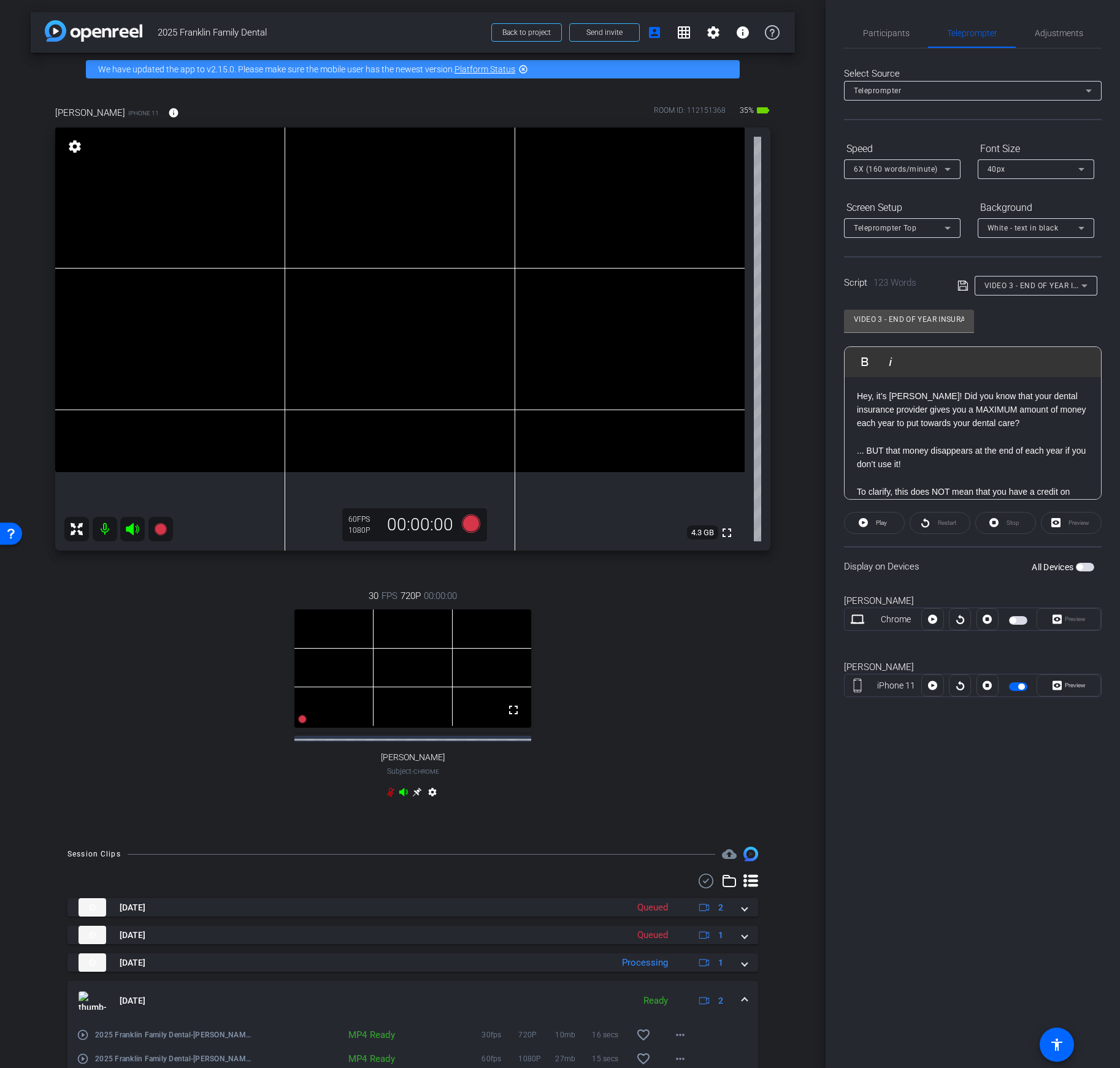
click at [1016, 689] on span "button" at bounding box center [1018, 686] width 18 height 9
click at [1015, 689] on span "button" at bounding box center [1018, 686] width 18 height 9
click at [466, 520] on icon at bounding box center [471, 523] width 18 height 18
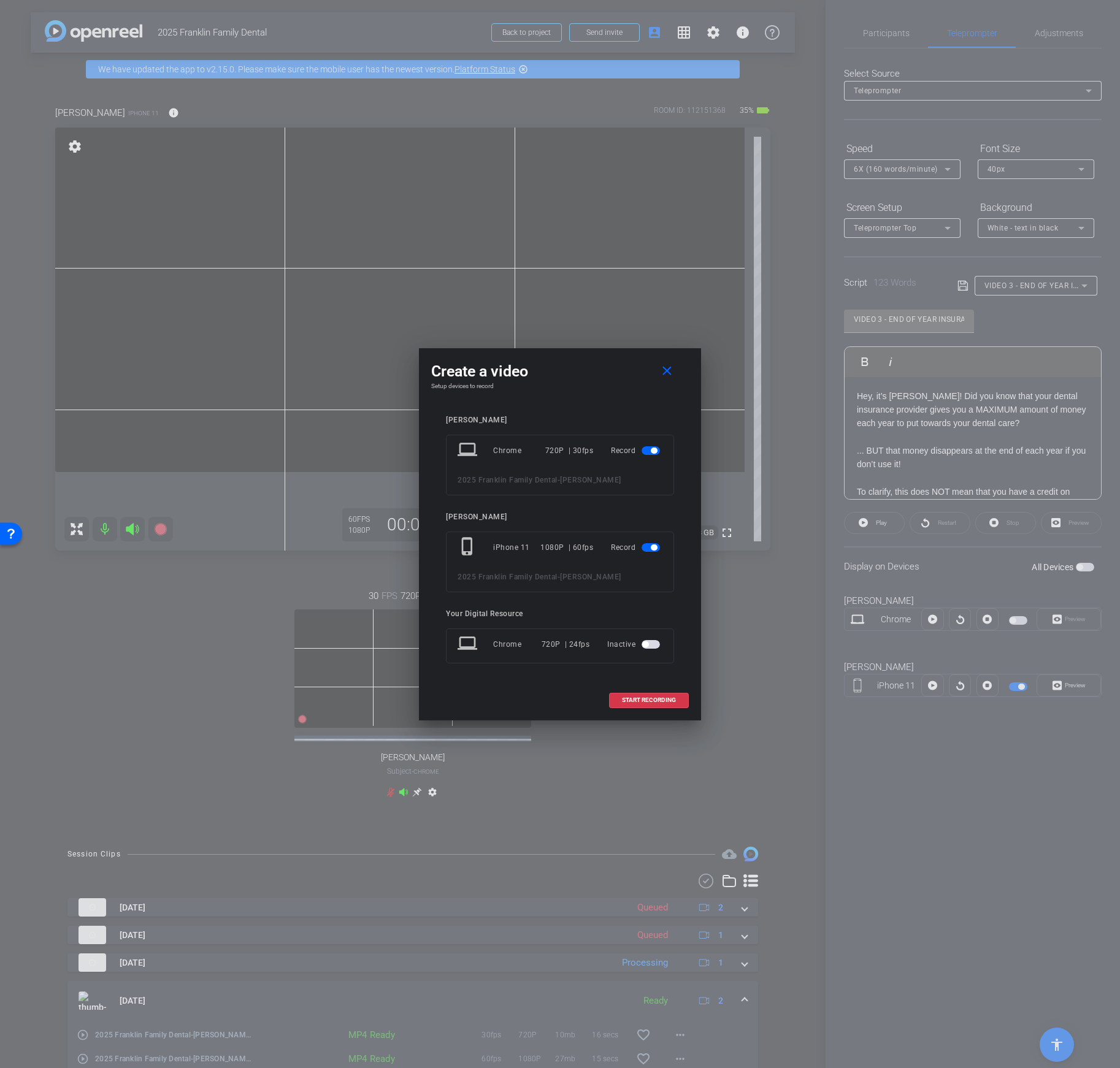
click at [643, 449] on span "button" at bounding box center [650, 450] width 18 height 9
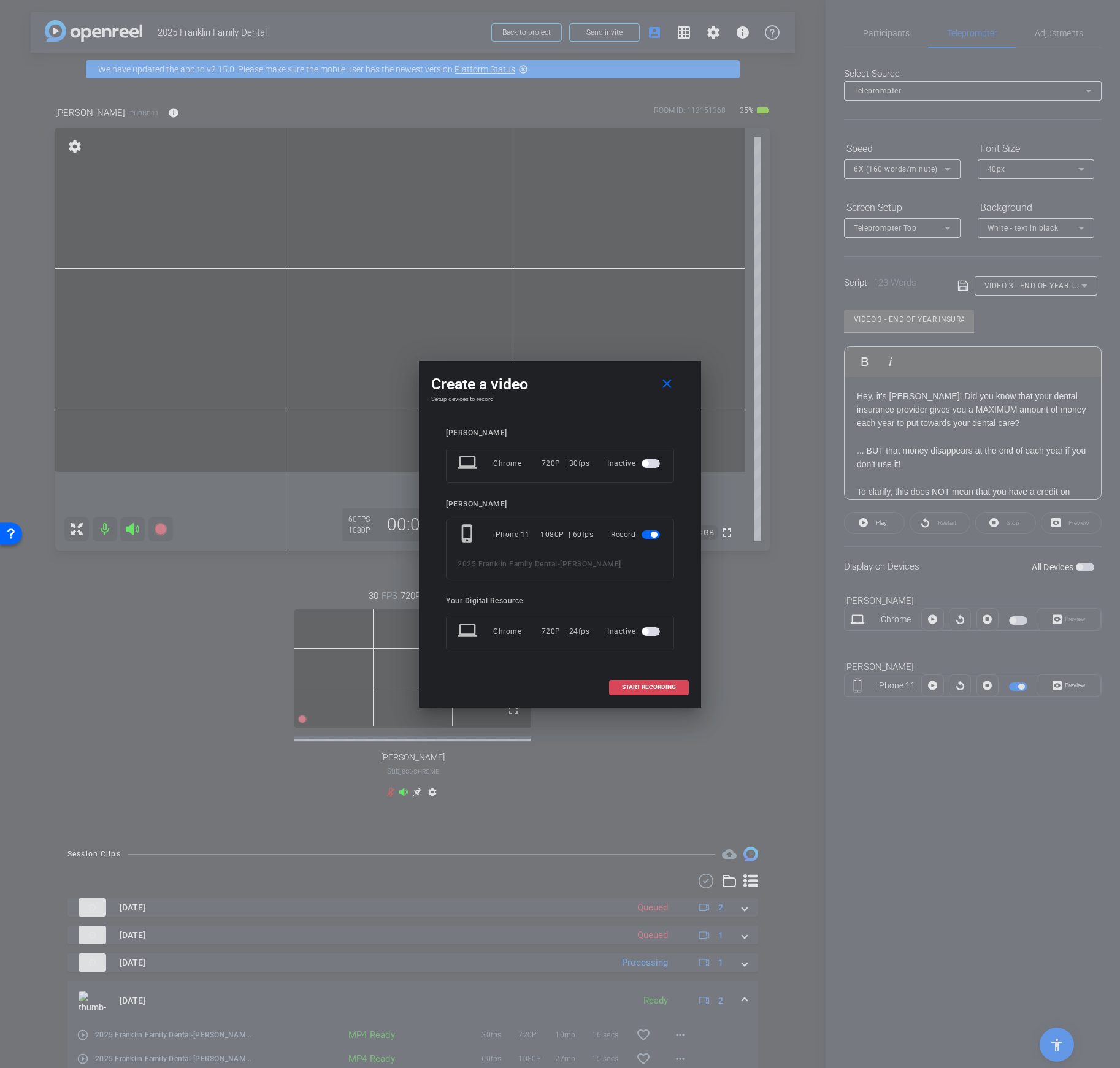
click at [654, 682] on span at bounding box center [648, 687] width 78 height 29
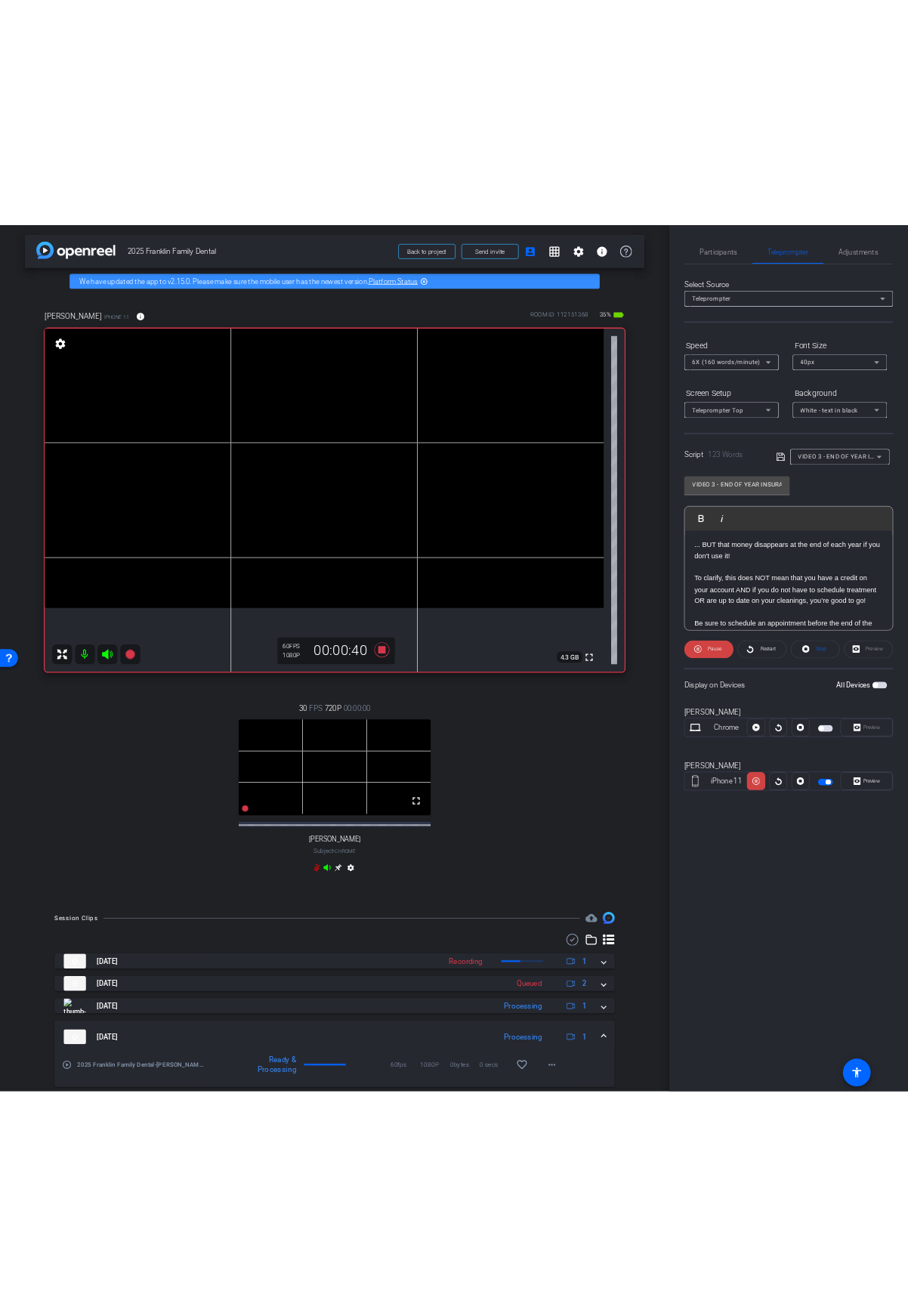
scroll to position [89, 0]
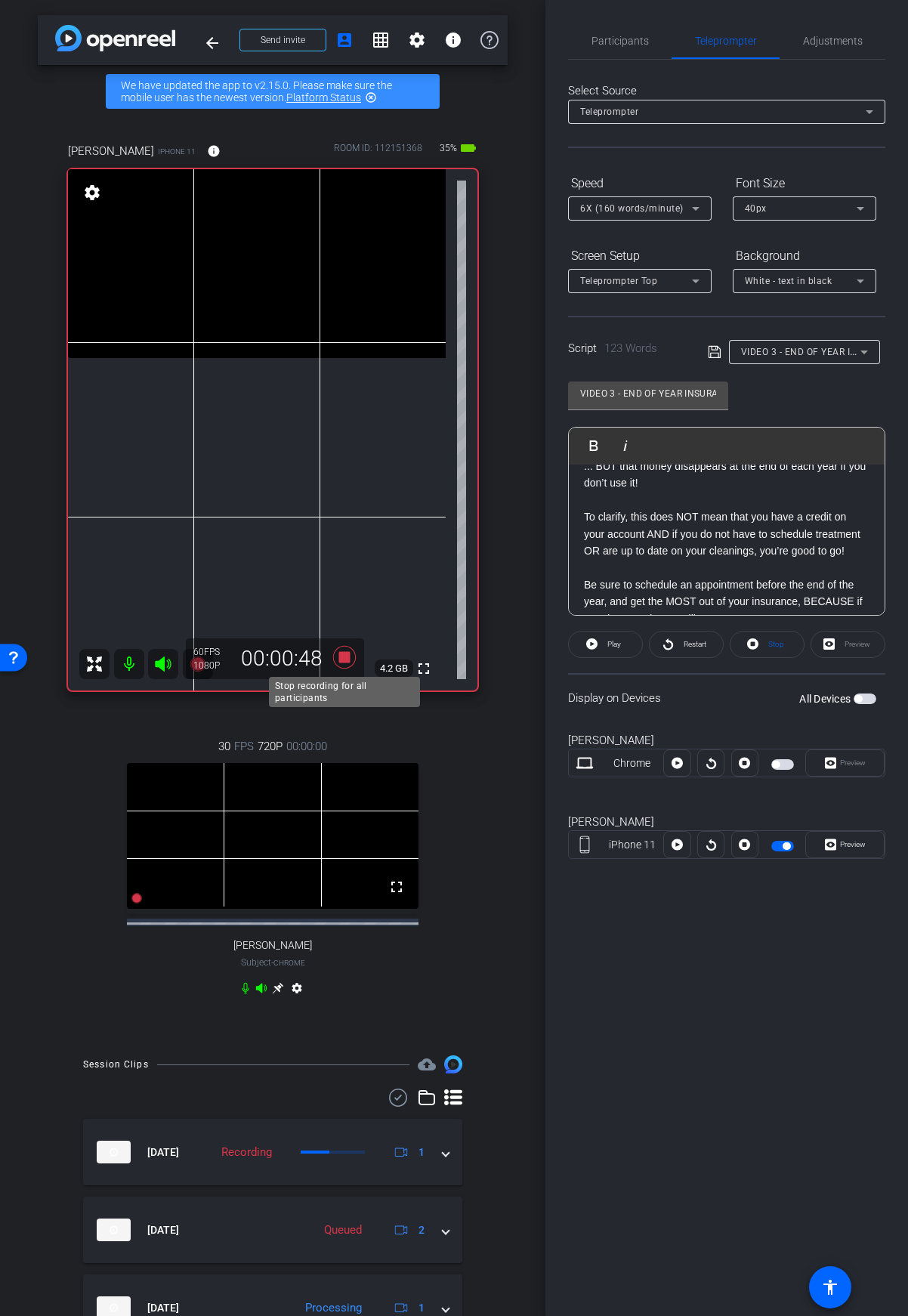
click at [343, 661] on icon at bounding box center [344, 657] width 23 height 23
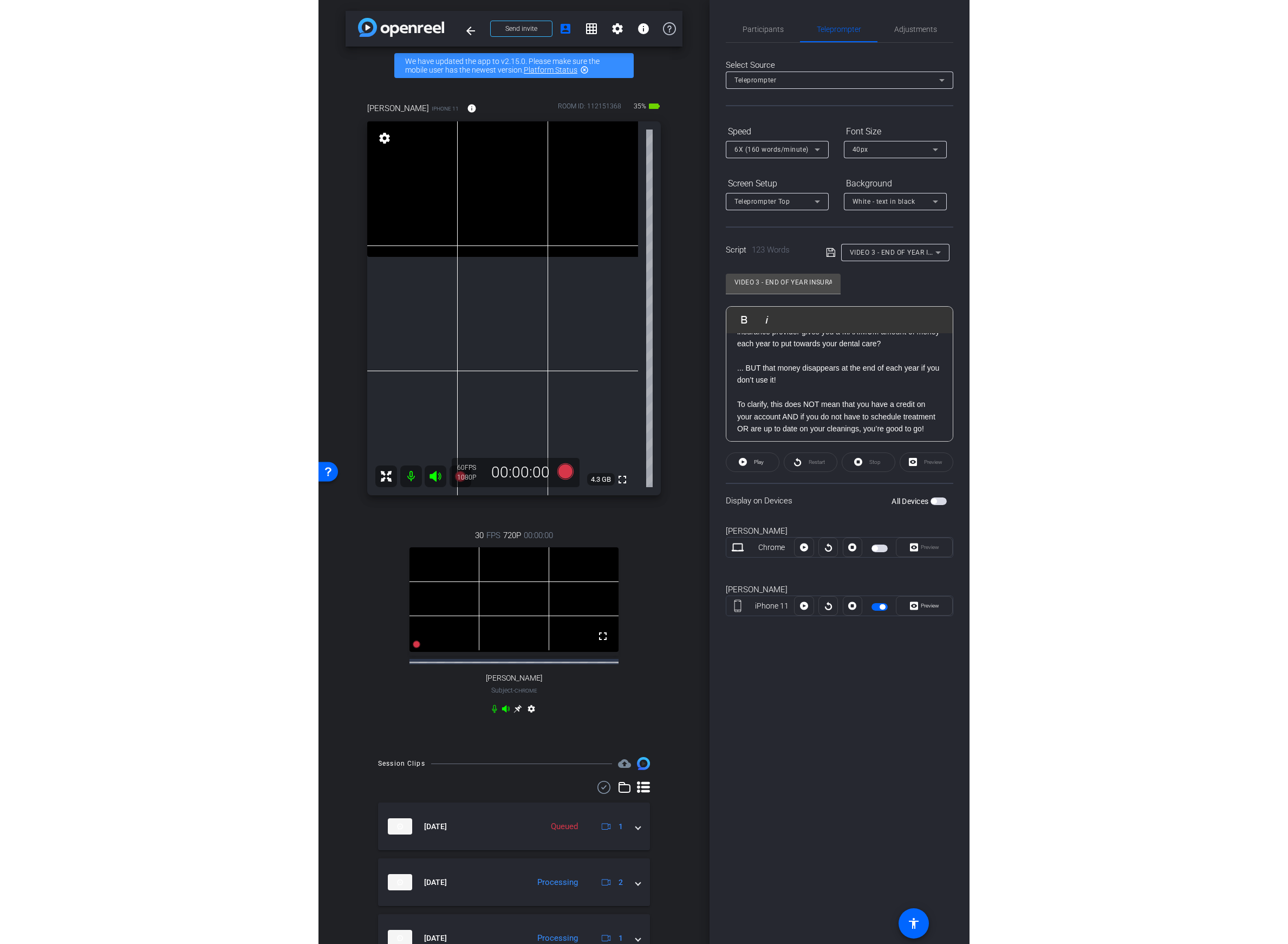
scroll to position [0, 0]
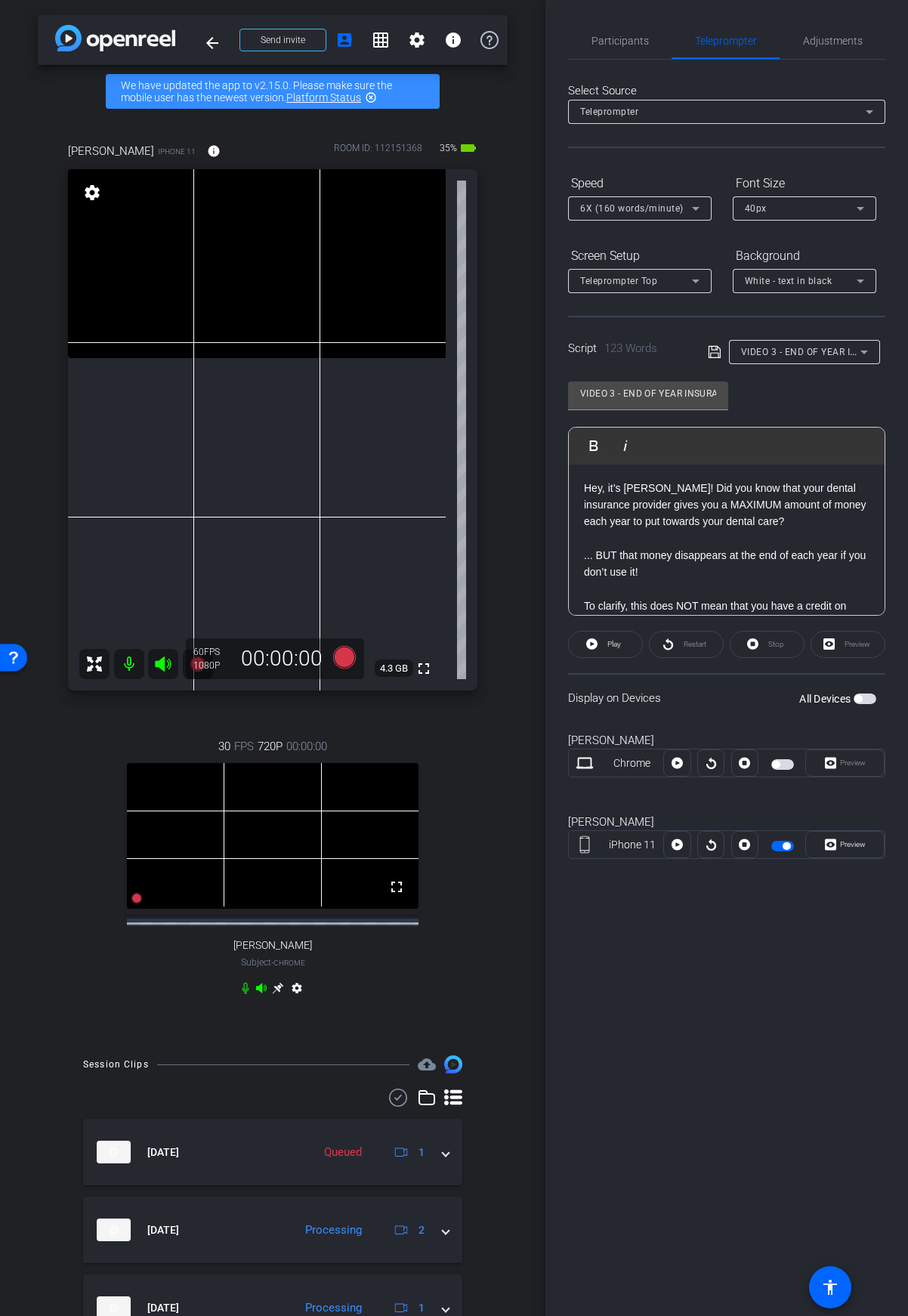
click at [587, 490] on p "Hey, it’s Shelly! Did you know that your dental insurance provider gives you a …" at bounding box center [727, 505] width 286 height 50
click at [340, 659] on icon at bounding box center [344, 657] width 23 height 23
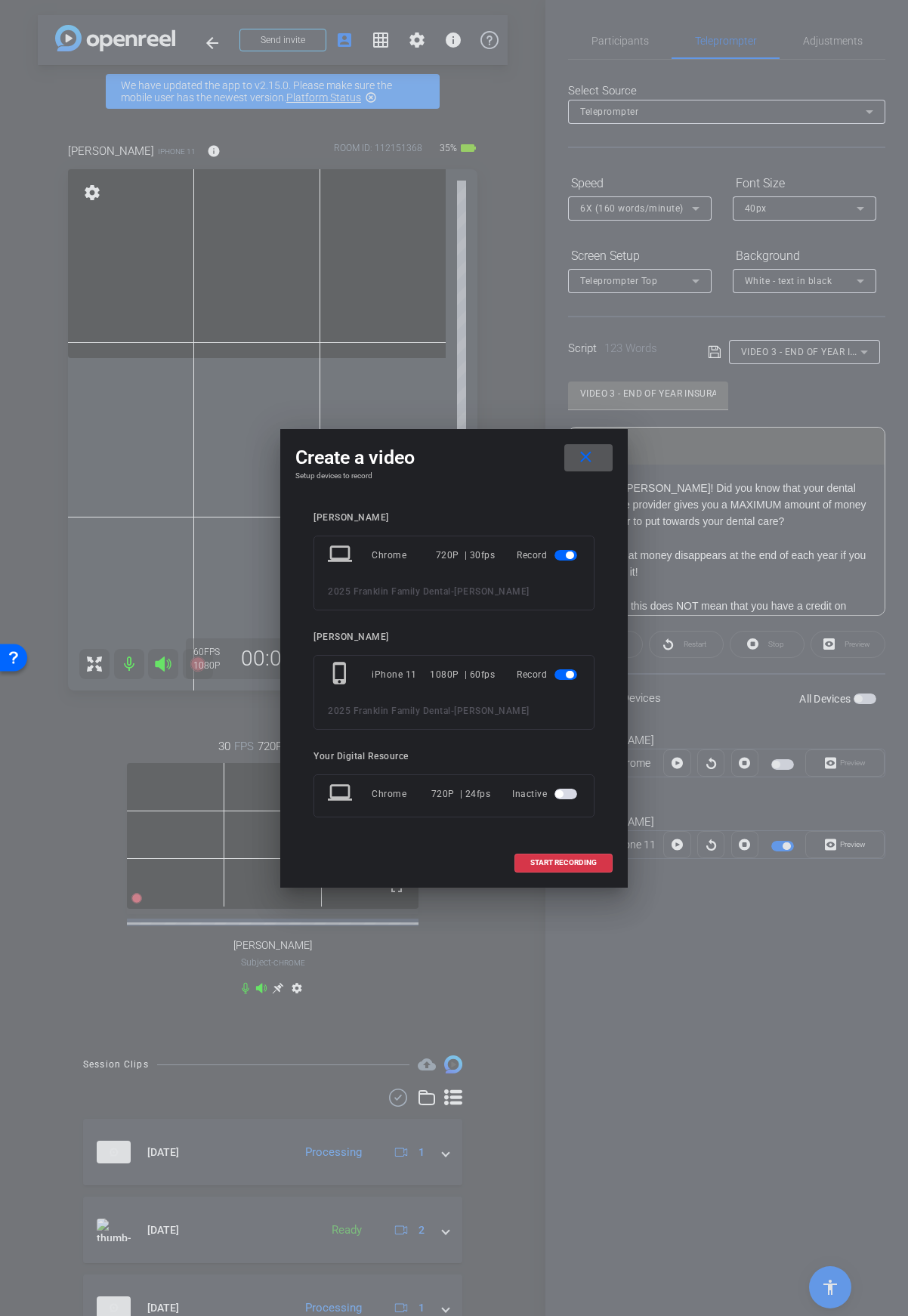
click at [570, 562] on mat-slide-toggle at bounding box center [568, 556] width 26 height 18
click at [563, 554] on span "button" at bounding box center [566, 555] width 23 height 11
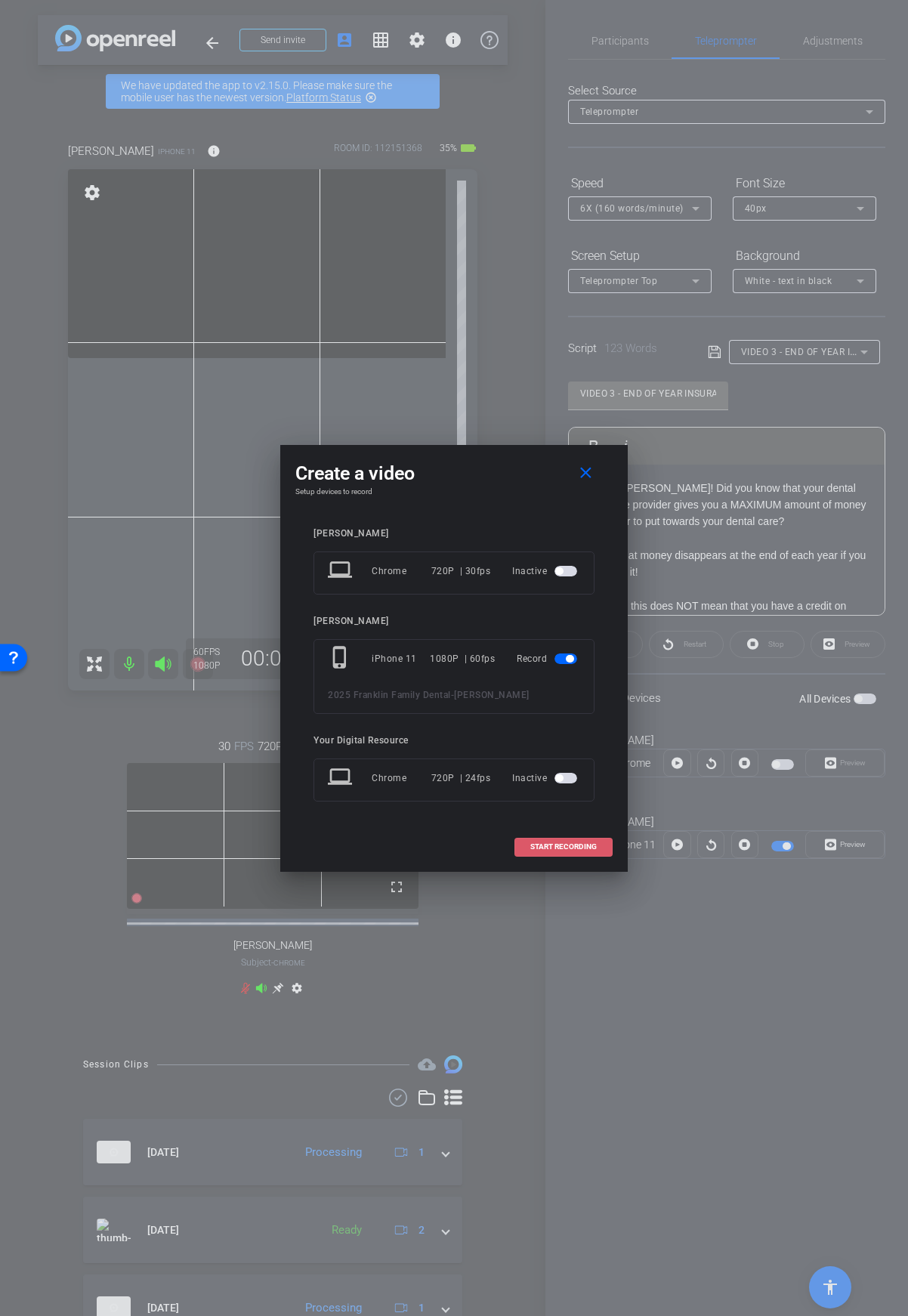
click at [573, 844] on span "START RECORDING" at bounding box center [563, 847] width 66 height 8
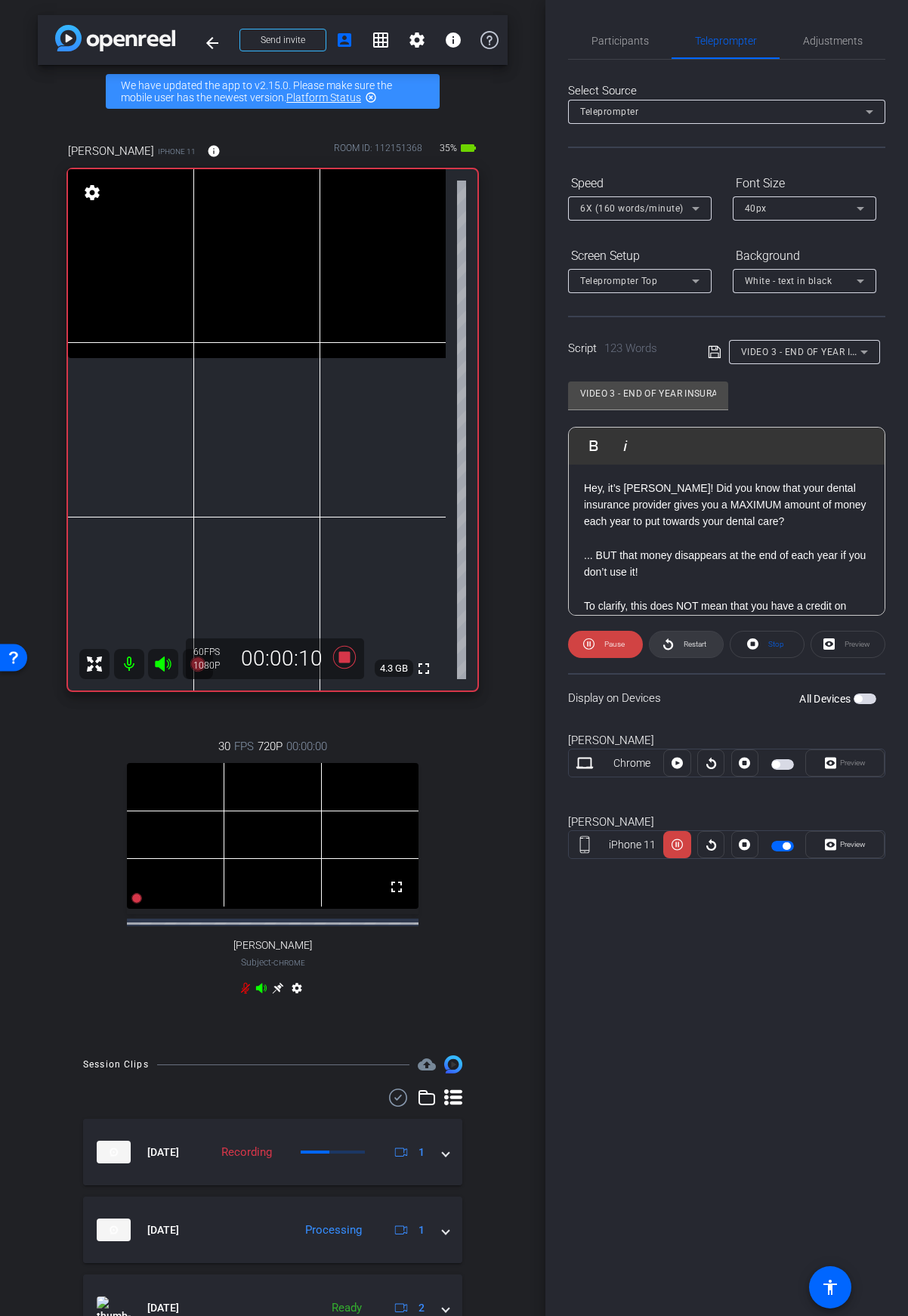
click at [686, 645] on span "Restart" at bounding box center [695, 644] width 23 height 8
click at [348, 660] on icon at bounding box center [344, 657] width 23 height 23
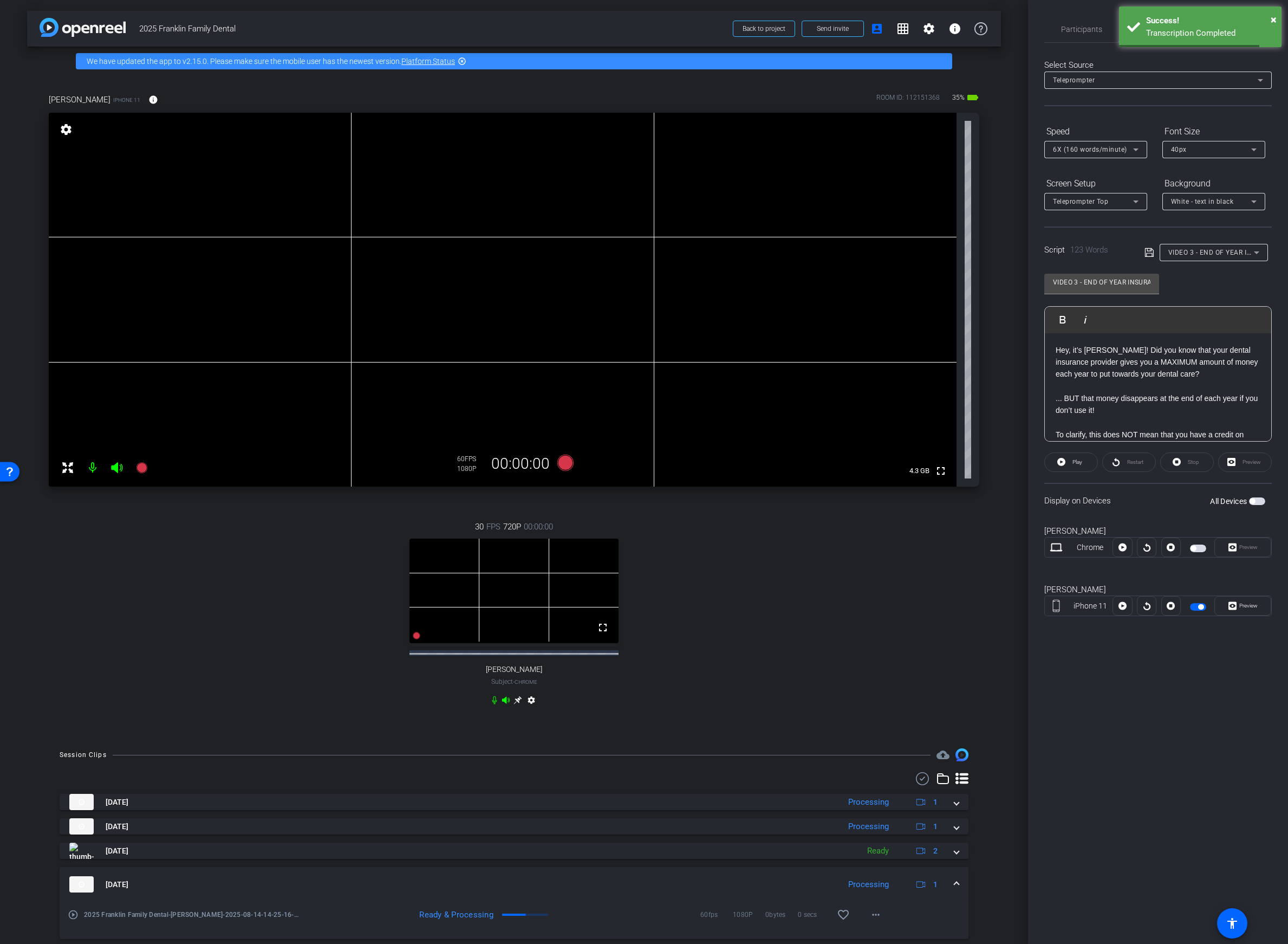
click at [1120, 366] on p "Hey, it’s Shelly! Did you know that your dental insurance provider gives you a …" at bounding box center [1158, 362] width 205 height 36
click at [1054, 354] on div "Hey, it’s Shelly! Did you know that your dental insurance provider gives you a …" at bounding box center [1158, 447] width 227 height 228
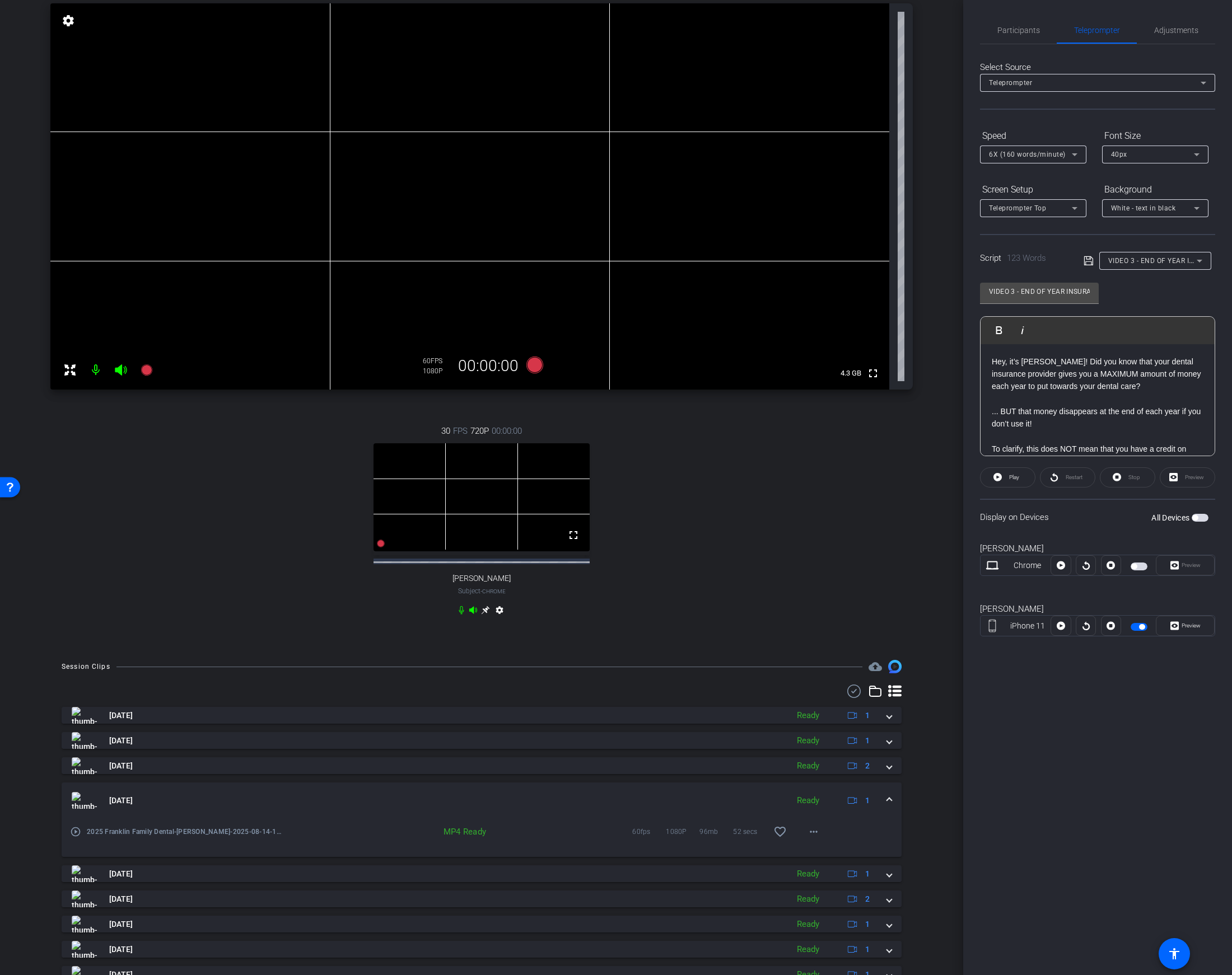
scroll to position [253, 0]
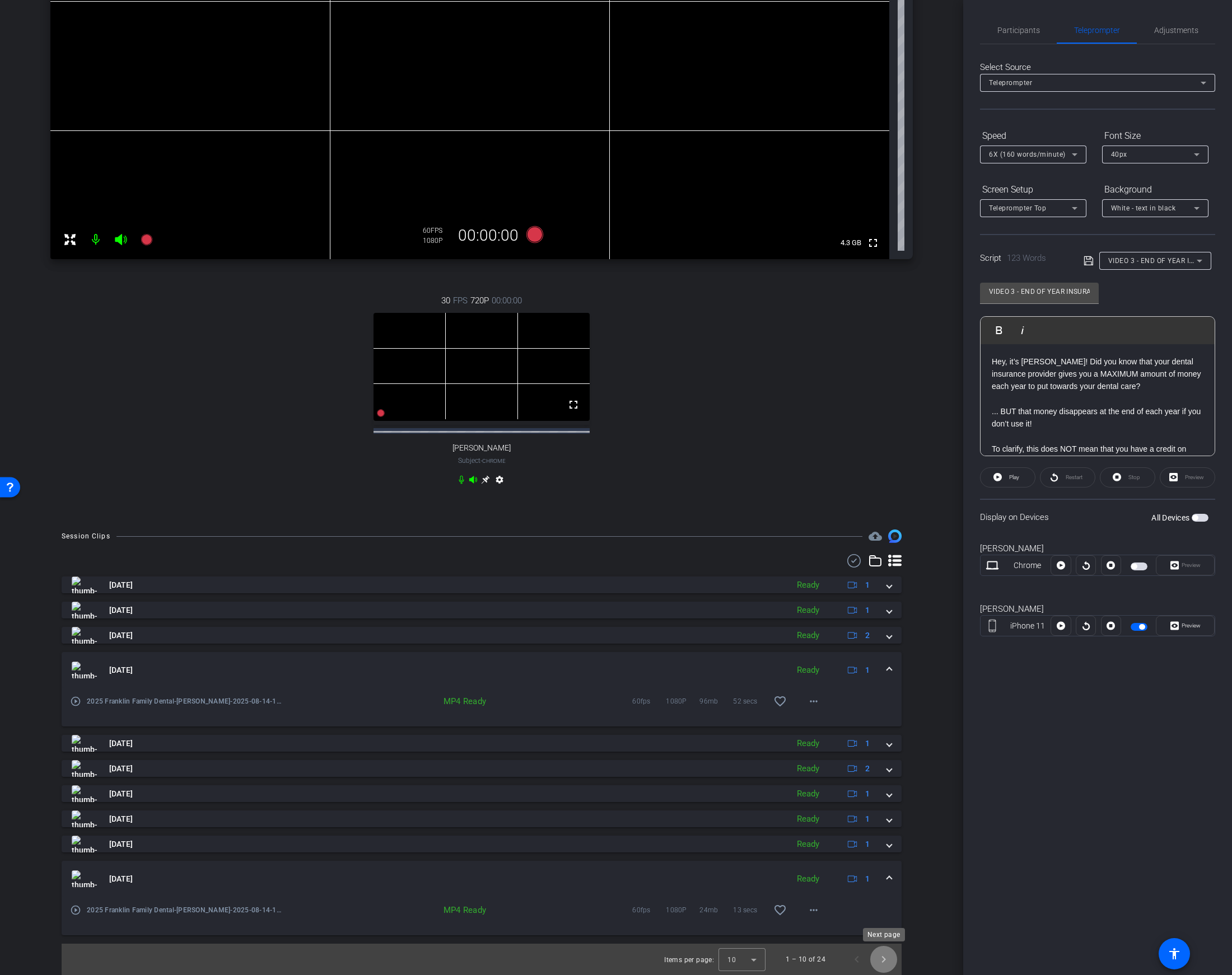
click at [887, 961] on span "Next page" at bounding box center [883, 959] width 27 height 27
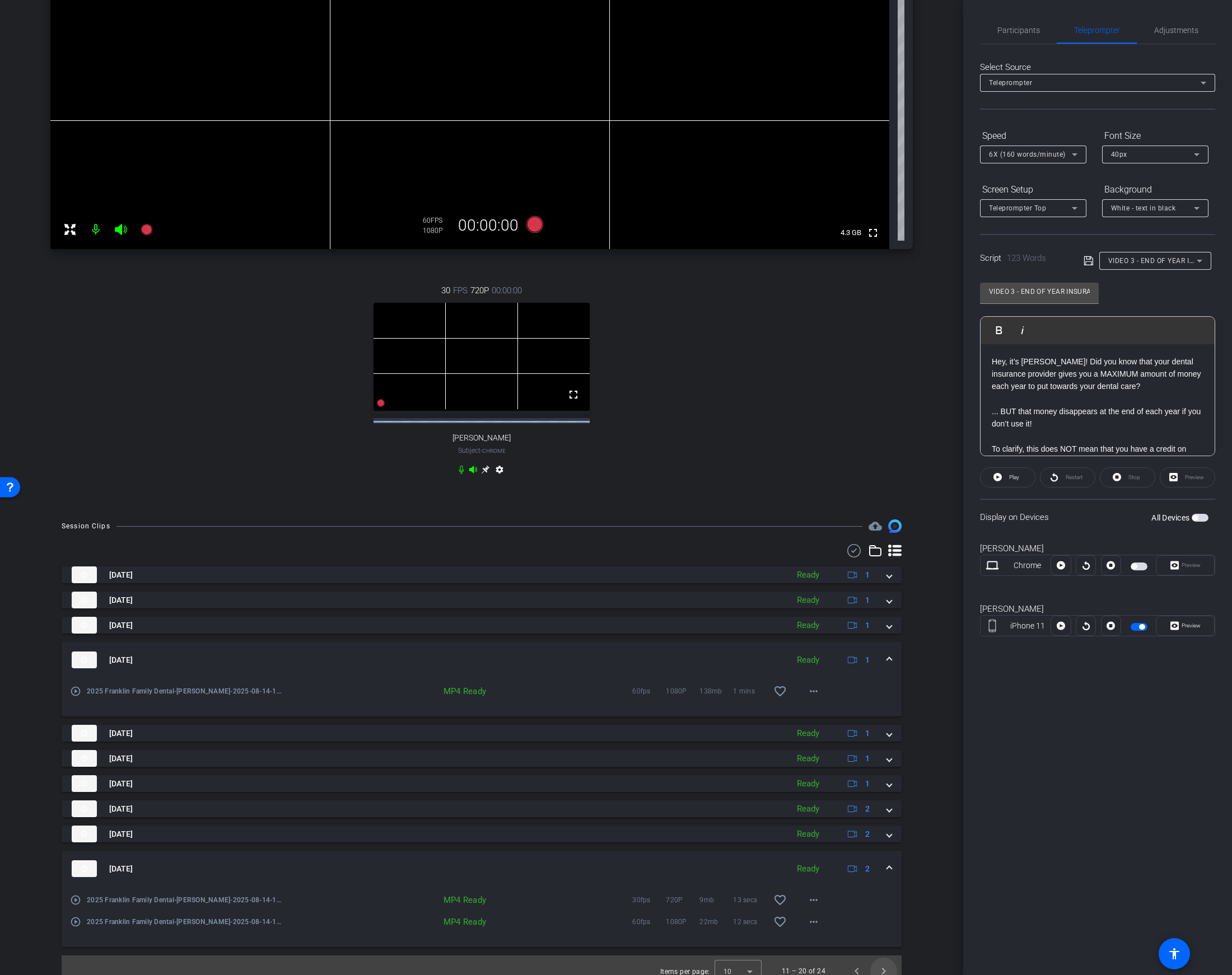
click at [887, 961] on openreel-recordings-list-clip "Aug 14, 2025 Ready 1 Aug 14, 2025 Ready 1 Aug 14, 2025 Ready 1 Aug 14, 2025 Rea…" at bounding box center [481, 776] width 840 height 420
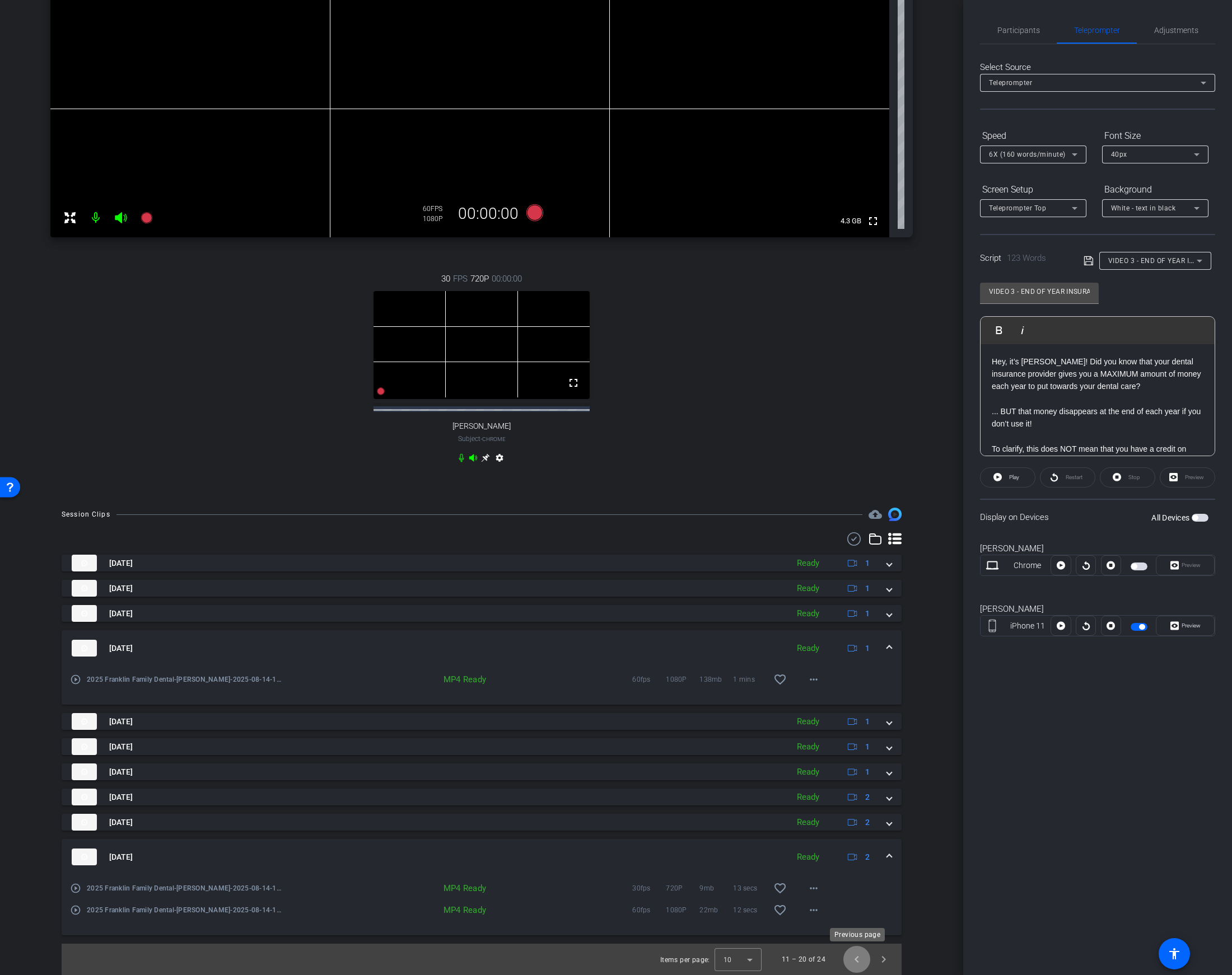
click at [854, 954] on span "Previous page" at bounding box center [856, 959] width 27 height 27
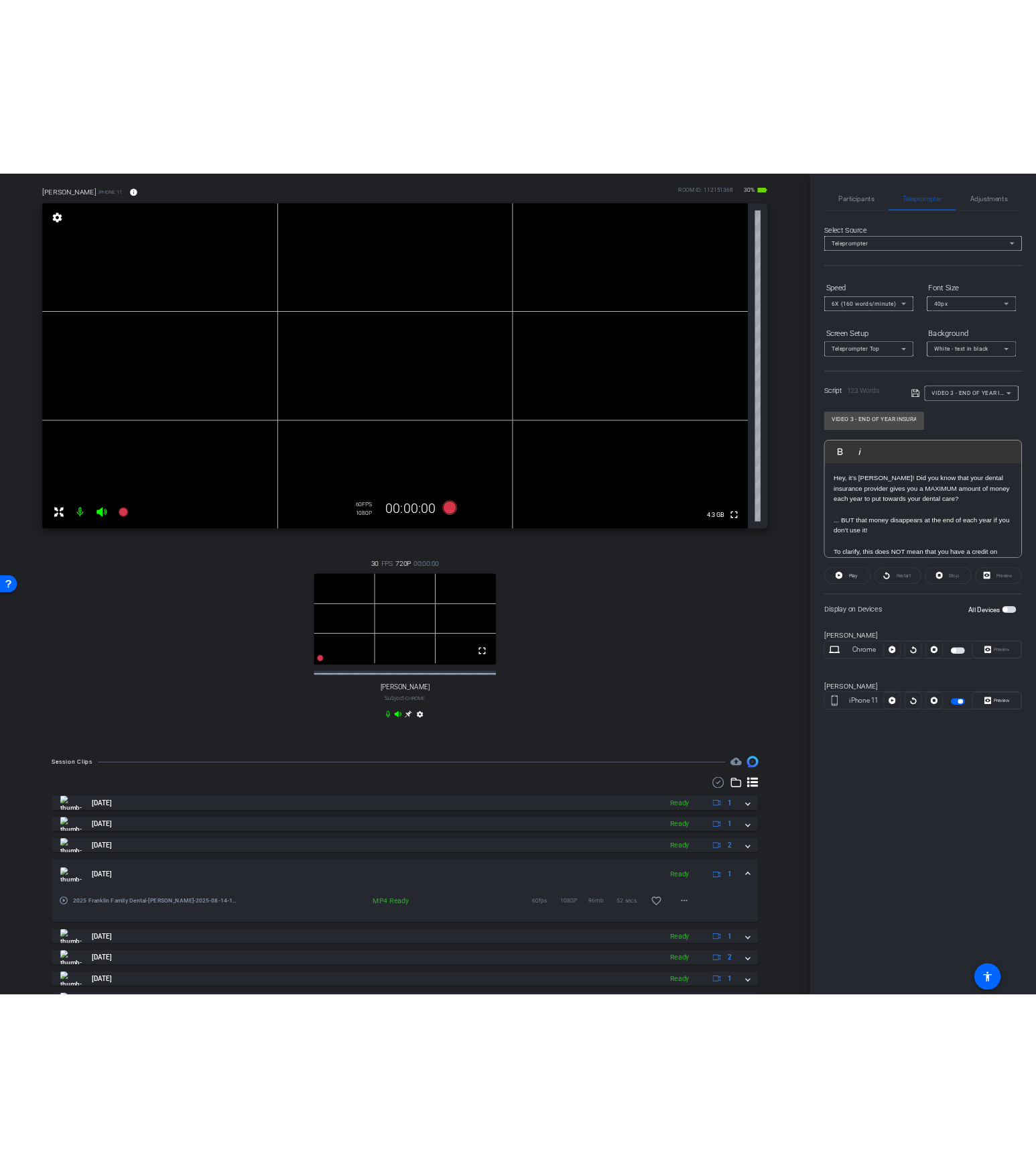
scroll to position [0, 0]
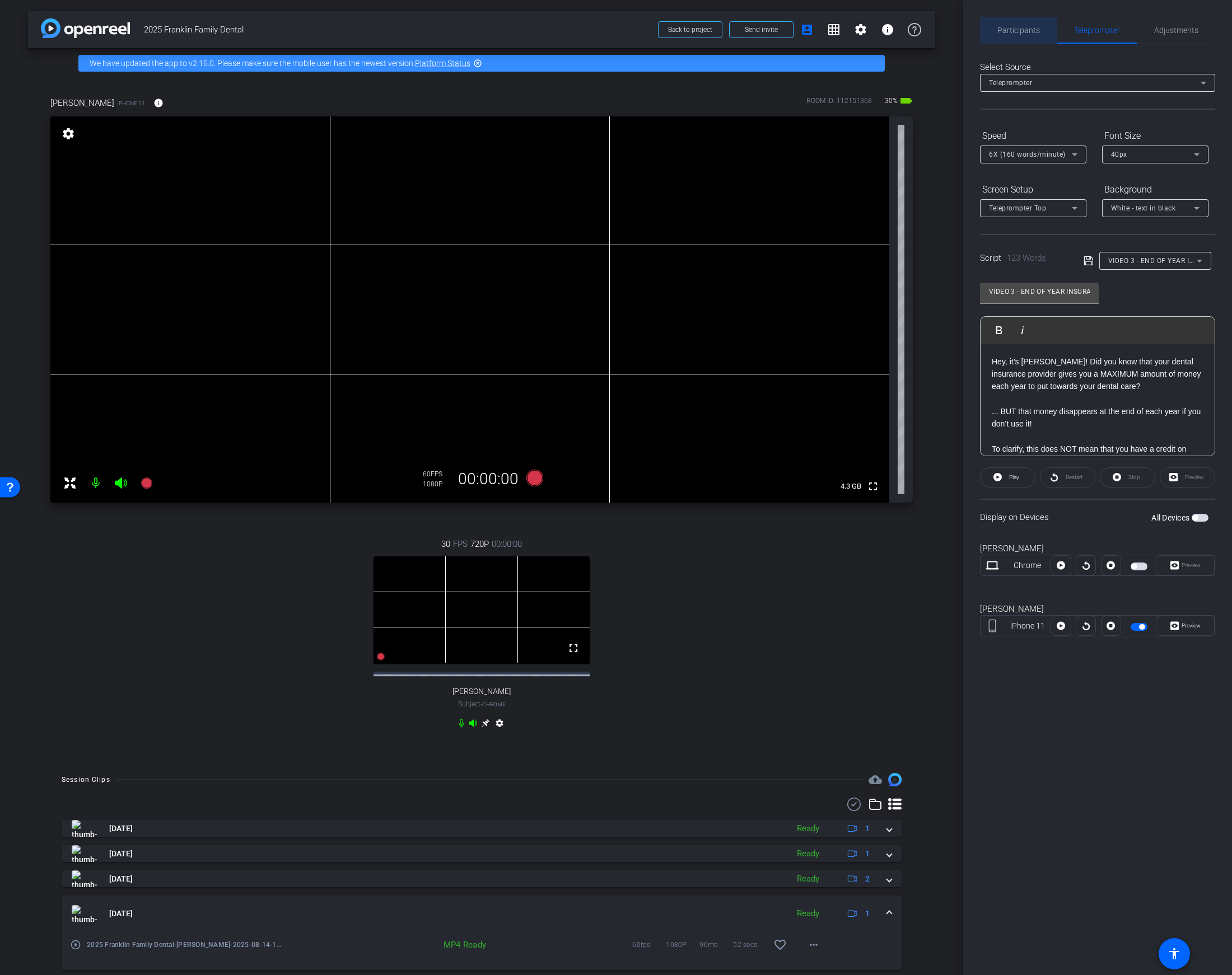
click at [1029, 31] on span "Participants" at bounding box center [1018, 30] width 43 height 8
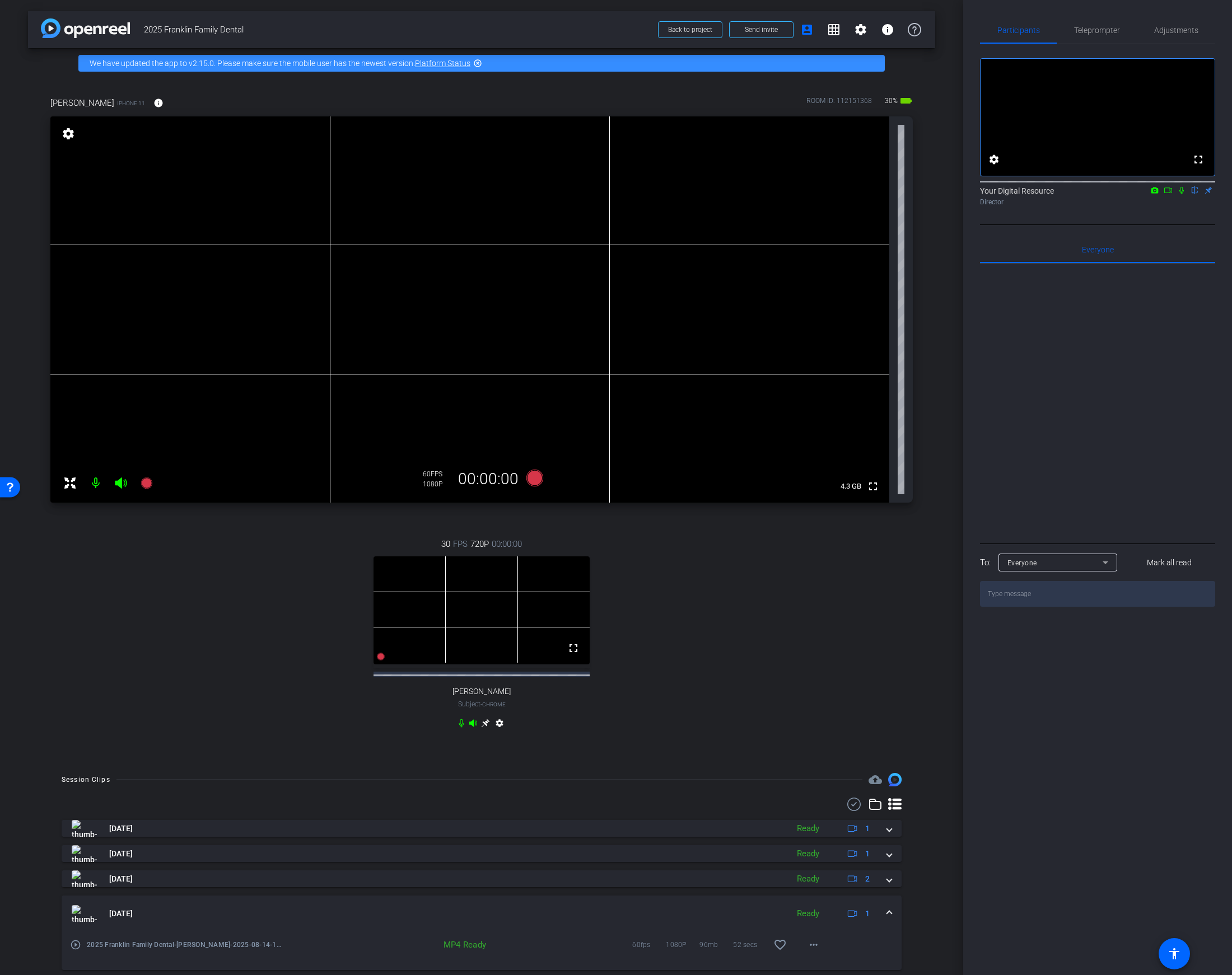
click at [1156, 193] on icon at bounding box center [1155, 190] width 7 height 6
click at [1157, 207] on div at bounding box center [616, 488] width 1232 height 975
click at [1157, 194] on icon at bounding box center [1168, 190] width 9 height 8
click at [1157, 193] on icon at bounding box center [1181, 190] width 6 height 6
click at [93, 485] on mat-icon at bounding box center [96, 483] width 22 height 22
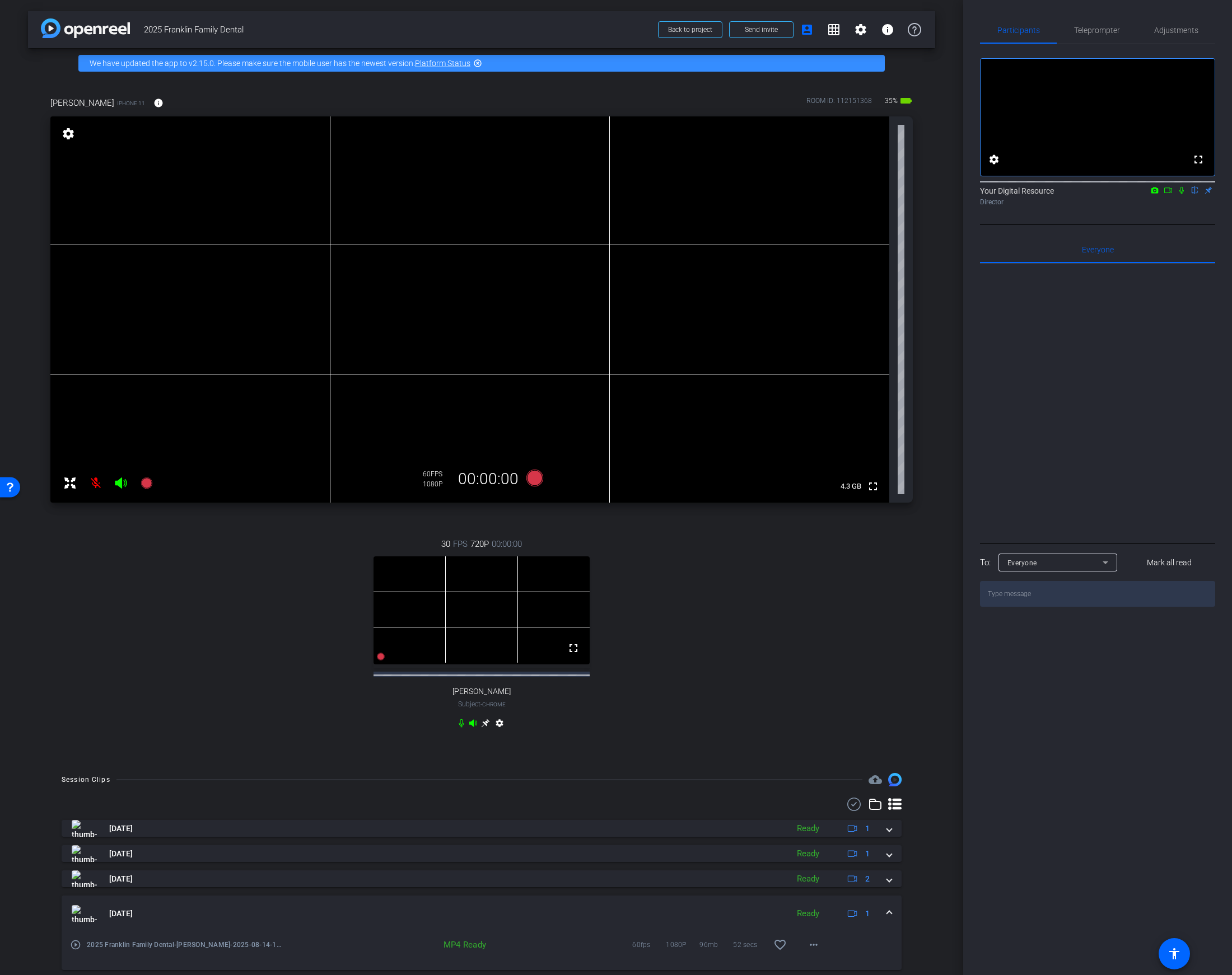
click at [120, 481] on icon at bounding box center [121, 483] width 12 height 11
click at [1154, 193] on icon at bounding box center [1155, 190] width 7 height 6
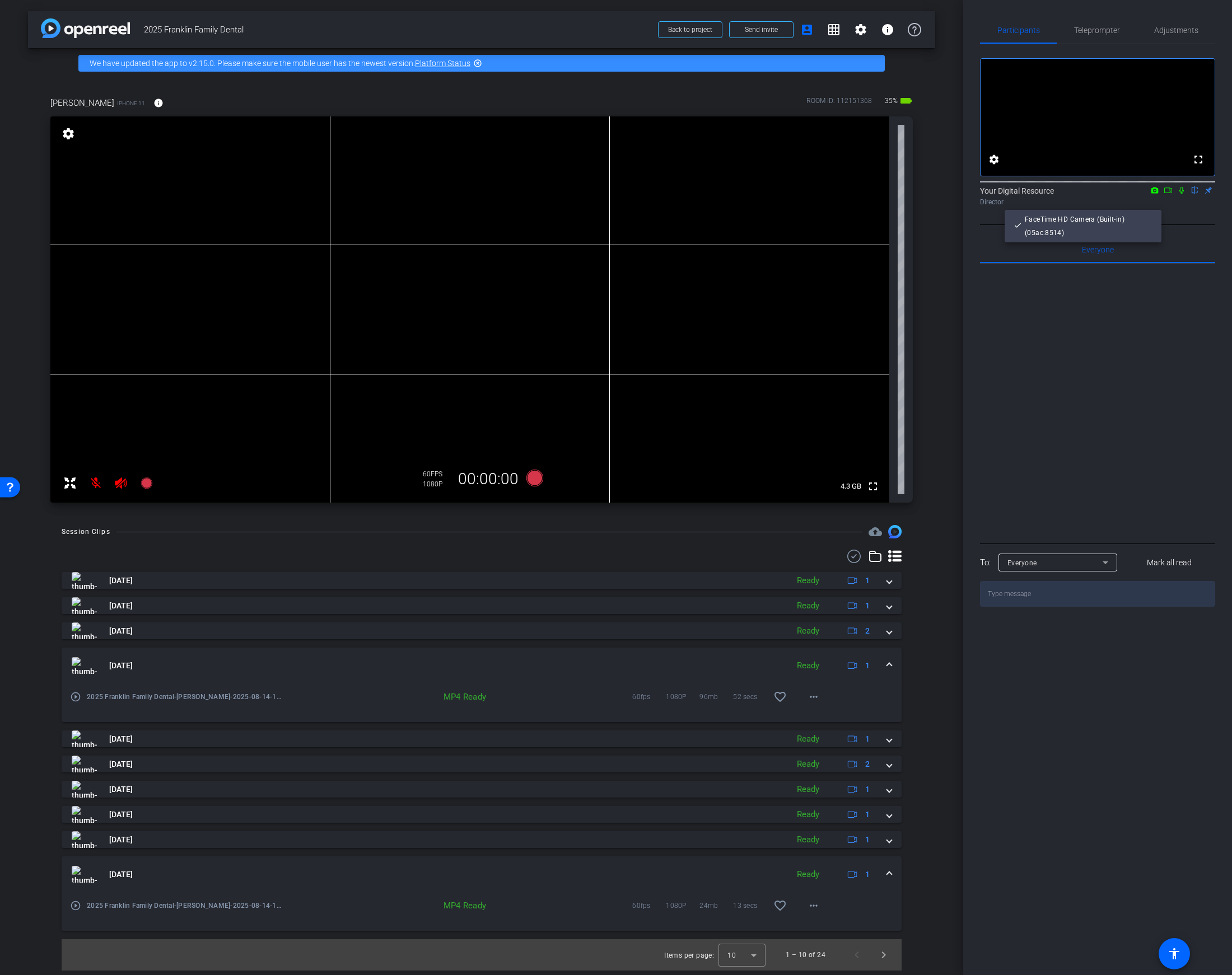
click at [1157, 202] on div at bounding box center [616, 488] width 1232 height 975
click at [1157, 194] on icon at bounding box center [1168, 190] width 9 height 8
click at [1157, 194] on icon at bounding box center [1195, 190] width 9 height 8
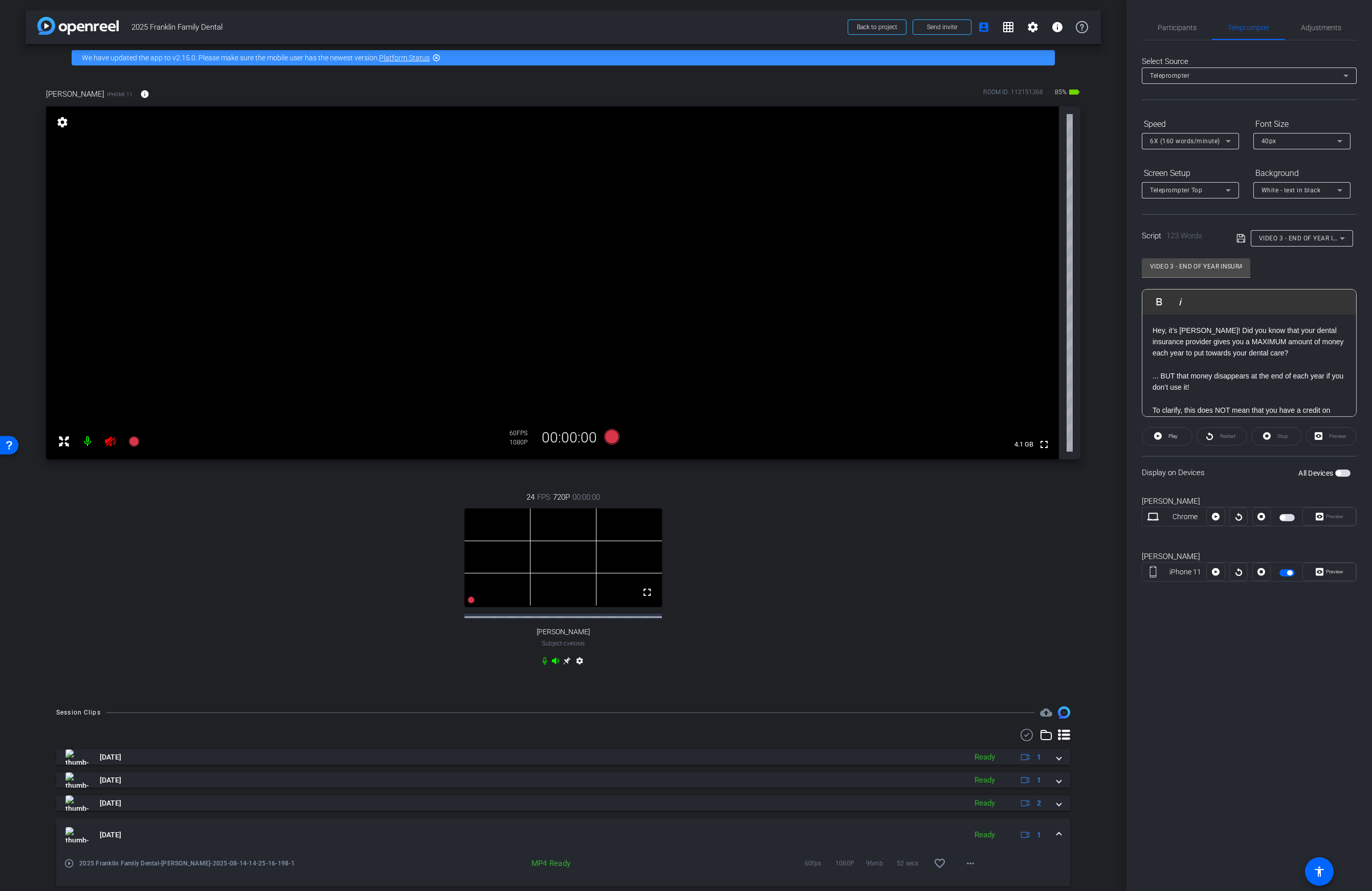
click at [108, 444] on icon at bounding box center [111, 442] width 12 height 12
click at [1058, 25] on span "Adjustments" at bounding box center [1321, 27] width 40 height 7
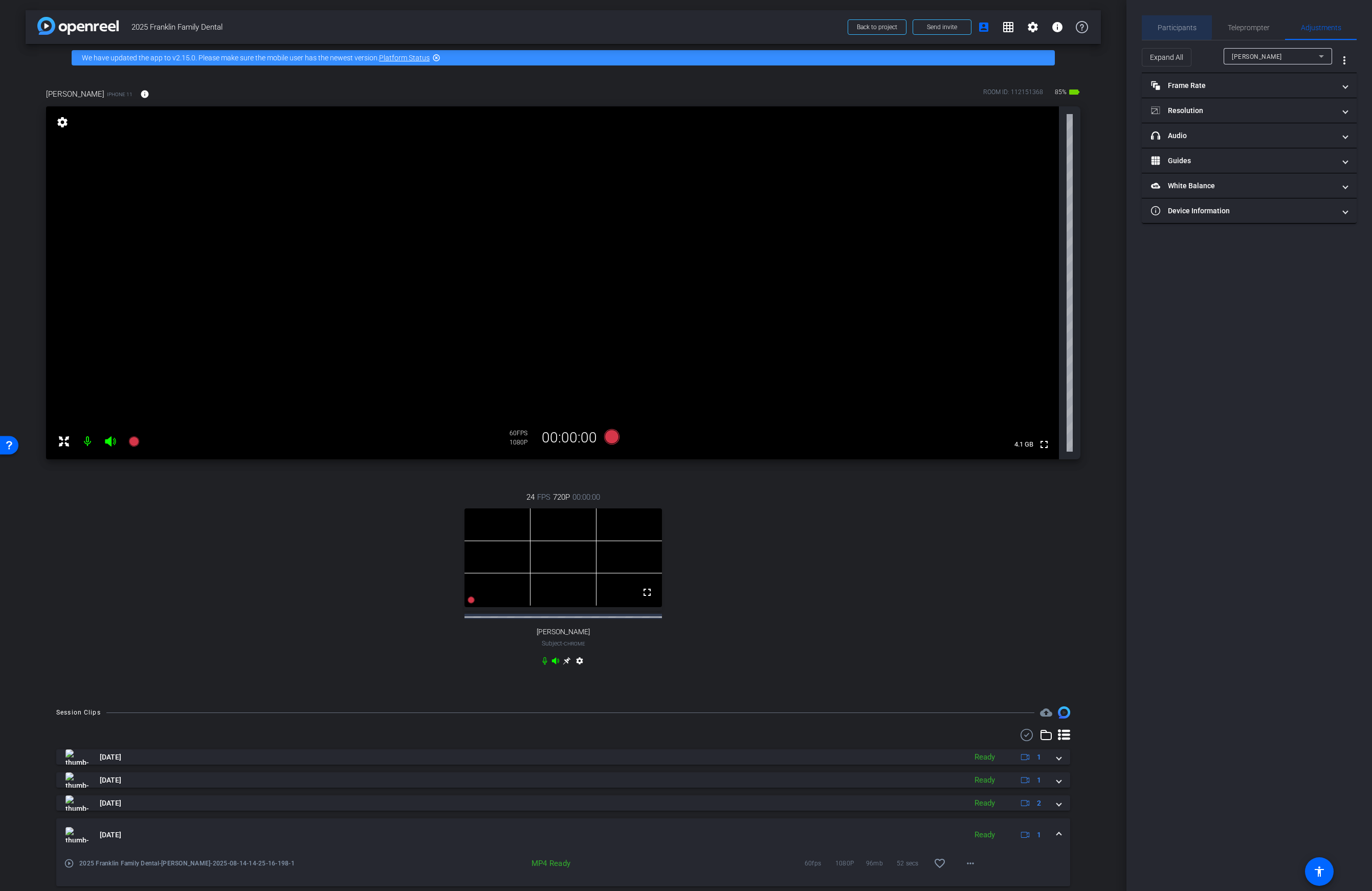
click at [1058, 22] on span "Participants" at bounding box center [1177, 27] width 39 height 24
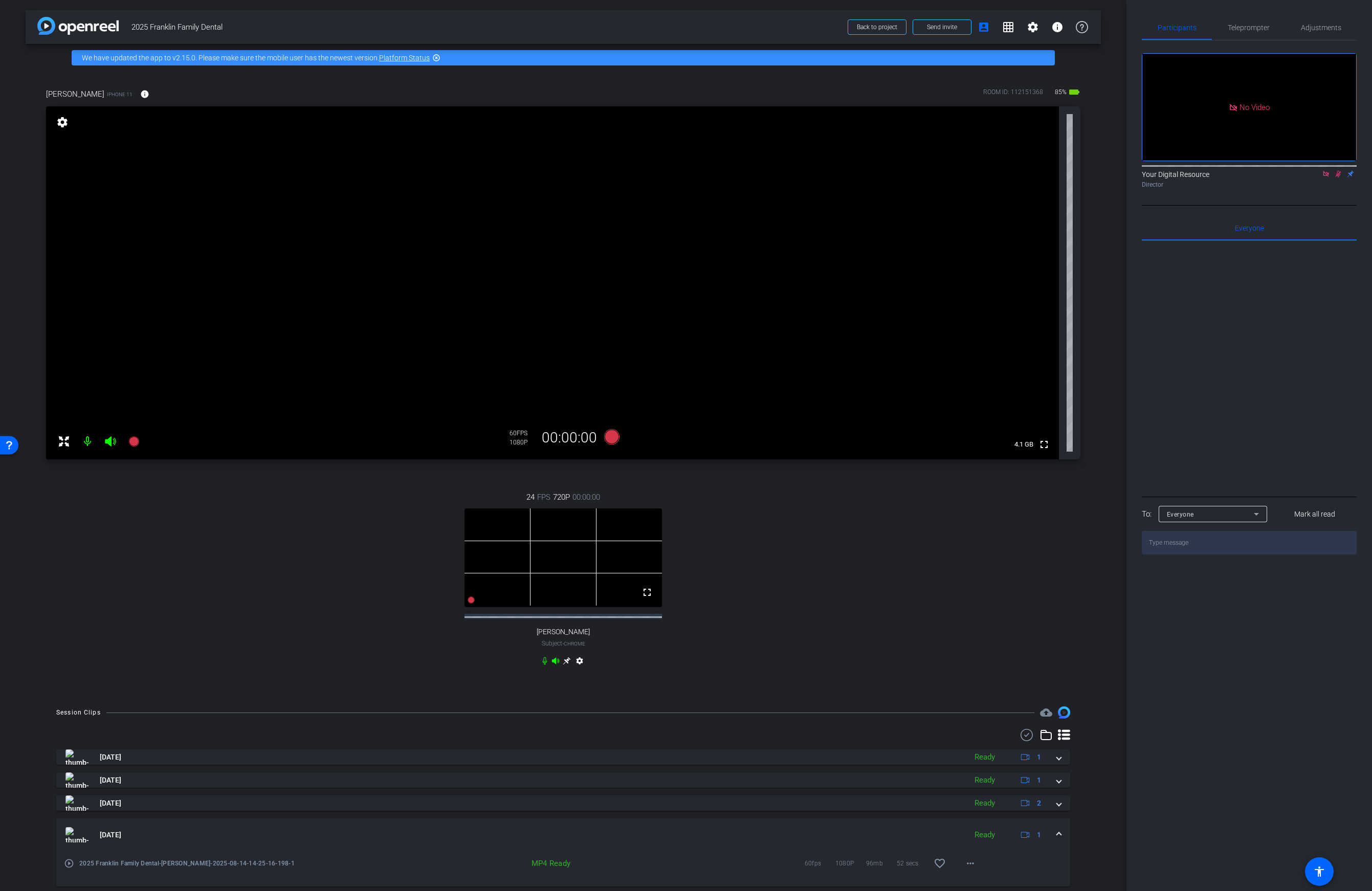
click at [1058, 175] on icon at bounding box center [1326, 174] width 8 height 7
click at [1058, 178] on icon at bounding box center [1326, 174] width 8 height 7
click at [1058, 28] on span "Teleprompter" at bounding box center [1249, 27] width 42 height 7
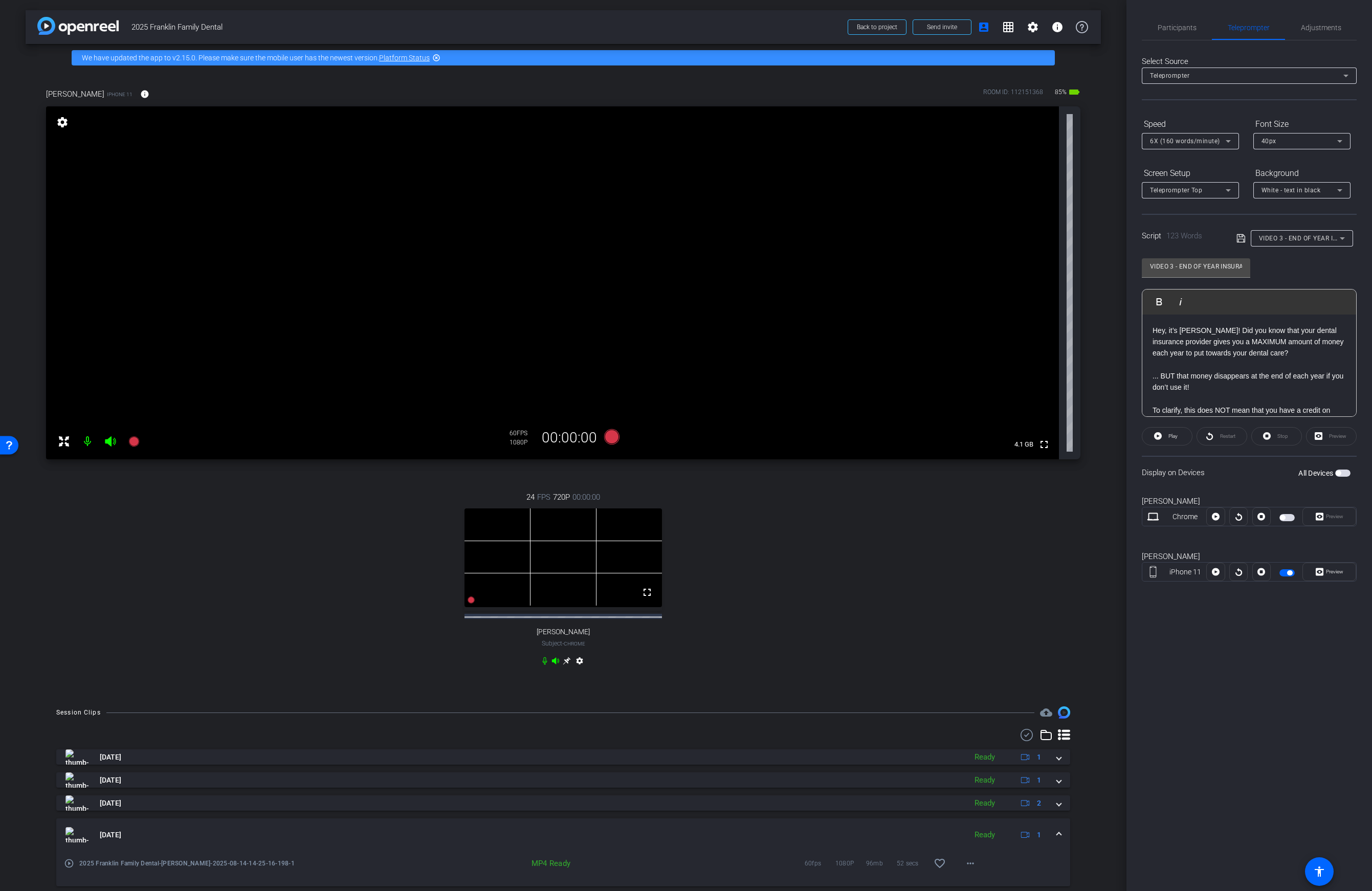
click at [1058, 573] on span "button" at bounding box center [1287, 573] width 15 height 7
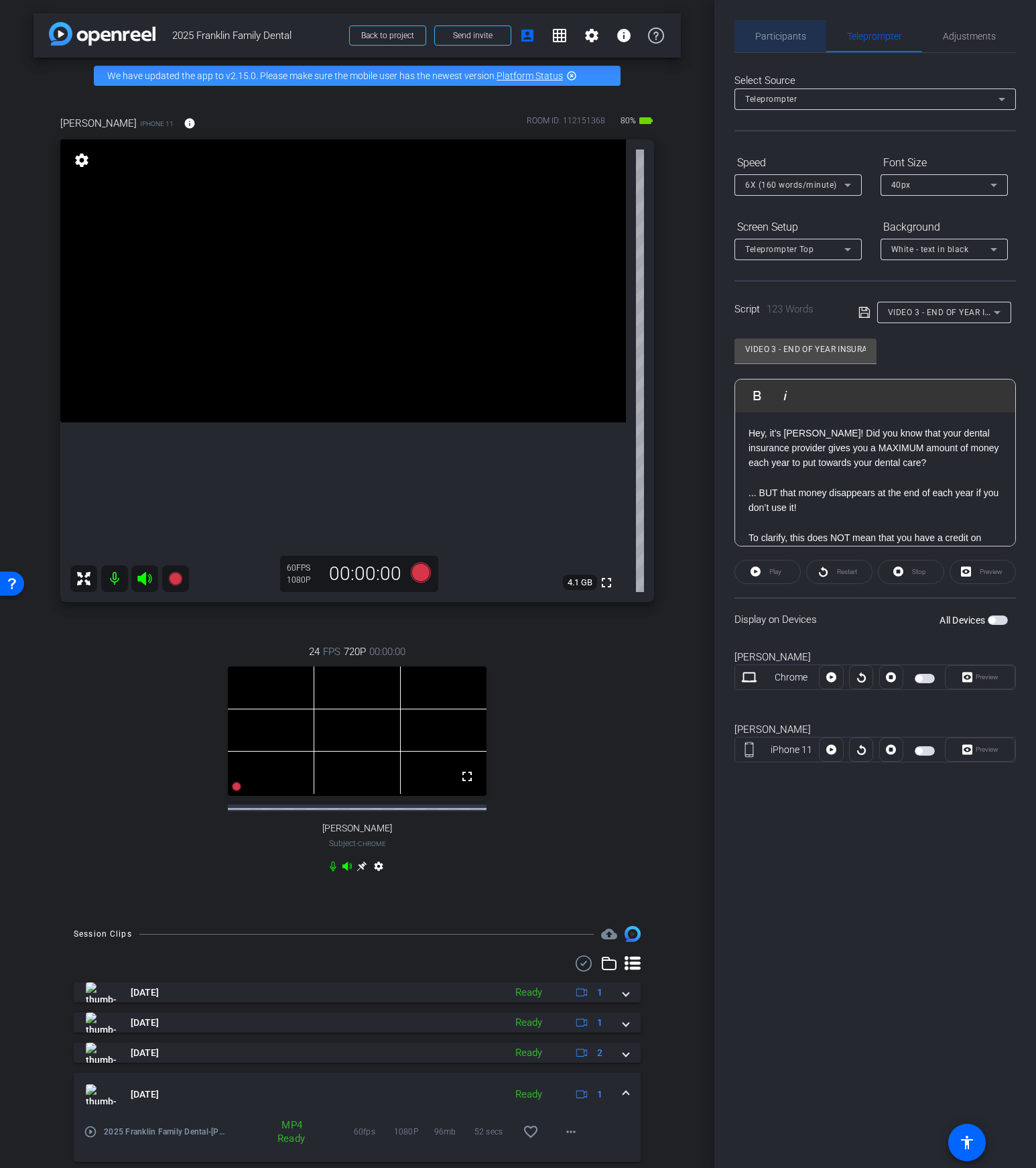
click at [772, 32] on span "Participants" at bounding box center [781, 36] width 51 height 10
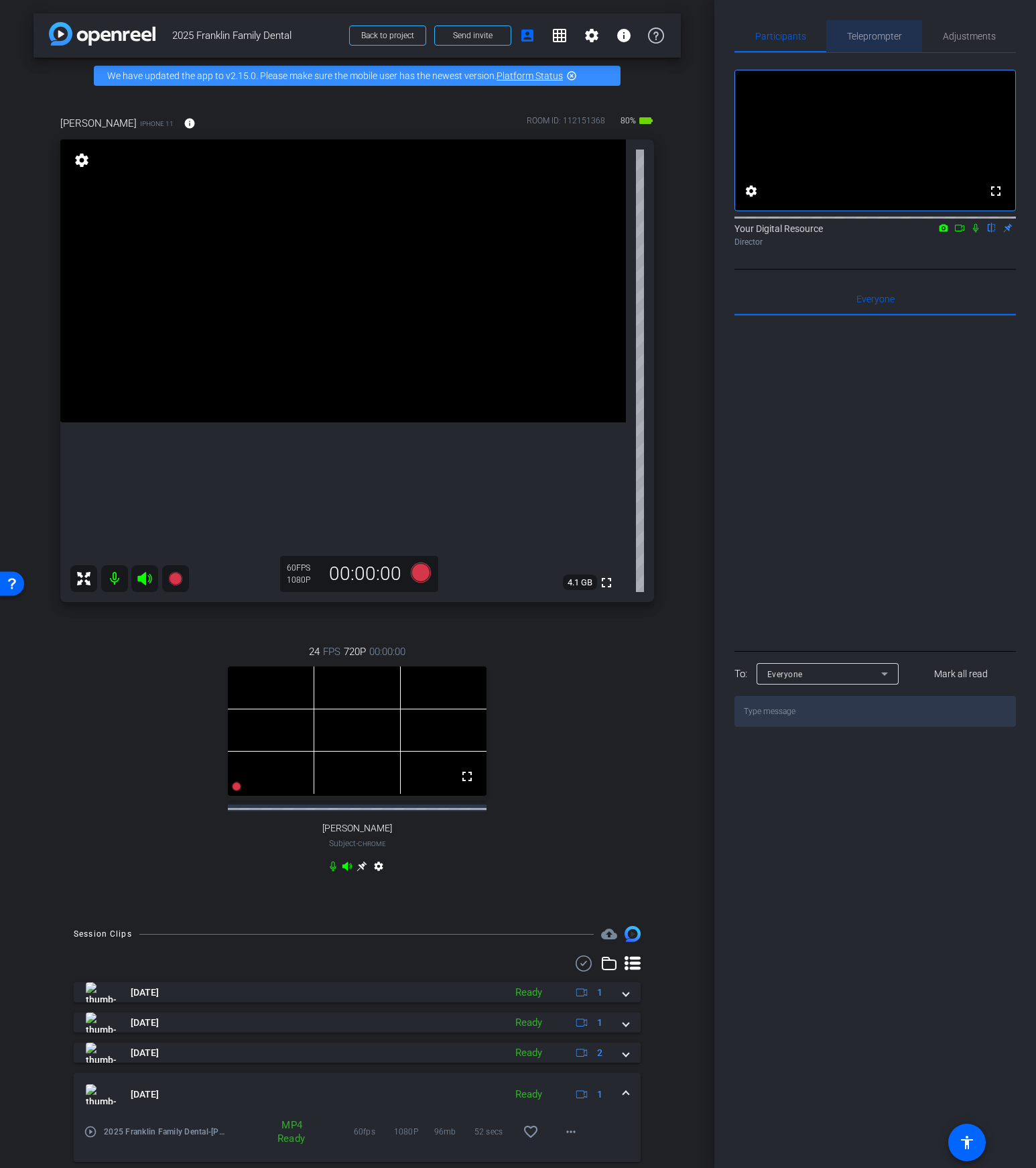
click at [881, 43] on span "Teleprompter" at bounding box center [875, 36] width 55 height 32
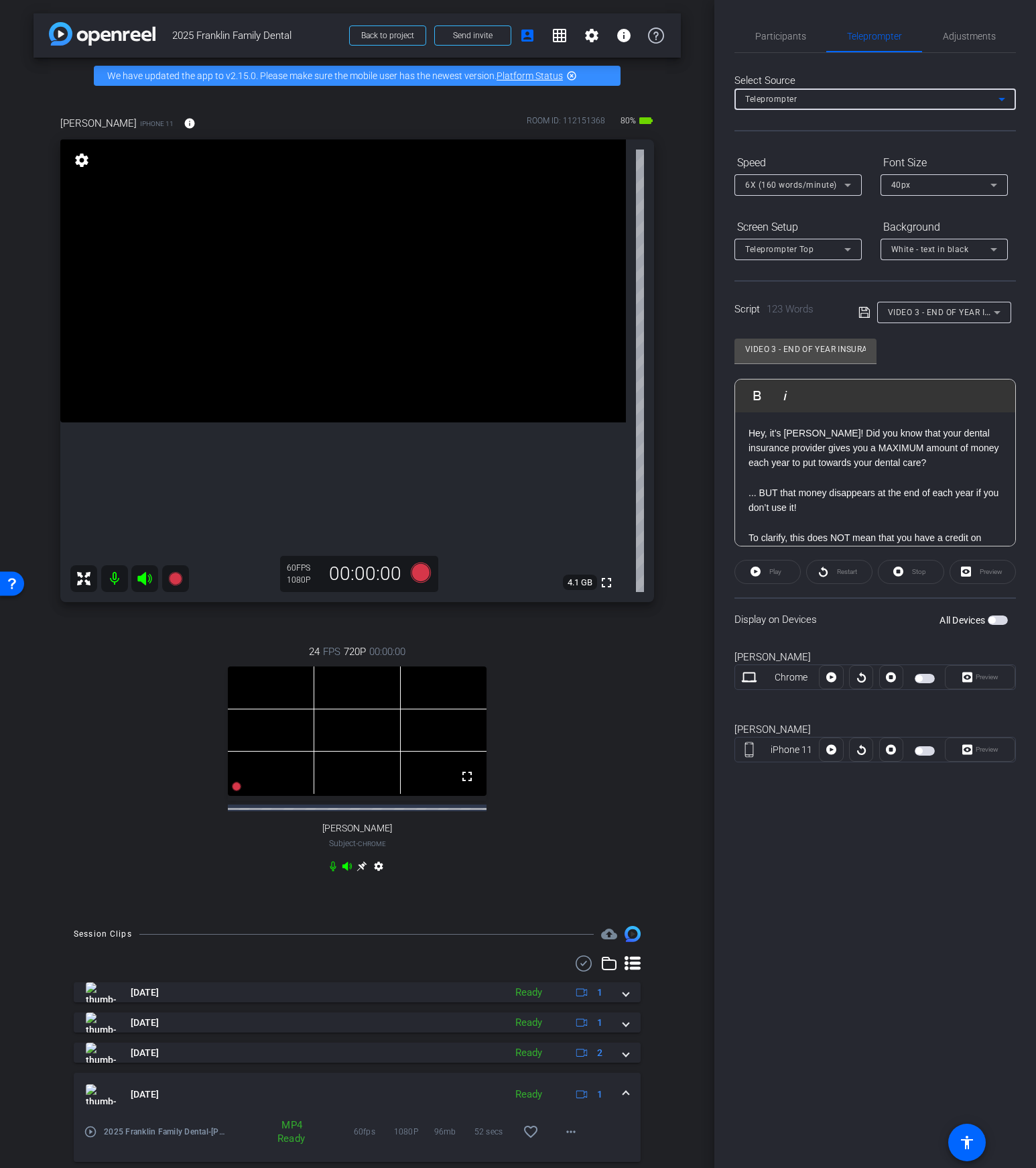
click at [882, 103] on div "Teleprompter" at bounding box center [872, 99] width 254 height 17
click at [876, 41] on div at bounding box center [518, 584] width 1036 height 1168
click at [982, 39] on span "Adjustments" at bounding box center [969, 36] width 53 height 10
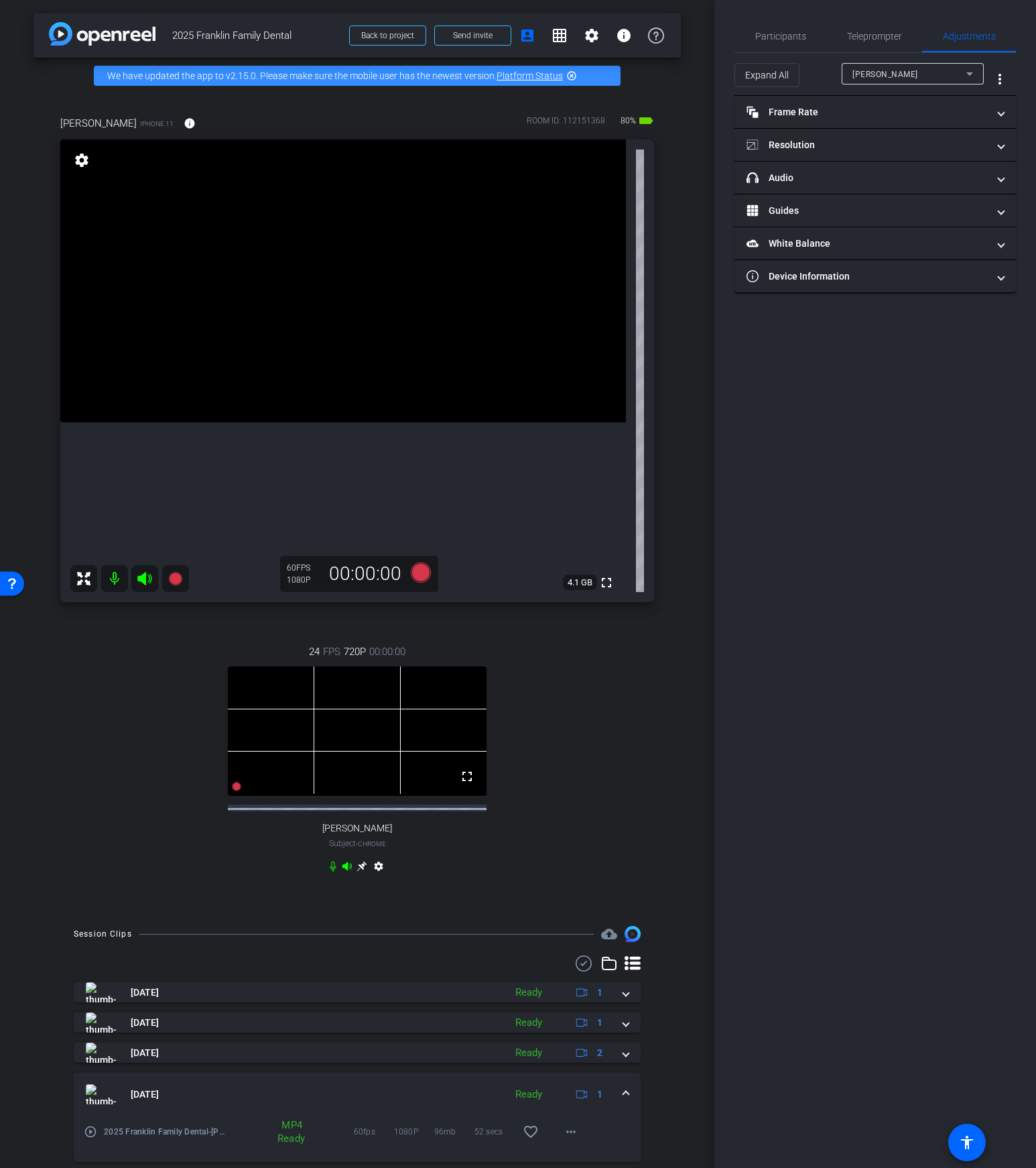
click at [916, 86] on div at bounding box center [913, 92] width 142 height 15
click at [925, 70] on div "Brooke" at bounding box center [909, 74] width 114 height 17
click at [896, 118] on mat-option "[PERSON_NAME]" at bounding box center [913, 122] width 142 height 22
click at [892, 116] on mat-panel-title "Frame Rate Frame Rate" at bounding box center [867, 112] width 241 height 14
click at [958, 153] on mat-icon "navigate_next" at bounding box center [951, 150] width 16 height 16
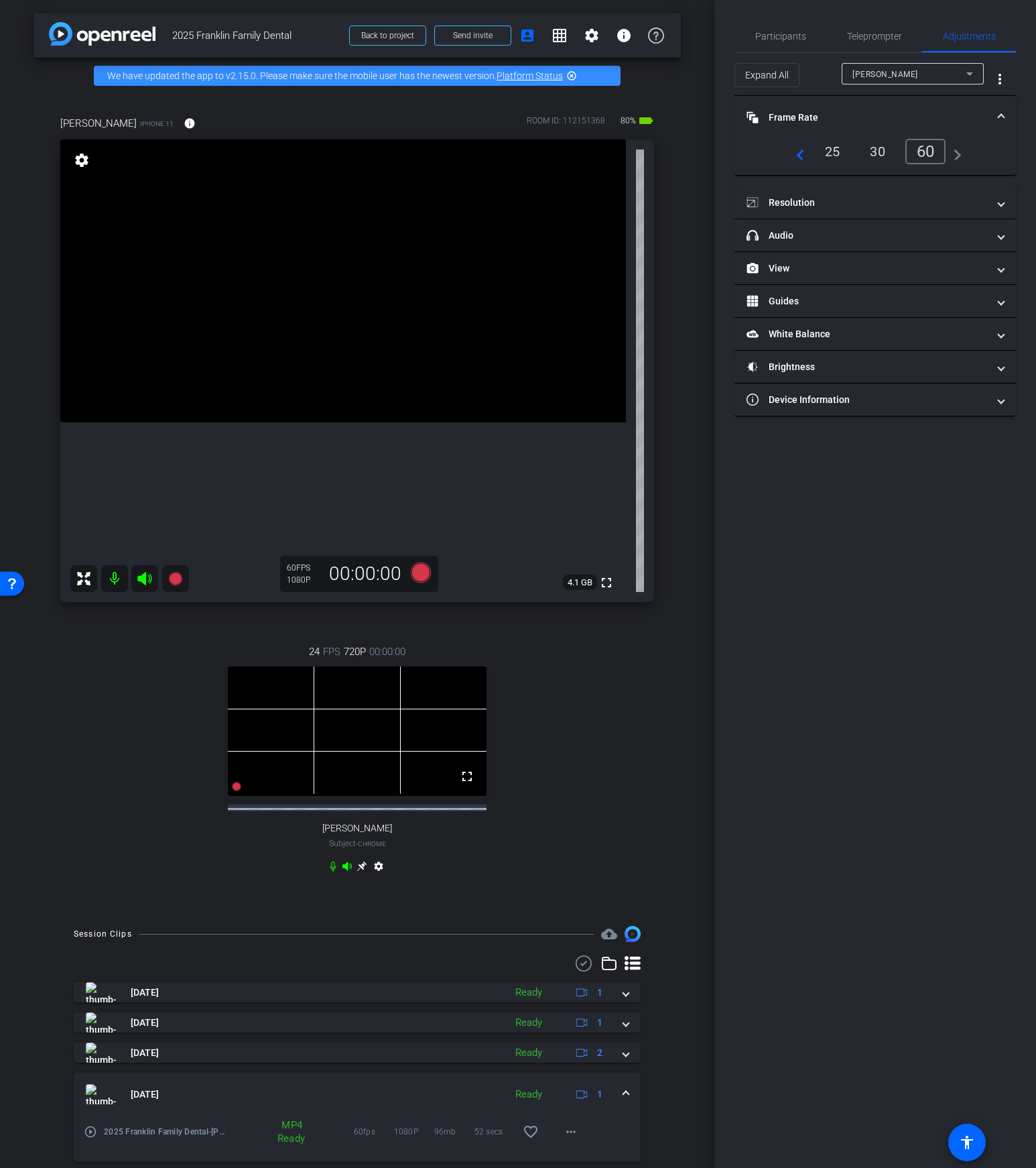
click at [922, 155] on div "60" at bounding box center [926, 152] width 41 height 25
click at [913, 212] on mat-expansion-panel-header "Resolution" at bounding box center [875, 202] width 282 height 32
click at [938, 243] on div "4k" at bounding box center [941, 242] width 35 height 23
click at [890, 235] on div "1080" at bounding box center [882, 242] width 51 height 23
click at [944, 243] on div "4k" at bounding box center [941, 242] width 35 height 23
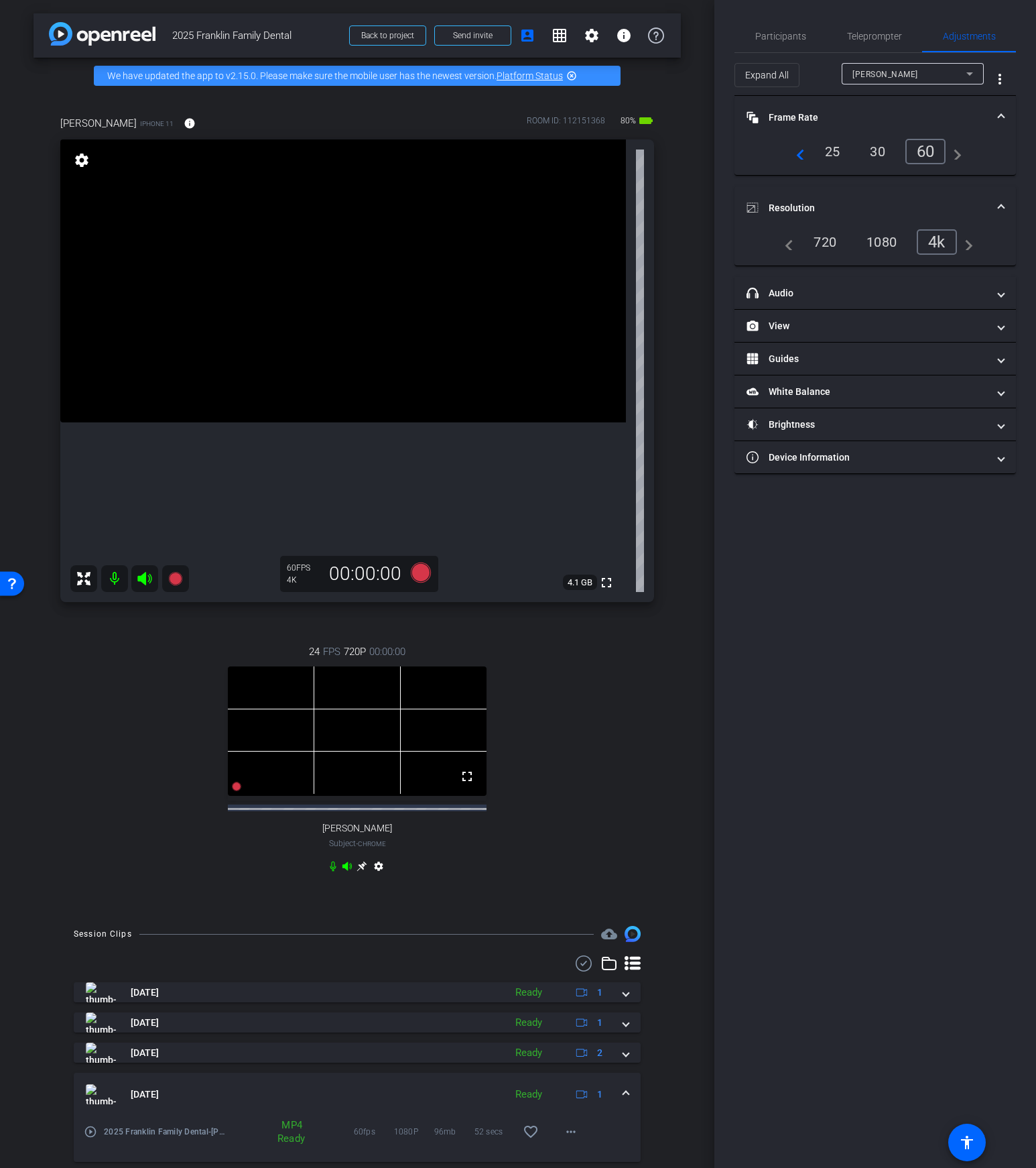
click at [857, 525] on div "Participants Teleprompter Adjustments settings Your Digital Resource flip Direc…" at bounding box center [875, 584] width 322 height 1168
click at [845, 278] on mat-expansion-panel-header "headphone icon Audio" at bounding box center [875, 292] width 282 height 32
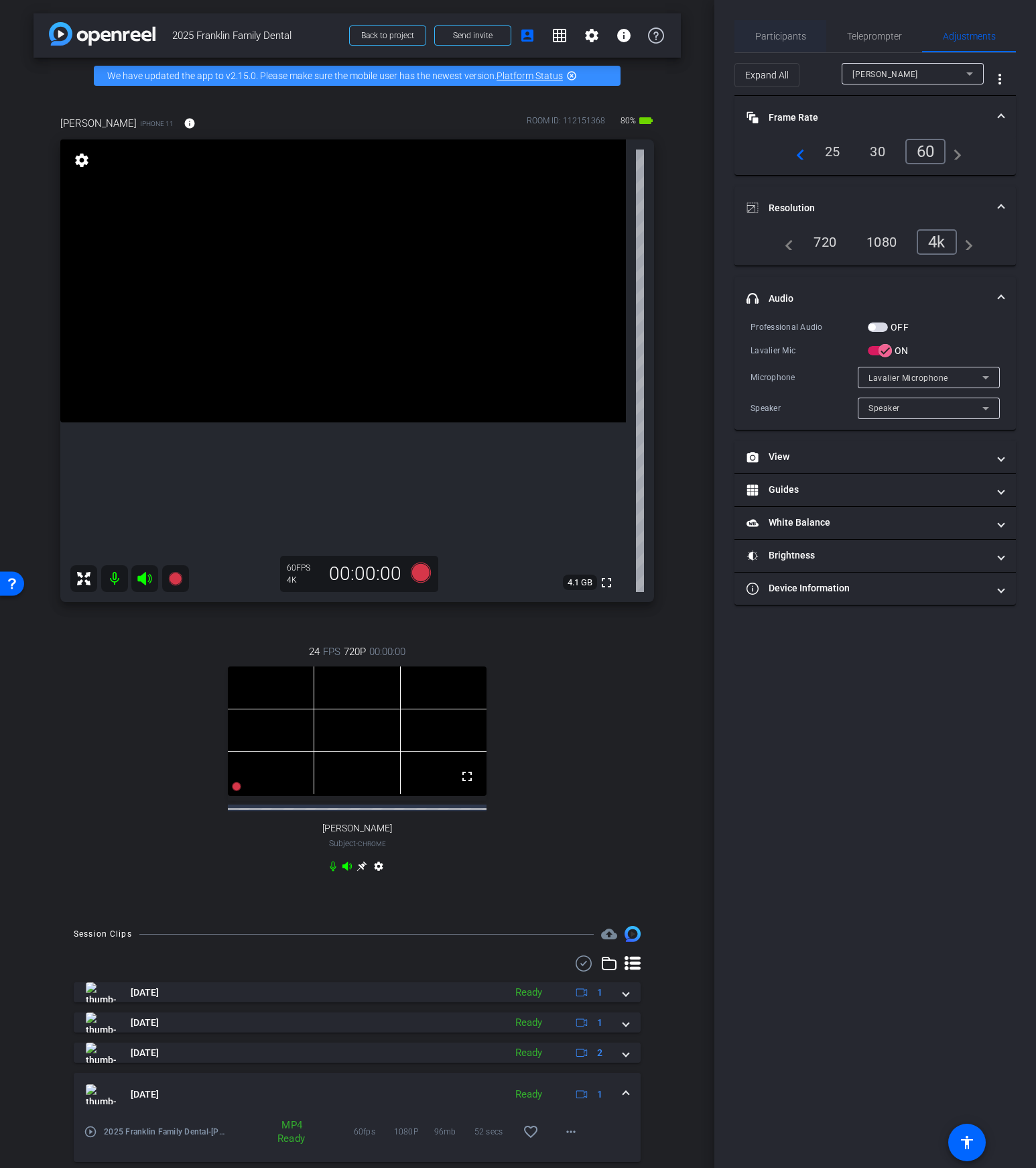
click at [773, 39] on span "Participants" at bounding box center [781, 36] width 51 height 10
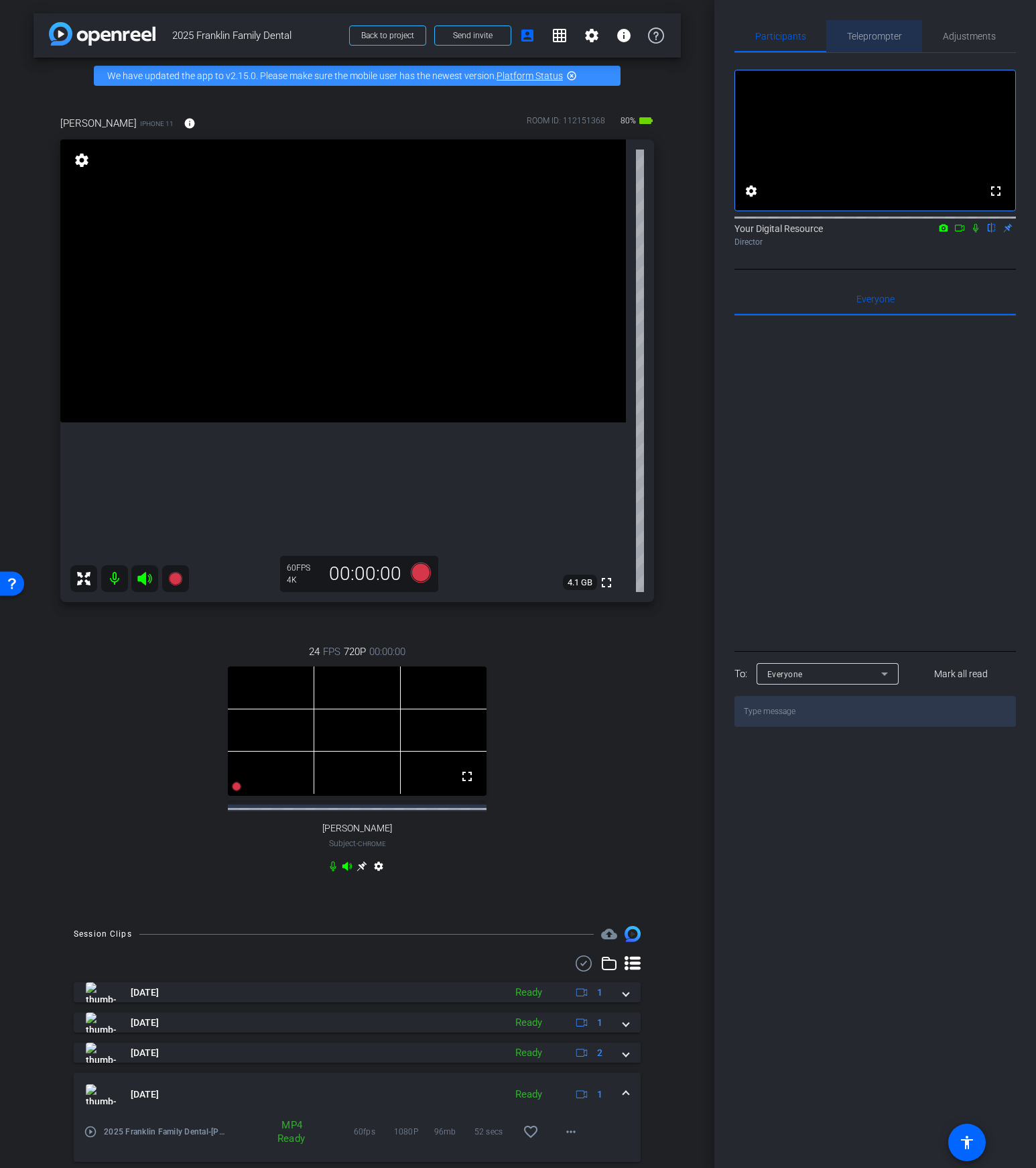
click at [881, 37] on span "Teleprompter" at bounding box center [875, 36] width 55 height 10
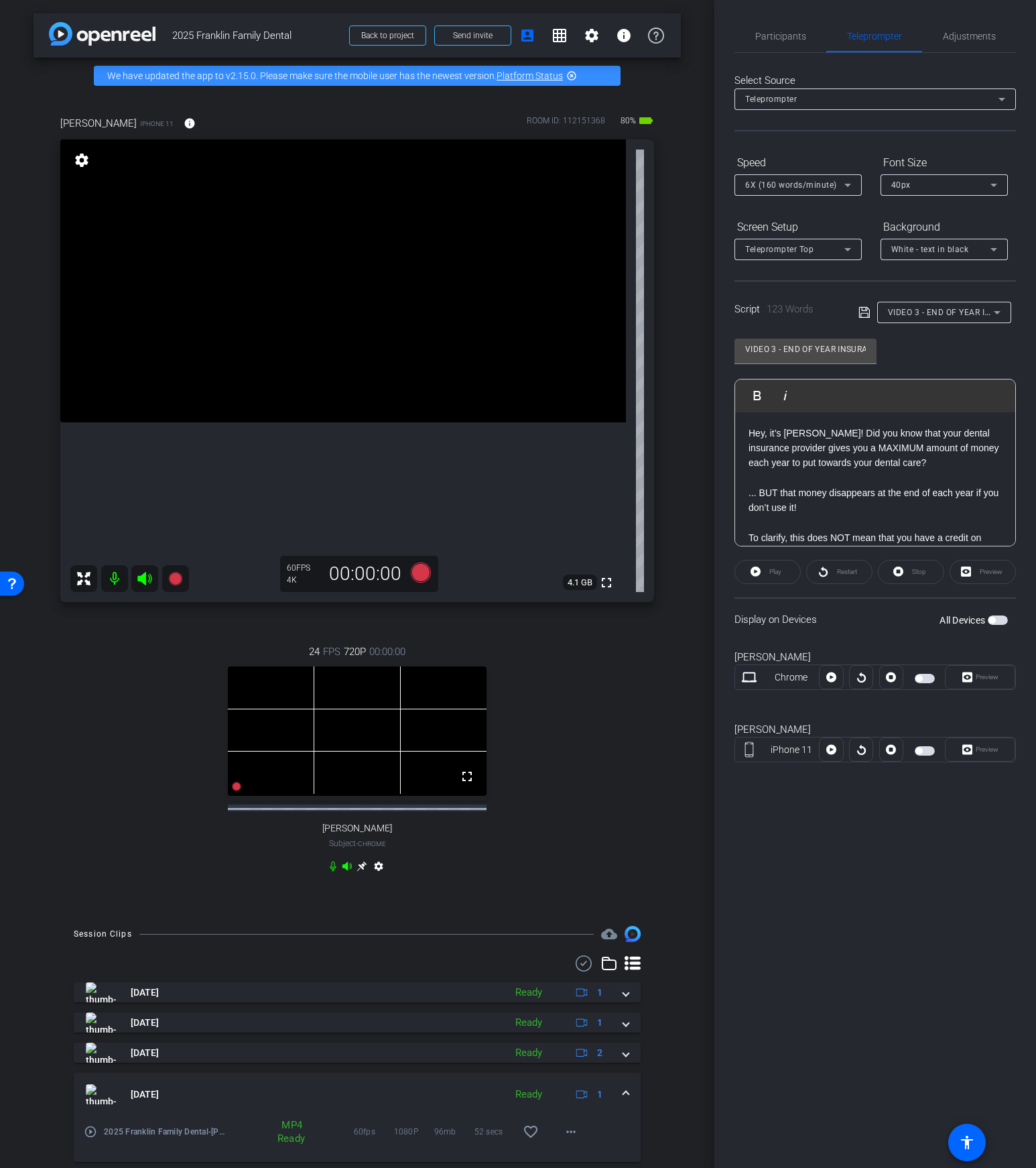
click at [744, 433] on div "Hey, it’s Shelly! Did you know that your dental insurance provider gives you a …" at bounding box center [875, 553] width 280 height 282
click at [942, 314] on span "VIDEO 3 - END OF YEAR INSURANCE W/ [PERSON_NAME], OFFICE MANAGER" at bounding box center [1037, 312] width 299 height 10
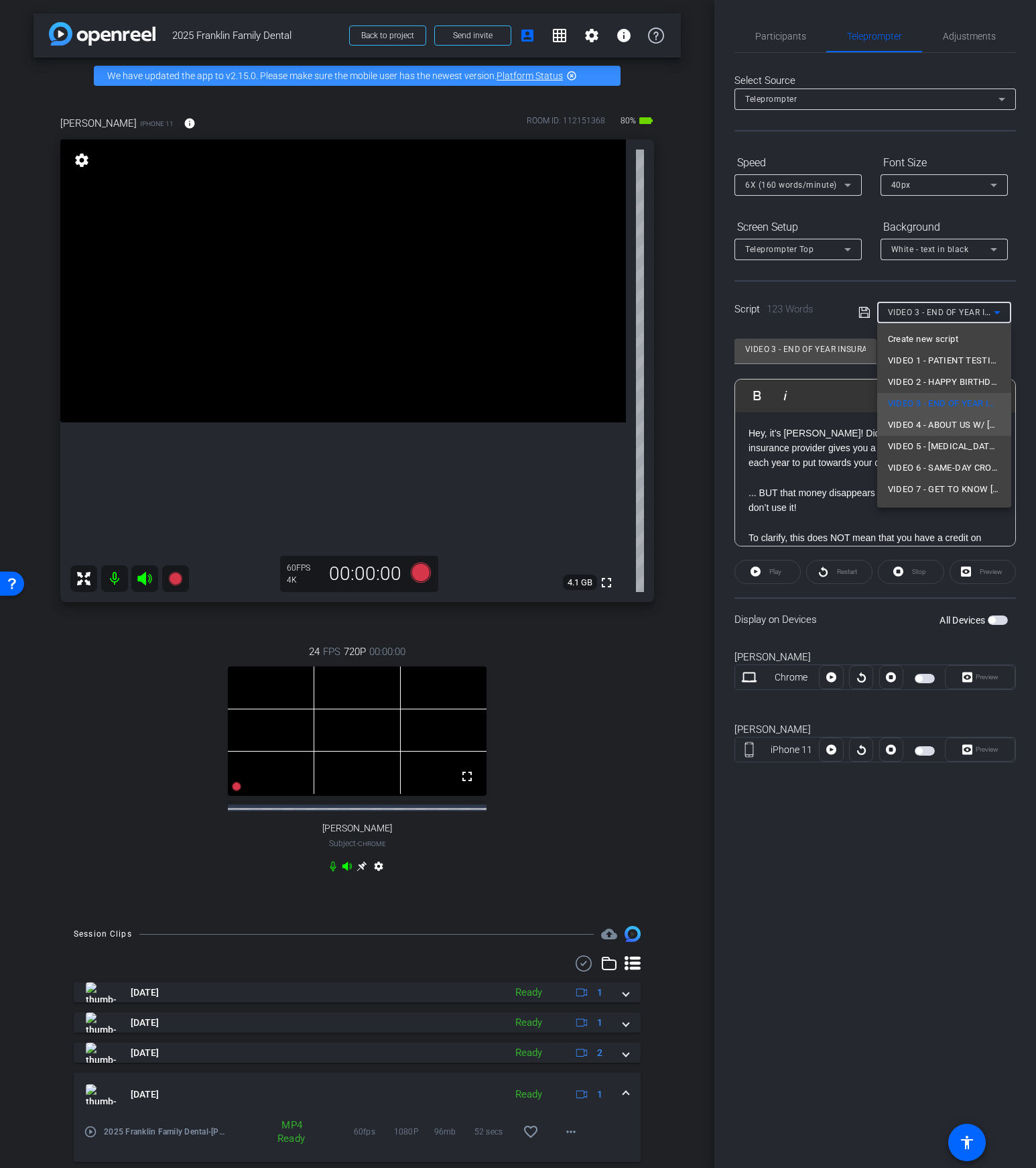
click at [910, 423] on span "VIDEO 4 - ABOUT US W/ [PERSON_NAME], DENTIST + OWNER" at bounding box center [944, 426] width 112 height 16
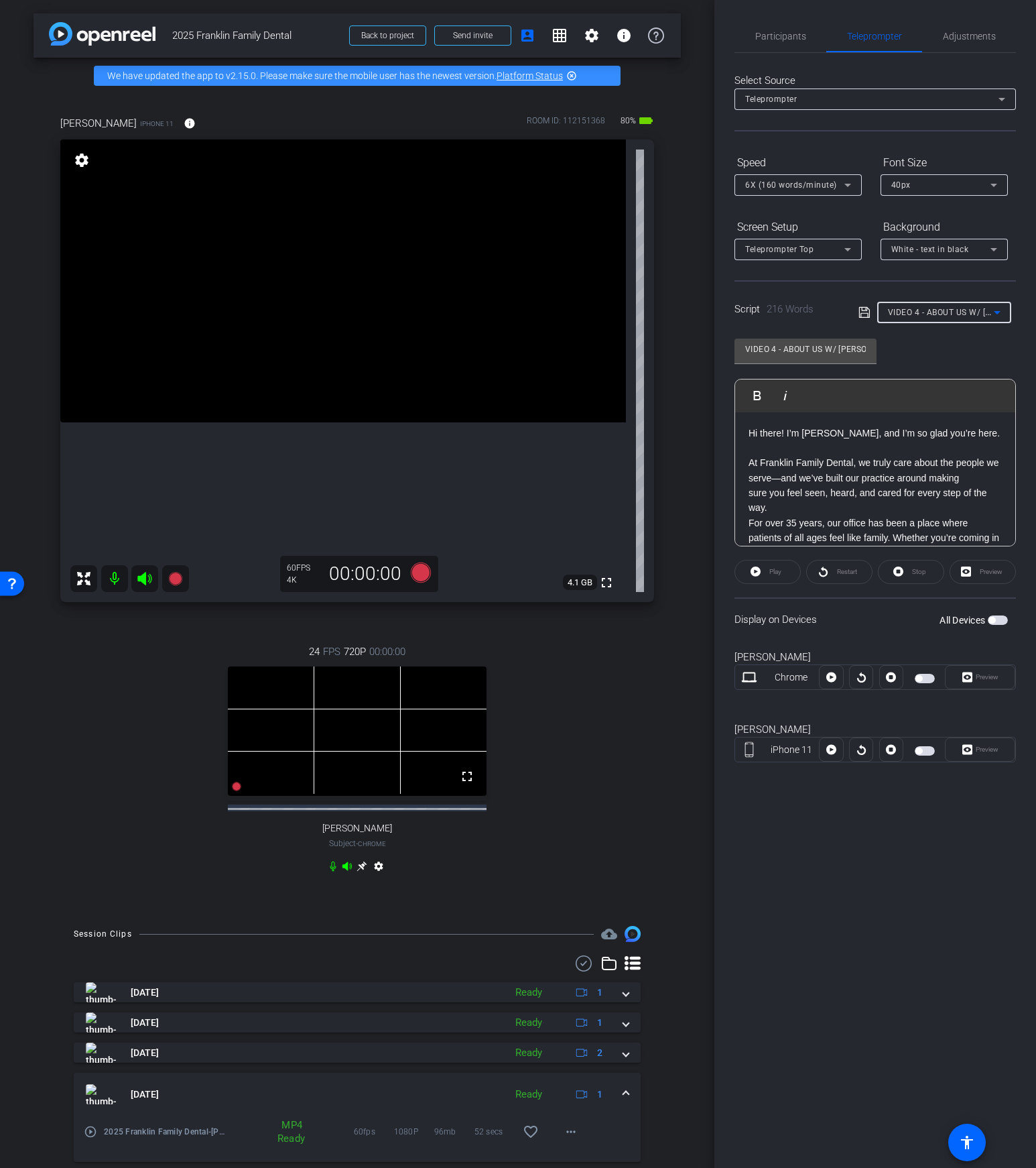
scroll to position [10, 0]
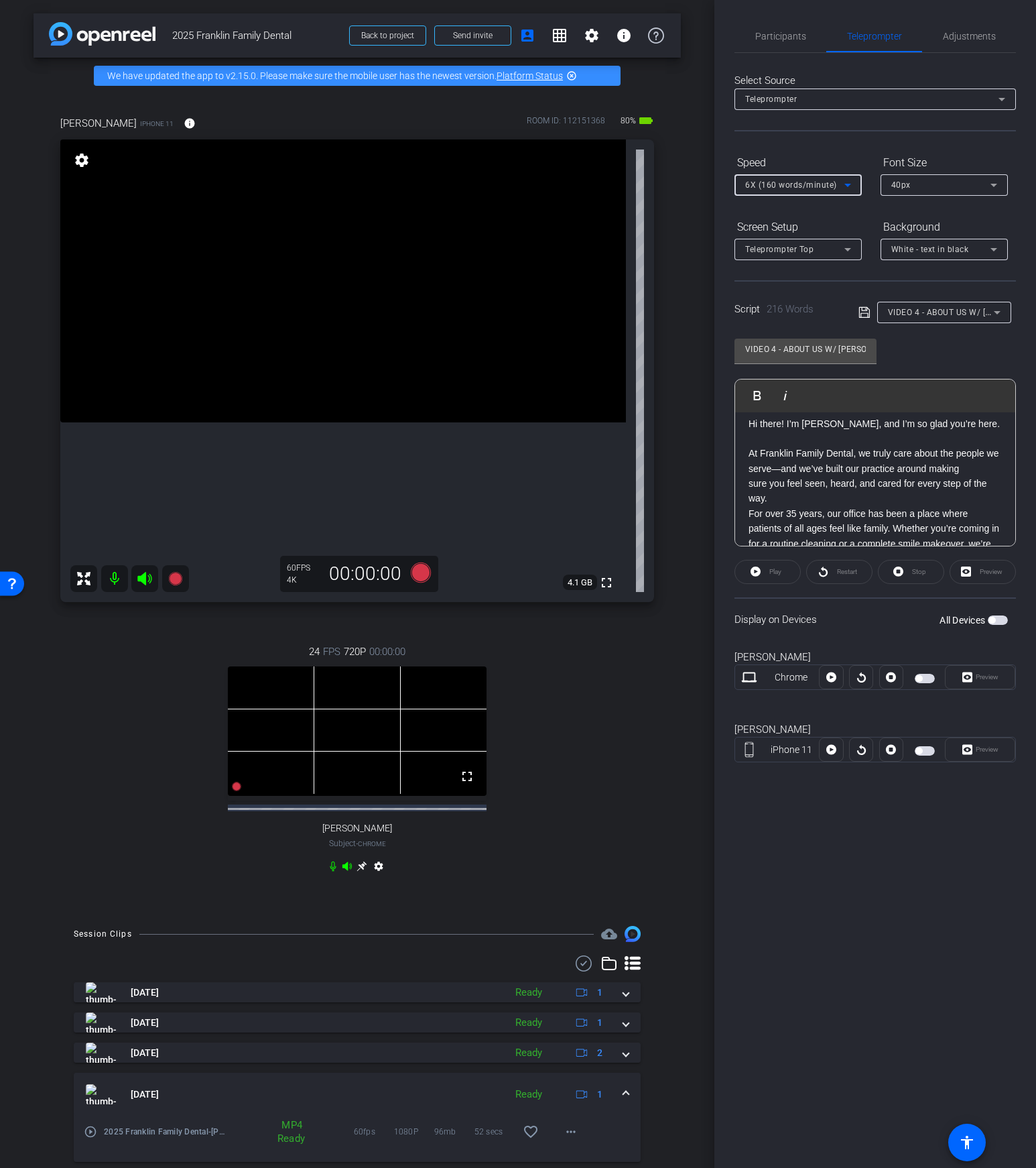
click at [778, 187] on span "6X (160 words/minute)" at bounding box center [791, 184] width 91 height 10
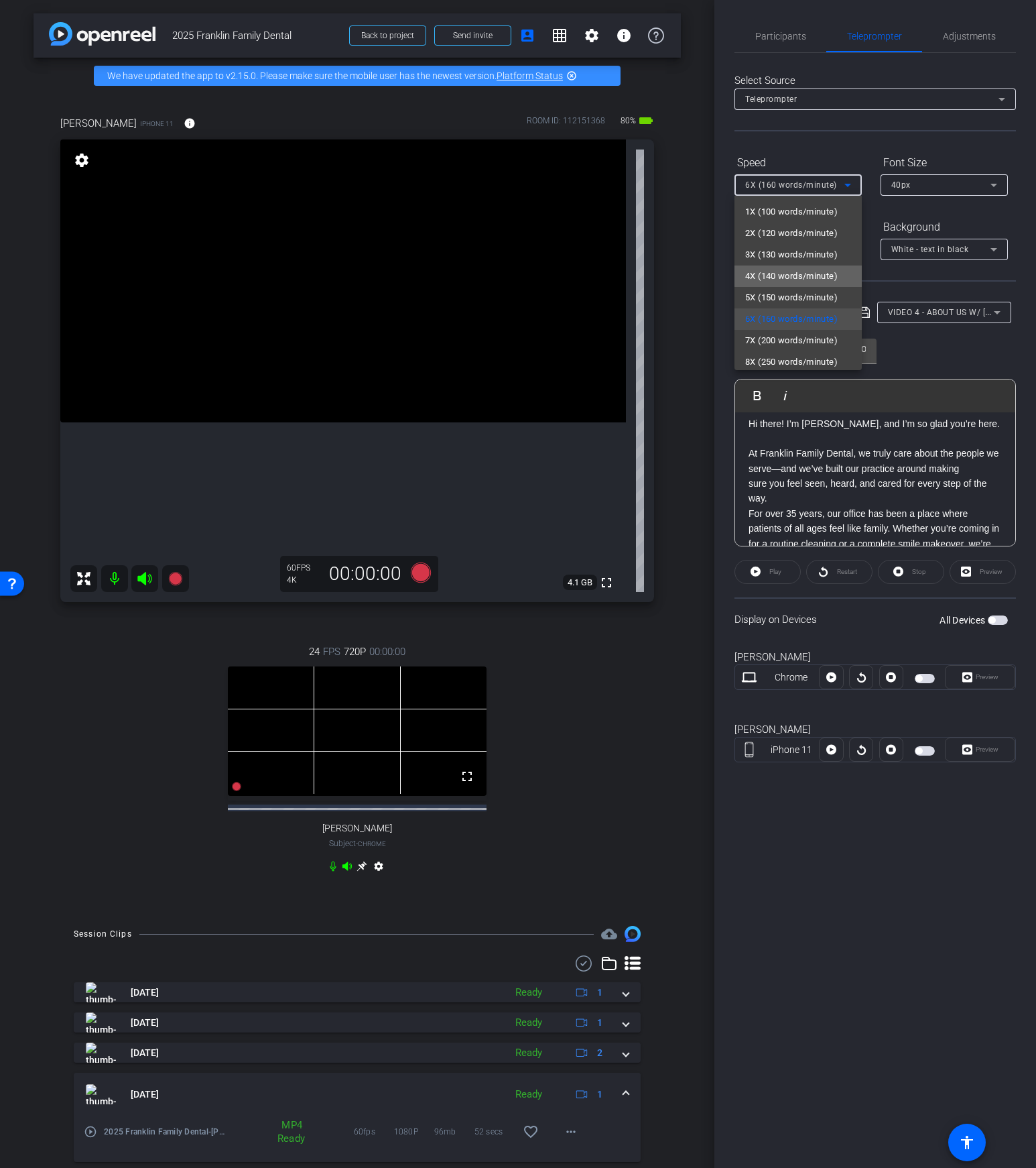
click at [806, 272] on span "4X (140 words/minute)" at bounding box center [791, 277] width 92 height 16
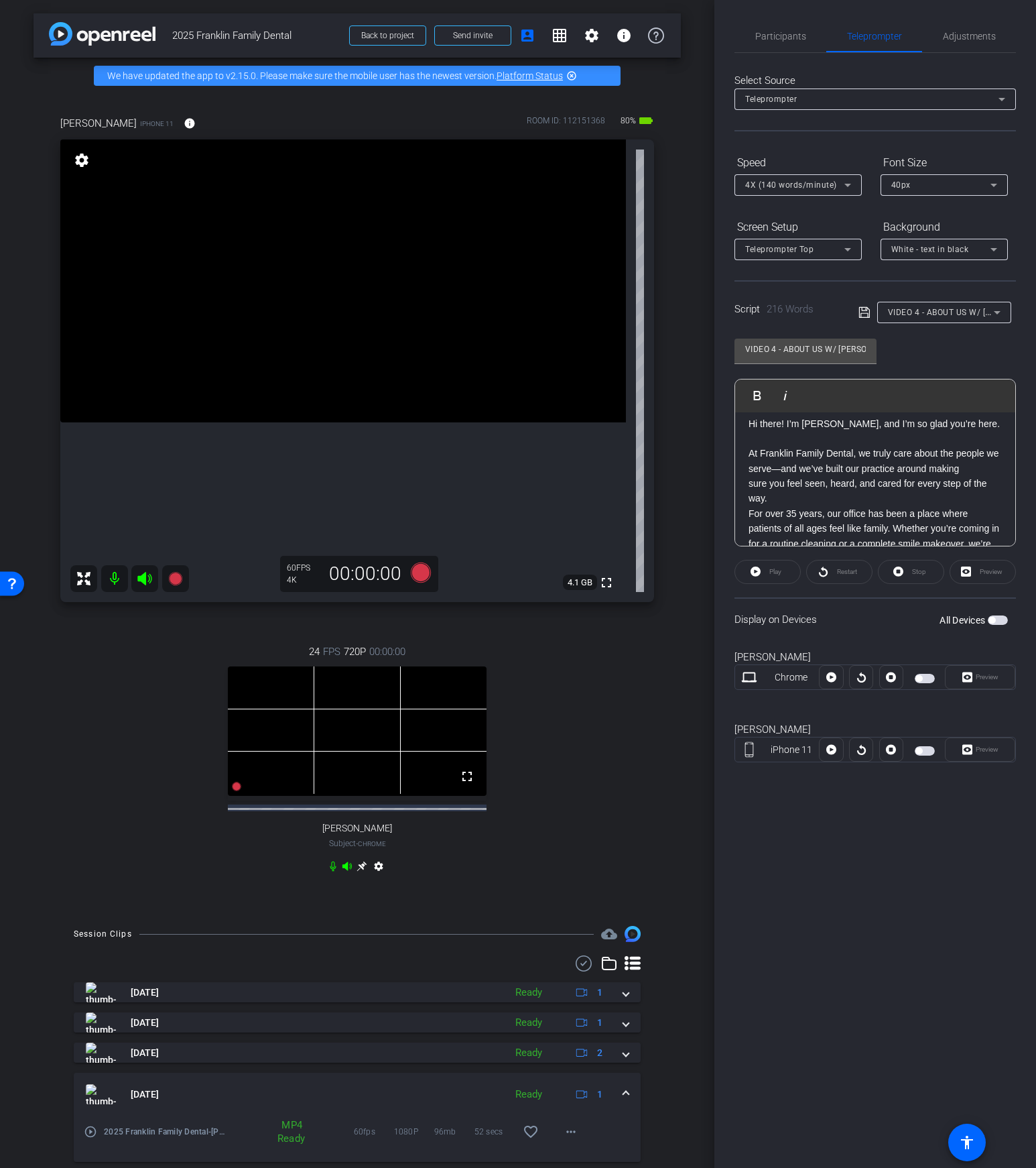
click at [920, 760] on div "iPhone 11 Preview" at bounding box center [875, 750] width 282 height 25
click at [923, 758] on div "iPhone 11 Preview" at bounding box center [875, 750] width 282 height 25
click at [923, 757] on mat-slide-toggle at bounding box center [926, 750] width 23 height 16
click at [921, 746] on span "button" at bounding box center [924, 751] width 20 height 10
click at [770, 573] on span "Play" at bounding box center [776, 571] width 12 height 7
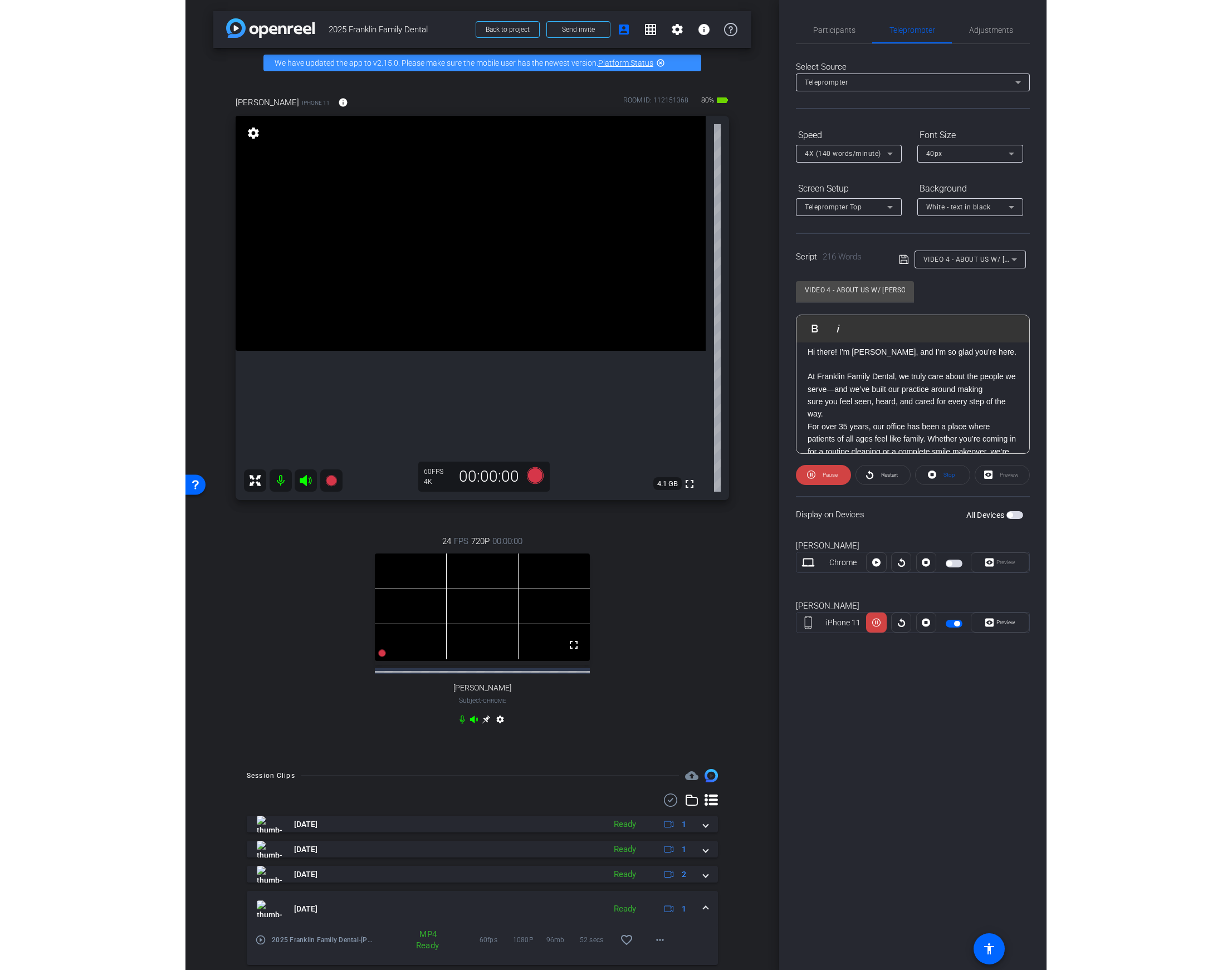
scroll to position [0, 0]
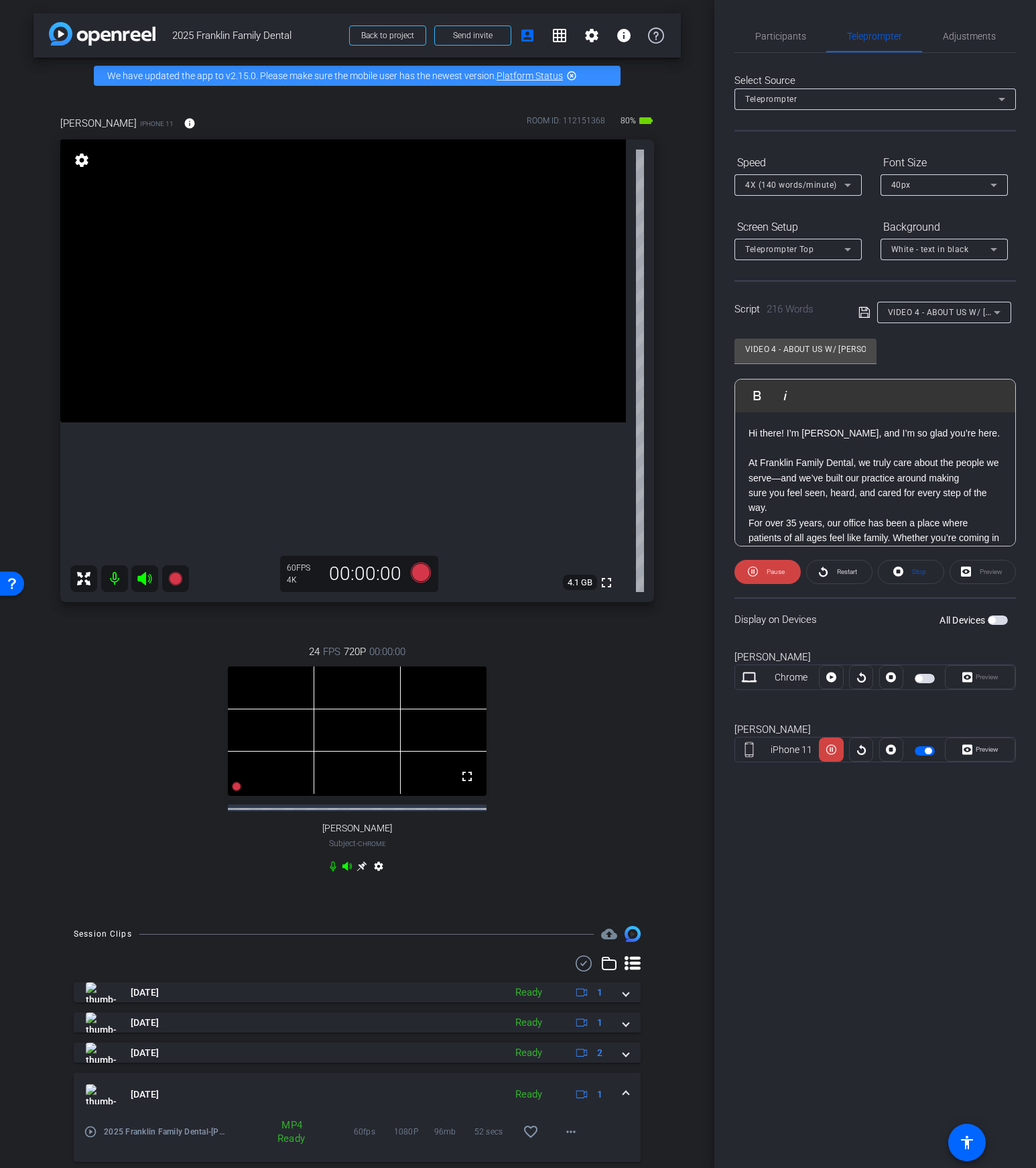
click at [744, 438] on div "Hi there! I’m Dr. Sarah Zeh, and I’m so glad you’re here. At Franklin Family De…" at bounding box center [875, 613] width 280 height 402
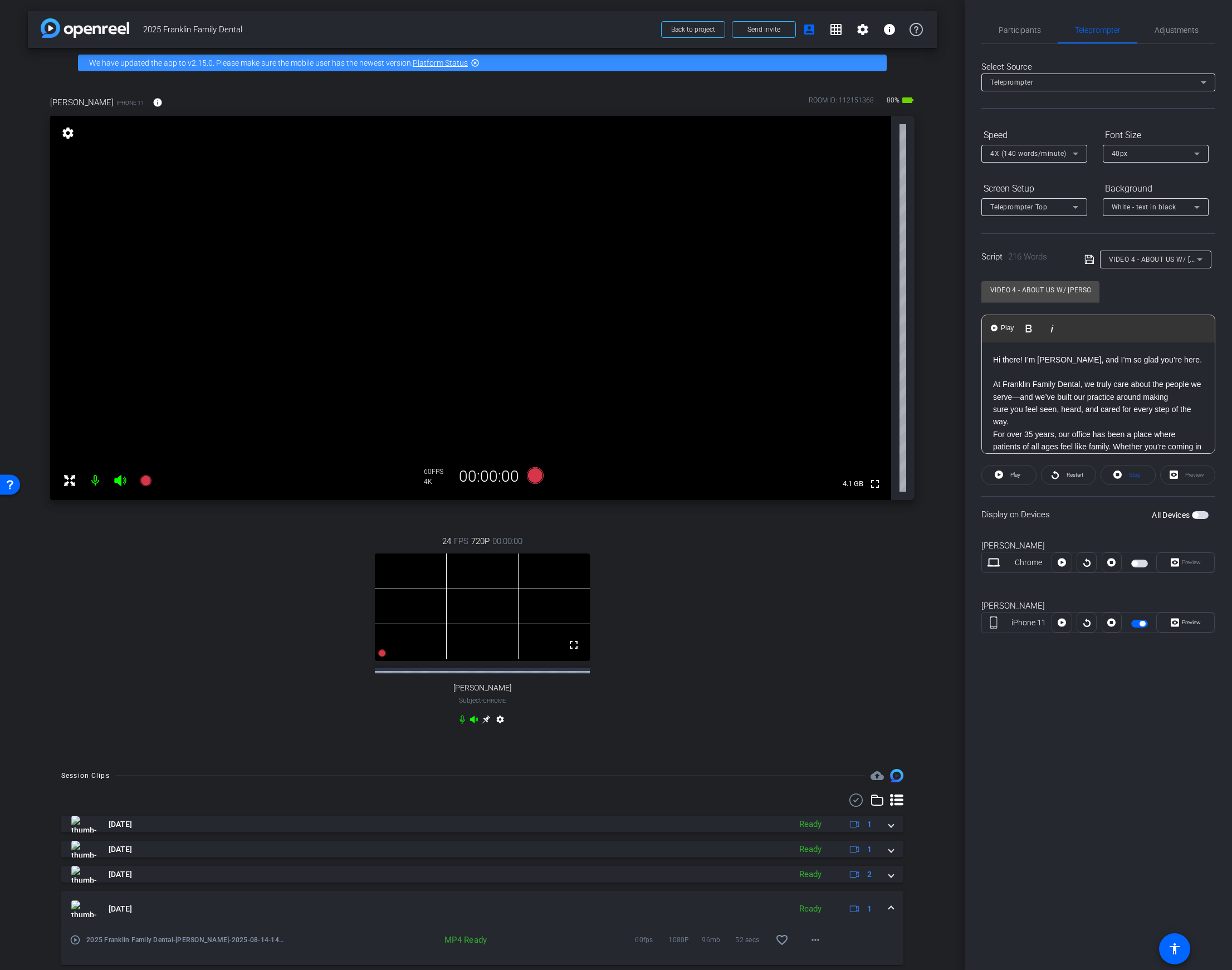
click at [1108, 415] on p "At Franklin Family Dental, we truly care about the people we serve—and we’ve bu…" at bounding box center [1098, 403] width 211 height 50
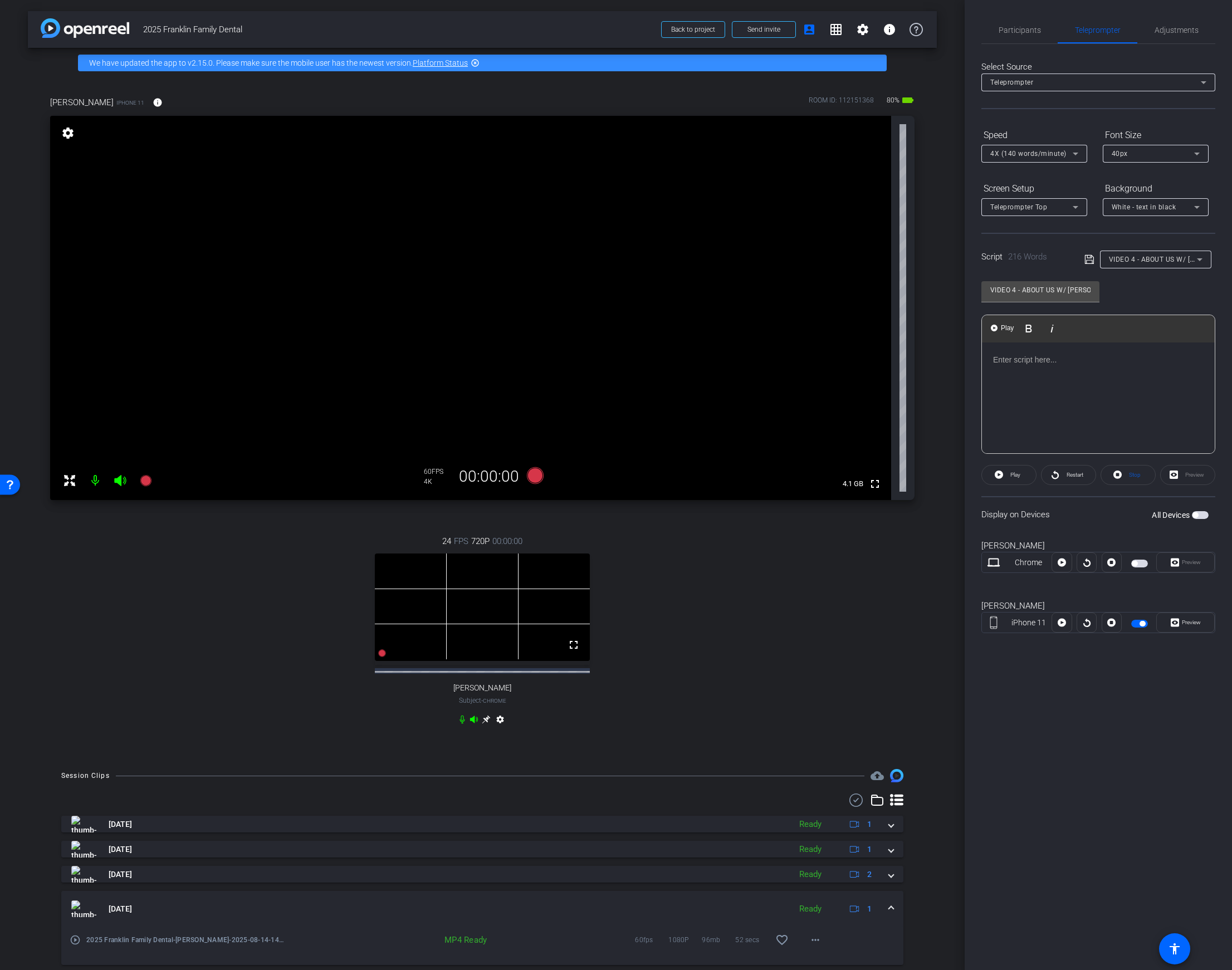
scroll to position [224, 0]
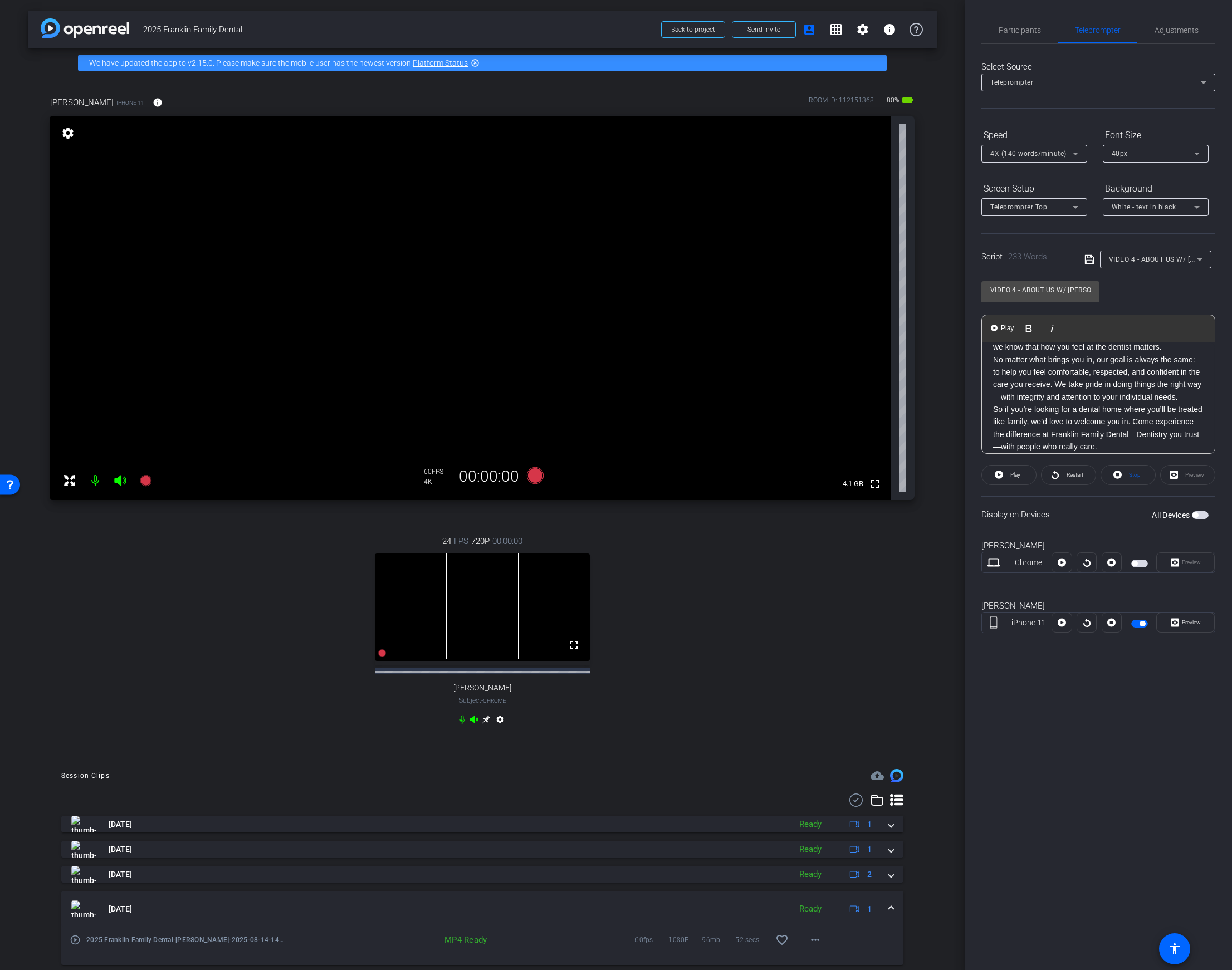
click at [1086, 251] on div "VIDEO 4 - ABOUT US W/ [PERSON_NAME], DENTIST + OWNER" at bounding box center [1150, 259] width 132 height 18
click at [1086, 260] on icon at bounding box center [1089, 259] width 9 height 9
click at [1064, 396] on p "No matter what brings you in, our goal is always the same: to help you feel com…" at bounding box center [1098, 378] width 211 height 50
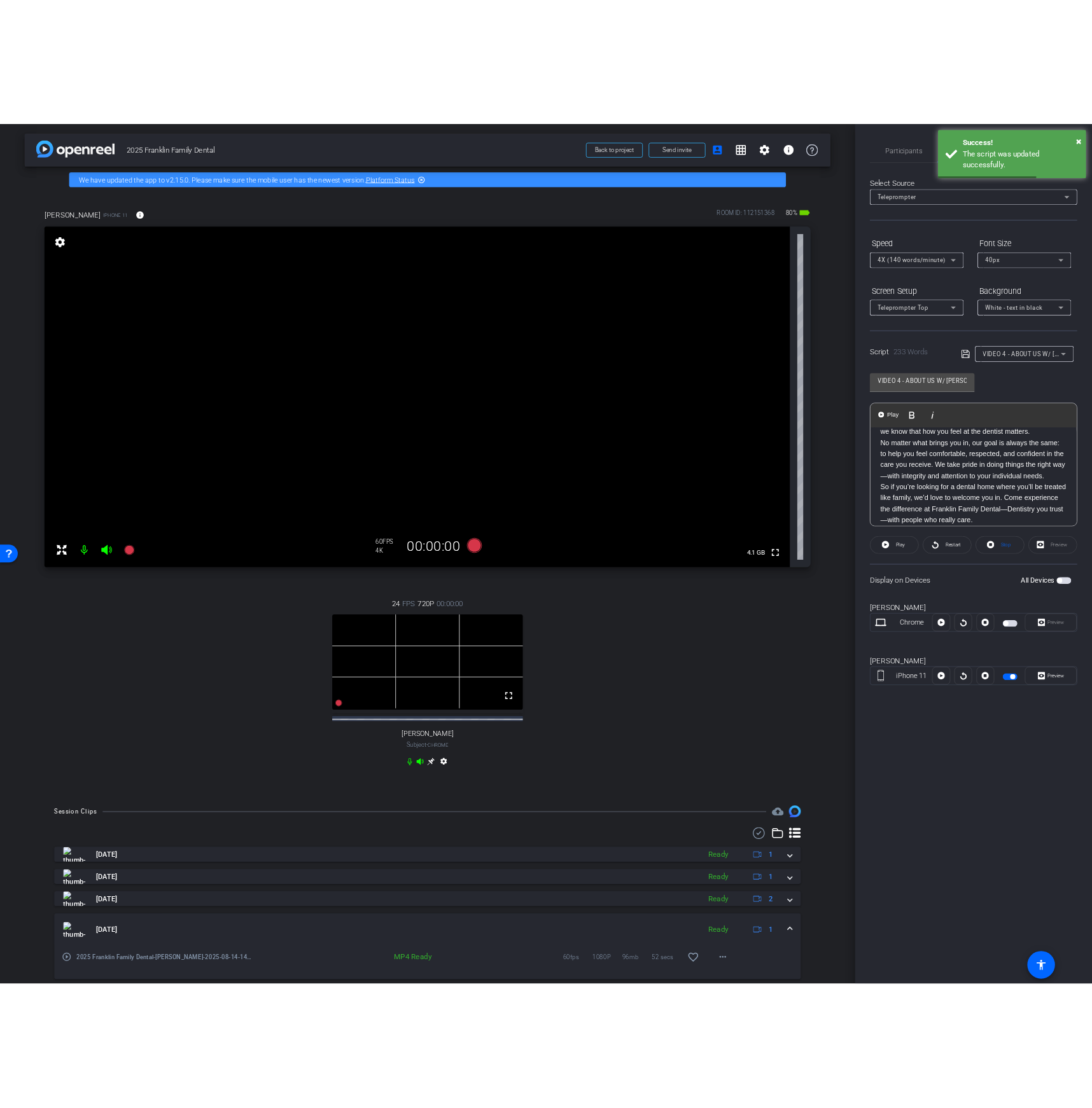
scroll to position [0, 0]
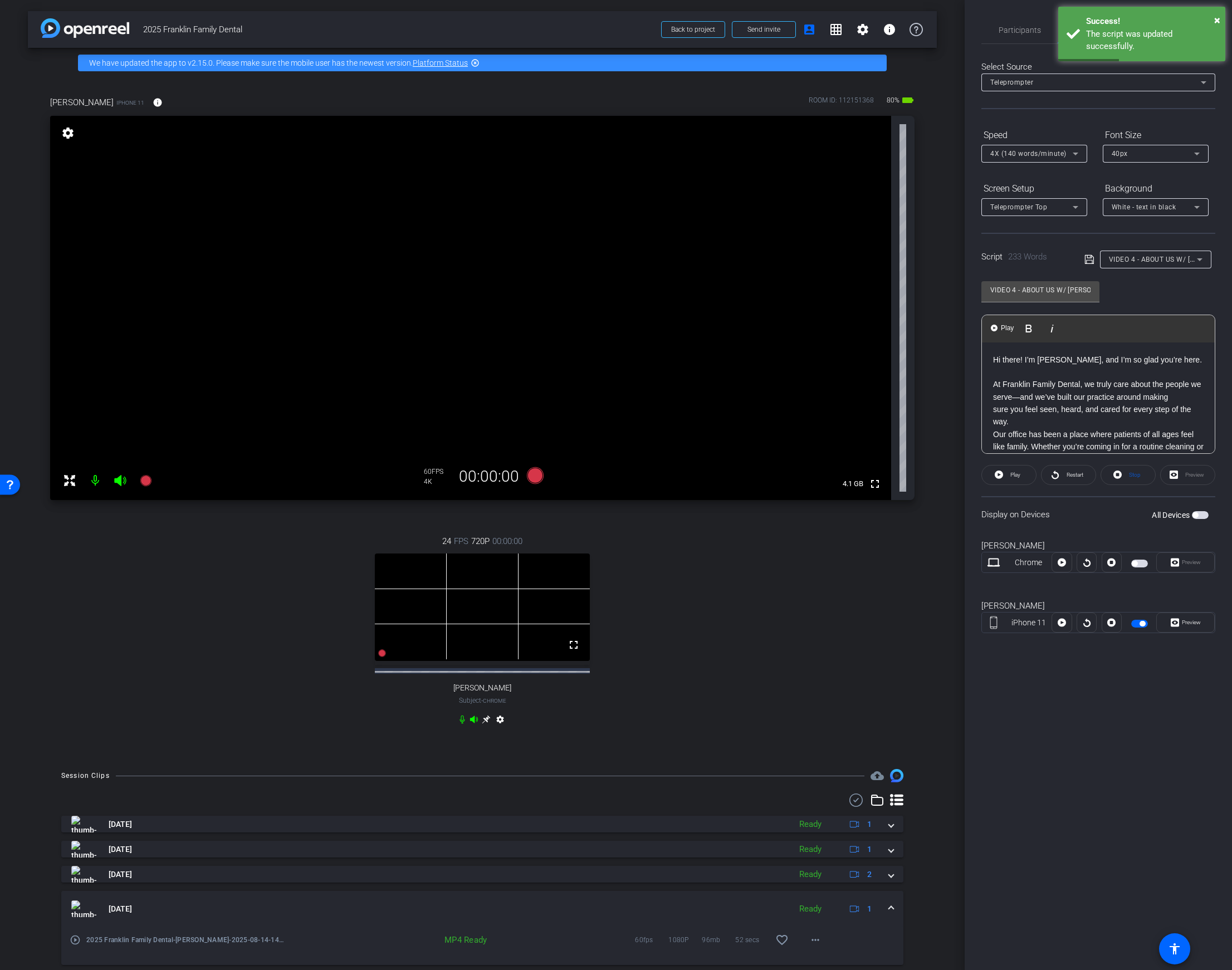
click at [992, 360] on div "Hi there! I’m Dr. Sarah Zeh, and I’m so glad you’re here. At Franklin Family De…" at bounding box center [1098, 515] width 233 height 347
click at [1033, 156] on span "4X (140 words/minute)" at bounding box center [1028, 153] width 76 height 8
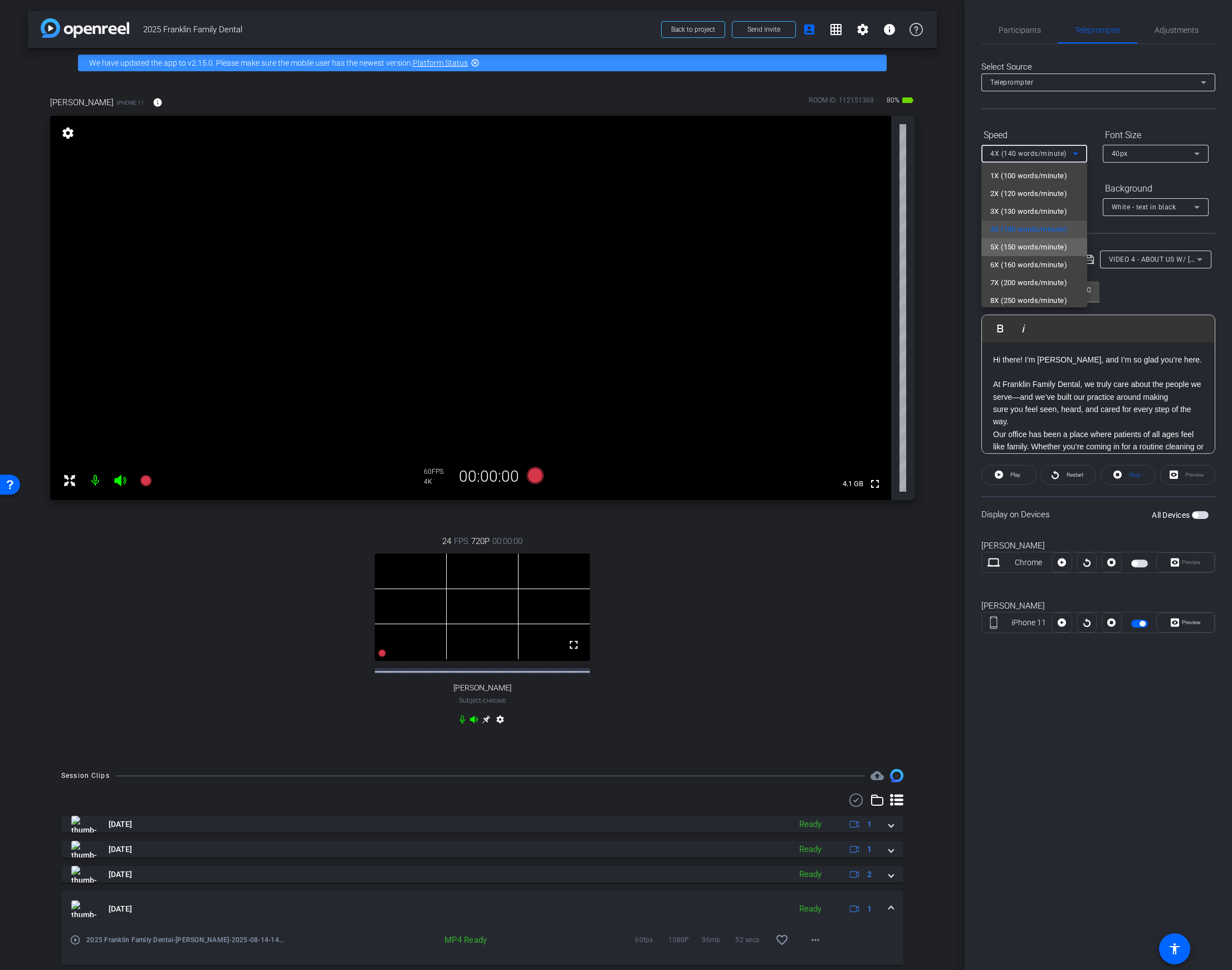
click at [1036, 247] on span "5X (150 words/minute)" at bounding box center [1029, 247] width 77 height 14
click at [1151, 473] on div "Preview" at bounding box center [1187, 475] width 55 height 20
click at [1016, 477] on span "Play" at bounding box center [1015, 474] width 10 height 6
click at [1015, 471] on span "Play" at bounding box center [1014, 474] width 13 height 15
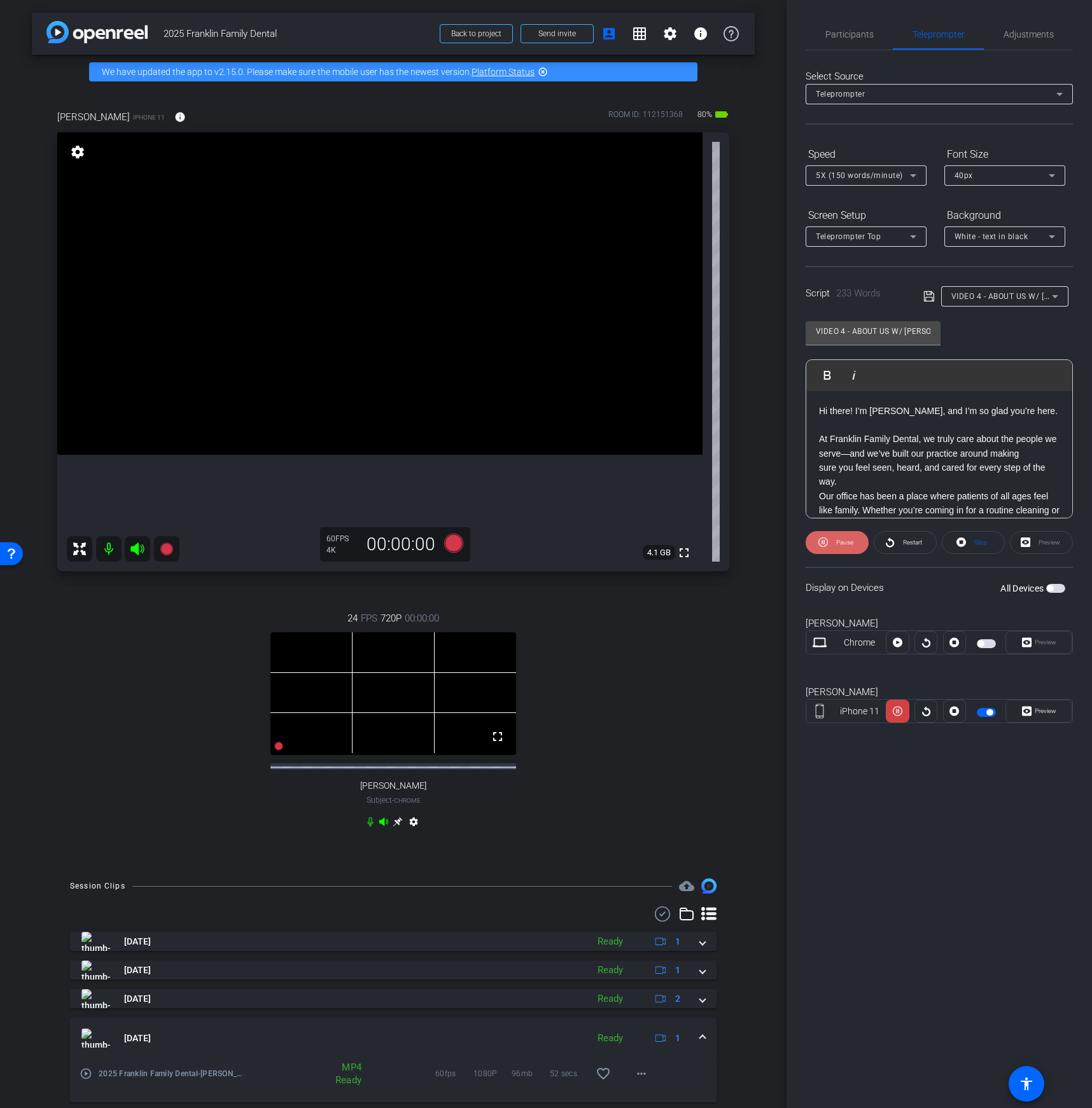
click at [836, 541] on span "Pause" at bounding box center [844, 542] width 17 height 7
click at [457, 545] on icon at bounding box center [453, 543] width 19 height 19
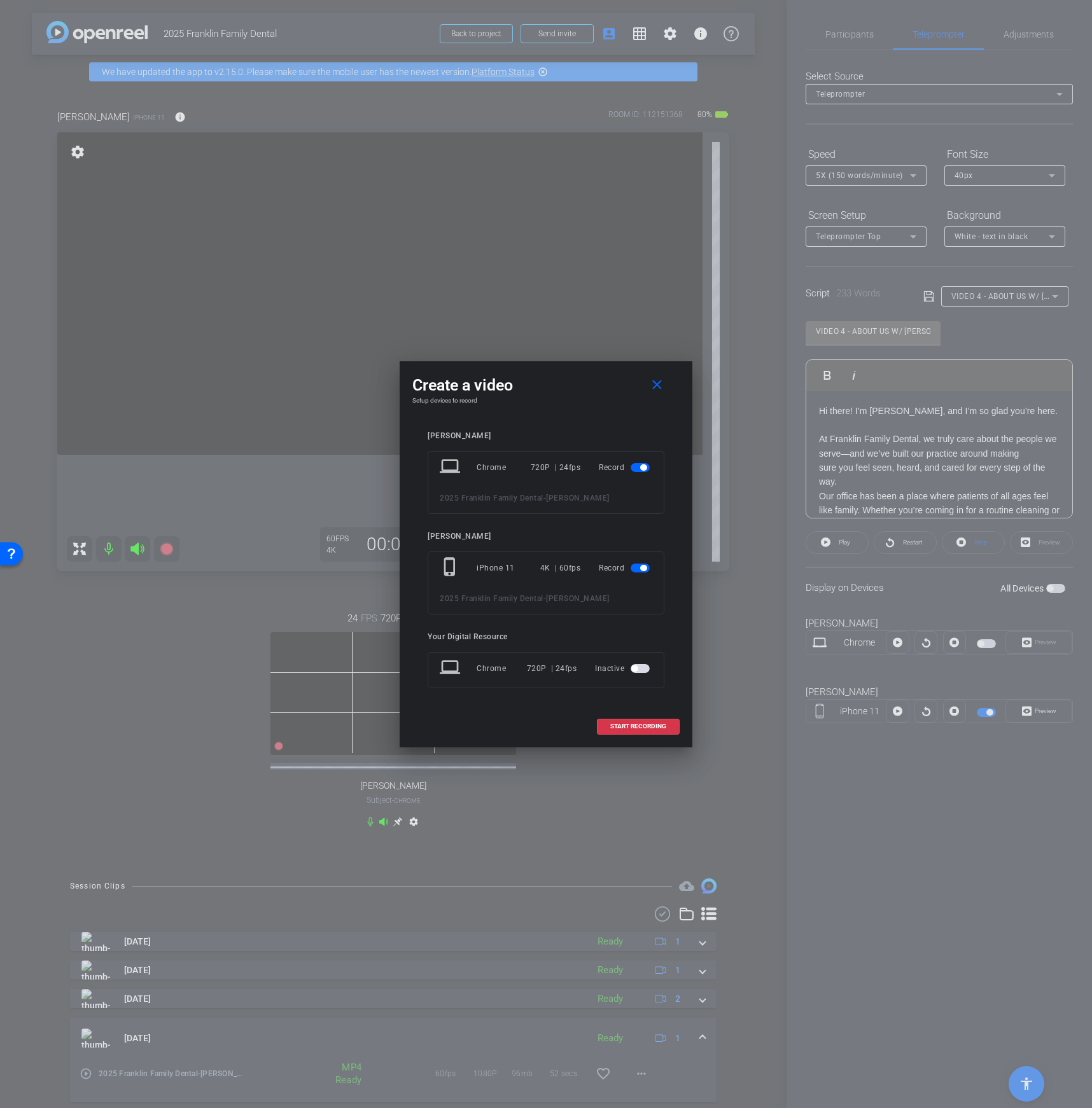
click at [642, 475] on div "Record" at bounding box center [625, 467] width 54 height 23
click at [642, 461] on mat-slide-toggle at bounding box center [641, 468] width 22 height 16
click at [642, 474] on mat-slide-toggle at bounding box center [641, 468] width 22 height 16
click at [642, 464] on span "button" at bounding box center [640, 467] width 19 height 9
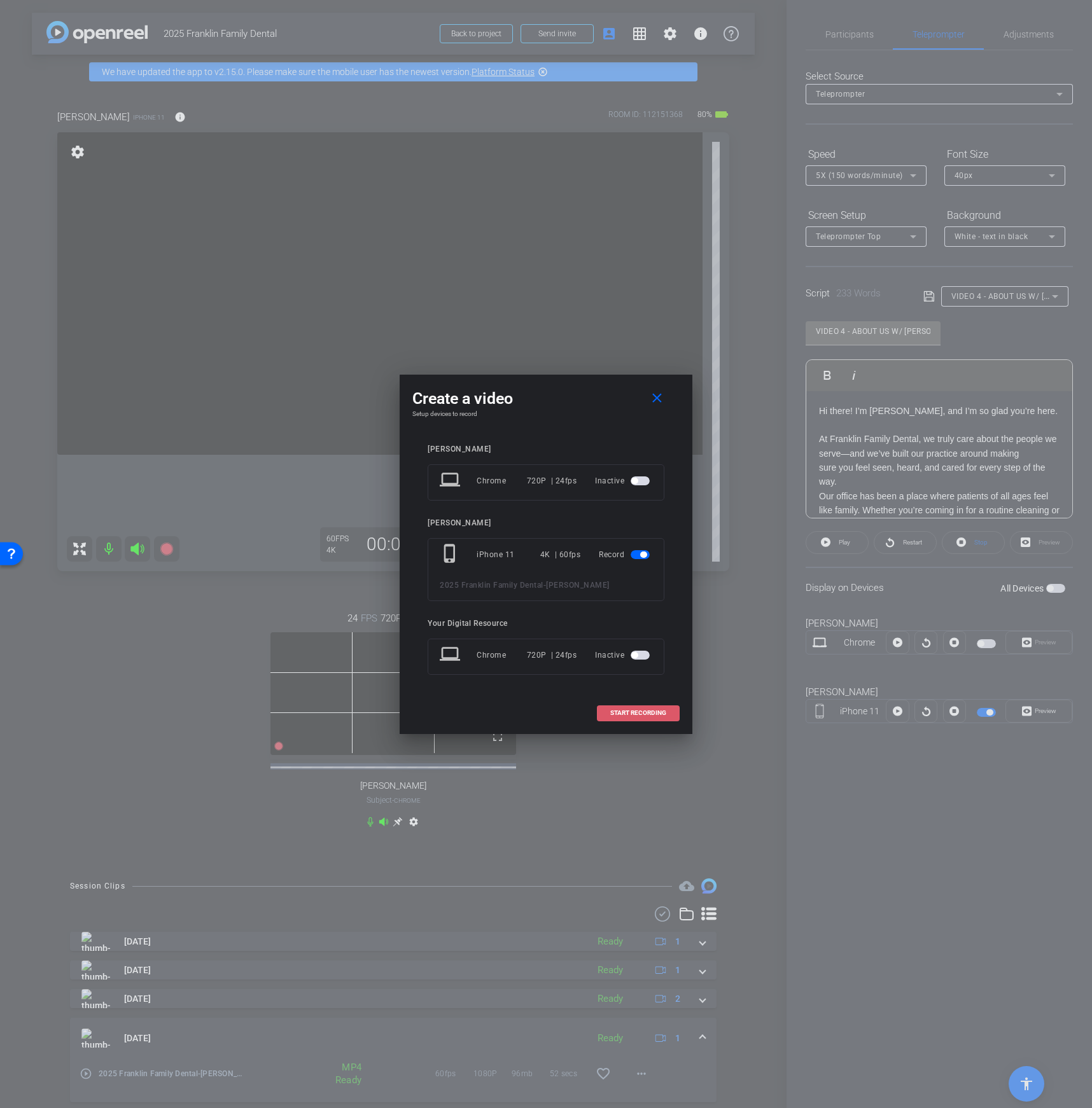
click at [637, 710] on span "START RECORDING" at bounding box center [637, 713] width 56 height 6
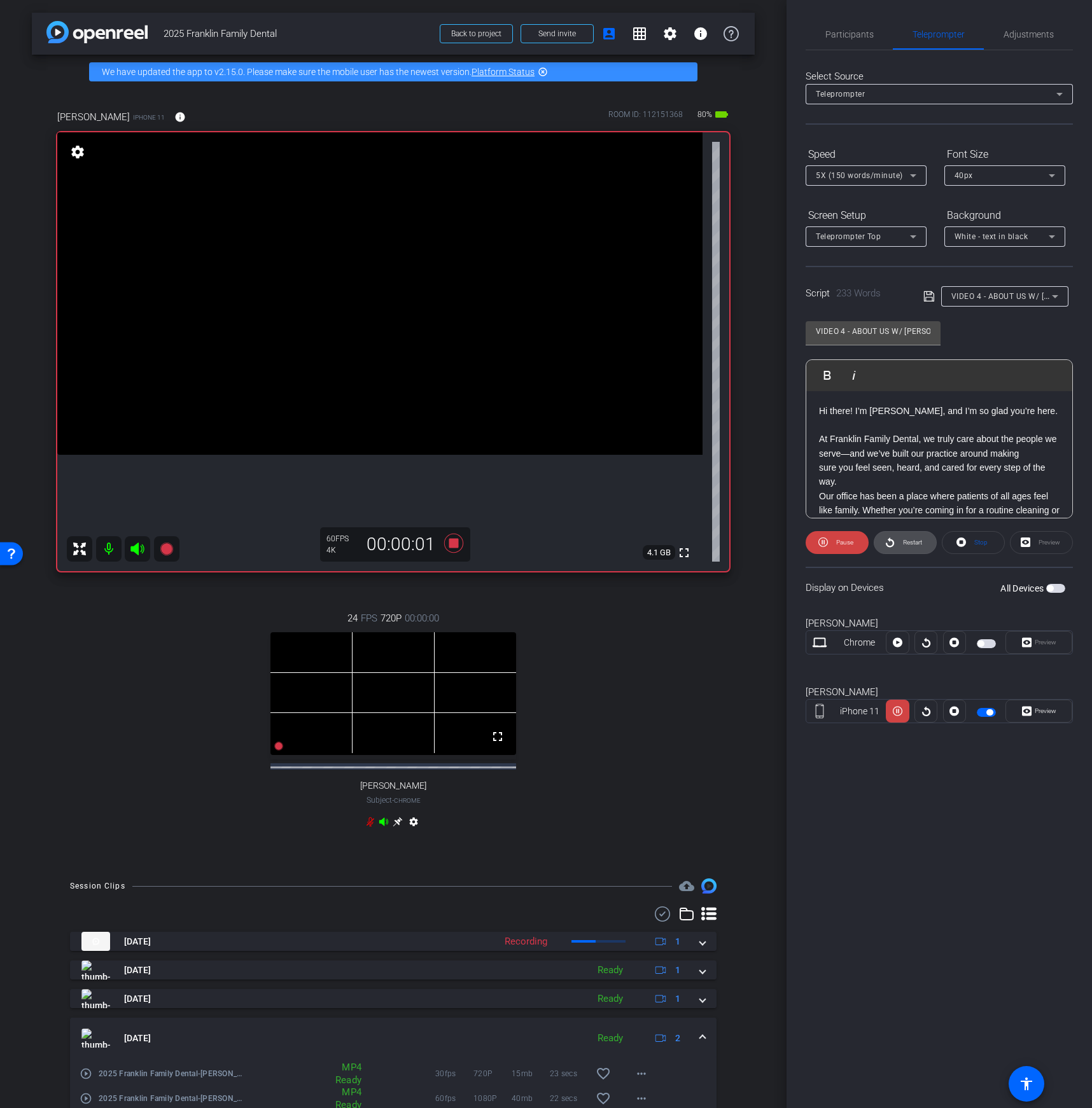
click at [907, 538] on span "Restart" at bounding box center [912, 542] width 19 height 7
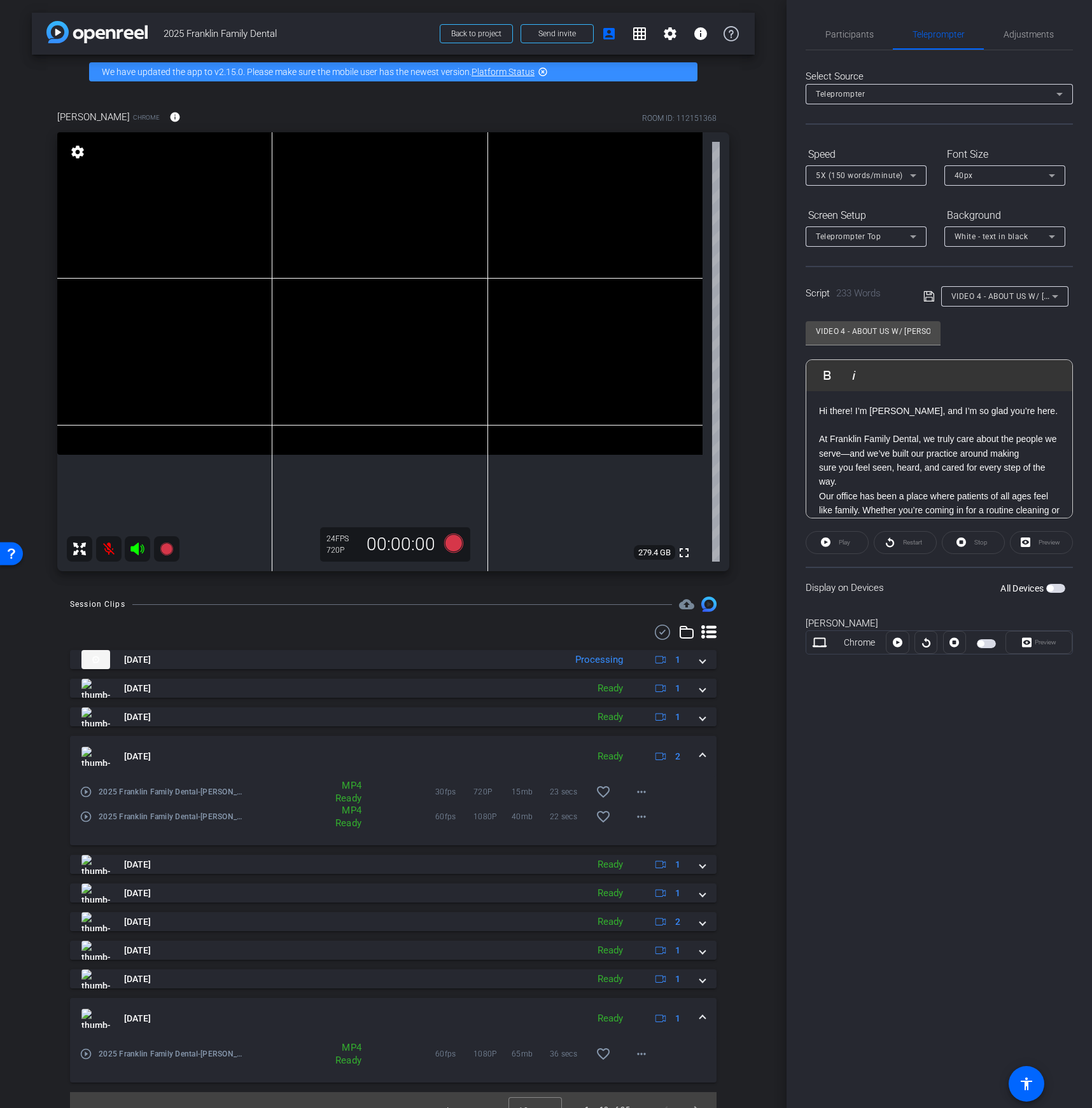
click at [104, 551] on mat-icon at bounding box center [109, 549] width 25 height 25
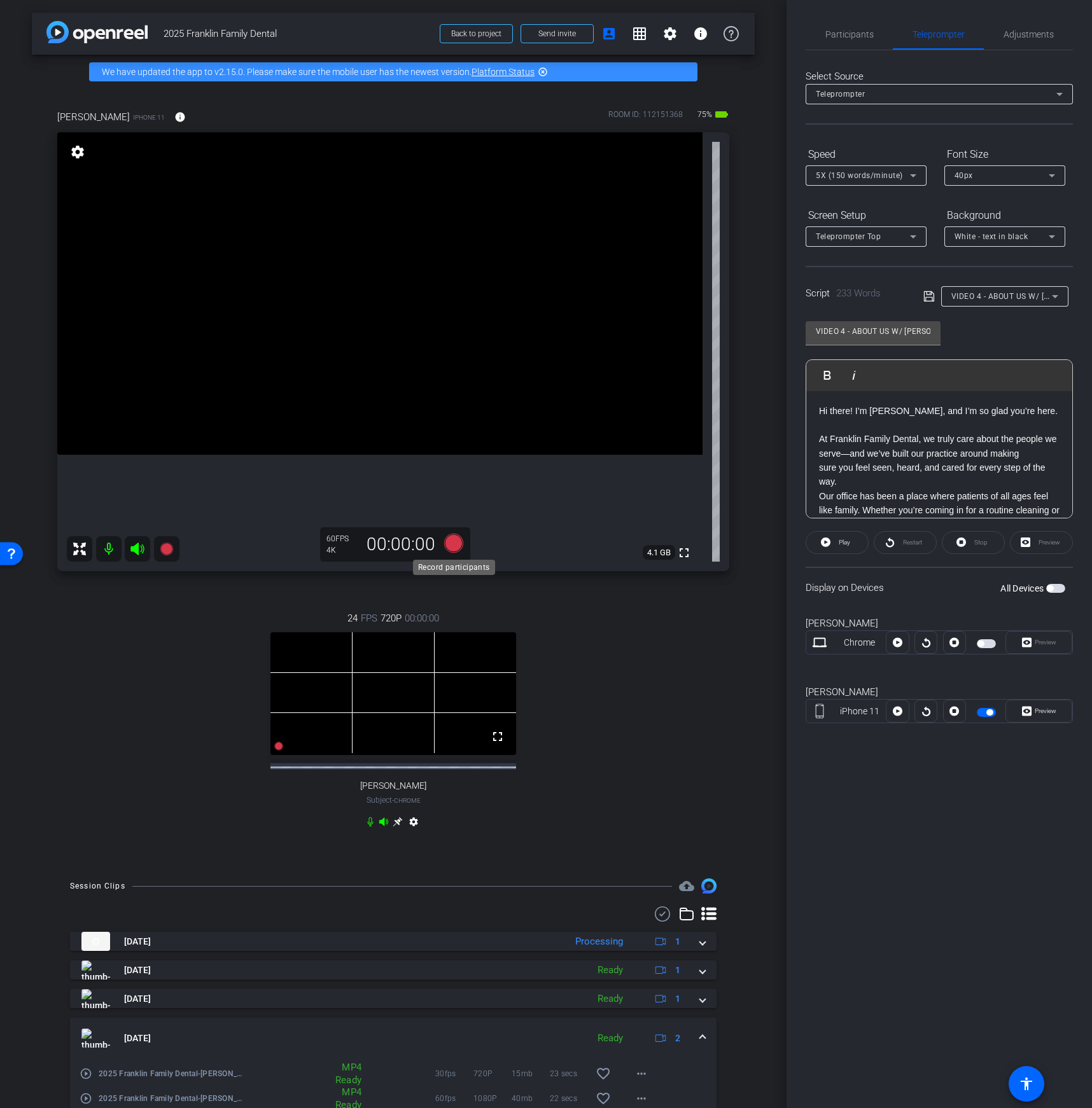
click at [452, 546] on icon at bounding box center [453, 543] width 19 height 19
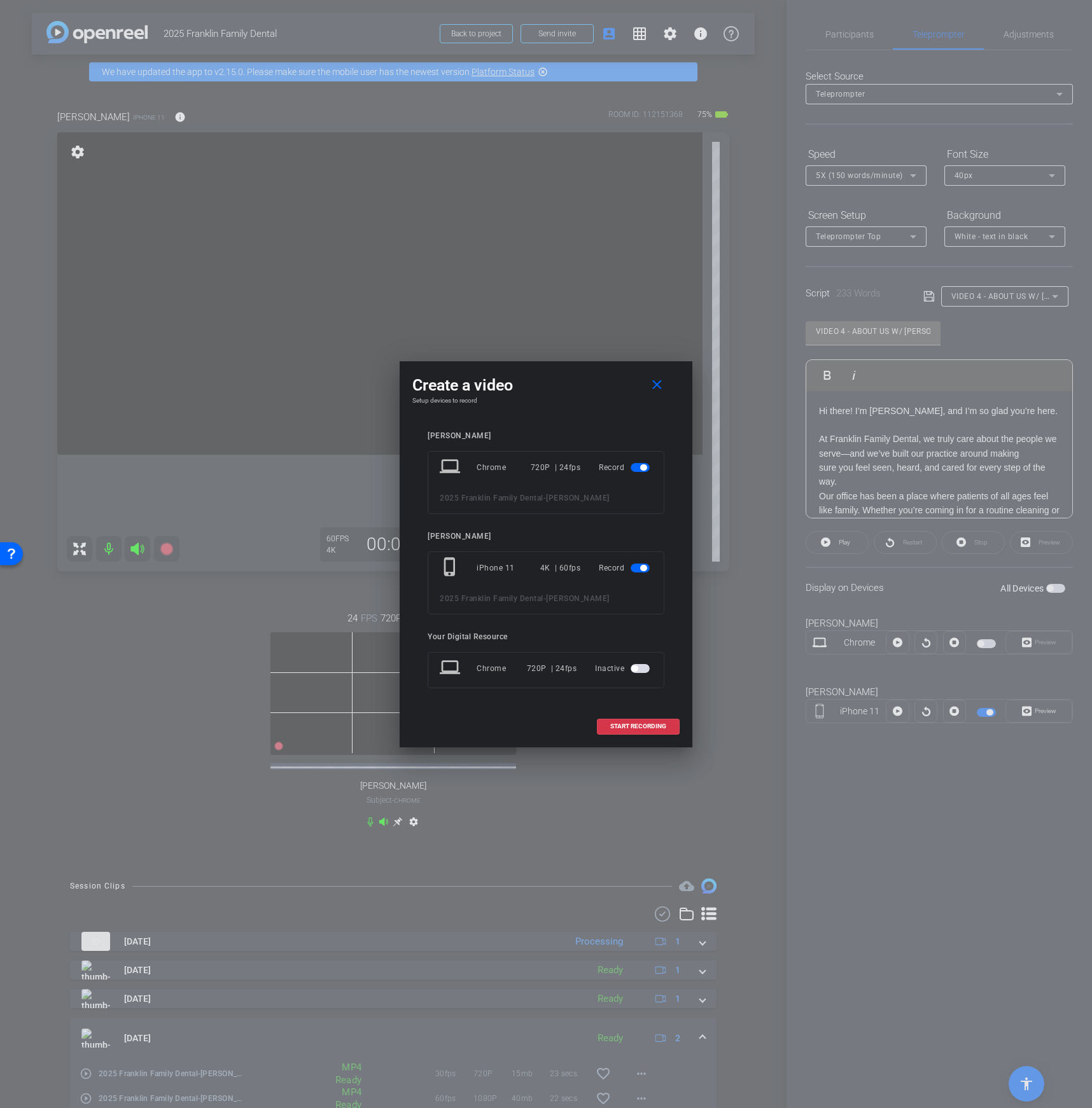
drag, startPoint x: 635, startPoint y: 473, endPoint x: 636, endPoint y: 500, distance: 27.0
click at [635, 473] on mat-slide-toggle at bounding box center [641, 468] width 22 height 16
click at [640, 468] on span "button" at bounding box center [643, 467] width 6 height 6
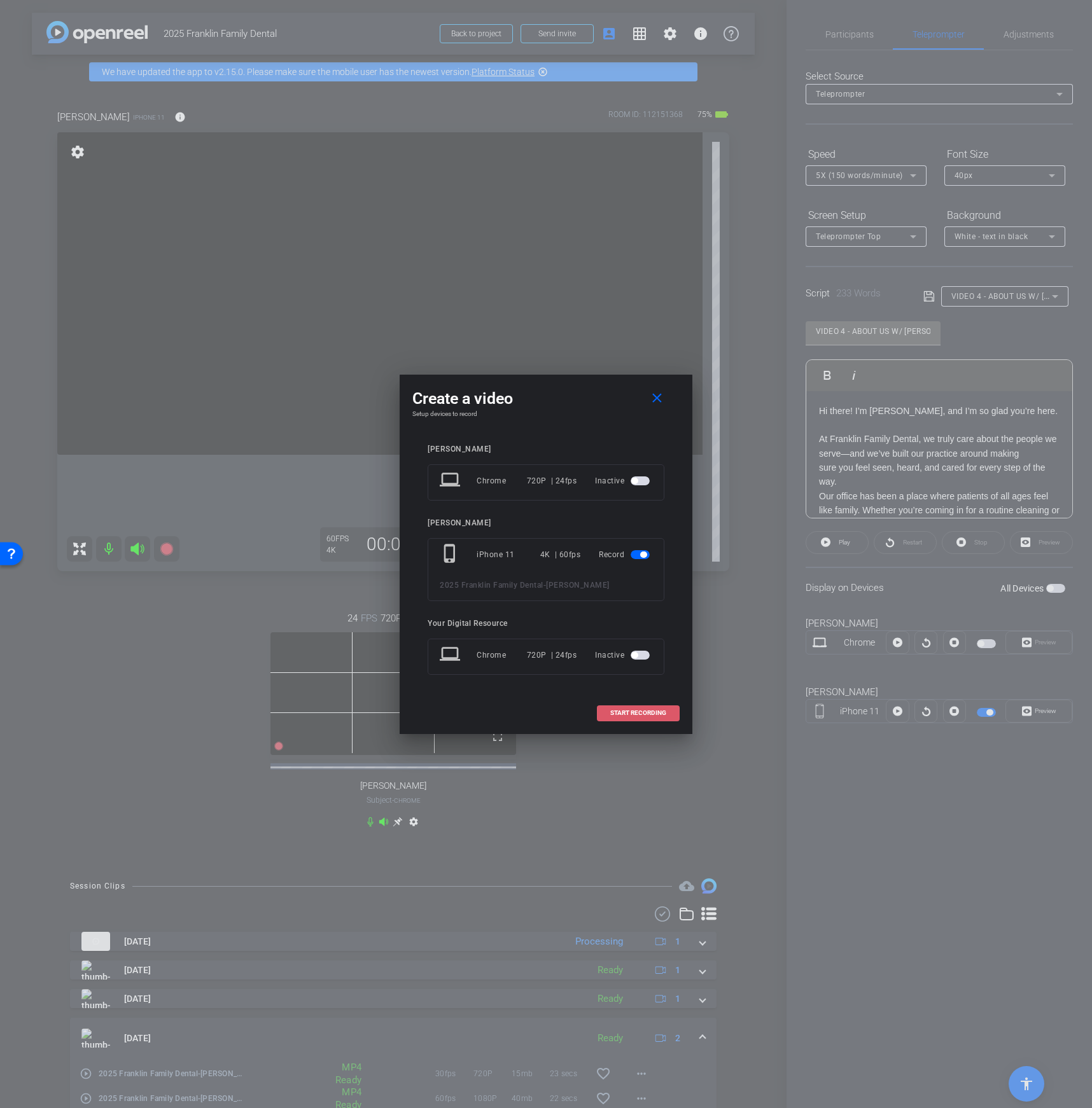
click at [632, 712] on span "START RECORDING" at bounding box center [637, 713] width 56 height 6
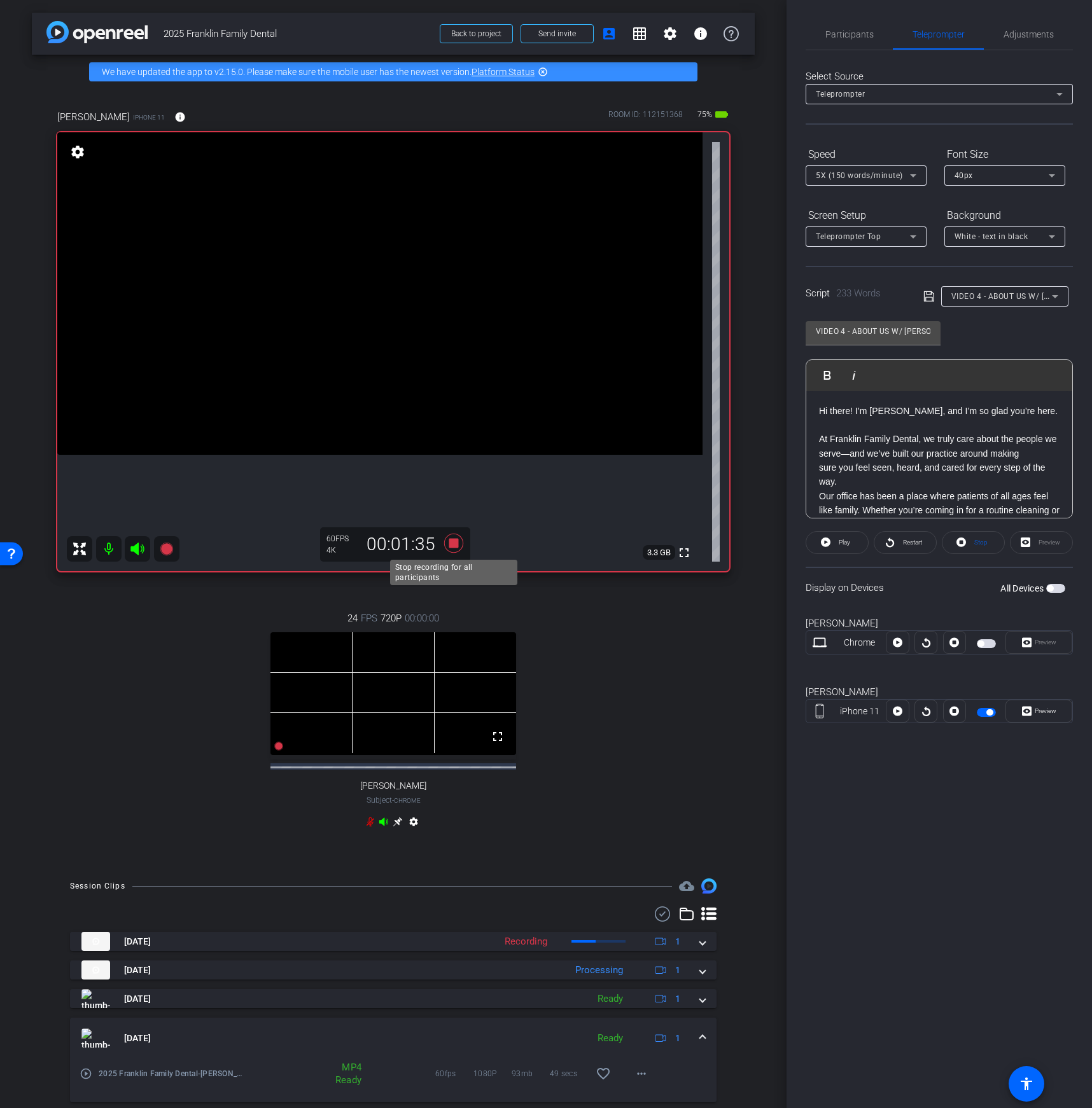
click at [455, 540] on icon at bounding box center [453, 543] width 19 height 19
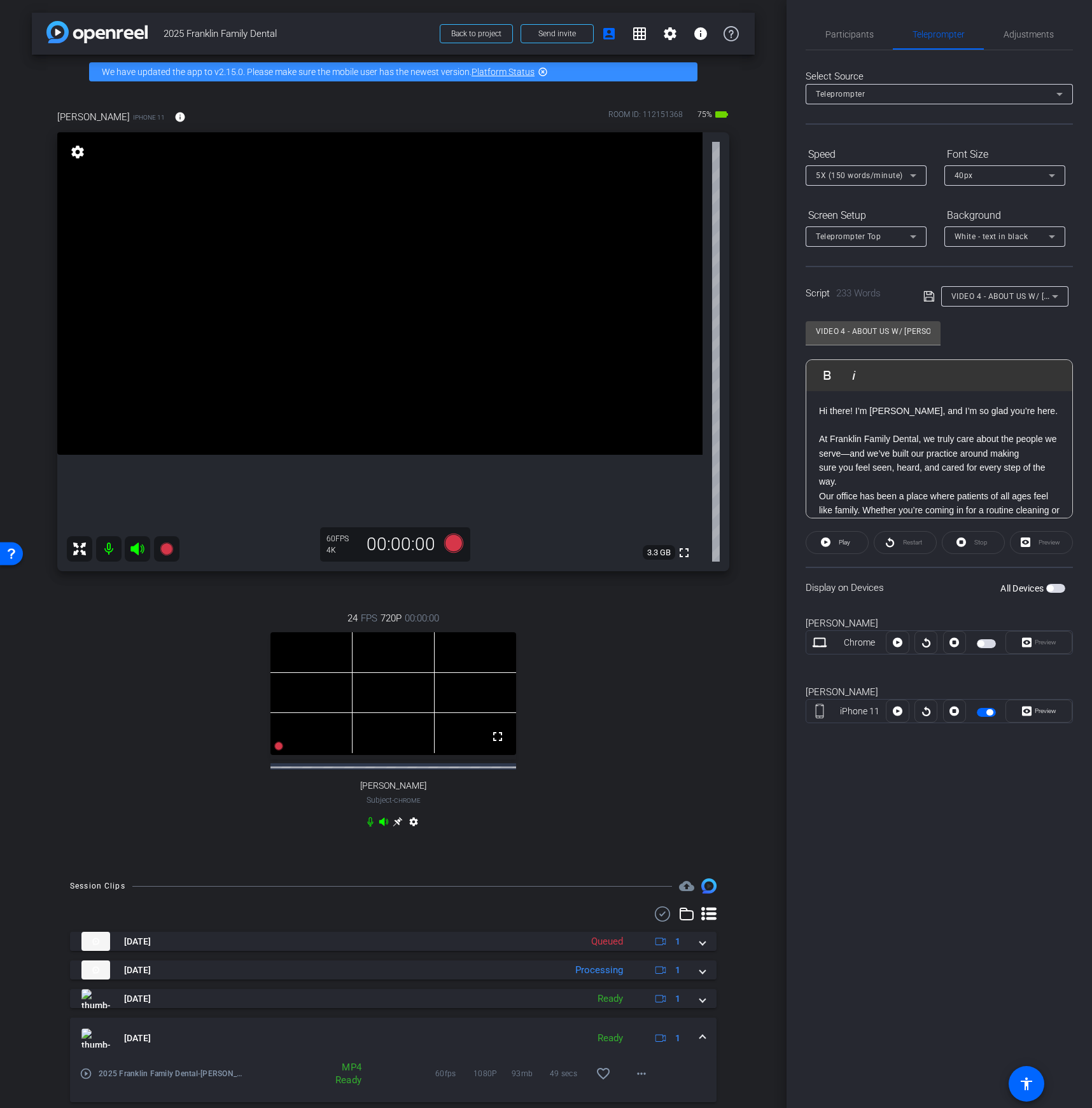
click at [815, 413] on div "Hi there! I’m Dr. Sarah Zeh, and I’m so glad you’re here. At Franklin Family De…" at bounding box center [939, 589] width 266 height 396
click at [854, 167] on div "5X (150 words/minute)" at bounding box center [863, 175] width 94 height 16
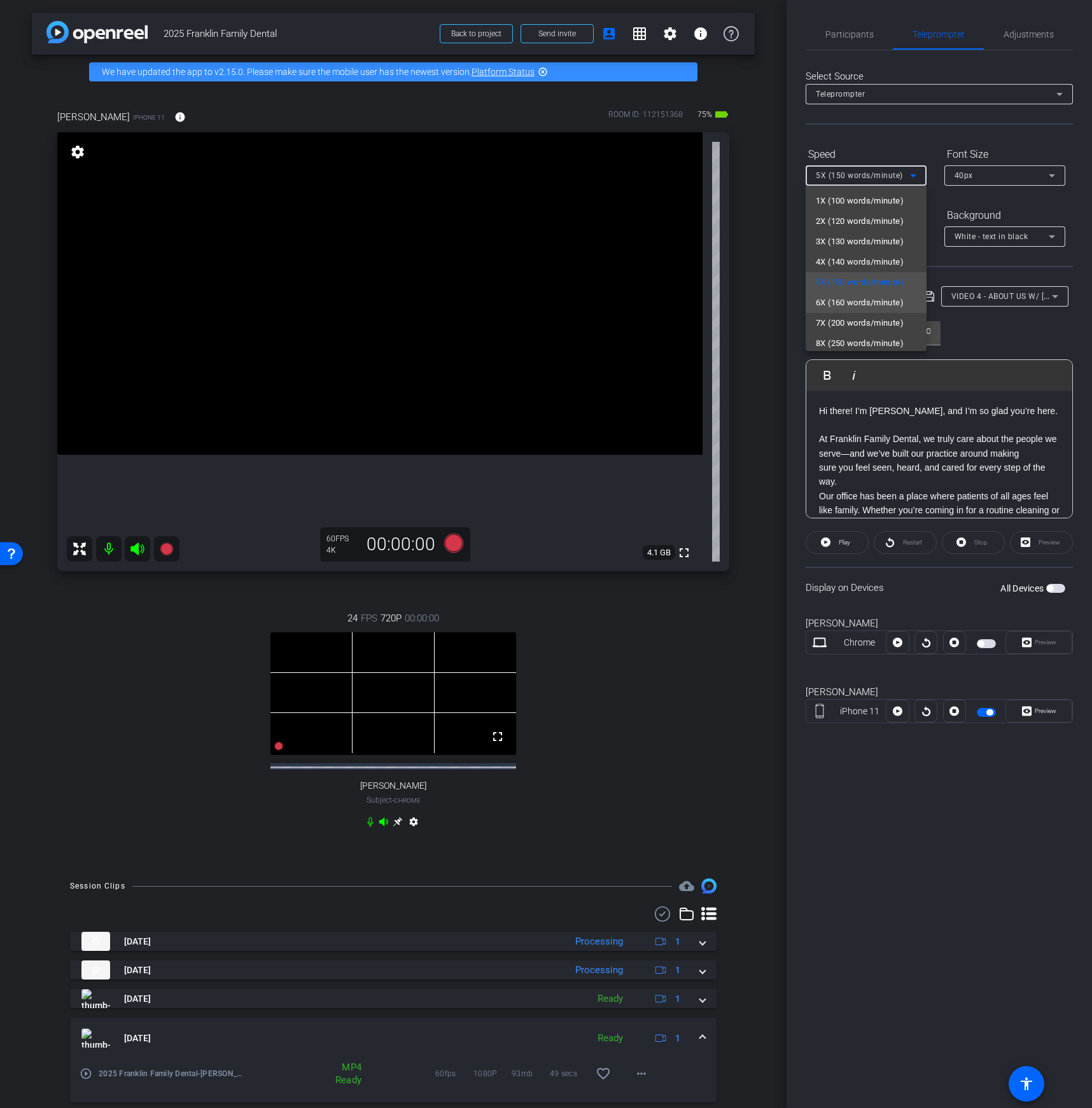
click at [860, 302] on span "6X (160 words/minute)" at bounding box center [860, 303] width 88 height 16
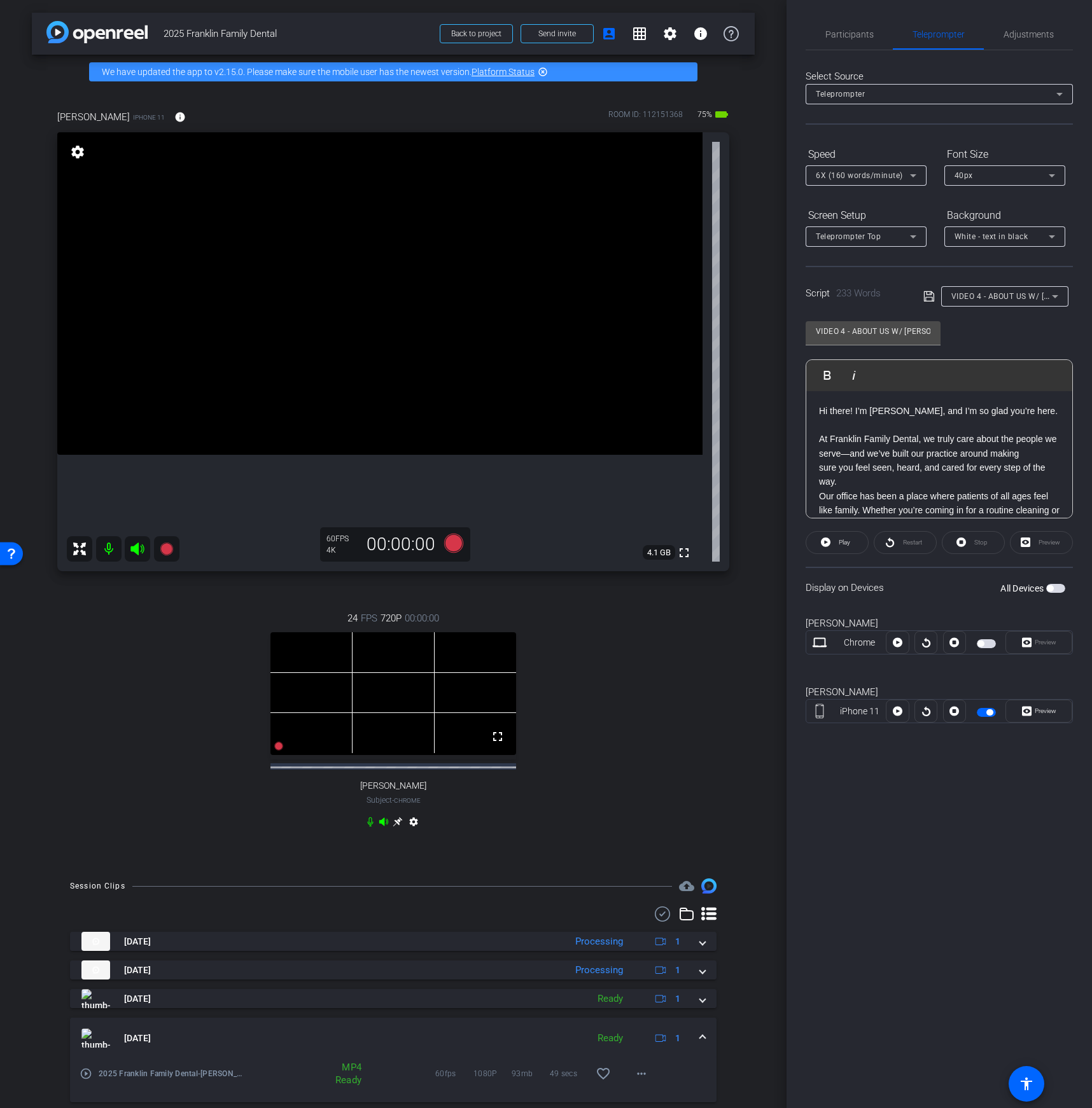
click at [949, 853] on div "Participants Teleprompter Adjustments settings Your Digital Resource flip Direc…" at bounding box center [939, 554] width 306 height 1108
click at [922, 294] on div "Script 233 Words VIDEO 4 - ABOUT US W/ DR. SARAH ZEH, DENTIST + OWNER" at bounding box center [939, 287] width 268 height 41
click at [926, 294] on icon at bounding box center [928, 296] width 10 height 10
click at [244, 536] on div "fullscreen" at bounding box center [380, 351] width 645 height 439
click at [458, 543] on icon at bounding box center [453, 543] width 19 height 19
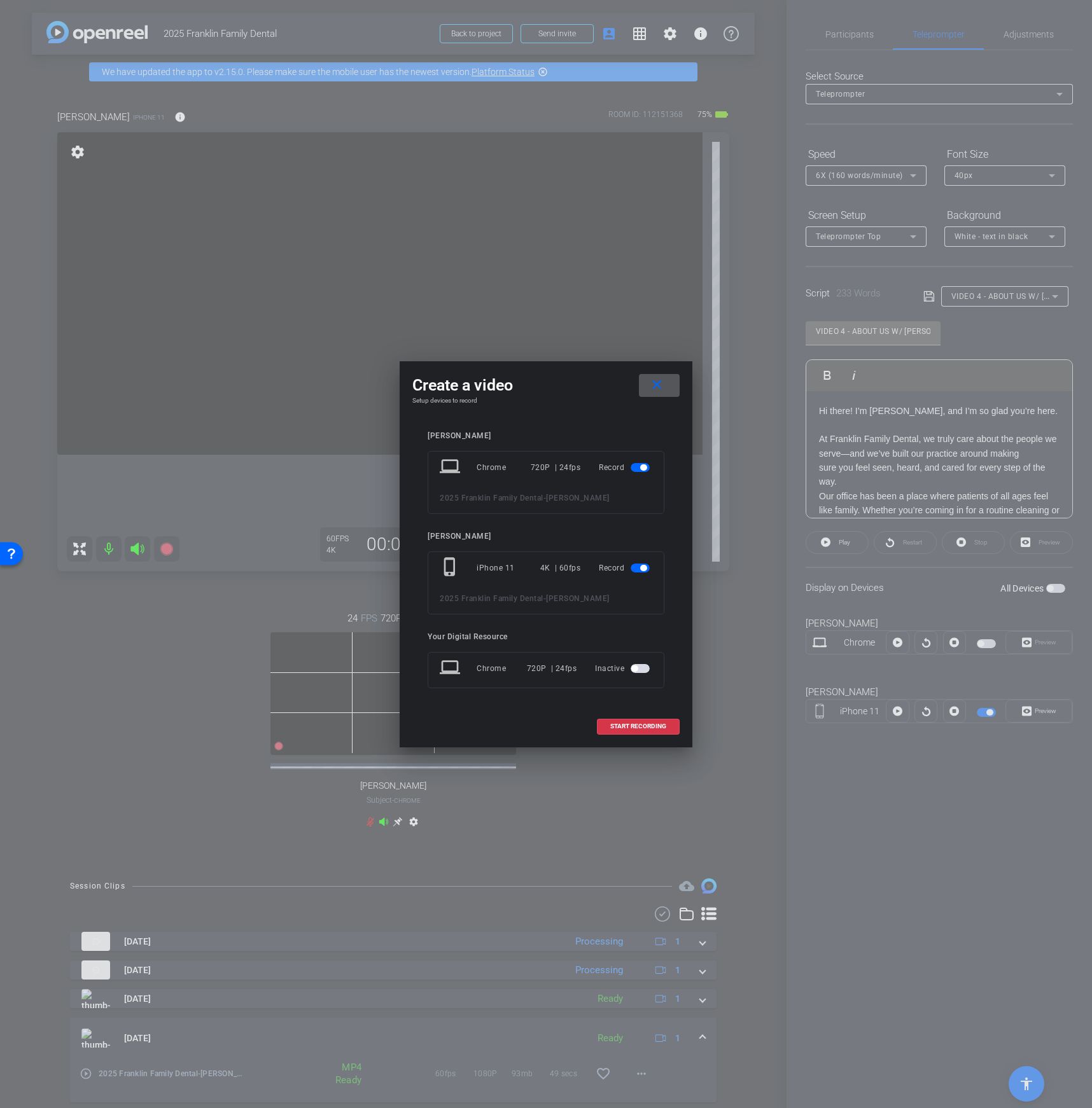
click at [640, 466] on span "button" at bounding box center [643, 467] width 6 height 6
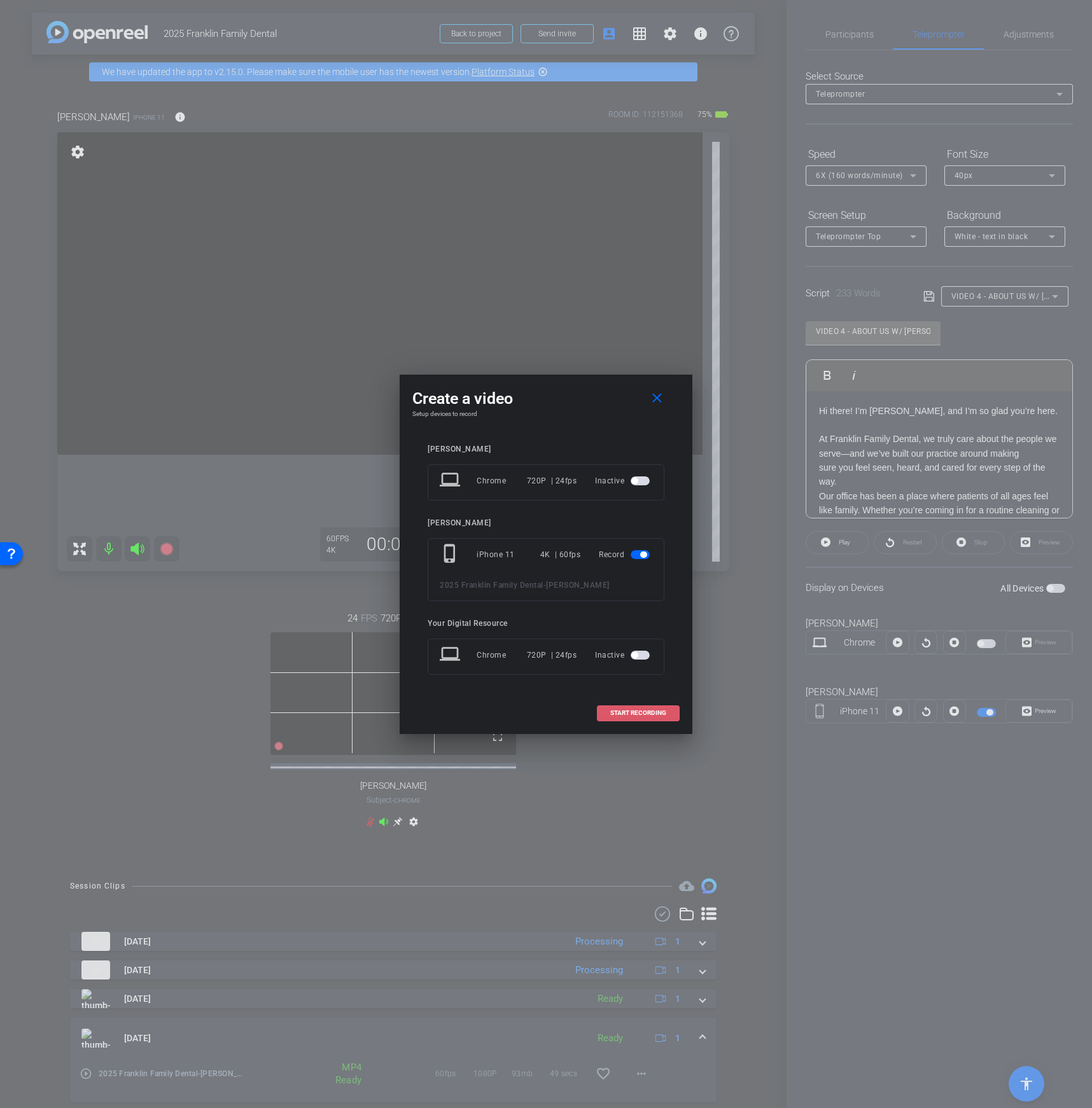
click at [635, 715] on span "START RECORDING" at bounding box center [637, 713] width 56 height 6
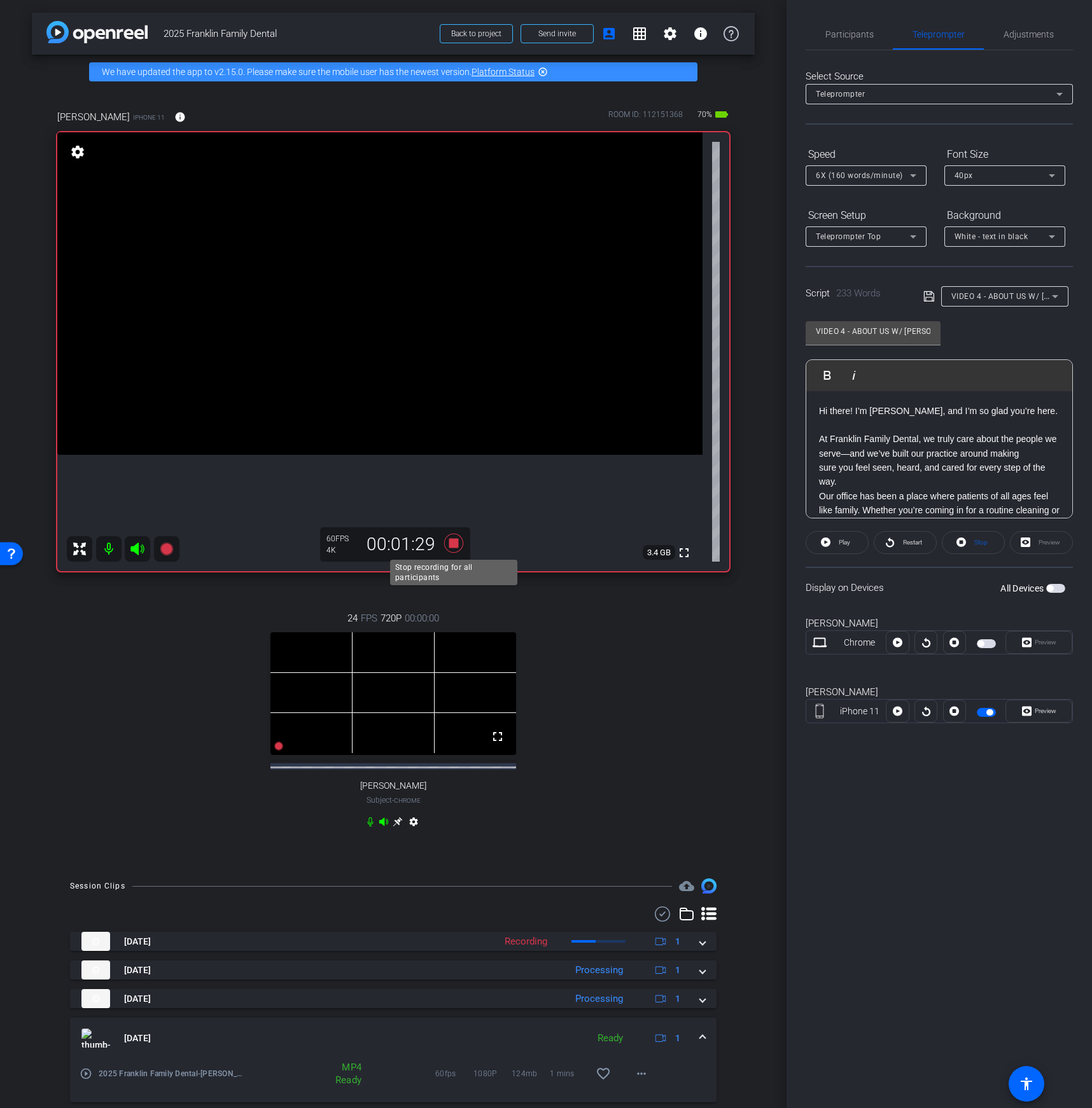
click at [453, 542] on icon at bounding box center [453, 543] width 19 height 19
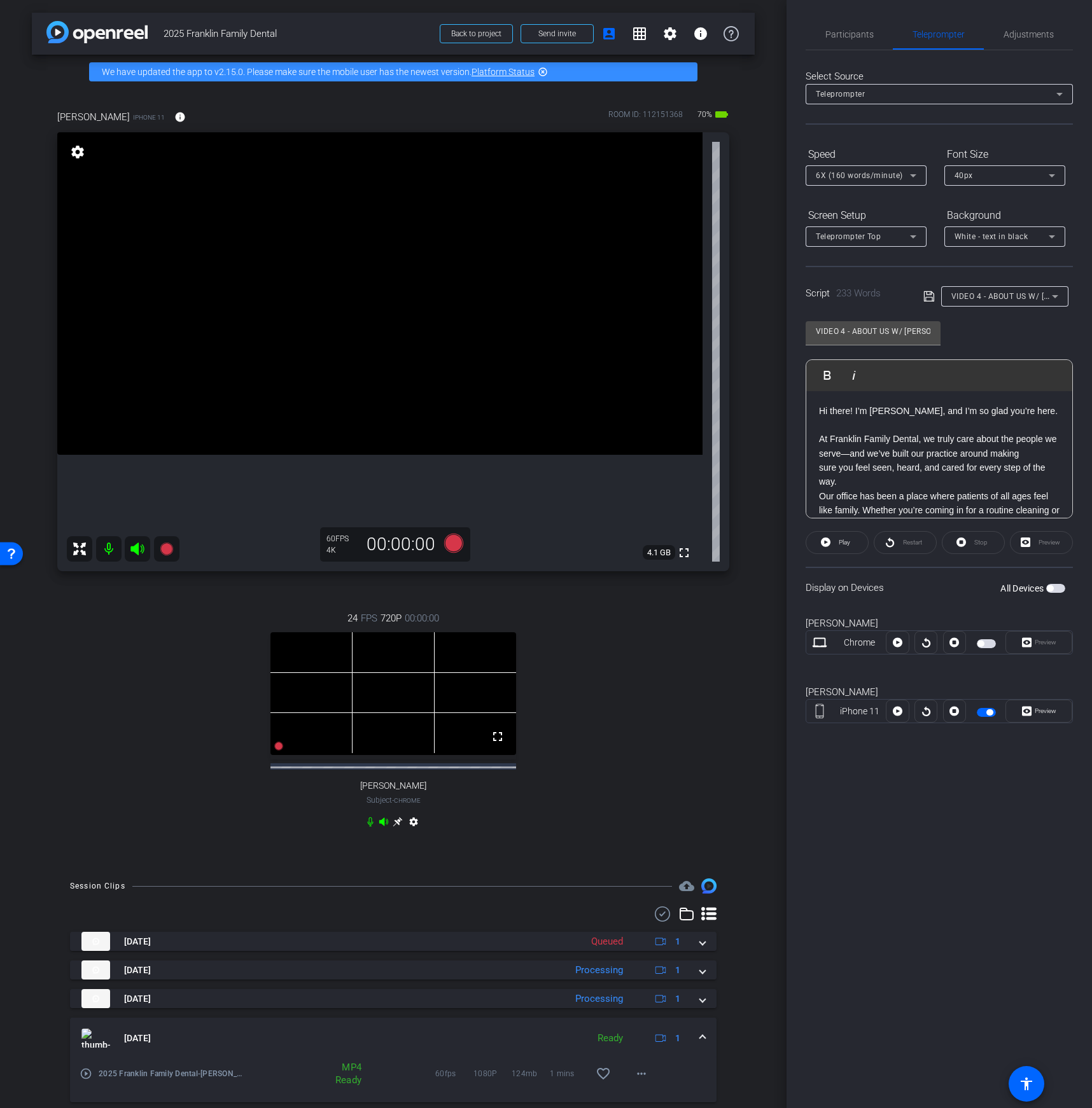
click at [1007, 295] on span "VIDEO 4 - ABOUT US W/ [PERSON_NAME], DENTIST + OWNER" at bounding box center [1064, 296] width 227 height 10
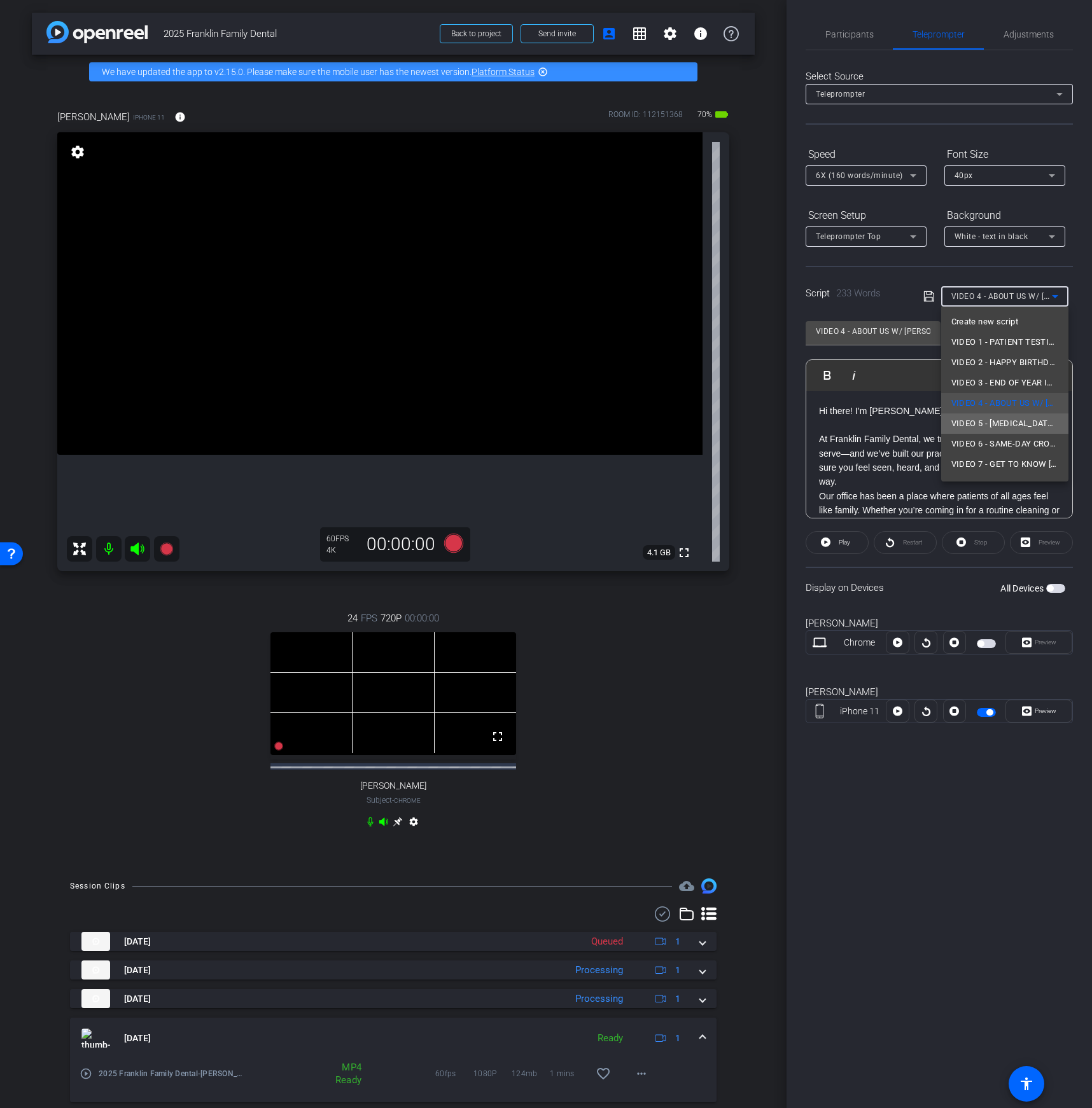
click at [1004, 425] on span "VIDEO 5 - [MEDICAL_DATA] W/ [PERSON_NAME], DENTIST + OWNER" at bounding box center [1004, 423] width 107 height 16
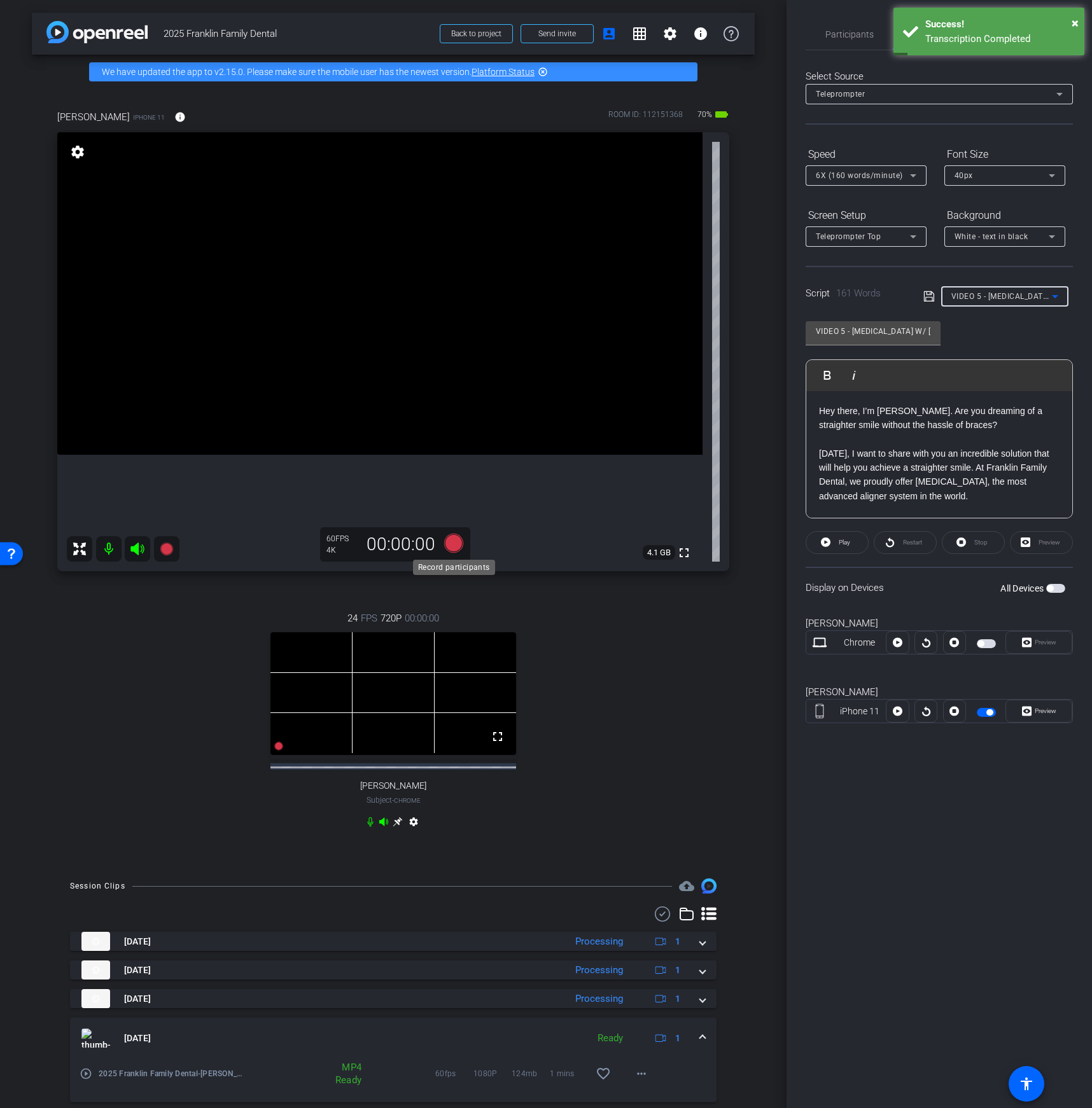
click at [455, 544] on icon at bounding box center [453, 543] width 19 height 19
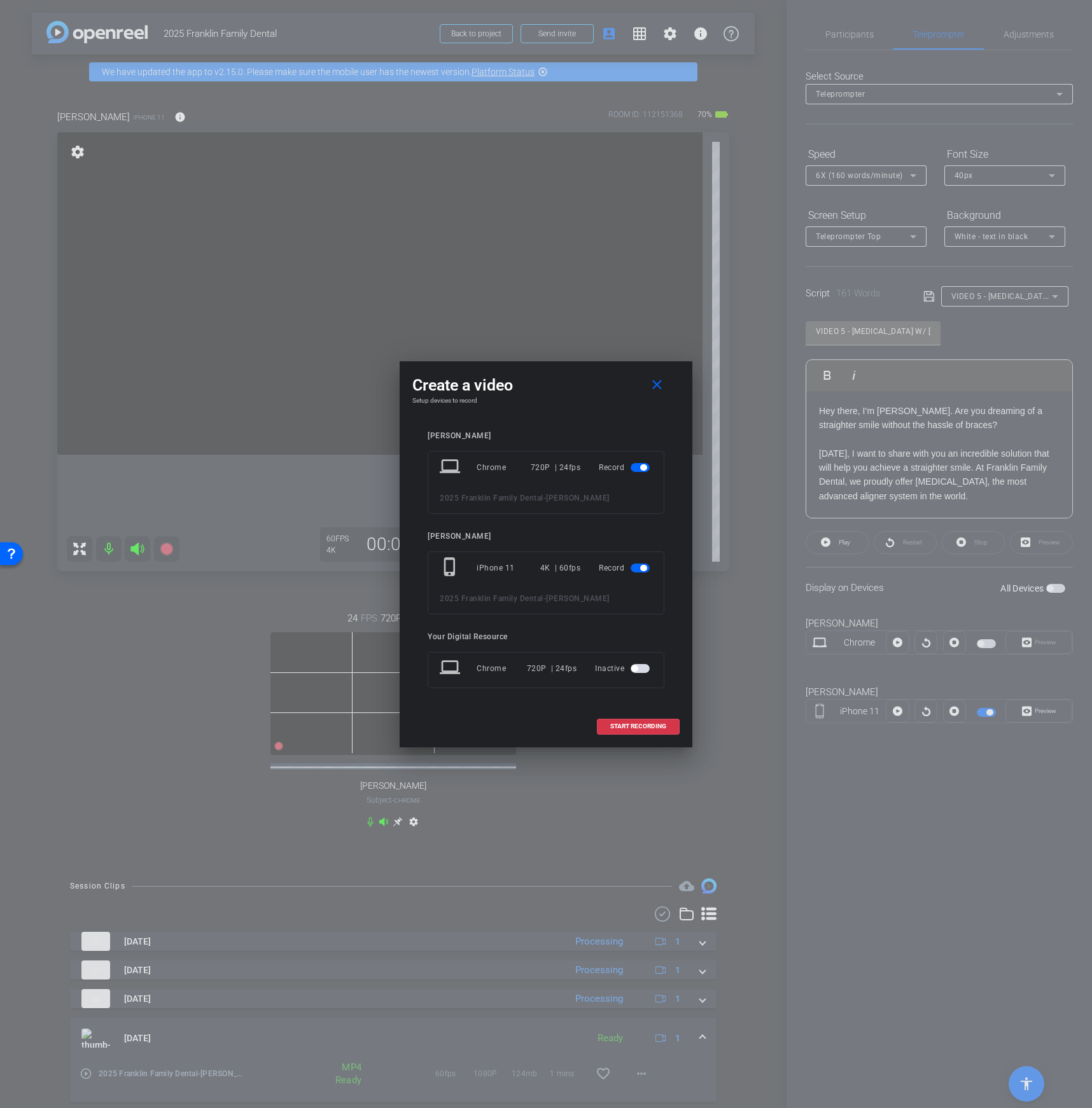
click at [650, 465] on div at bounding box center [641, 467] width 22 height 9
click at [641, 472] on mat-slide-toggle at bounding box center [641, 468] width 22 height 16
click at [641, 471] on span "button" at bounding box center [640, 467] width 19 height 9
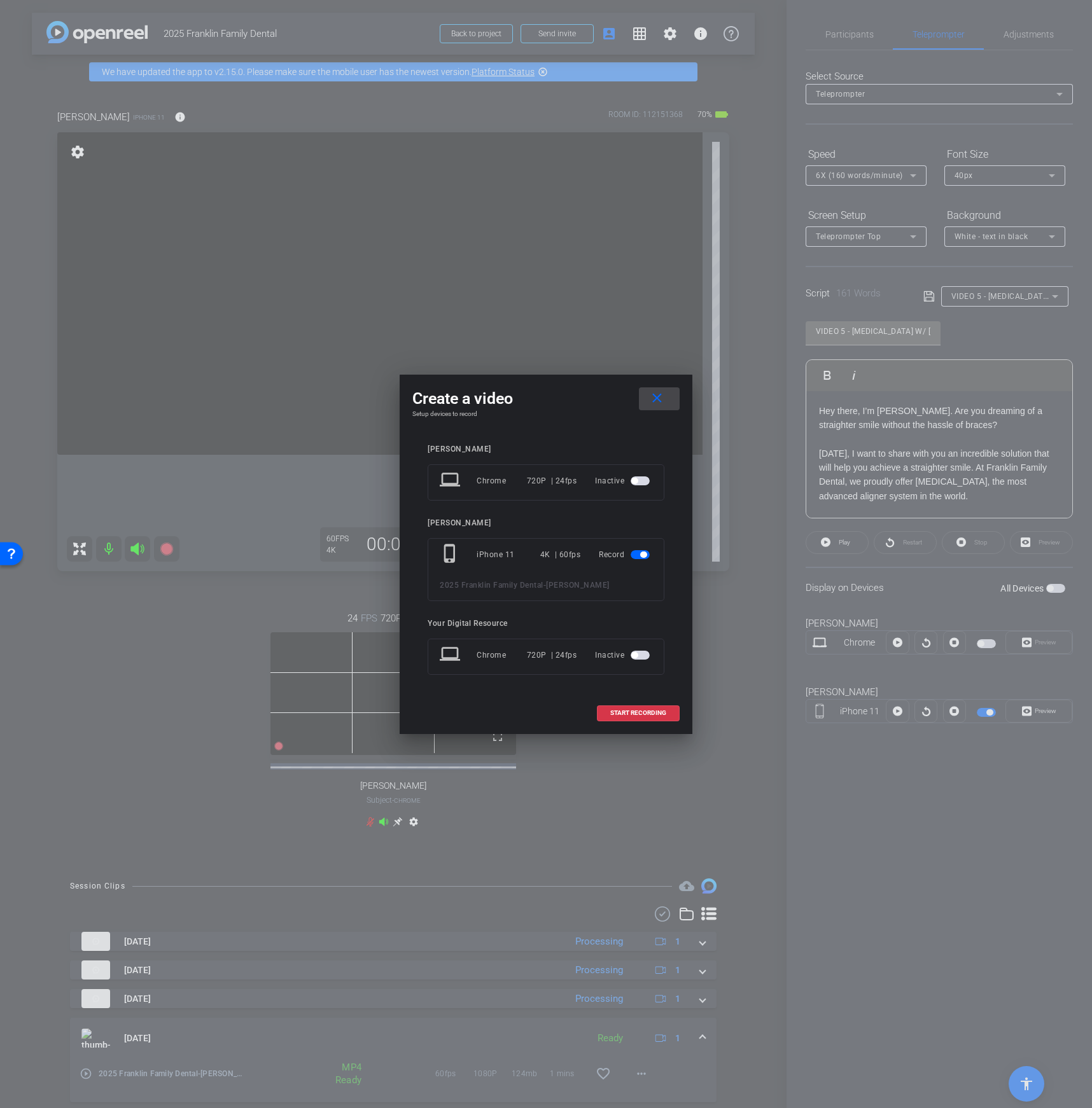
click at [661, 399] on mat-icon "close" at bounding box center [656, 398] width 16 height 16
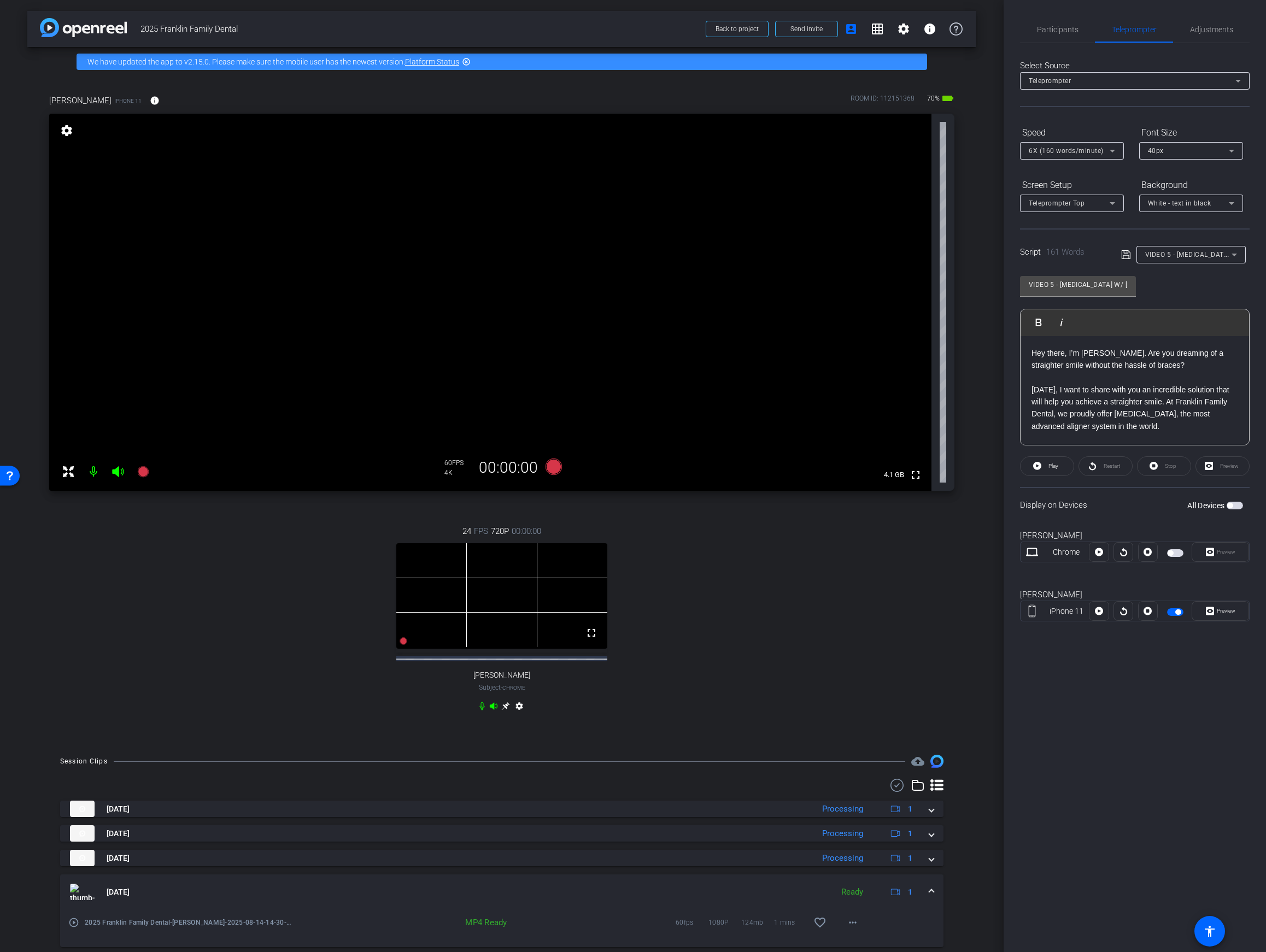
click at [1100, 411] on p "Today, I want to share with you an incredible solution that will help you achie…" at bounding box center [1135, 408] width 207 height 49
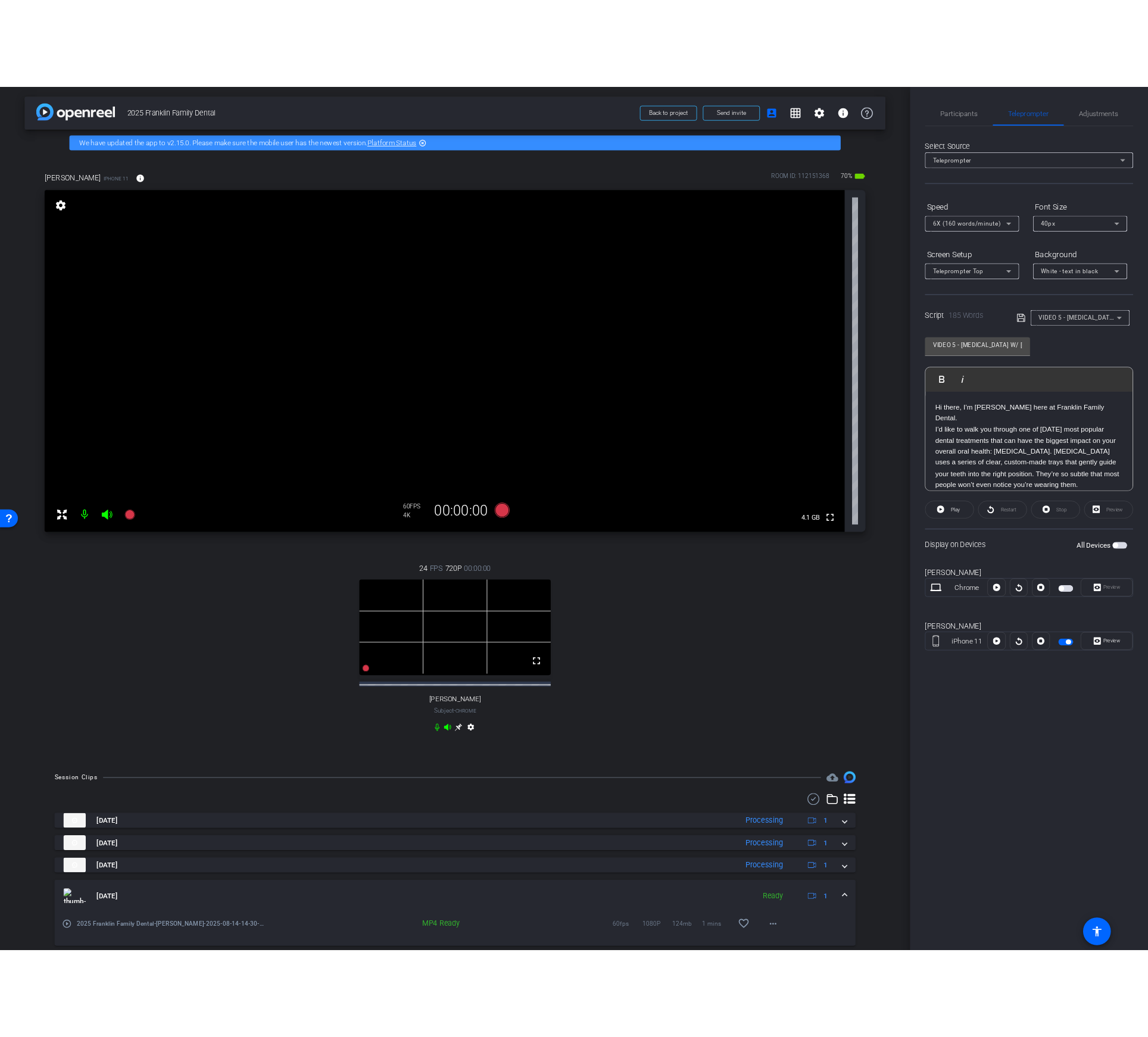
scroll to position [147, 0]
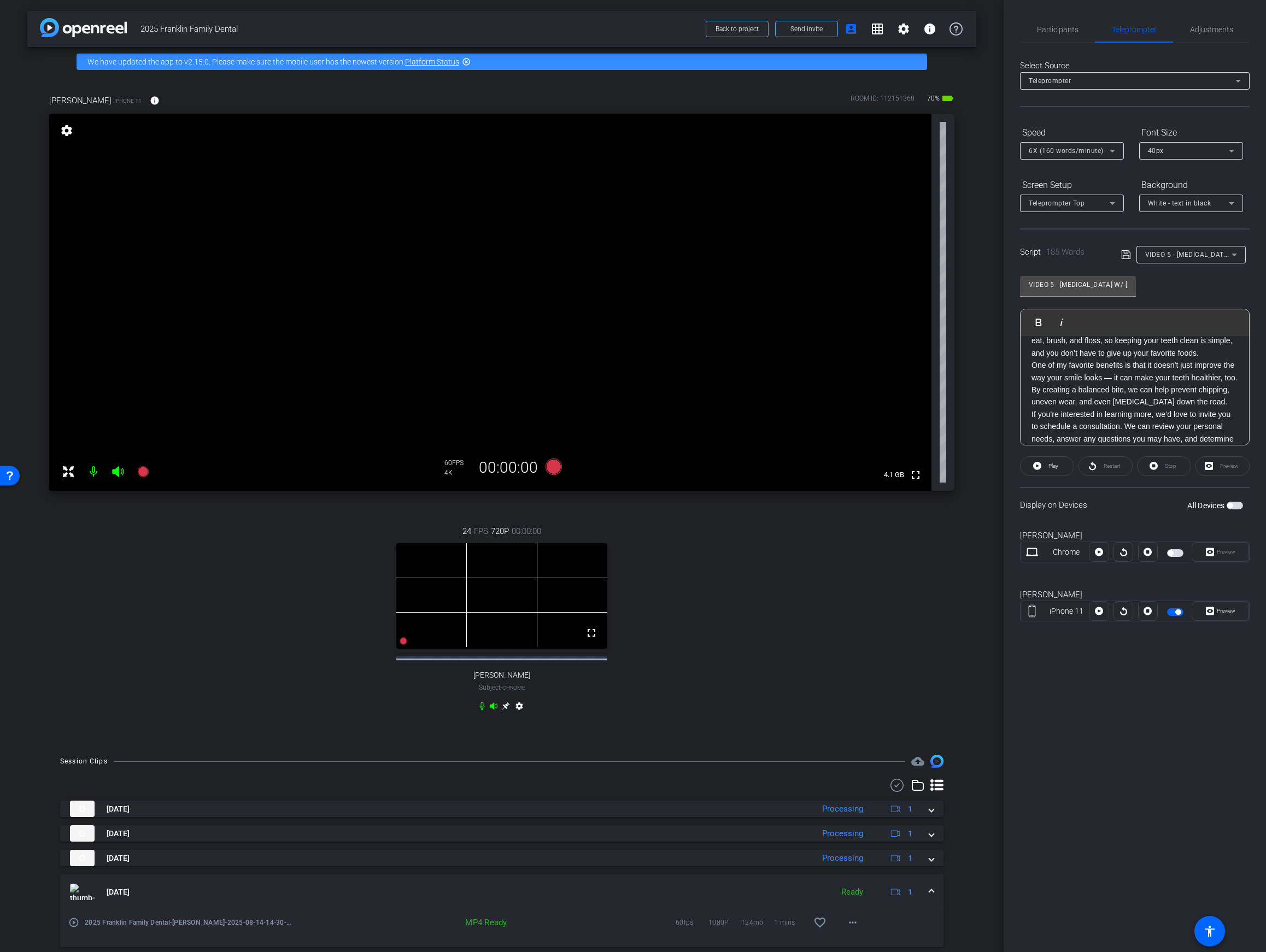
click at [1125, 253] on icon at bounding box center [1126, 255] width 8 height 8
click at [1130, 251] on span at bounding box center [1129, 254] width 15 height 10
click at [1130, 252] on icon at bounding box center [1126, 255] width 10 height 13
click at [555, 460] on icon at bounding box center [554, 466] width 16 height 16
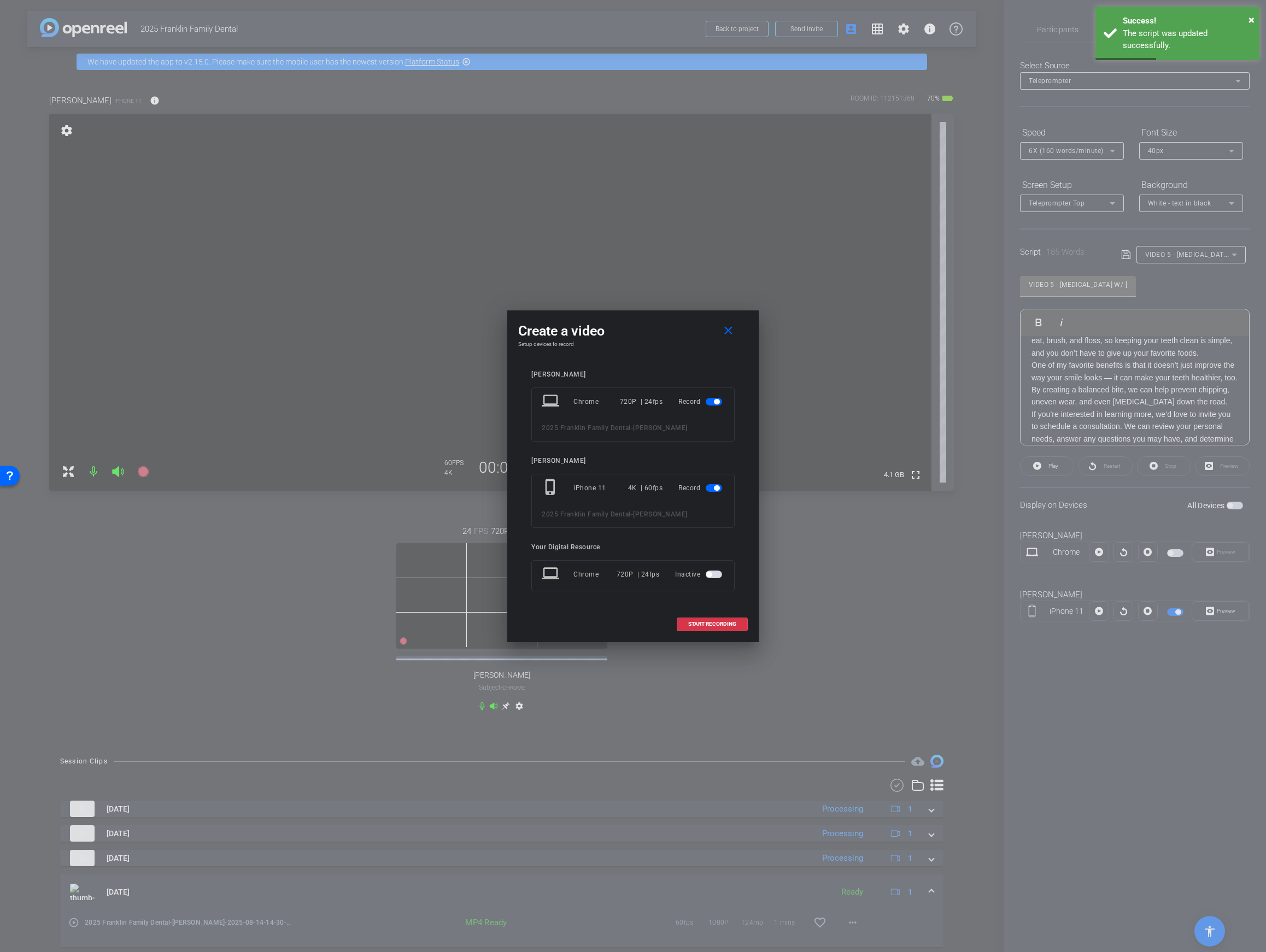
click at [717, 396] on mat-slide-toggle at bounding box center [715, 402] width 19 height 13
click at [718, 405] on span "button" at bounding box center [714, 401] width 16 height 8
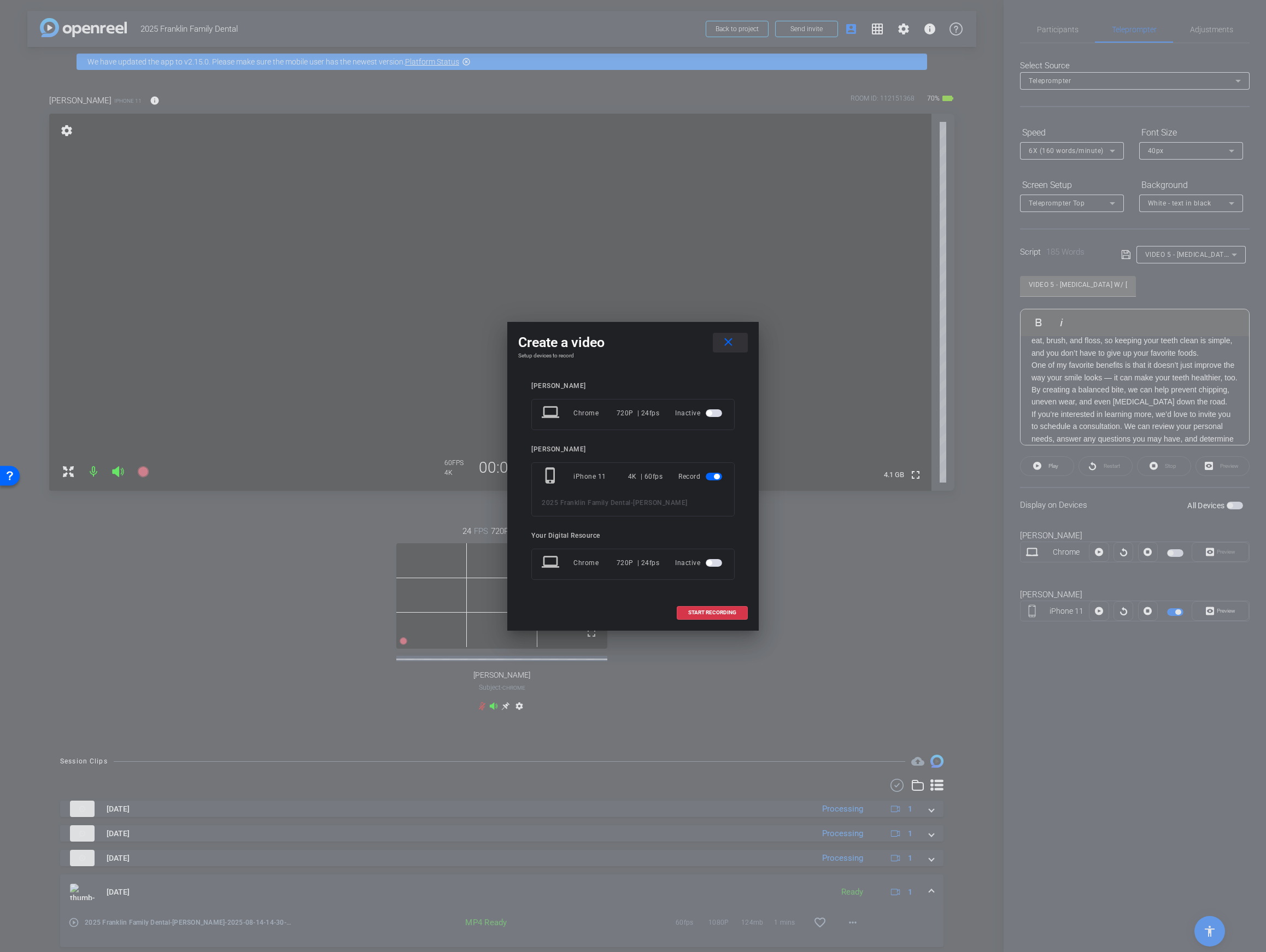
click at [735, 340] on span at bounding box center [730, 343] width 35 height 26
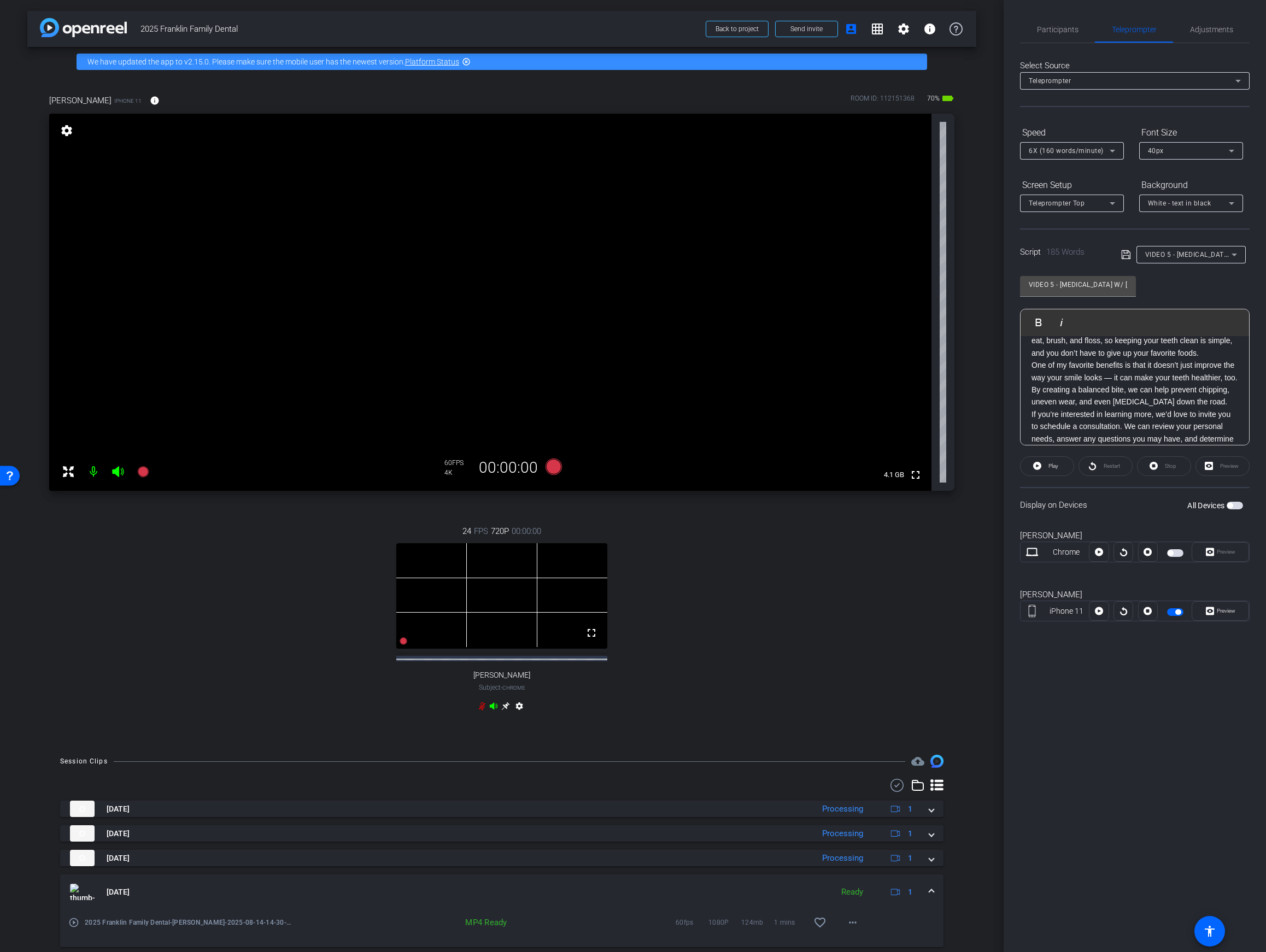
click at [1130, 614] on button "button" at bounding box center [1175, 612] width 16 height 8
click at [1130, 614] on span "button" at bounding box center [1175, 612] width 16 height 8
click at [553, 461] on icon at bounding box center [554, 466] width 16 height 16
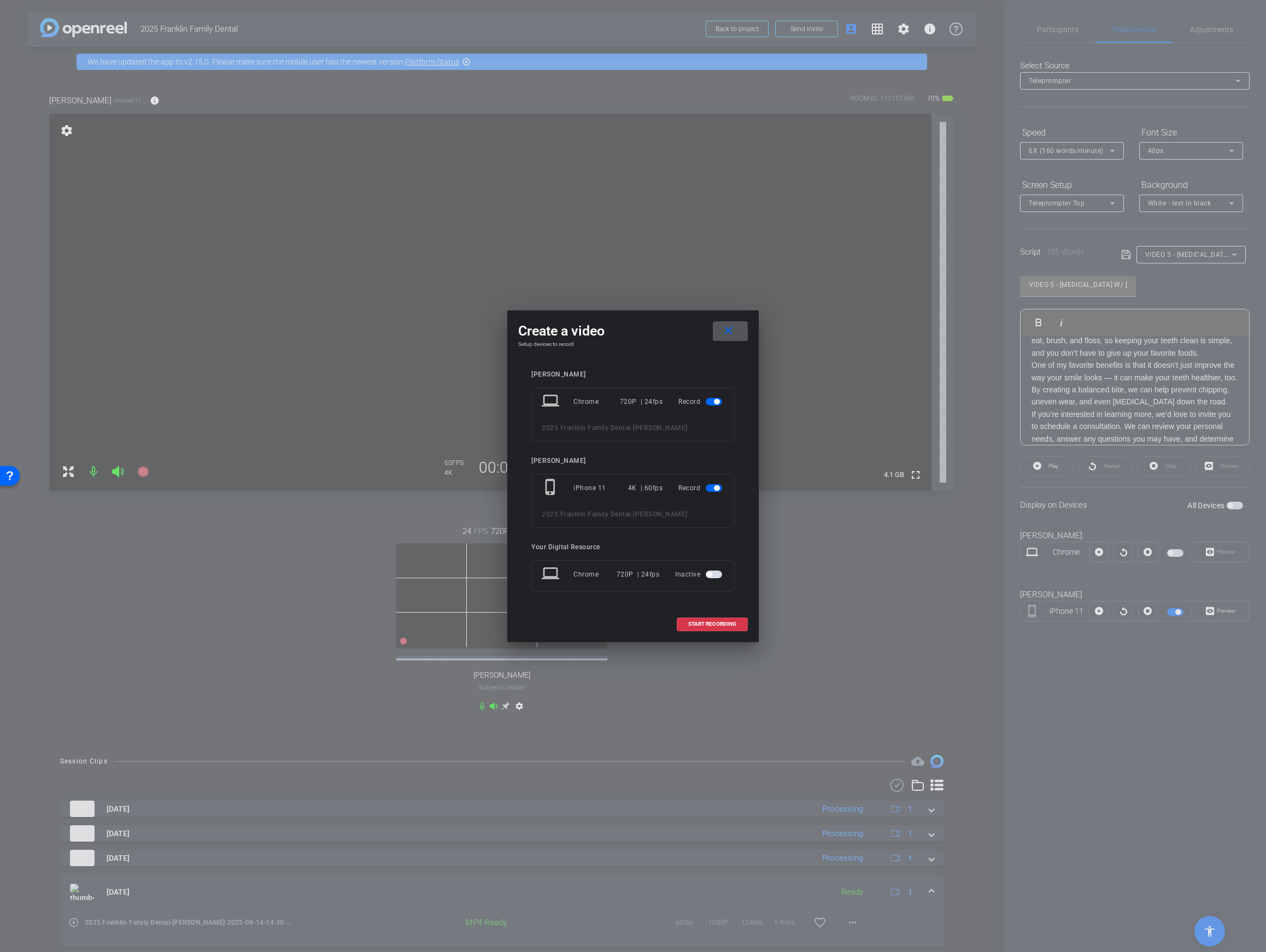
click at [712, 401] on span "button" at bounding box center [714, 401] width 16 height 8
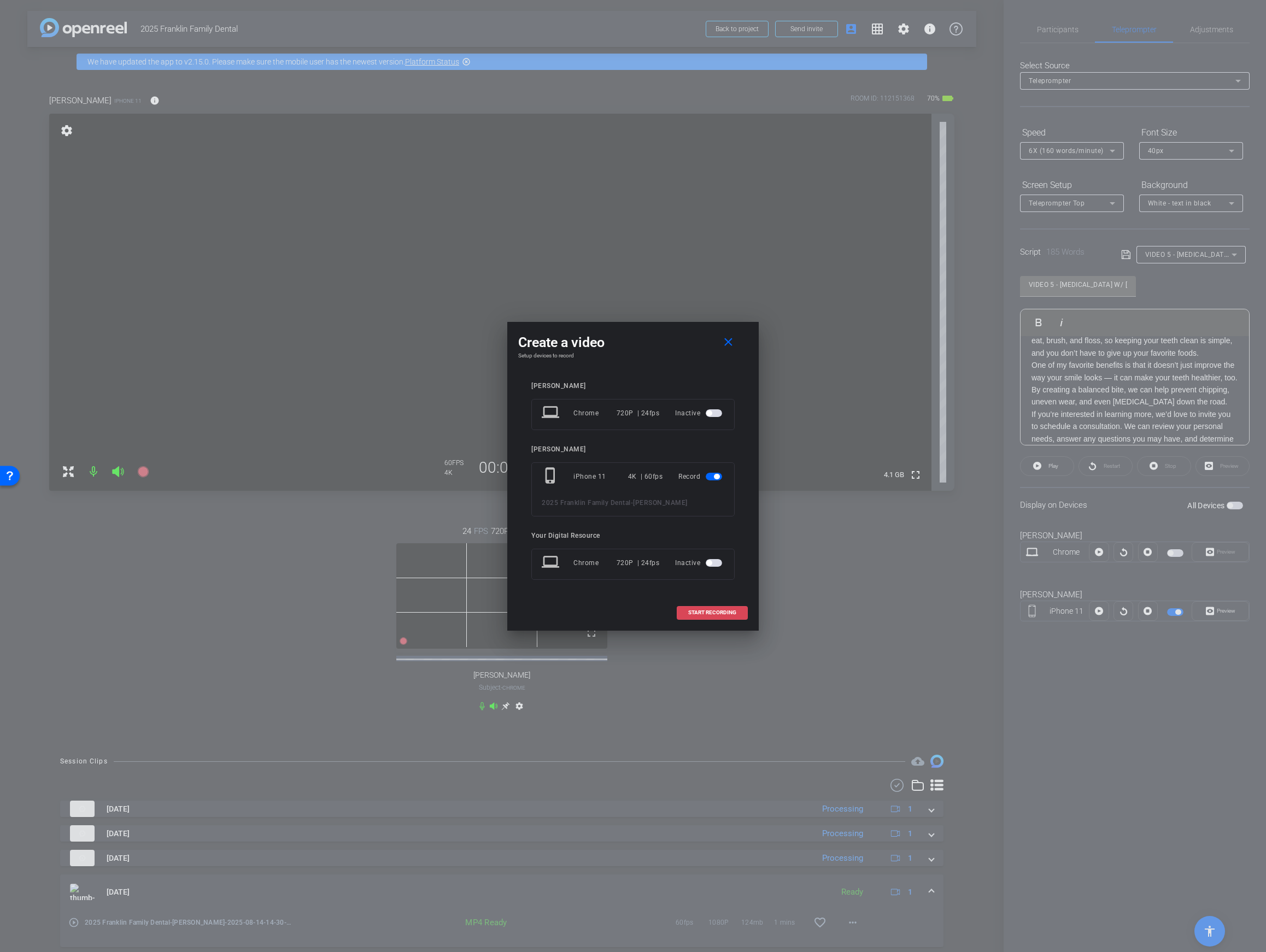
click at [704, 611] on span "START RECORDING" at bounding box center [712, 612] width 48 height 5
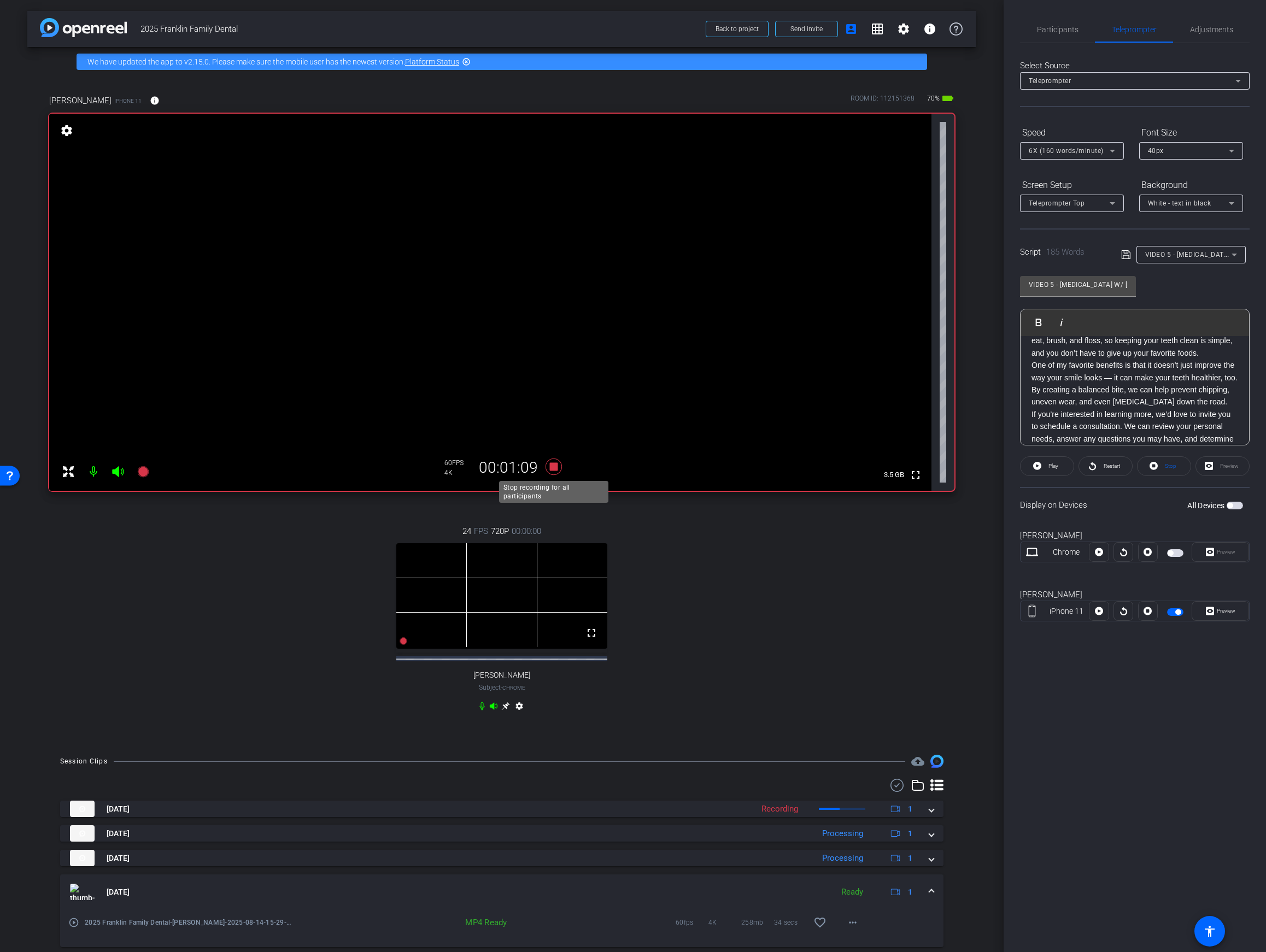
click at [553, 468] on icon at bounding box center [554, 466] width 16 height 16
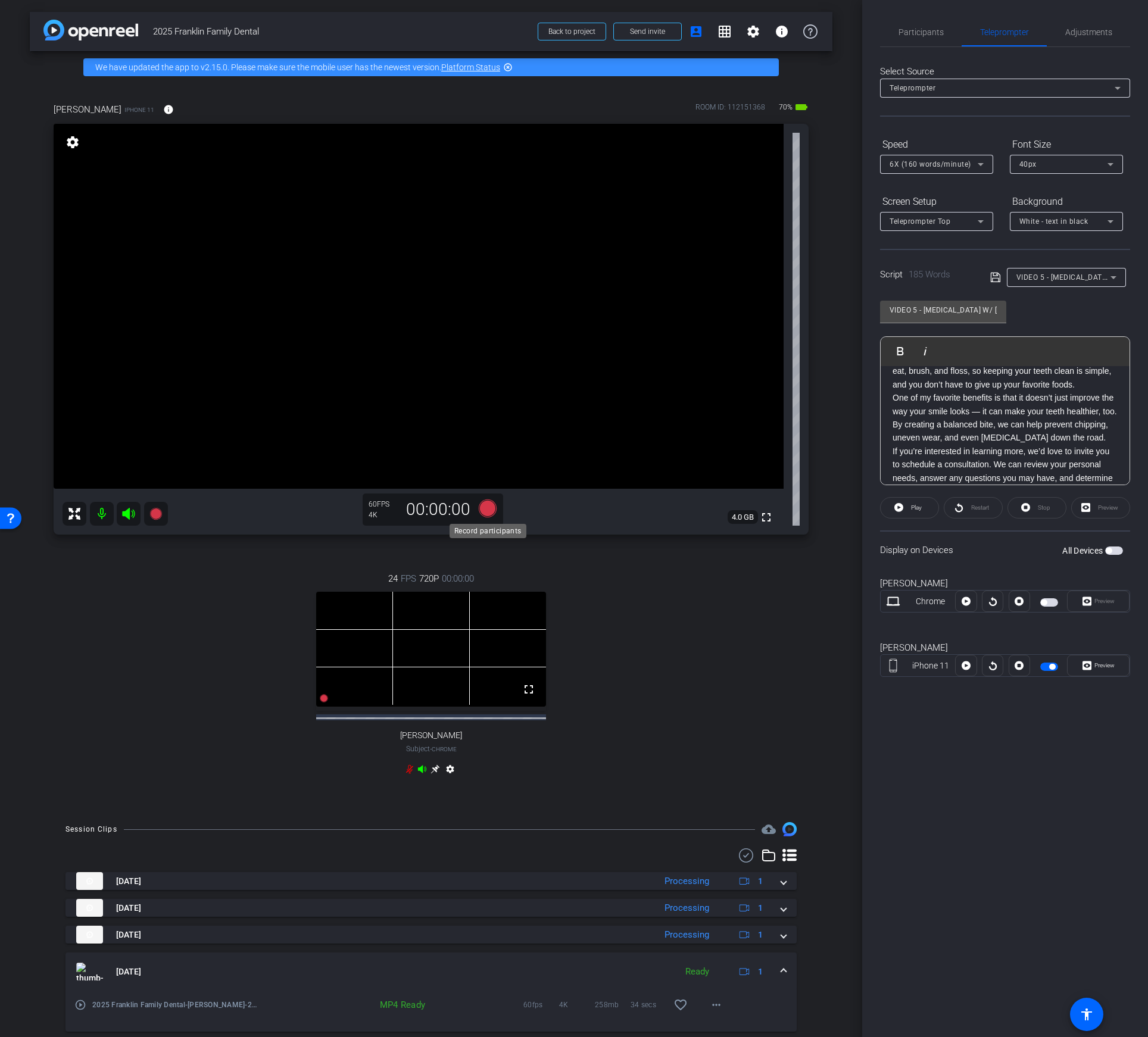
click at [487, 504] on icon at bounding box center [487, 508] width 18 height 18
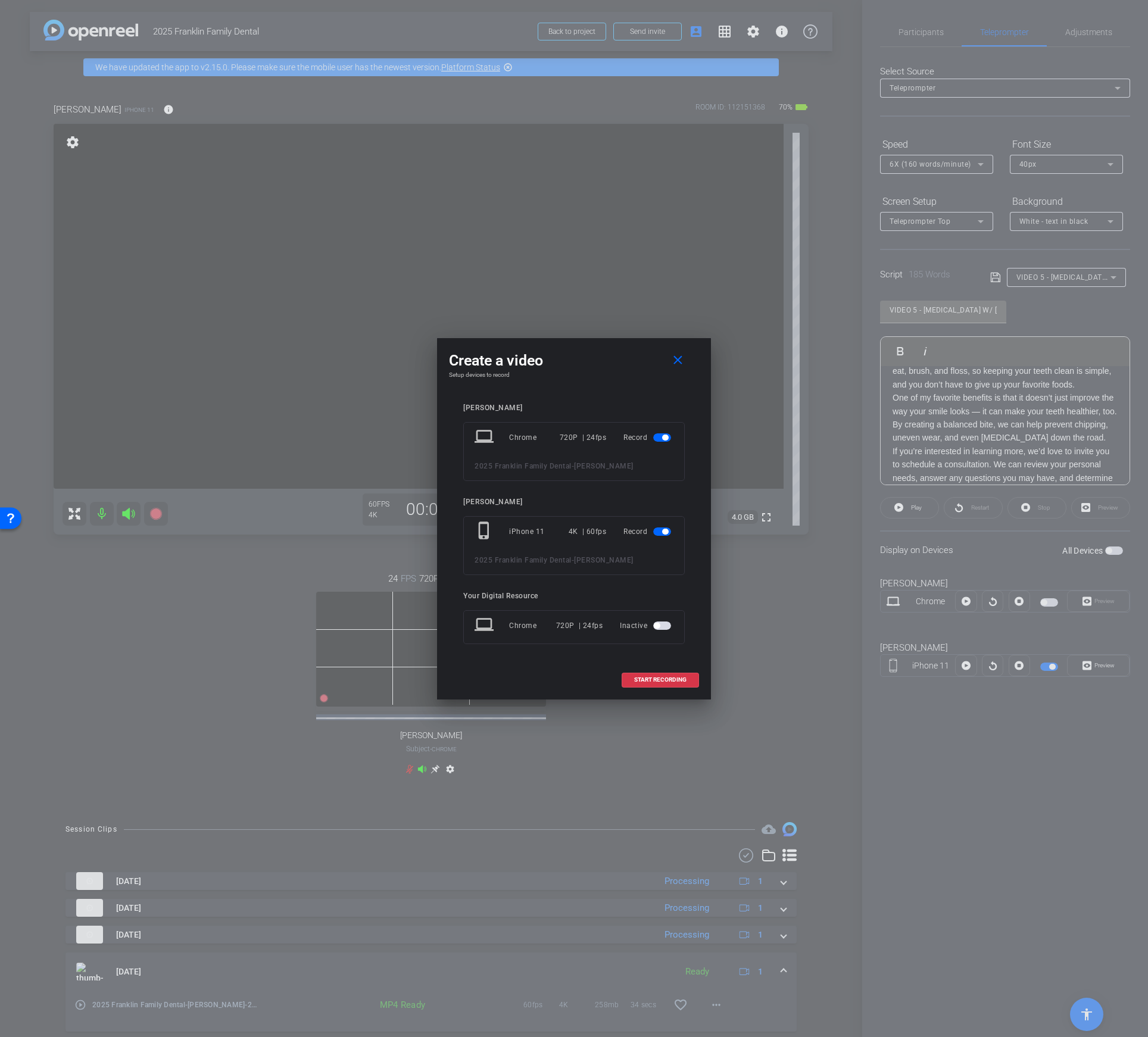
click at [662, 436] on span "button" at bounding box center [664, 437] width 6 height 6
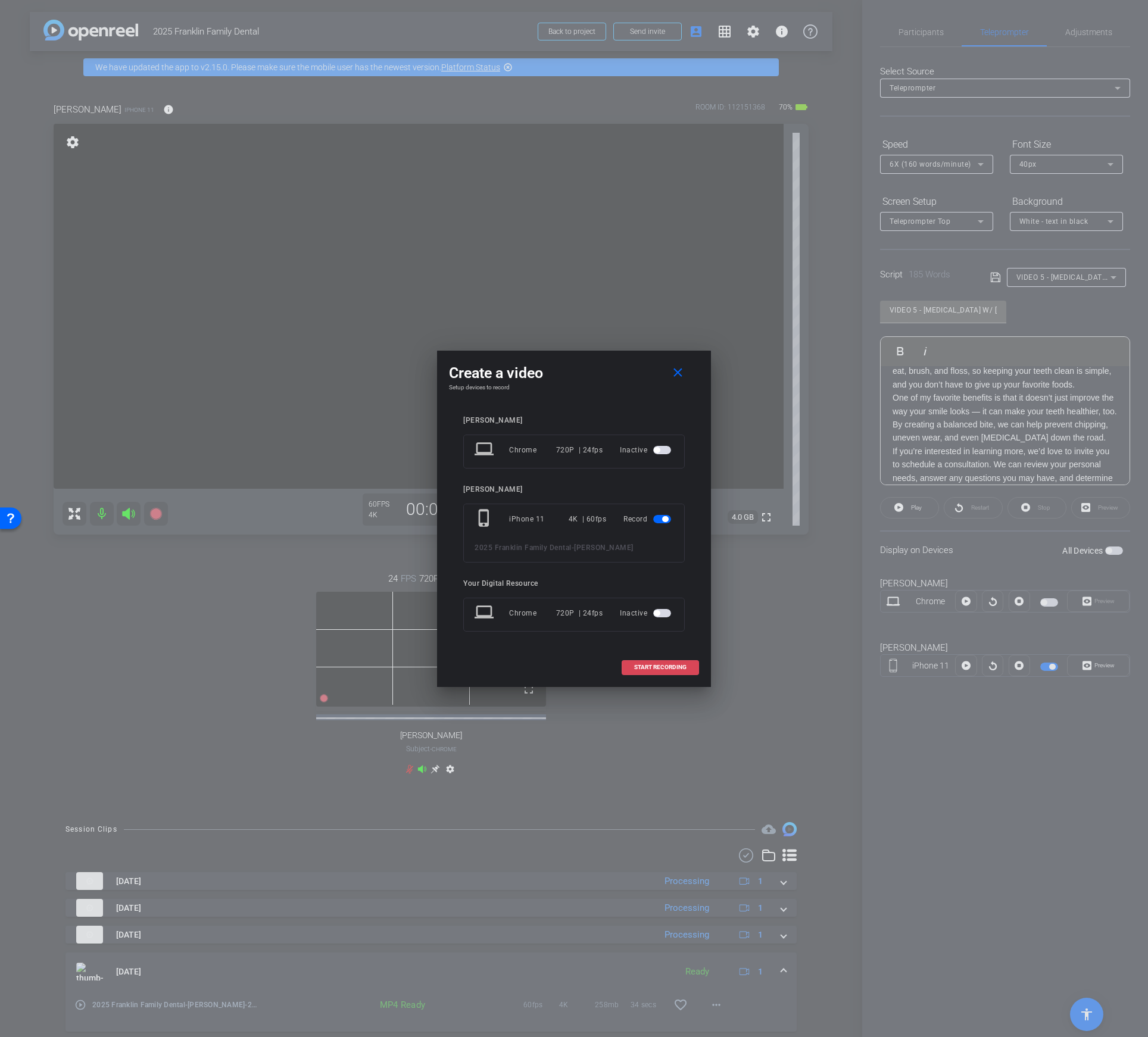
click at [662, 666] on span "START RECORDING" at bounding box center [660, 667] width 52 height 6
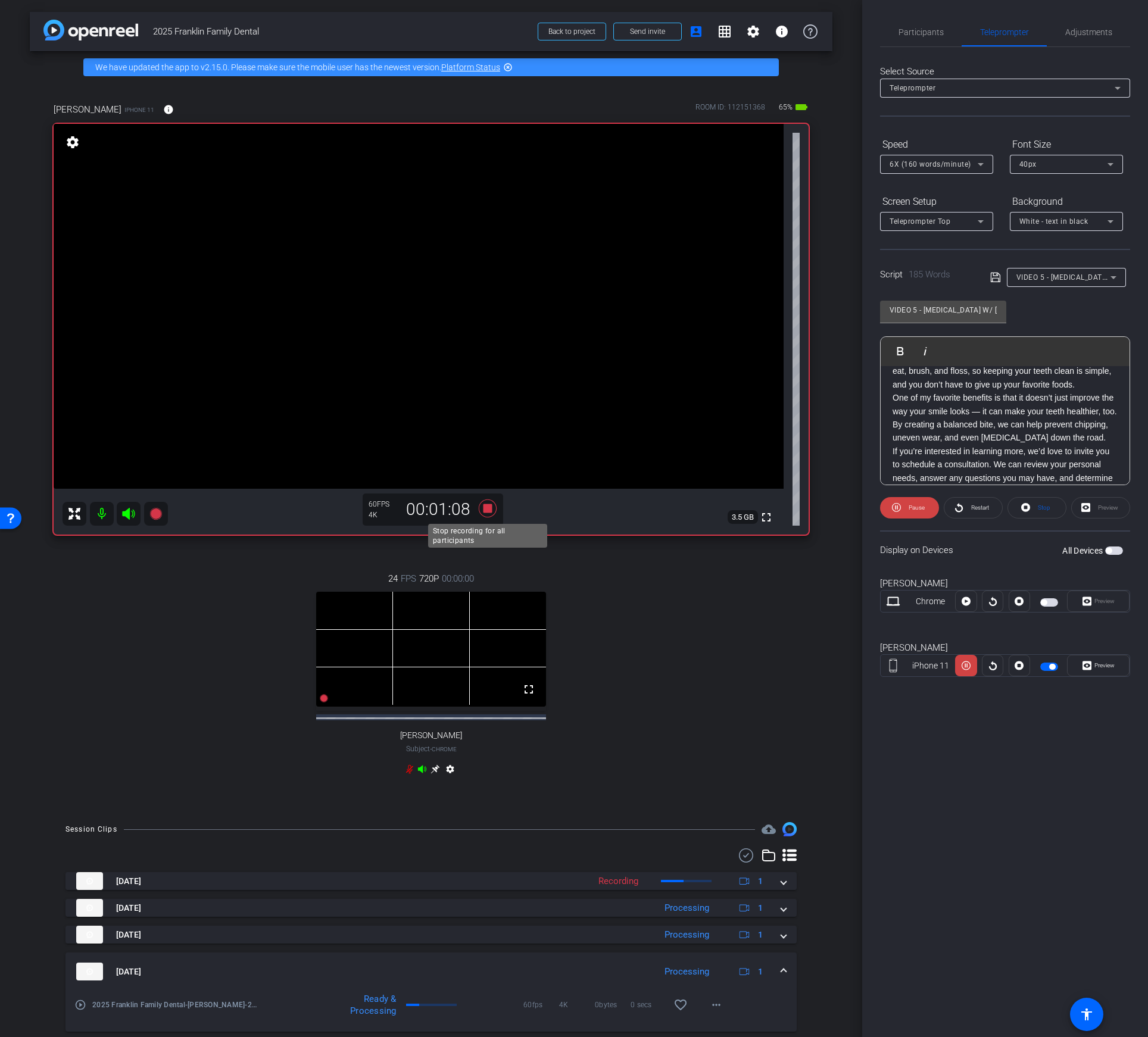
click at [486, 510] on icon at bounding box center [487, 508] width 18 height 18
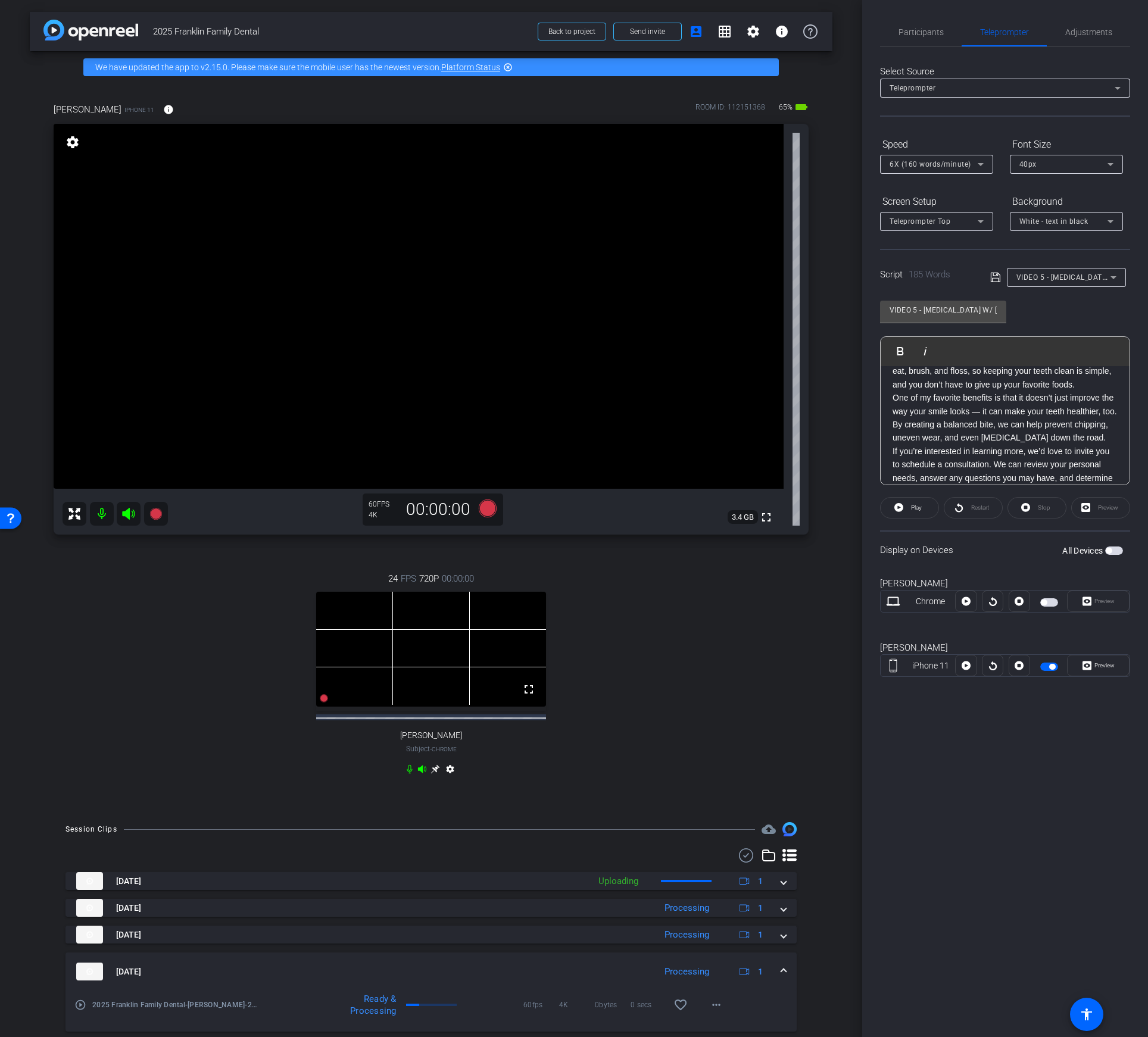
click at [1078, 277] on span "VIDEO 5 - [MEDICAL_DATA] W/ [PERSON_NAME], DENTIST + OWNER" at bounding box center [1133, 277] width 234 height 9
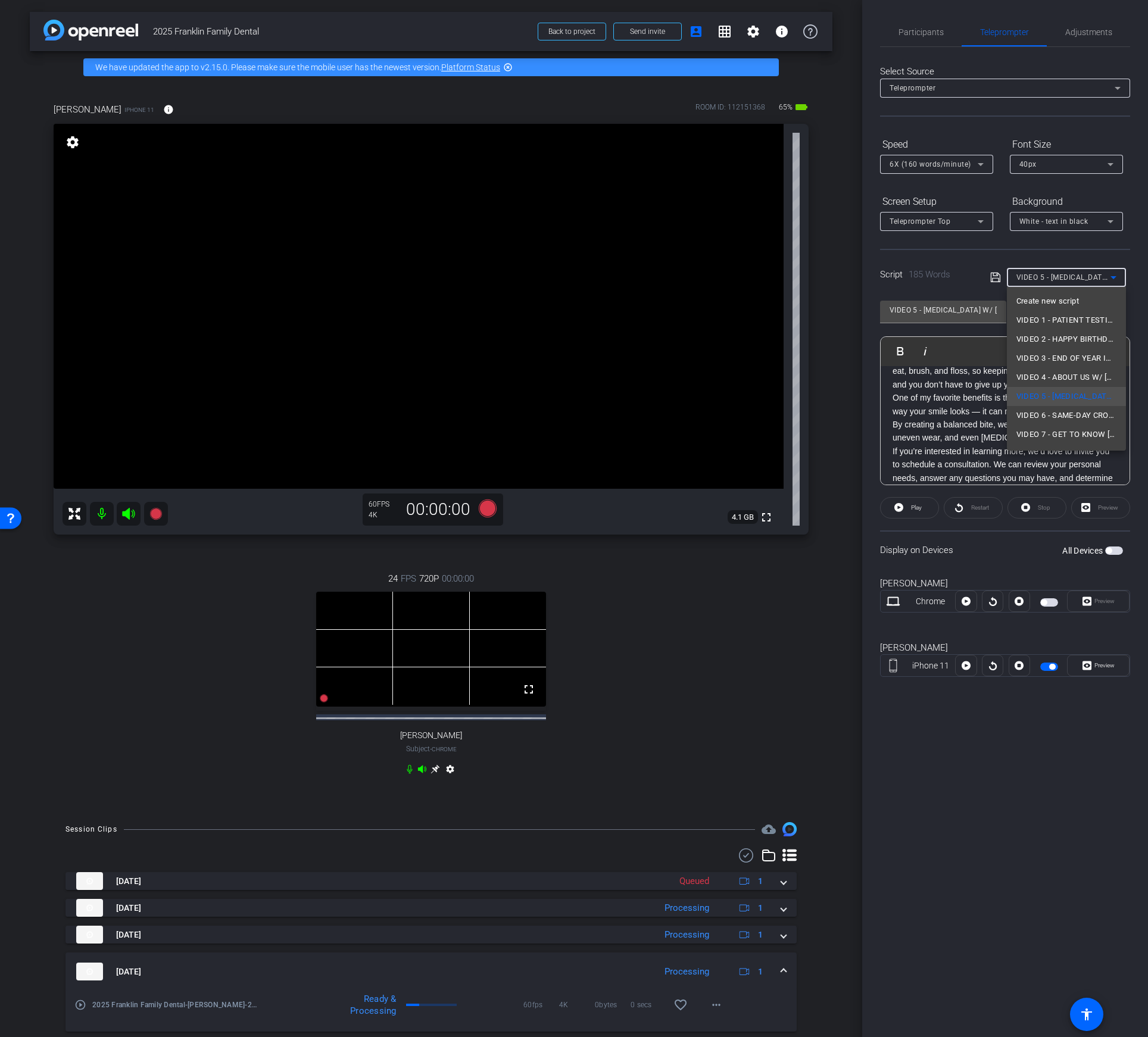
click at [686, 893] on div at bounding box center [574, 518] width 1148 height 1037
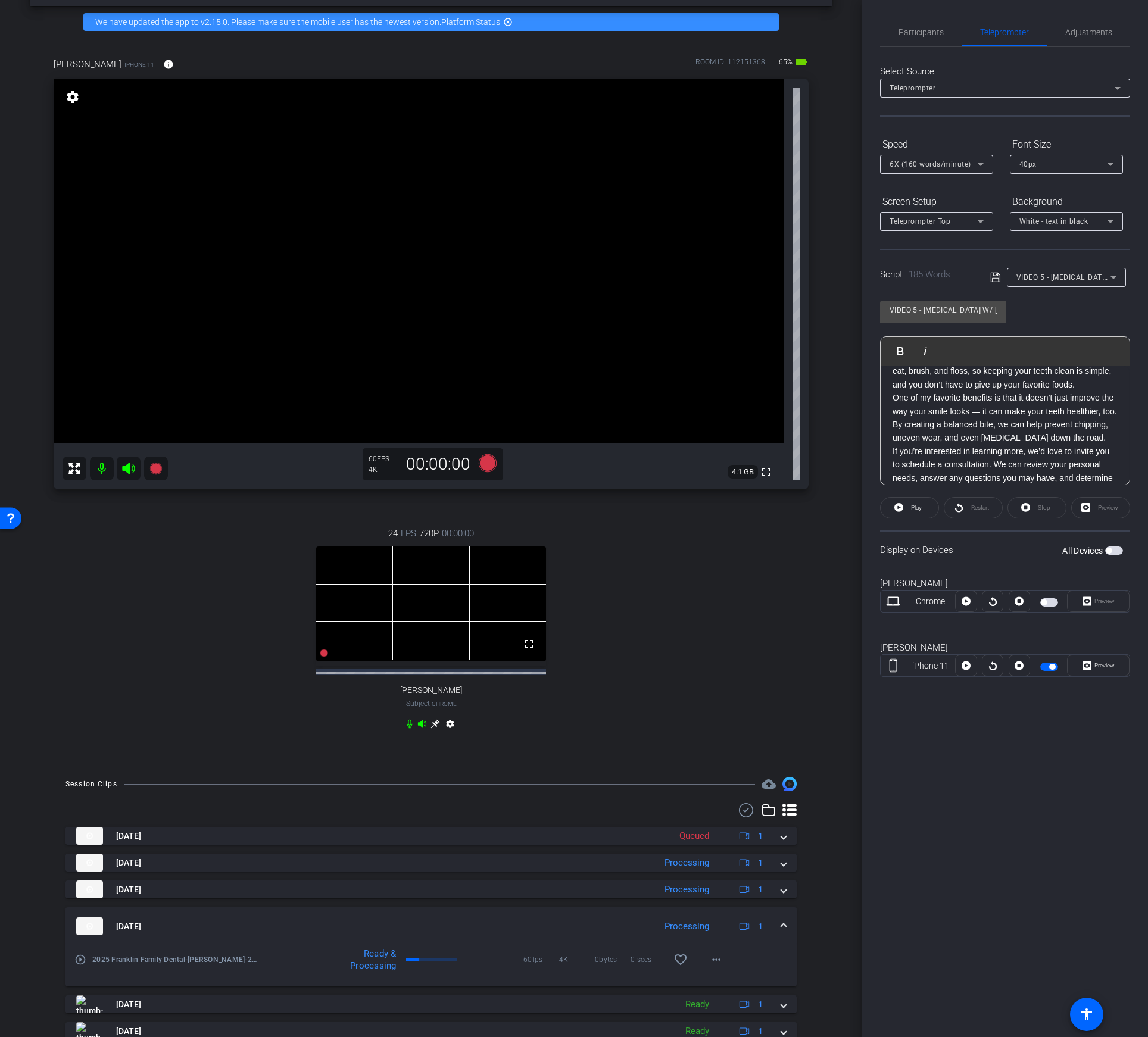
scroll to position [49, 0]
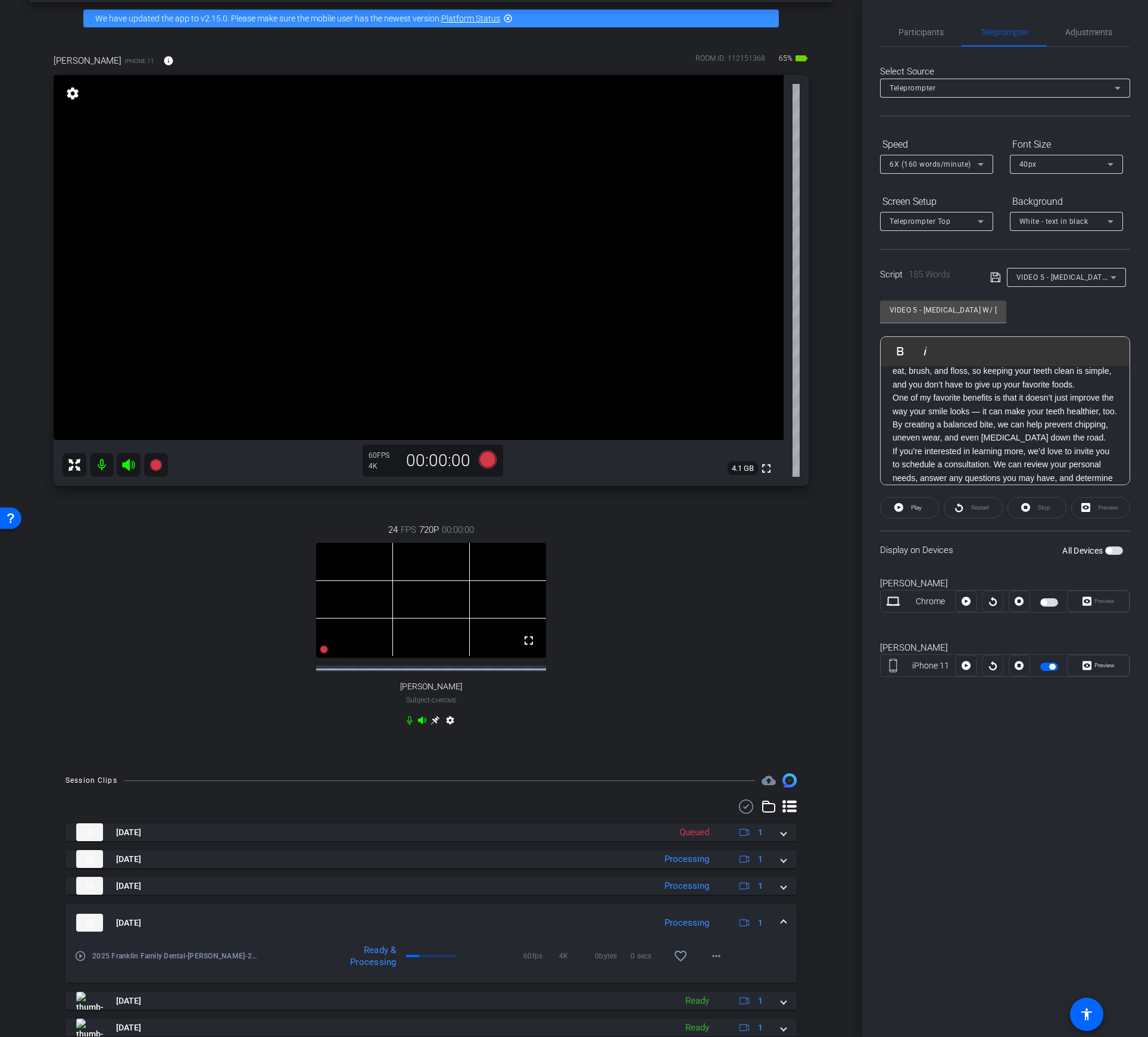
click at [1077, 265] on div "Script 185 Words VIDEO 5 - INVISALIGN W/ DR. SARAH ZEH, DENTIST + OWNER" at bounding box center [1005, 268] width 250 height 38
click at [1069, 285] on div "VIDEO 5 - [MEDICAL_DATA] W/ [PERSON_NAME], DENTIST + OWNER" at bounding box center [1066, 277] width 100 height 19
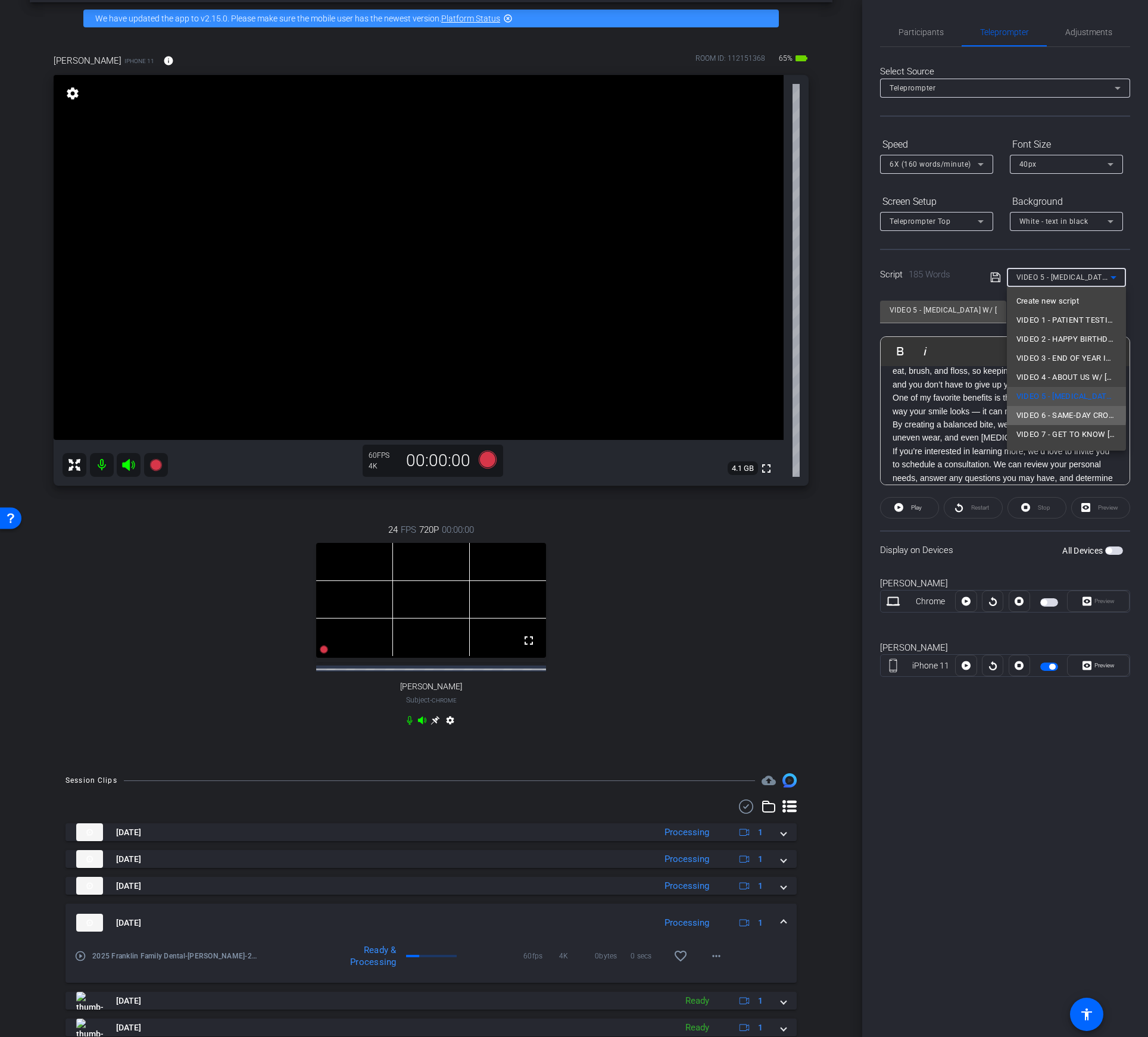
click at [1042, 411] on span "VIDEO 6 - SAME-DAY CROWNS W/ [PERSON_NAME], DENTIST + OWNER" at bounding box center [1066, 415] width 100 height 15
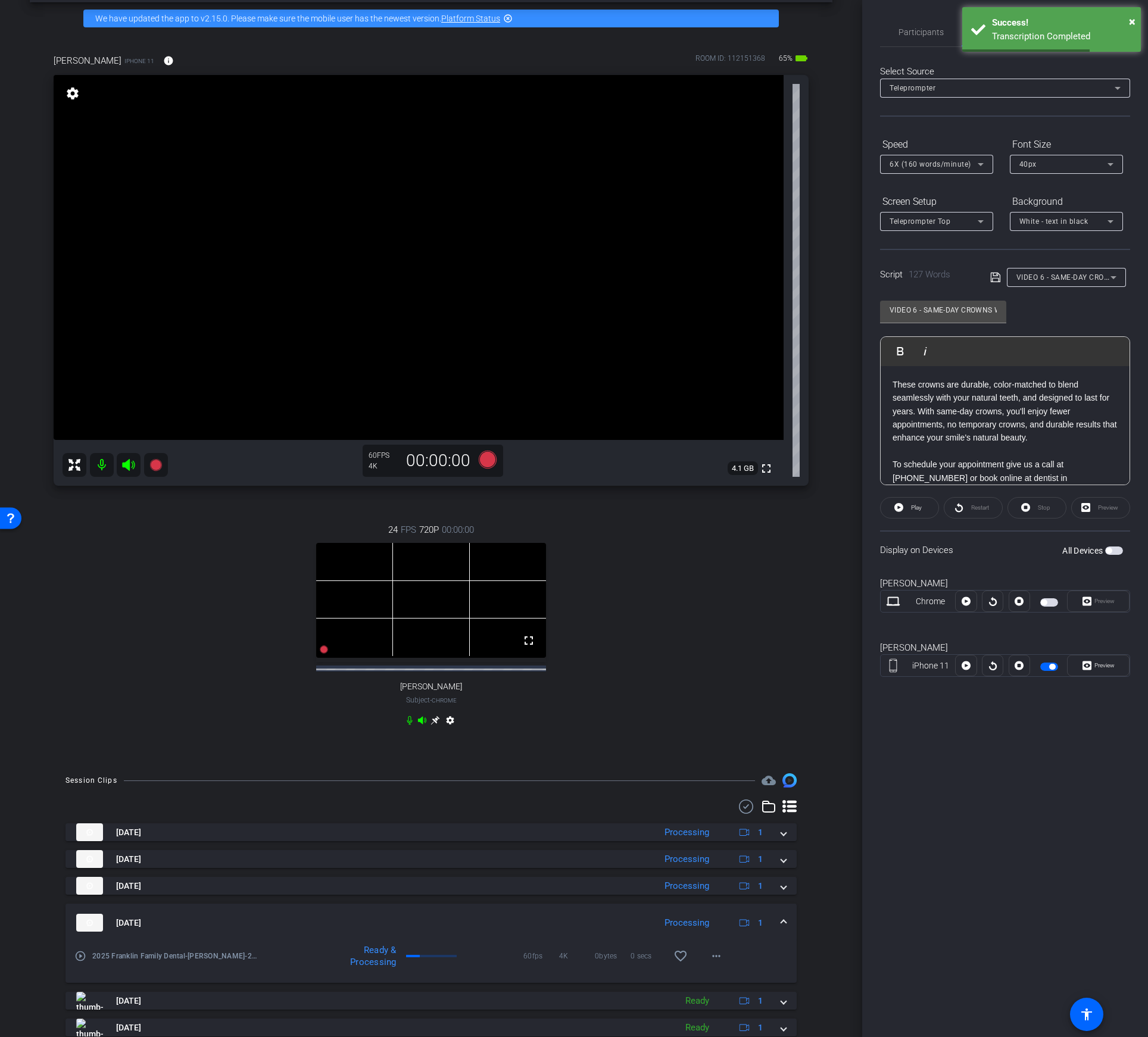
click at [962, 431] on p "These crowns are durable, color-matched to blend seamlessly with your natural t…" at bounding box center [1005, 411] width 225 height 67
click at [990, 277] on icon at bounding box center [995, 277] width 11 height 15
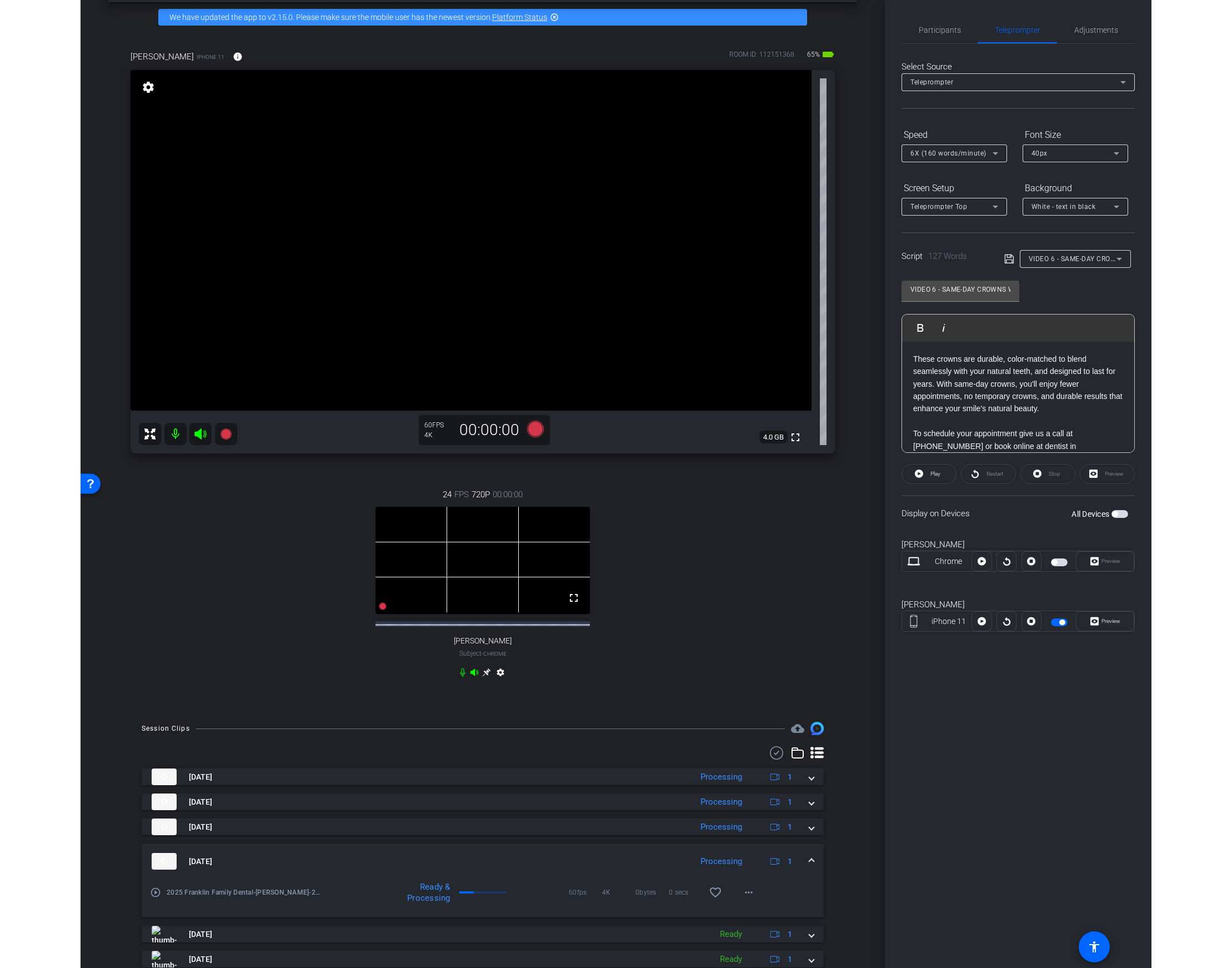
scroll to position [0, 0]
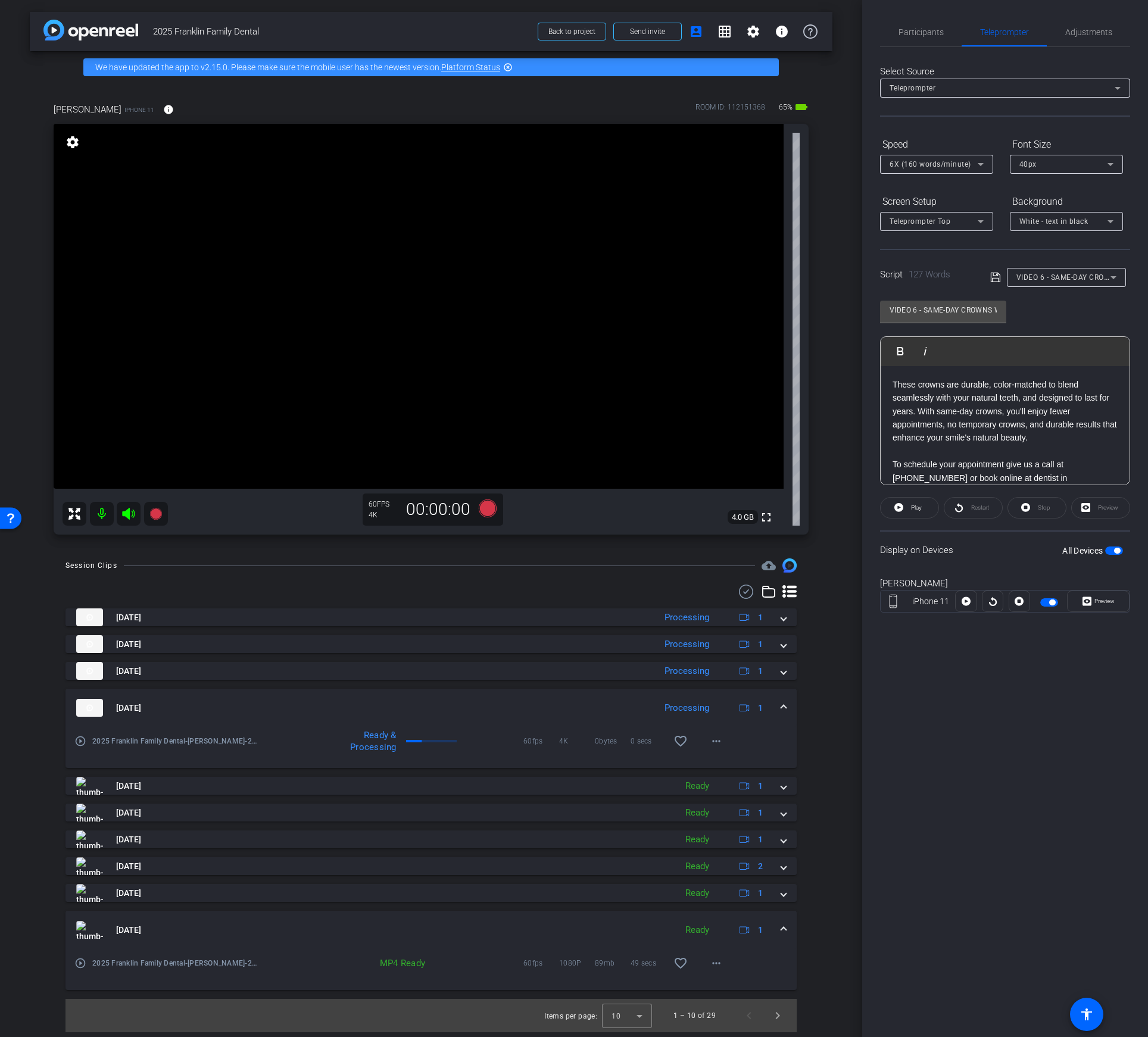
click at [996, 275] on icon at bounding box center [995, 277] width 9 height 9
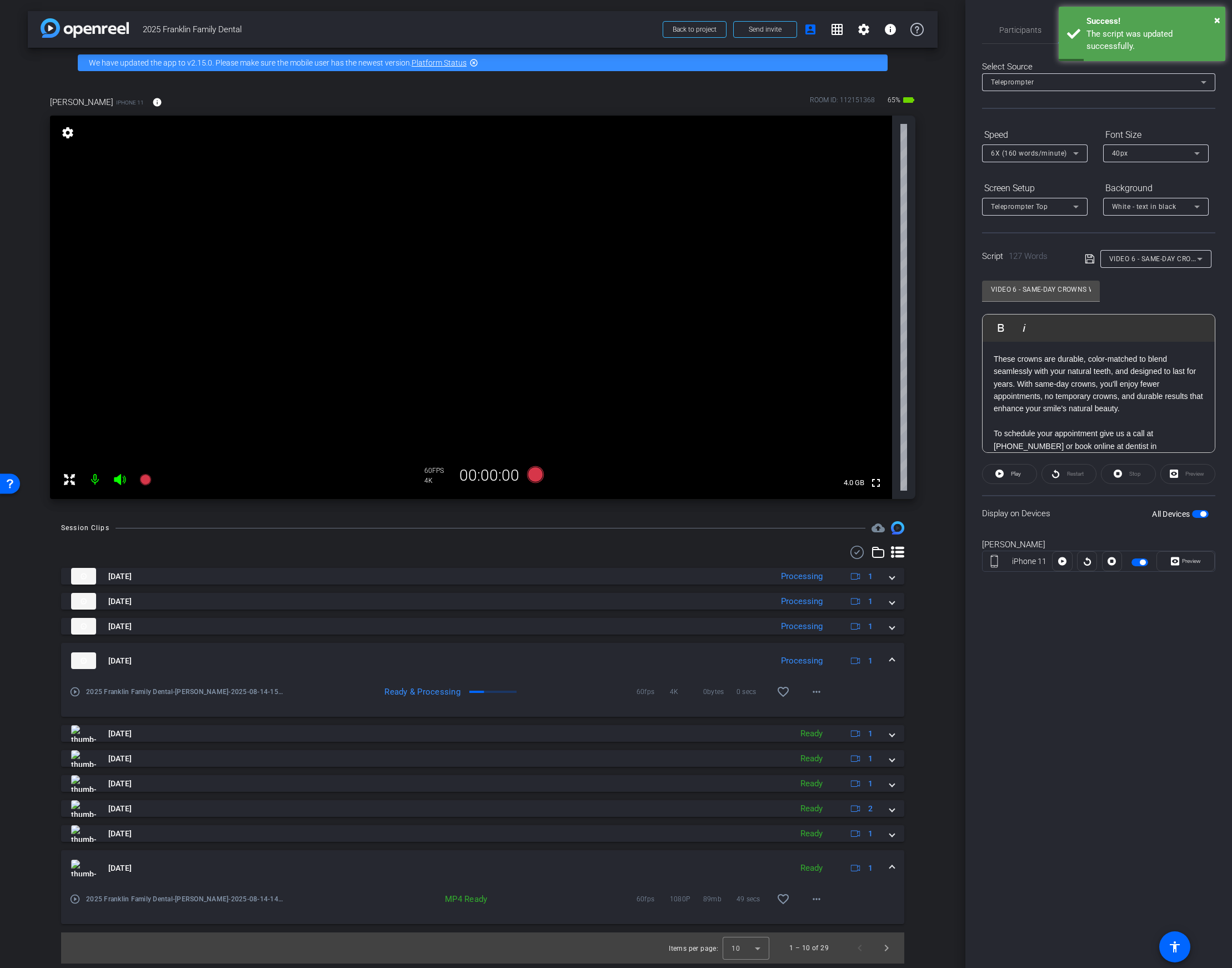
click at [1148, 253] on div "VIDEO 6 - SAME-DAY CROWNS W/ [PERSON_NAME], DENTIST + OWNER" at bounding box center [1153, 258] width 88 height 14
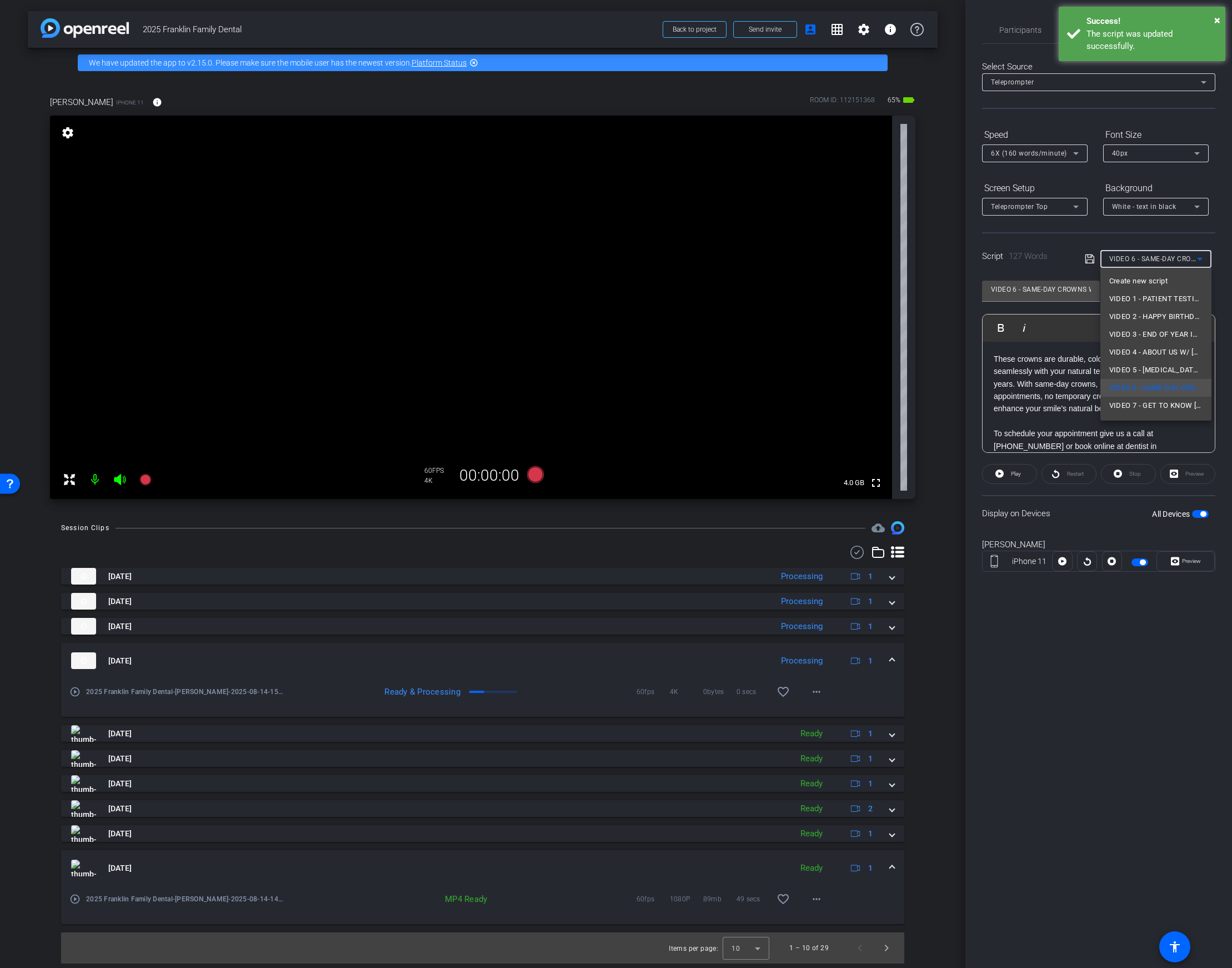
click at [1095, 686] on div at bounding box center [616, 484] width 1232 height 968
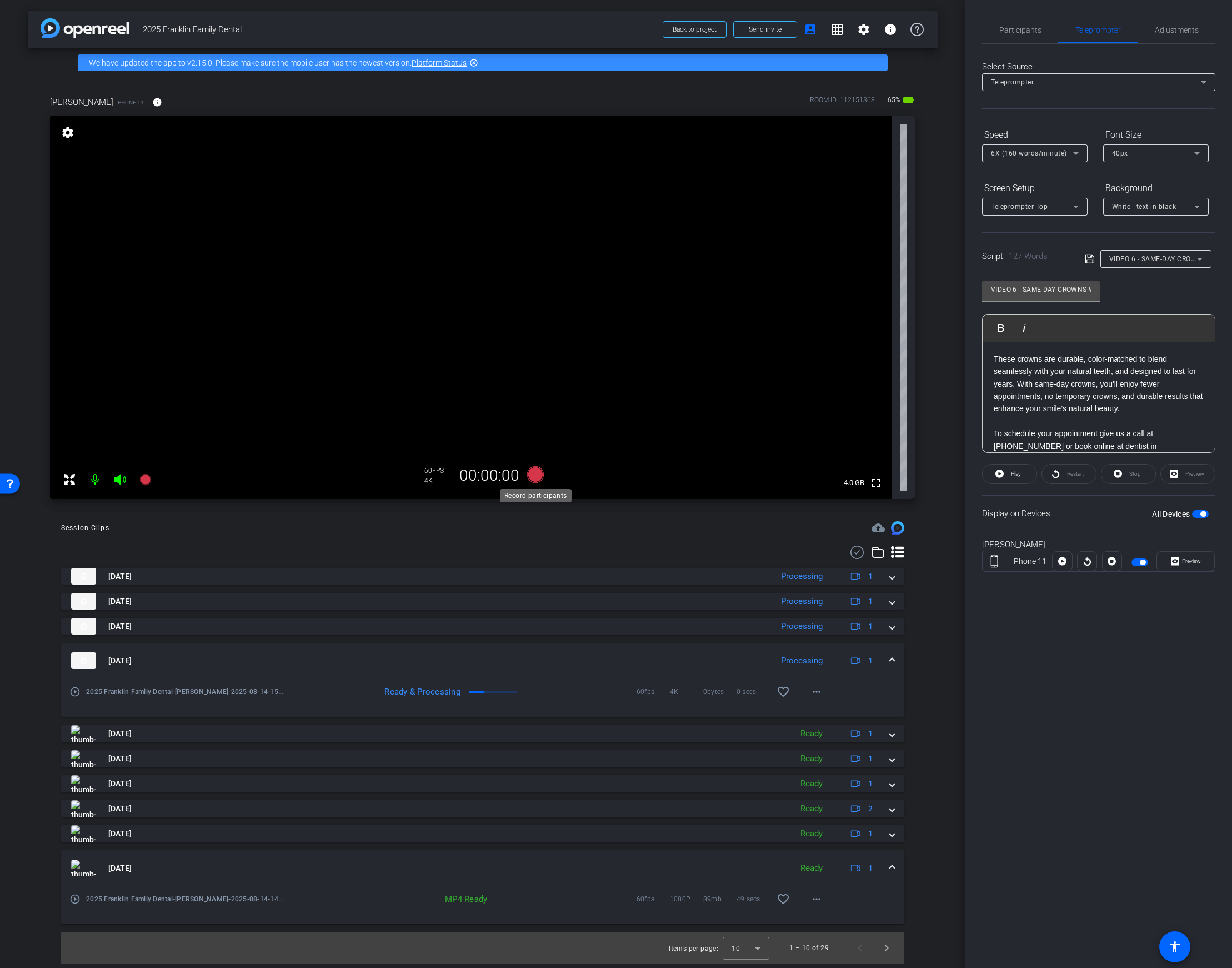
click at [535, 475] on icon at bounding box center [535, 474] width 17 height 17
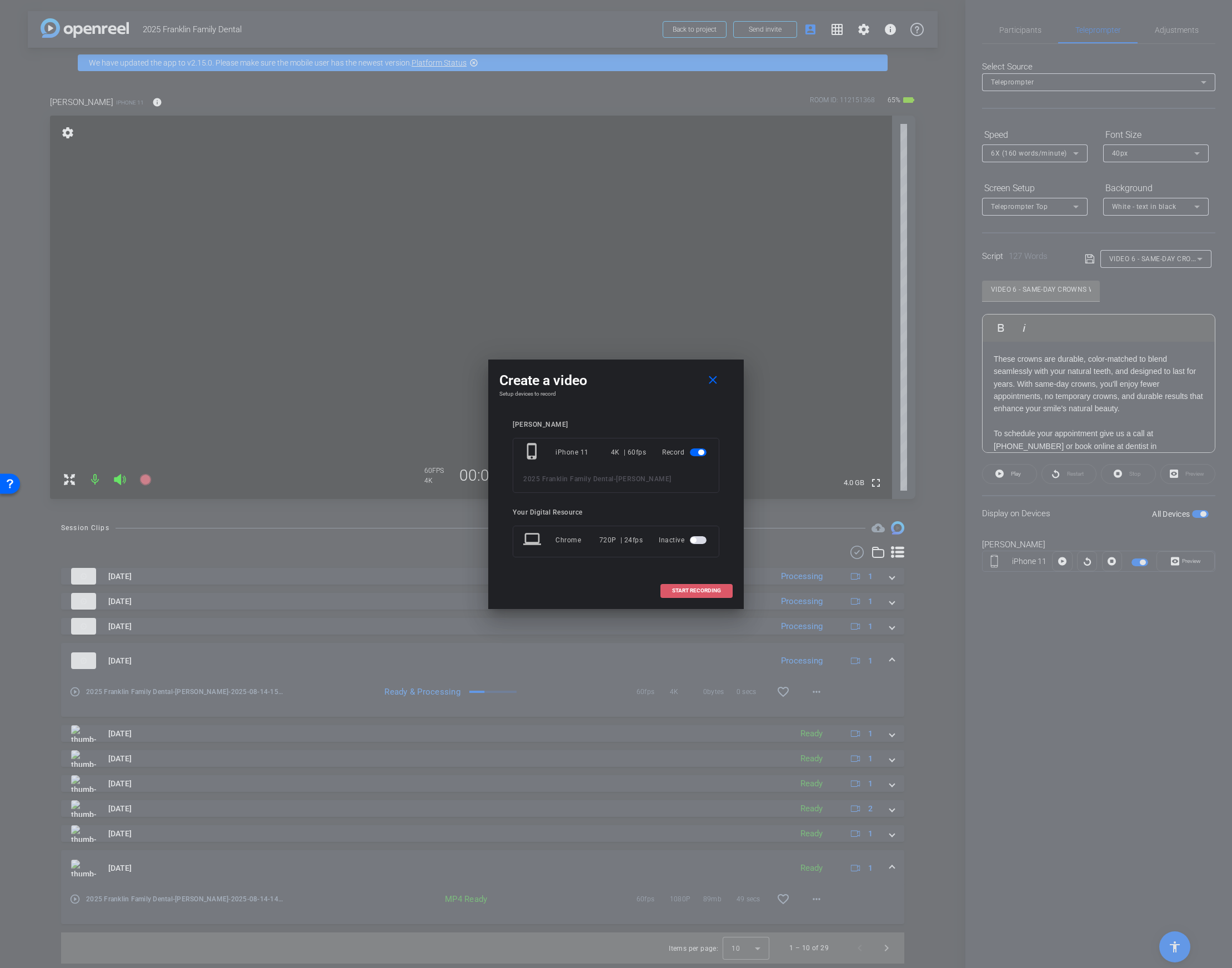
click at [688, 589] on span "START RECORDING" at bounding box center [696, 591] width 49 height 6
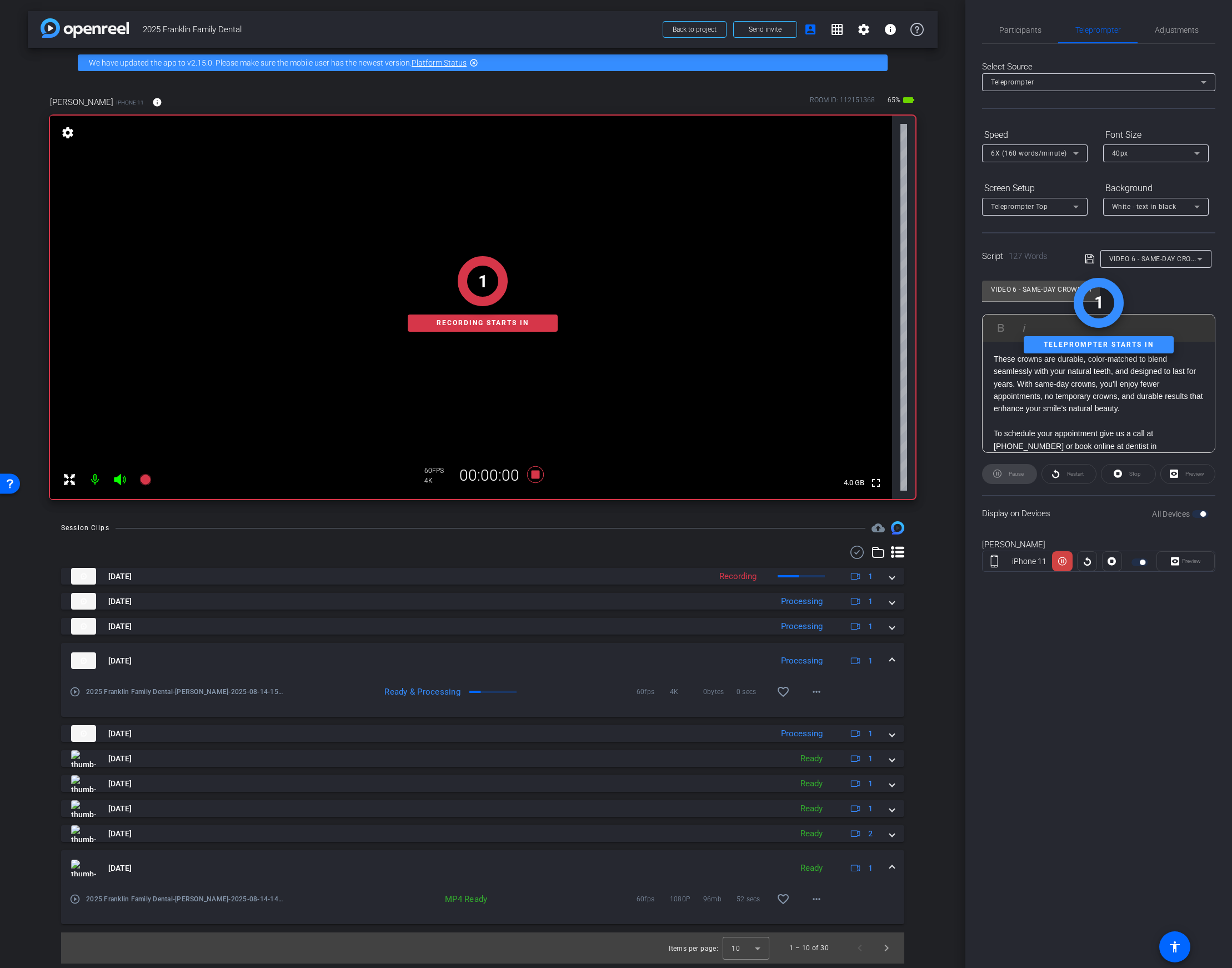
click at [1069, 727] on div "Participants Teleprompter Adjustments settings Your Digital Resource flip Direc…" at bounding box center [1099, 484] width 267 height 968
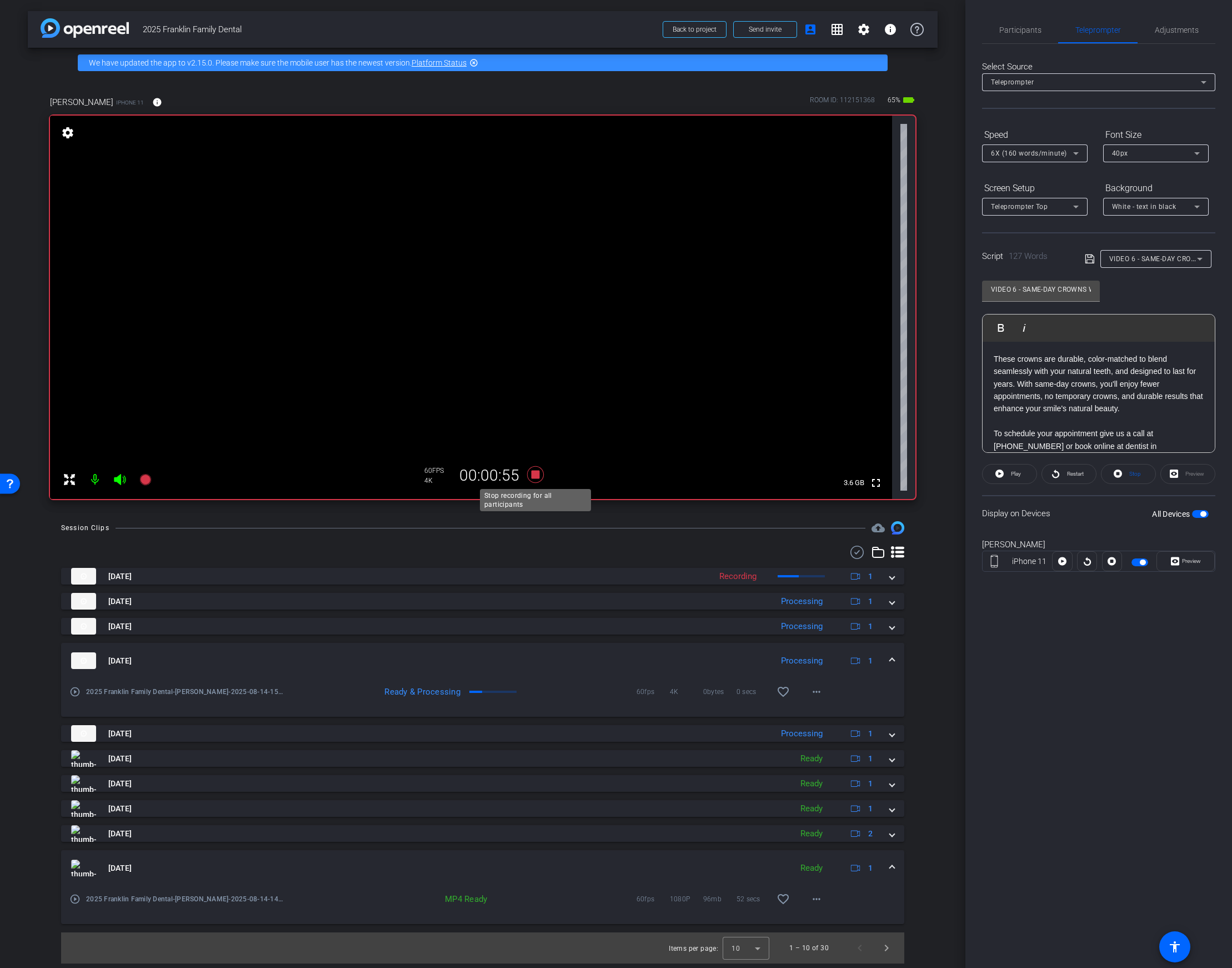
click at [537, 469] on icon at bounding box center [535, 475] width 27 height 20
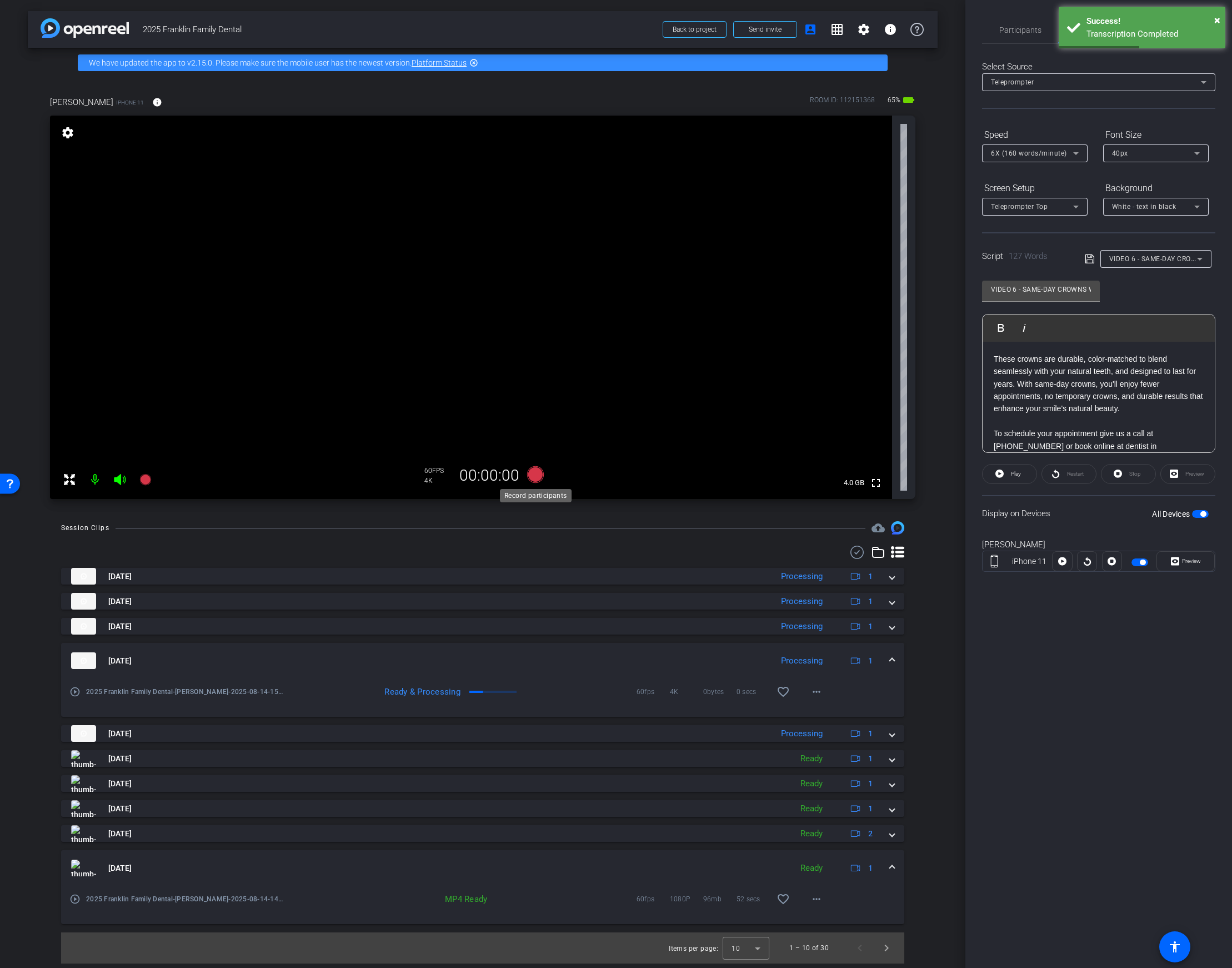
click at [537, 475] on icon at bounding box center [535, 474] width 17 height 17
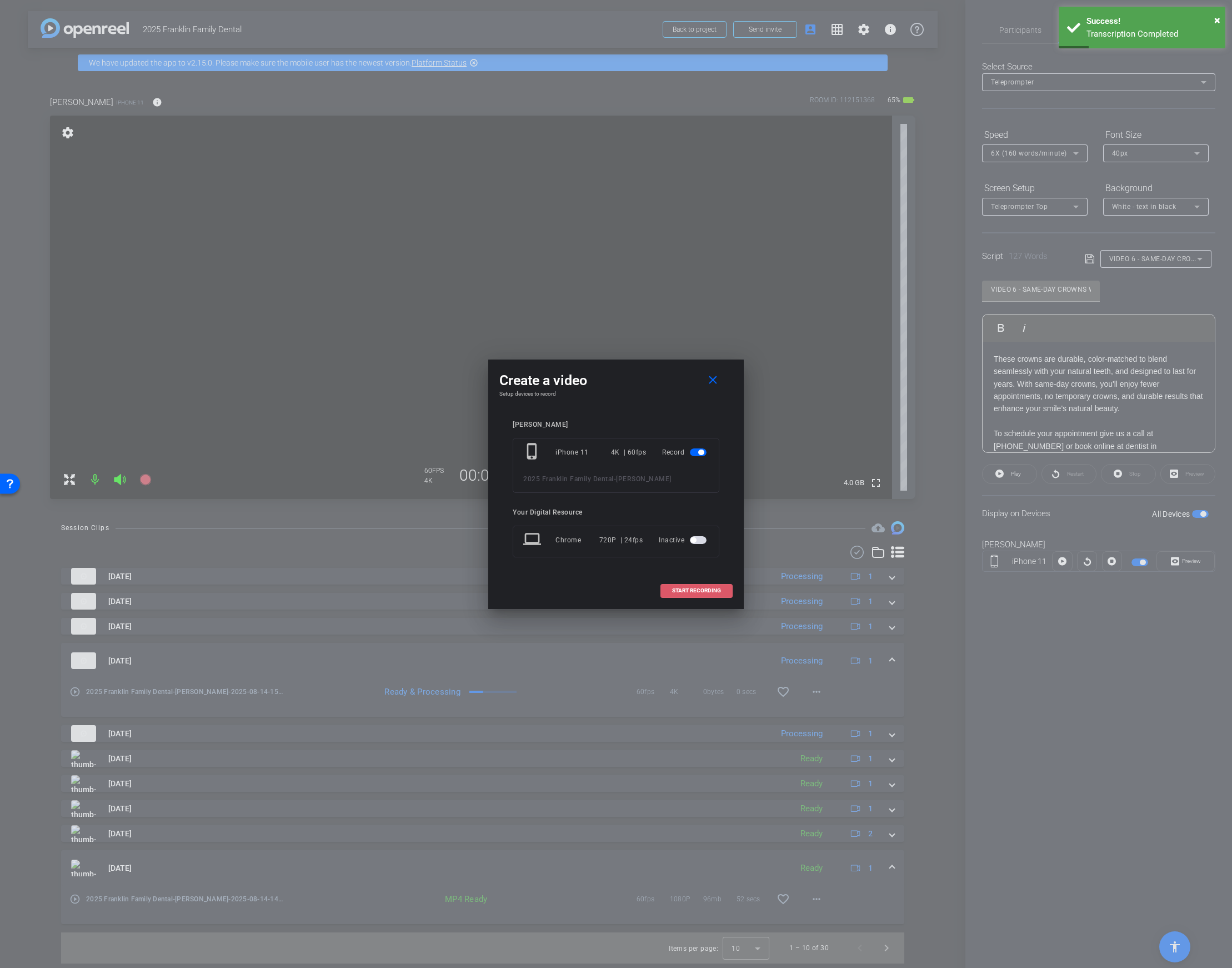
click at [695, 593] on span "START RECORDING" at bounding box center [696, 591] width 49 height 6
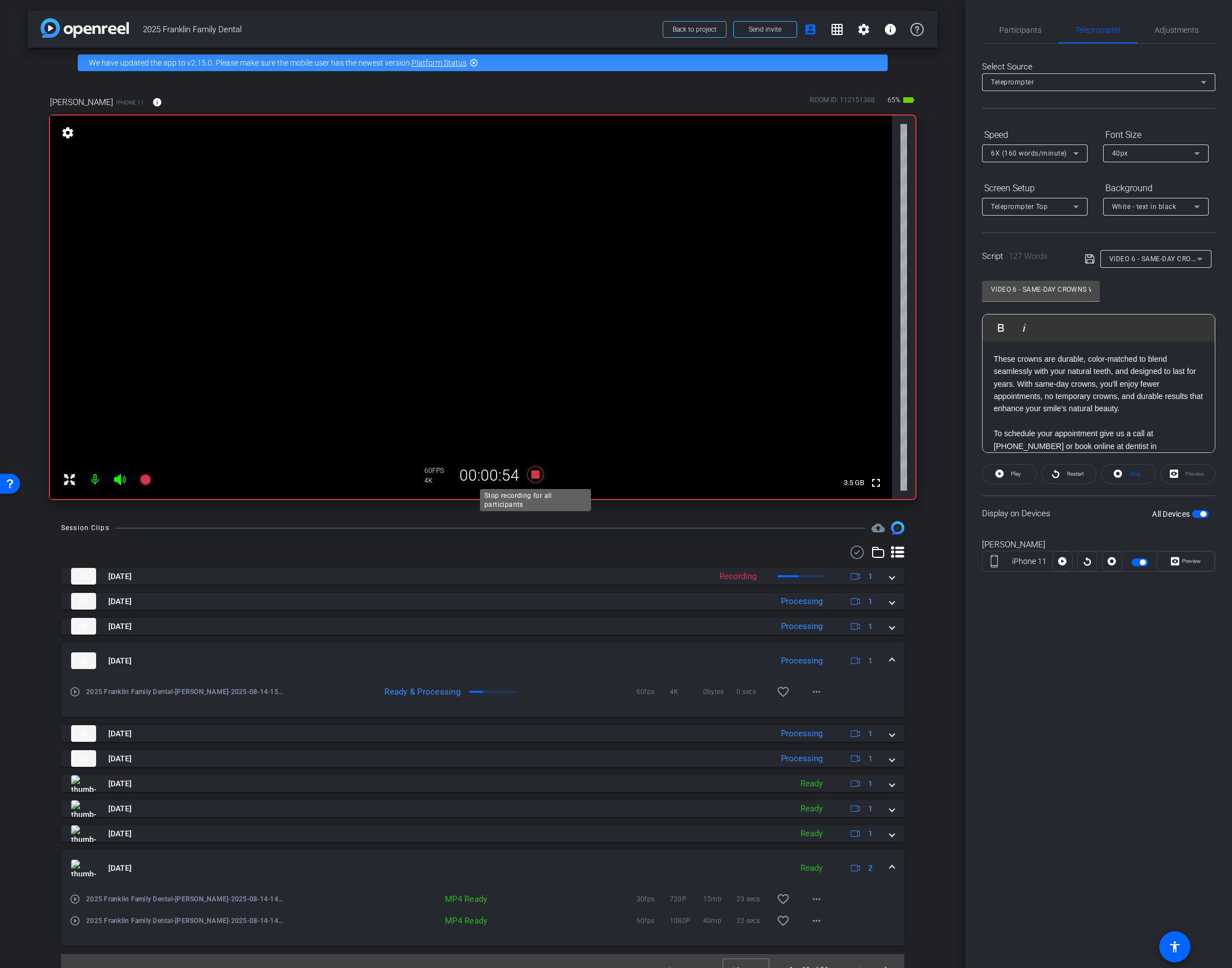
click at [531, 474] on icon at bounding box center [535, 475] width 27 height 20
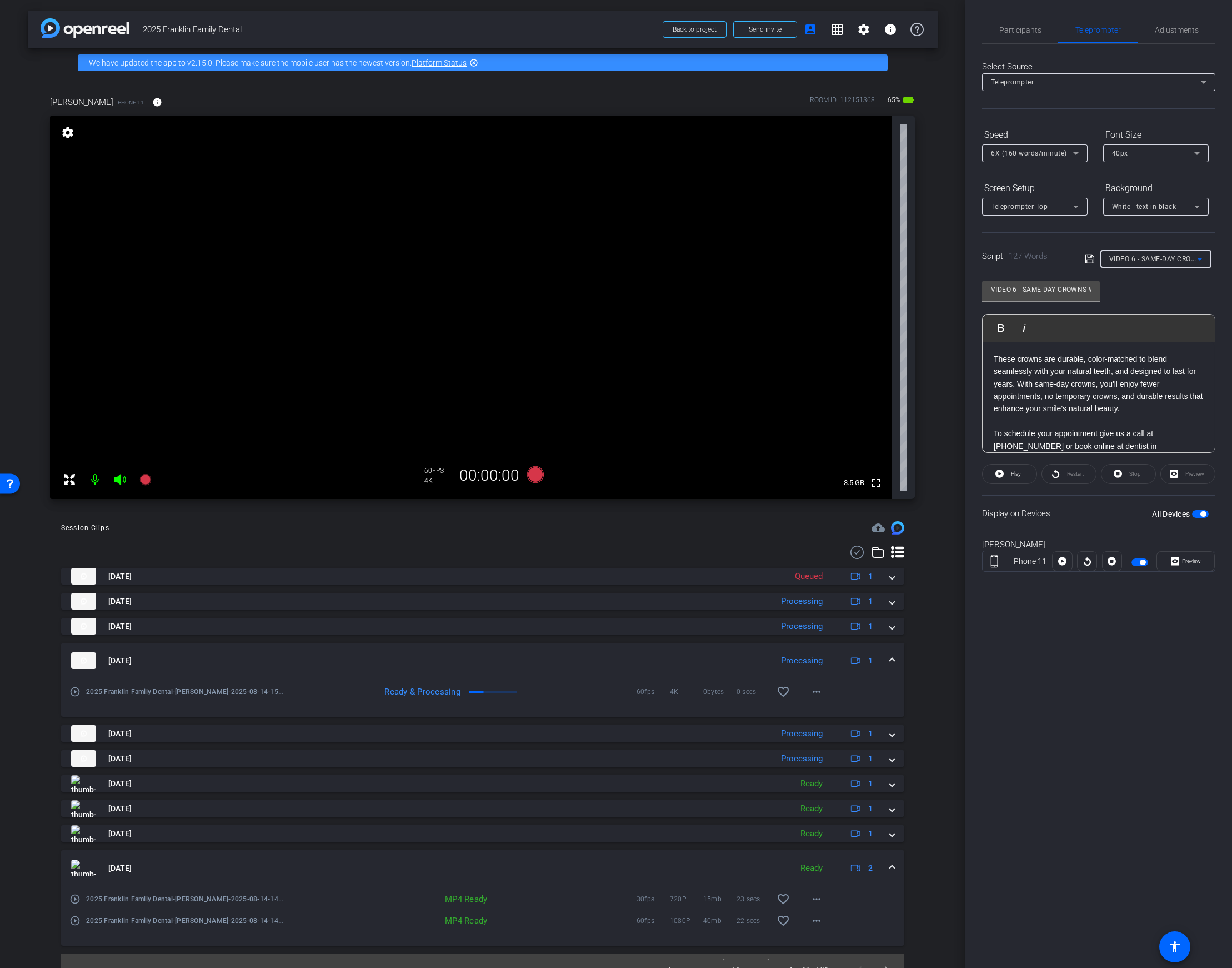
click at [1148, 262] on span "VIDEO 6 - SAME-DAY CROWNS W/ [PERSON_NAME], DENTIST + OWNER" at bounding box center [1224, 258] width 230 height 9
click at [1148, 408] on span "VIDEO 7 - GET TO KNOW [PERSON_NAME] W/ [PERSON_NAME], DENTIST + OWNER" at bounding box center [1156, 406] width 93 height 14
type input "VIDEO 7 - GET TO KNOW [PERSON_NAME] W/ [PERSON_NAME], DENTIST + OWNER"
click at [1051, 383] on p "Hi everyone! I’m Dr. Zeh and I am so honored to serve this wonderful community …" at bounding box center [1098, 496] width 210 height 286
click at [1092, 260] on icon at bounding box center [1089, 259] width 9 height 9
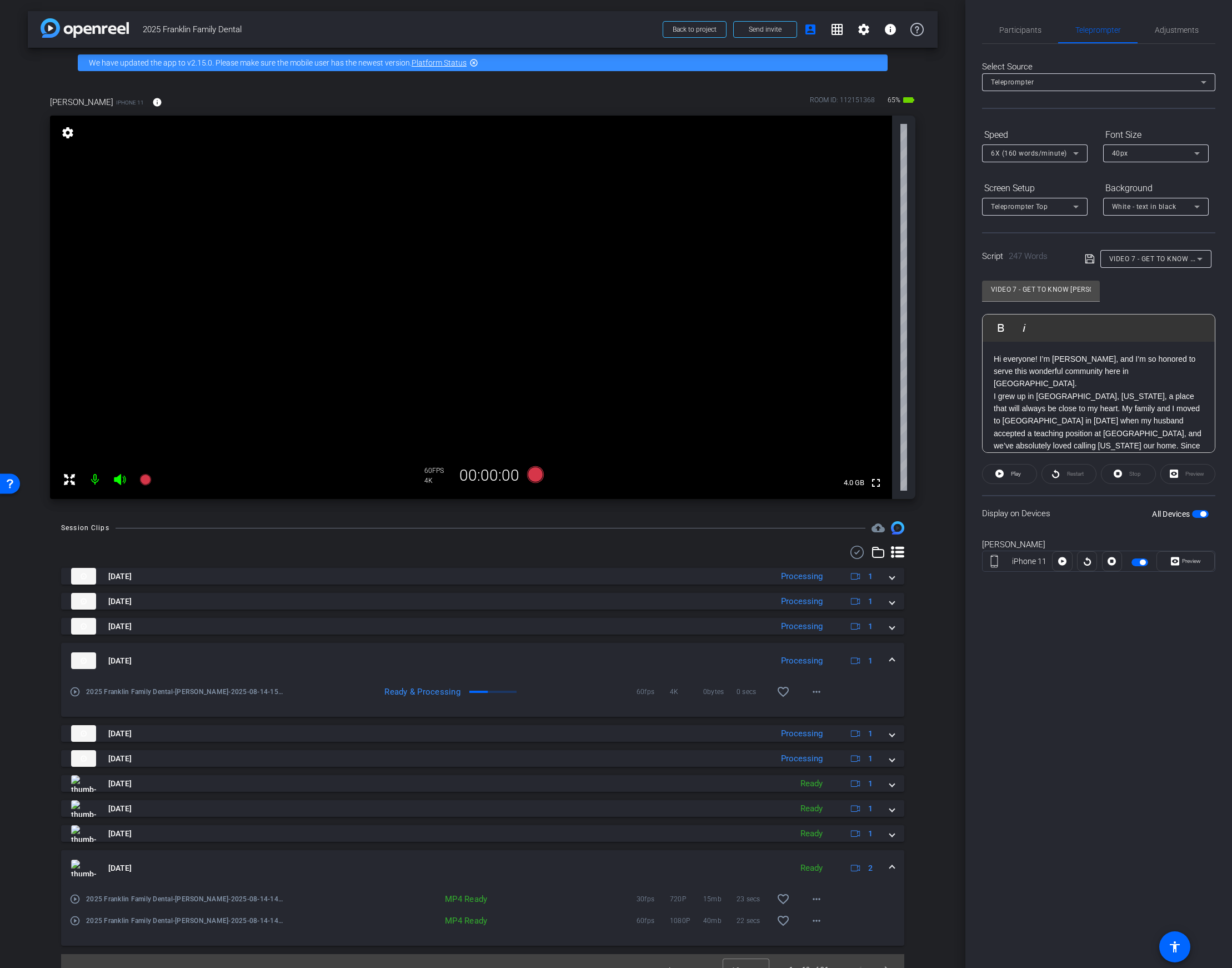
click at [1030, 631] on div "Participants Teleprompter Adjustments settings Your Digital Resource flip Direc…" at bounding box center [1099, 484] width 267 height 968
click at [1138, 374] on p "Hi everyone! I’m [PERSON_NAME], and I’m so honored to serve this wonderful comm…" at bounding box center [1098, 371] width 210 height 37
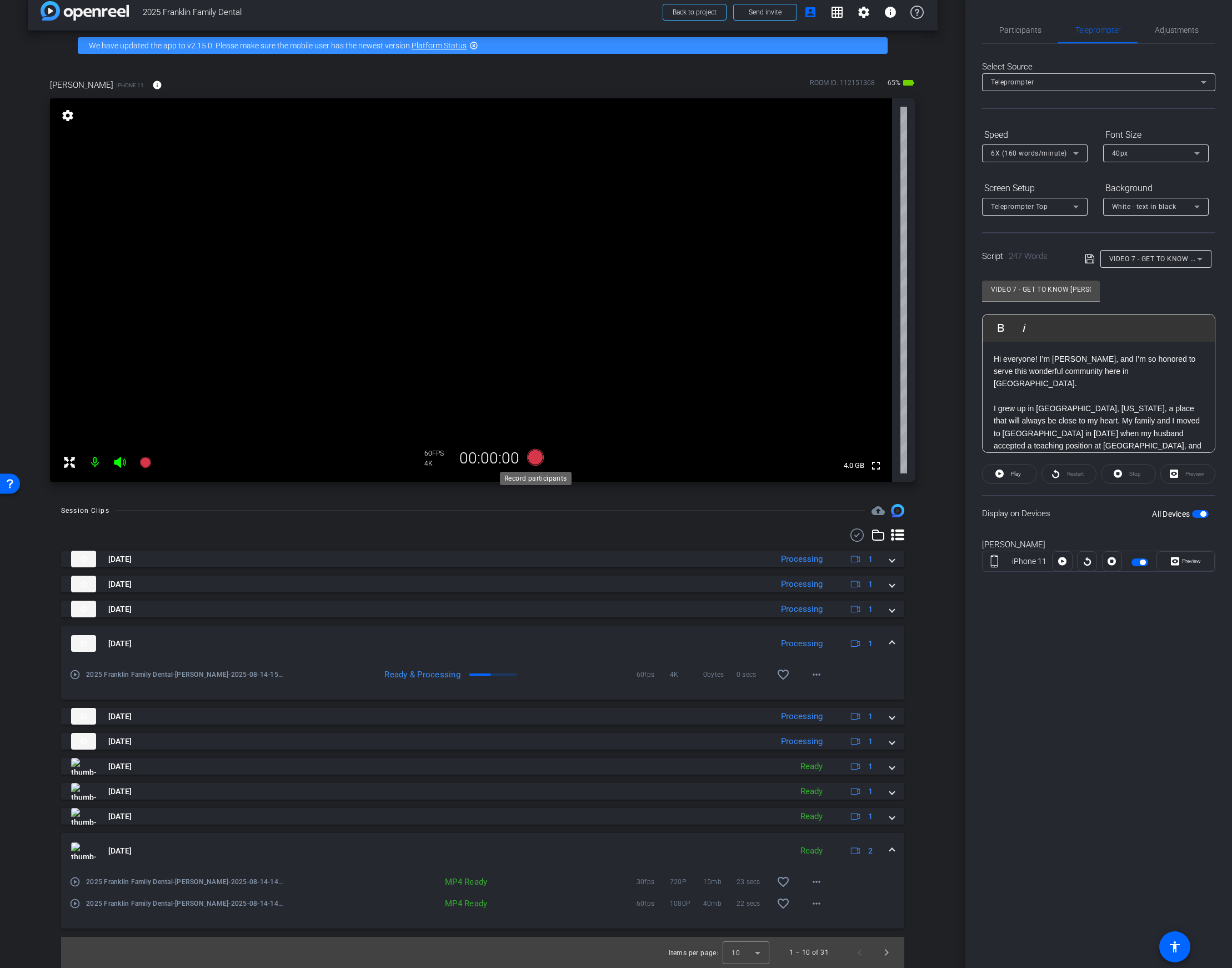
click at [536, 457] on icon at bounding box center [535, 457] width 17 height 17
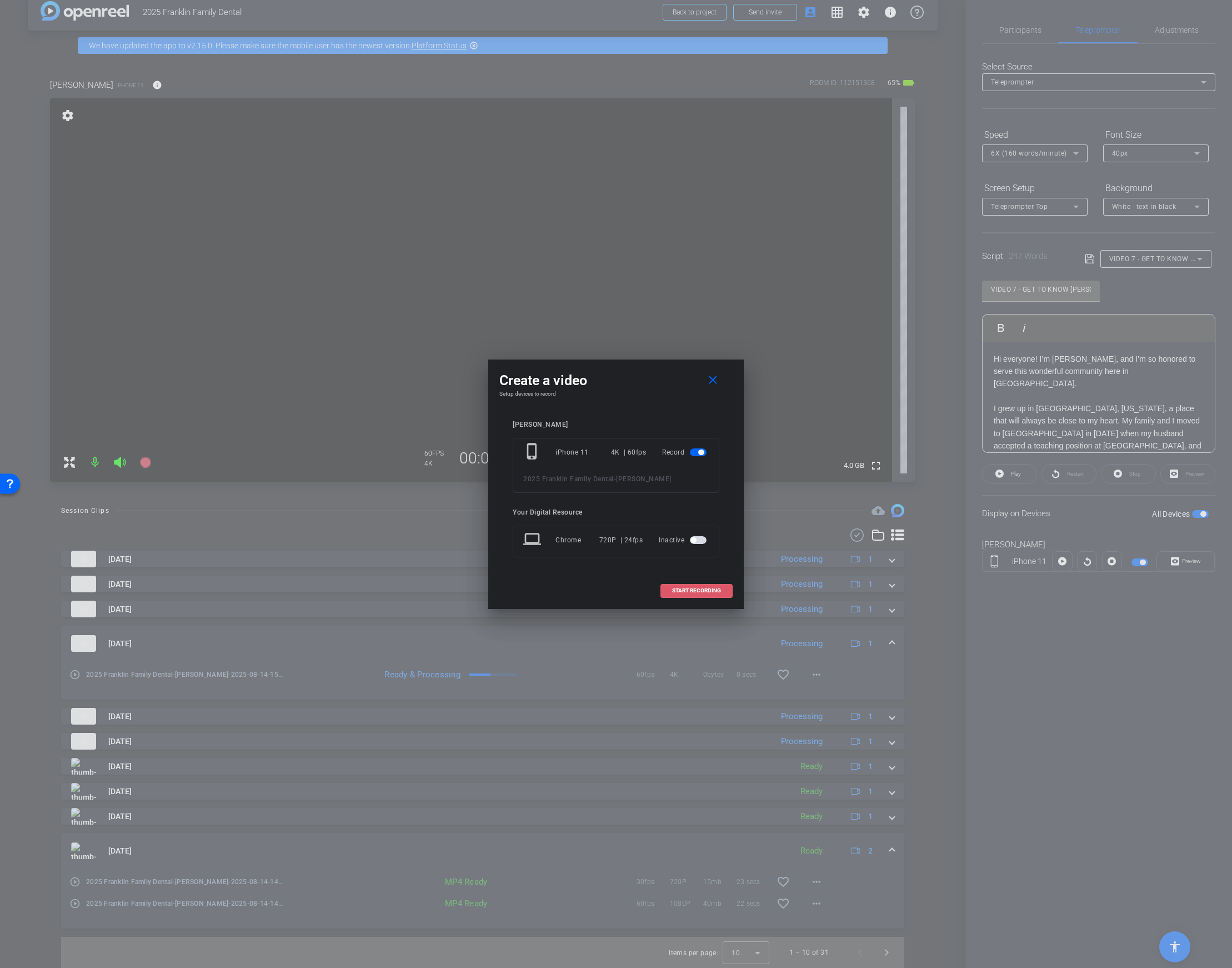
click at [695, 594] on span at bounding box center [696, 590] width 71 height 27
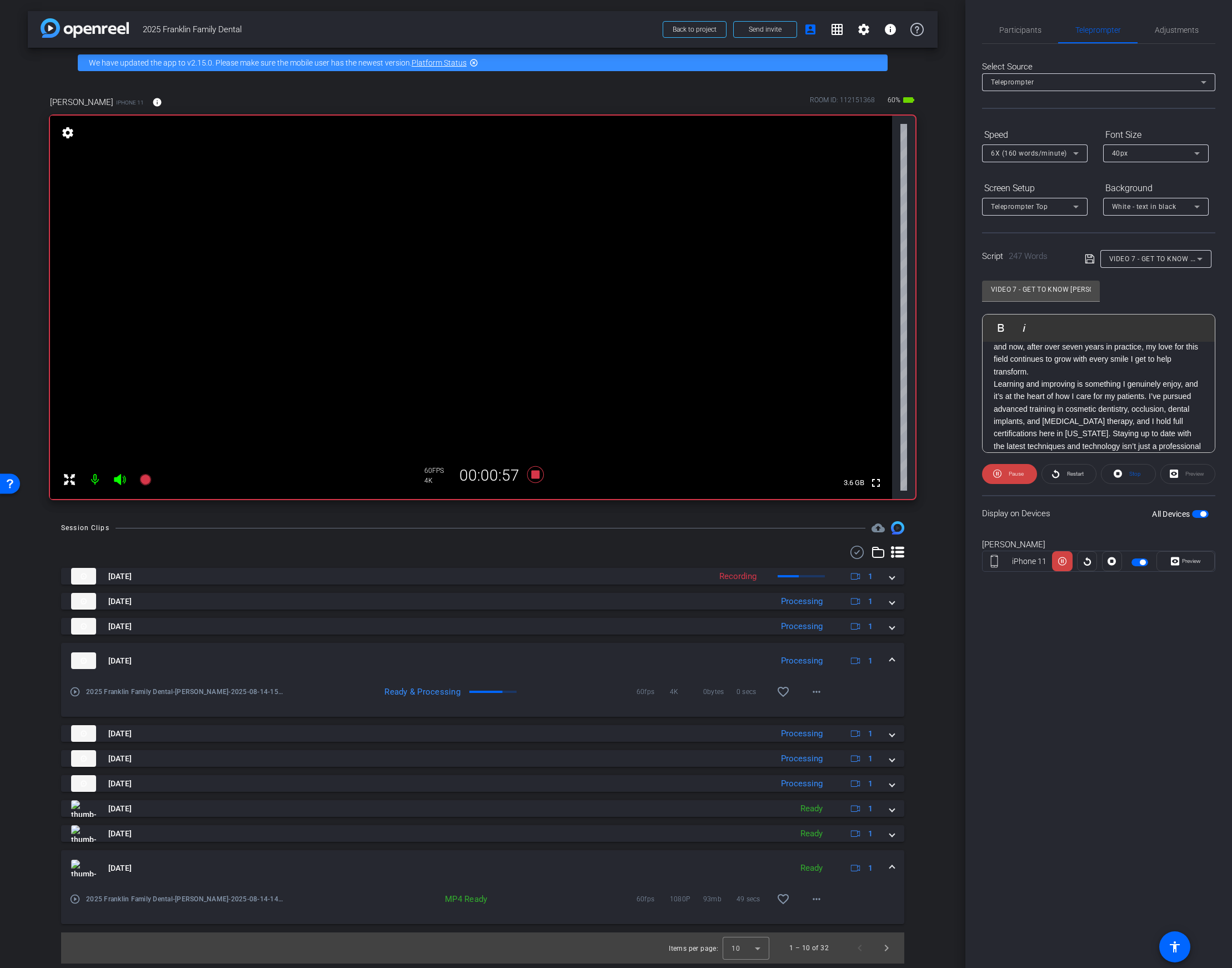
scroll to position [213, 0]
click at [536, 476] on icon at bounding box center [535, 474] width 17 height 17
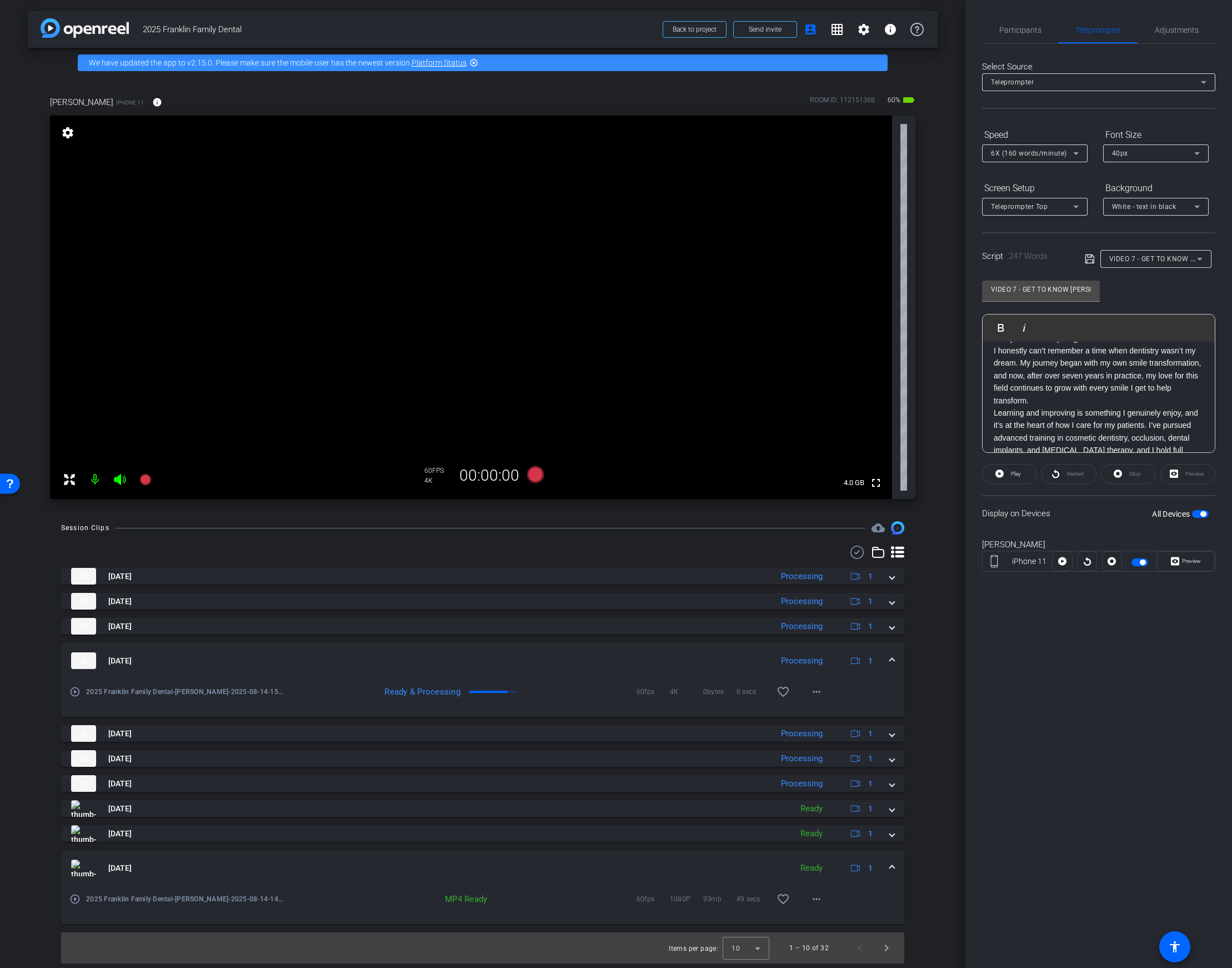
scroll to position [188, 0]
click at [1089, 372] on p "I honestly can’t remember a time when dentistry wasn’t my dream. My journey beg…" at bounding box center [1098, 370] width 210 height 62
click at [1119, 461] on p "I honestly can’t remember a time when dentistry wasn’t my dream. My journey beg…" at bounding box center [1098, 492] width 210 height 62
click at [1135, 433] on p "I grew up in [GEOGRAPHIC_DATA], [US_STATE], a place that will always be close t…" at bounding box center [1098, 399] width 210 height 125
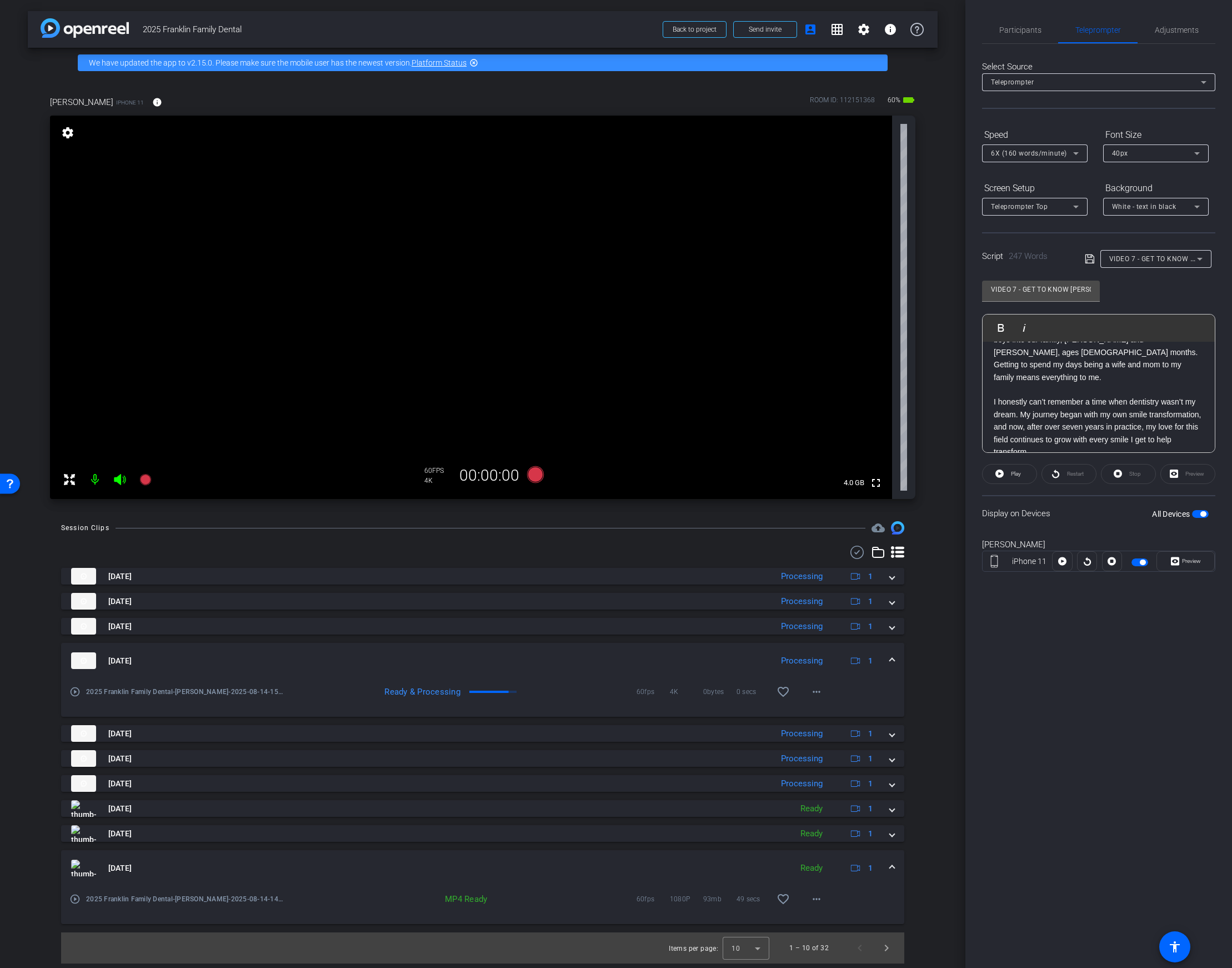
scroll to position [148, 0]
click at [1065, 420] on p "I honestly can’t remember a time when dentistry wasn’t my dream. My journey beg…" at bounding box center [1098, 422] width 210 height 62
click at [1095, 435] on p "Learning and improving is something I genuinely enjoy, and it’s at the heart of…" at bounding box center [1098, 418] width 210 height 99
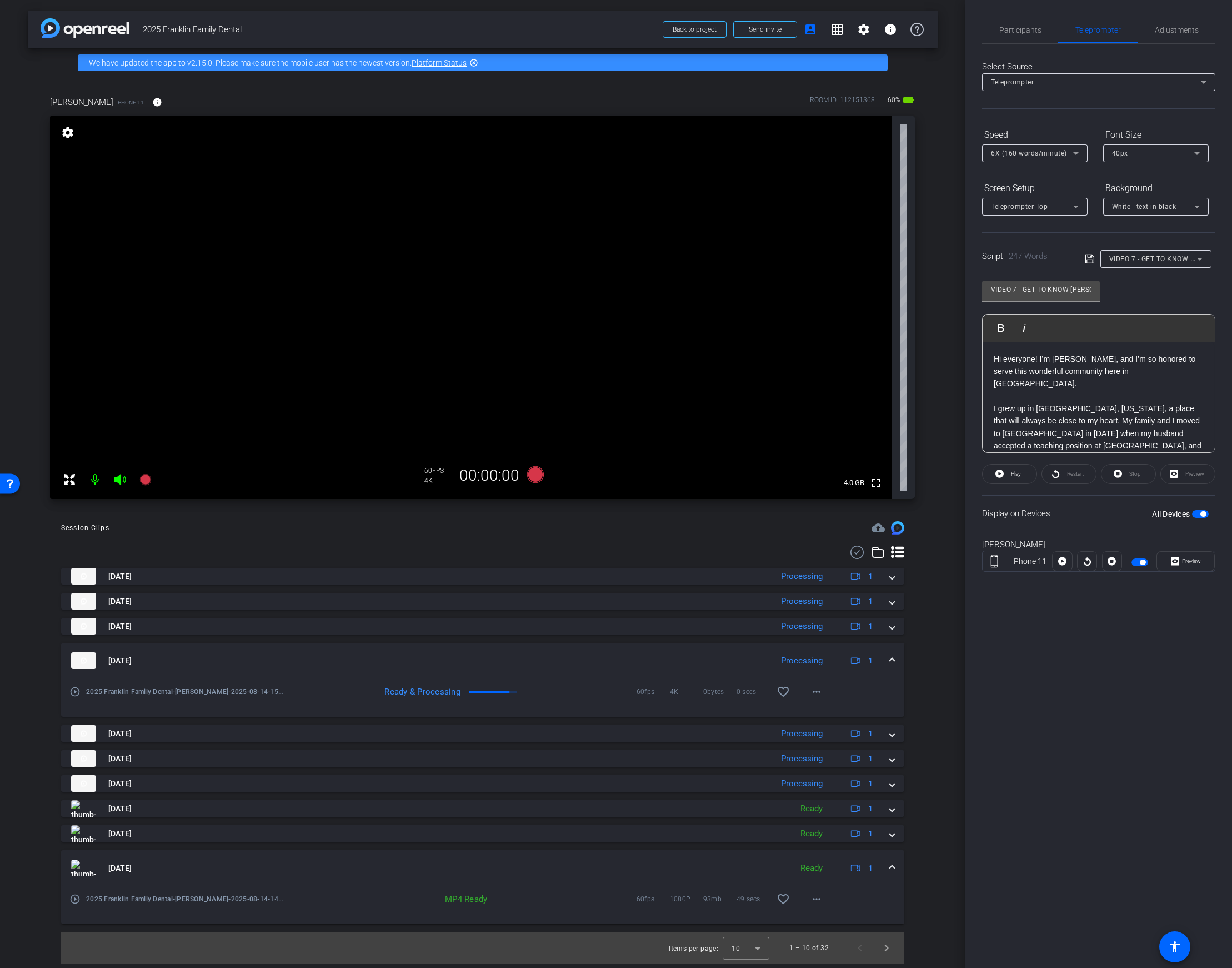
click at [1087, 256] on icon at bounding box center [1090, 259] width 10 height 14
click at [537, 474] on icon at bounding box center [535, 474] width 17 height 17
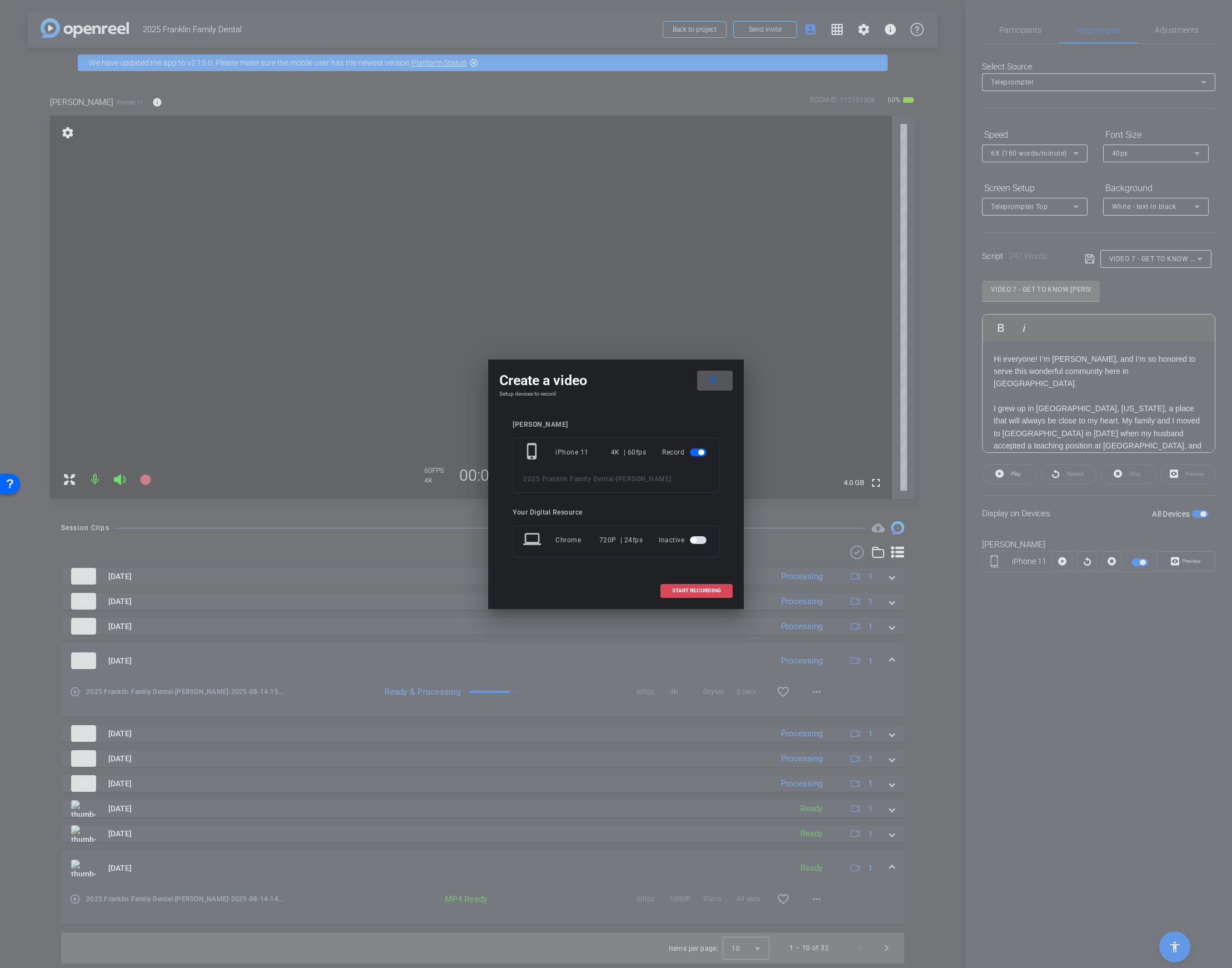
click at [685, 588] on span "START RECORDING" at bounding box center [696, 591] width 49 height 6
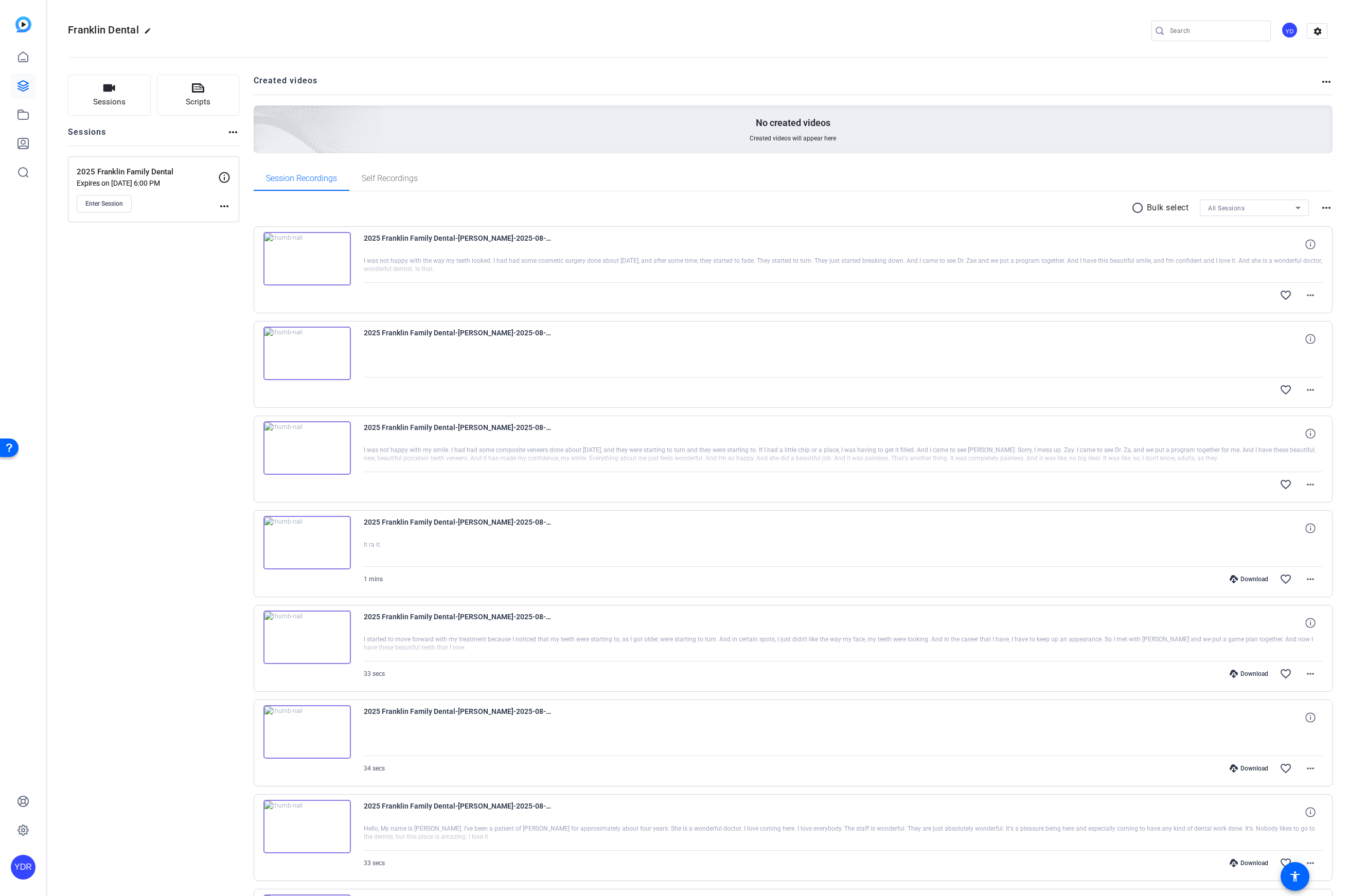
click at [316, 268] on img at bounding box center [307, 259] width 87 height 54
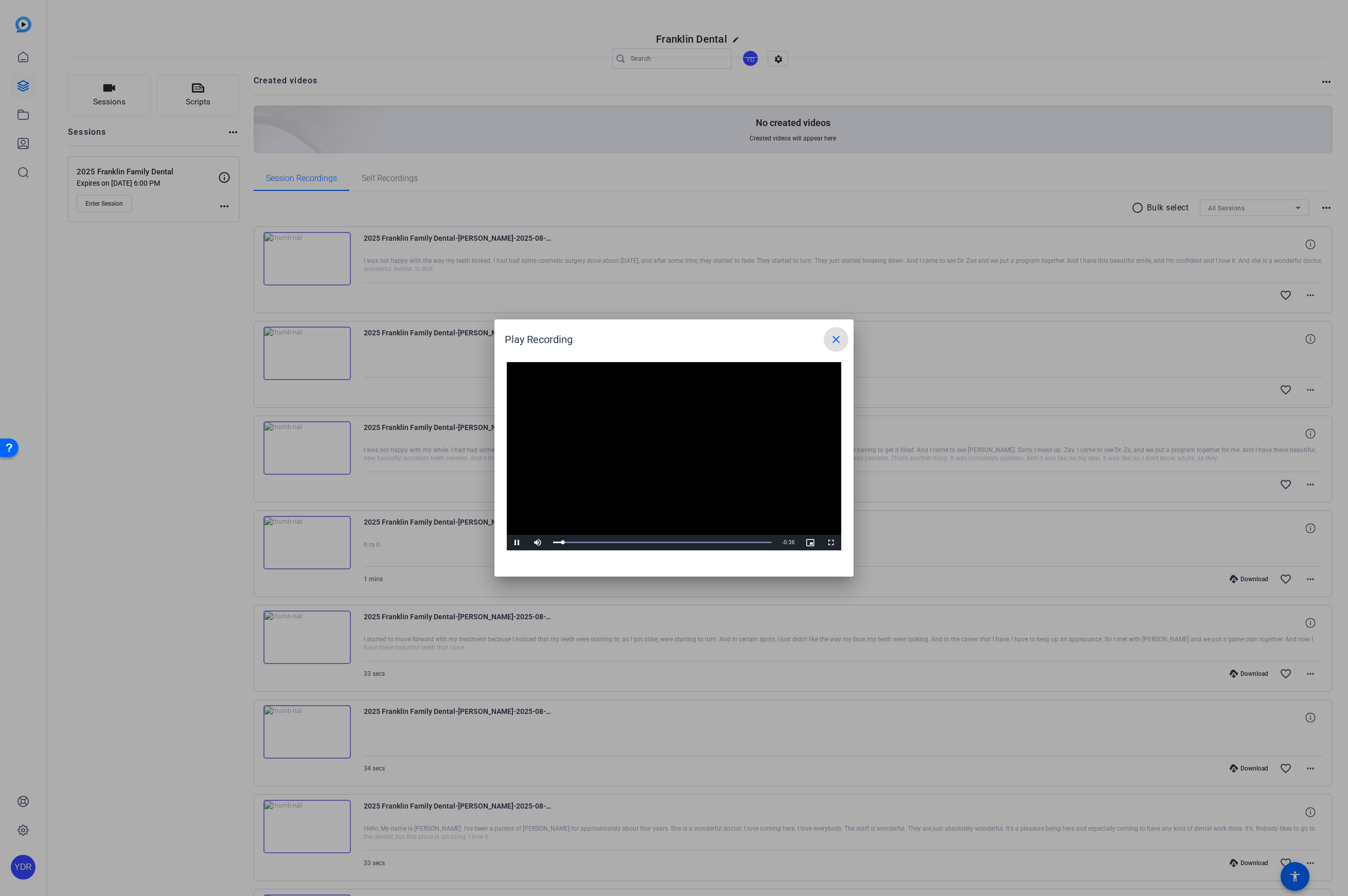
click at [837, 339] on mat-icon "close" at bounding box center [836, 340] width 13 height 13
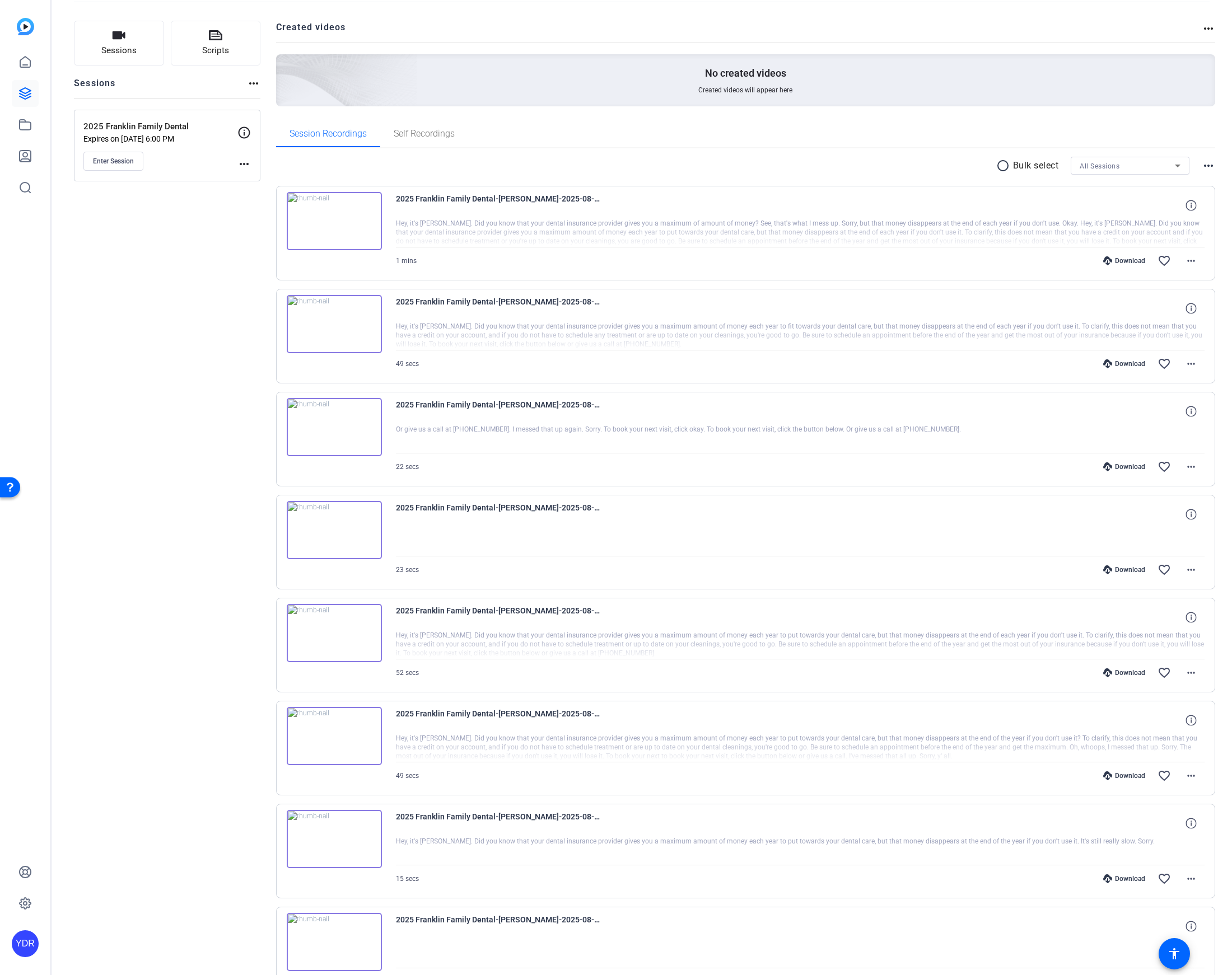
scroll to position [363, 0]
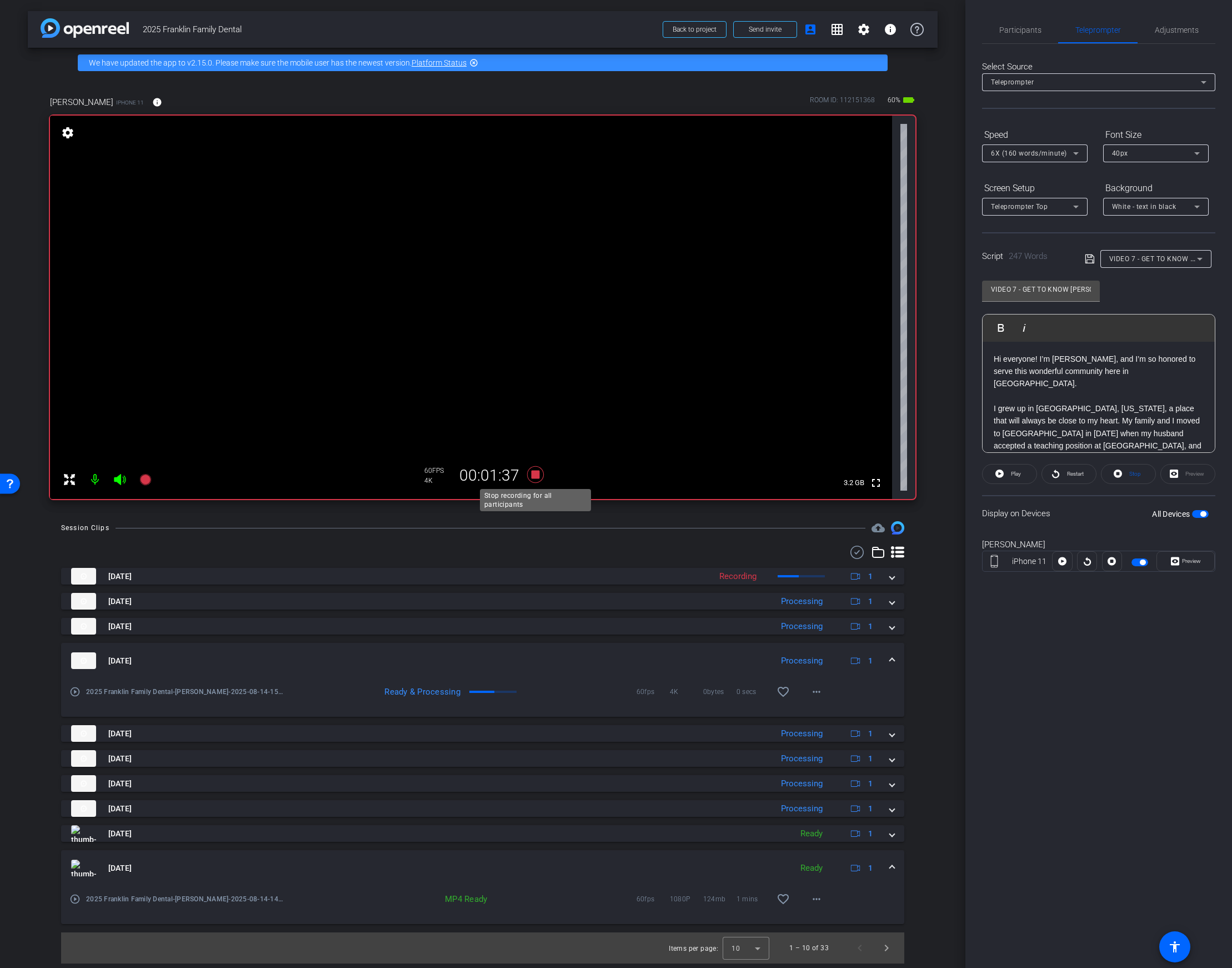
click at [541, 480] on icon at bounding box center [535, 474] width 17 height 17
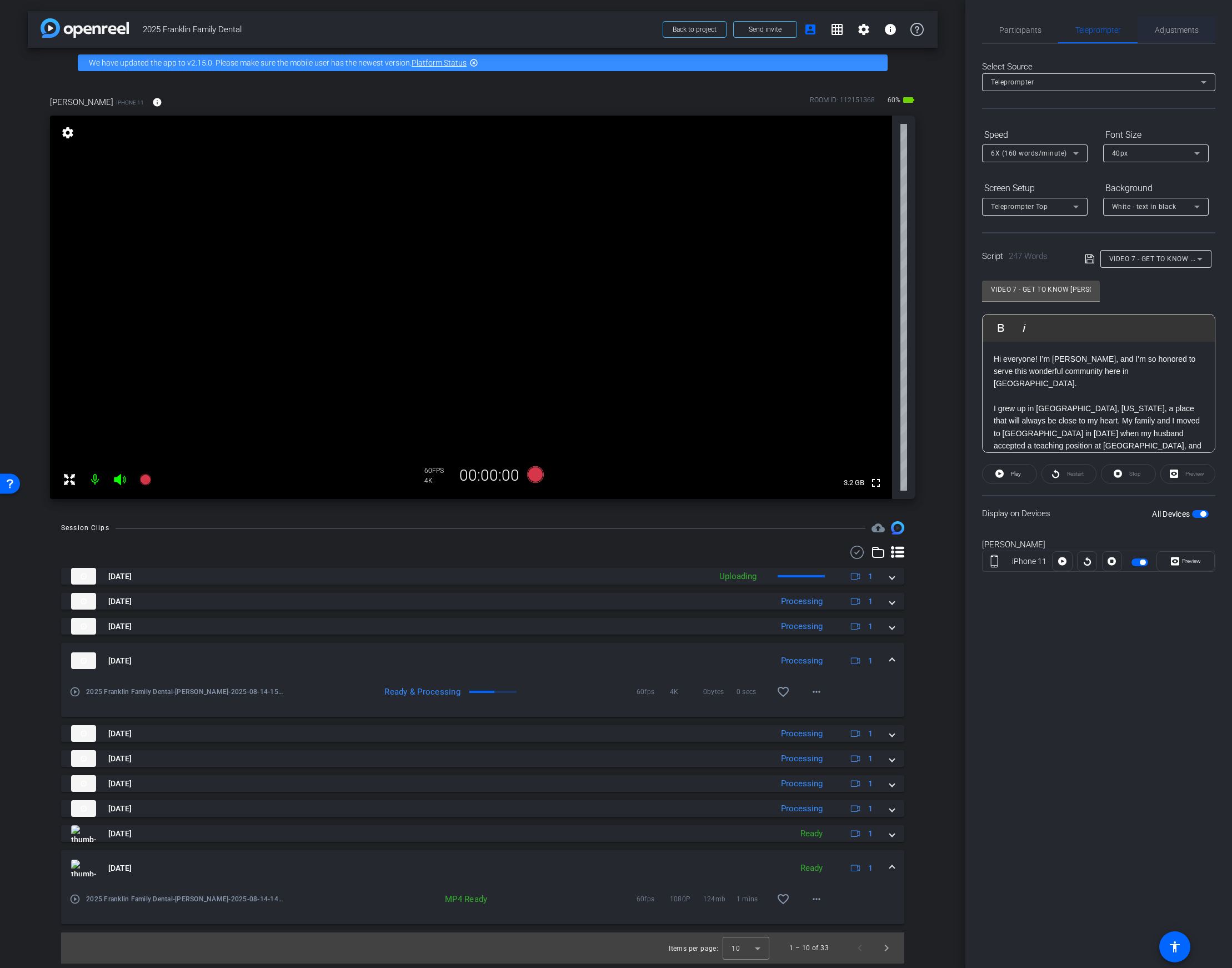
click at [1177, 24] on span "Adjustments" at bounding box center [1177, 30] width 44 height 27
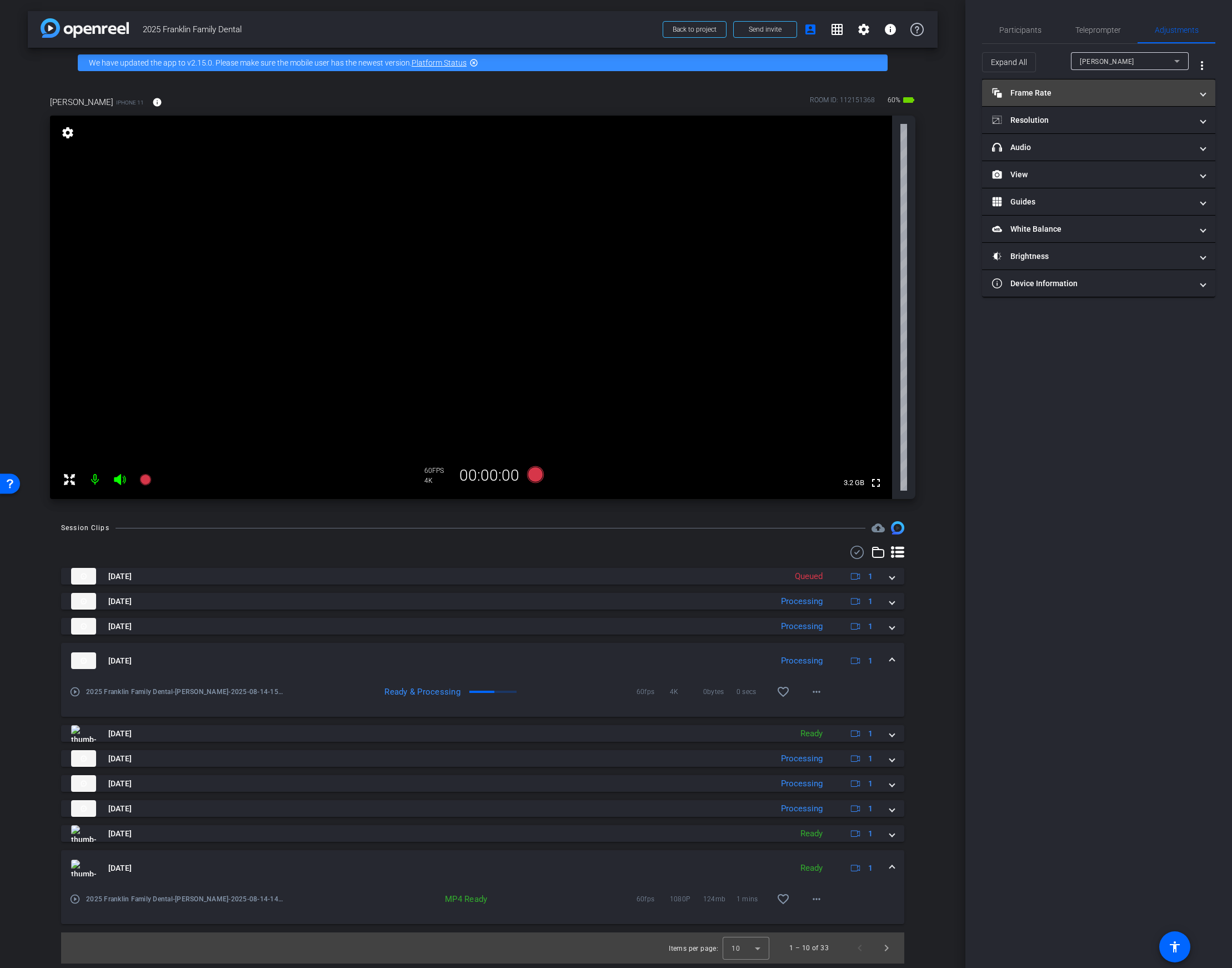
click at [1091, 93] on mat-panel-title "Frame Rate Frame Rate" at bounding box center [1092, 93] width 200 height 12
click at [1168, 125] on mat-icon "navigate_next" at bounding box center [1162, 125] width 14 height 14
click at [1078, 462] on div "Participants Teleprompter Adjustments settings Your Digital Resource flip Direc…" at bounding box center [1099, 484] width 267 height 968
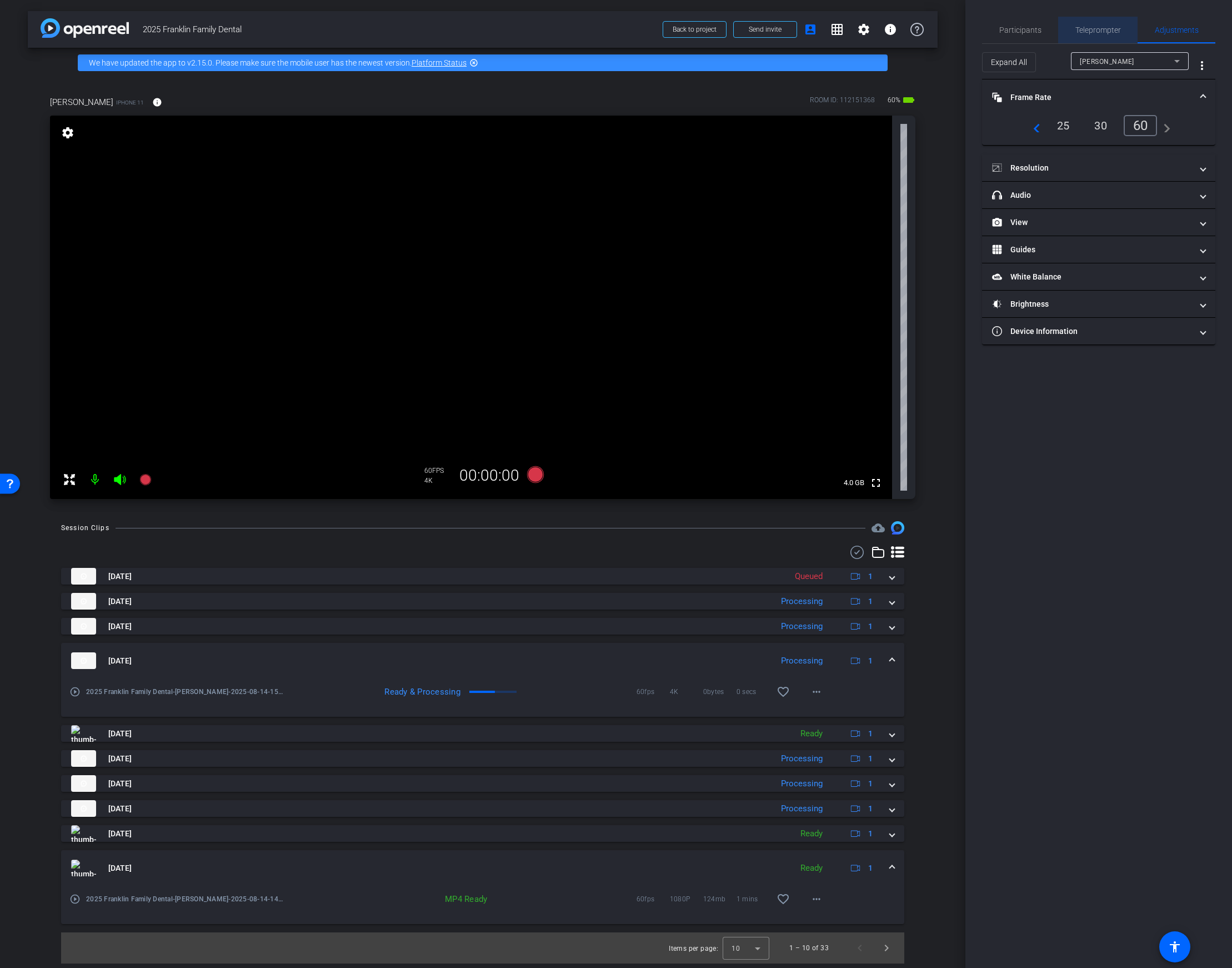
click at [1091, 31] on span "Teleprompter" at bounding box center [1098, 30] width 46 height 8
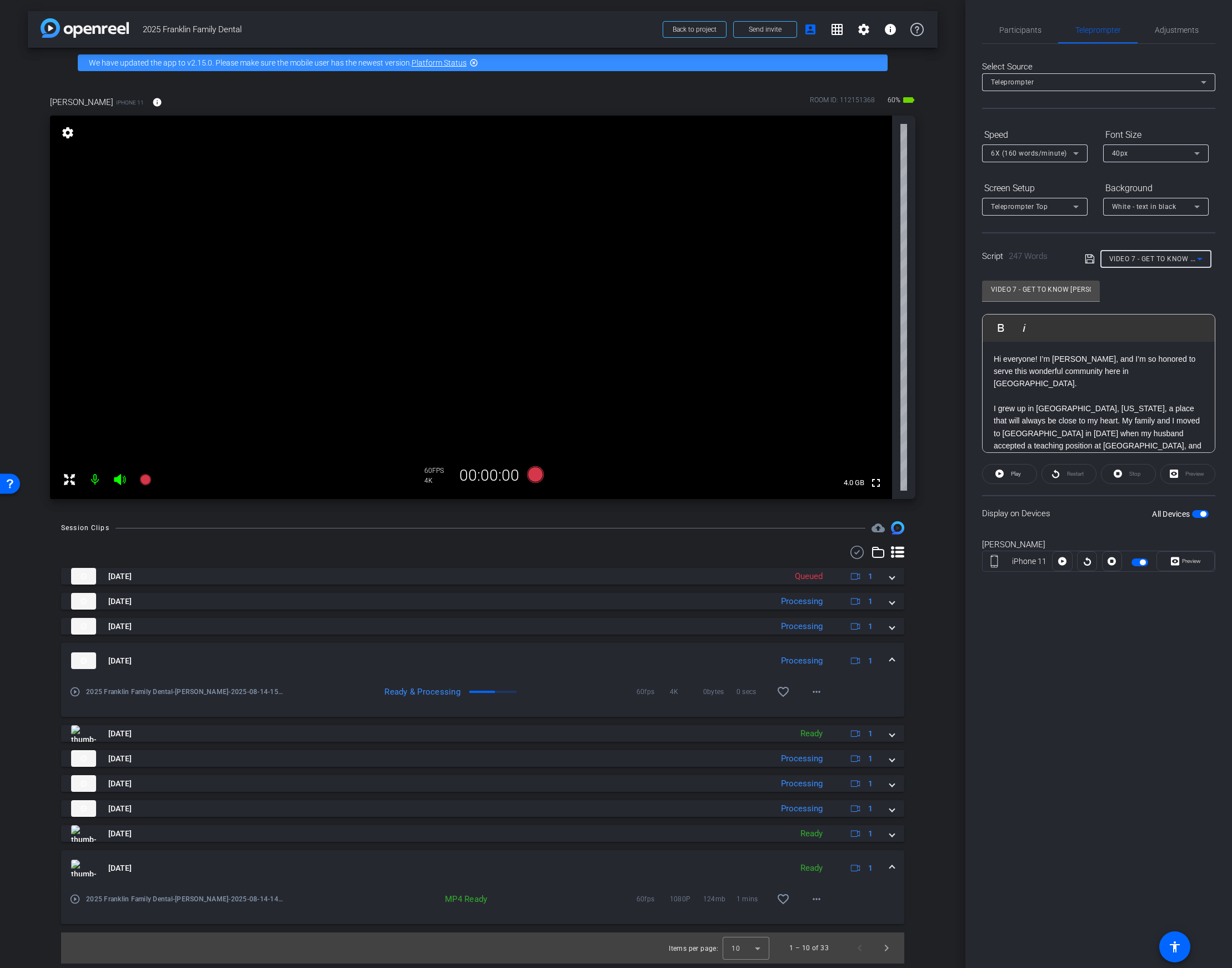
click at [1161, 256] on span "VIDEO 7 - GET TO KNOW [PERSON_NAME] W/ [PERSON_NAME], DENTIST + OWNER" at bounding box center [1243, 258] width 267 height 9
click at [128, 600] on div at bounding box center [616, 484] width 1232 height 968
click at [168, 601] on mat-panel-title "[DATE]" at bounding box center [418, 601] width 695 height 17
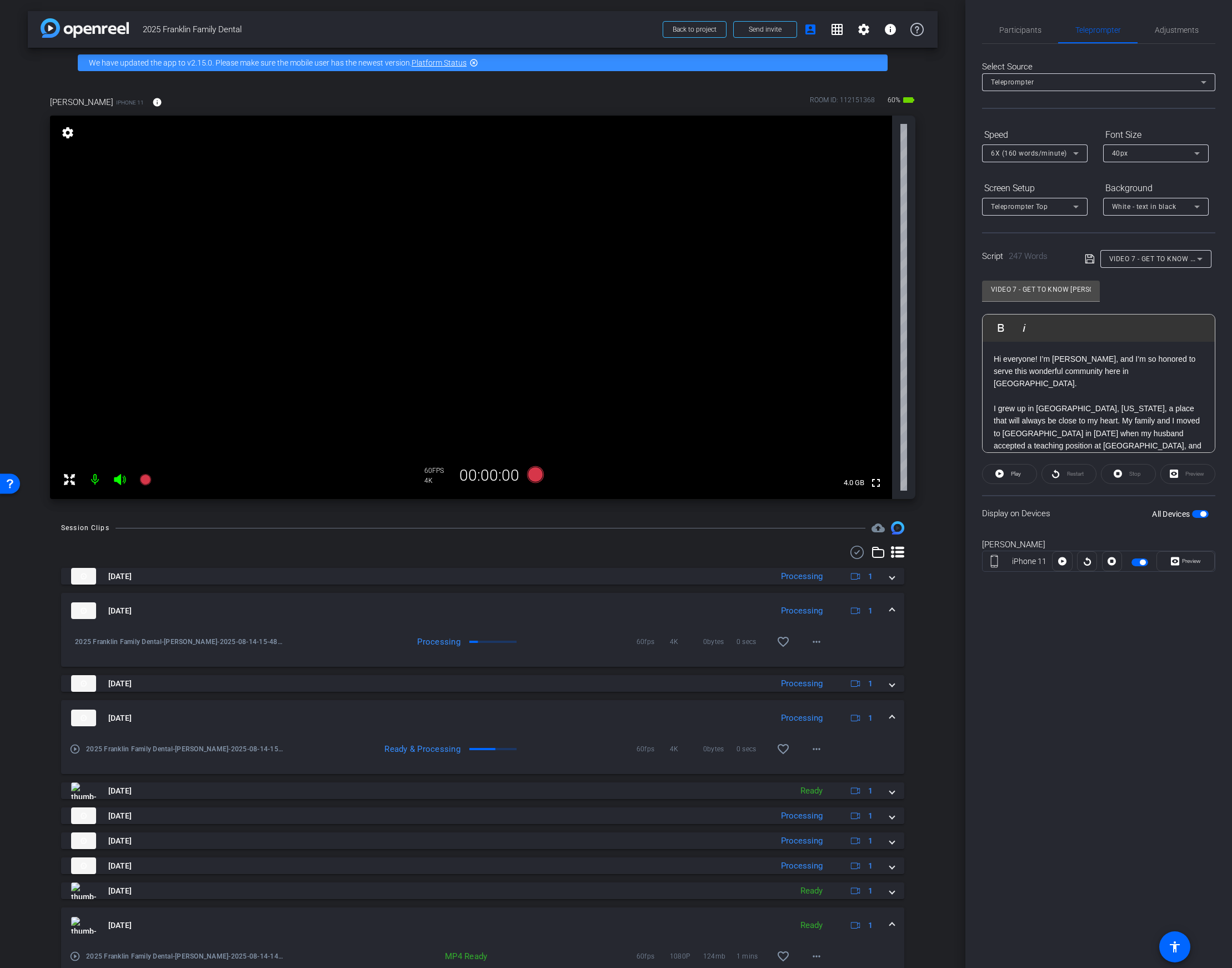
click at [1140, 258] on span "VIDEO 7 - GET TO KNOW [PERSON_NAME] W/ [PERSON_NAME], DENTIST + OWNER" at bounding box center [1243, 258] width 267 height 9
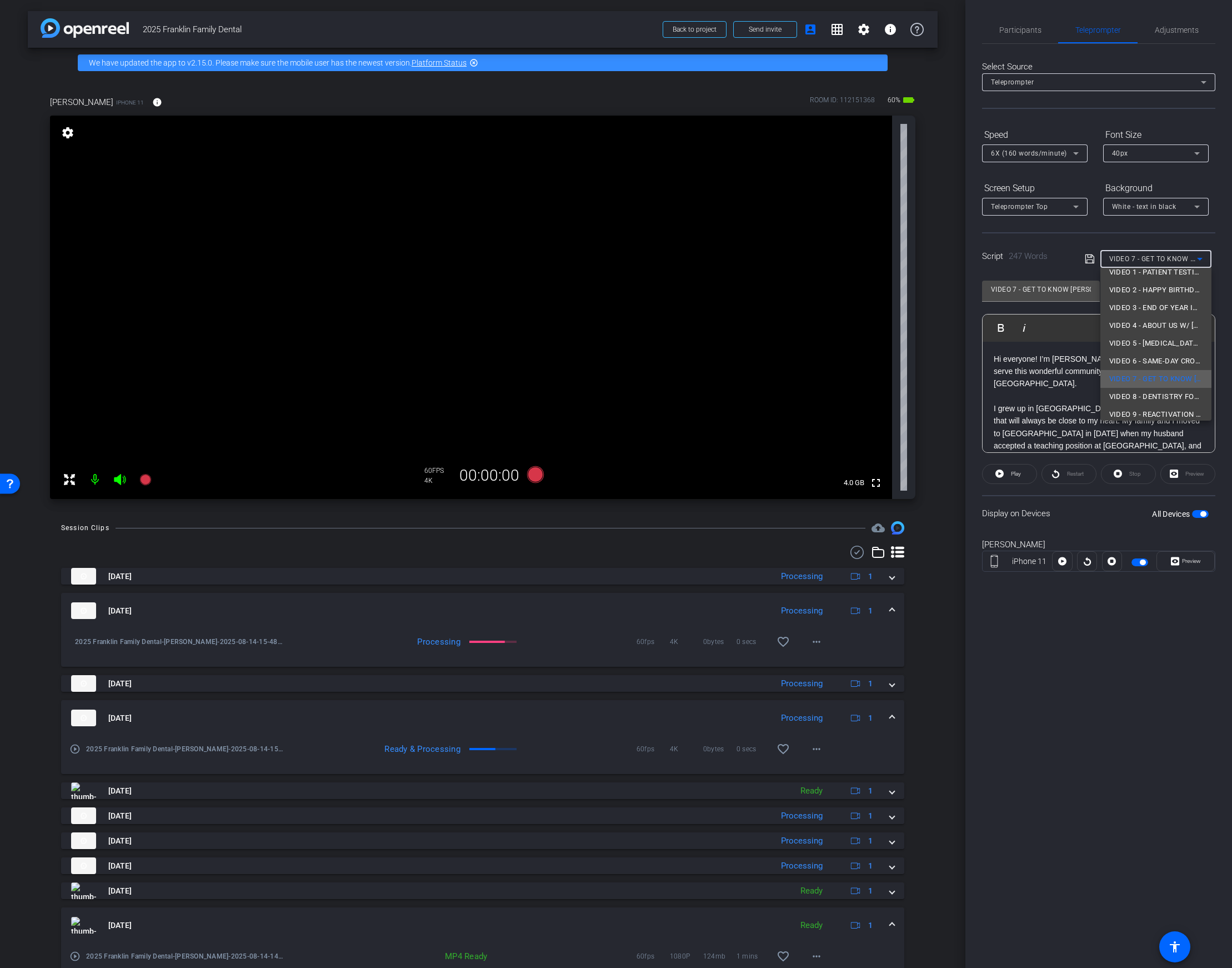
scroll to position [33, 0]
click at [1157, 386] on span "VIDEO 8 - DENTISTRY FOR THE ENTIRE FAMILY W/ [PERSON_NAME], DENTIST + OWNER" at bounding box center [1156, 390] width 93 height 14
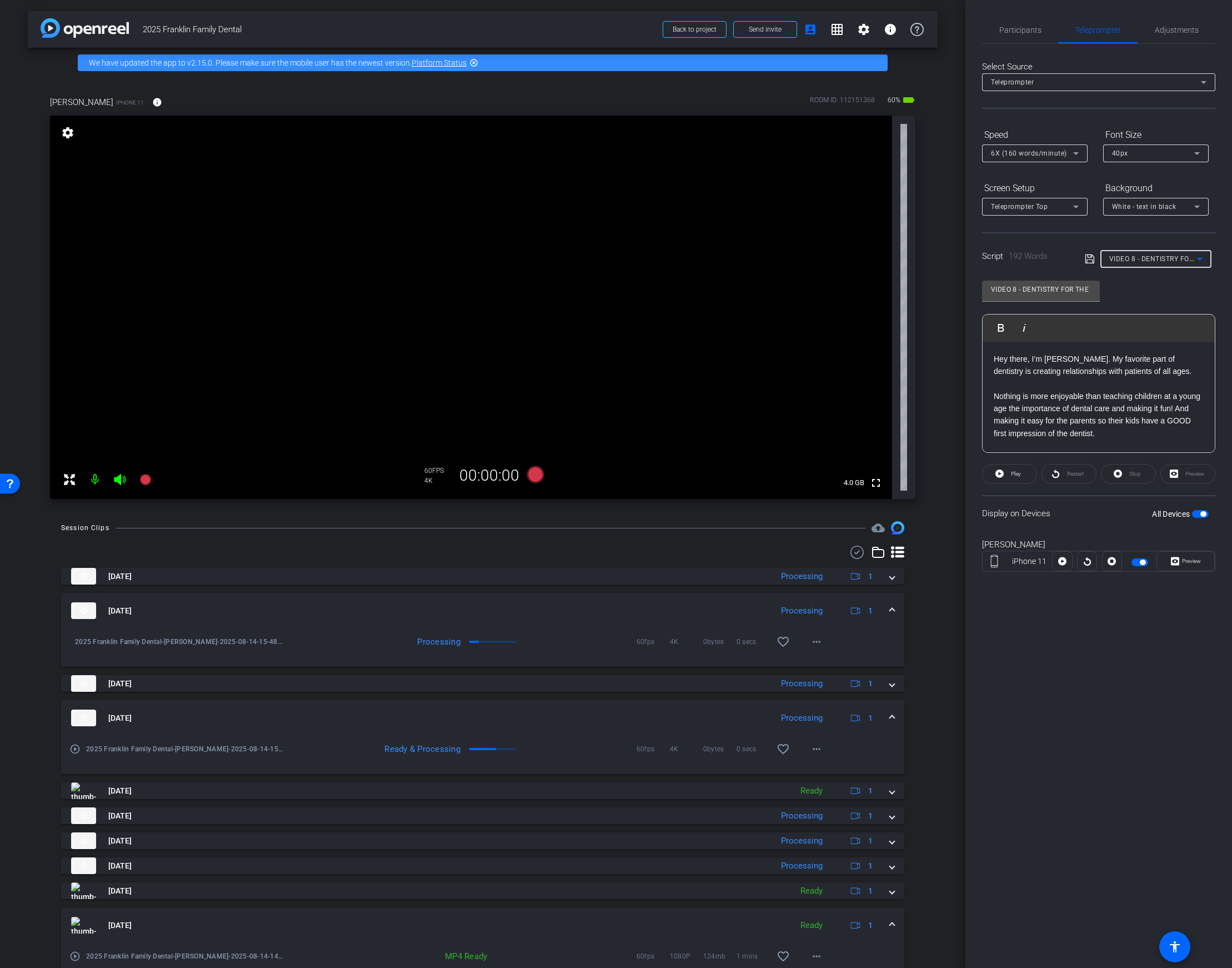
click at [1084, 414] on p "Nothing is more enjoyable than teaching children at a young age the importance …" at bounding box center [1098, 415] width 210 height 50
click at [1106, 431] on p "Nothing is more enjoyable than teaching children at a young age the importance …" at bounding box center [1098, 415] width 210 height 50
click at [1127, 404] on p "Booking an appointment is easy! Just visit our website and click ‘Book Online’ …" at bounding box center [1098, 390] width 210 height 50
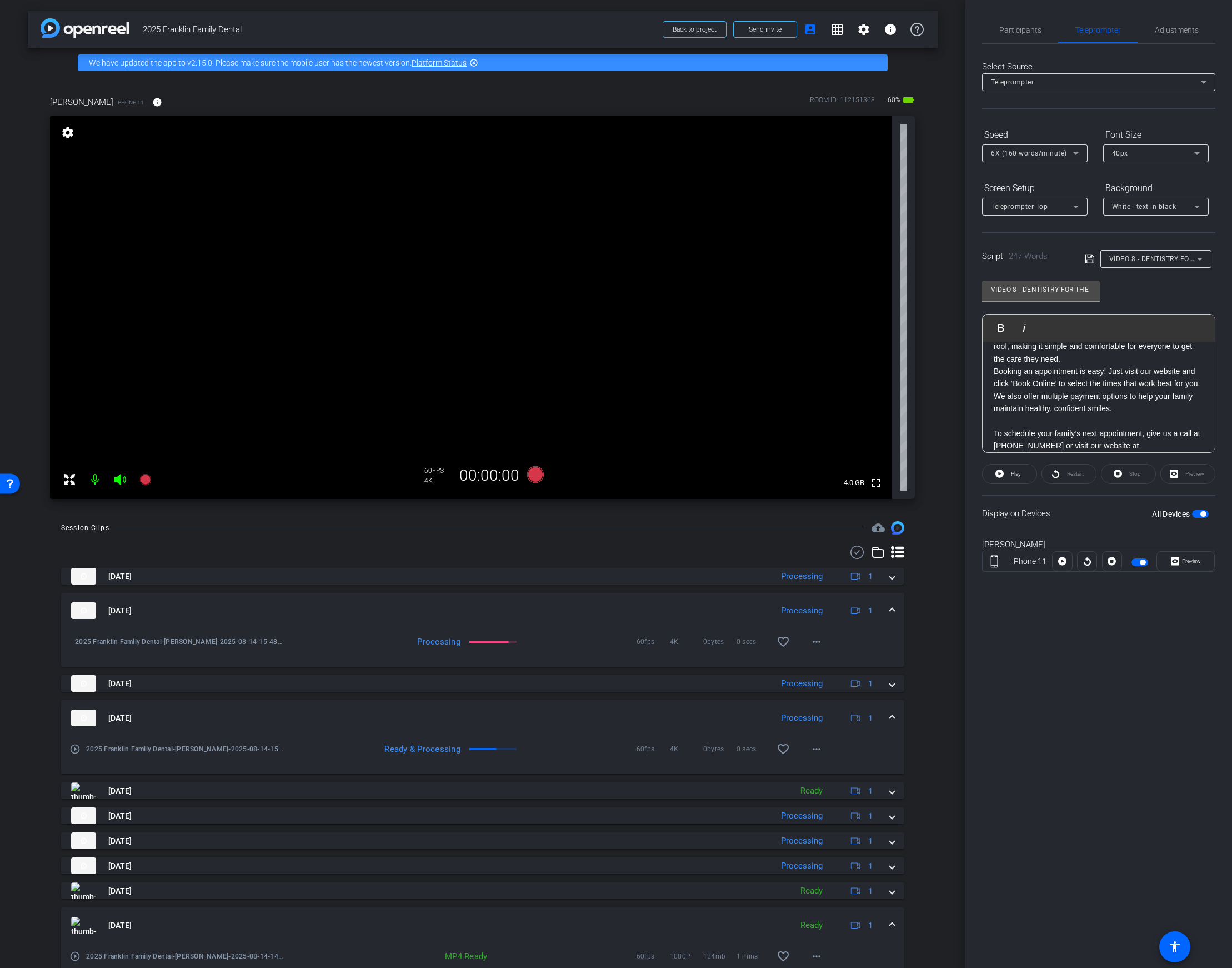
click at [1108, 355] on p "And to make your experience as comfortable as possible, we offer a comfort menu…" at bounding box center [1098, 340] width 210 height 50
click at [1143, 373] on p "One of the things that makes our office so special is that we truly are a famil…" at bounding box center [1098, 328] width 210 height 99
click at [1177, 357] on p "Hey there, I’m [PERSON_NAME]. One of my favorite parts of dentistry is building…" at bounding box center [1098, 350] width 210 height 25
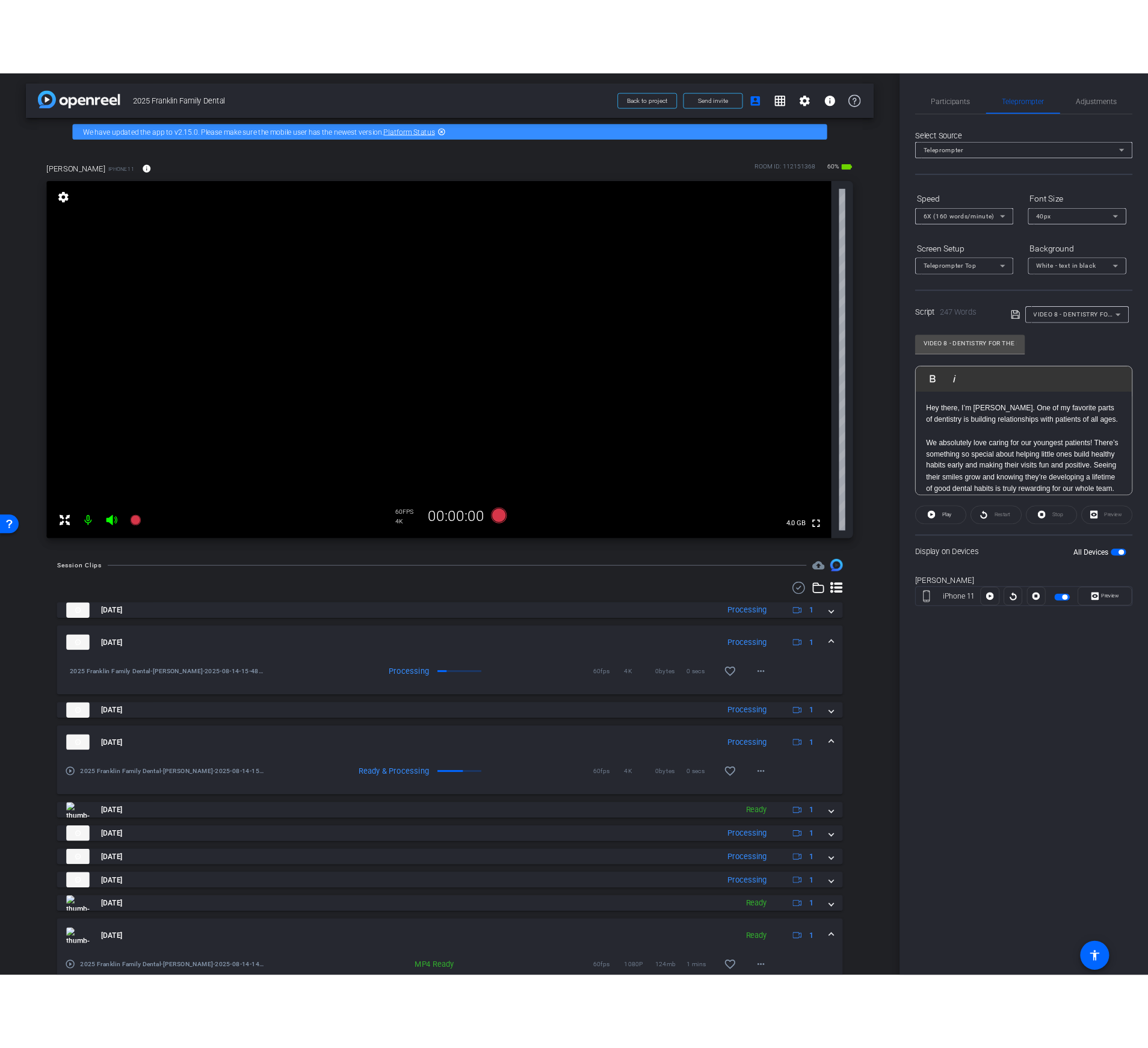
scroll to position [21, 0]
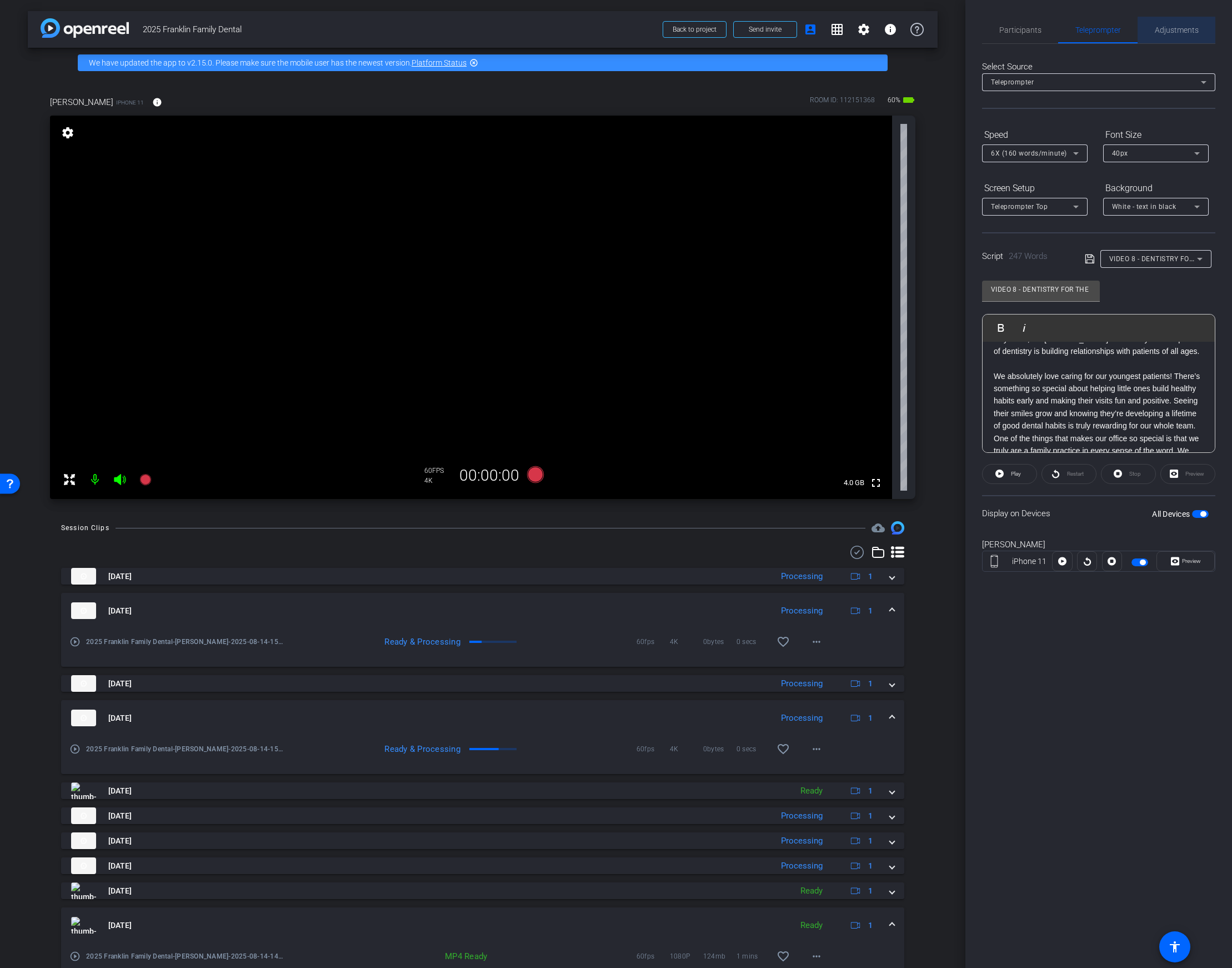
drag, startPoint x: 1170, startPoint y: 36, endPoint x: 1157, endPoint y: 41, distance: 13.9
click at [1170, 36] on span "Adjustments" at bounding box center [1177, 30] width 44 height 27
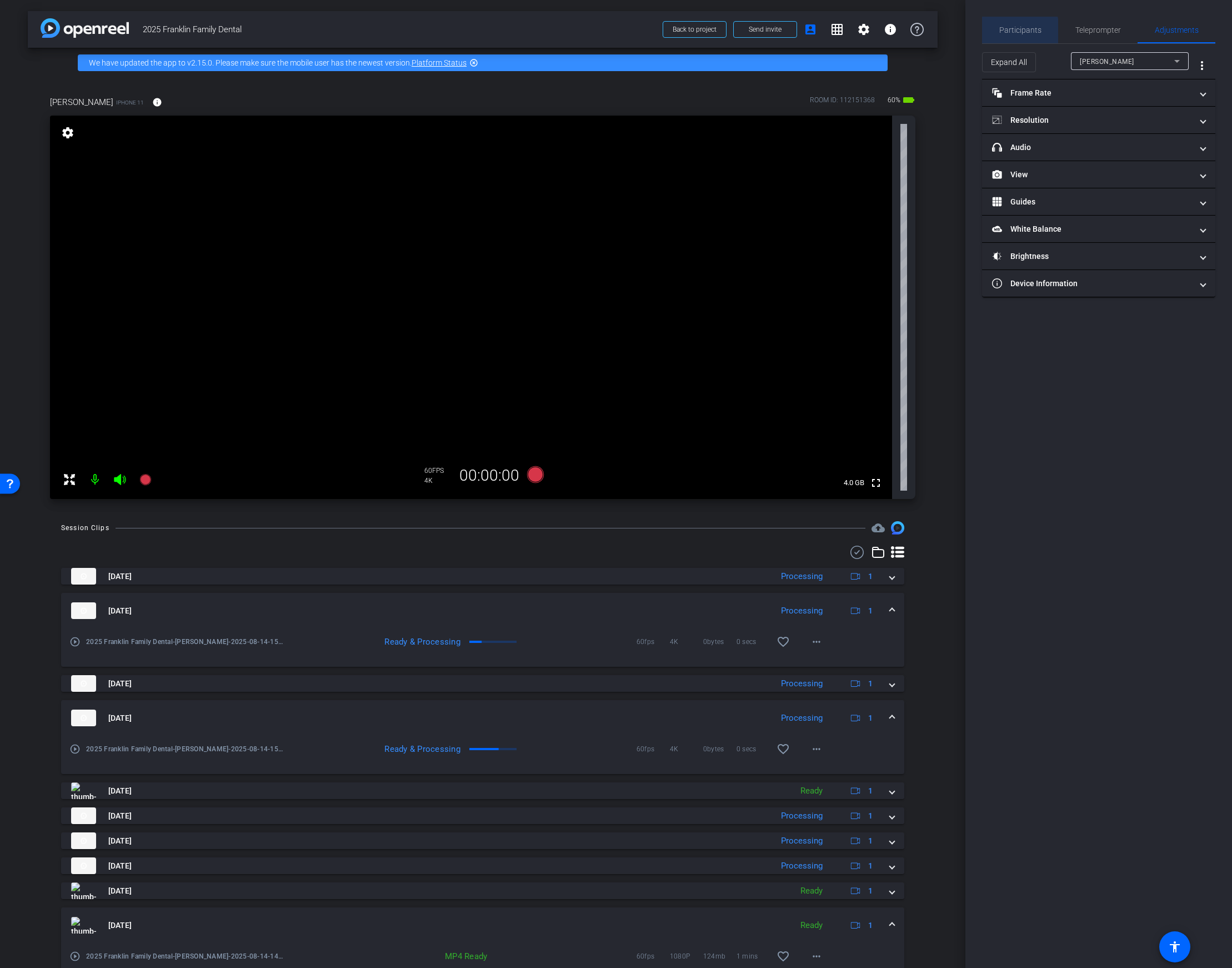
click at [1005, 35] on span "Participants" at bounding box center [1020, 30] width 43 height 27
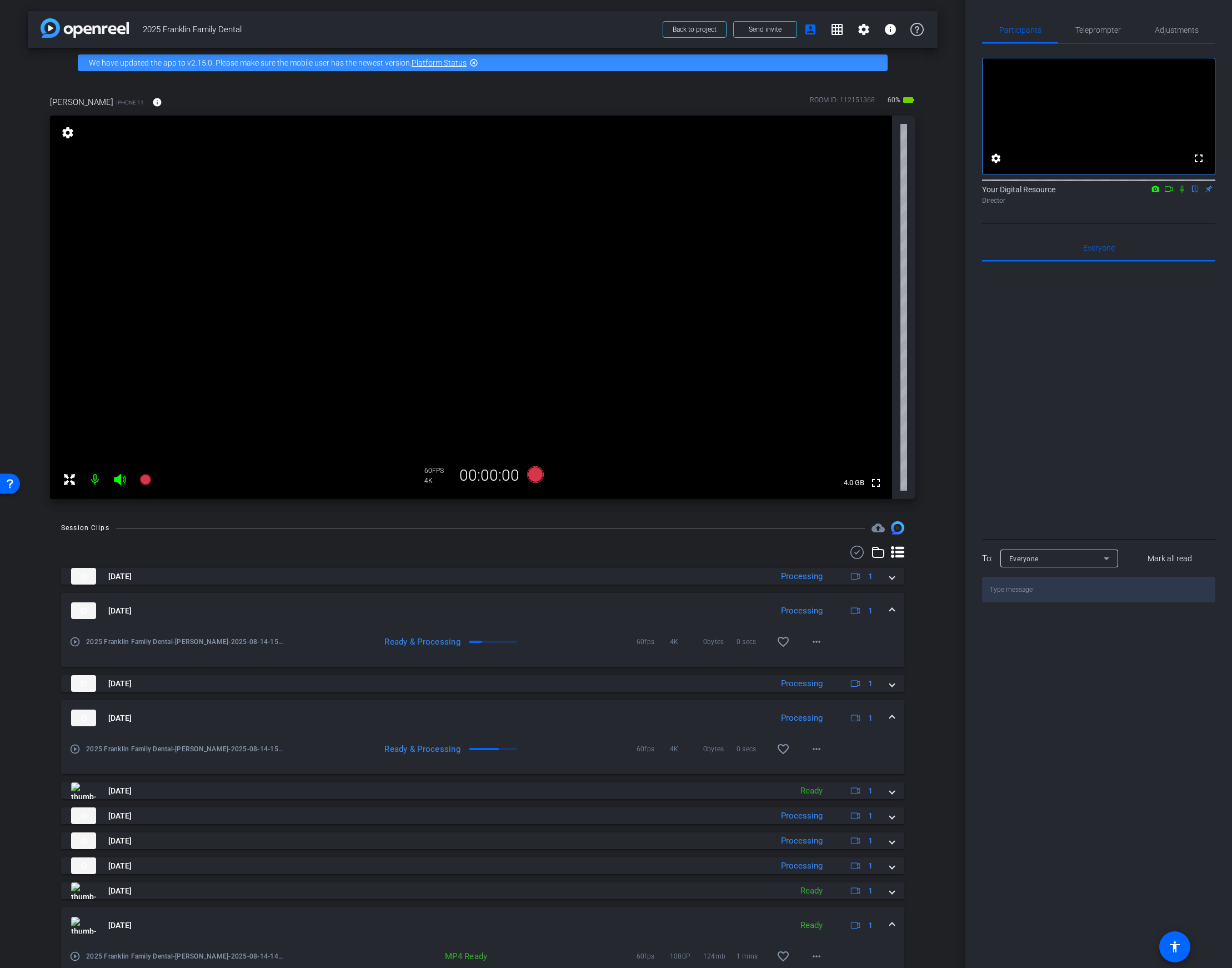
click at [1169, 193] on icon at bounding box center [1169, 189] width 9 height 8
click at [1193, 193] on icon at bounding box center [1195, 189] width 9 height 8
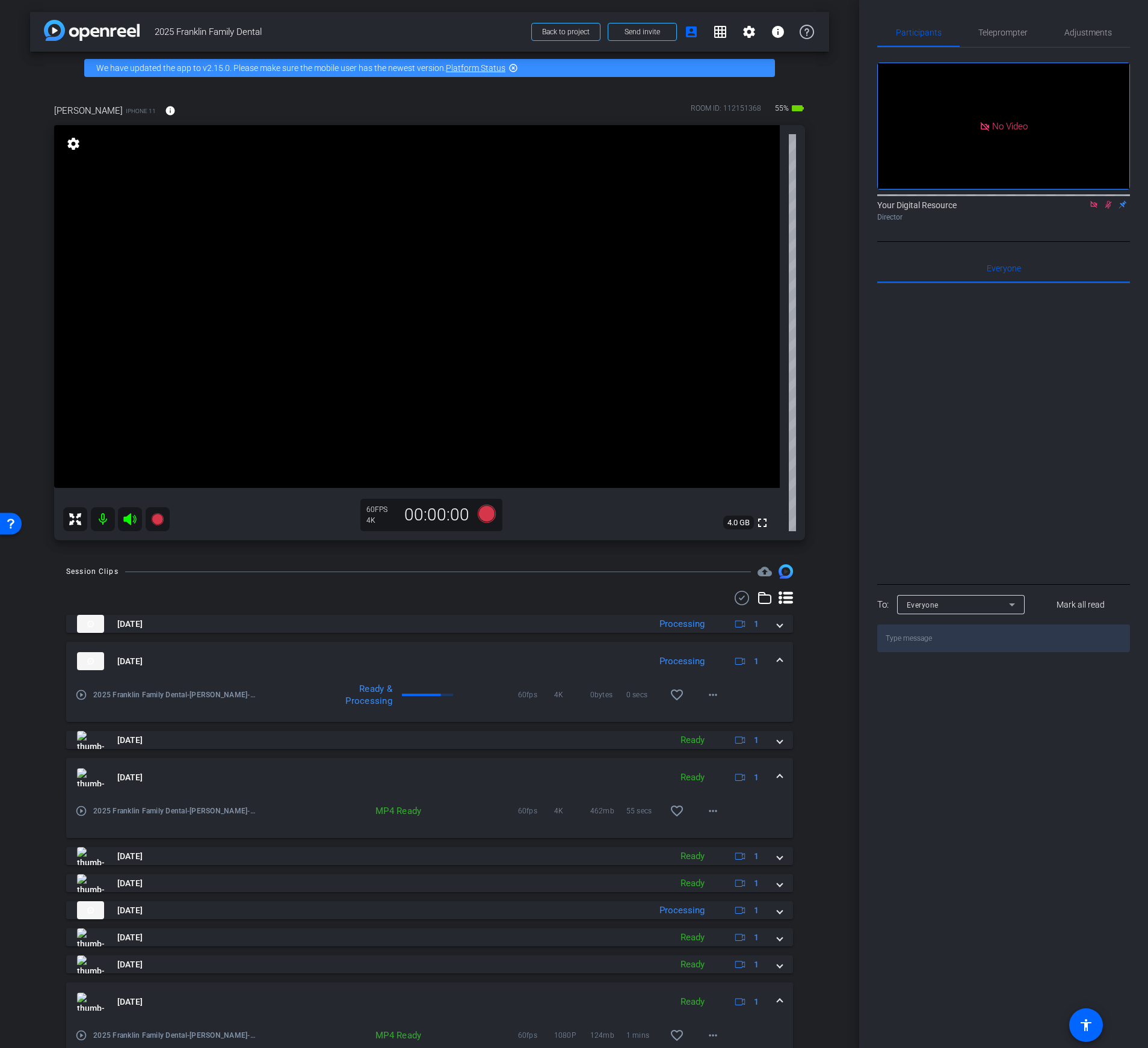
click at [1091, 209] on icon at bounding box center [1093, 204] width 9 height 9
click at [1094, 209] on icon at bounding box center [1094, 205] width 7 height 8
click at [996, 37] on span "Teleprompter" at bounding box center [1003, 32] width 49 height 9
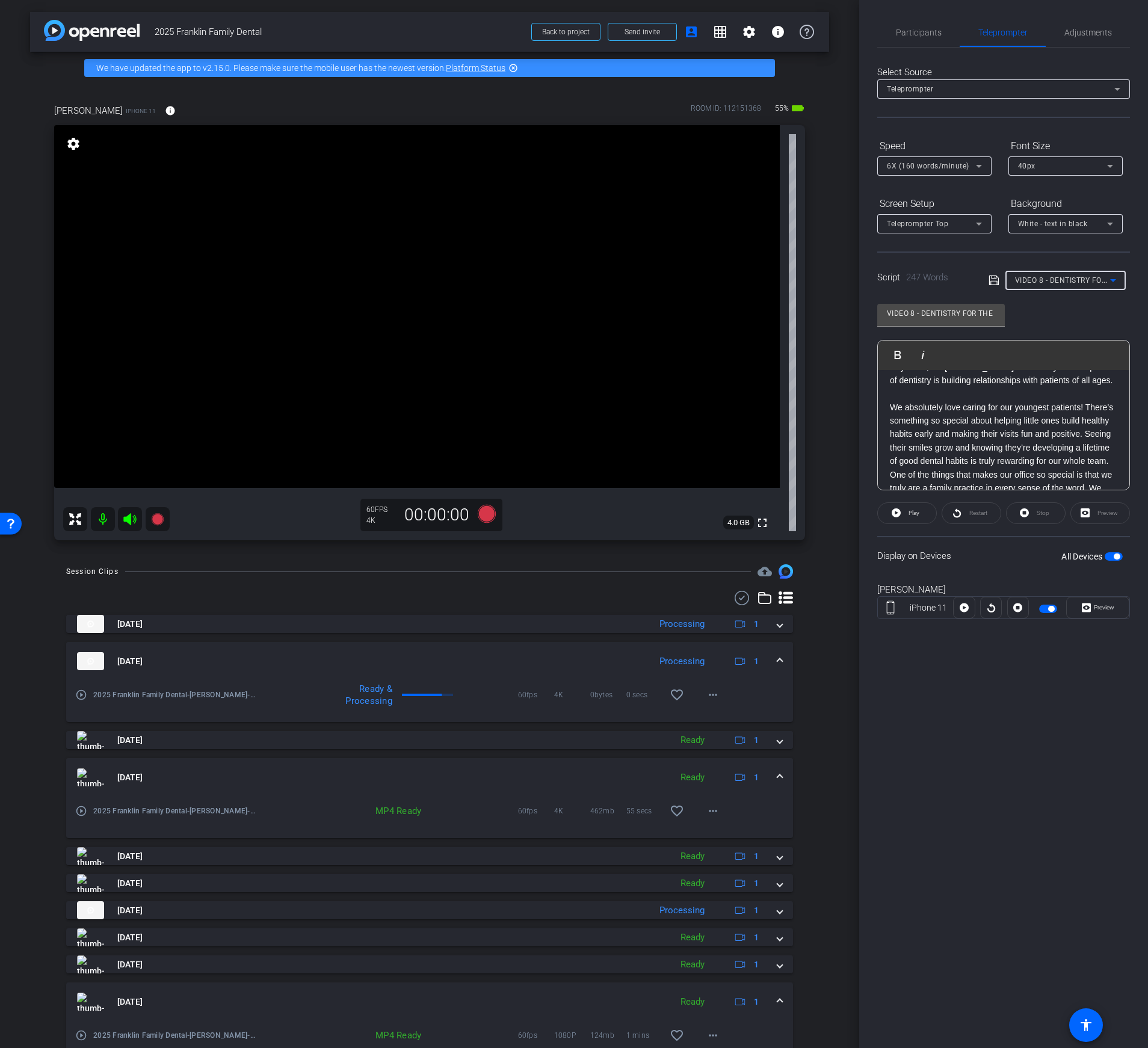
click at [1061, 284] on span "VIDEO 8 - DENTISTRY FOR THE ENTIRE FAMILY W/ [PERSON_NAME], DENTIST + OWNER" at bounding box center [1169, 280] width 307 height 9
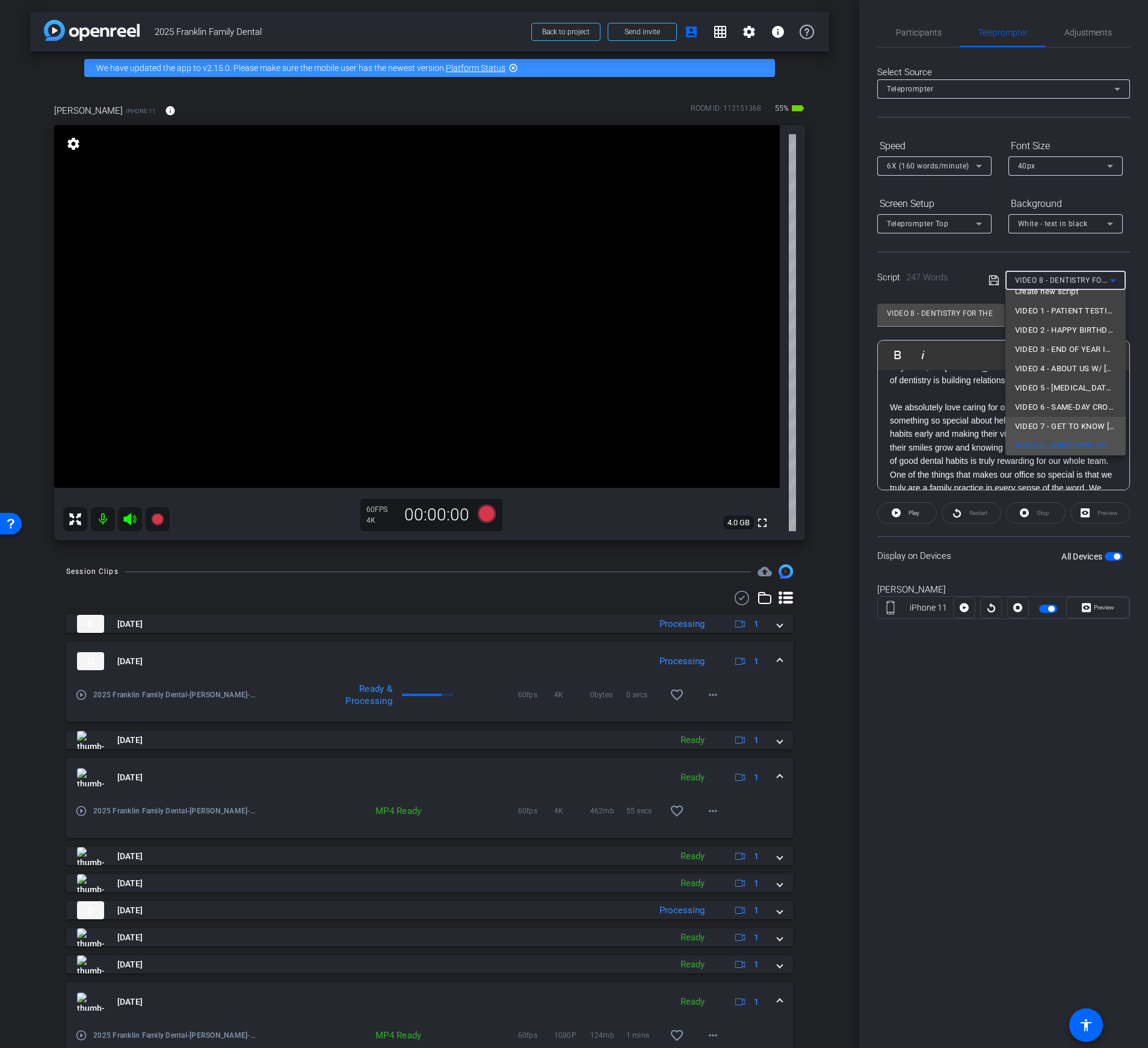
scroll to position [41, 0]
click at [942, 433] on div at bounding box center [574, 524] width 1148 height 1048
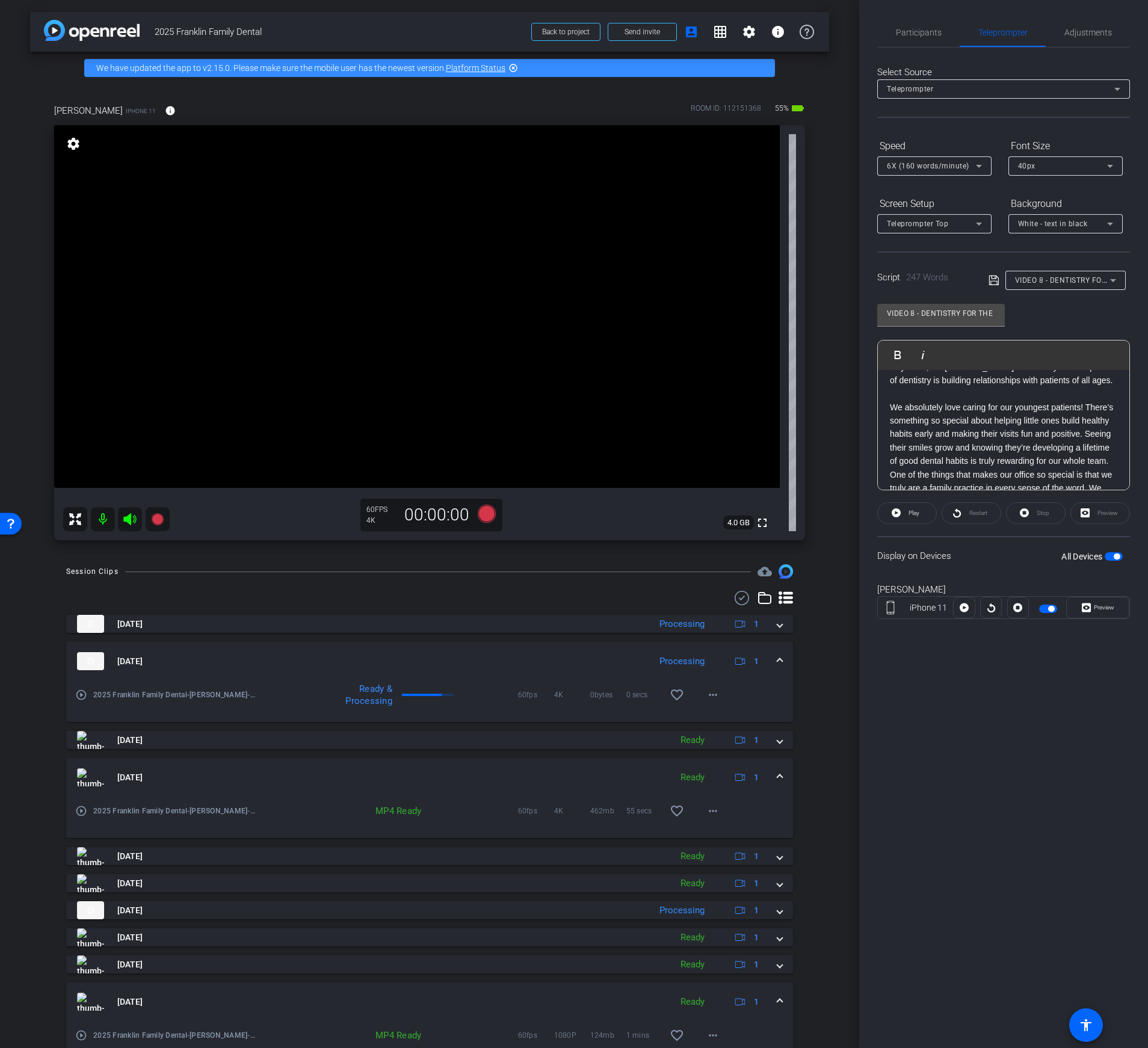
scroll to position [0, 0]
click at [1019, 428] on p "We absolutely love caring for our youngest patients! There’s something so speci…" at bounding box center [1003, 456] width 228 height 67
click at [1019, 424] on p "We absolutely love caring for our youngest patients! There’s something so speci…" at bounding box center [1003, 456] width 228 height 67
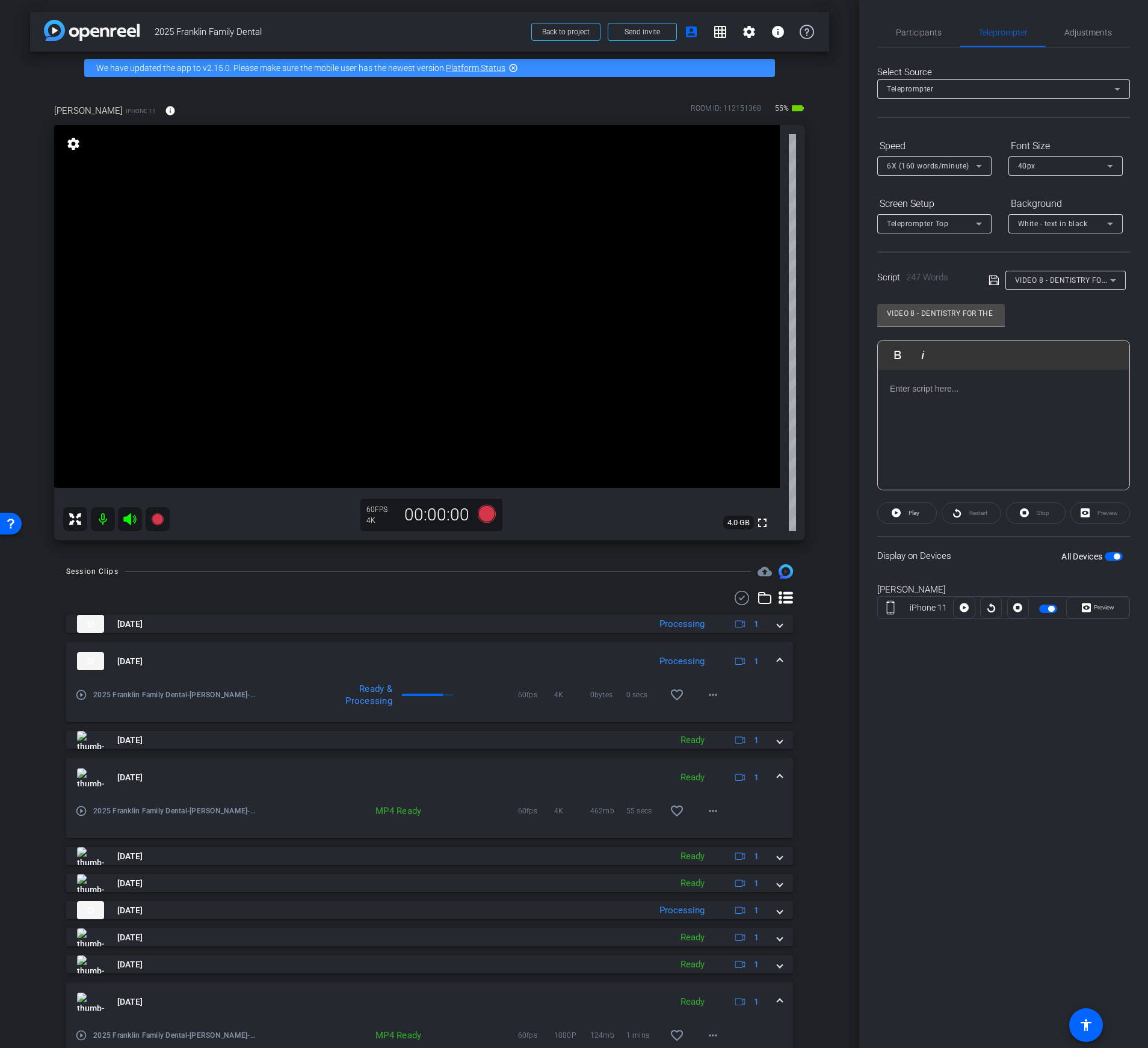
scroll to position [242, 0]
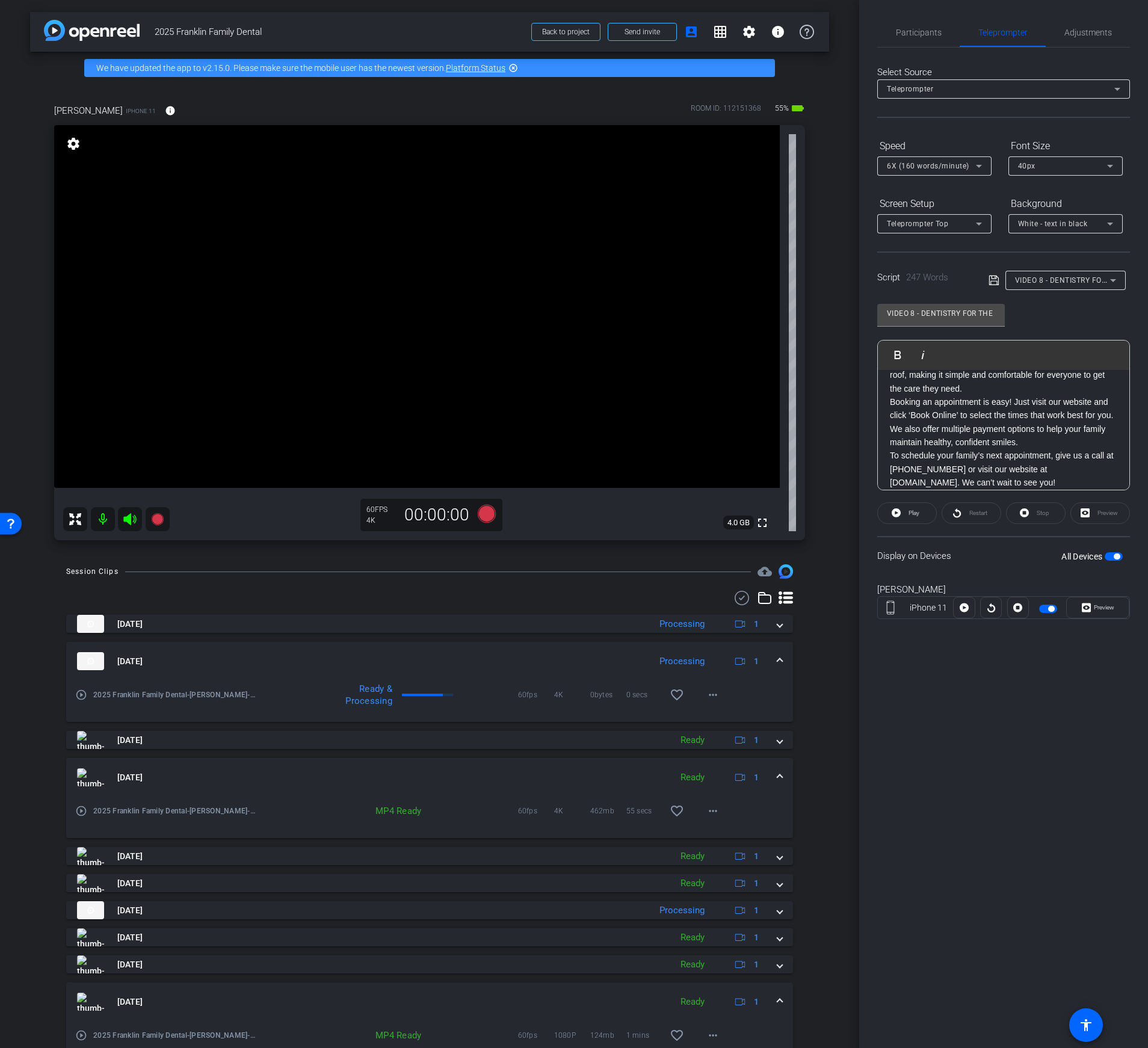
click at [1021, 442] on p "Booking an appointment is easy! Just visit our website and click ‘Book Online’ …" at bounding box center [1003, 422] width 228 height 54
click at [1025, 388] on p "And to make your experience as comfortable as possible, we offer a comfort menu…" at bounding box center [1003, 368] width 228 height 54
click at [1047, 422] on p "One of the things that makes our office so special is that we truly are a famil…" at bounding box center [1003, 377] width 228 height 107
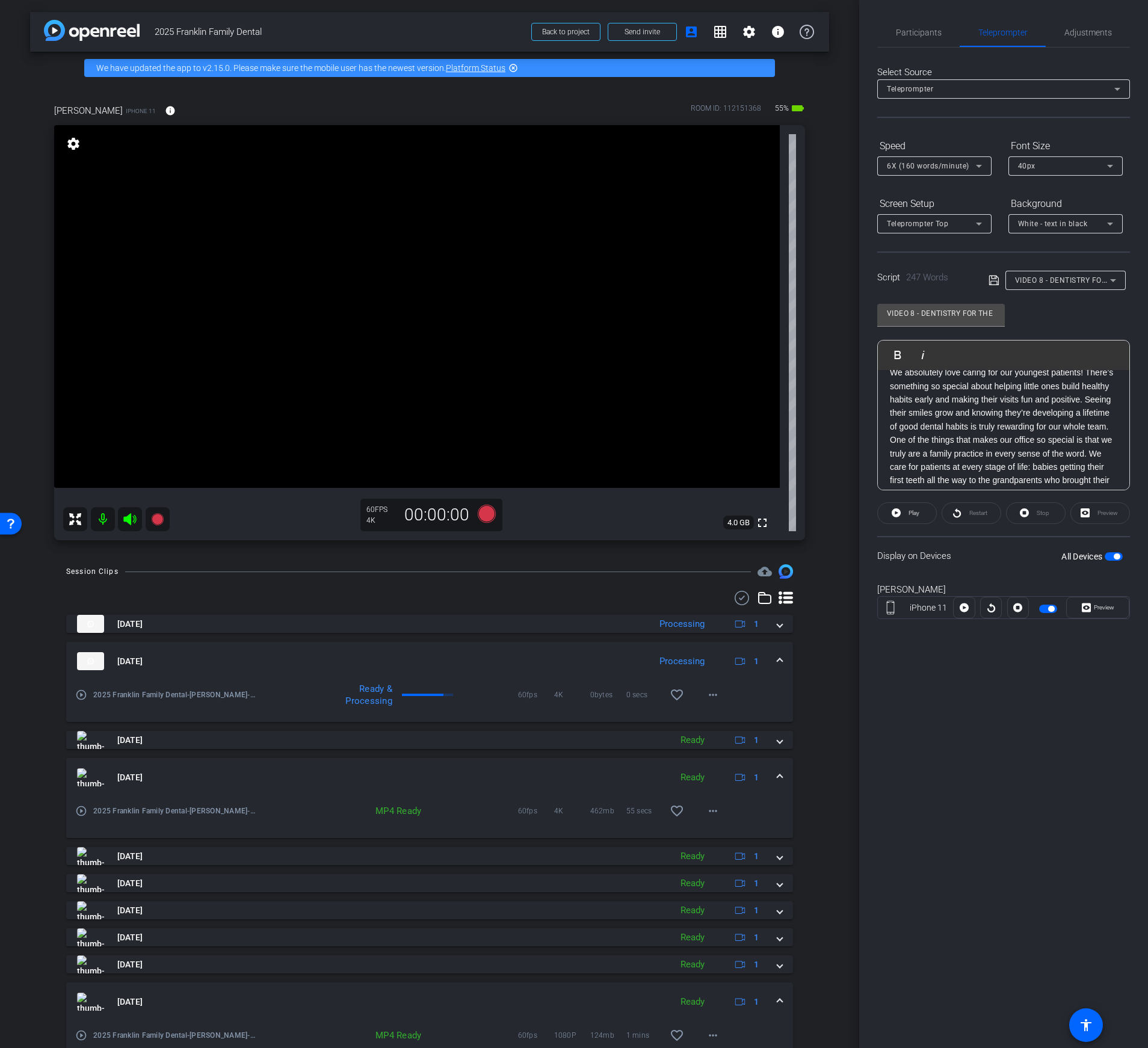
click at [1115, 427] on p "We absolutely love caring for our youngest patients! There’s something so speci…" at bounding box center [1003, 399] width 228 height 67
click at [1087, 399] on p "Hey there, I’m [PERSON_NAME]. One of my favorite parts of dentistry is building…" at bounding box center [1003, 395] width 228 height 27
click at [929, 433] on p "One of the things that makes our office so special is that we truly are a famil…" at bounding box center [1003, 422] width 228 height 121
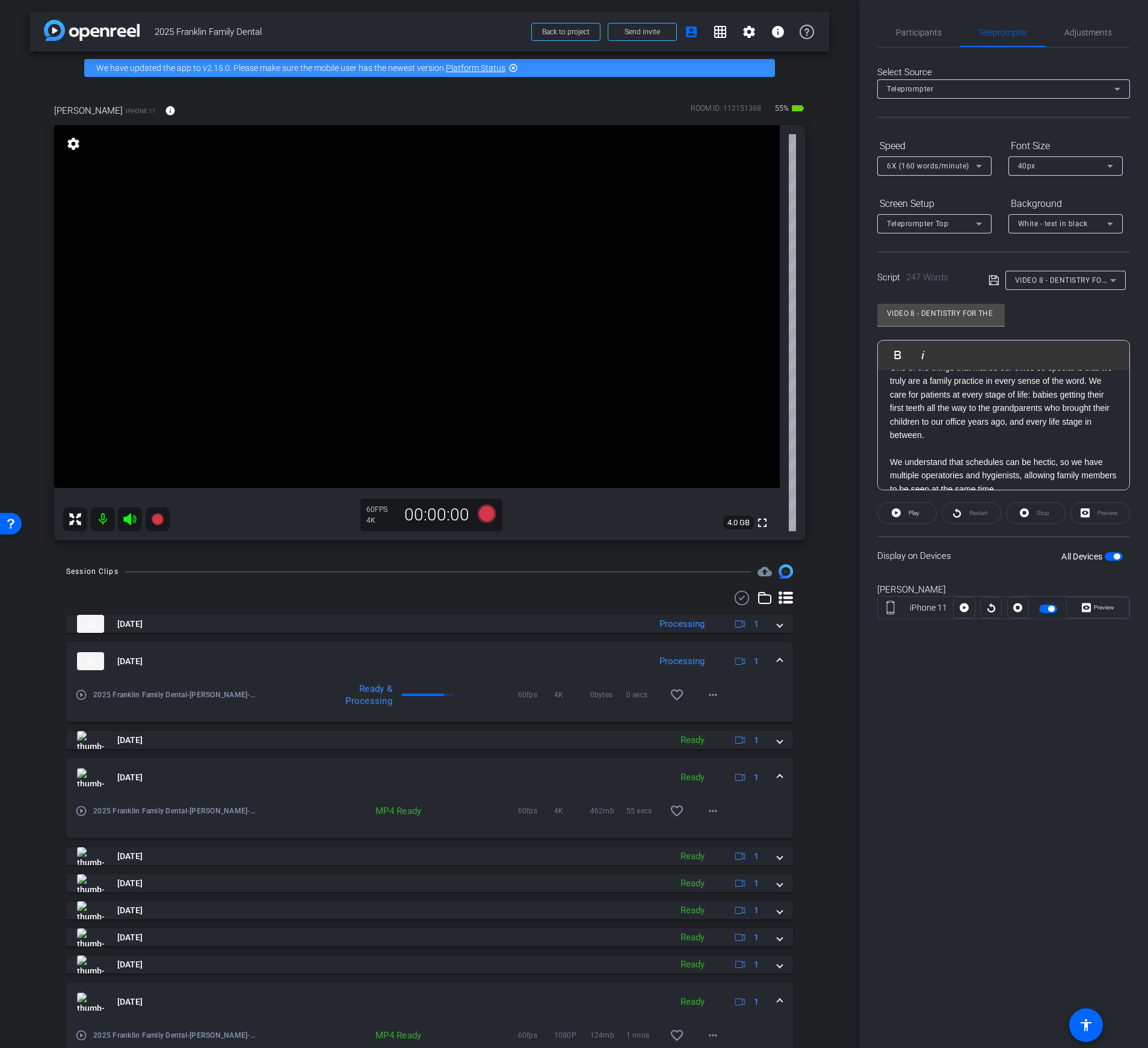
click at [990, 277] on icon at bounding box center [994, 280] width 11 height 15
click at [991, 276] on icon at bounding box center [994, 280] width 11 height 15
click at [491, 517] on icon at bounding box center [487, 513] width 18 height 18
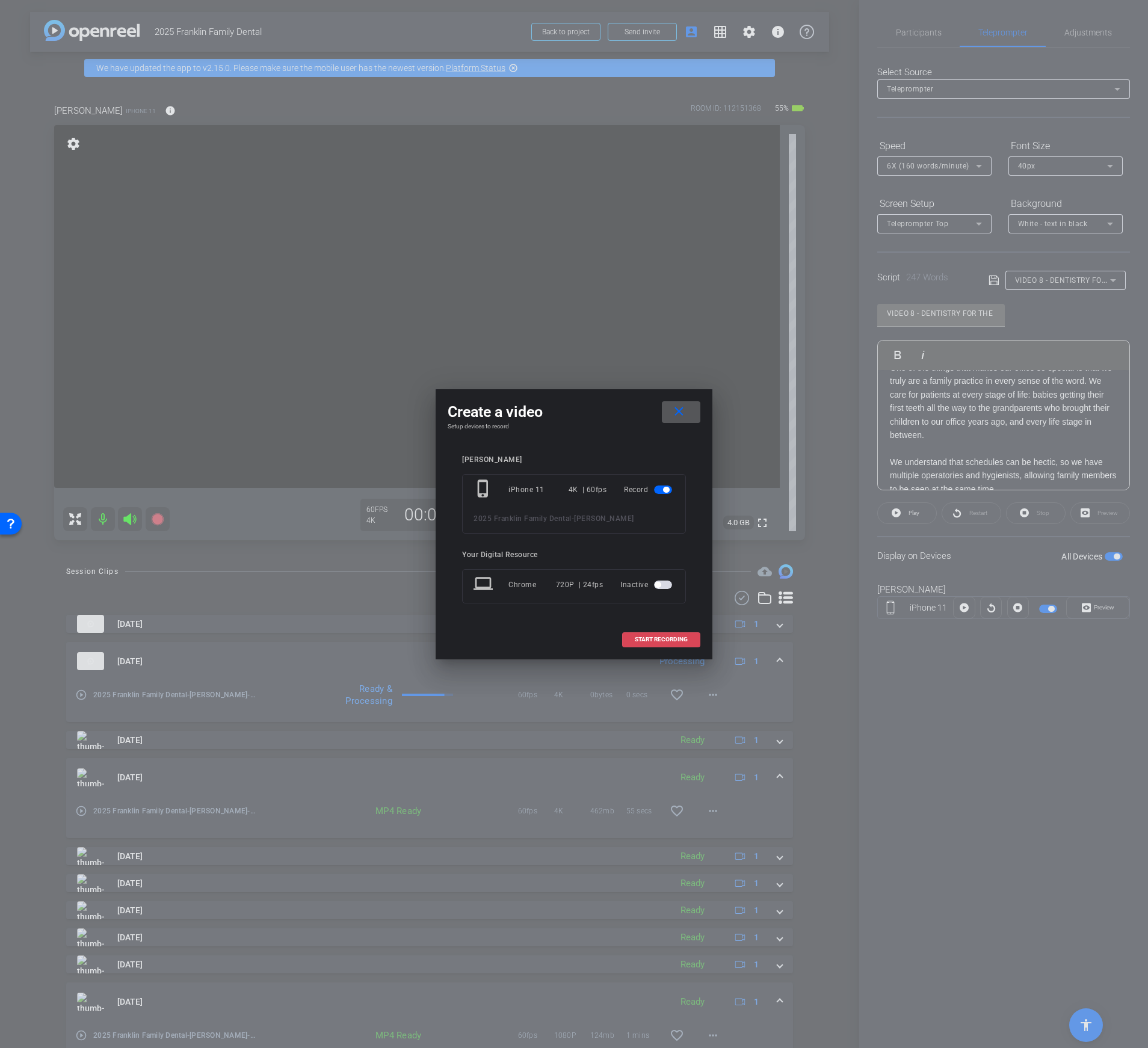
click at [659, 640] on span "START RECORDING" at bounding box center [661, 639] width 53 height 6
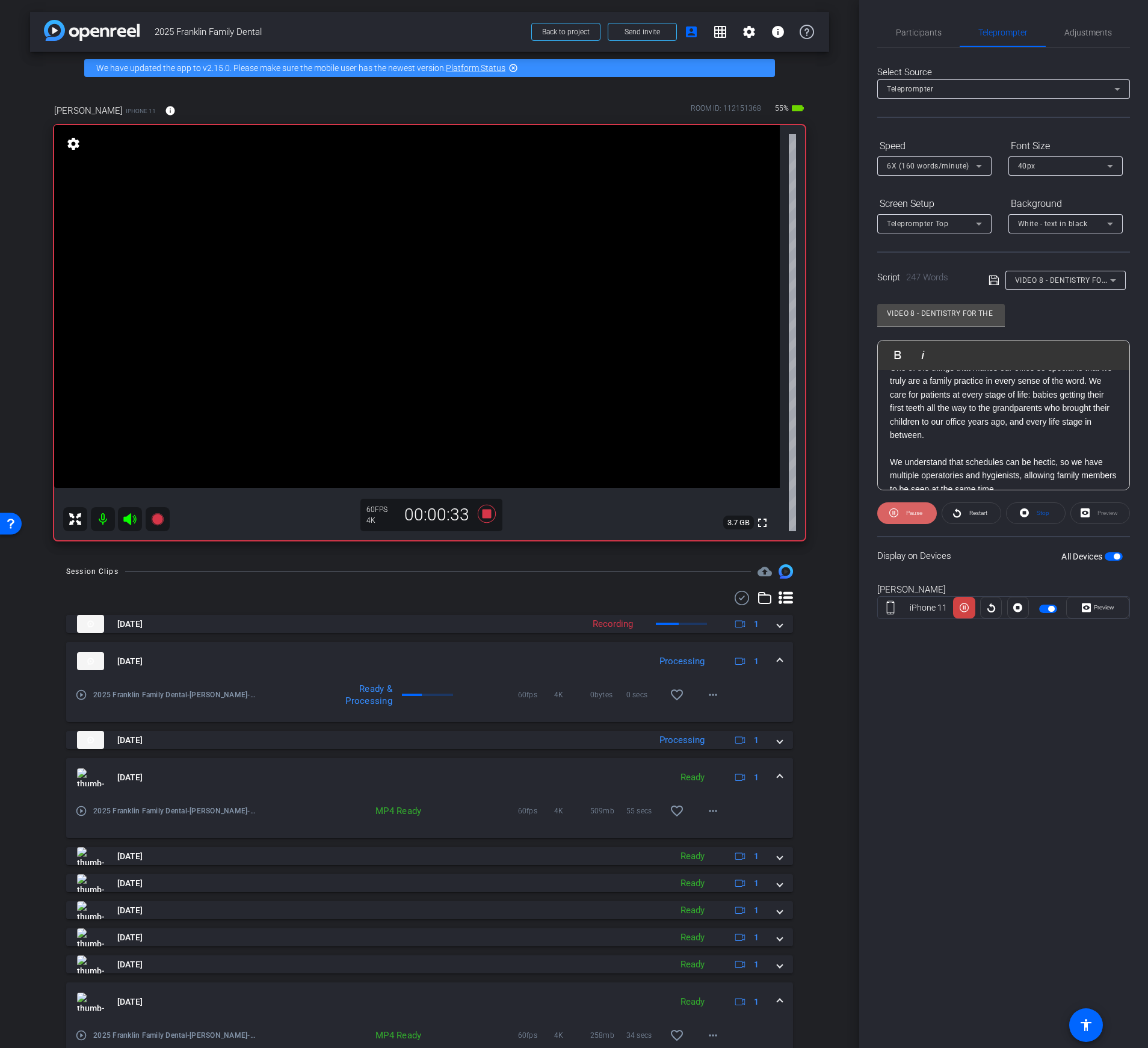
click at [906, 519] on span "Pause" at bounding box center [912, 513] width 19 height 17
click at [1031, 435] on p "One of the things that makes our office so special is that we truly are a famil…" at bounding box center [1003, 435] width 228 height 148
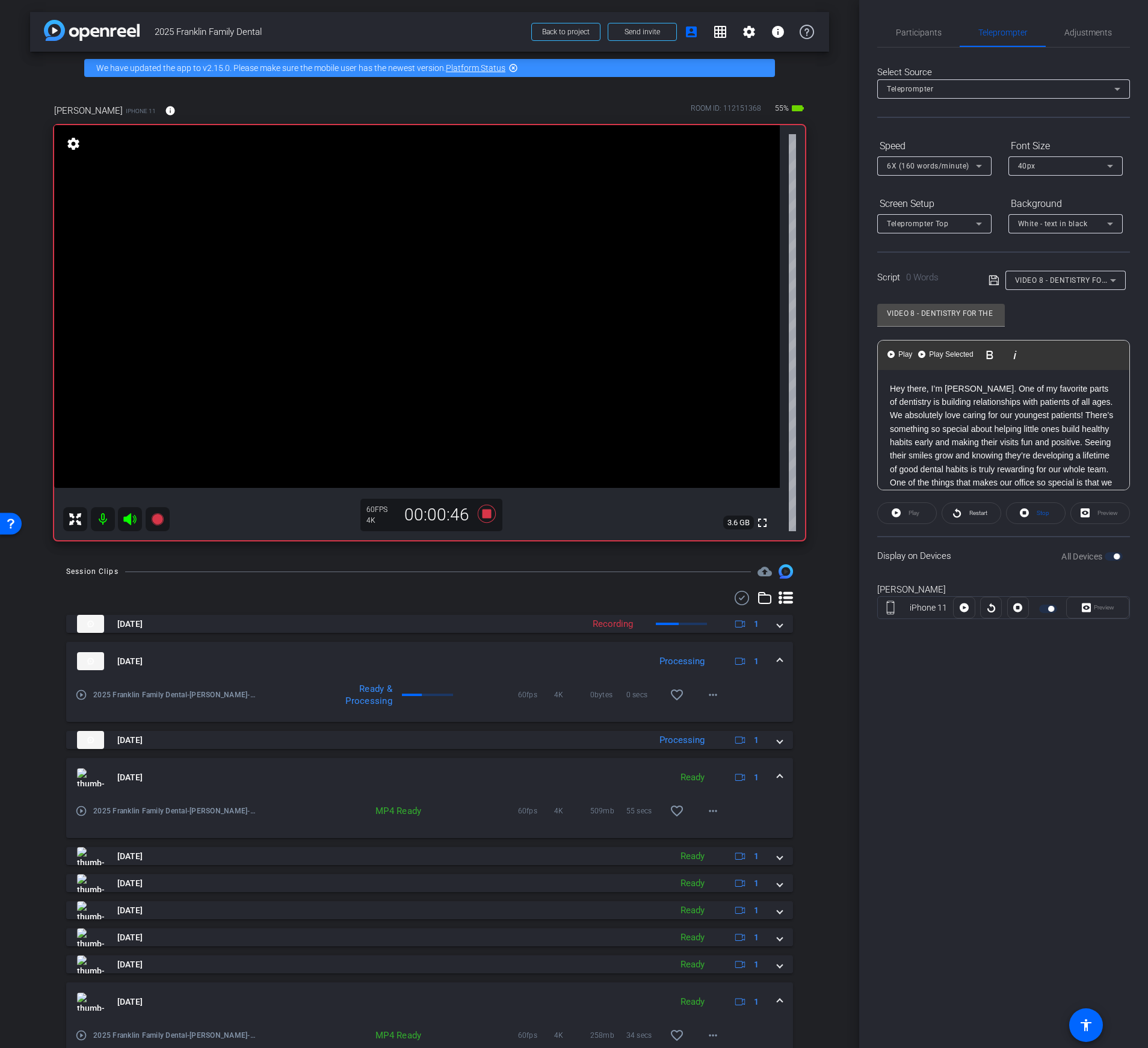
scroll to position [229, 0]
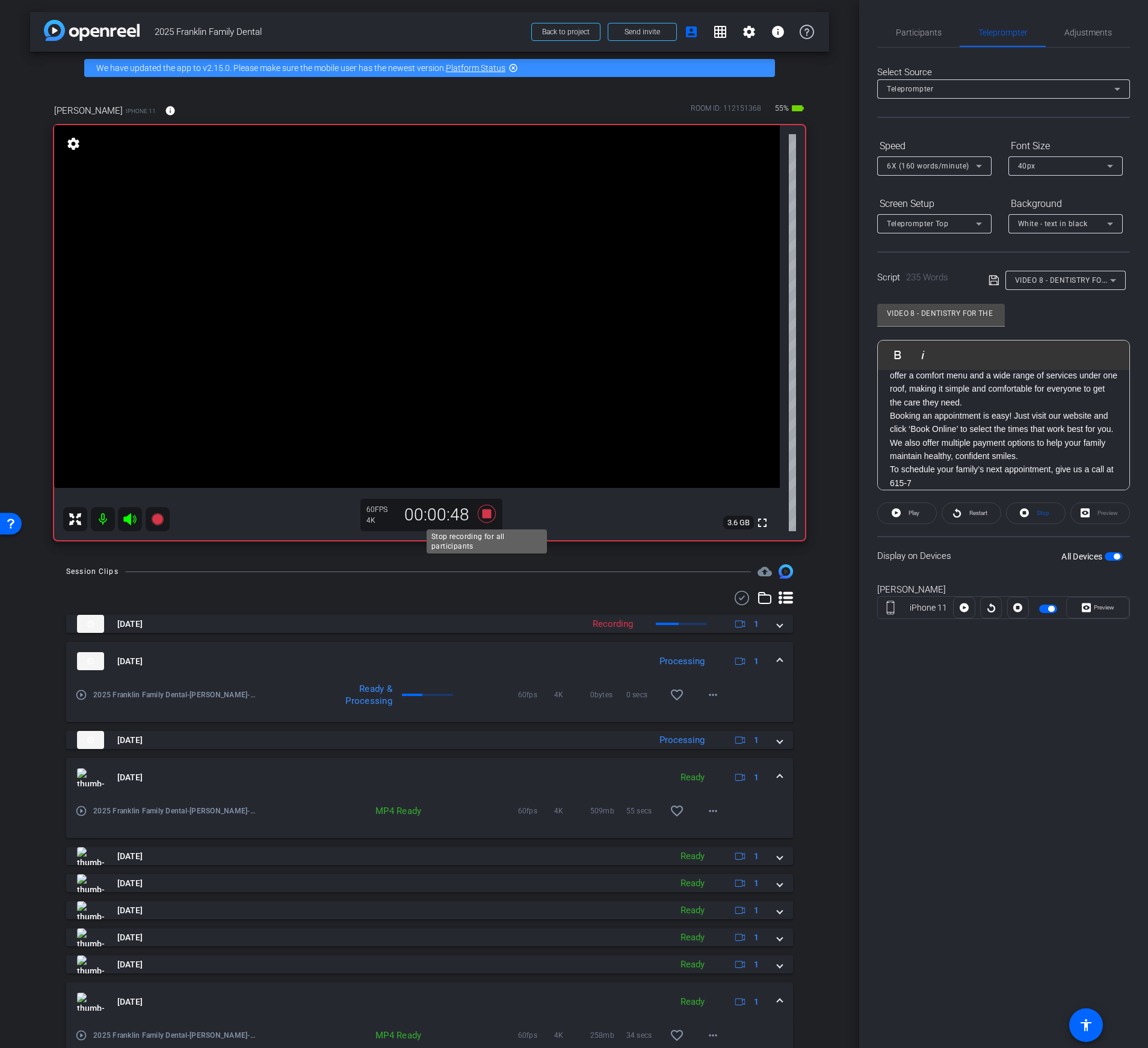
click at [487, 515] on icon at bounding box center [487, 513] width 18 height 18
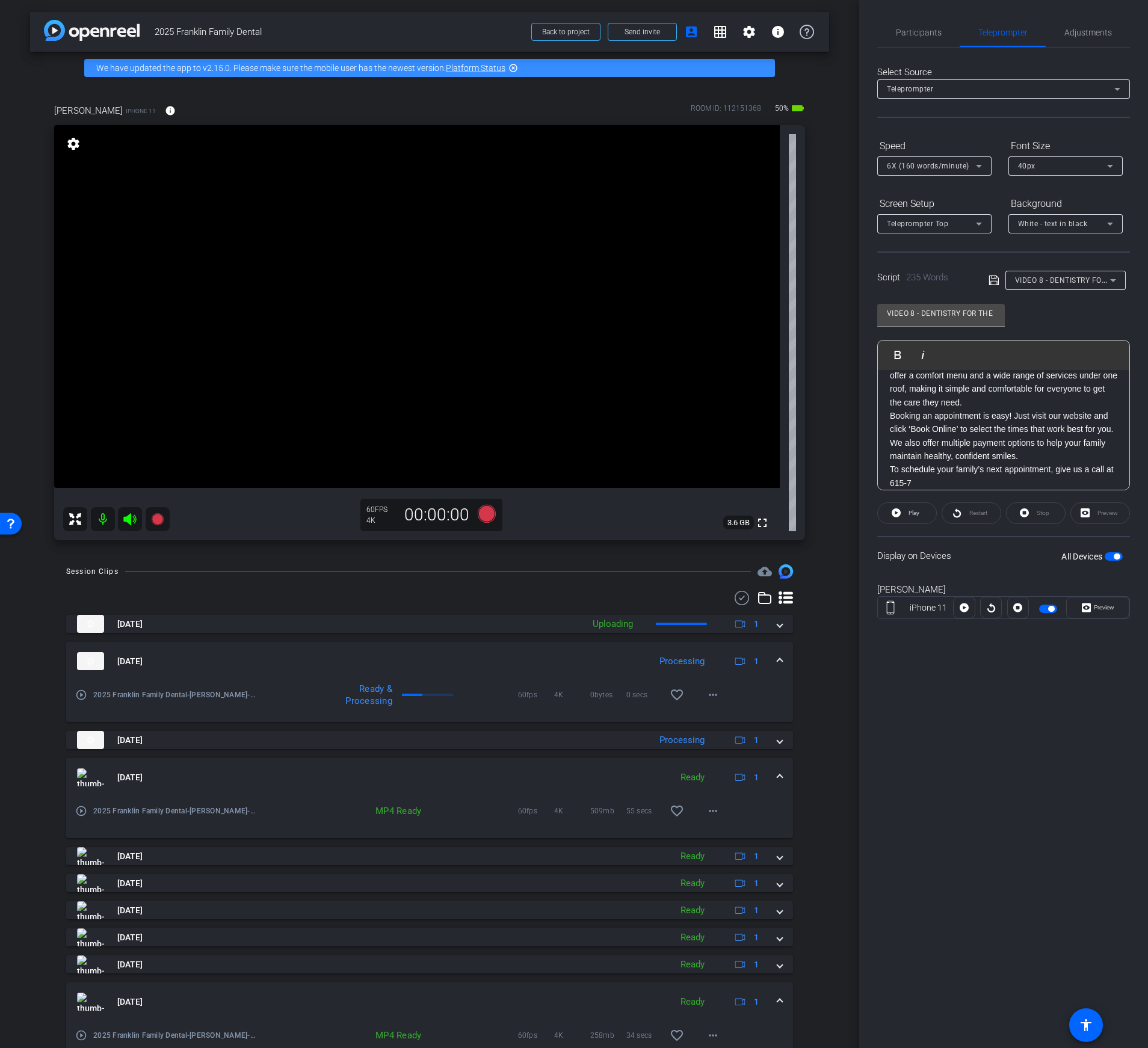
click at [994, 282] on icon at bounding box center [994, 280] width 11 height 15
click at [963, 510] on div "Restart" at bounding box center [971, 513] width 59 height 21
click at [975, 517] on div "Restart" at bounding box center [971, 513] width 59 height 21
click at [969, 515] on div "Restart" at bounding box center [971, 513] width 59 height 21
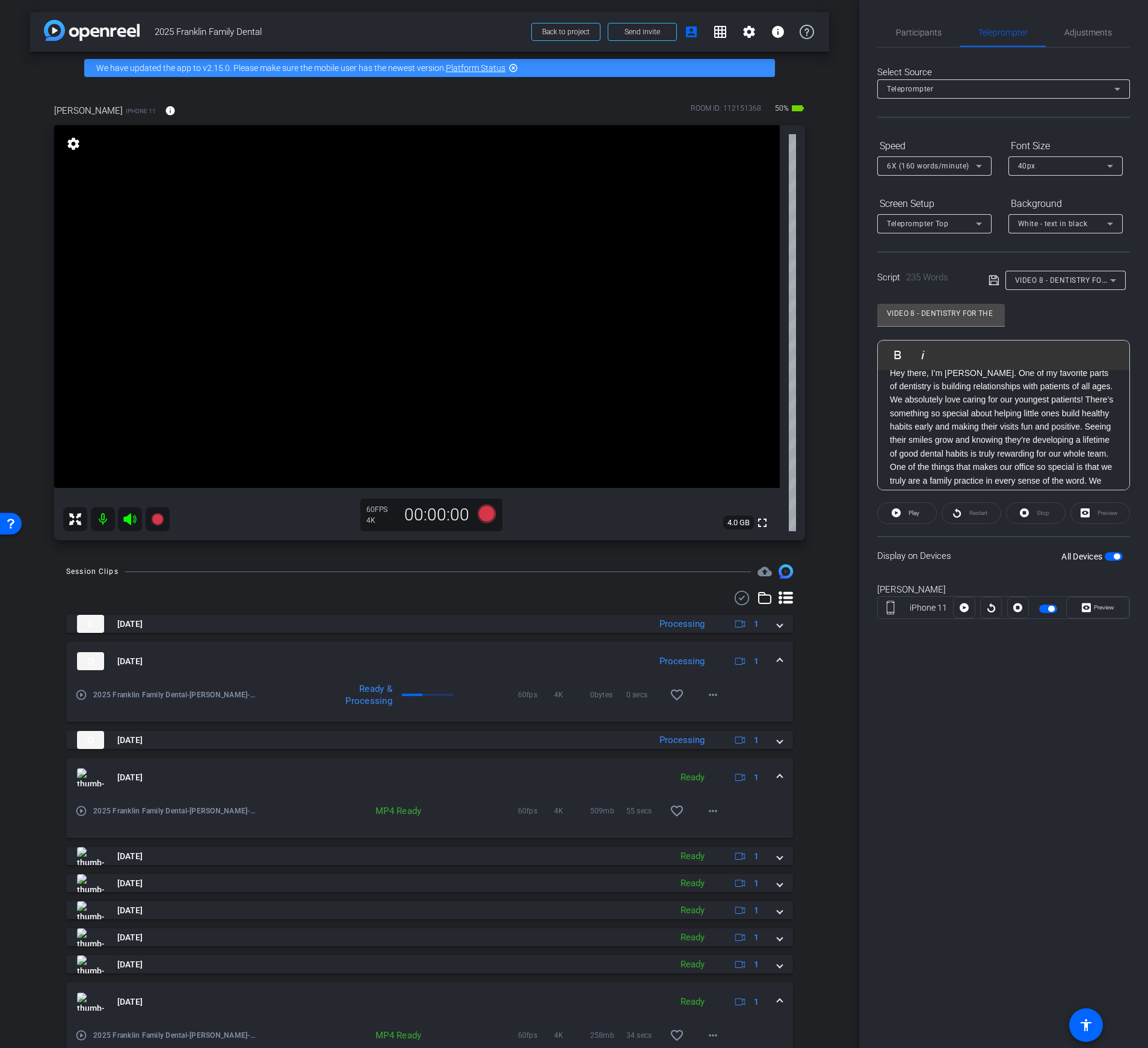
click at [1092, 393] on p "We absolutely love caring for our youngest patients! There’s something so speci…" at bounding box center [1003, 427] width 228 height 67
click at [1089, 387] on p "Hey there, I’m [PERSON_NAME]. One of my favorite parts of dentistry is building…" at bounding box center [1003, 380] width 228 height 27
click at [1061, 461] on p "One of the things that makes our office so special is that we truly are a famil…" at bounding box center [1003, 416] width 228 height 107
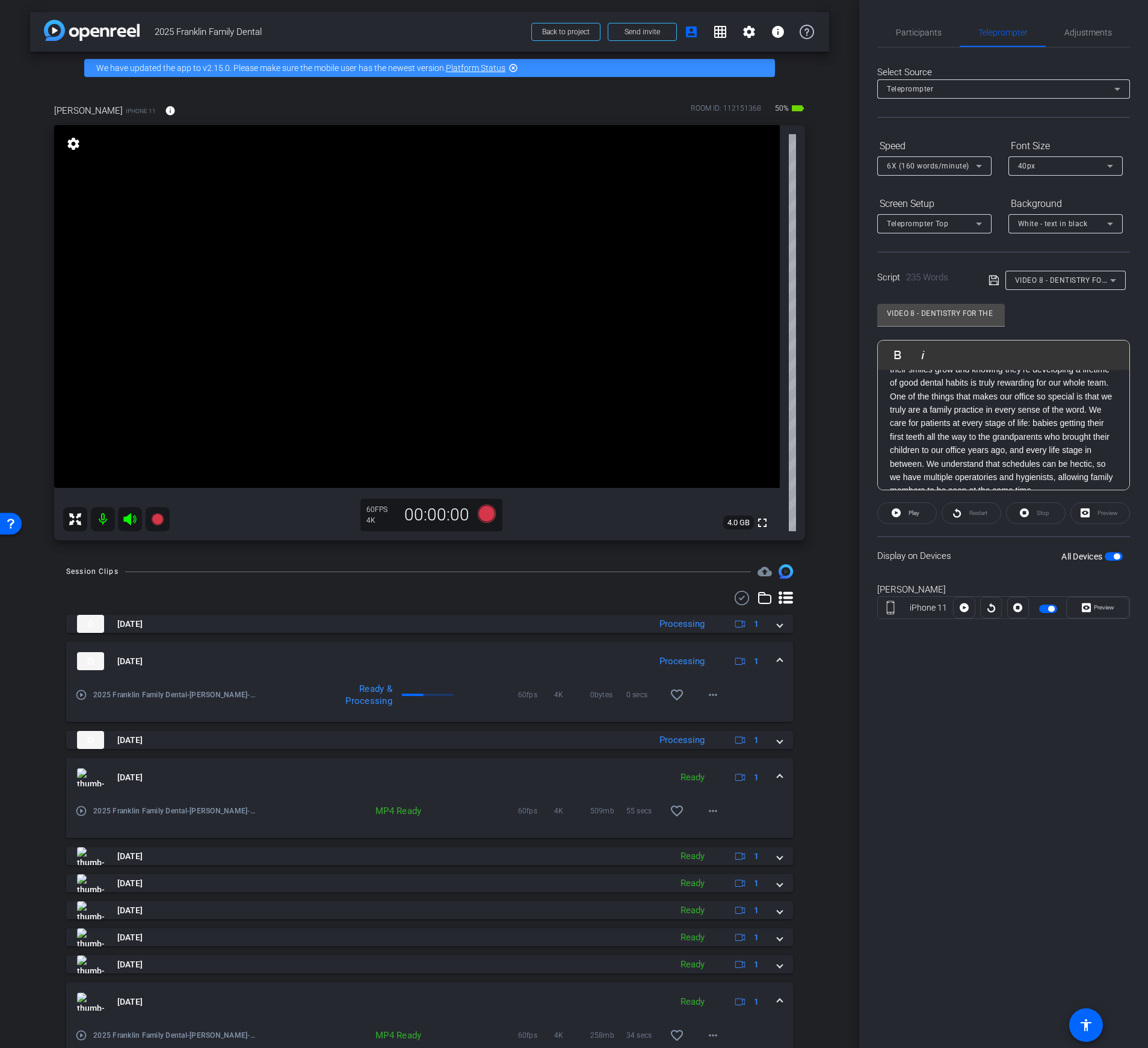
click at [994, 279] on icon at bounding box center [994, 280] width 11 height 15
click at [996, 277] on icon at bounding box center [993, 280] width 9 height 9
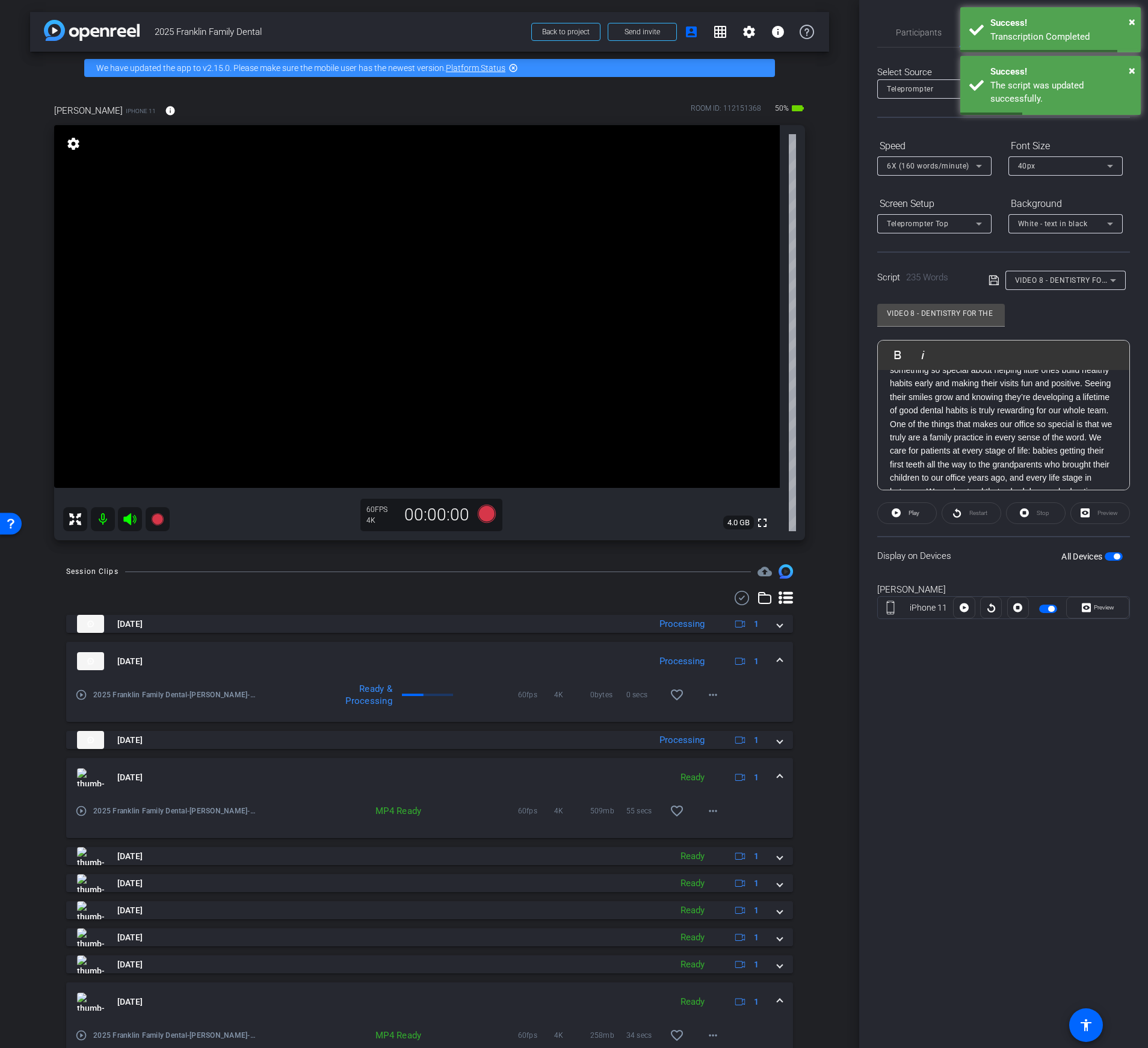
scroll to position [70, 0]
click at [1101, 414] on p "We absolutely love caring for our youngest patients! There’s something so speci…" at bounding box center [1003, 386] width 228 height 67
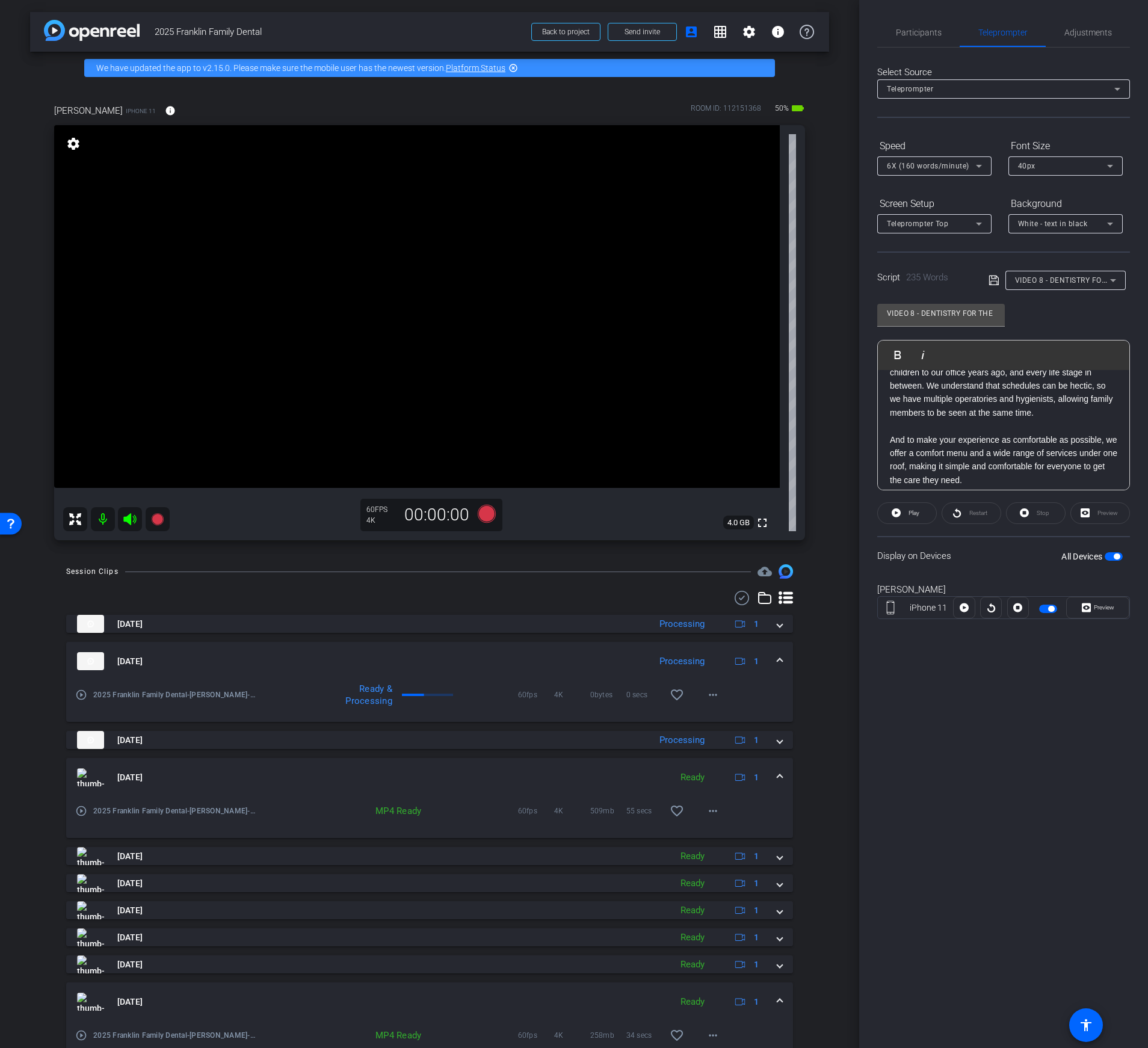
scroll to position [231, 0]
click at [1017, 436] on p "And to make your experience as comfortable as possible, we offer a comfort menu…" at bounding box center [1003, 420] width 228 height 54
click at [990, 278] on icon at bounding box center [994, 280] width 11 height 15
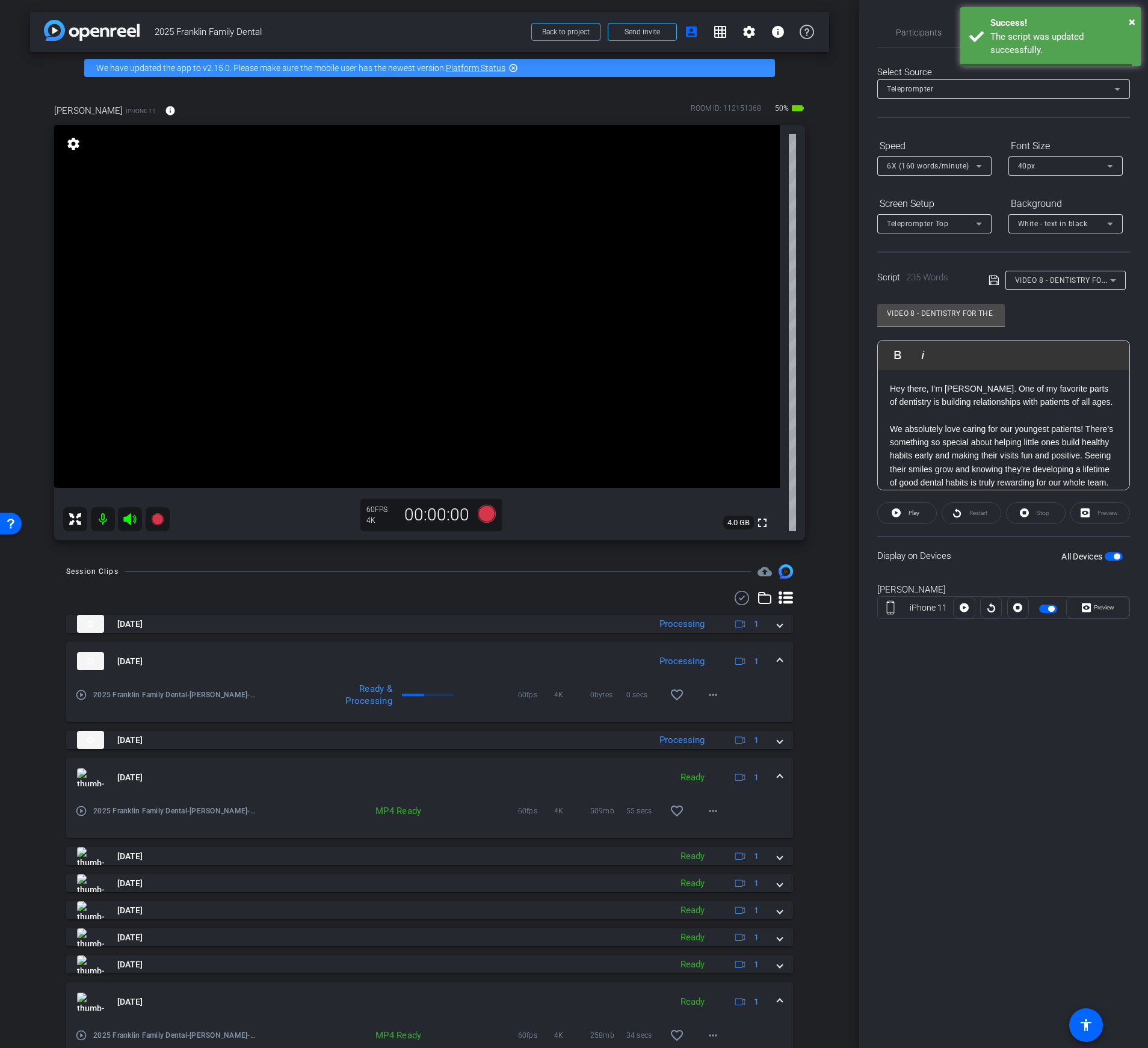
click at [990, 278] on icon at bounding box center [994, 280] width 11 height 15
click at [489, 515] on icon at bounding box center [487, 513] width 18 height 18
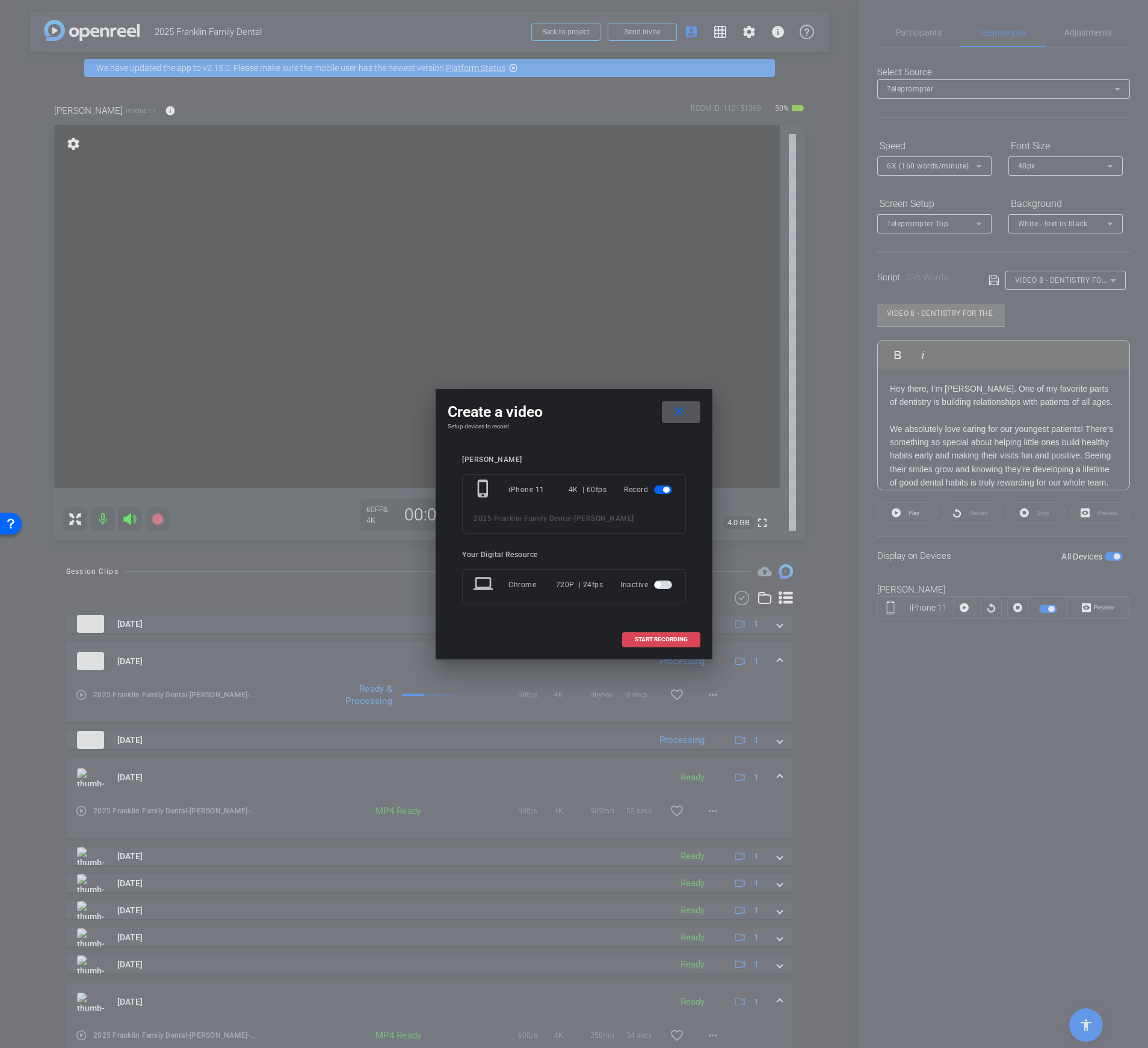
click at [662, 643] on span at bounding box center [661, 639] width 77 height 29
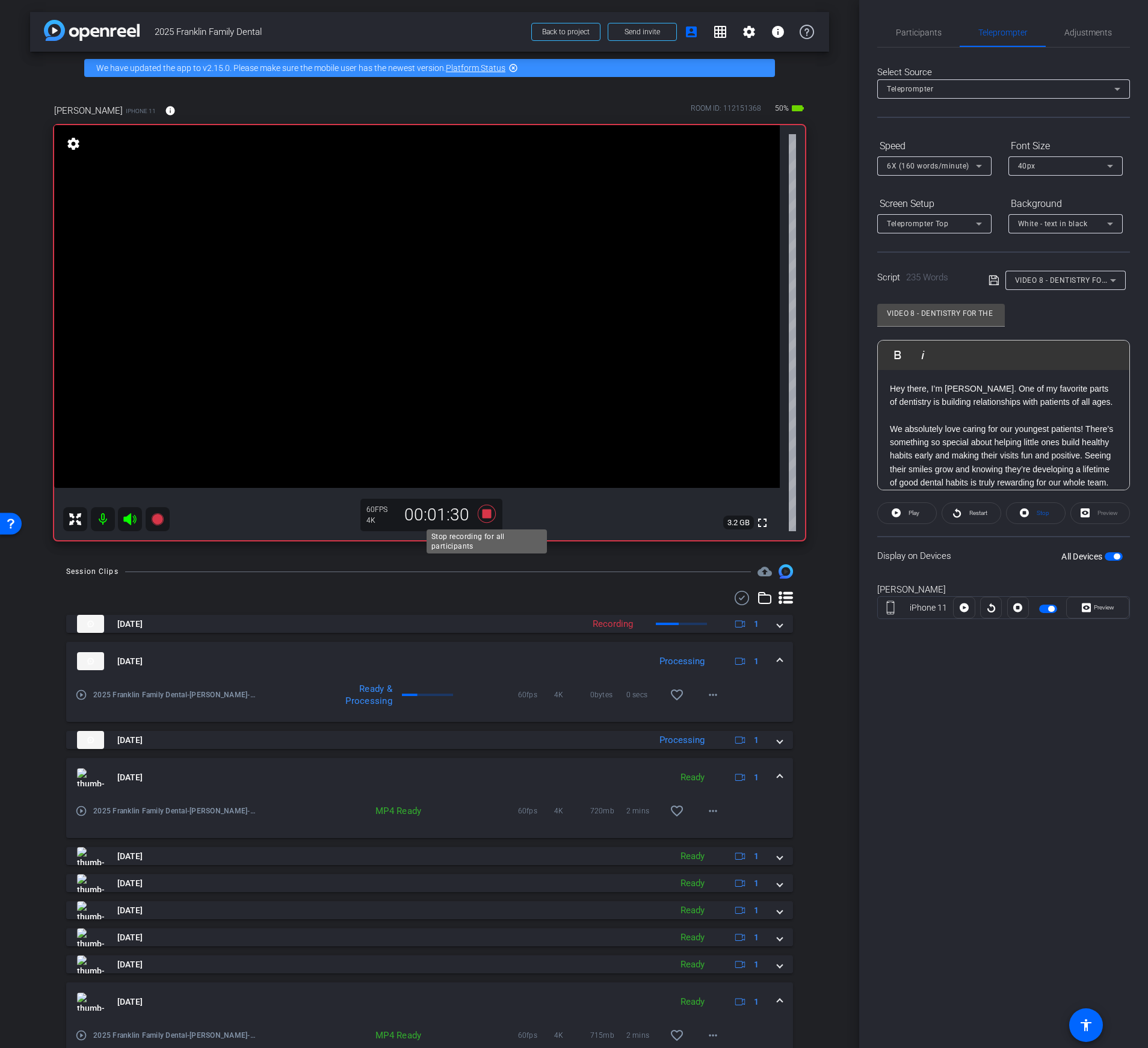
click at [489, 515] on icon at bounding box center [487, 513] width 18 height 18
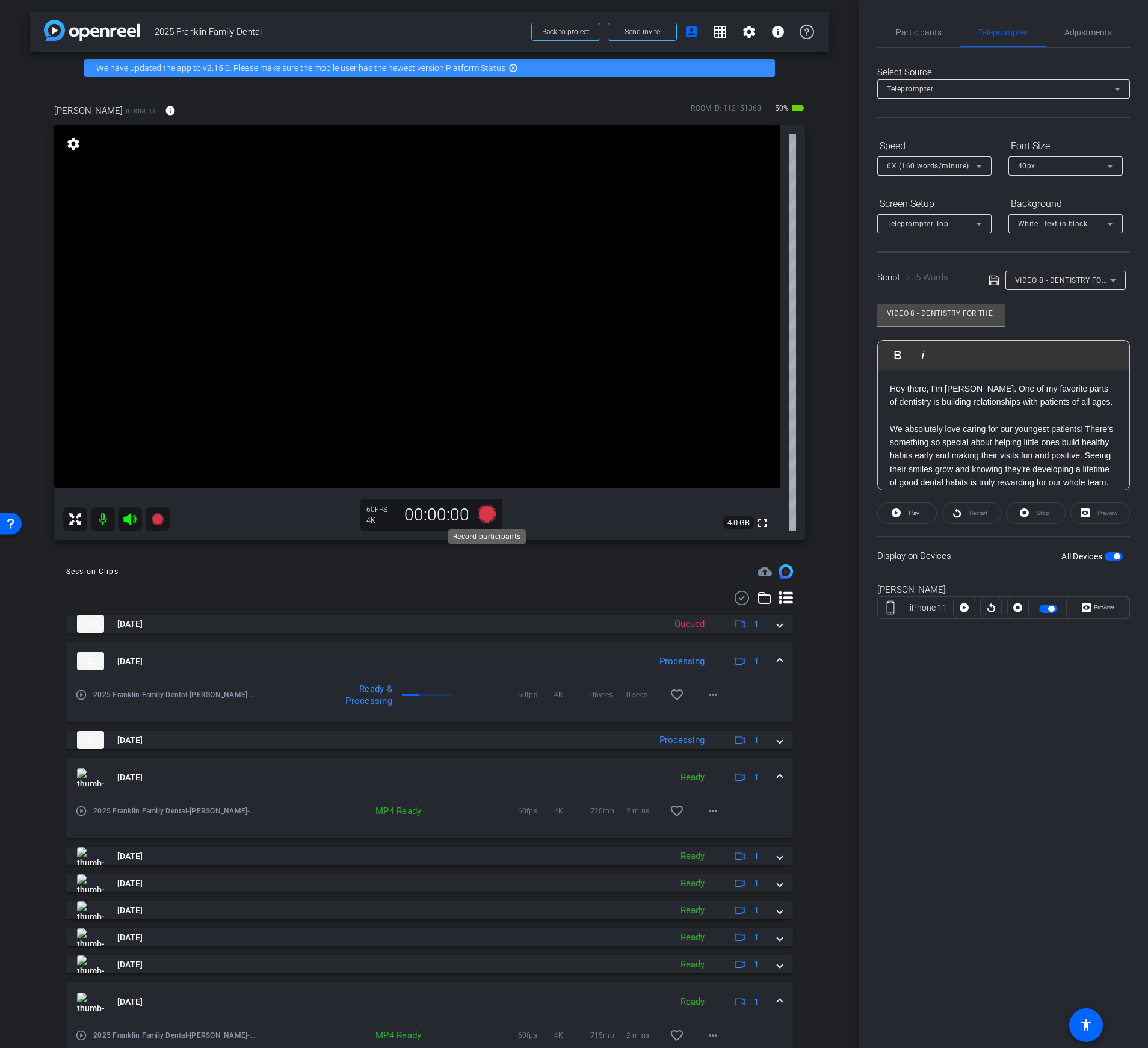
click at [488, 515] on icon at bounding box center [487, 513] width 18 height 18
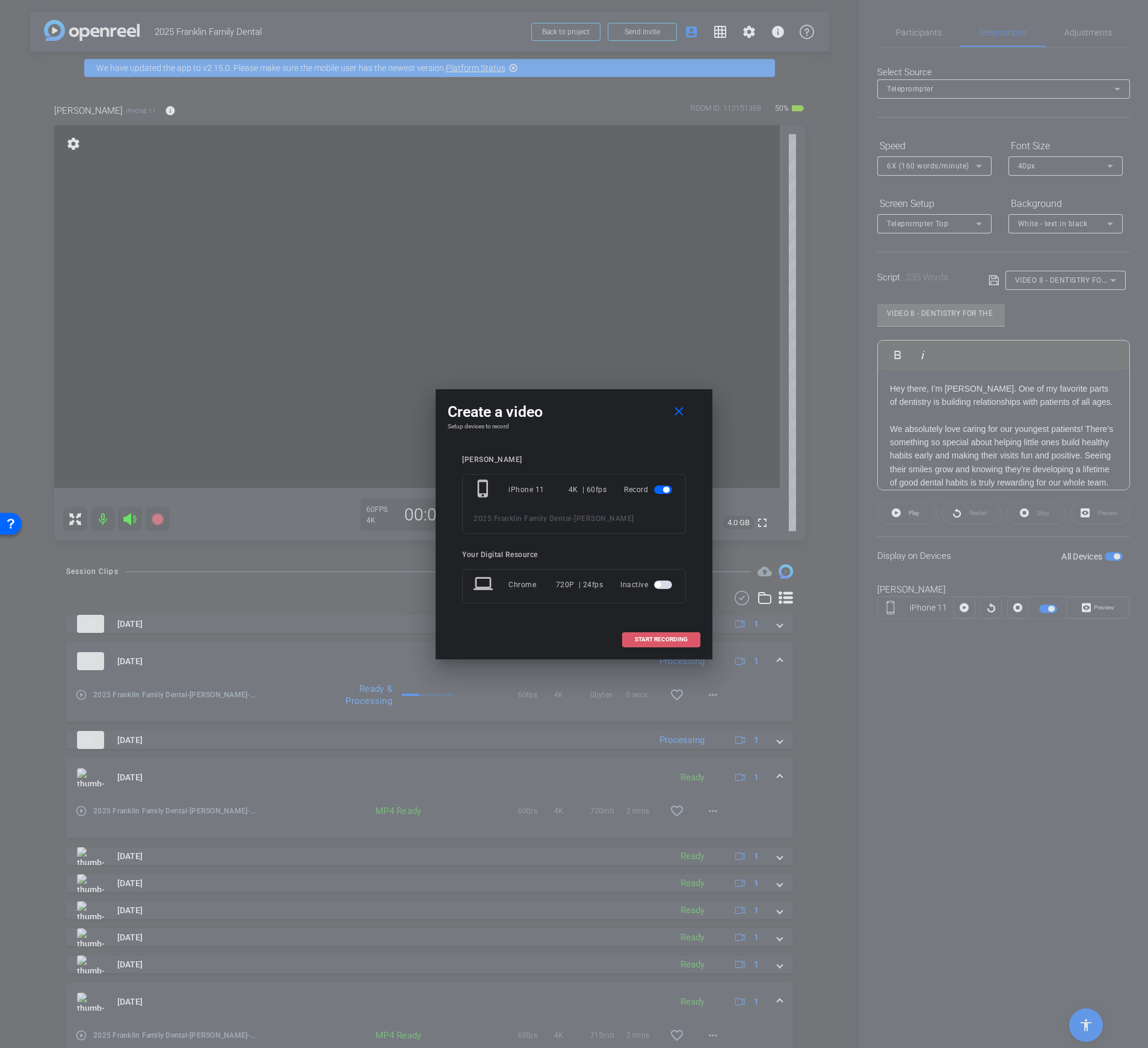
click at [657, 638] on span "START RECORDING" at bounding box center [661, 639] width 53 height 6
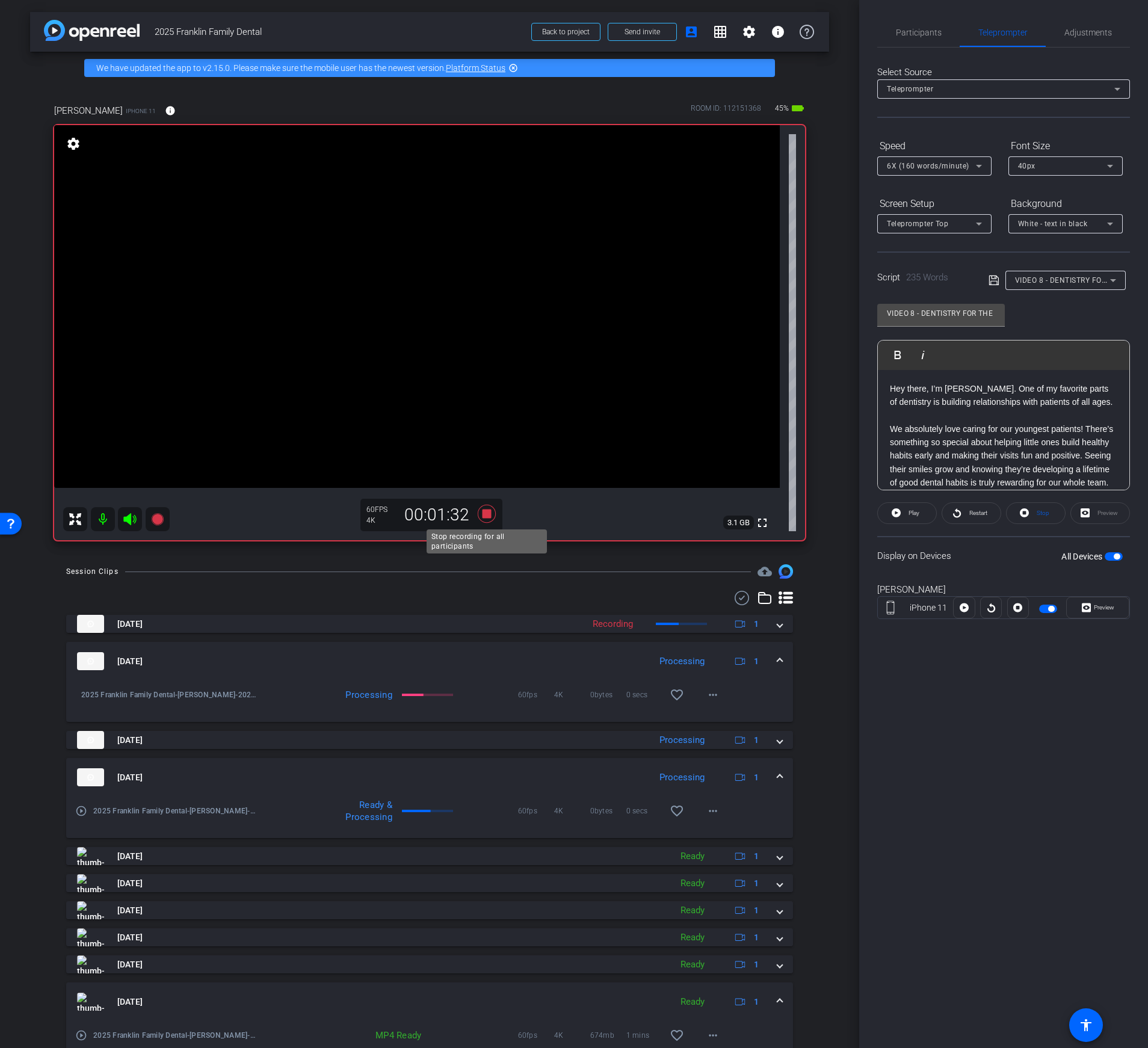
click at [490, 513] on icon at bounding box center [487, 513] width 18 height 18
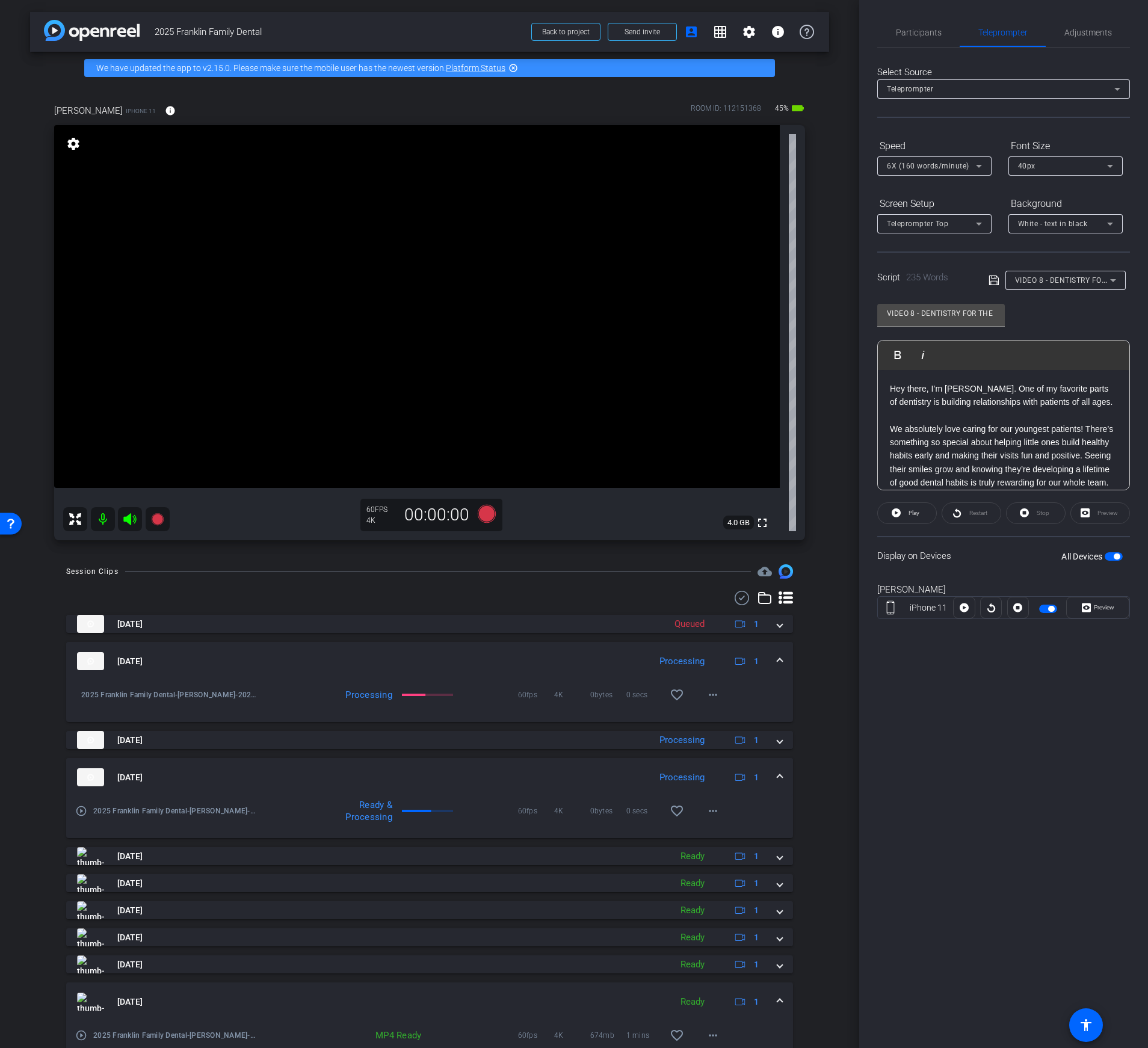
click at [1095, 284] on span "VIDEO 8 - DENTISTRY FOR THE ENTIRE FAMILY W/ [PERSON_NAME], DENTIST + OWNER" at bounding box center [1169, 280] width 307 height 9
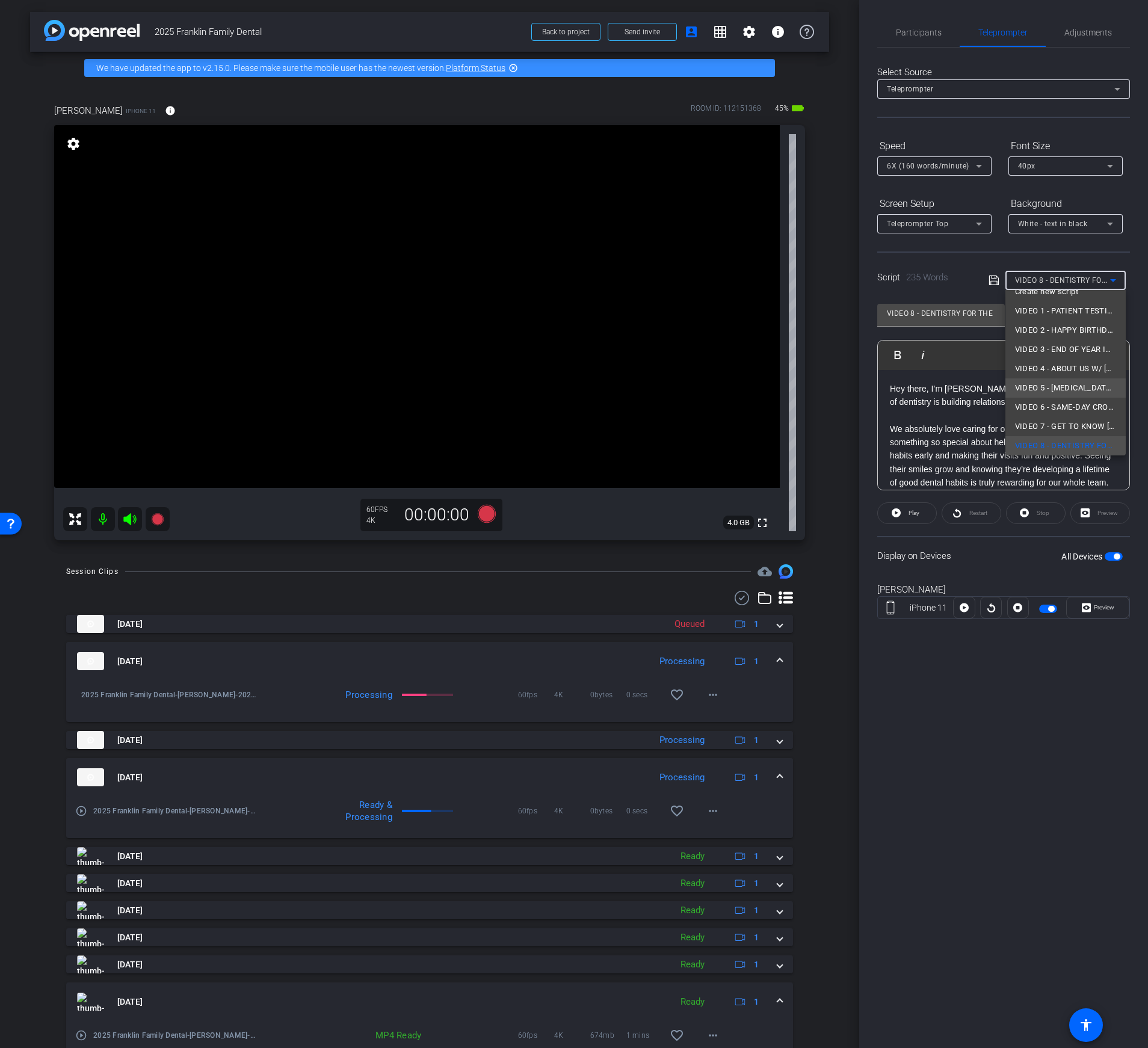
scroll to position [56, 0]
click at [1052, 419] on span "VIDEO 9 - REACTIVATION W/ [PERSON_NAME], DENTIST + OWNER" at bounding box center [1065, 422] width 101 height 15
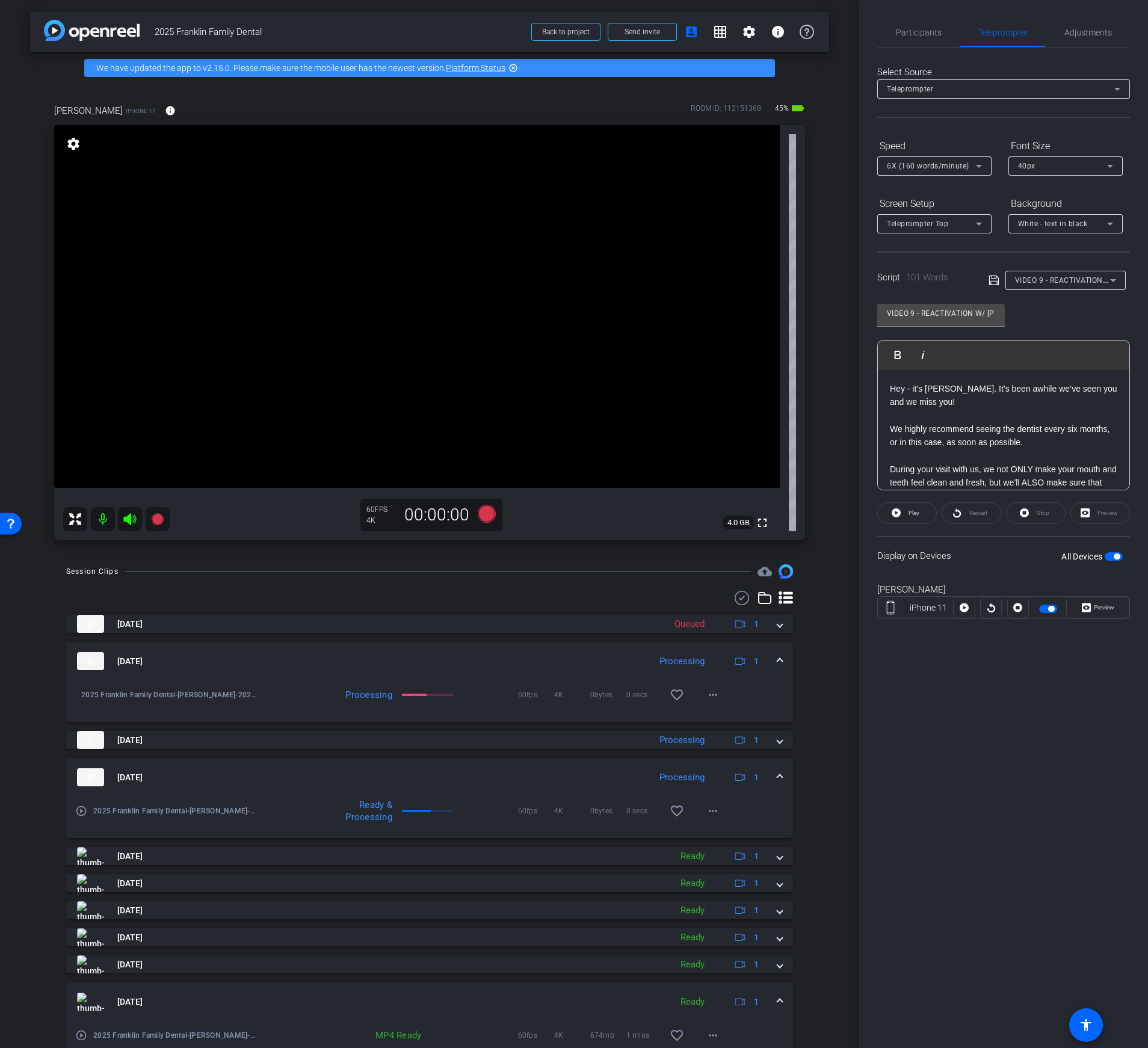
click at [1012, 435] on p "We highly recommend seeing the dentist every six months, or in this case, as so…" at bounding box center [1003, 436] width 228 height 27
click at [980, 411] on p "We recommend visiting every six months to keep your smile healthy — and in your…" at bounding box center [1003, 377] width 228 height 67
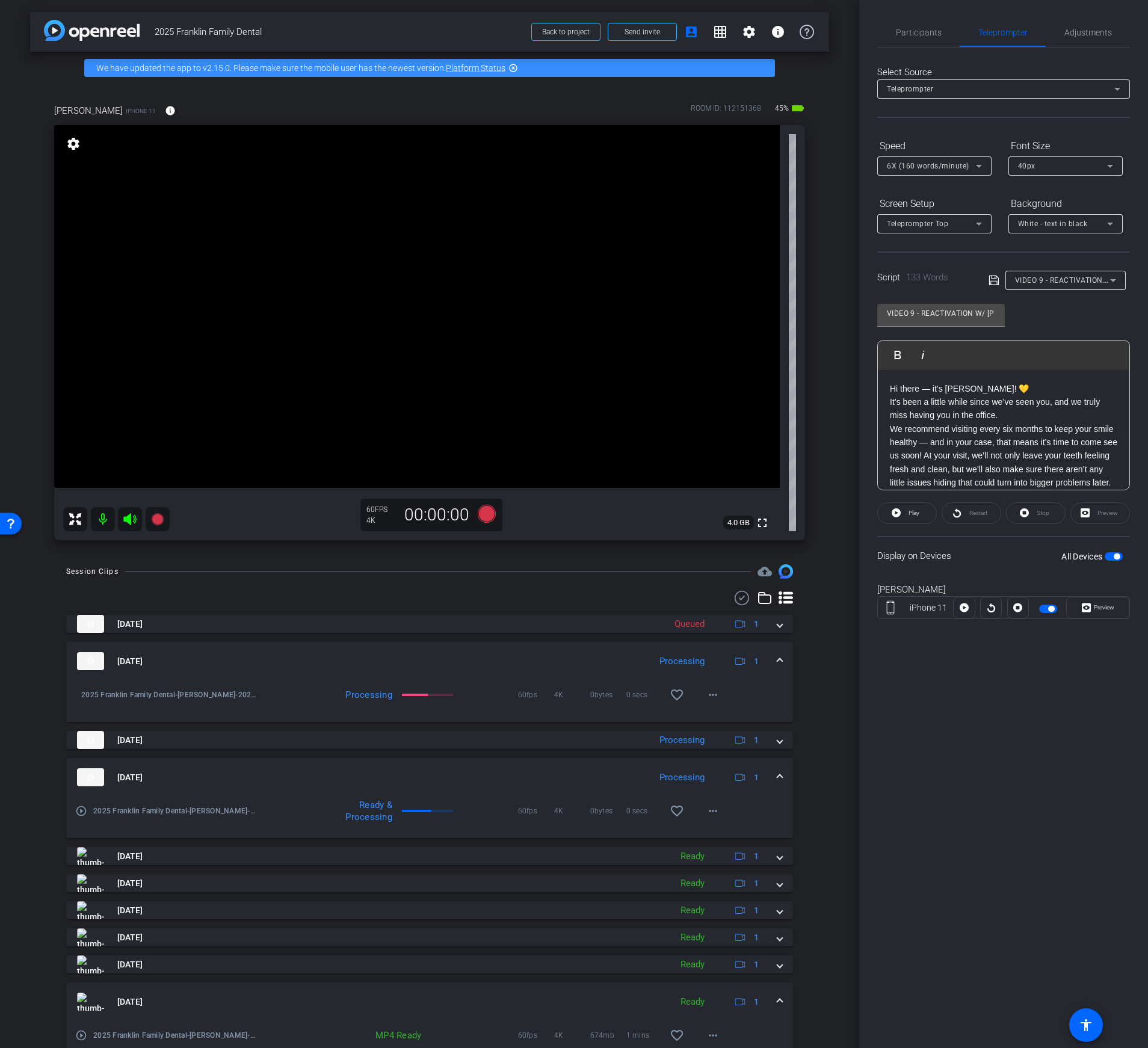
click at [1023, 409] on p "Hi there — it’s [PERSON_NAME]! 💛 It’s been a little while since we’ve seen you,…" at bounding box center [1003, 402] width 228 height 40
click at [994, 284] on icon at bounding box center [994, 280] width 11 height 15
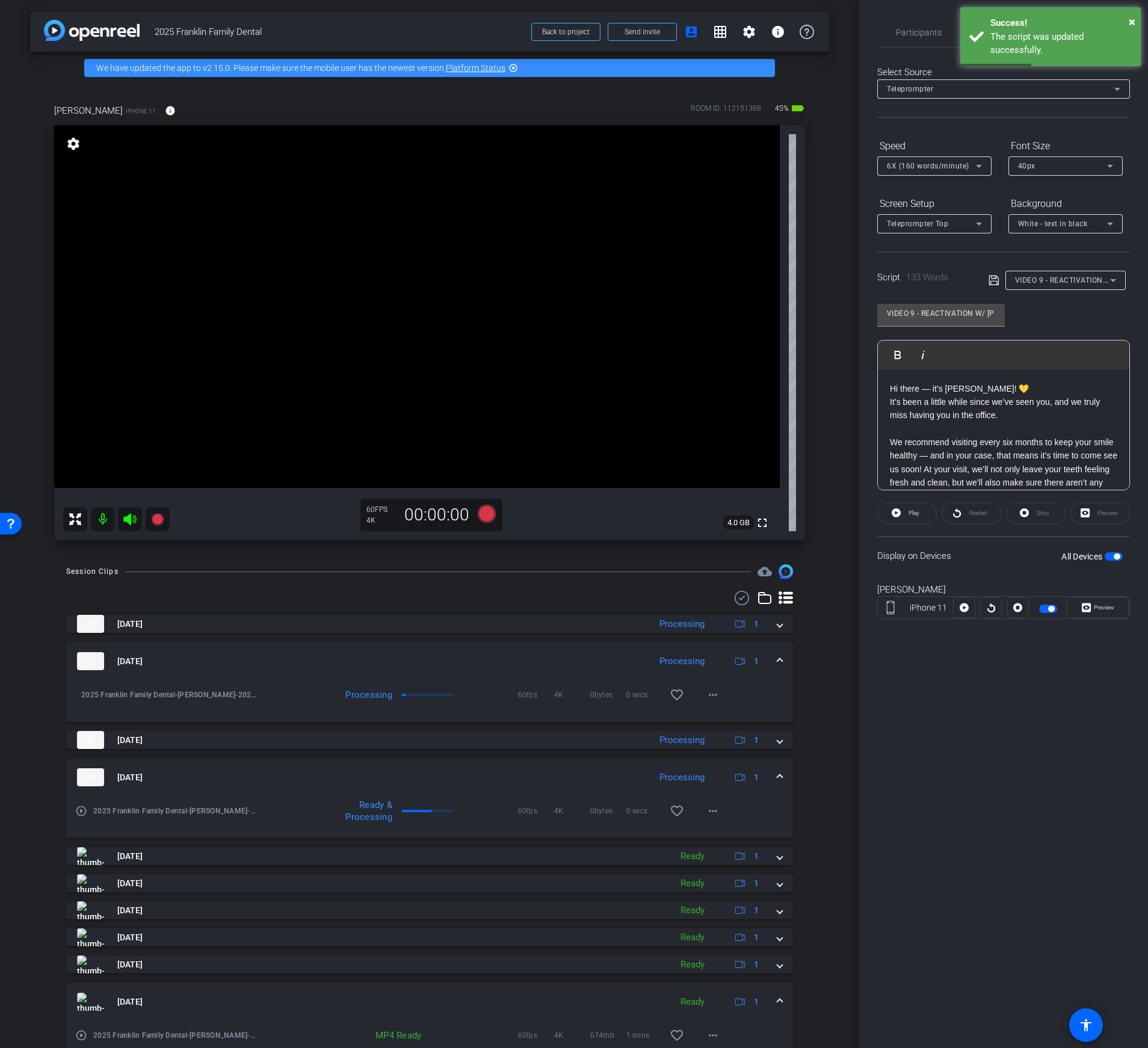
click at [1029, 393] on p "Hi there — it’s [PERSON_NAME]! 💛 It’s been a little while since we’ve seen you,…" at bounding box center [1003, 409] width 228 height 54
click at [989, 280] on icon at bounding box center [994, 280] width 11 height 15
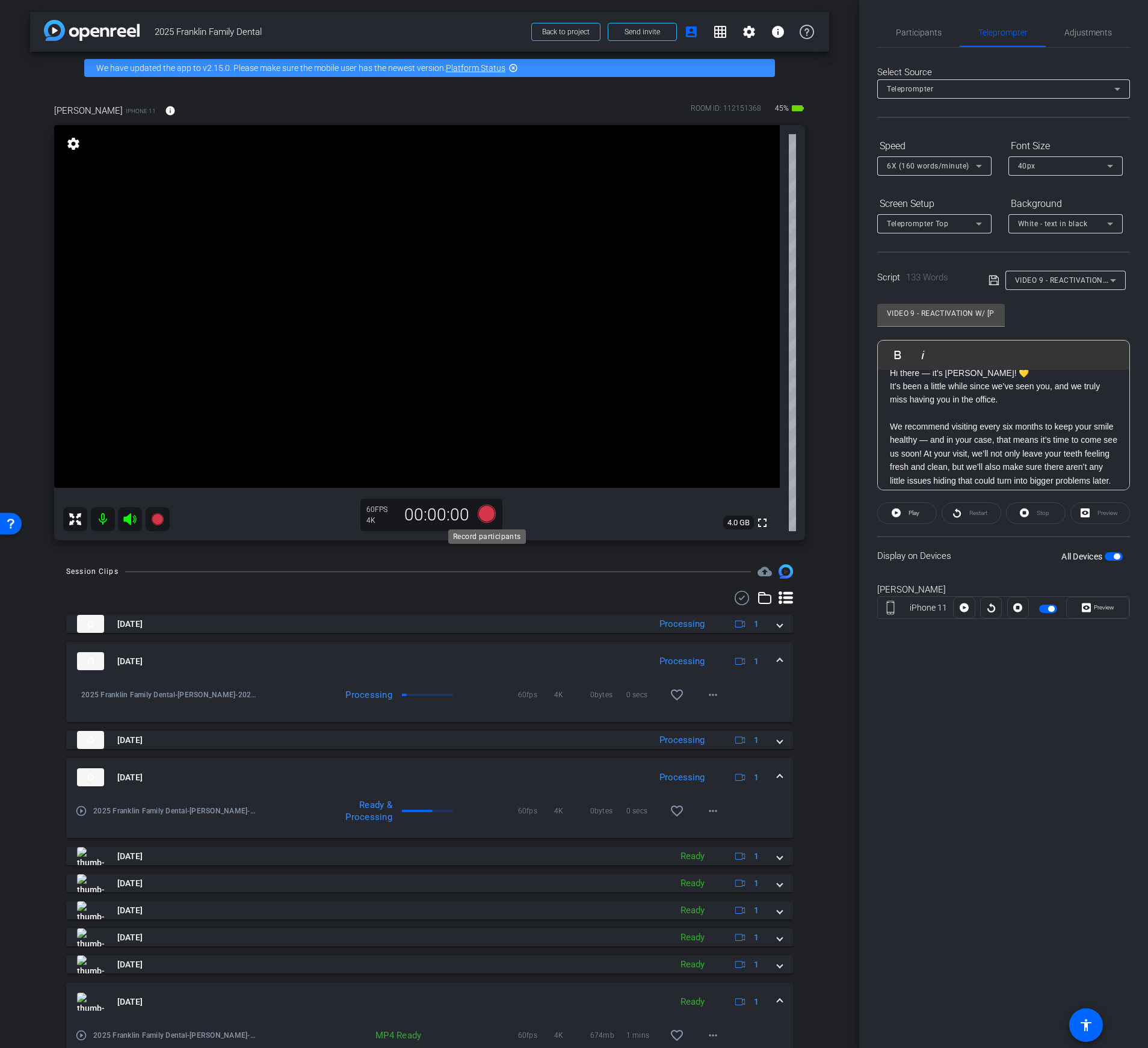
click at [485, 513] on icon at bounding box center [487, 513] width 18 height 18
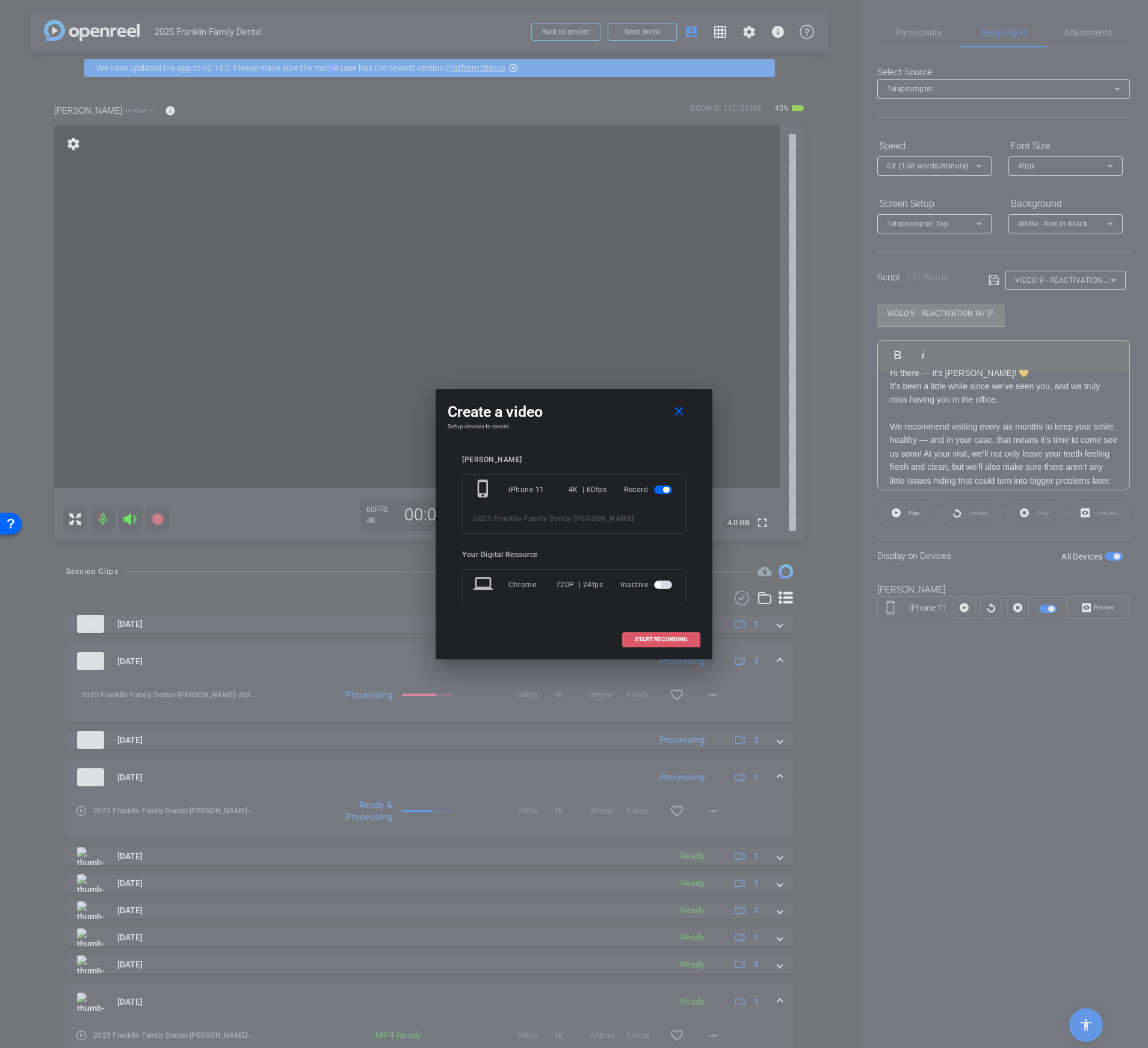
click at [671, 641] on span "START RECORDING" at bounding box center [661, 639] width 53 height 6
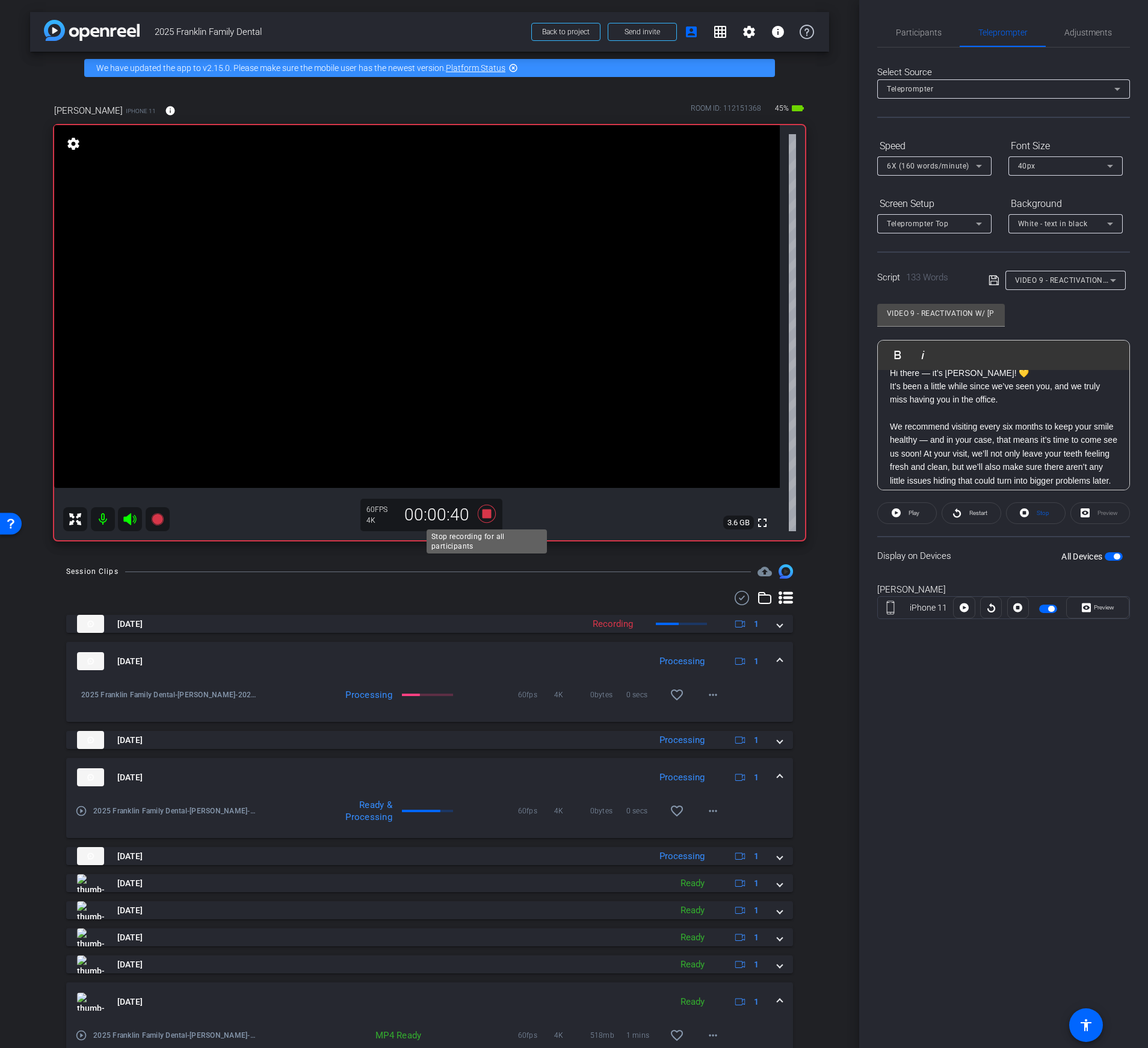
click at [485, 511] on icon at bounding box center [487, 513] width 18 height 18
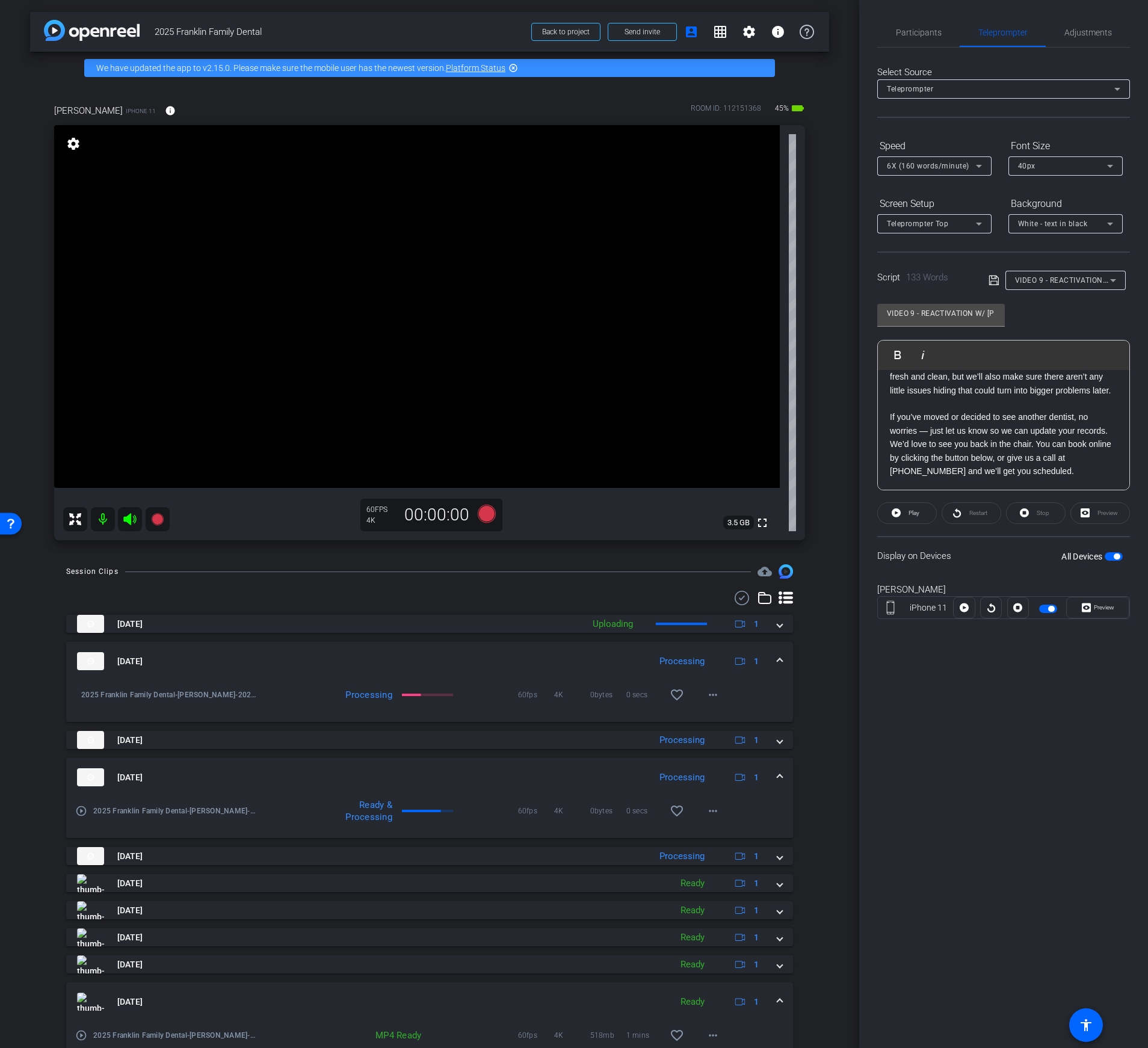
scroll to position [0, 0]
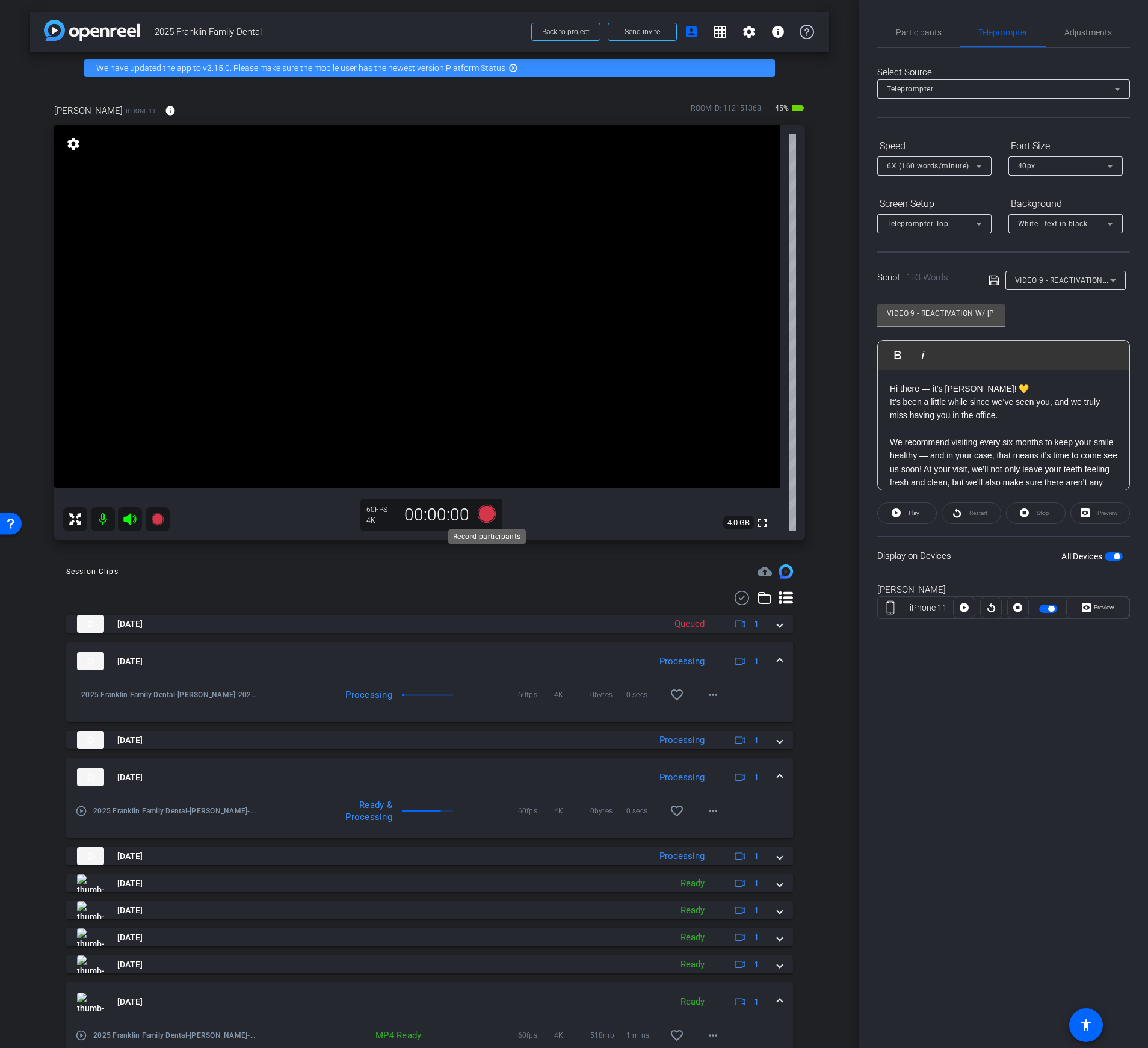
click at [487, 515] on icon at bounding box center [487, 513] width 18 height 18
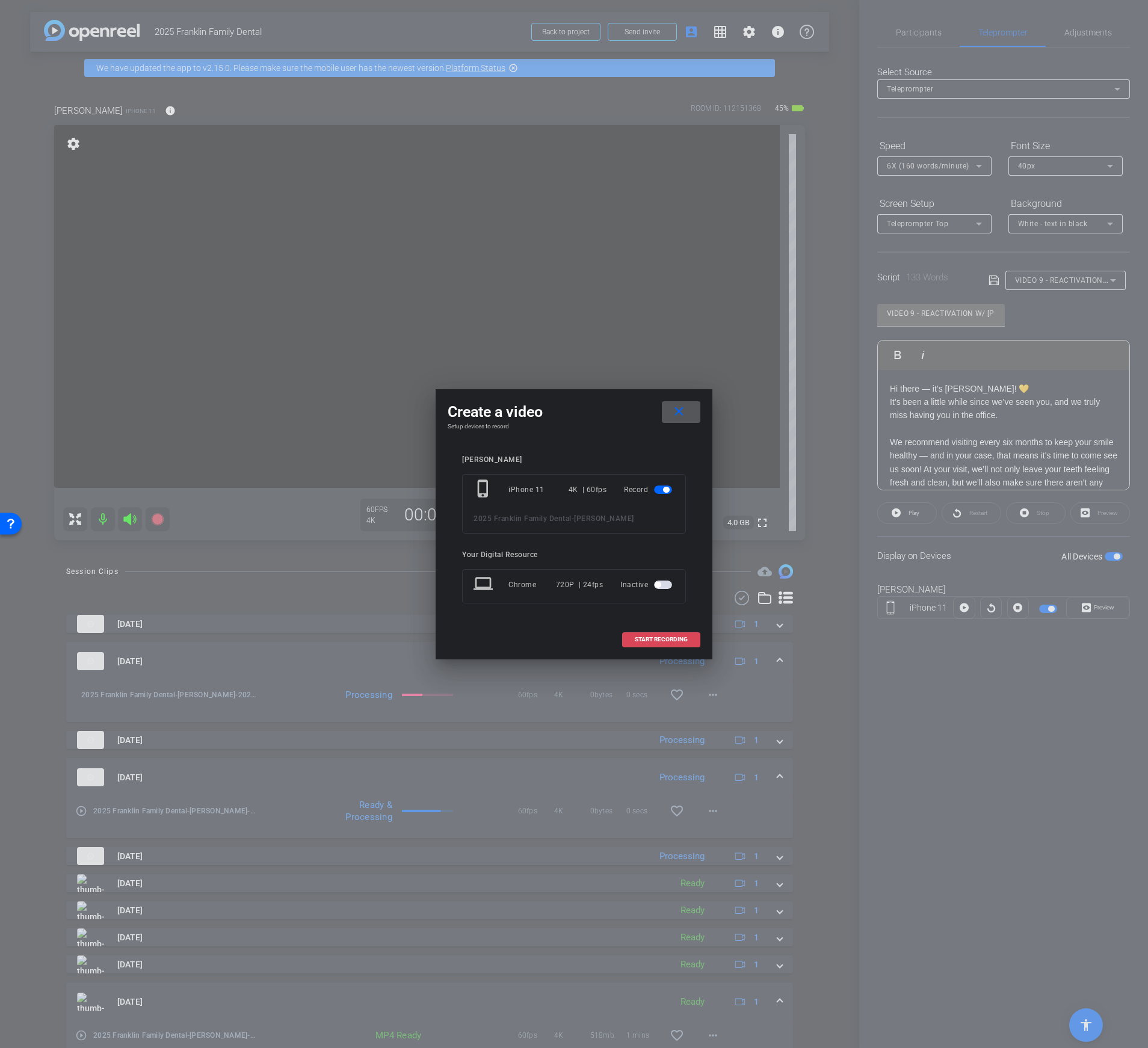
click at [664, 633] on span at bounding box center [661, 639] width 77 height 29
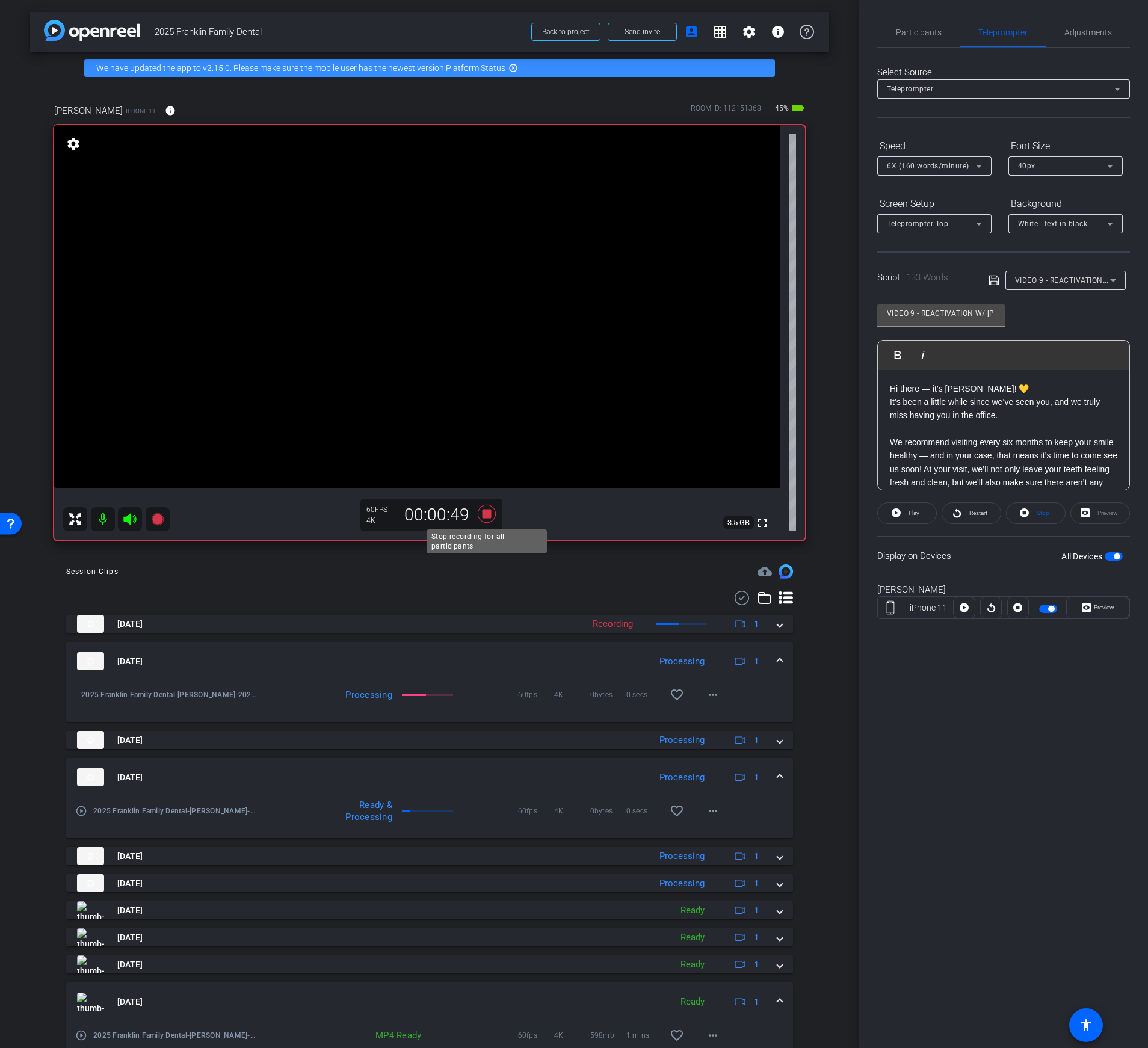
click at [483, 514] on icon at bounding box center [487, 513] width 18 height 18
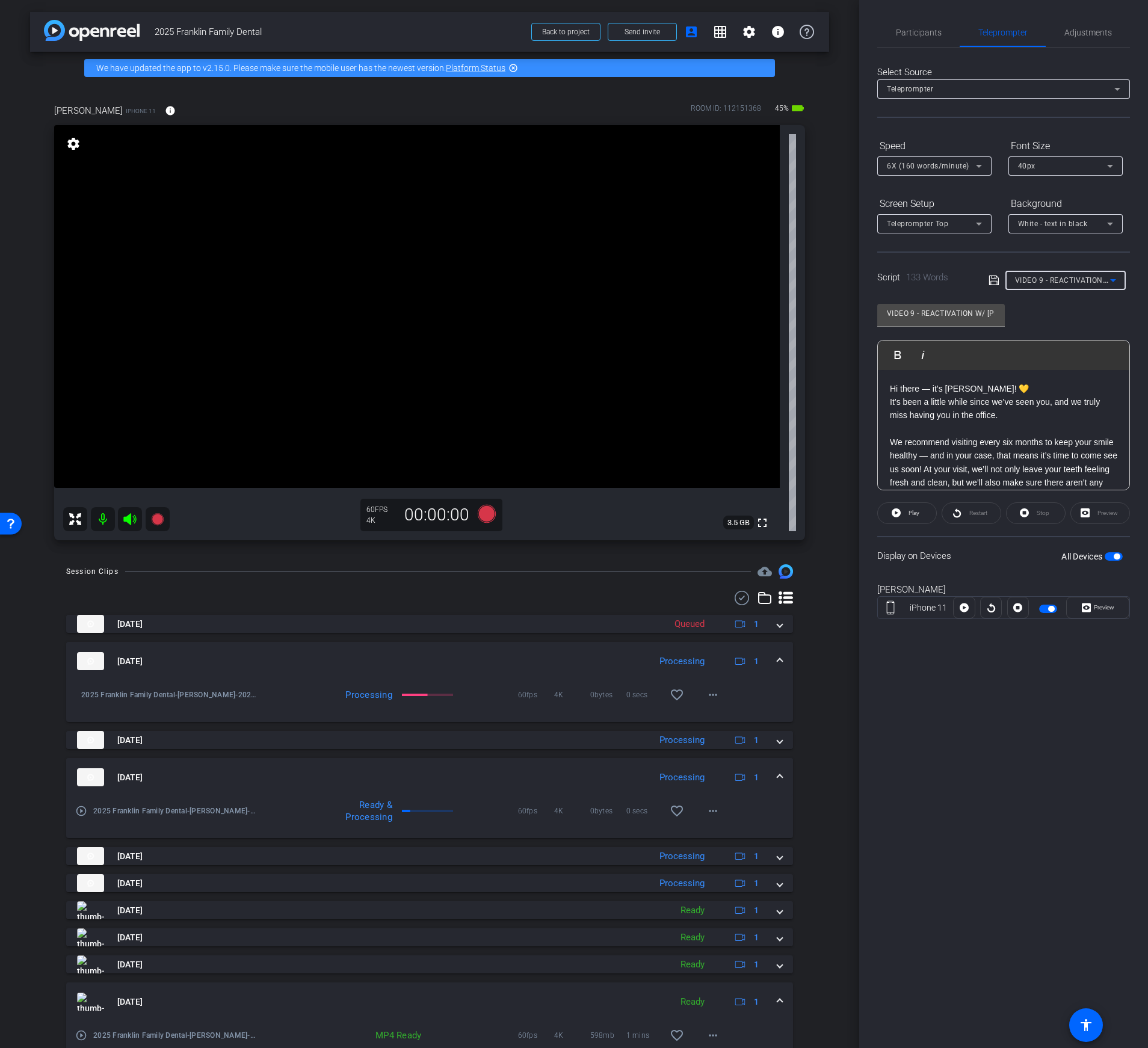
click at [1061, 281] on span "VIDEO 9 - REACTIVATION W/ [PERSON_NAME], DENTIST + OWNER" at bounding box center [1131, 280] width 231 height 9
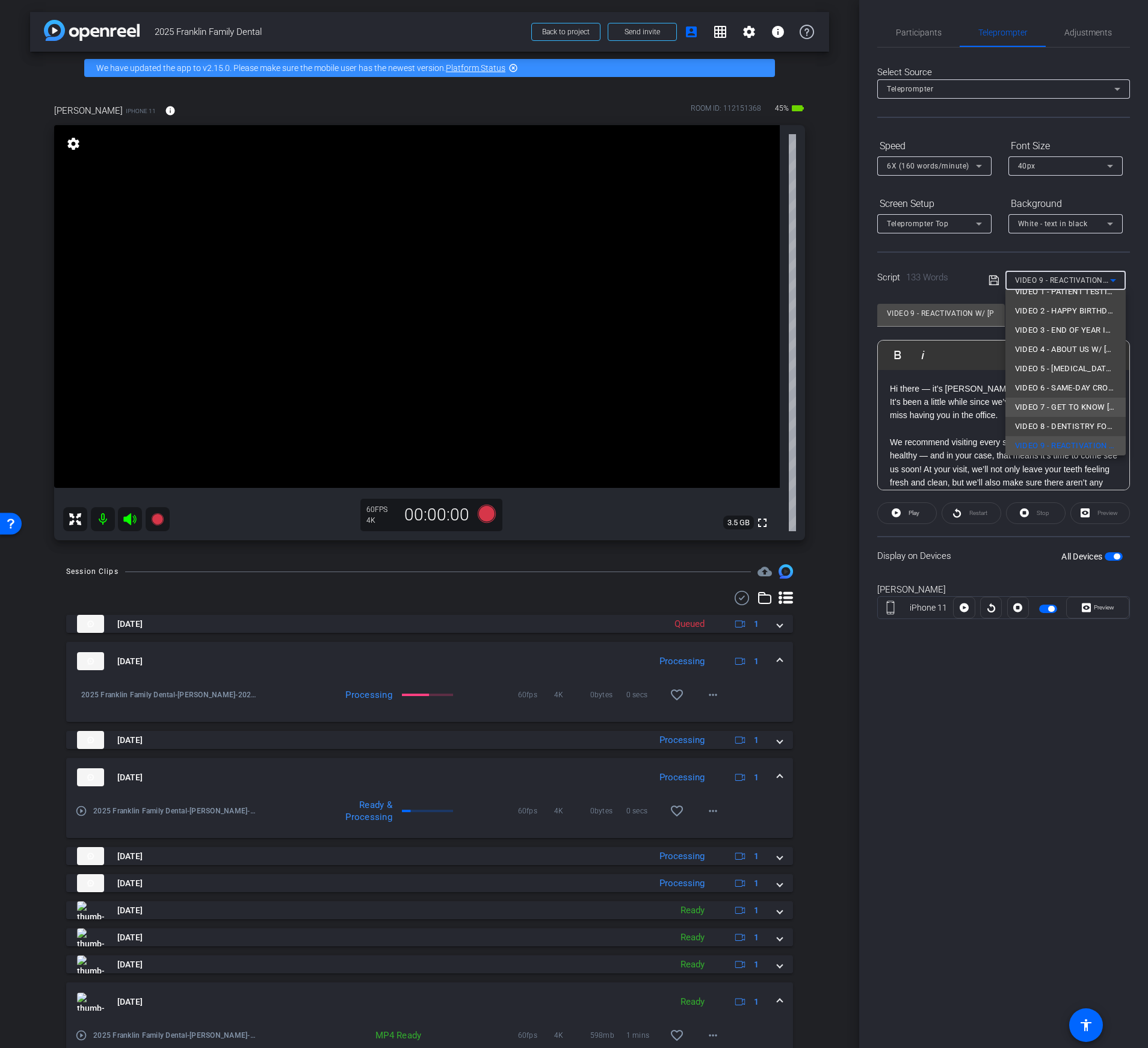
scroll to position [56, 0]
click at [1061, 439] on span "VIDEO 10 - UNSCHEDULED TREATMENT W/ [PERSON_NAME], DENTIST + OWNER" at bounding box center [1065, 441] width 101 height 15
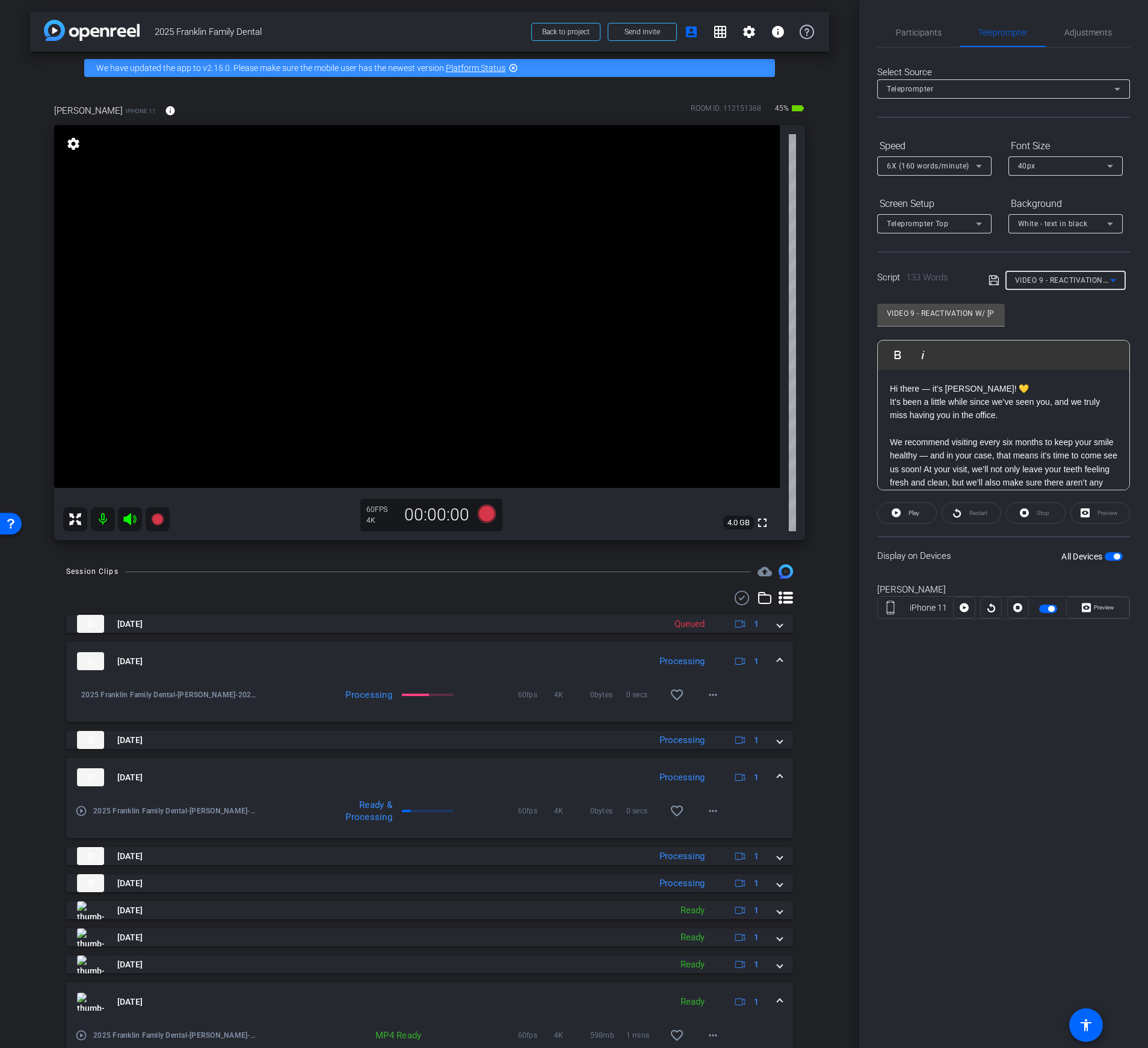
type input "VIDEO 10 - UNSCHEDULED TREATMENT W/ [PERSON_NAME], DENTIST + OWNER"
click at [1031, 445] on p "I know that treatment plans can sometimes be confusing, intimidating or you may…" at bounding box center [1003, 463] width 228 height 54
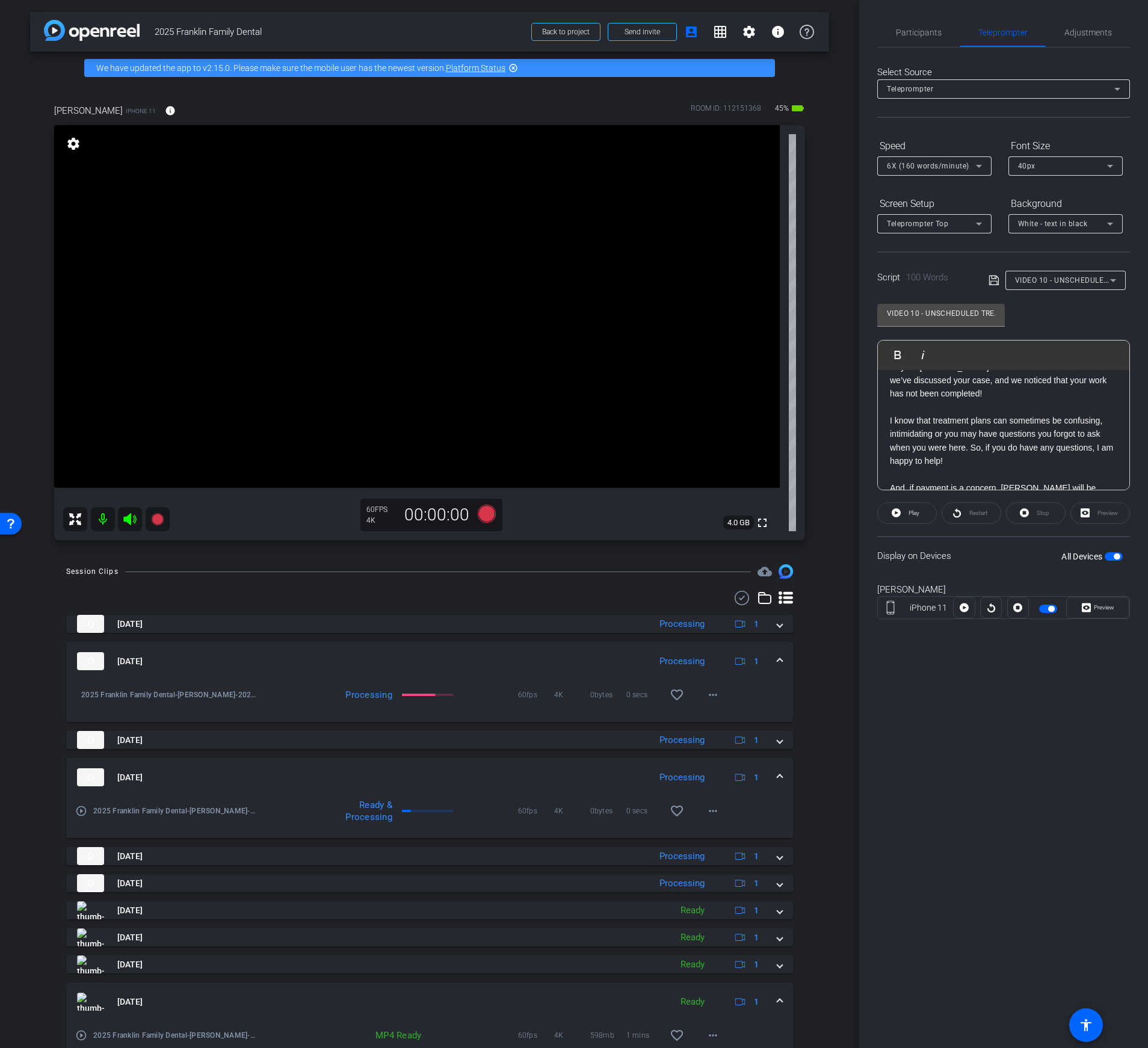
scroll to position [0, 0]
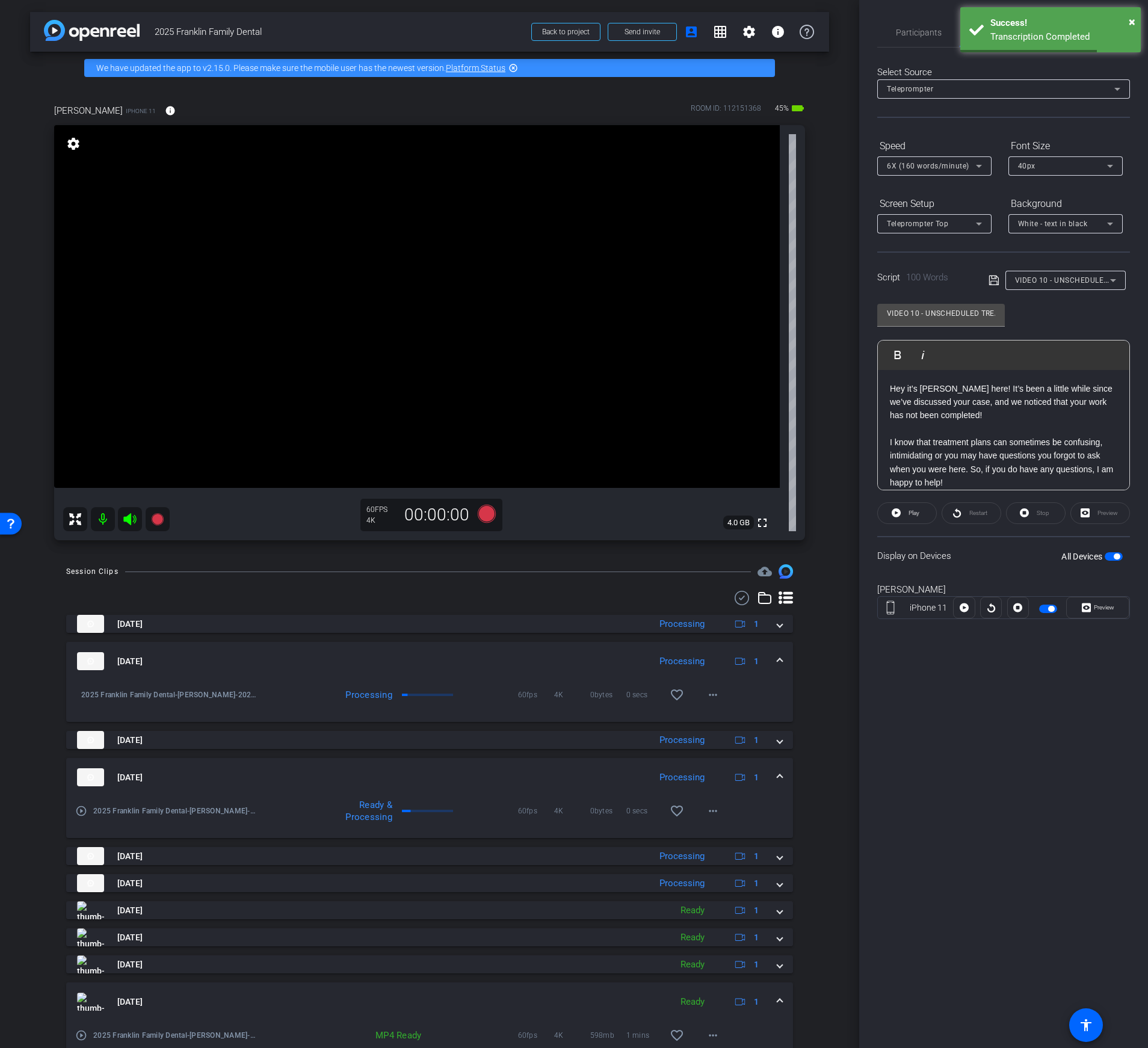
click at [991, 278] on icon at bounding box center [994, 280] width 11 height 15
click at [482, 513] on icon at bounding box center [487, 513] width 18 height 18
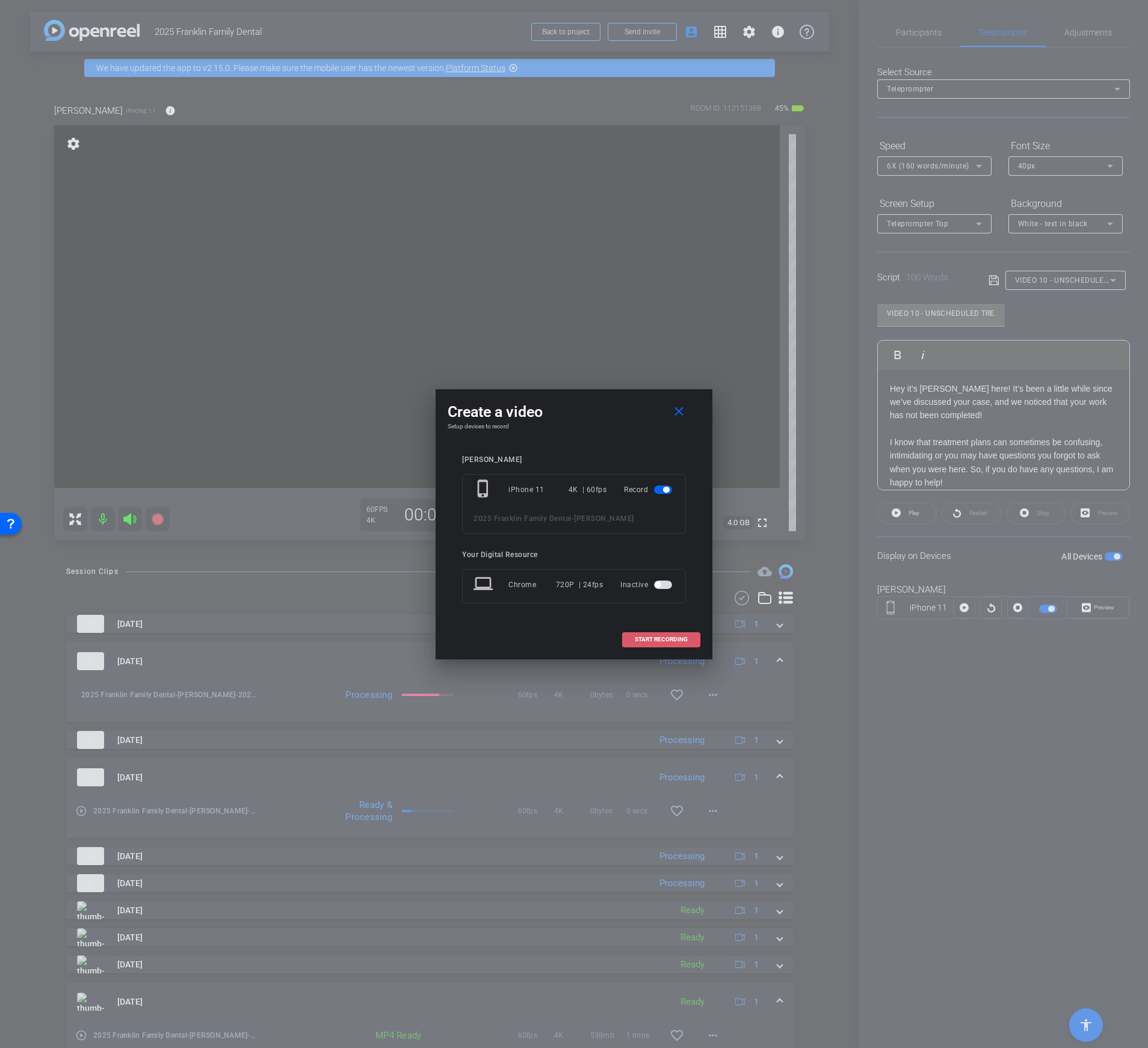
click at [661, 641] on span "START RECORDING" at bounding box center [661, 639] width 53 height 6
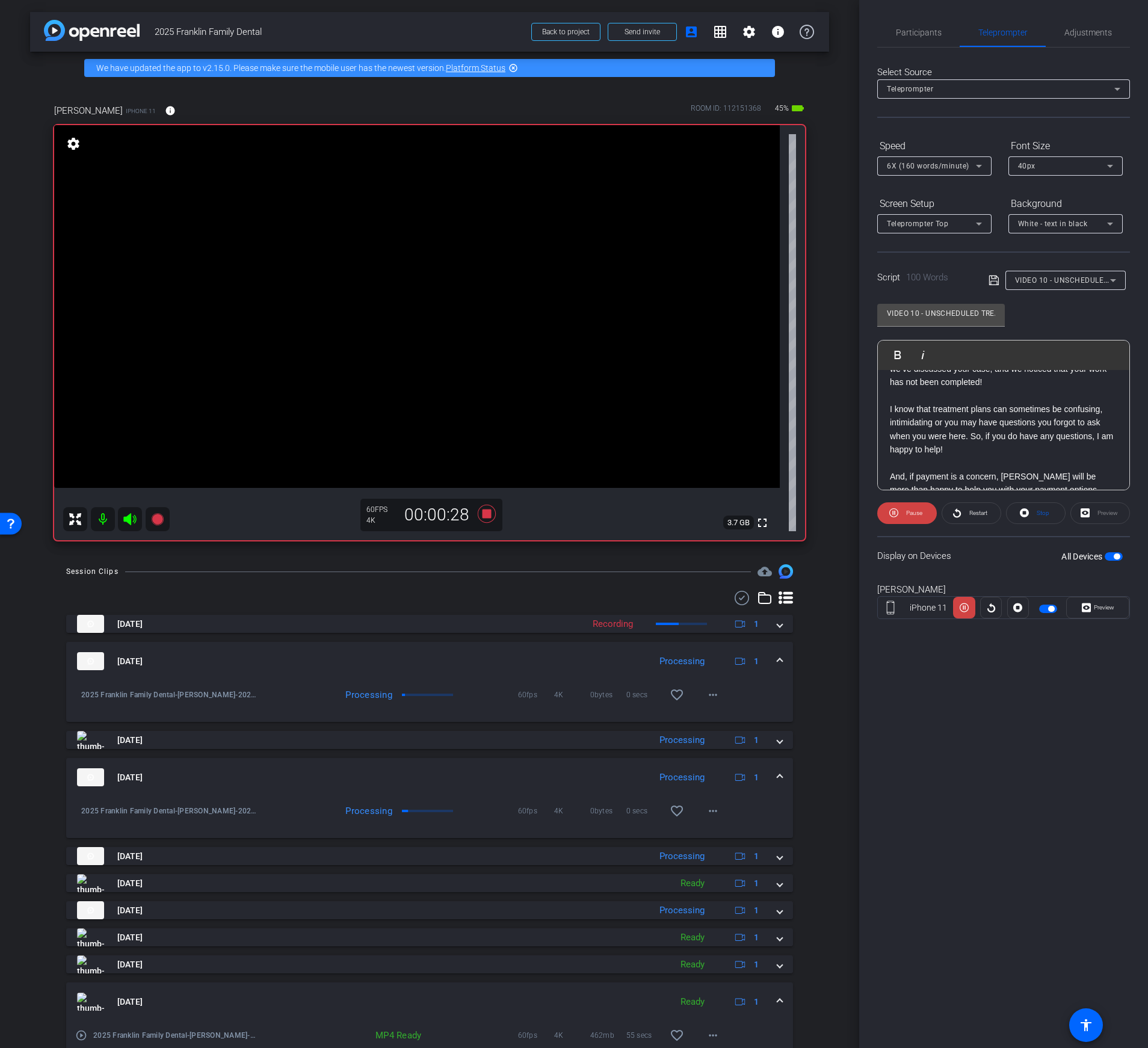
scroll to position [92, 0]
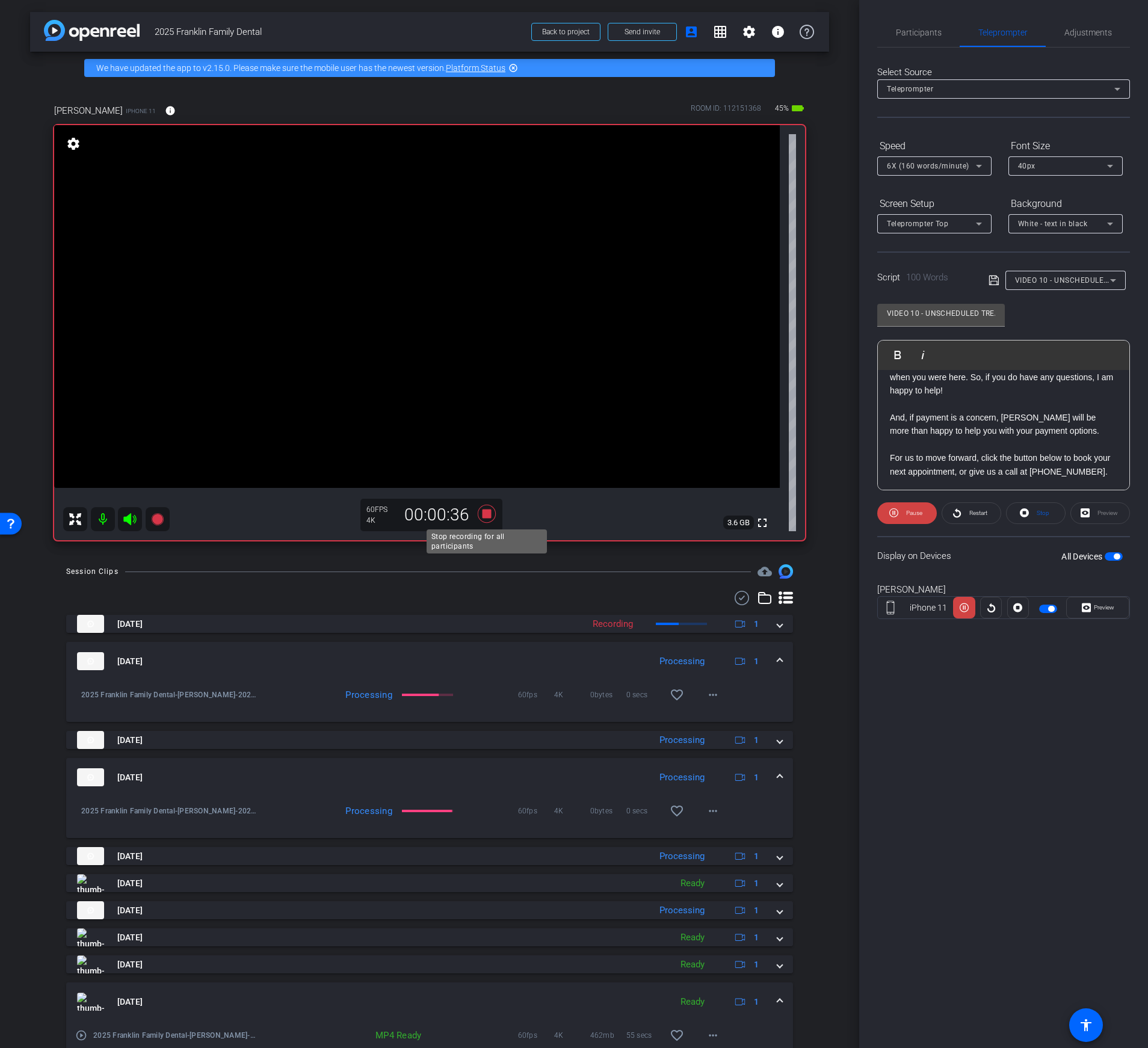
click at [485, 515] on icon at bounding box center [487, 513] width 18 height 18
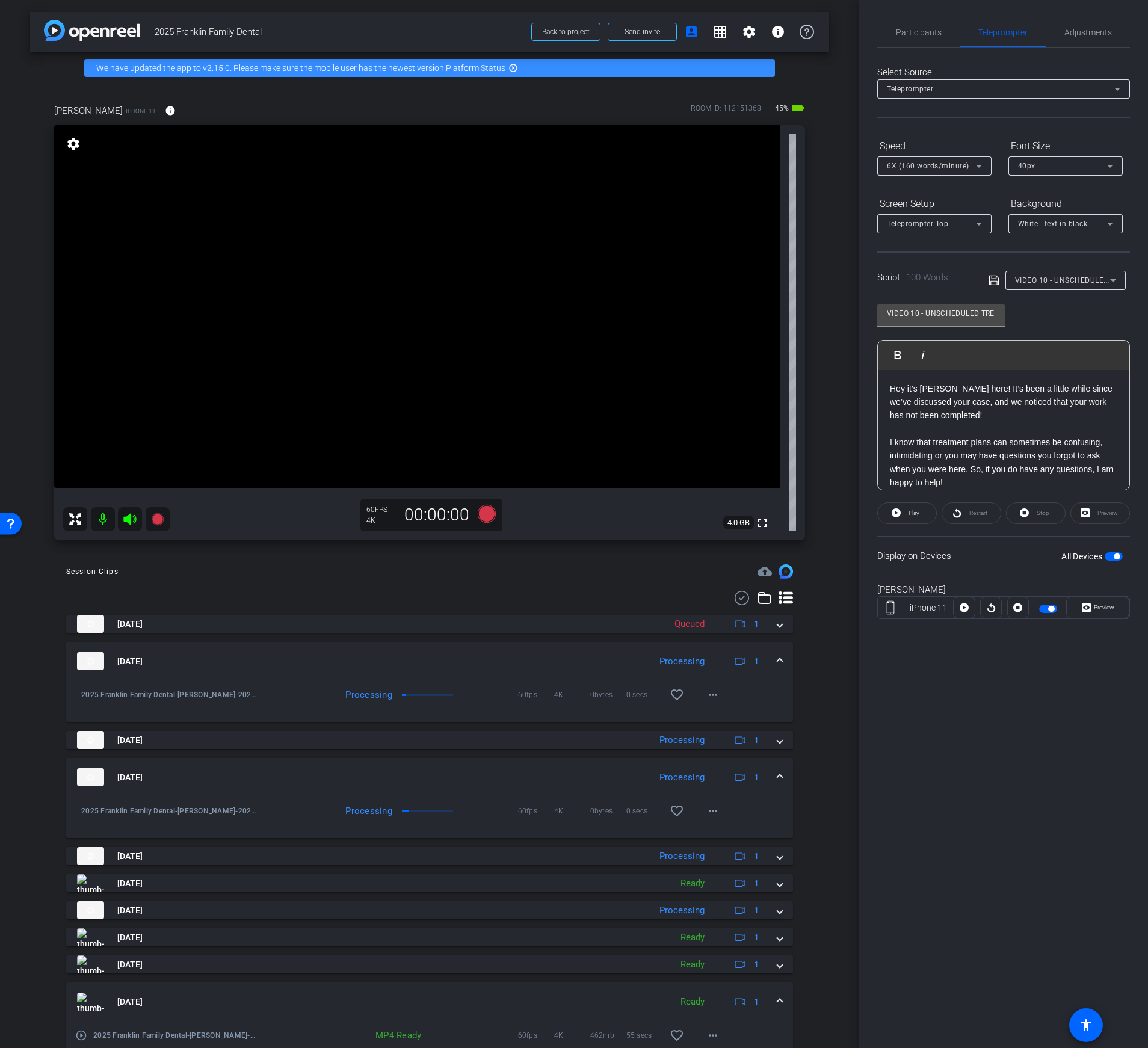
scroll to position [42, 0]
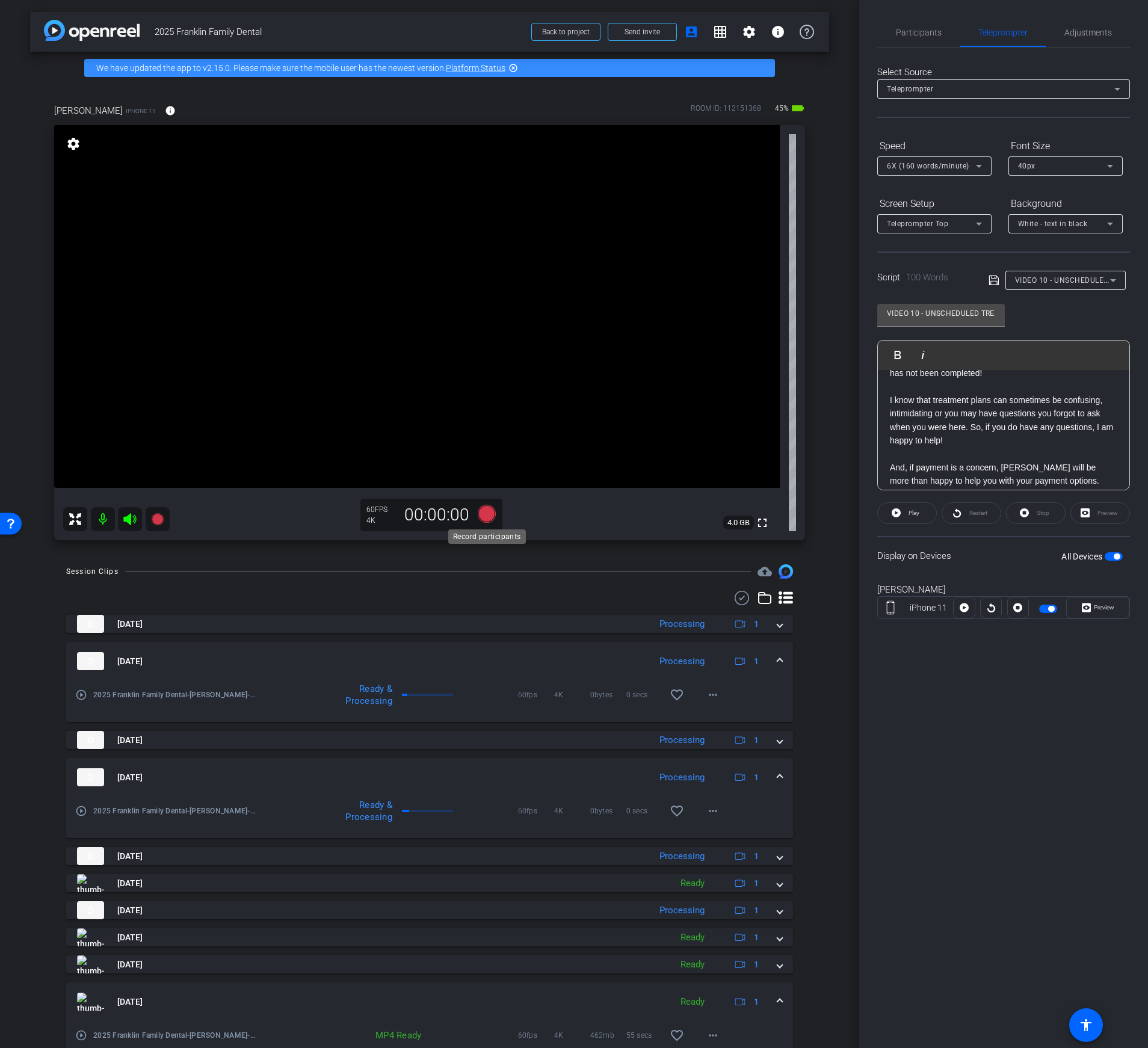
click at [483, 511] on icon at bounding box center [487, 513] width 18 height 18
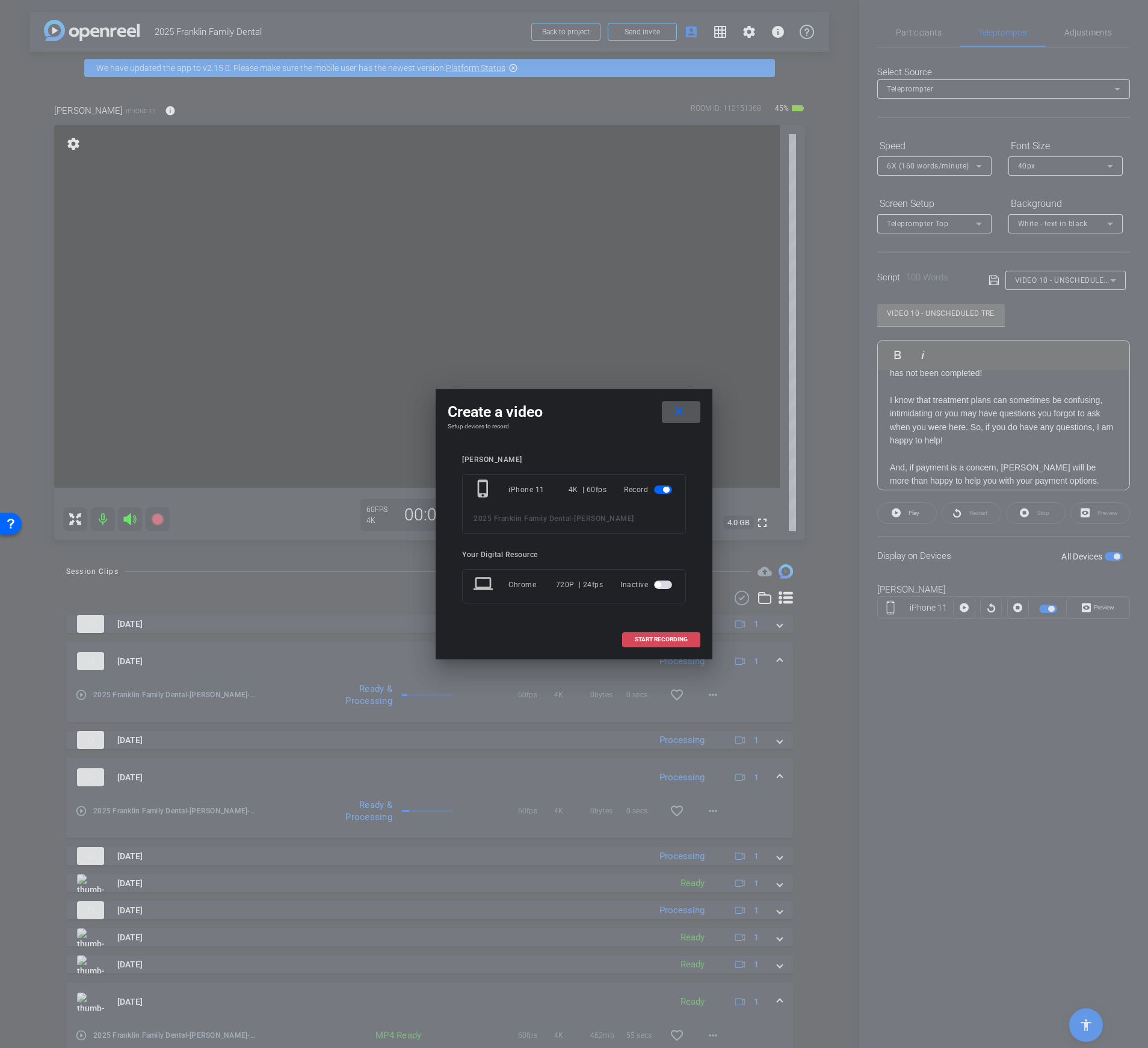
click at [657, 637] on span "START RECORDING" at bounding box center [661, 639] width 53 height 6
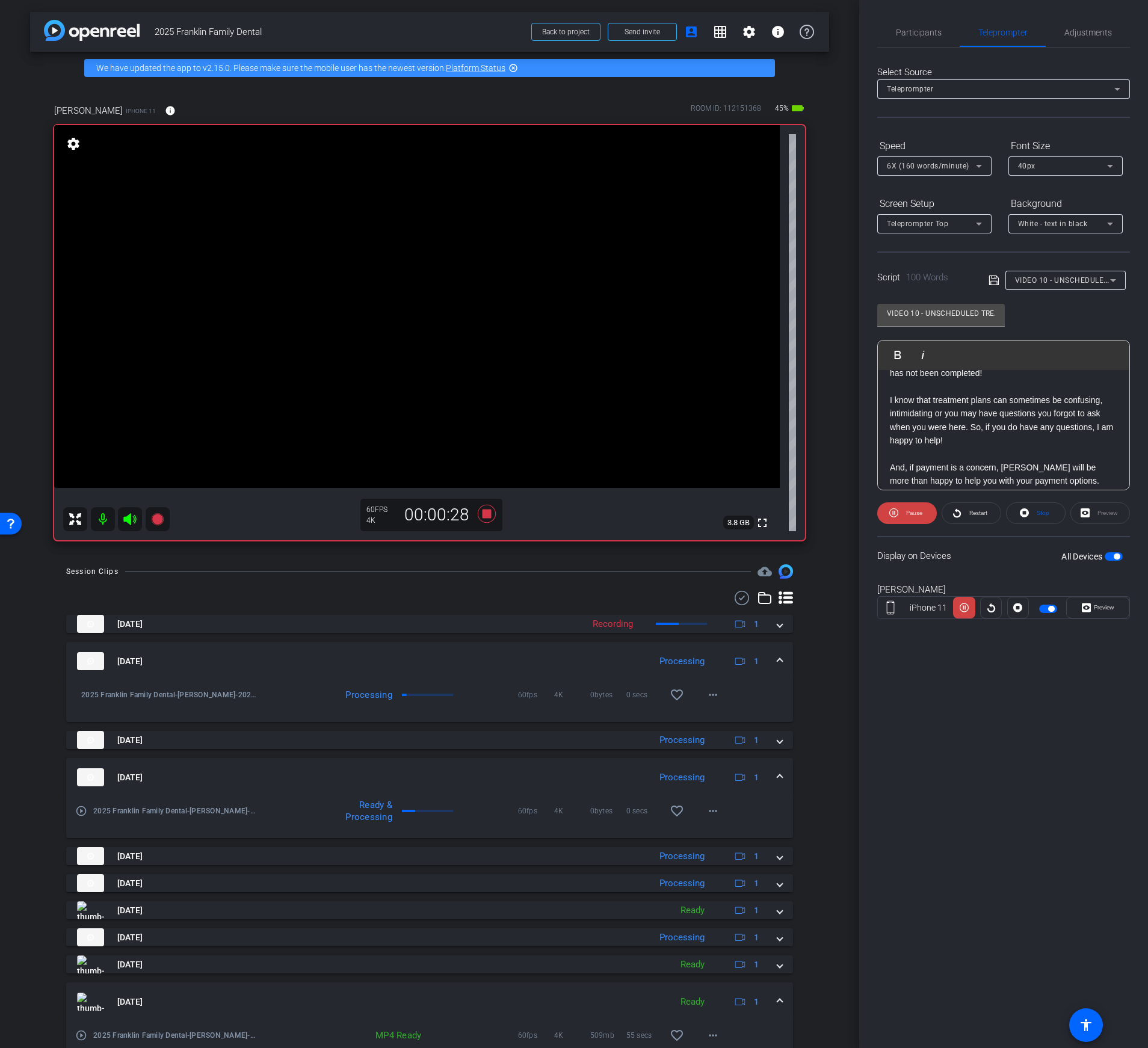
scroll to position [92, 0]
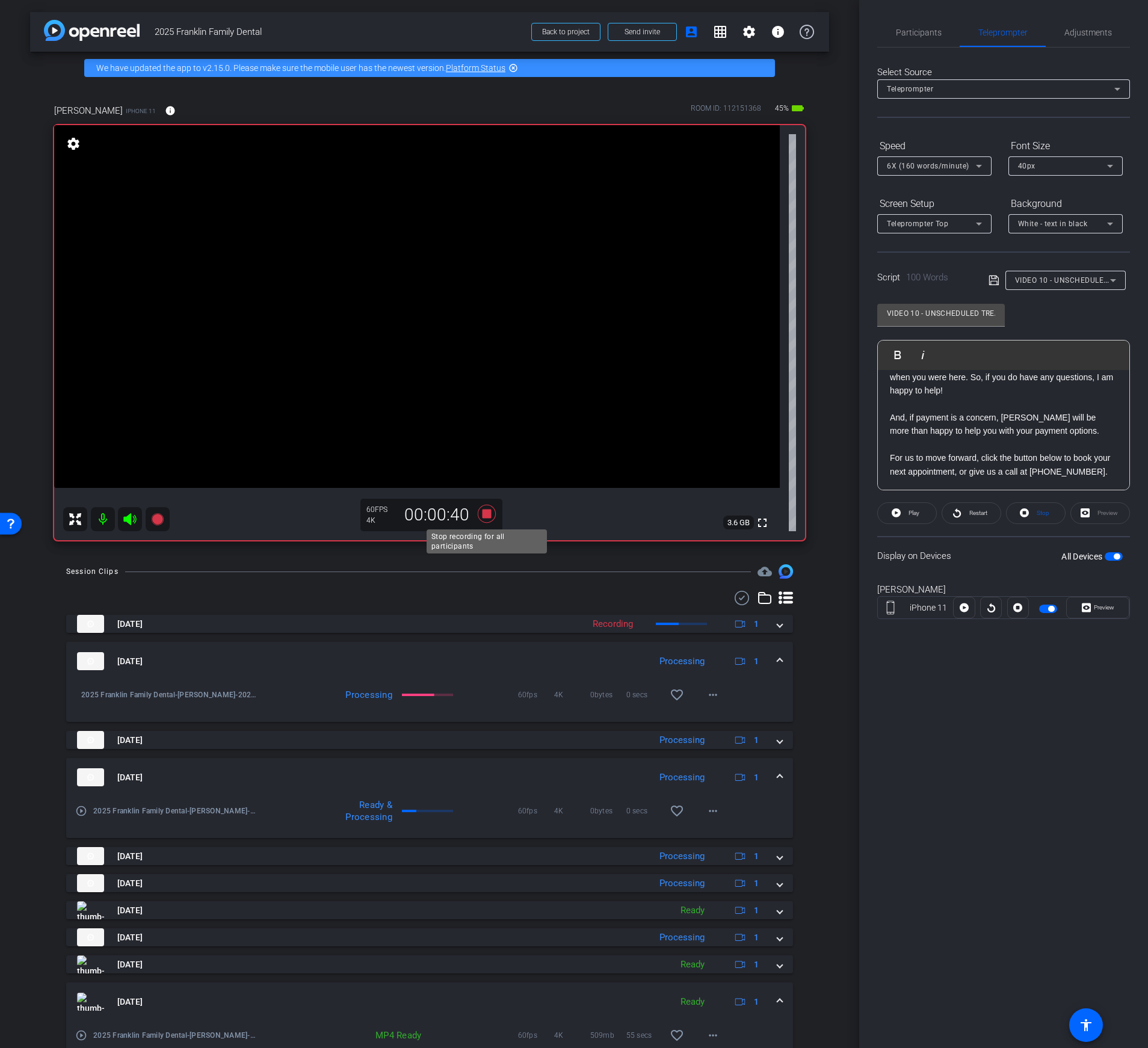
click at [487, 513] on icon at bounding box center [487, 513] width 18 height 18
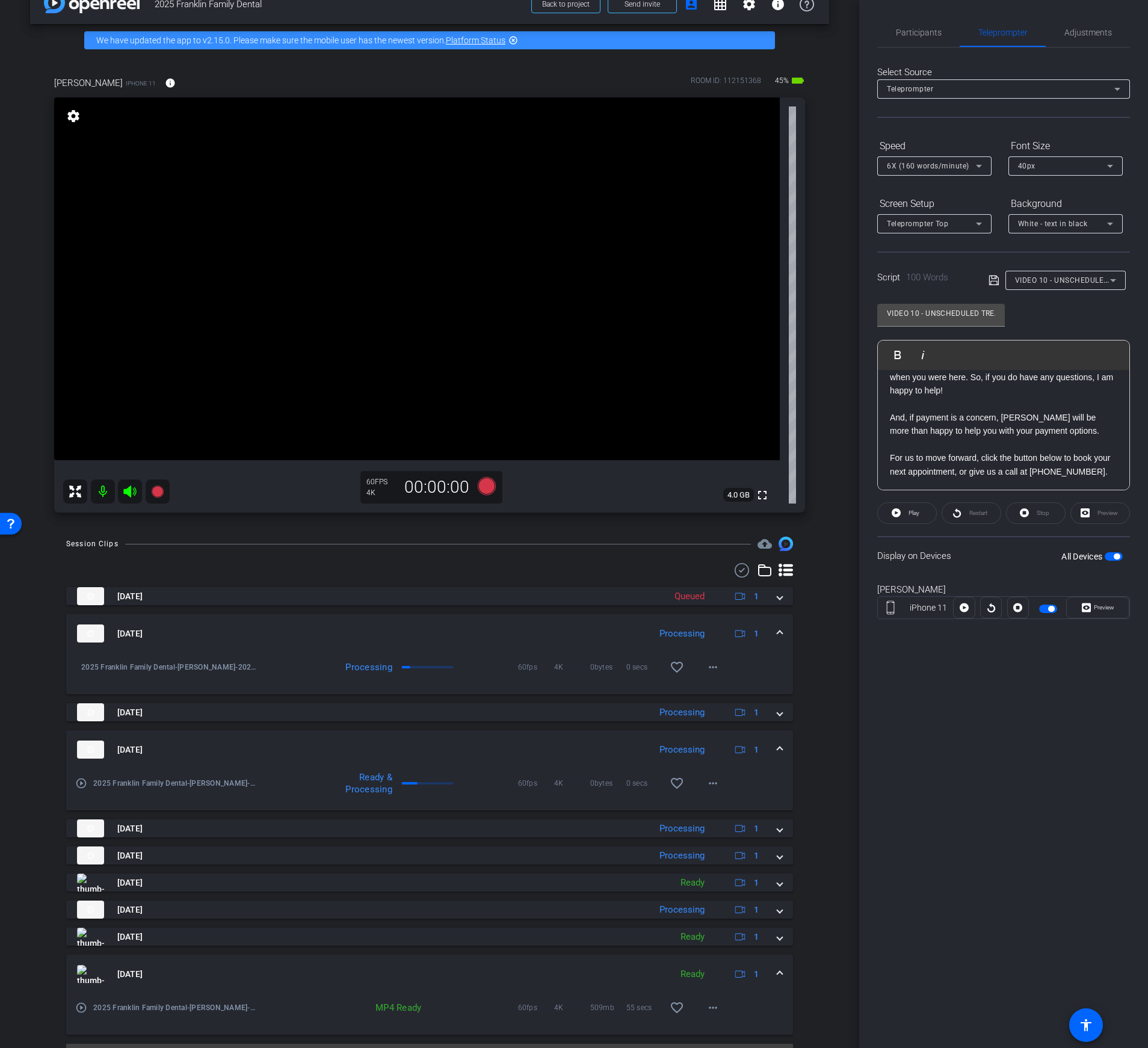
scroll to position [11, 0]
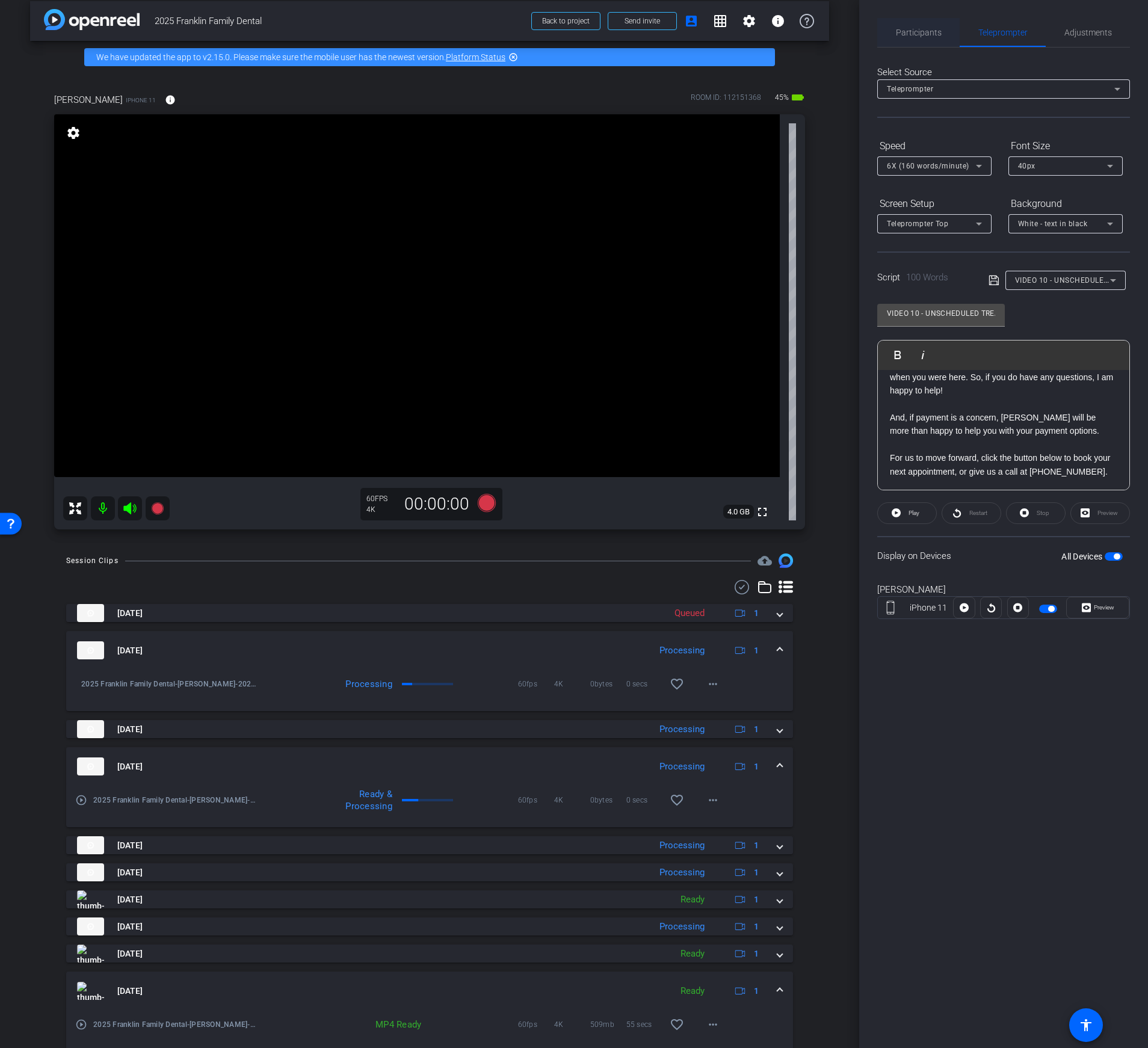
click at [921, 39] on span "Participants" at bounding box center [918, 32] width 46 height 29
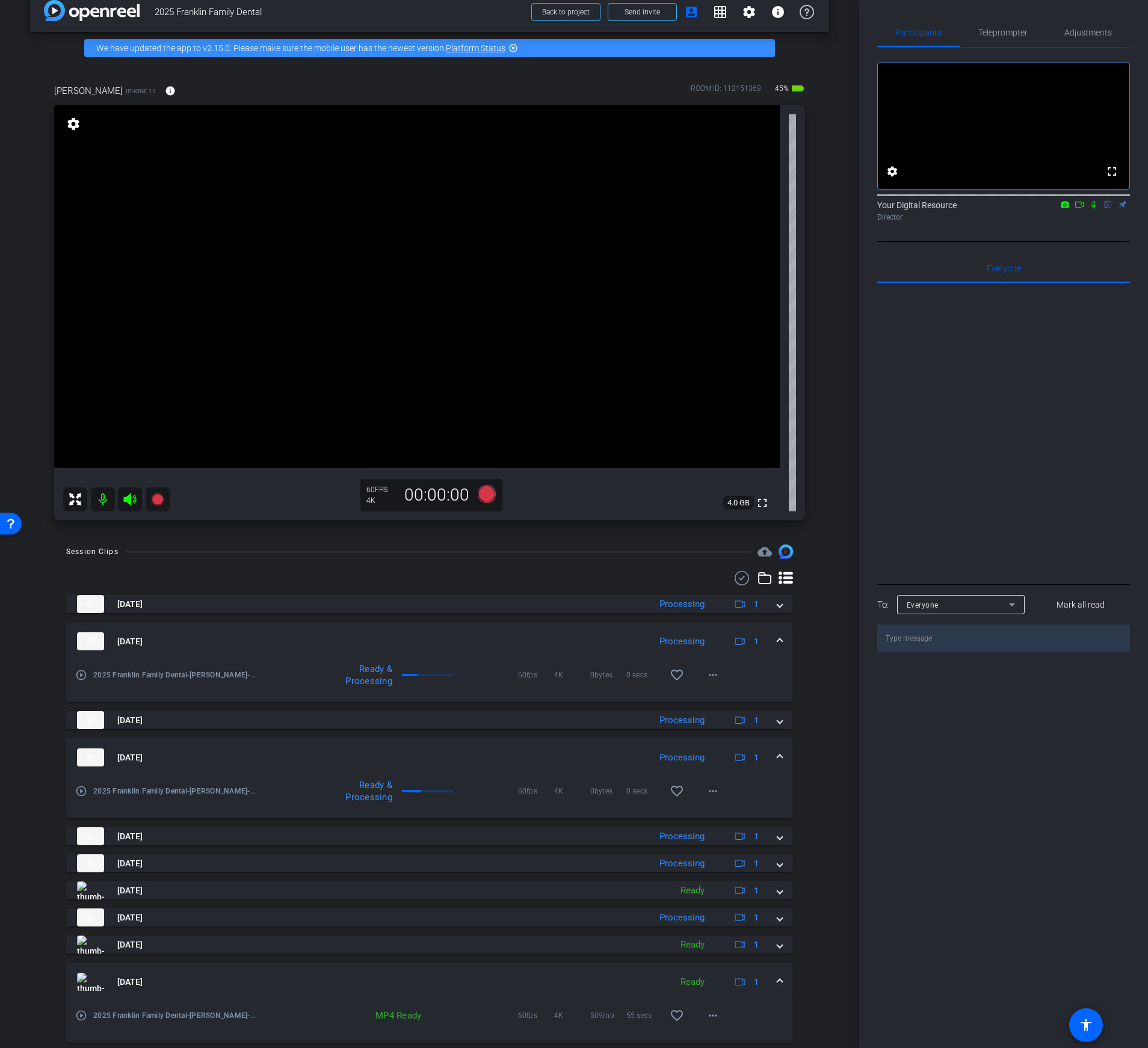
scroll to position [8, 0]
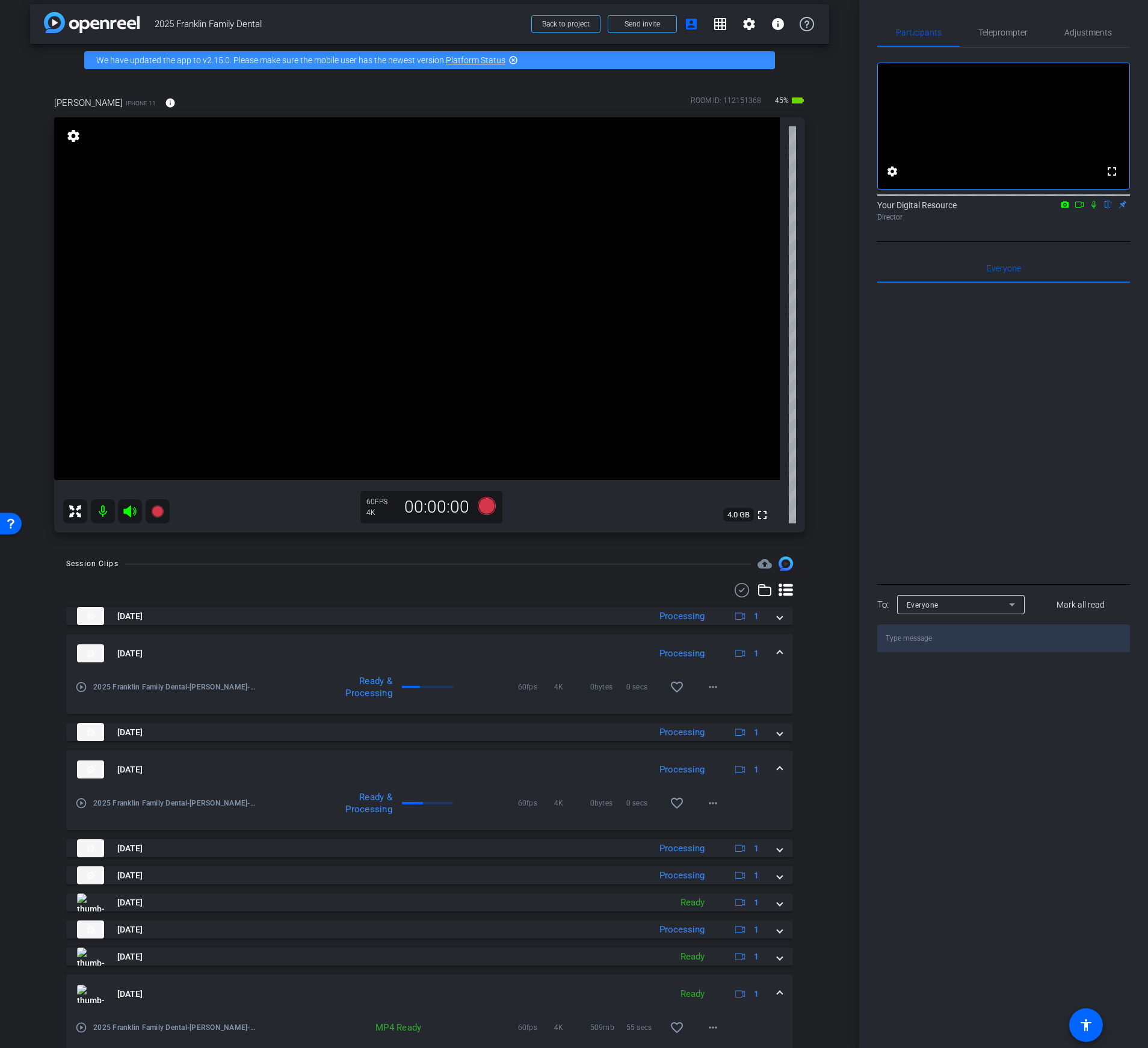
click at [1079, 209] on icon at bounding box center [1079, 204] width 9 height 9
click at [1107, 209] on icon at bounding box center [1108, 204] width 9 height 9
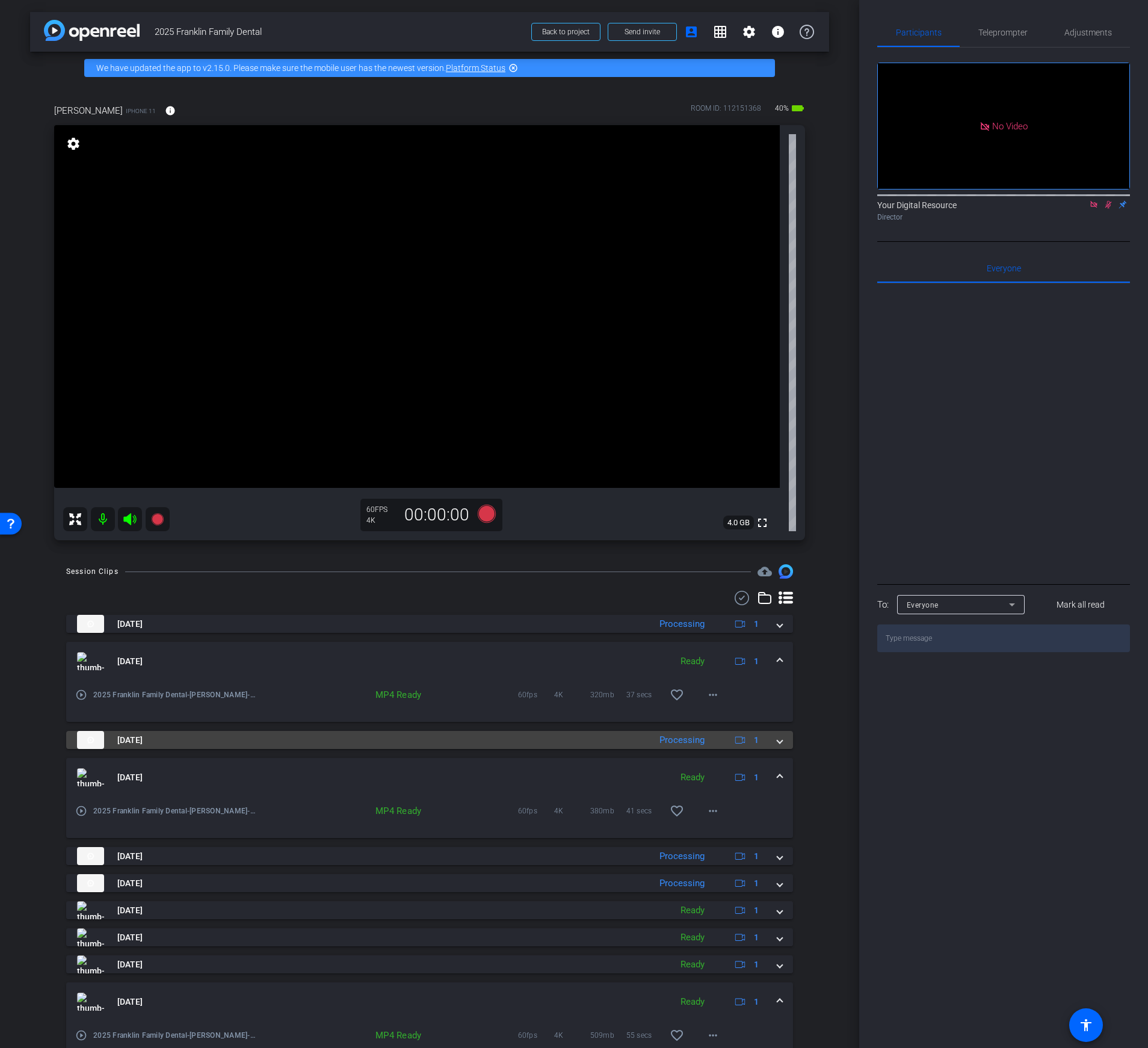
click at [778, 746] on span at bounding box center [780, 740] width 5 height 13
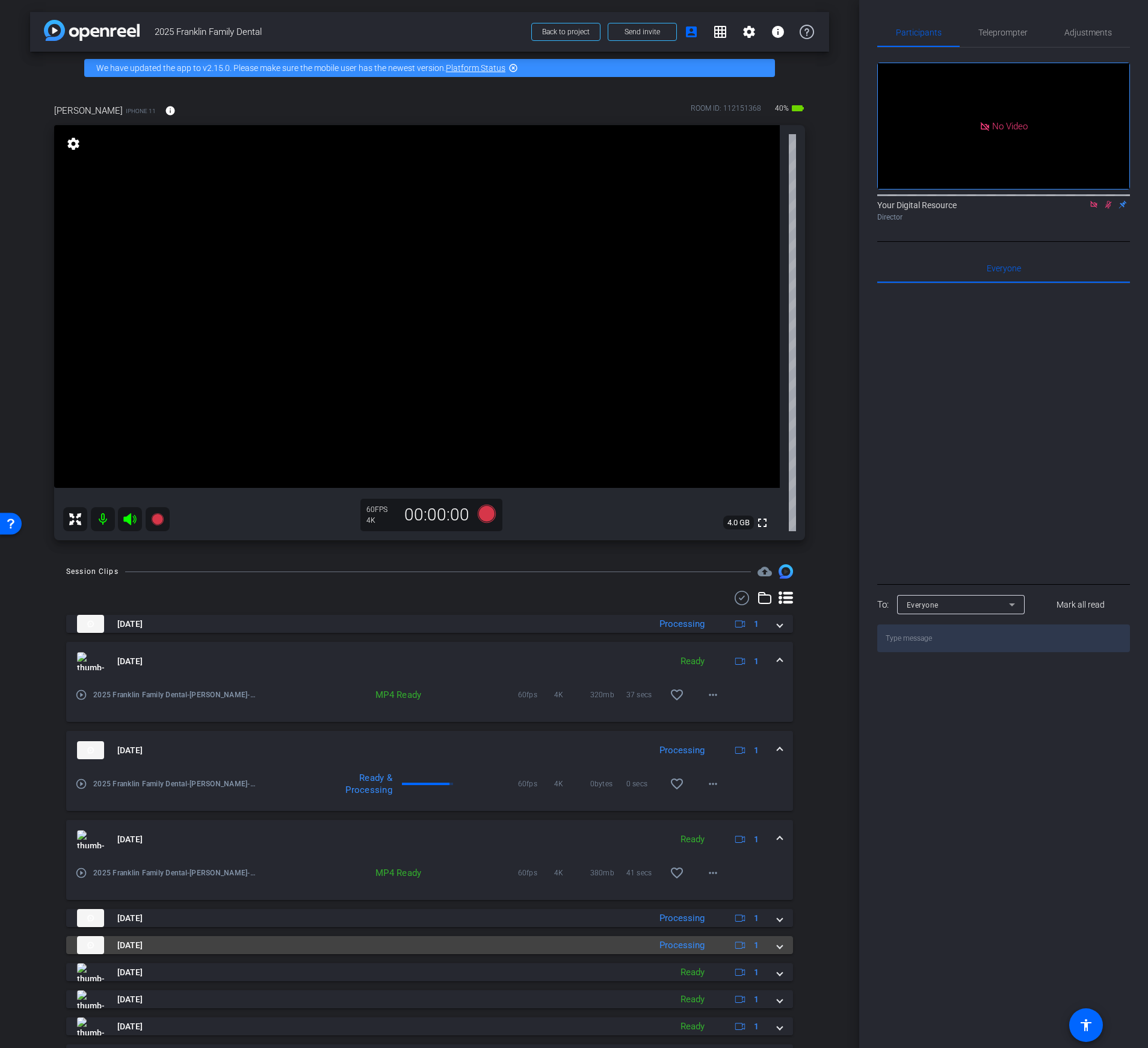
click at [780, 951] on span at bounding box center [780, 945] width 5 height 13
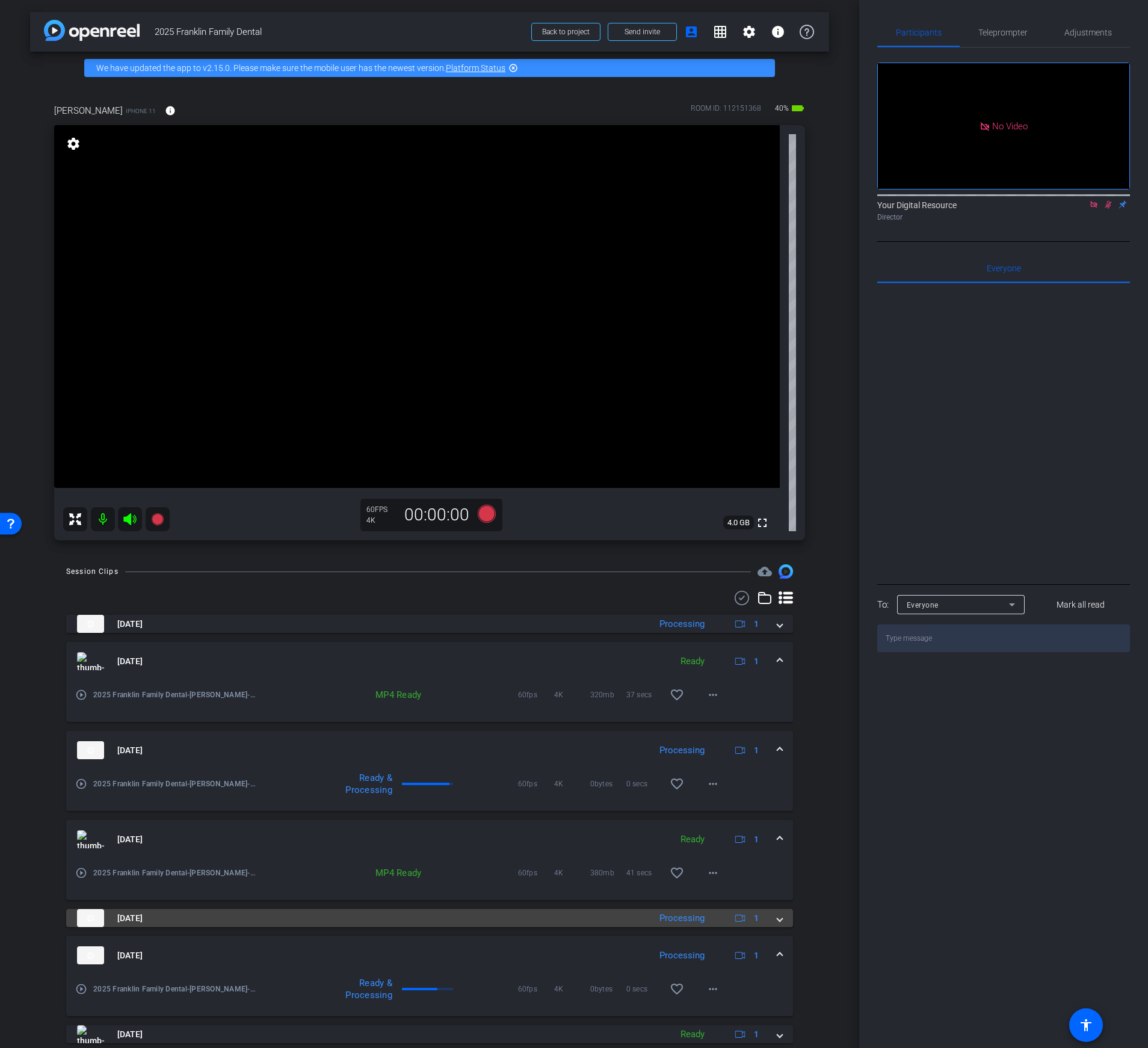
click at [782, 919] on span at bounding box center [780, 918] width 5 height 13
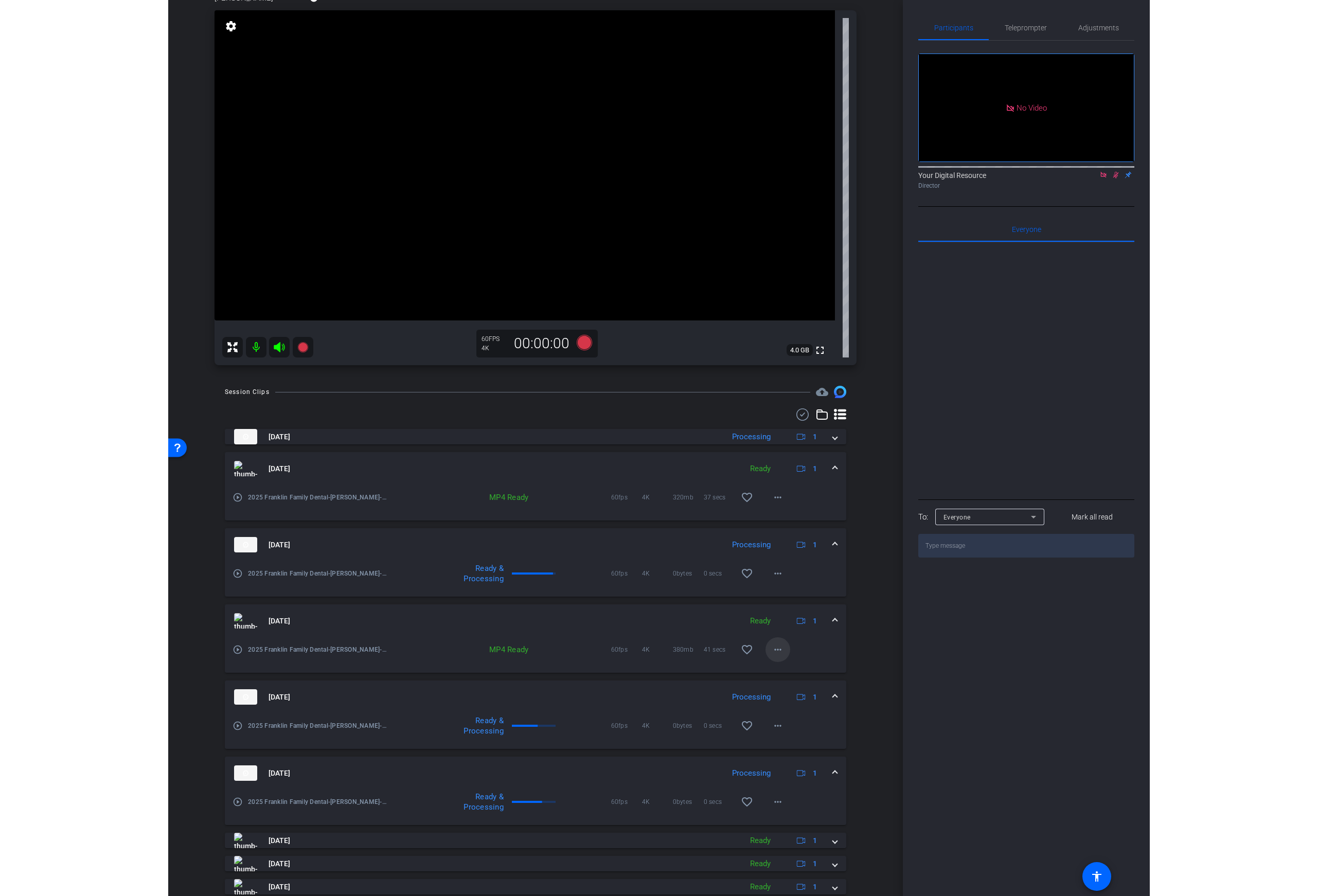
scroll to position [102, 0]
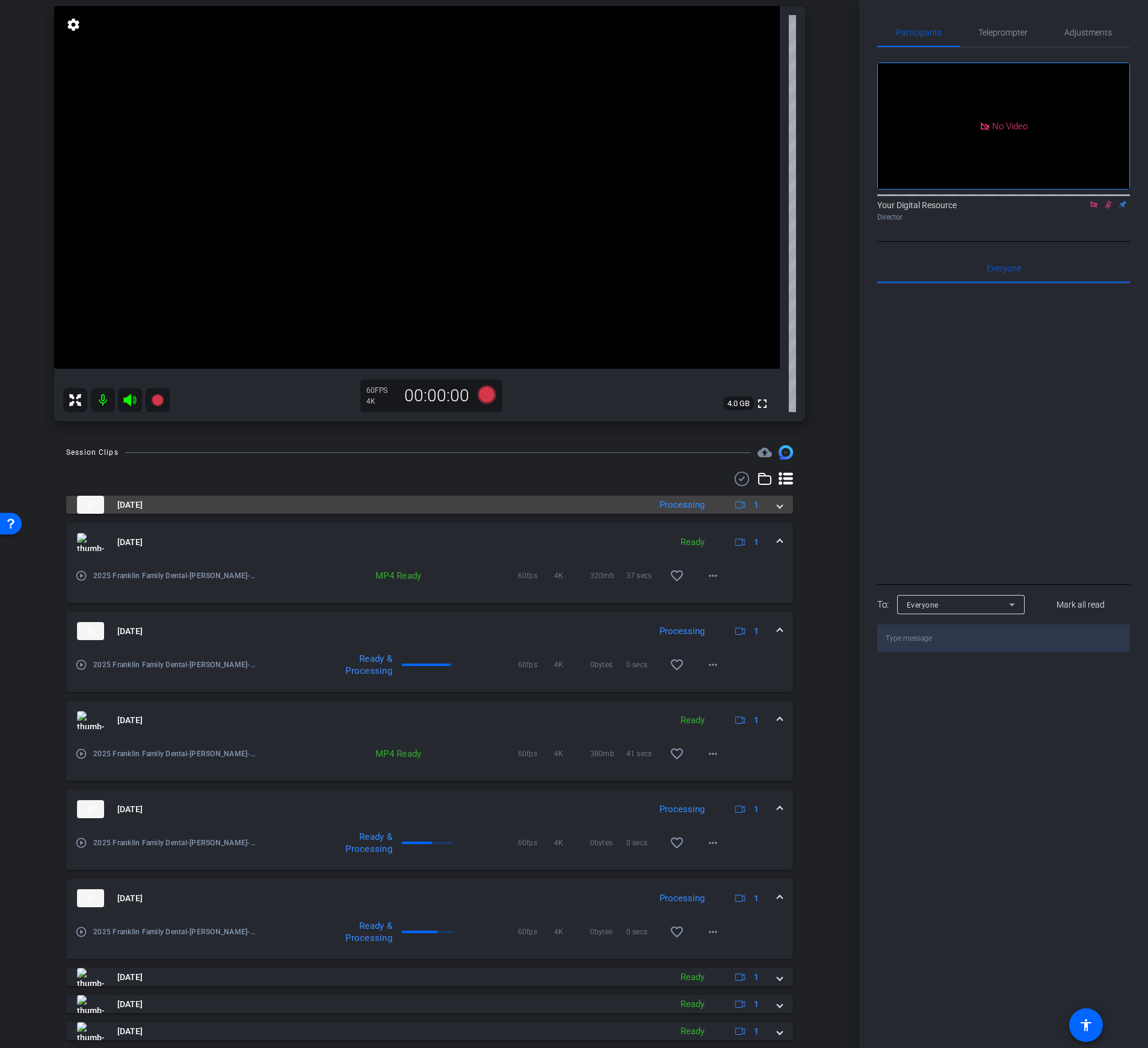
click at [778, 507] on span at bounding box center [780, 505] width 5 height 13
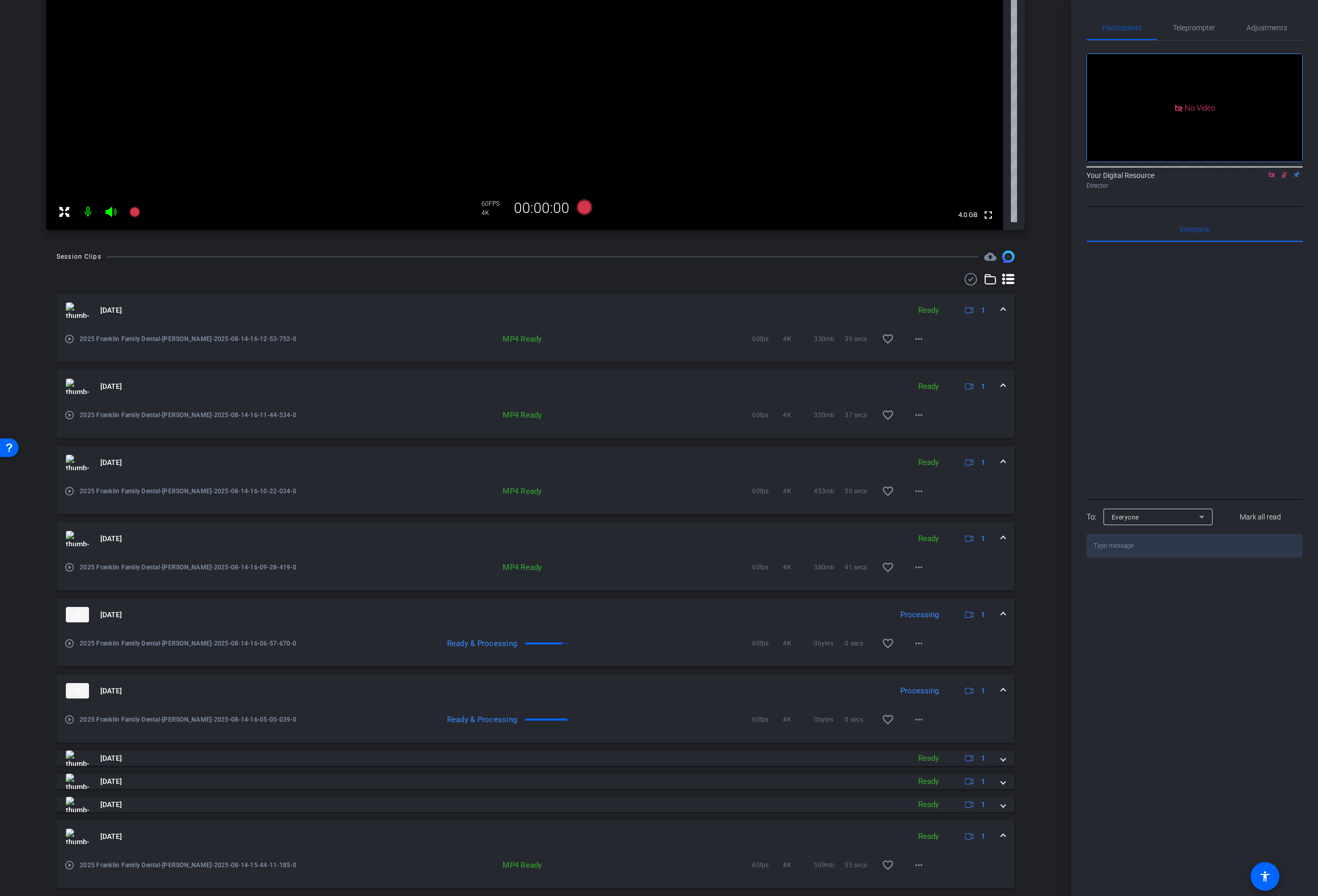
scroll to position [223, 0]
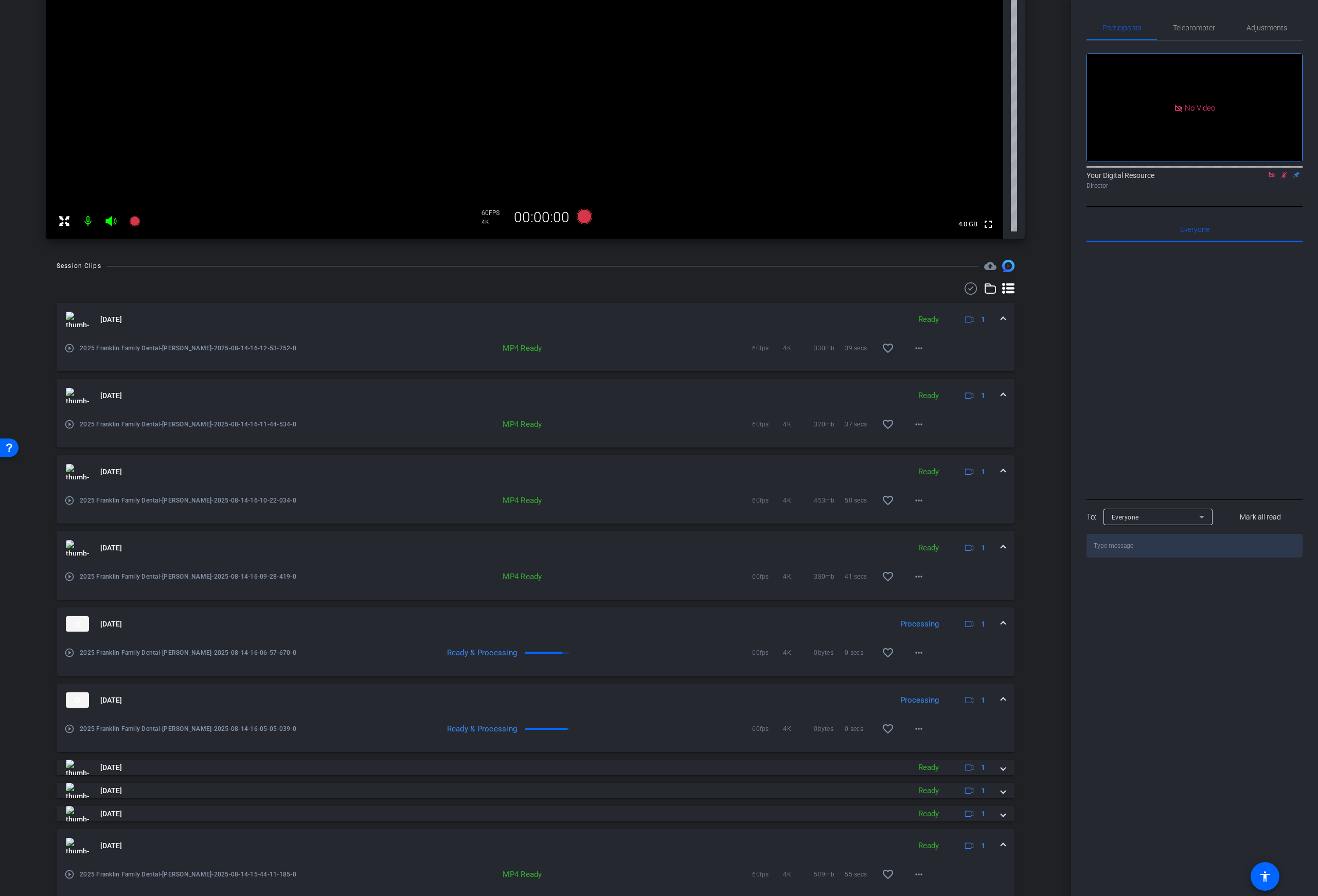
click at [639, 654] on div "Ready & Processing" at bounding box center [492, 653] width 366 height 10
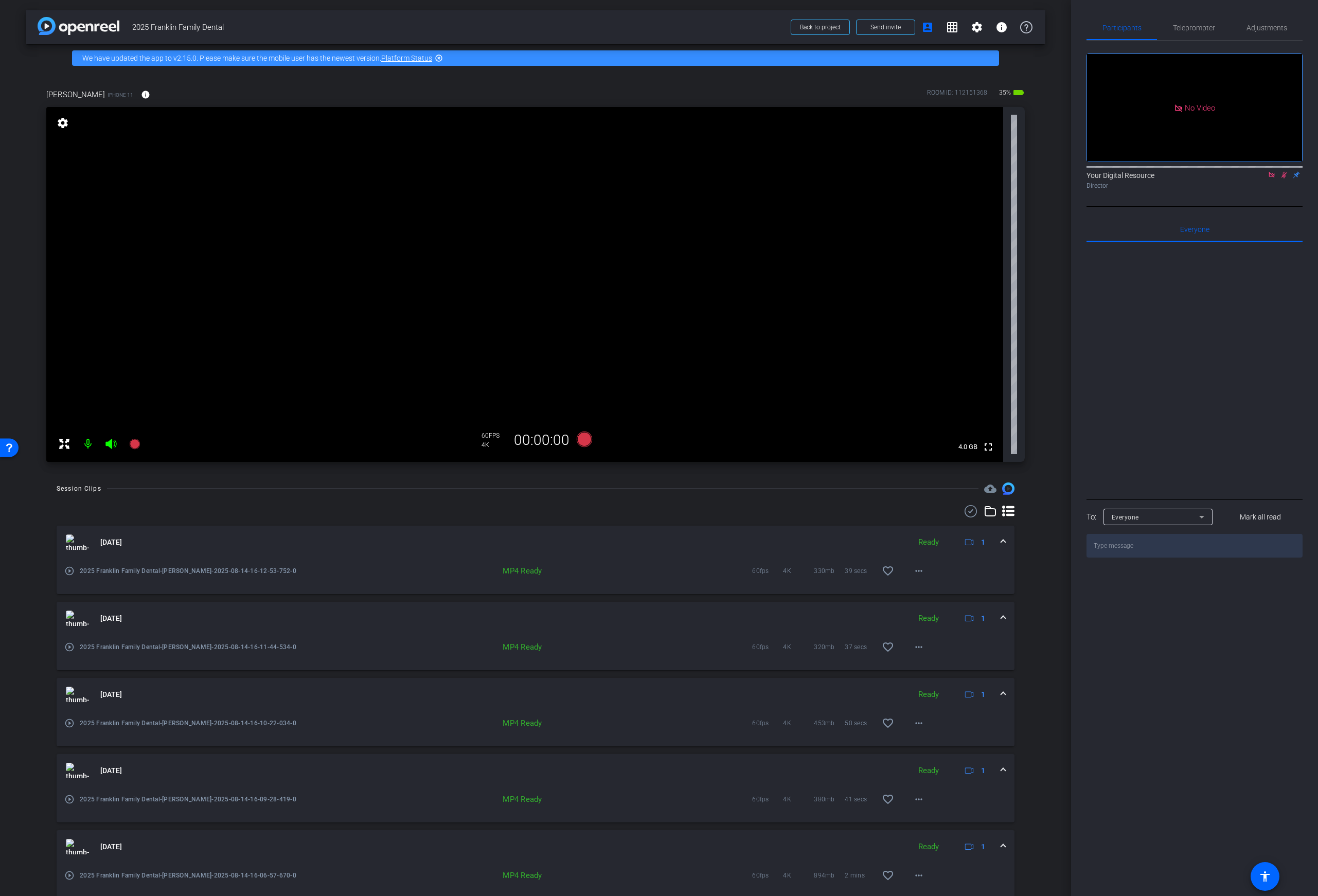
scroll to position [261, 0]
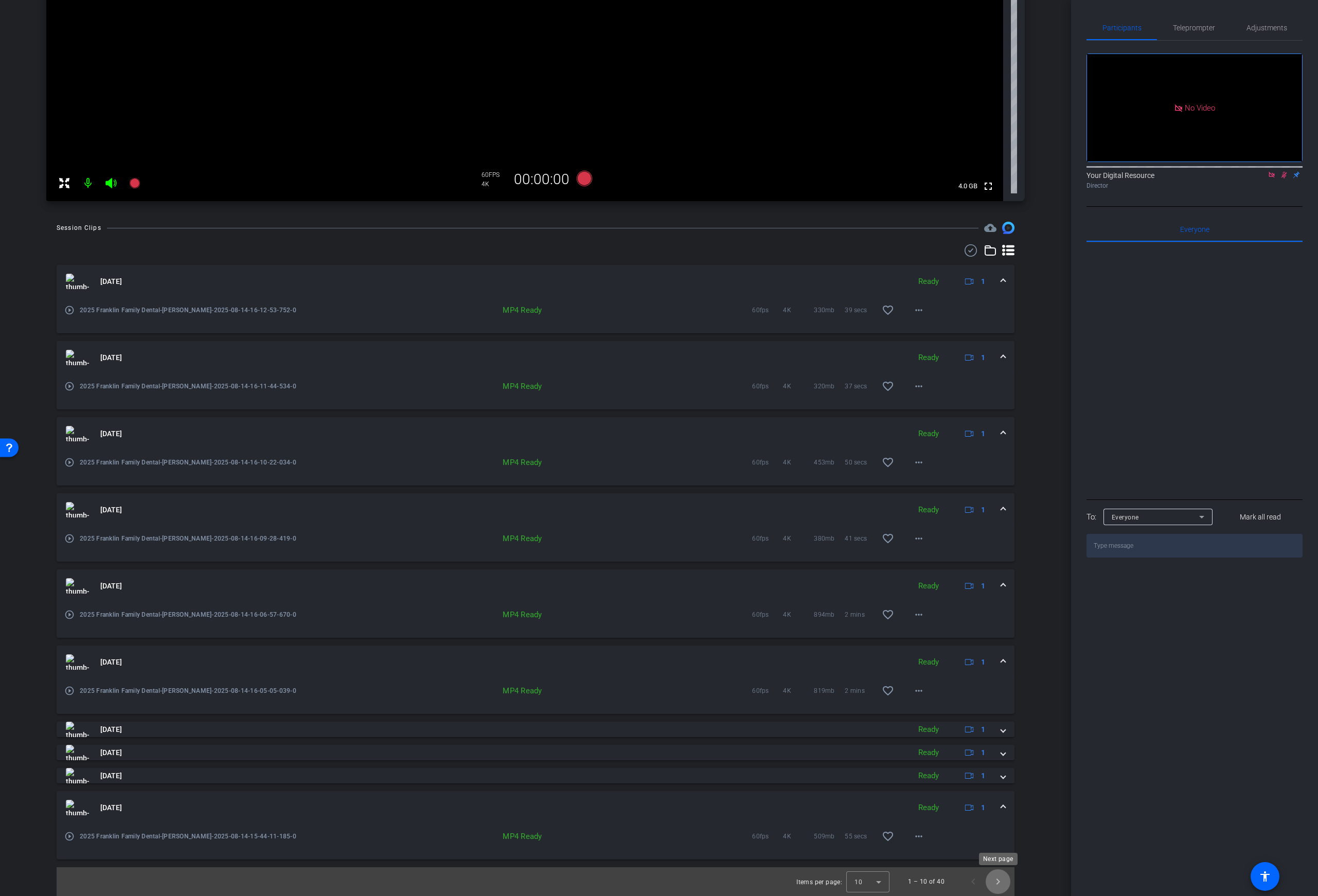
click at [999, 882] on span "Next page" at bounding box center [998, 881] width 25 height 25
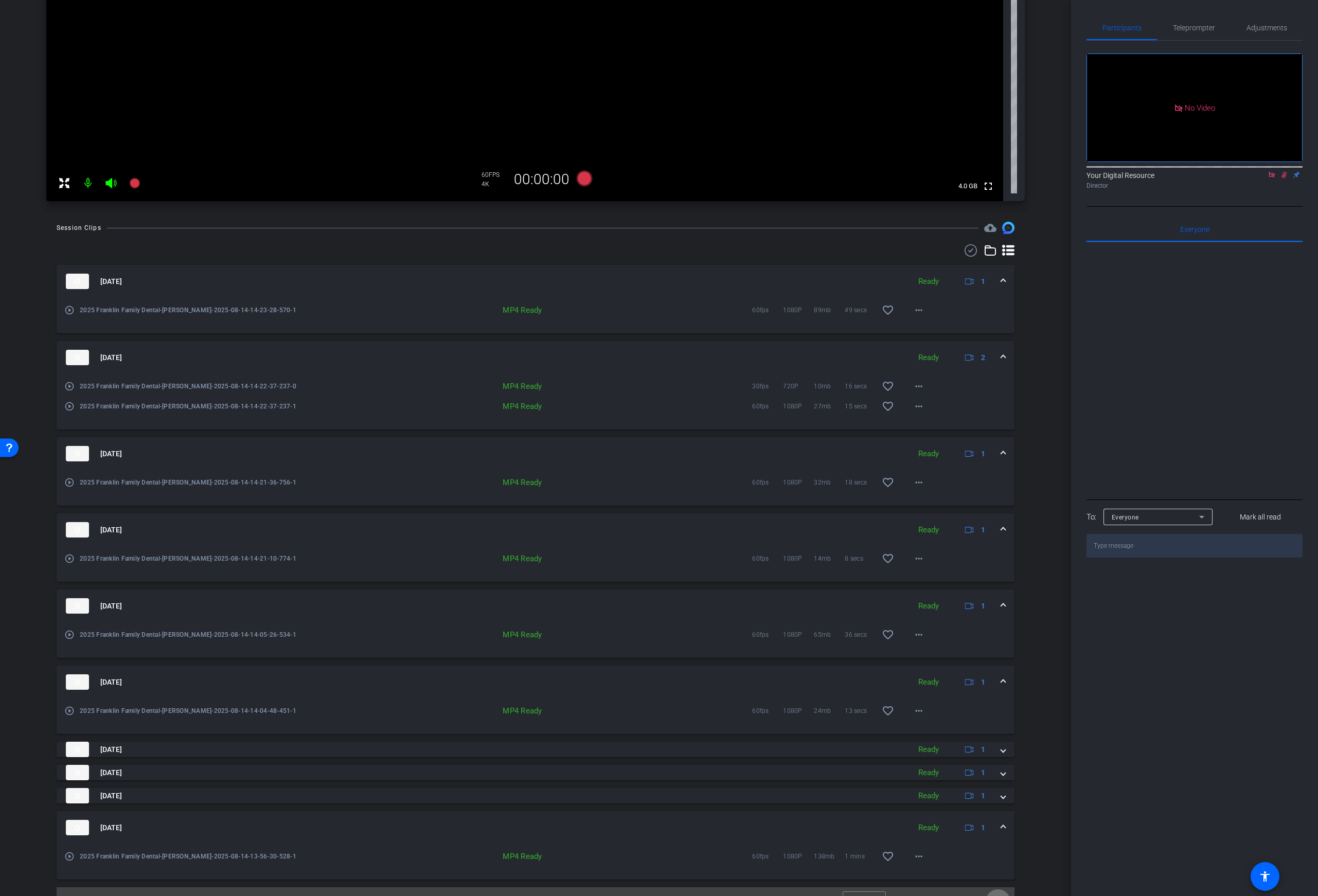
scroll to position [281, 0]
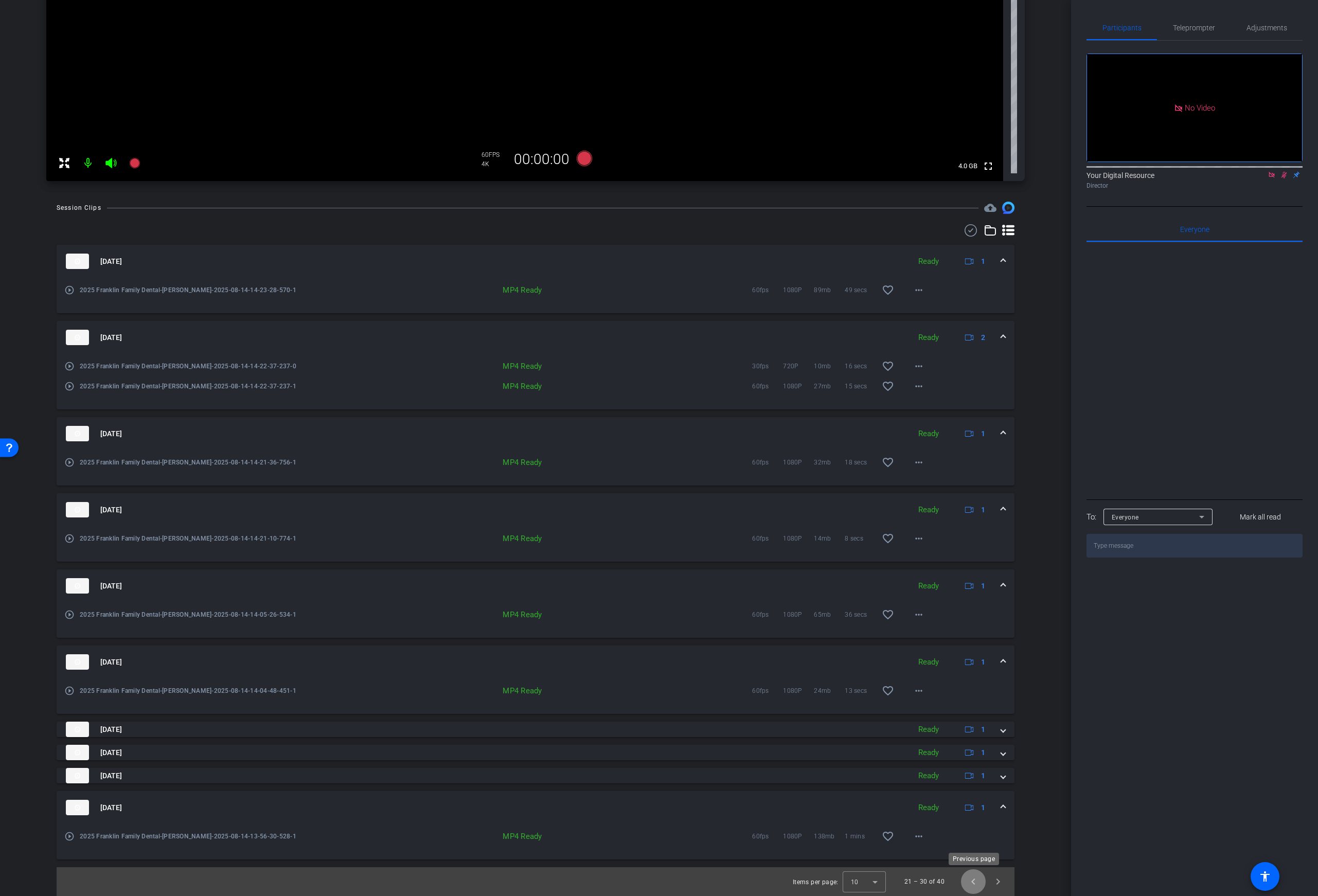
click at [969, 880] on span "Previous page" at bounding box center [973, 881] width 25 height 25
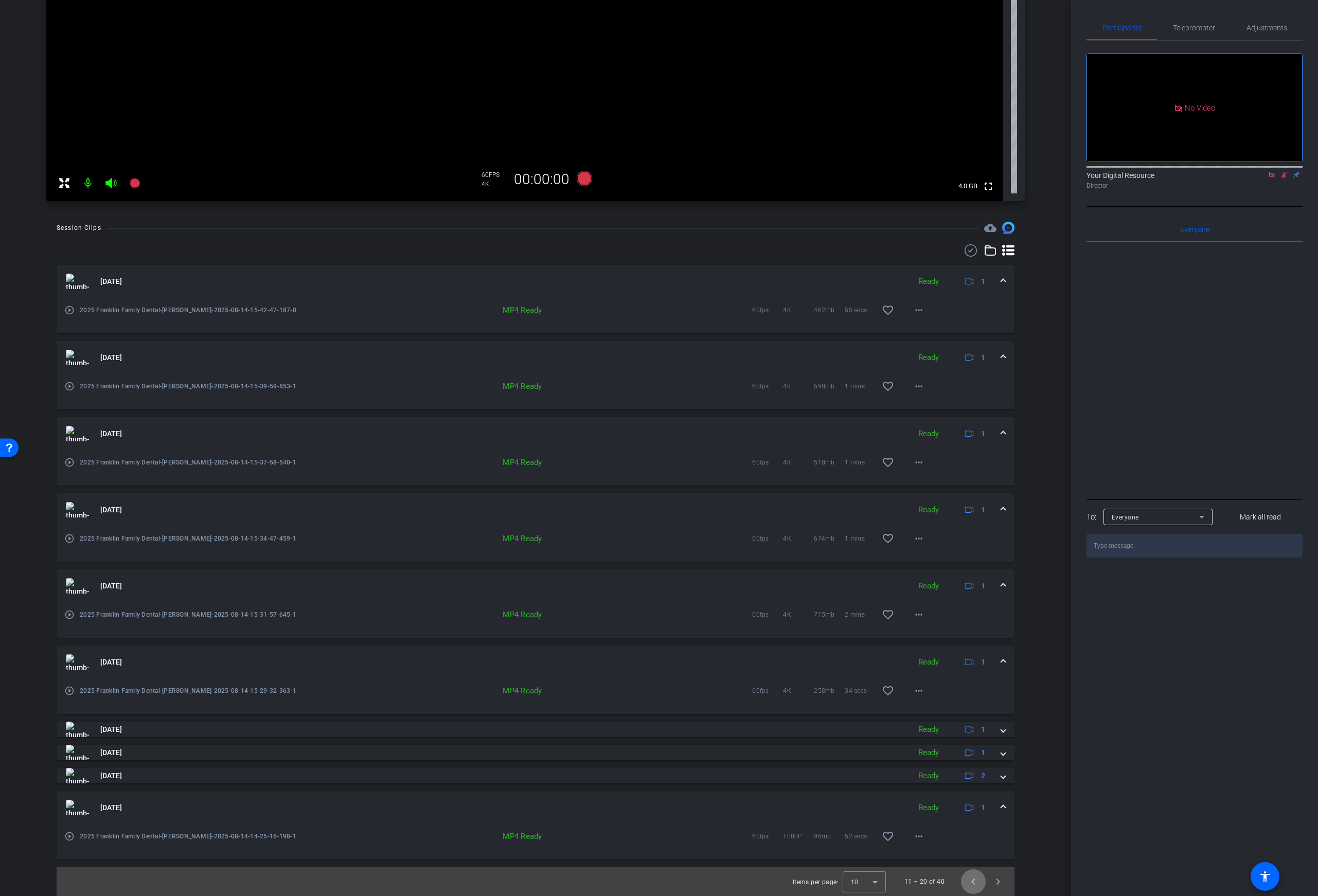
scroll to position [261, 0]
click at [969, 880] on span "Previous page" at bounding box center [973, 881] width 25 height 25
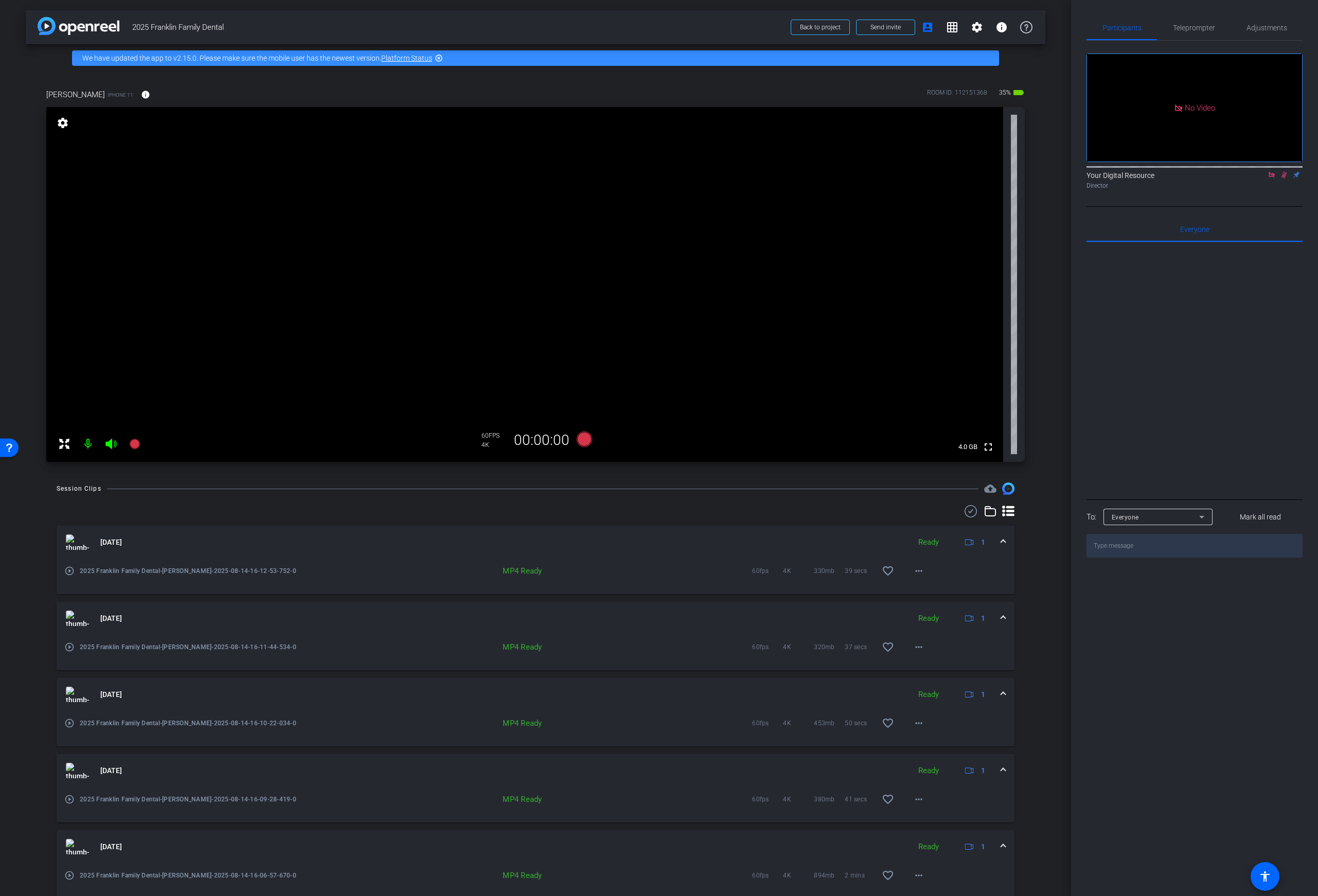
click at [1140, 179] on icon at bounding box center [1284, 175] width 8 height 7
click at [823, 28] on span "Back to project" at bounding box center [820, 27] width 41 height 7
